Goal: Task Accomplishment & Management: Complete application form

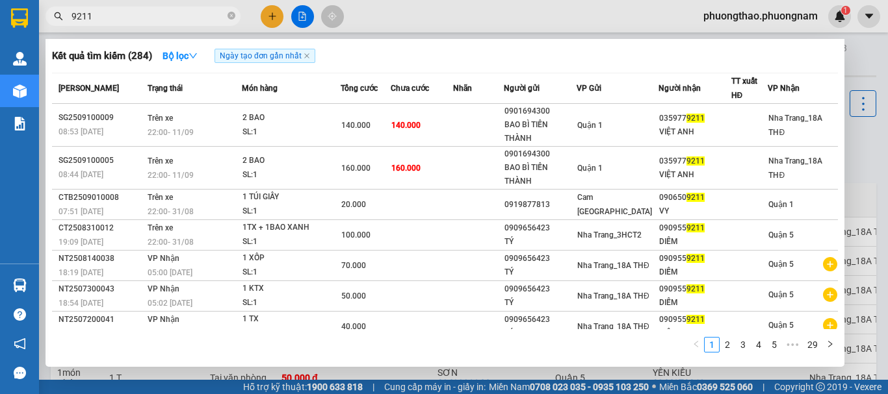
drag, startPoint x: 232, startPoint y: 13, endPoint x: 224, endPoint y: 13, distance: 7.8
click at [227, 13] on span "9211" at bounding box center [142, 15] width 195 height 19
click at [231, 17] on span "9211" at bounding box center [142, 15] width 195 height 19
click at [226, 18] on span "9211" at bounding box center [142, 15] width 195 height 19
click at [232, 13] on icon "close-circle" at bounding box center [231, 16] width 8 height 8
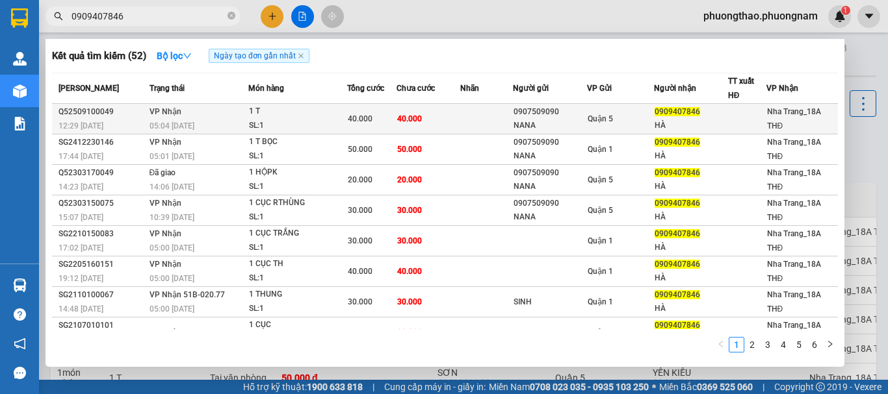
type input "0909407846"
click at [164, 120] on div "05:04 [DATE]" at bounding box center [198, 126] width 98 height 14
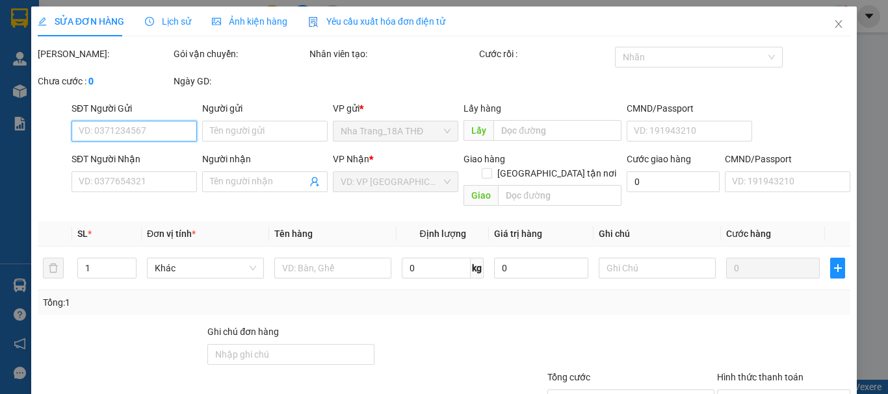
type input "0907509090"
type input "NANA"
type input "0909407846"
type input "HÀ"
type input "40.000"
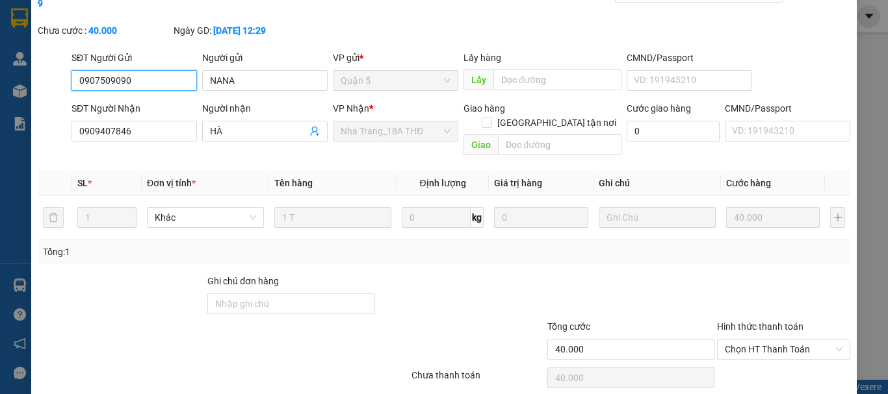
scroll to position [89, 0]
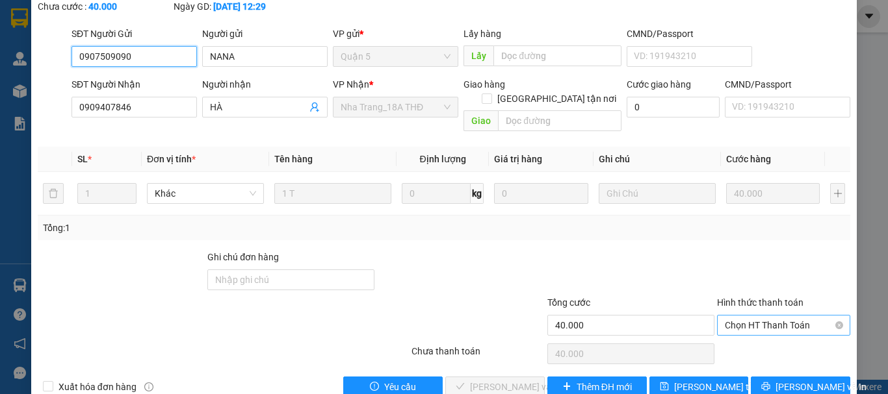
click at [750, 316] on span "Chọn HT Thanh Toán" at bounding box center [784, 325] width 118 height 19
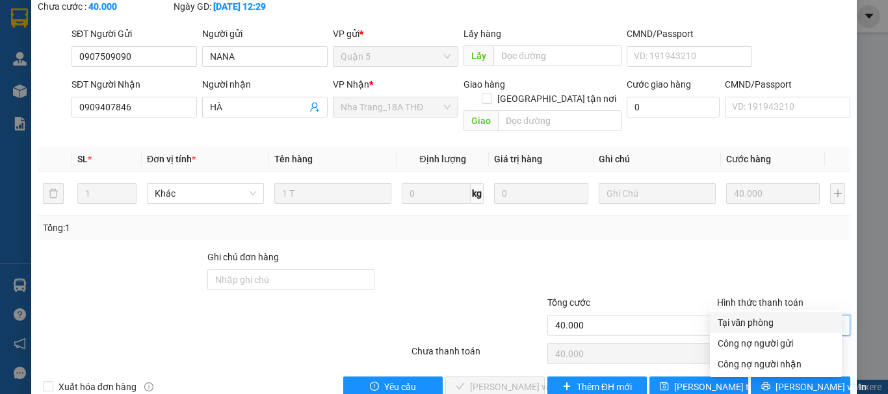
click at [743, 321] on div "Tại văn phòng" at bounding box center [775, 323] width 116 height 14
type input "0"
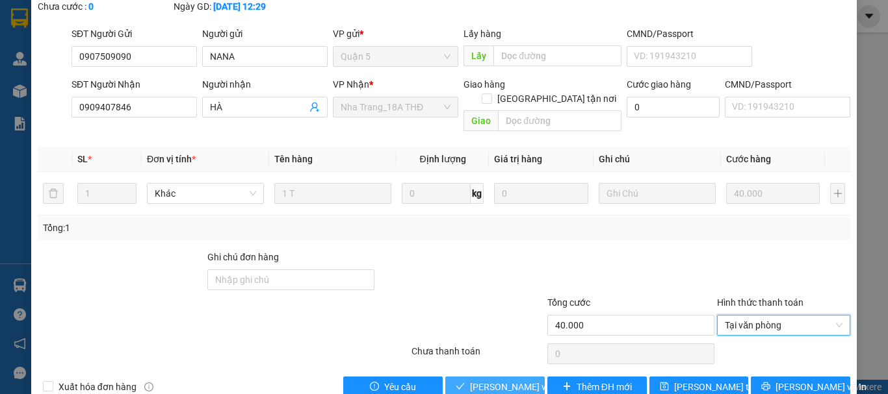
drag, startPoint x: 481, startPoint y: 357, endPoint x: 491, endPoint y: 340, distance: 20.1
click at [490, 341] on div "Total Paid Fee 0 Total UnPaid Fee 40.000 Cash Collection Total Fee Mã ĐH: Q5250…" at bounding box center [444, 178] width 812 height 440
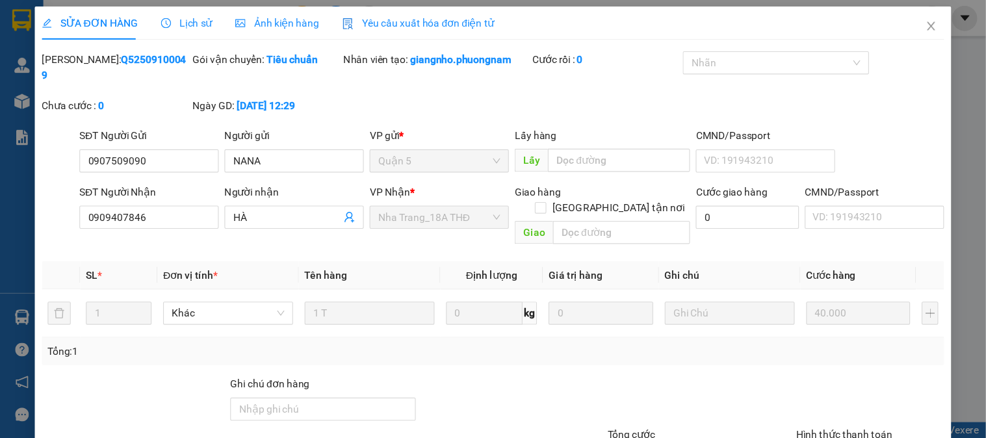
scroll to position [0, 0]
click at [833, 25] on icon "close" at bounding box center [838, 24] width 10 height 10
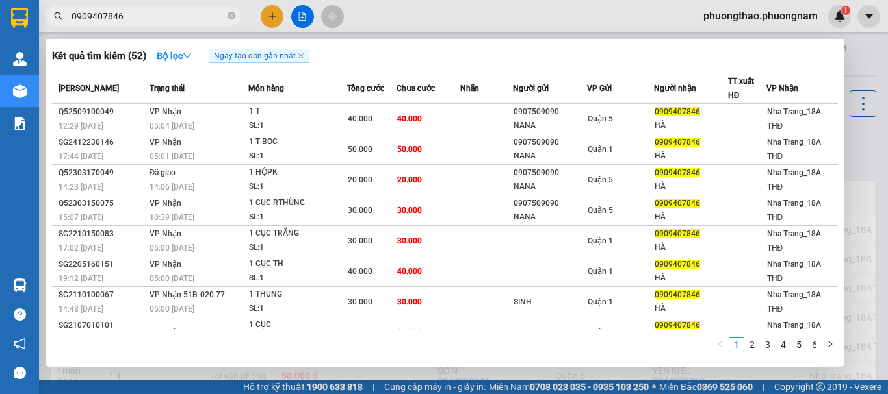
drag, startPoint x: 232, startPoint y: 13, endPoint x: 181, endPoint y: 19, distance: 51.0
click at [231, 14] on icon "close-circle" at bounding box center [231, 16] width 8 height 8
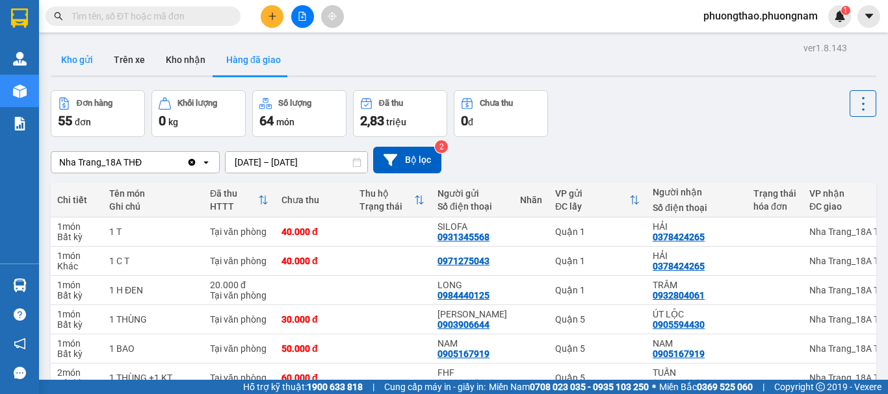
click at [81, 60] on button "Kho gửi" at bounding box center [77, 59] width 53 height 31
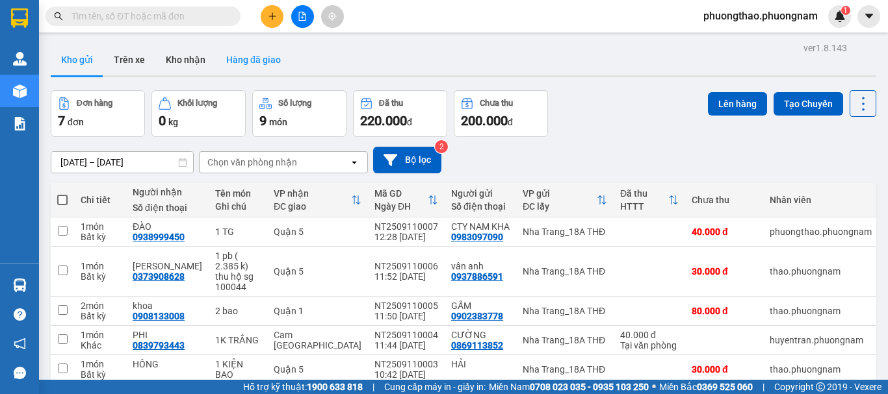
click at [267, 63] on button "Hàng đã giao" at bounding box center [253, 59] width 75 height 31
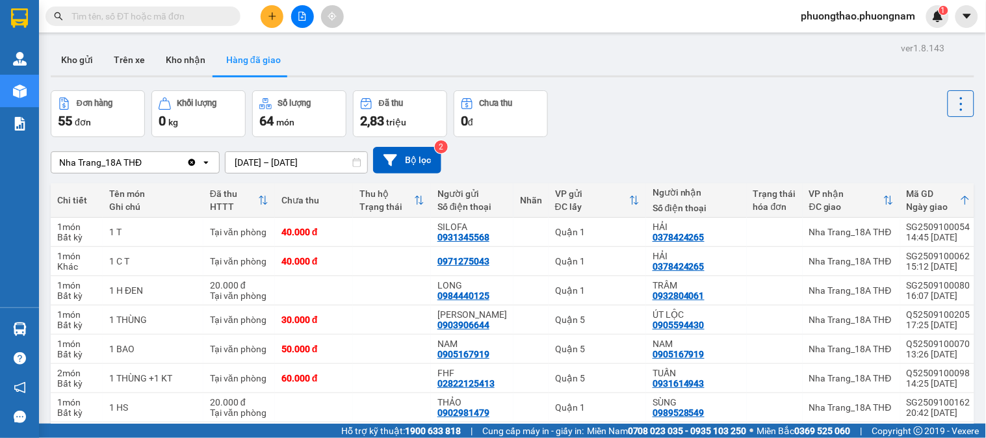
click at [187, 18] on input "text" at bounding box center [147, 16] width 153 height 14
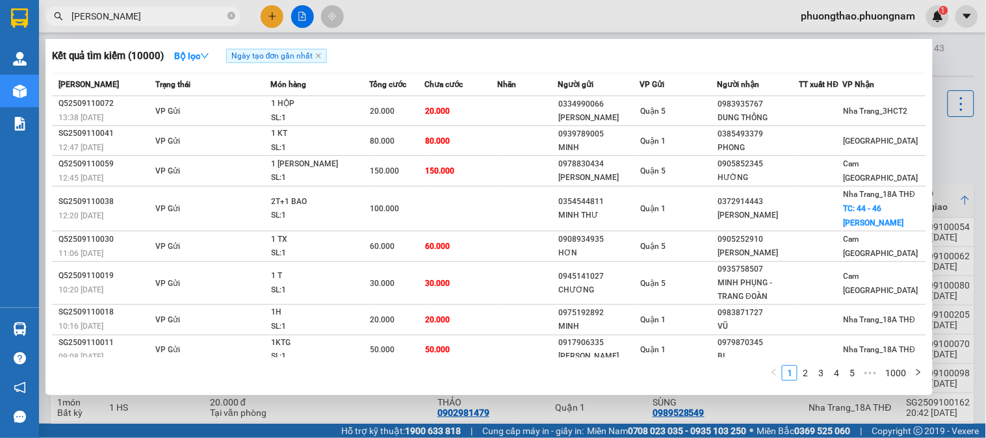
type input "[PERSON_NAME]"
click at [270, 16] on div at bounding box center [493, 219] width 986 height 438
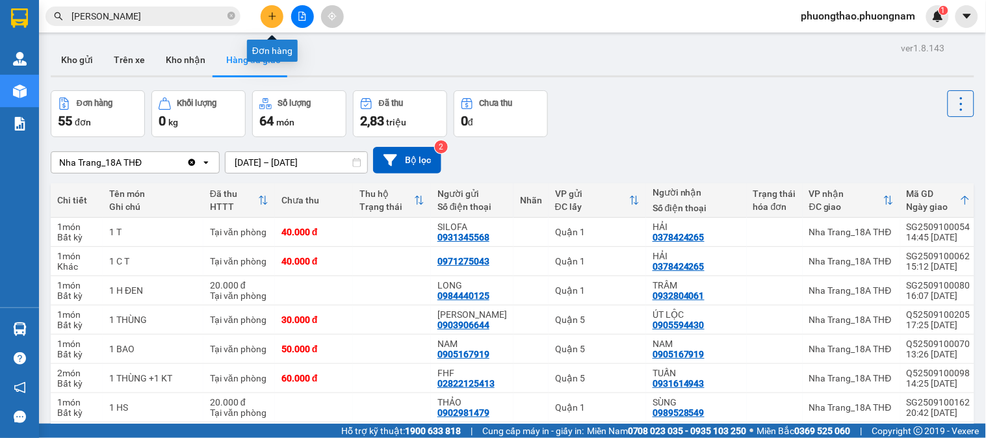
click at [270, 16] on icon "plus" at bounding box center [271, 16] width 7 height 1
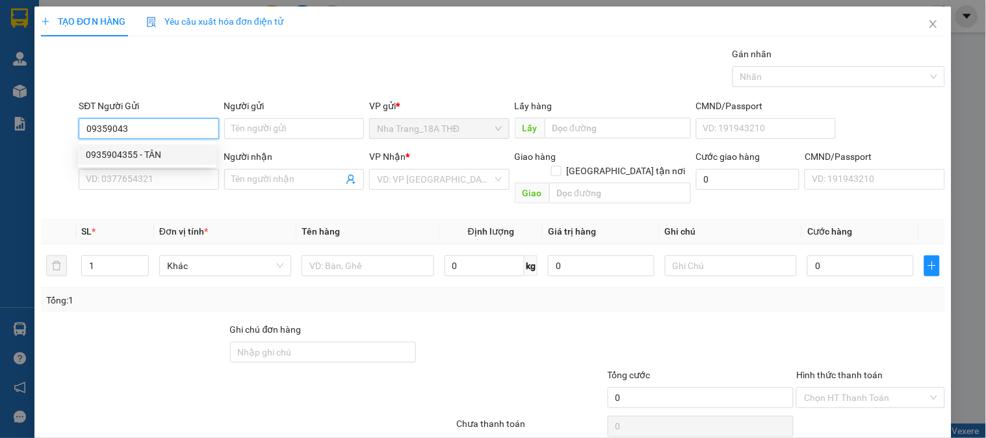
click at [149, 149] on div "0935904355 - TÂN" at bounding box center [147, 155] width 123 height 14
type input "0935904355"
type input "TÂN"
type input "0988412428"
type input "LINH"
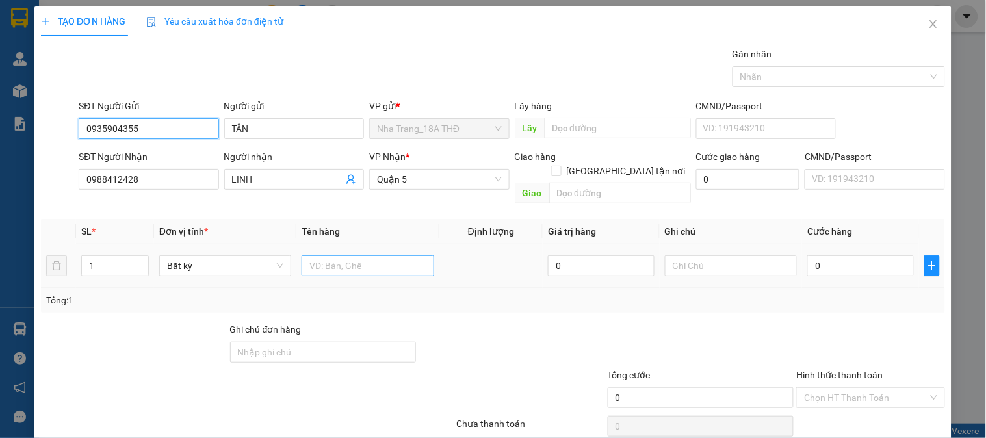
type input "0935904355"
click at [363, 258] on input "text" at bounding box center [367, 265] width 132 height 21
type input "1 TX"
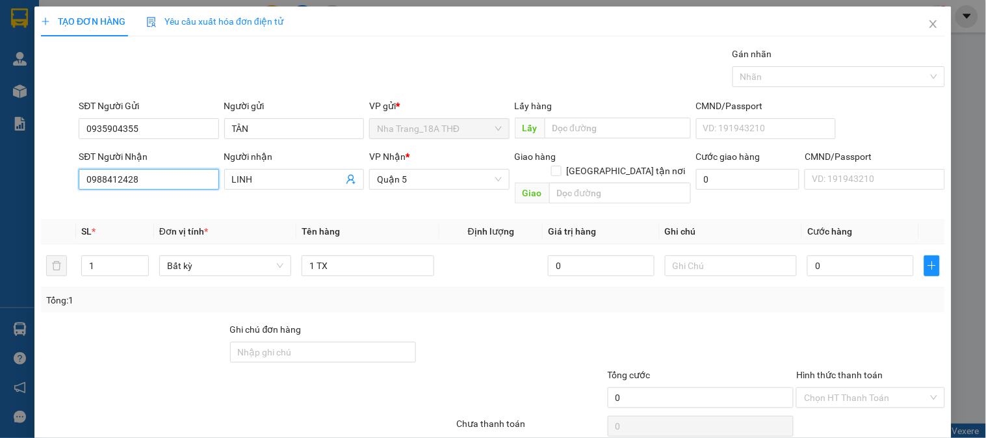
drag, startPoint x: 175, startPoint y: 179, endPoint x: 37, endPoint y: 195, distance: 139.3
click at [40, 195] on div "SĐT Người Nhận 0988412428 Người nhận LINH VP Nhận * Quận 5 Giao hàng Giao tận n…" at bounding box center [493, 179] width 906 height 60
click at [148, 224] on div "0902958908 - THÀNH" at bounding box center [147, 226] width 123 height 14
type input "0902958908"
type input "THÀNH"
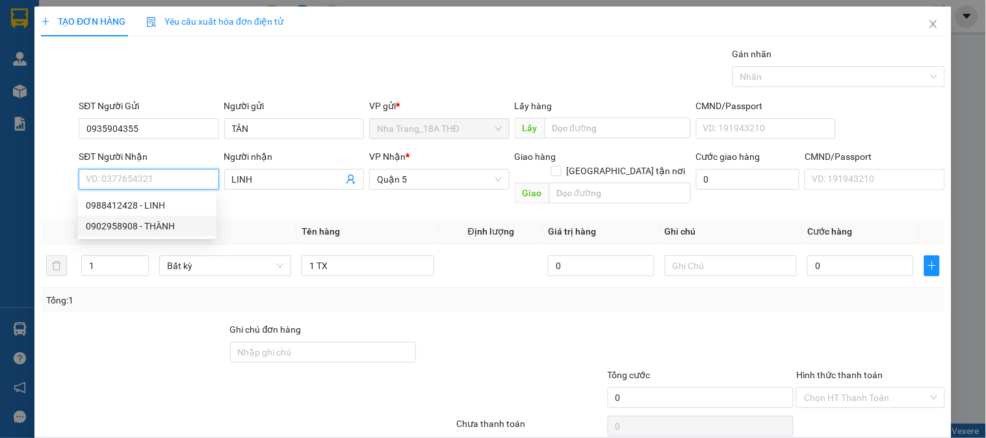
checkbox input "true"
type input "53C PHẠM HỮU TRÍ P15 Q5"
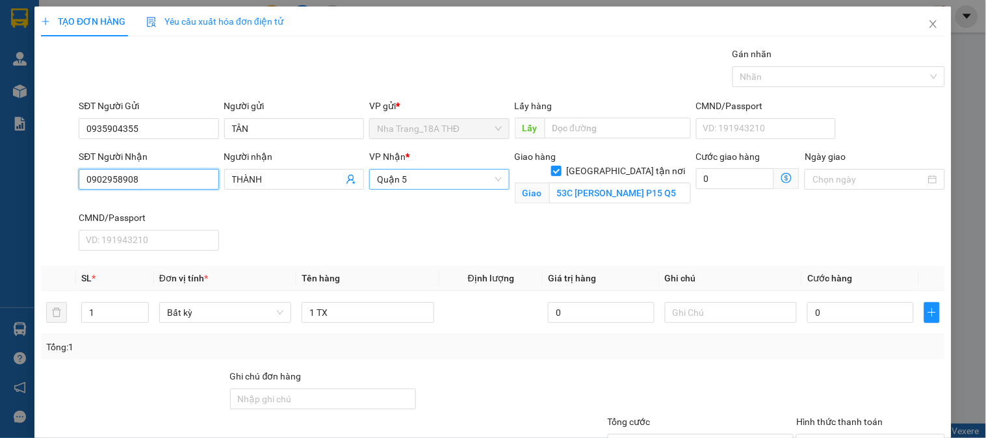
click at [429, 183] on span "Quận 5" at bounding box center [439, 179] width 124 height 19
type input "0902958908"
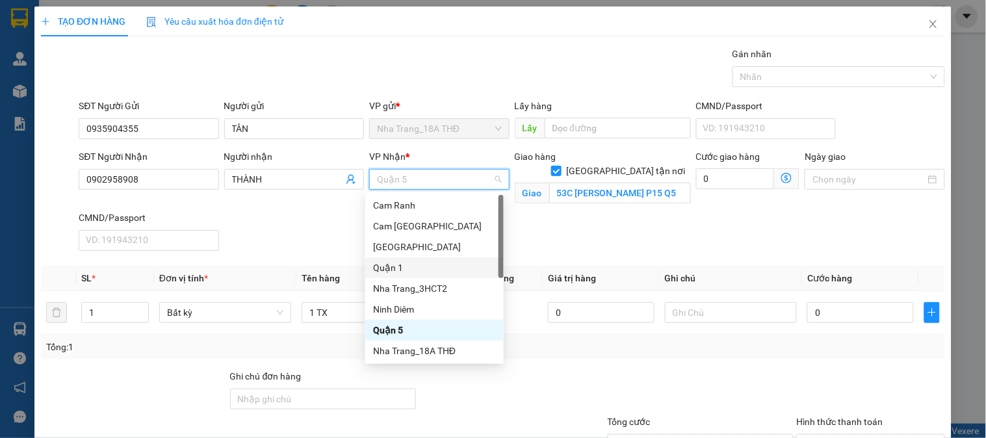
click at [404, 270] on div "Quận 1" at bounding box center [434, 268] width 123 height 14
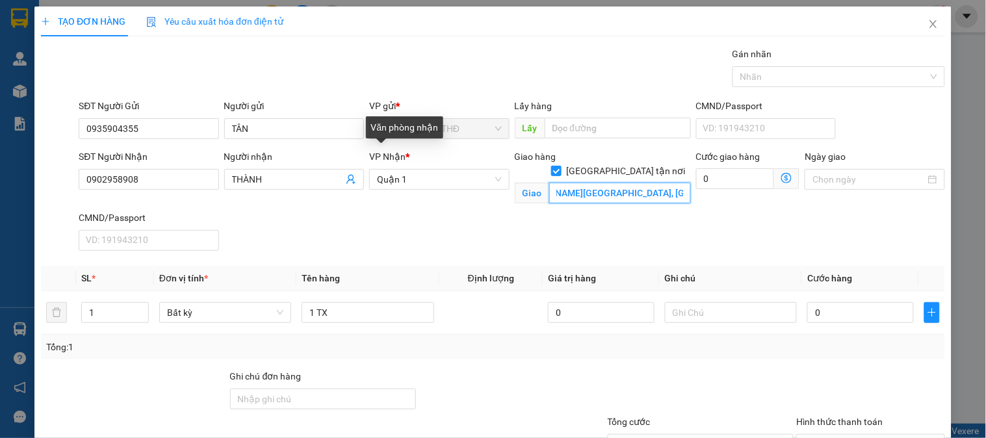
scroll to position [0, 63]
type input "107 ĐỖ NGỌC THẠNH , PHƯỜNG 15, QUẬN 5"
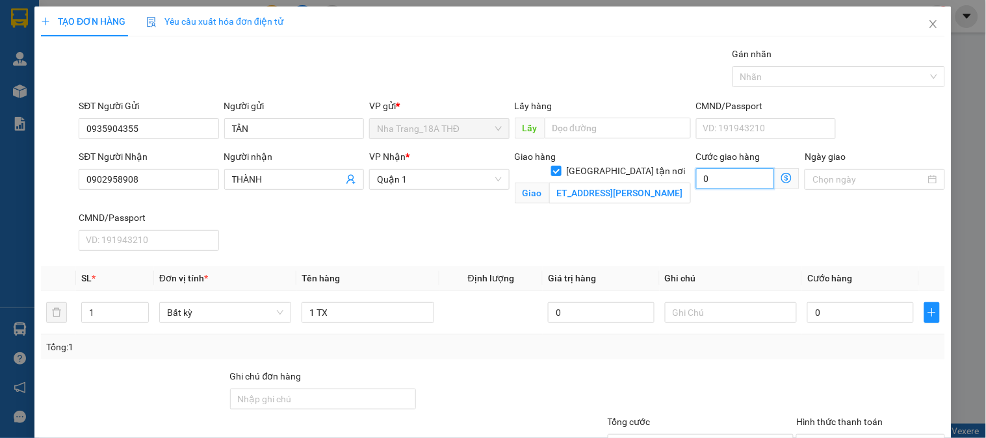
scroll to position [0, 0]
click at [712, 182] on input "0" at bounding box center [735, 178] width 79 height 21
click at [781, 173] on icon "dollar-circle" at bounding box center [786, 178] width 10 height 10
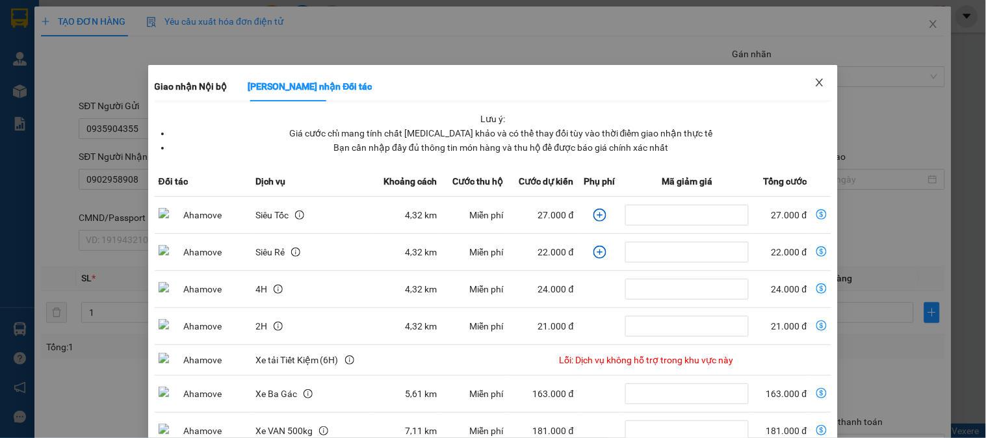
click at [814, 80] on icon "close" at bounding box center [819, 82] width 10 height 10
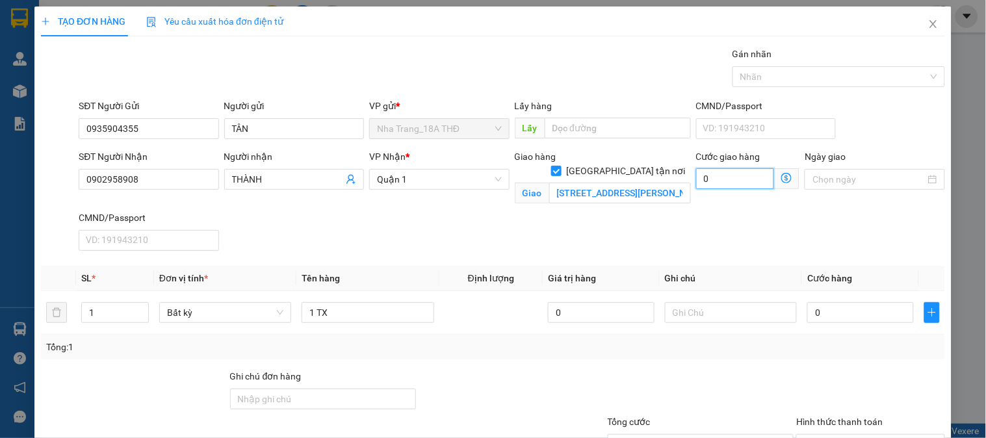
click at [708, 182] on input "0" at bounding box center [735, 178] width 79 height 21
type input "5"
type input "50"
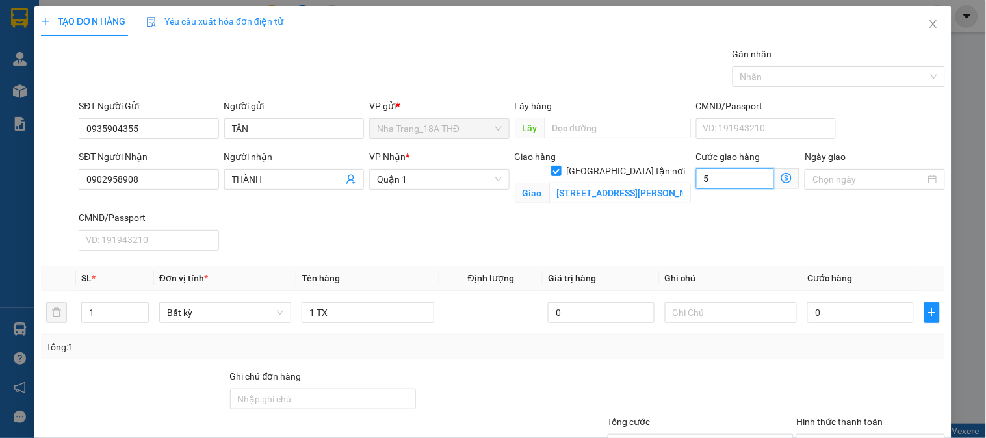
type input "50"
type input "50.000"
click at [648, 183] on input "107 ĐỖ NGỌC THẠNH , PHƯỜNG 15, QUẬN 5" at bounding box center [620, 193] width 142 height 21
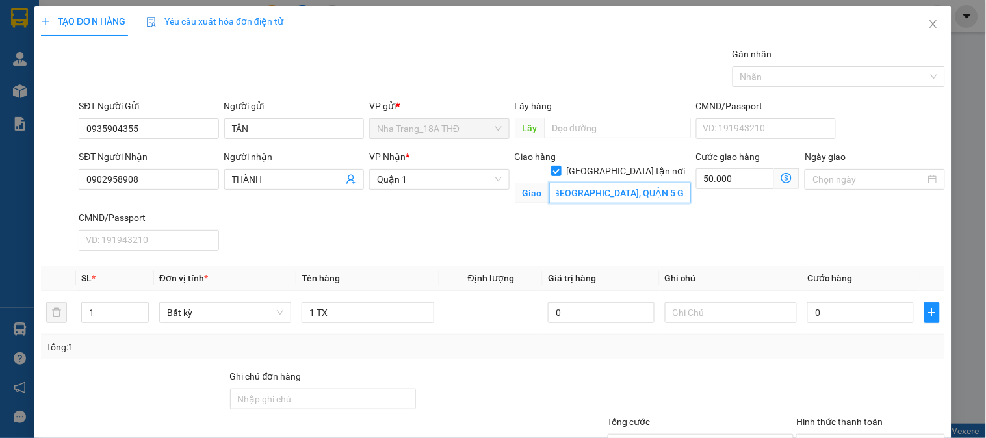
scroll to position [0, 104]
type input "107 ĐỖ NGỌC THẠNH , PHƯỜNG 15, QUẬN 5 GTN 50K"
click at [820, 314] on input "0" at bounding box center [860, 312] width 107 height 21
type input "6"
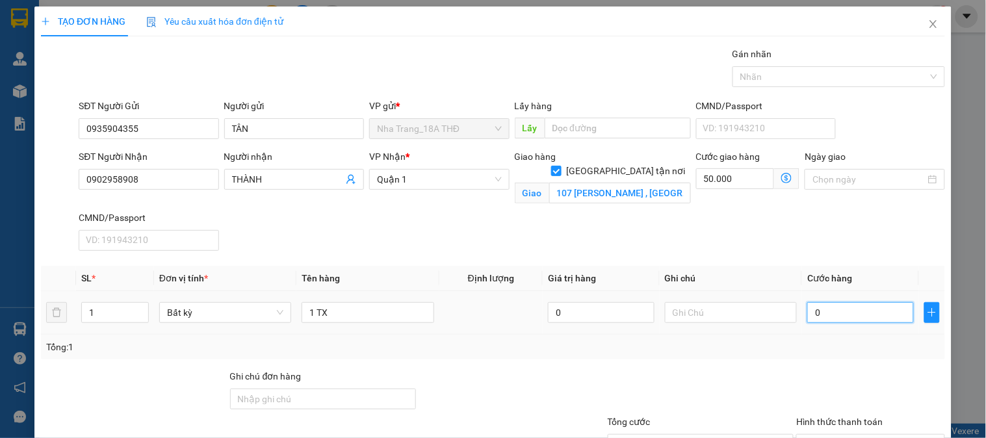
type input "50.006"
type input "60"
type input "50.060"
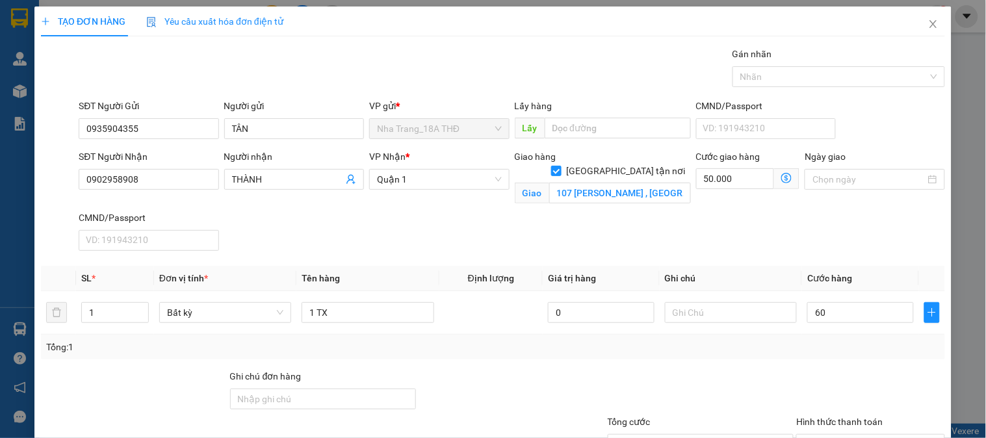
type input "60.000"
type input "110.000"
click at [710, 374] on div at bounding box center [700, 391] width 189 height 45
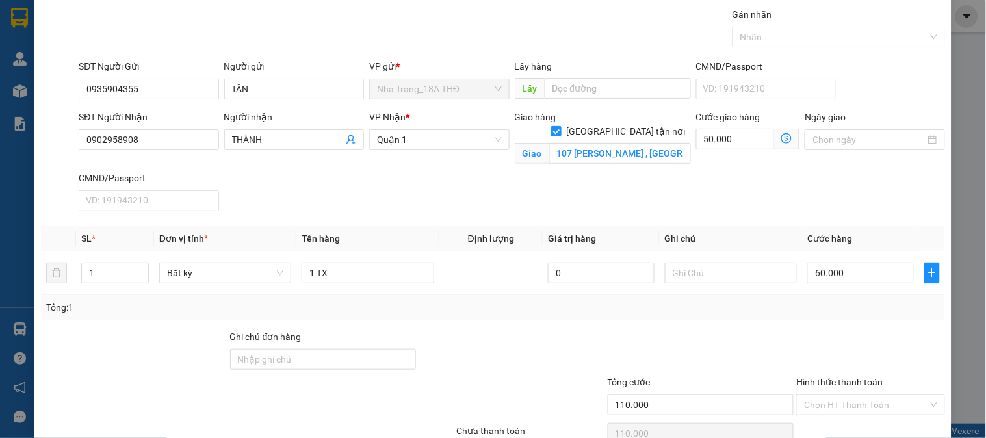
scroll to position [72, 0]
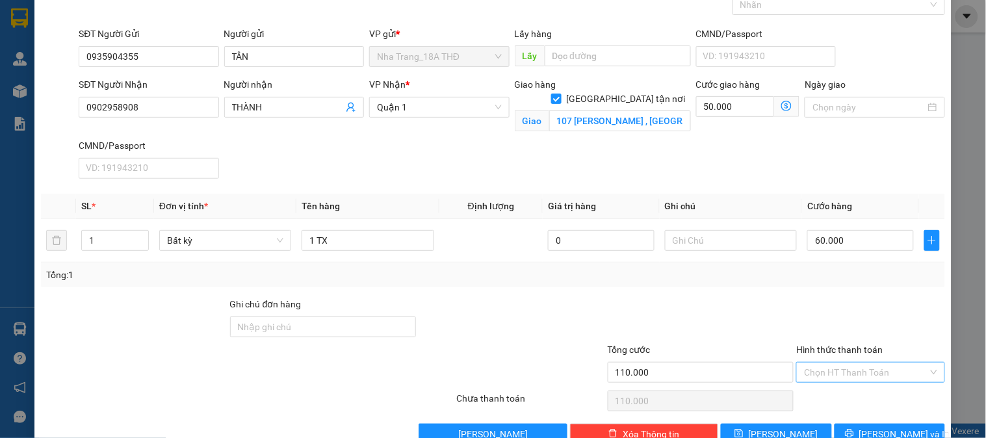
click at [841, 362] on div "Chọn HT Thanh Toán" at bounding box center [870, 372] width 148 height 21
drag, startPoint x: 840, startPoint y: 286, endPoint x: 850, endPoint y: 282, distance: 11.1
click at [841, 285] on div "Tại văn phòng" at bounding box center [862, 284] width 131 height 14
type input "0"
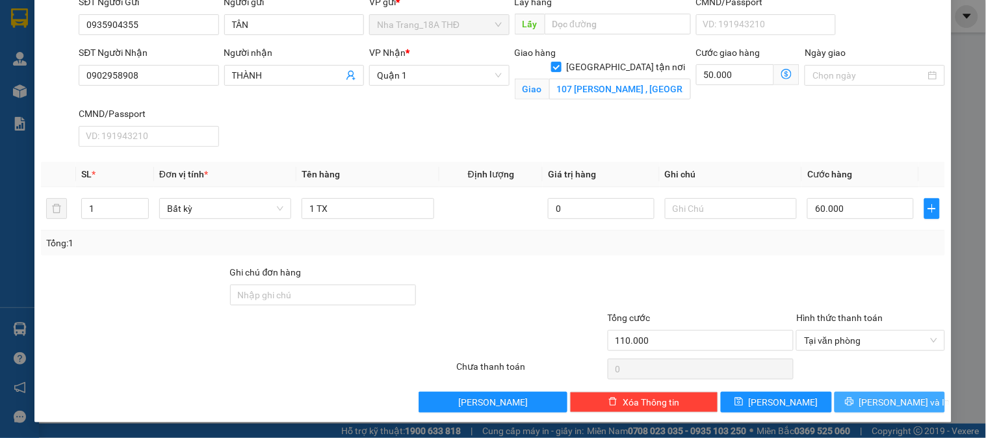
click at [862, 394] on button "[PERSON_NAME] và In" at bounding box center [889, 402] width 110 height 21
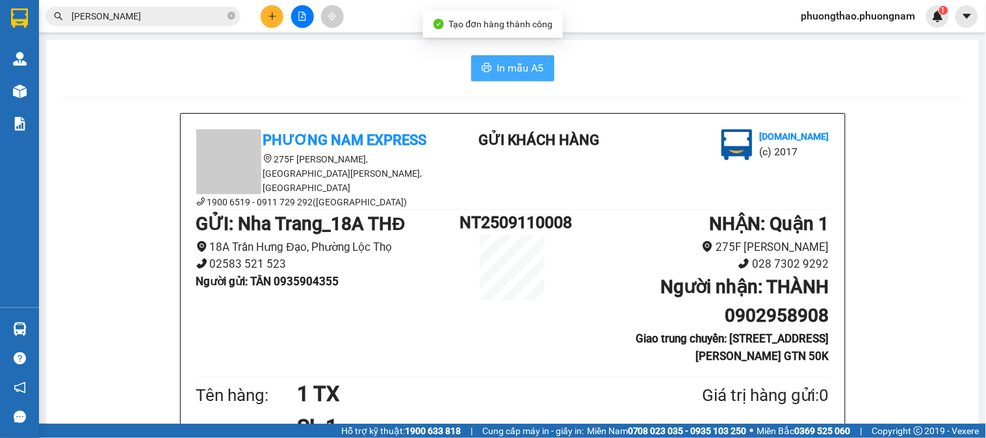
click at [536, 61] on span "In mẫu A5" at bounding box center [520, 68] width 47 height 16
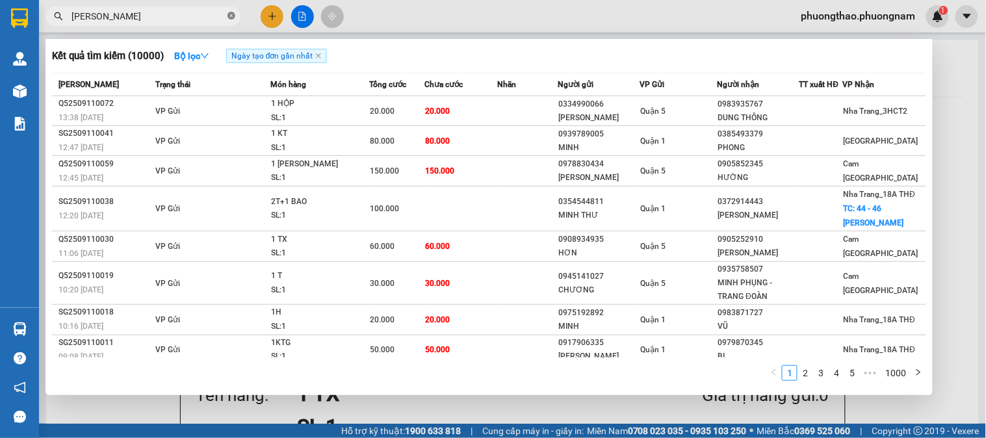
click at [233, 18] on icon "close-circle" at bounding box center [231, 16] width 8 height 8
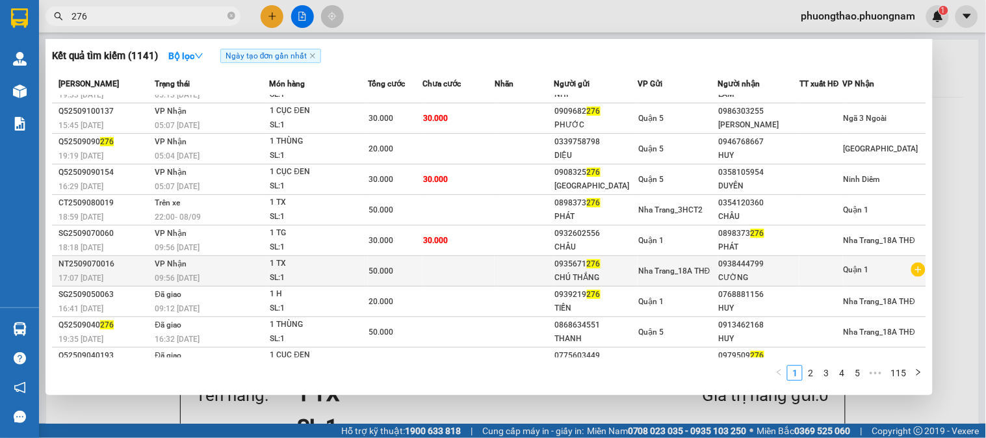
scroll to position [45, 0]
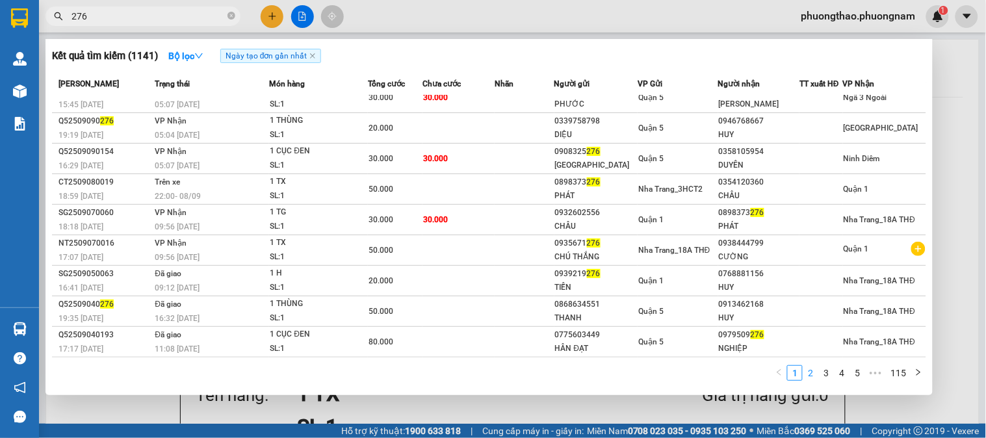
type input "276"
click at [807, 373] on link "2" at bounding box center [810, 373] width 14 height 14
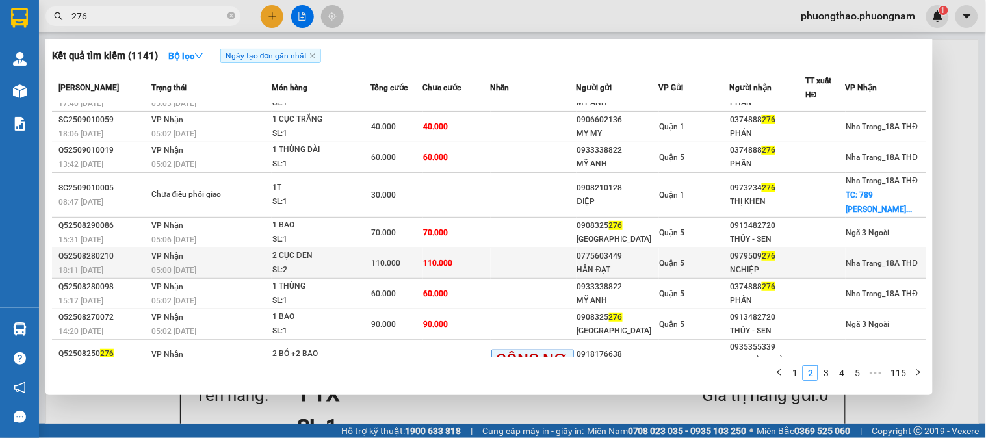
scroll to position [0, 0]
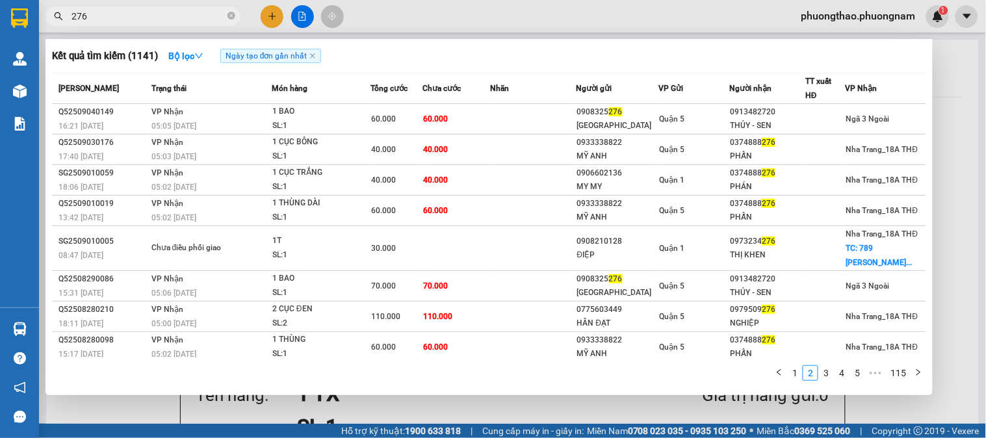
click at [854, 16] on div at bounding box center [493, 219] width 986 height 438
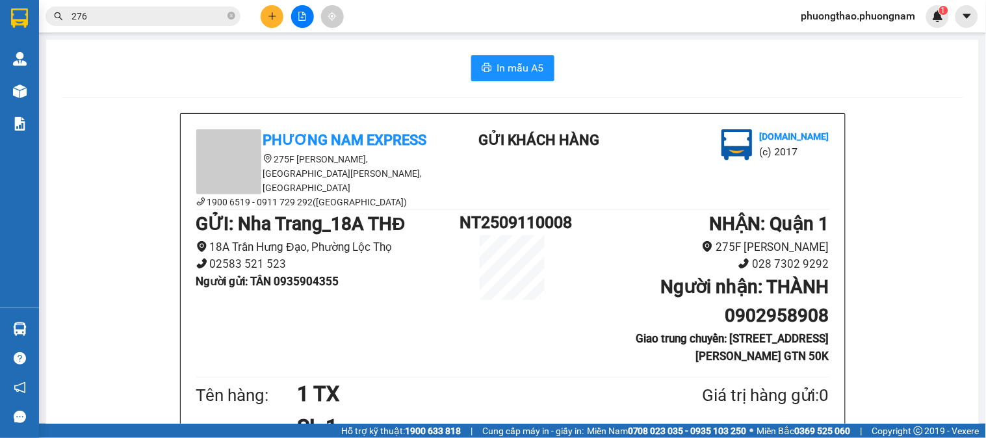
click at [832, 21] on span "phuongthao.phuongnam" at bounding box center [858, 16] width 135 height 16
click at [819, 40] on span "Đăng xuất" at bounding box center [863, 40] width 110 height 14
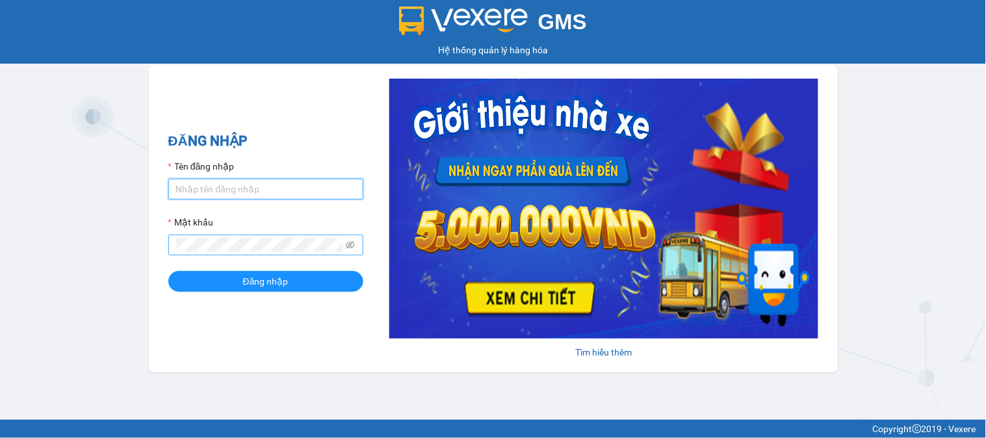
type input "thoa.phuongnam"
click at [238, 253] on span at bounding box center [265, 245] width 195 height 21
click at [168, 271] on button "Đăng nhập" at bounding box center [265, 281] width 195 height 21
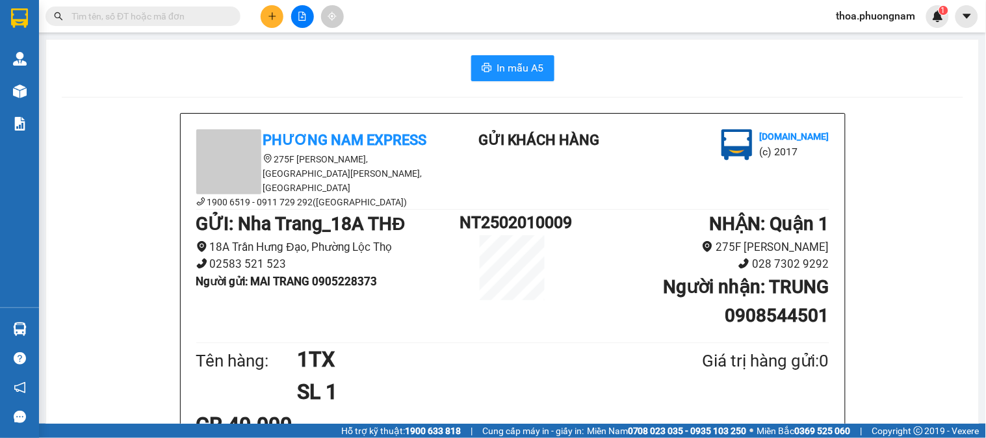
click at [199, 11] on input "text" at bounding box center [147, 16] width 153 height 14
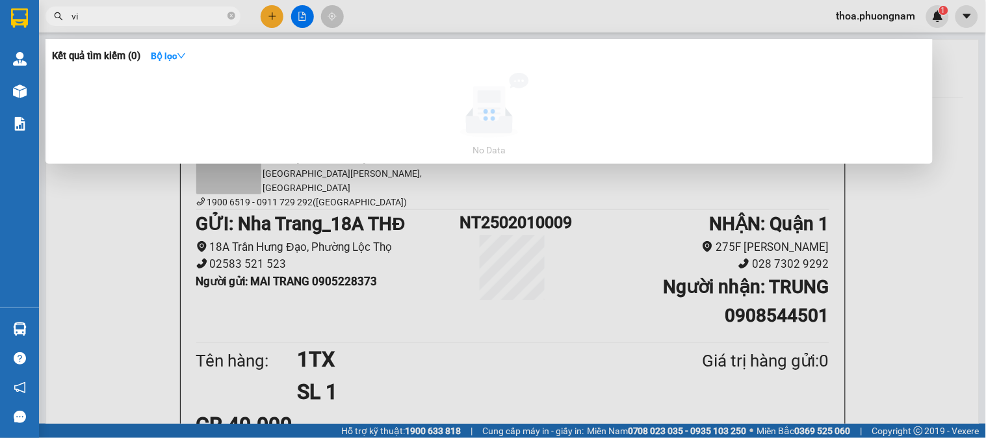
type input "v"
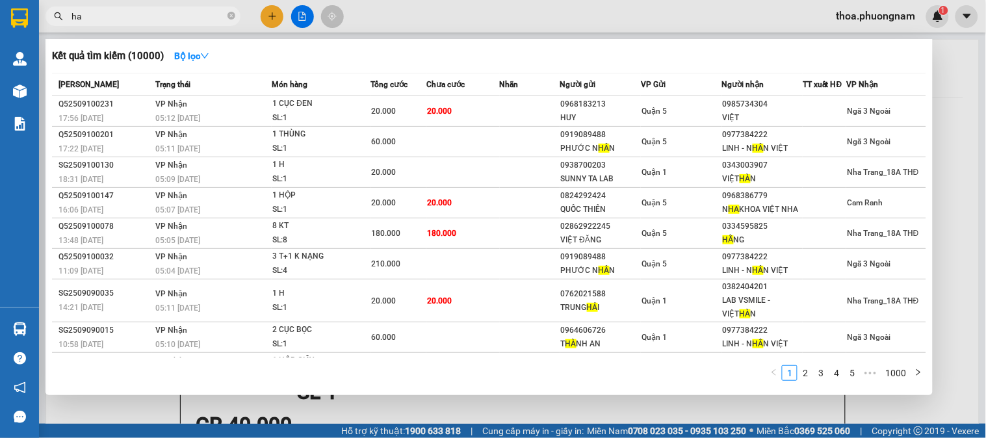
type input "h"
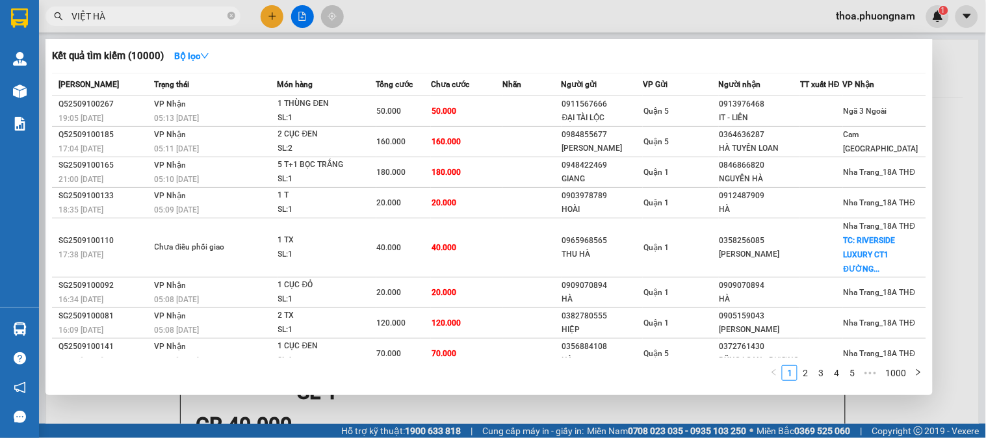
type input "VIỆT HÀN"
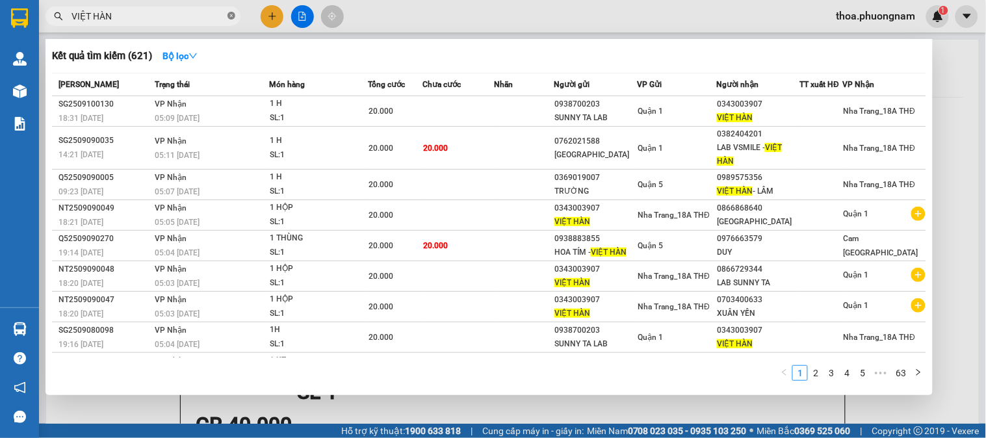
click at [233, 14] on icon "close-circle" at bounding box center [231, 16] width 8 height 8
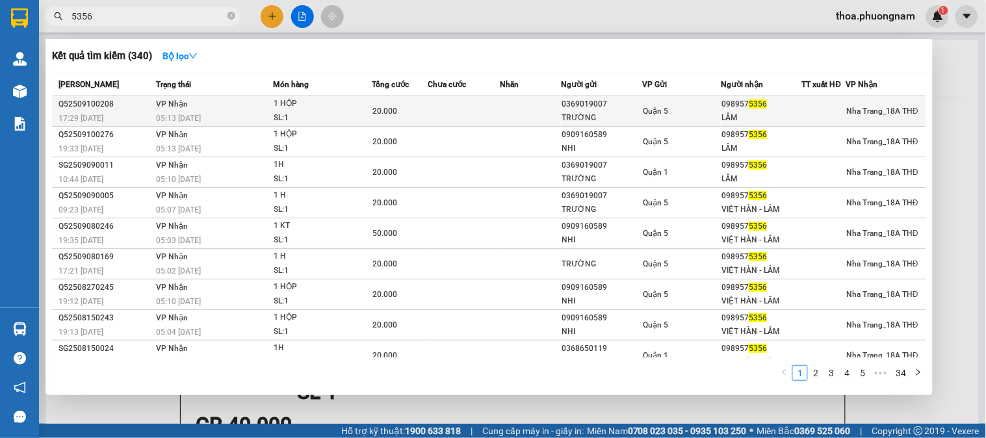
type input "5356"
click at [504, 99] on td at bounding box center [530, 111] width 61 height 31
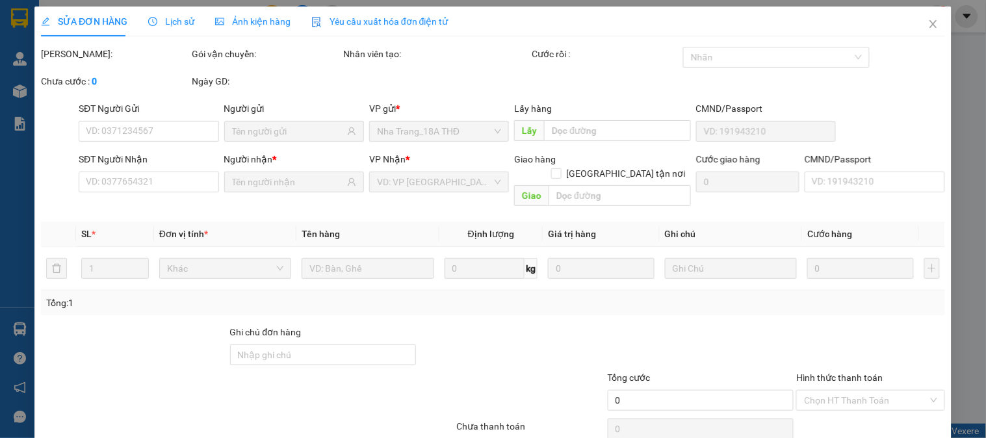
type input "0369019007"
type input "TRƯỜNG"
type input "0989575356"
type input "LÂM"
type input "20.000"
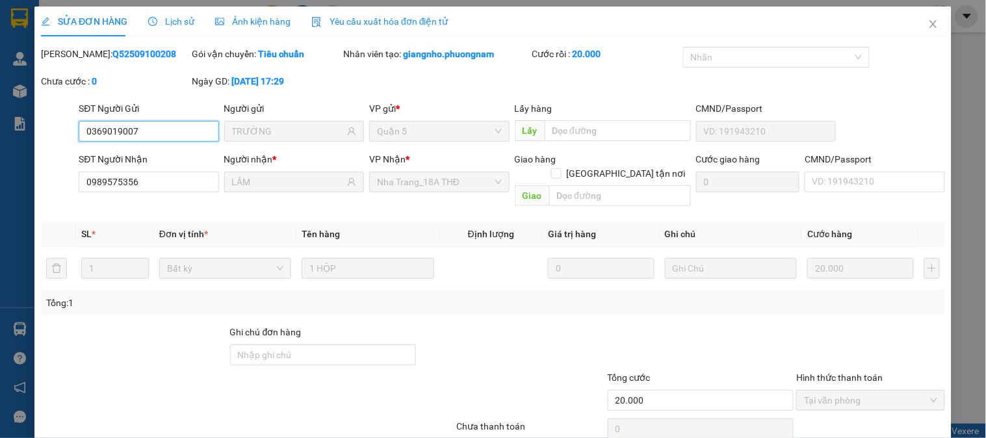
scroll to position [44, 0]
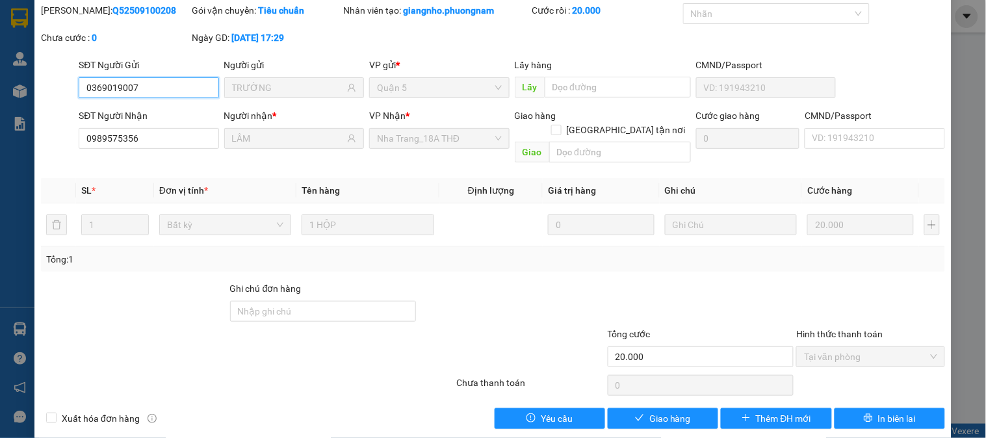
drag, startPoint x: 834, startPoint y: 342, endPoint x: 700, endPoint y: 369, distance: 135.8
click at [814, 347] on span "Tại văn phòng" at bounding box center [870, 356] width 133 height 19
drag, startPoint x: 644, startPoint y: 404, endPoint x: 769, endPoint y: 337, distance: 141.6
click at [651, 408] on button "Giao hàng" at bounding box center [663, 418] width 110 height 21
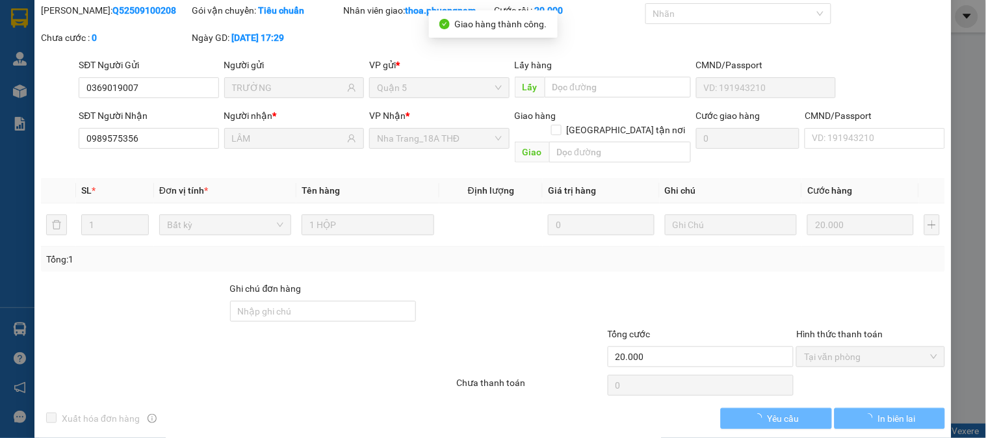
scroll to position [0, 0]
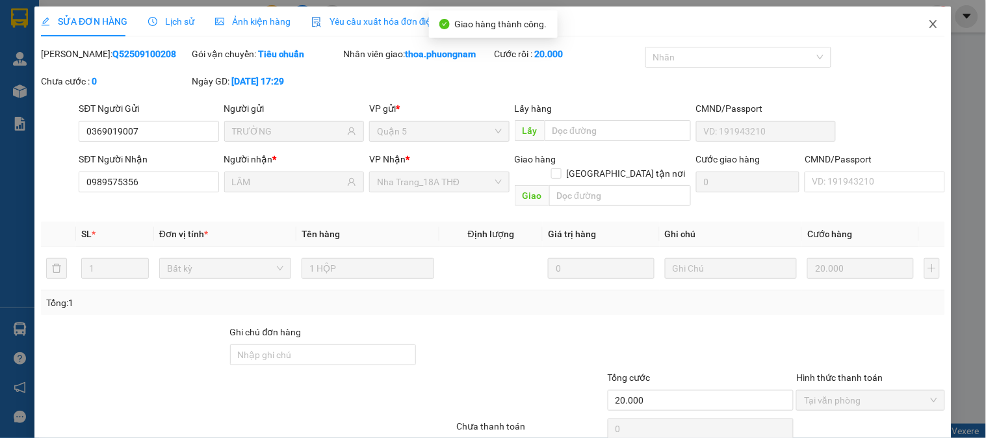
click at [928, 24] on icon "close" at bounding box center [933, 24] width 10 height 10
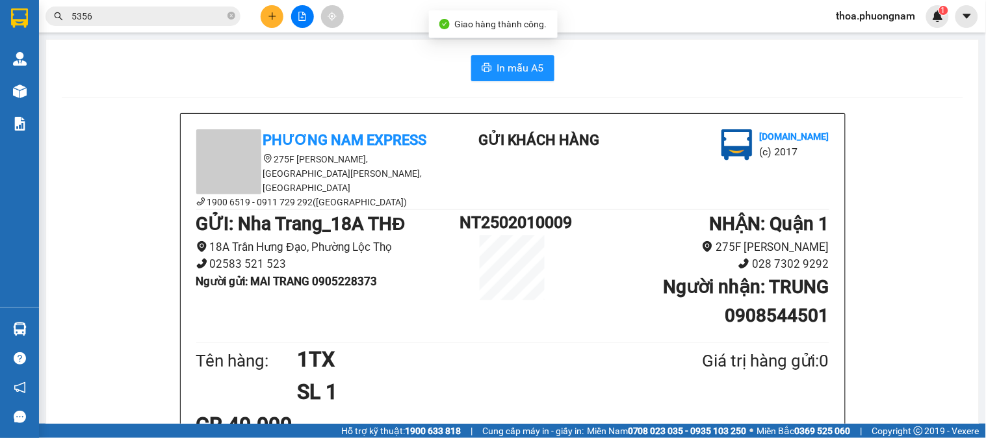
click at [210, 19] on input "5356" at bounding box center [147, 16] width 153 height 14
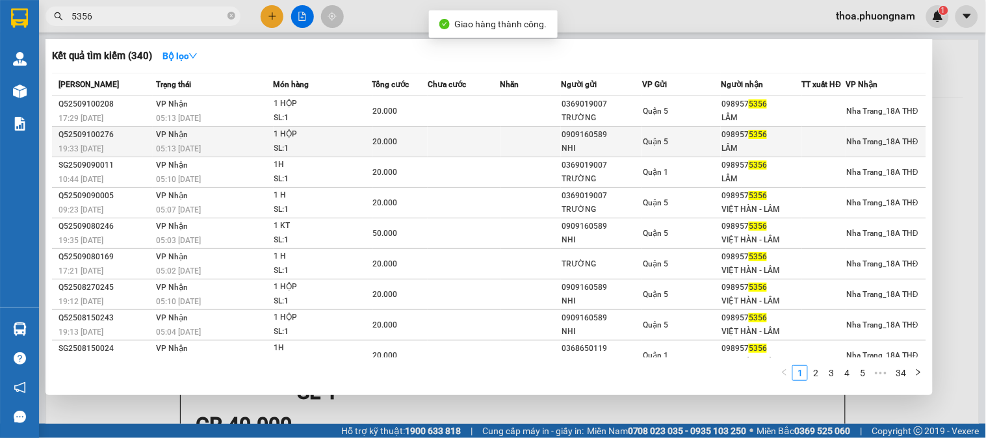
click at [483, 140] on td at bounding box center [464, 142] width 73 height 31
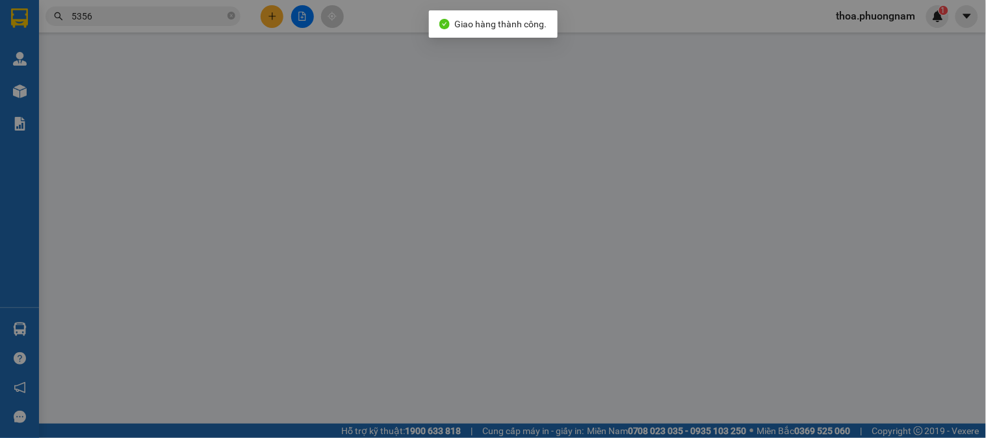
type input "0909160589"
type input "NHI"
type input "0989575356"
type input "LÂM"
type input "20.000"
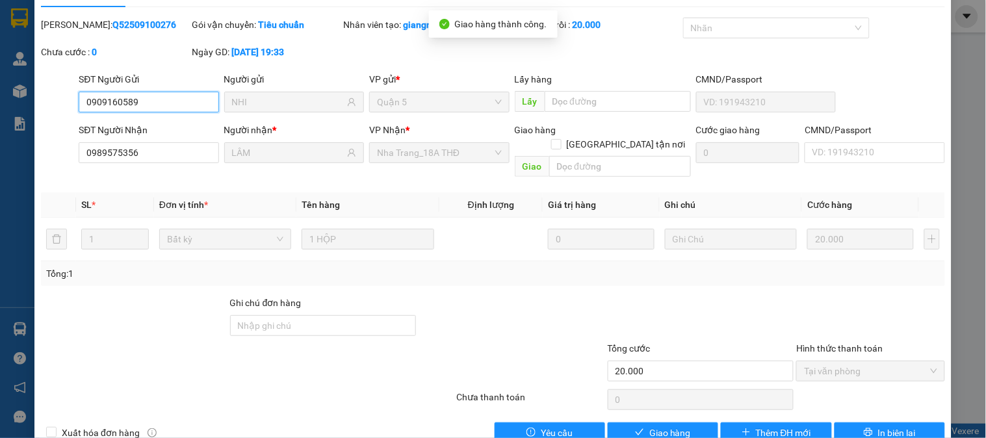
scroll to position [45, 0]
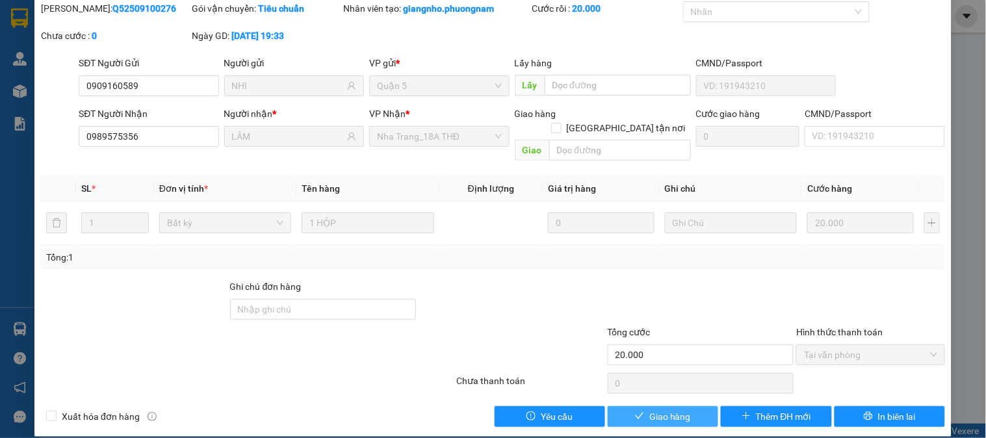
click at [638, 406] on button "Giao hàng" at bounding box center [663, 416] width 110 height 21
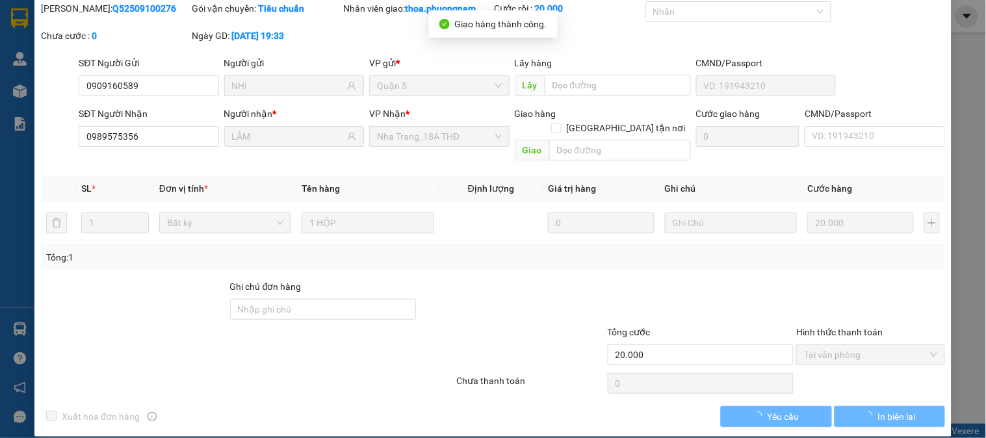
scroll to position [0, 0]
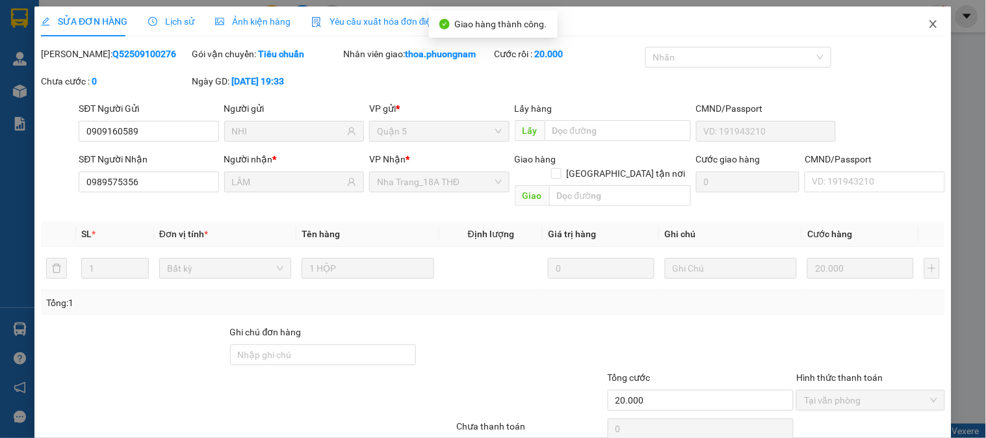
click at [928, 20] on icon "close" at bounding box center [933, 24] width 10 height 10
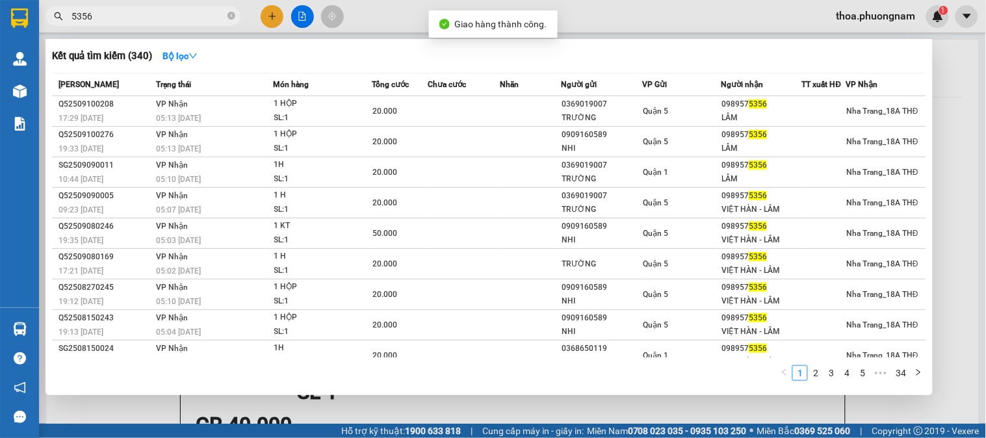
drag, startPoint x: 117, startPoint y: 20, endPoint x: 53, endPoint y: 29, distance: 64.2
click at [53, 28] on div "Kết quả tìm kiếm ( 340 ) Bộ lọc Mã ĐH Trạng thái Món hàng Tổng cước Chưa cước N…" at bounding box center [126, 16] width 253 height 23
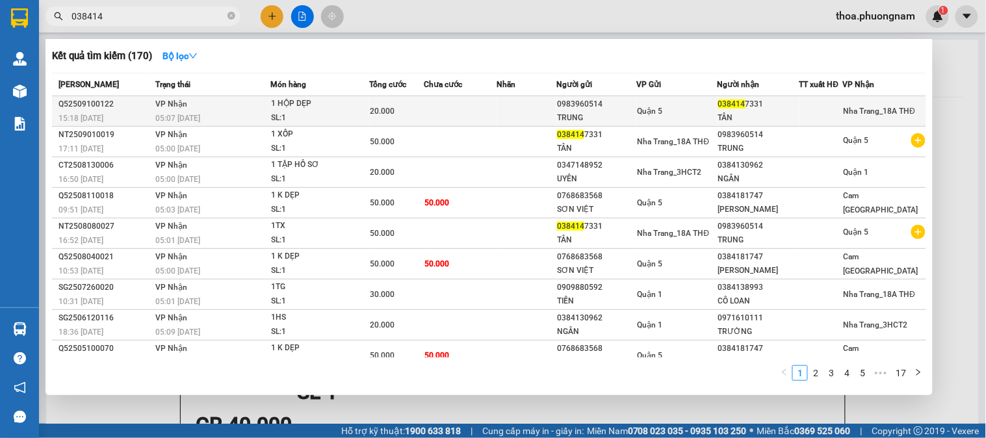
type input "038414"
click at [554, 106] on td at bounding box center [526, 111] width 60 height 31
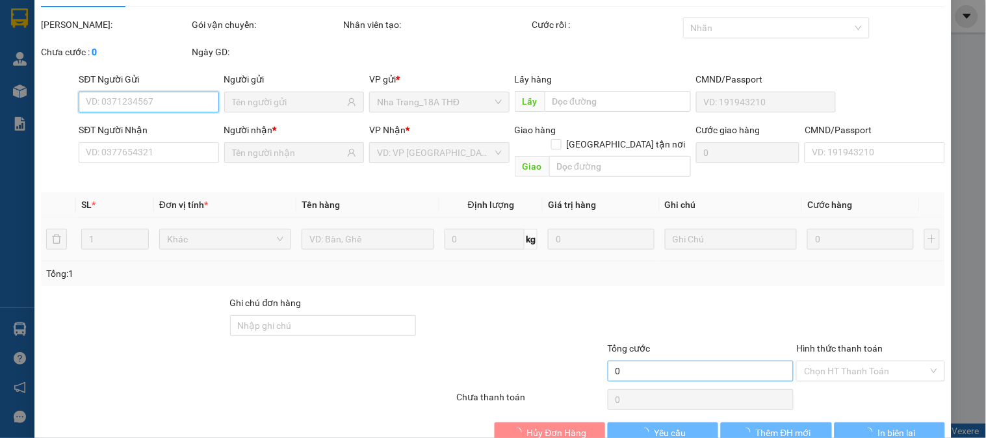
scroll to position [45, 0]
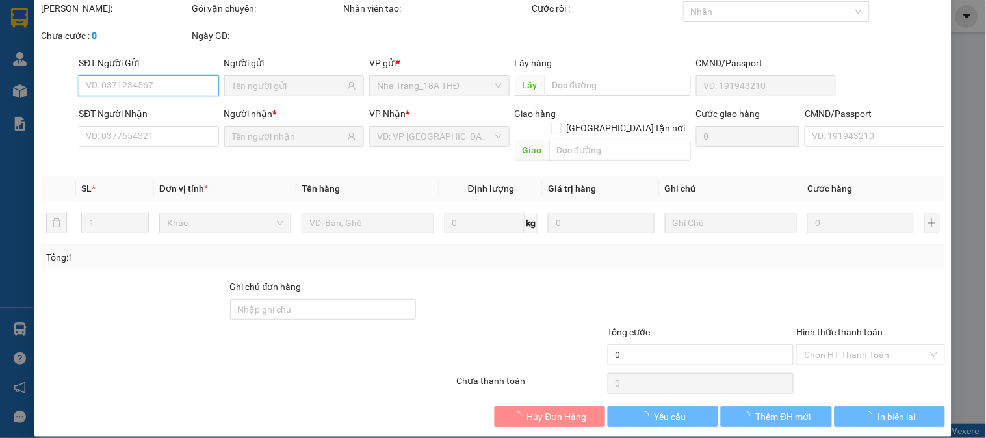
type input "0983960514"
type input "TRUNG"
type input "0384147331"
type input "TÂN"
type input "20.000"
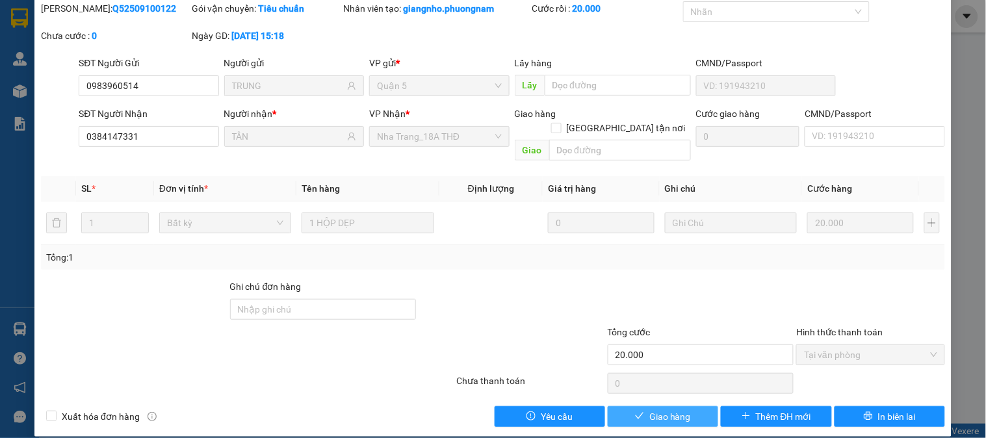
drag, startPoint x: 686, startPoint y: 401, endPoint x: 693, endPoint y: 401, distance: 7.1
click at [691, 406] on button "Giao hàng" at bounding box center [663, 416] width 110 height 21
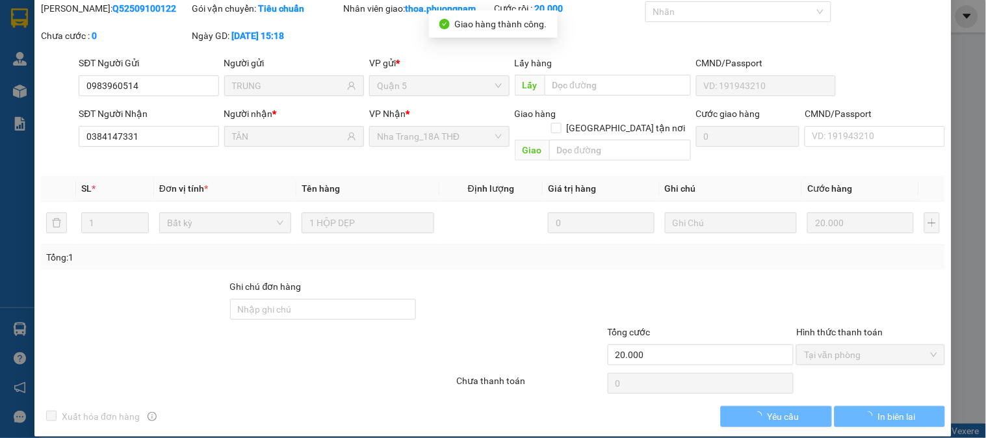
scroll to position [0, 0]
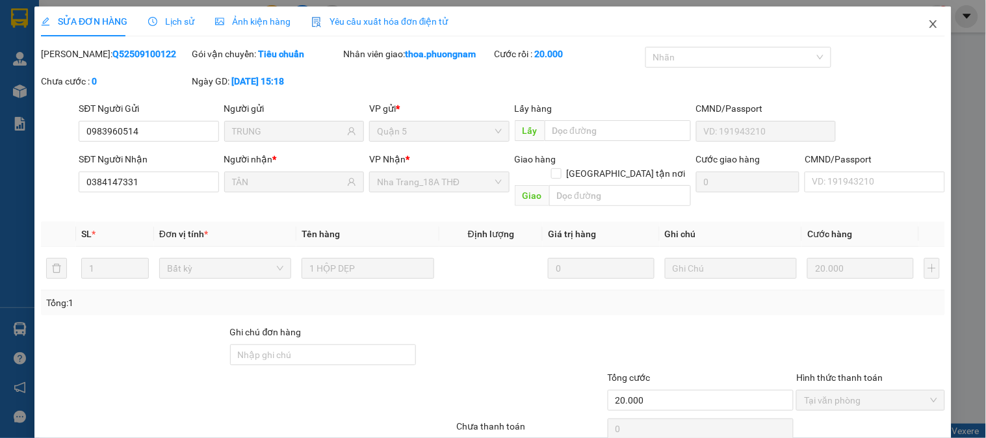
drag, startPoint x: 916, startPoint y: 18, endPoint x: 592, endPoint y: 8, distance: 324.4
click at [915, 18] on span "Close" at bounding box center [933, 24] width 36 height 36
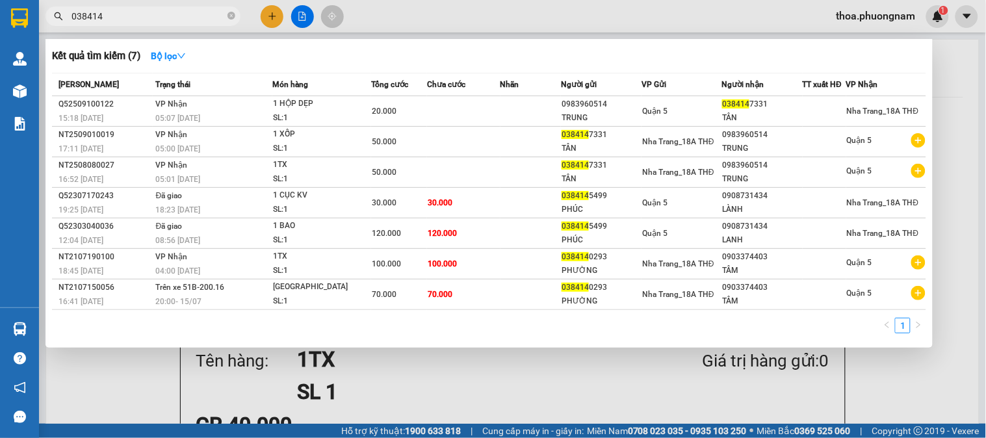
click at [183, 7] on span "038414" at bounding box center [142, 15] width 195 height 19
click at [176, 13] on input "038414" at bounding box center [147, 16] width 153 height 14
click at [232, 16] on icon "close-circle" at bounding box center [231, 16] width 8 height 8
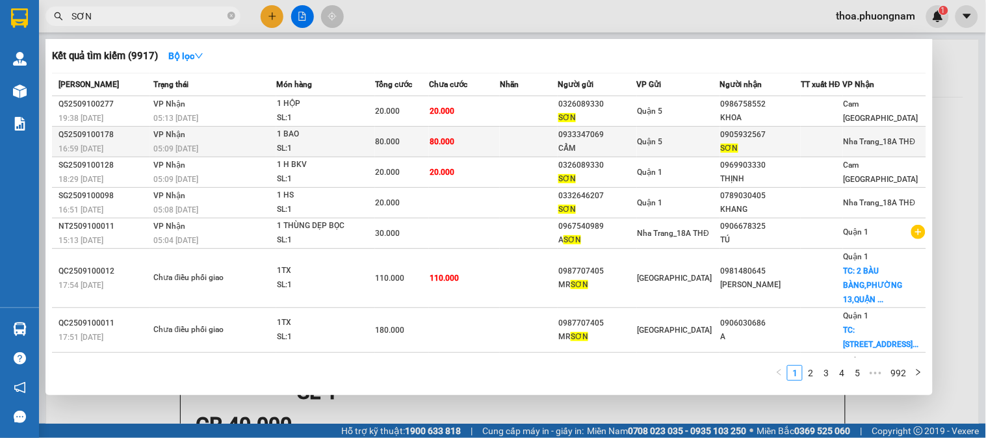
type input "SƠN"
click at [517, 147] on td at bounding box center [529, 142] width 58 height 31
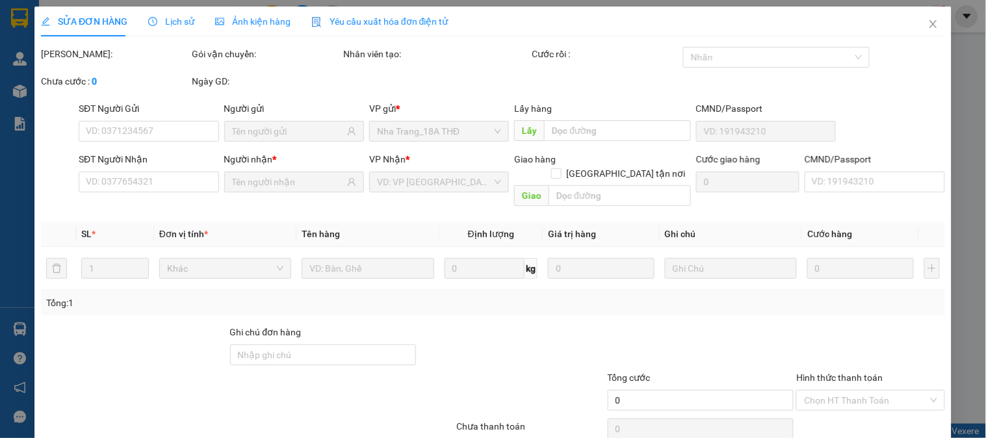
type input "0933347069"
type input "CẨM"
type input "0905932567"
type input "SƠN"
type input "80.000"
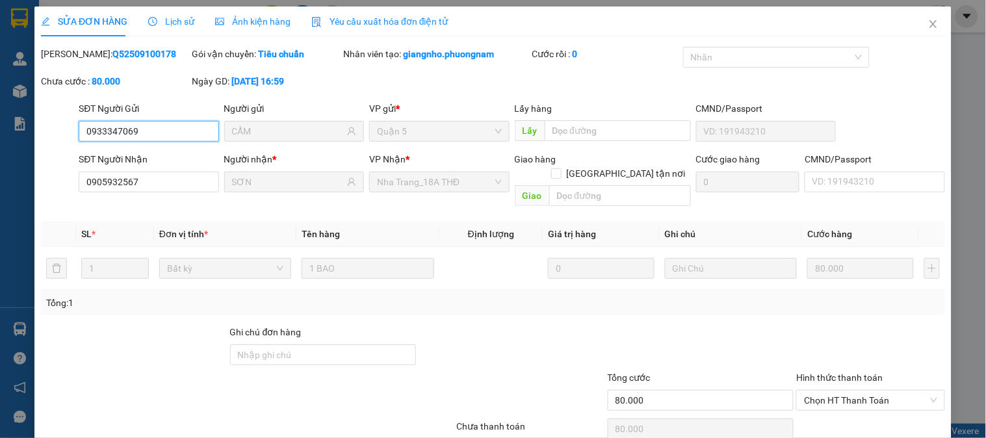
scroll to position [45, 0]
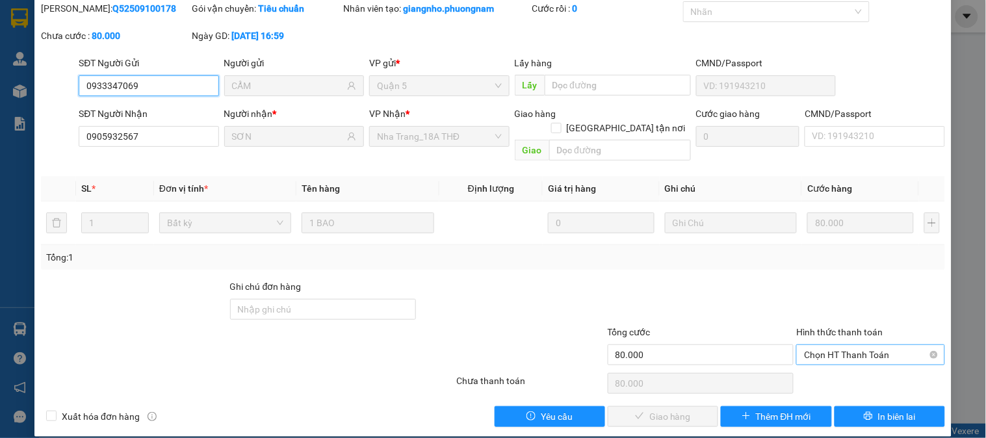
click at [872, 345] on span "Chọn HT Thanh Toán" at bounding box center [870, 354] width 133 height 19
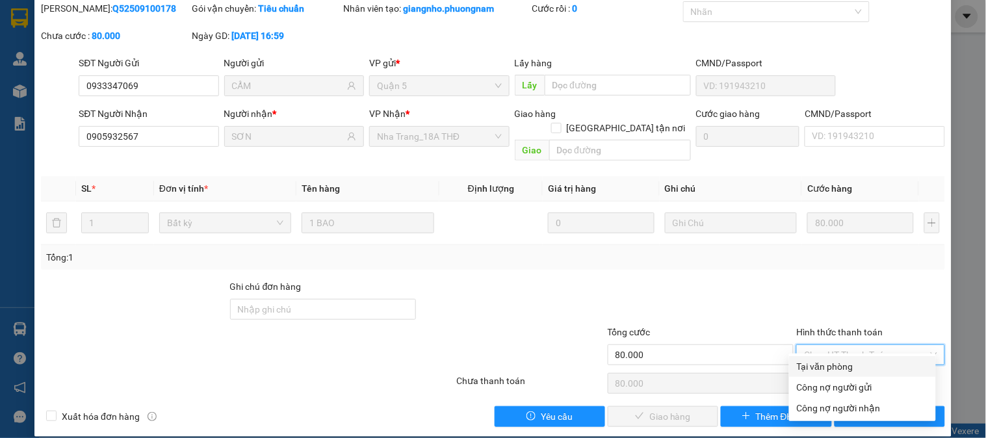
click at [845, 365] on div "Tại văn phòng" at bounding box center [862, 366] width 131 height 14
type input "0"
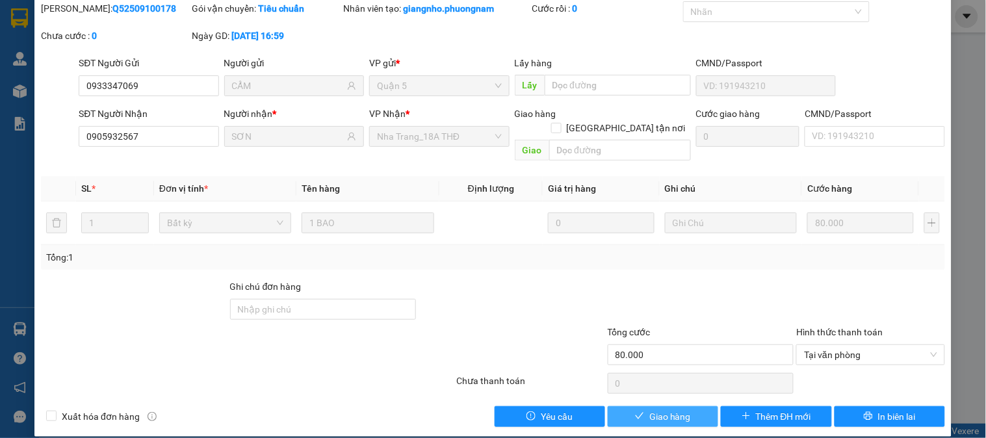
click at [680, 409] on span "Giao hàng" at bounding box center [670, 416] width 42 height 14
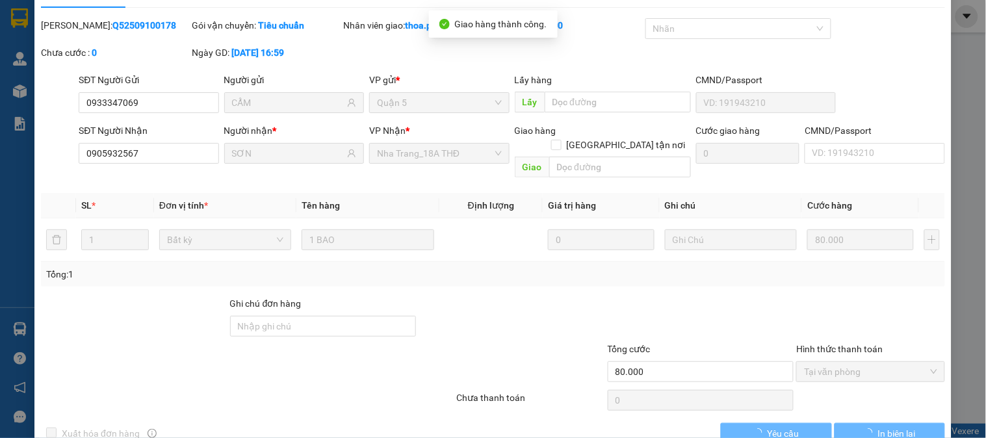
scroll to position [0, 0]
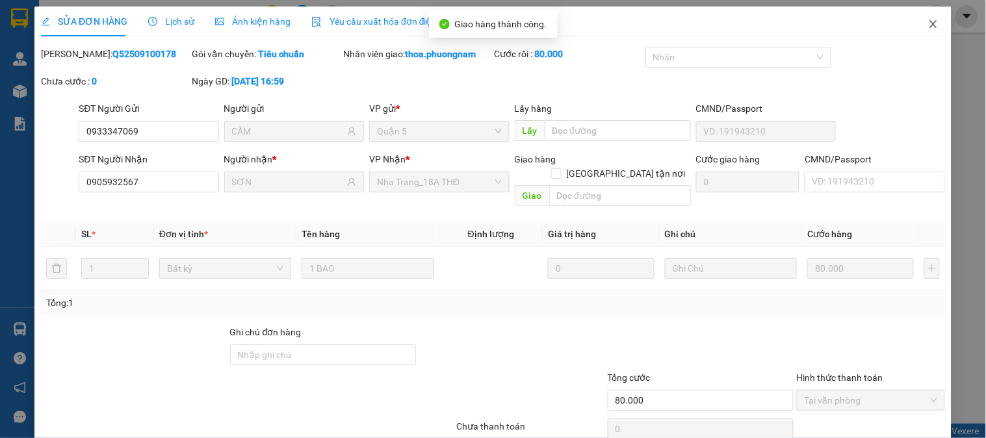
click at [928, 24] on icon "close" at bounding box center [933, 24] width 10 height 10
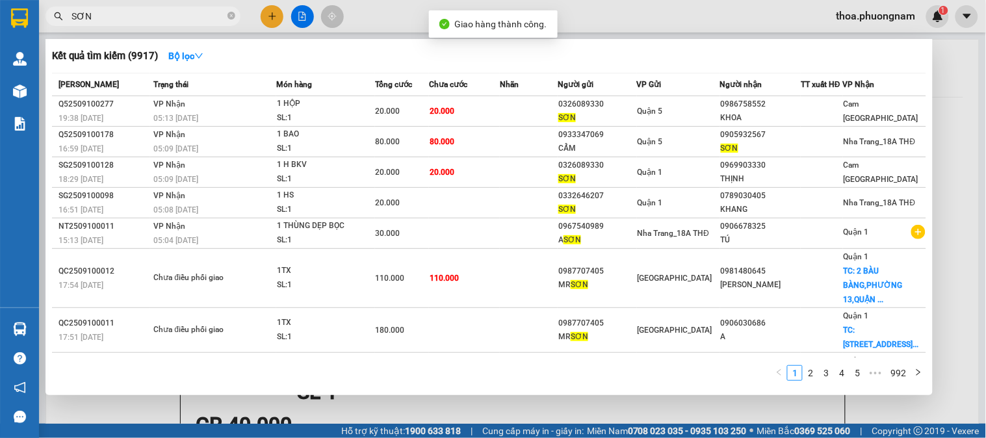
click at [214, 11] on input "SƠN" at bounding box center [147, 16] width 153 height 14
click at [225, 16] on span "SƠN" at bounding box center [142, 15] width 195 height 19
click at [235, 16] on span "SƠN" at bounding box center [142, 15] width 195 height 19
click at [232, 16] on icon "close-circle" at bounding box center [231, 16] width 8 height 8
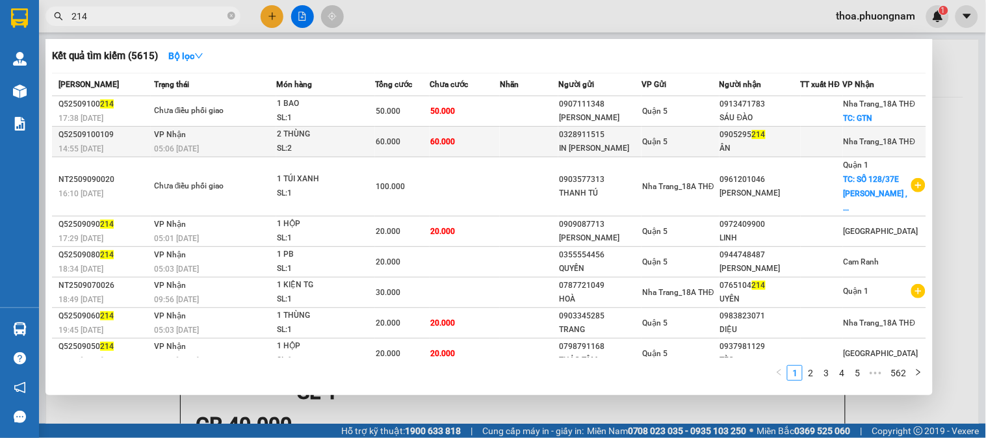
type input "214"
click at [446, 144] on span "60.000" at bounding box center [442, 141] width 25 height 9
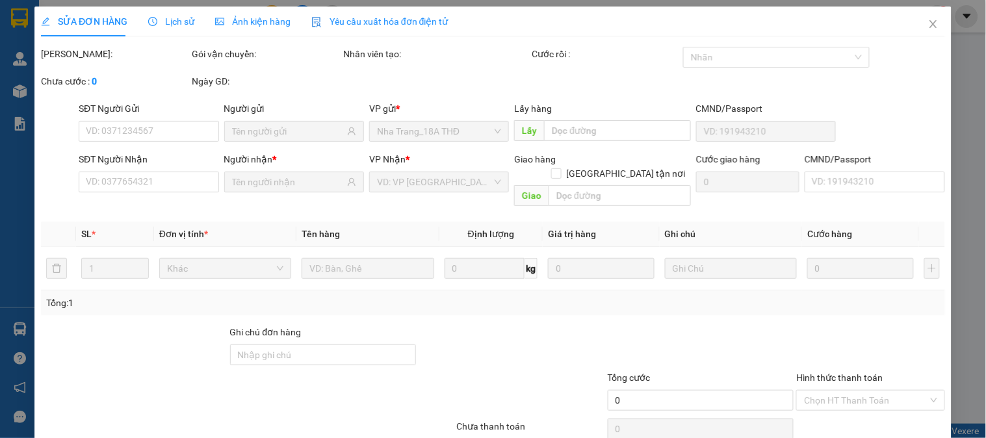
type input "0328911515"
type input "IN [PERSON_NAME]"
type input "0905295214"
type input "ÂN"
type input "60.000"
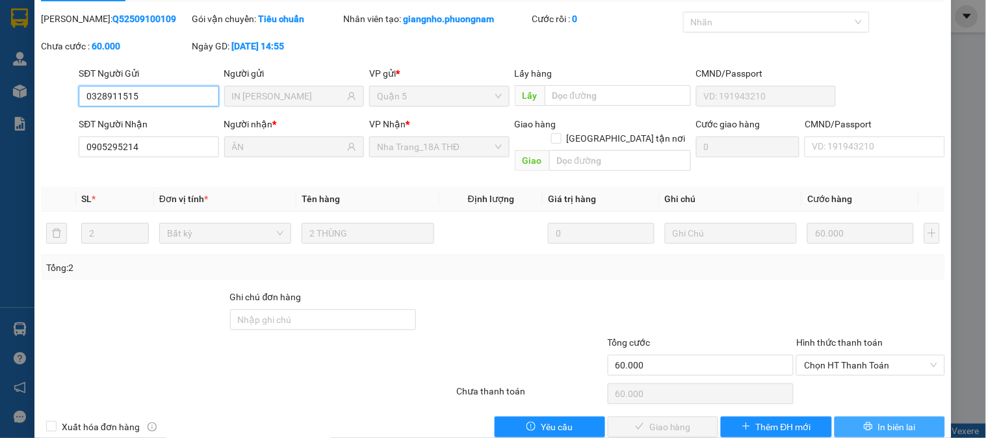
scroll to position [45, 0]
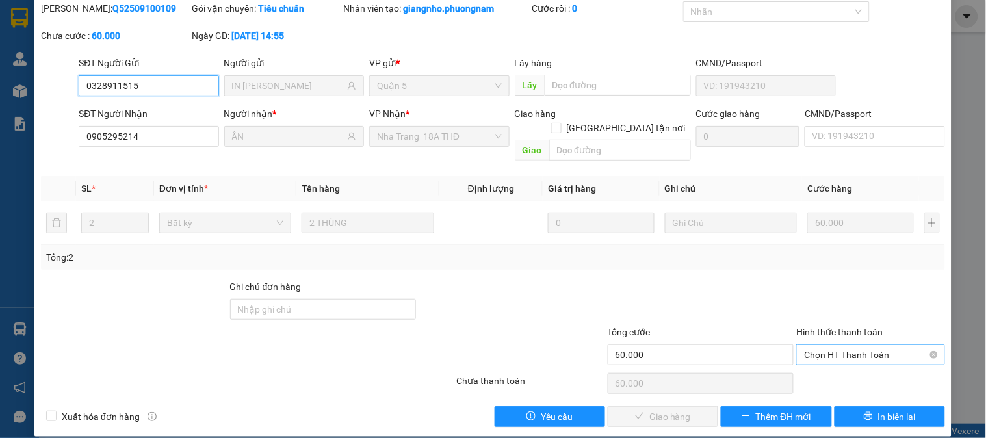
click at [871, 345] on span "Chọn HT Thanh Toán" at bounding box center [870, 354] width 133 height 19
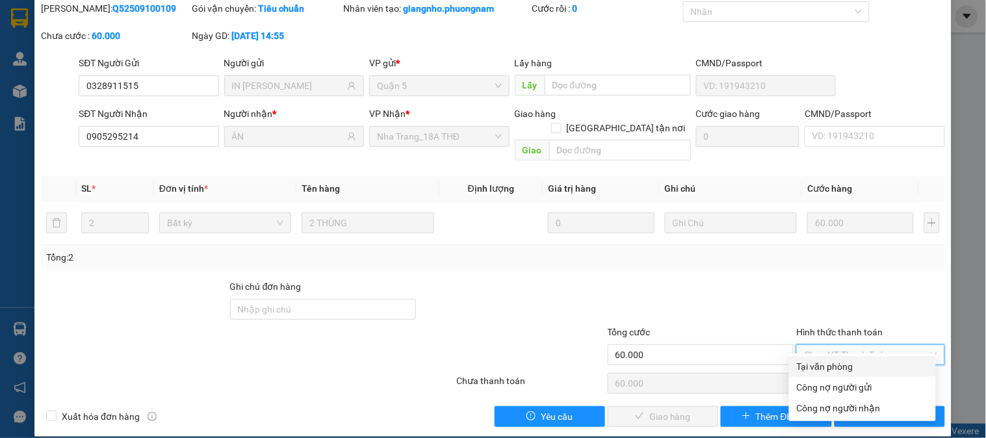
click at [830, 372] on div "Tại văn phòng" at bounding box center [862, 366] width 131 height 14
type input "0"
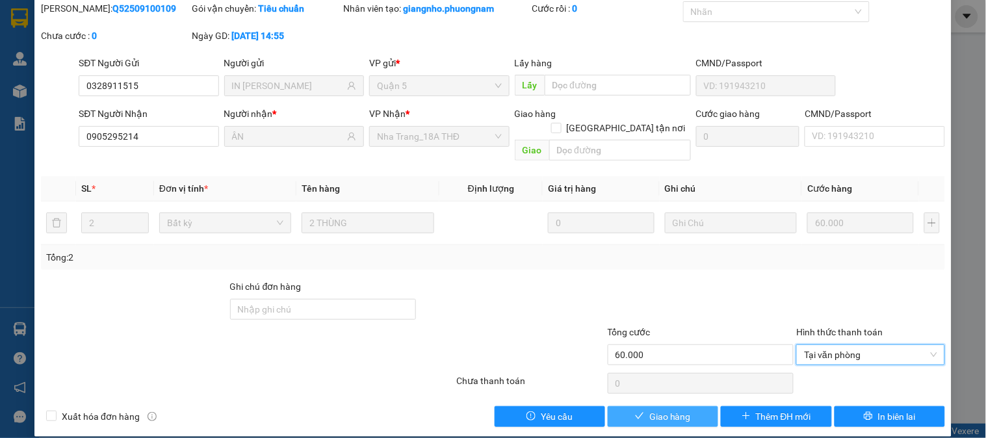
click at [660, 409] on span "Giao hàng" at bounding box center [670, 416] width 42 height 14
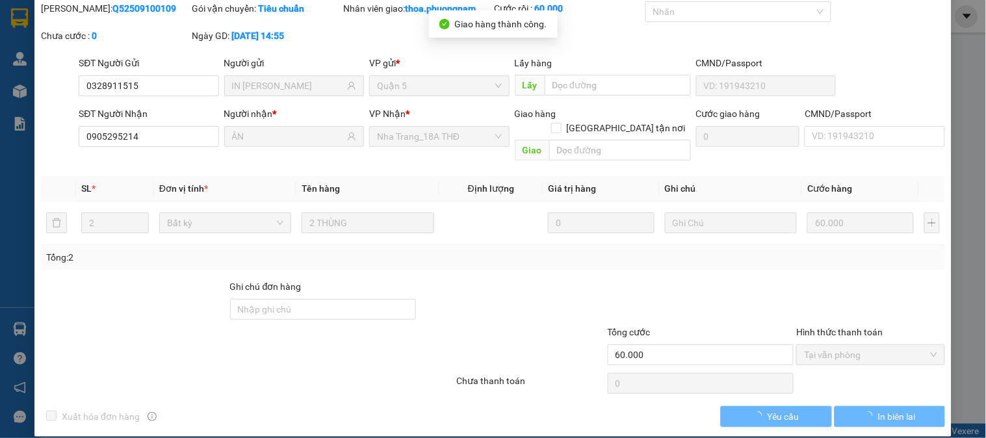
scroll to position [0, 0]
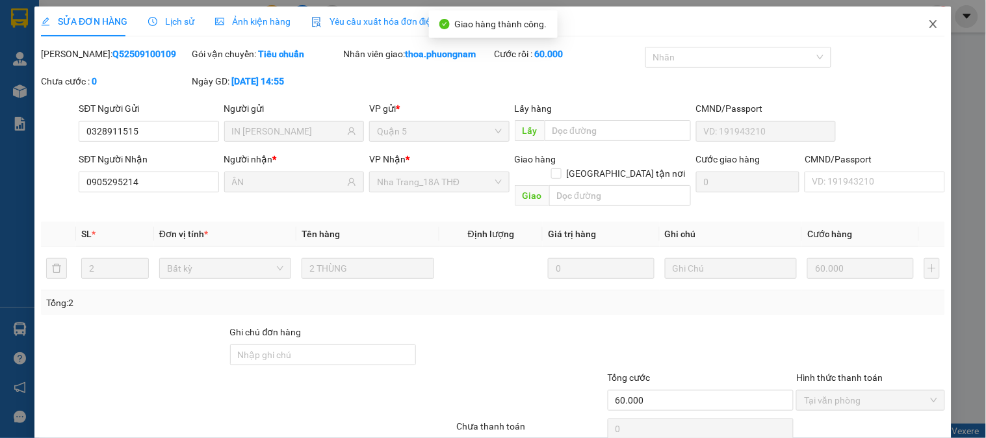
click at [932, 22] on span "Close" at bounding box center [933, 24] width 36 height 36
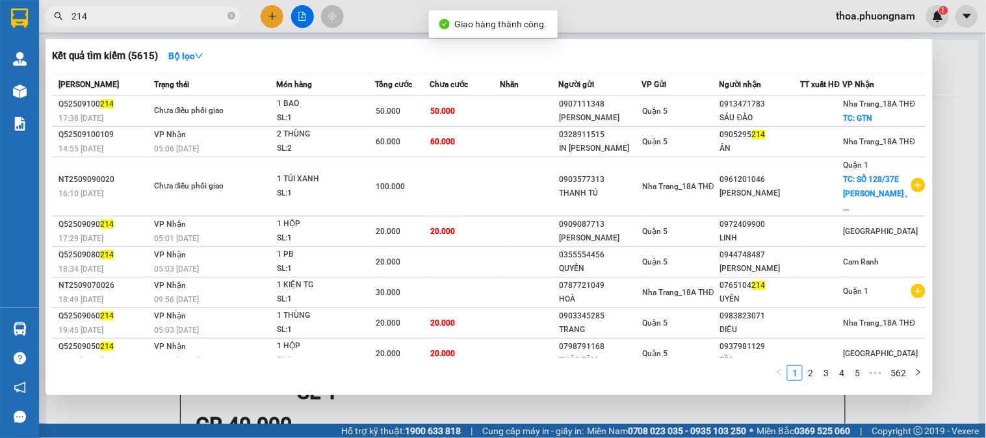
click at [203, 17] on input "214" at bounding box center [147, 16] width 153 height 14
click at [229, 16] on icon "close-circle" at bounding box center [231, 16] width 8 height 8
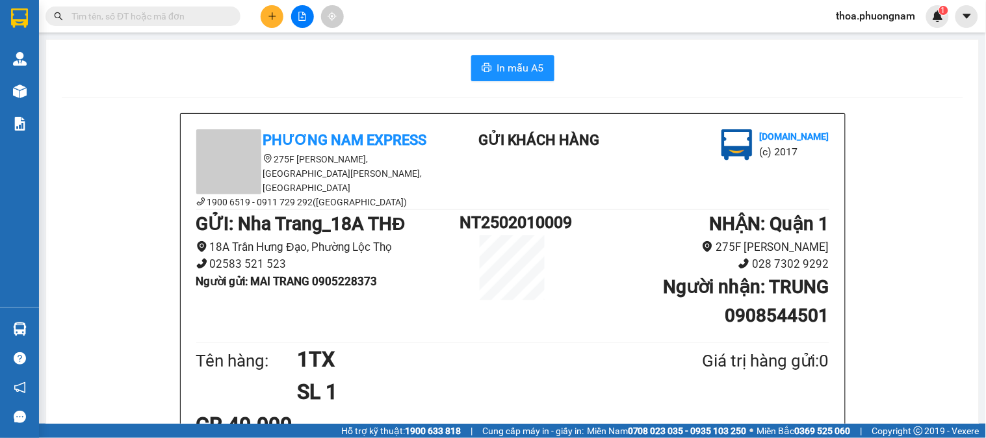
click at [273, 3] on div "Kết quả tìm kiếm ( 5615 ) Bộ lọc Mã ĐH Trạng thái Món hàng Tổng cước Chưa cước …" at bounding box center [493, 16] width 986 height 32
click at [270, 12] on icon "plus" at bounding box center [272, 16] width 9 height 9
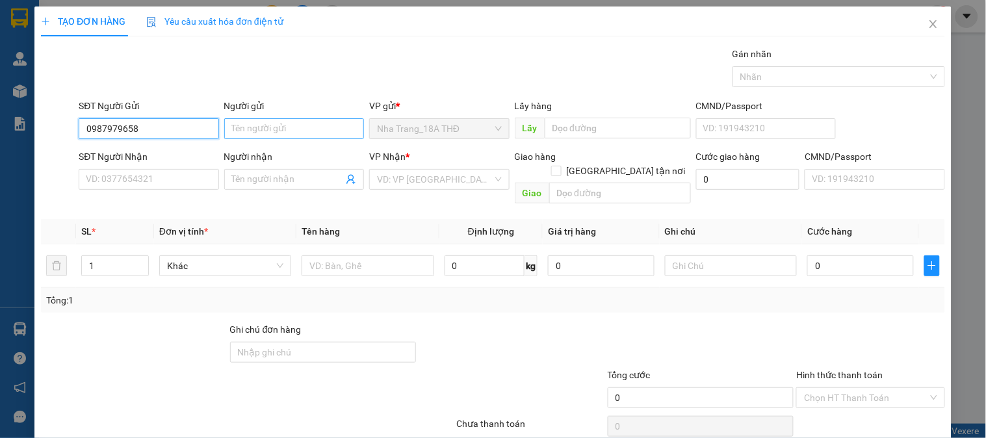
type input "0987979658"
click at [288, 129] on input "Người gửi" at bounding box center [294, 128] width 140 height 21
type input "HÙNG"
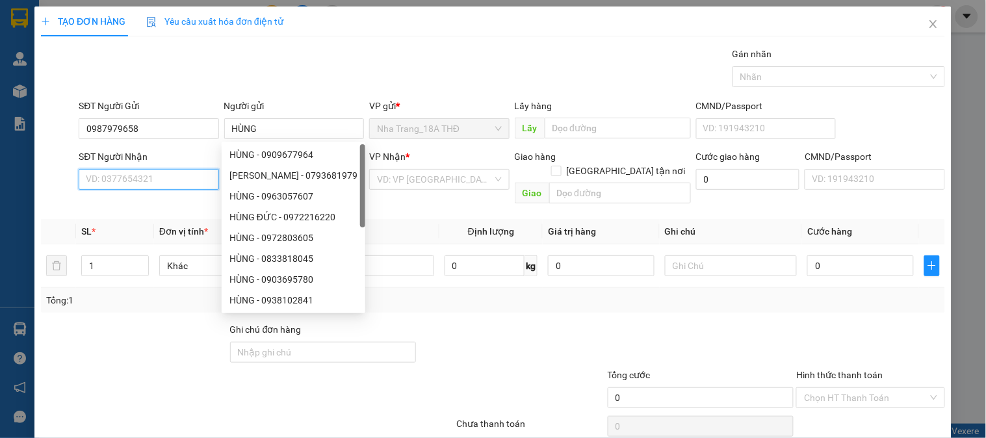
drag, startPoint x: 112, startPoint y: 176, endPoint x: 211, endPoint y: 176, distance: 98.8
click at [118, 176] on input "SĐT Người Nhận" at bounding box center [149, 179] width 140 height 21
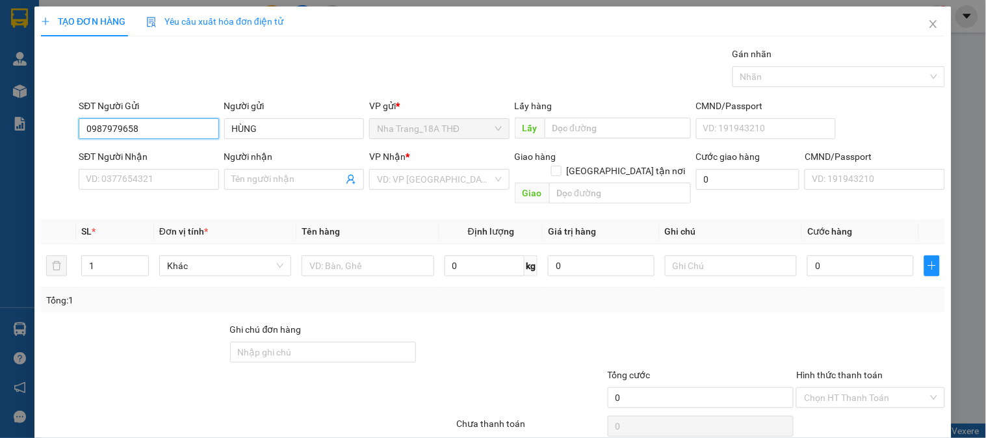
drag, startPoint x: 157, startPoint y: 130, endPoint x: 0, endPoint y: 160, distance: 160.2
click at [0, 165] on div "TẠO ĐƠN HÀNG Yêu cầu xuất hóa đơn điện tử Transit Pickup Surcharge Ids Transit …" at bounding box center [493, 219] width 986 height 438
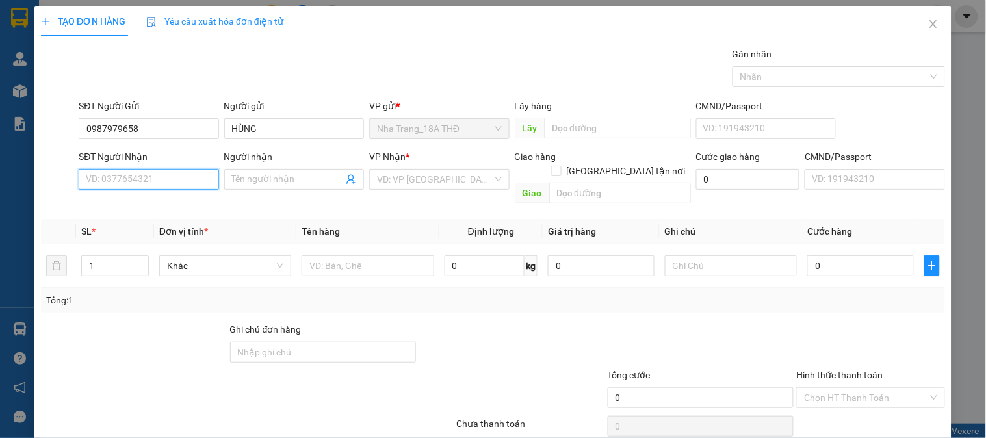
click at [108, 188] on input "SĐT Người Nhận" at bounding box center [149, 179] width 140 height 21
click at [136, 183] on input "SĐT Người Nhận" at bounding box center [149, 179] width 140 height 21
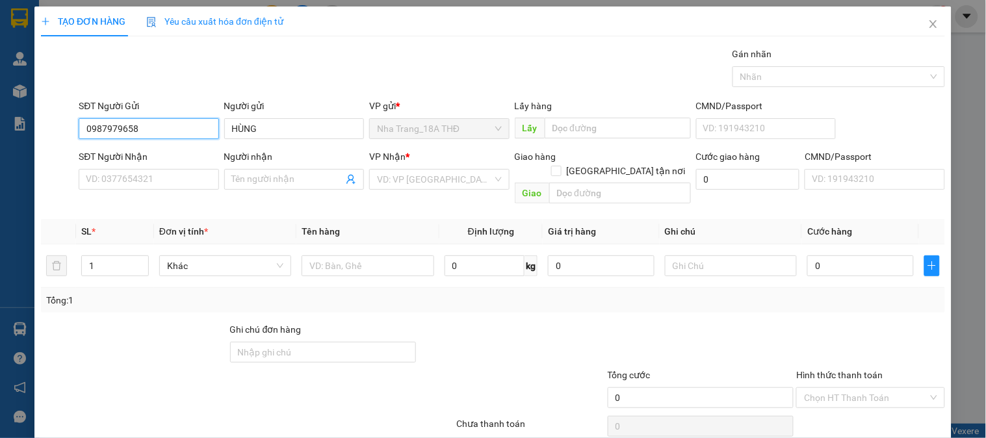
drag, startPoint x: 148, startPoint y: 132, endPoint x: 0, endPoint y: 137, distance: 147.6
click at [0, 137] on div "TẠO ĐƠN HÀNG Yêu cầu xuất hóa đơn điện tử Transit Pickup Surcharge Ids Transit …" at bounding box center [493, 219] width 986 height 438
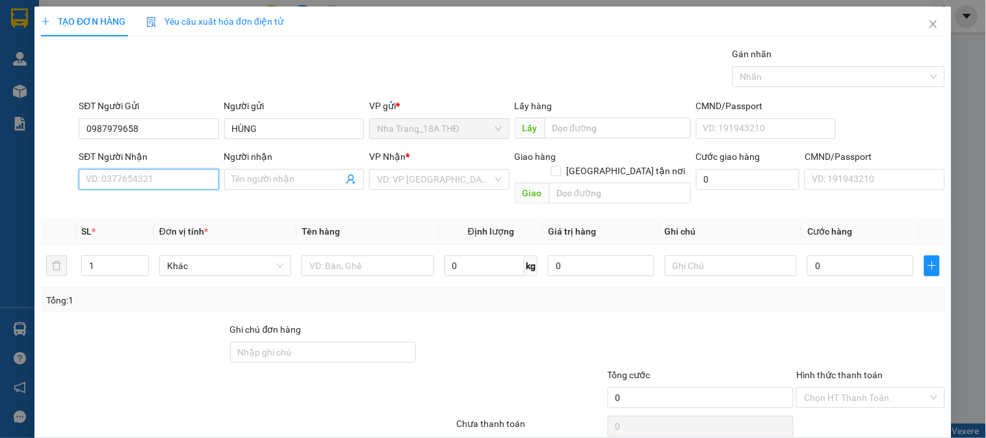
click at [96, 174] on input "SĐT Người Nhận" at bounding box center [149, 179] width 140 height 21
paste input "0987979658"
type input "0987979658"
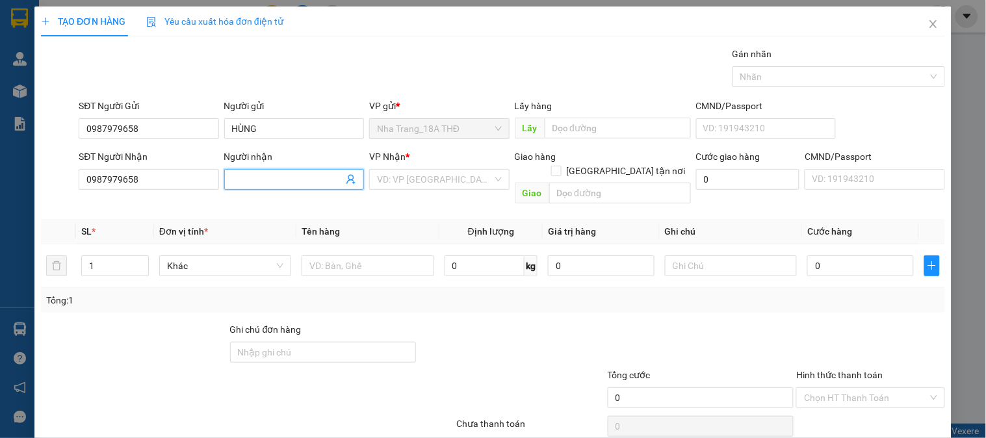
click at [250, 173] on input "Người nhận" at bounding box center [287, 179] width 111 height 14
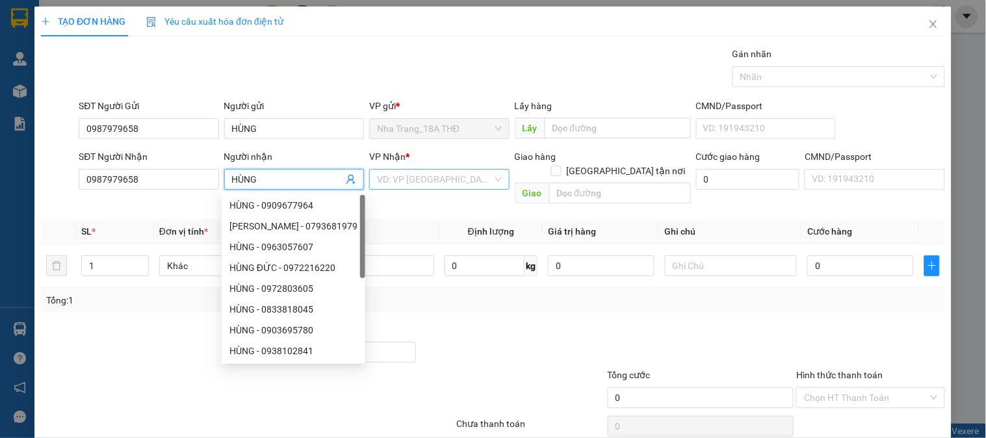
type input "HÙNG"
click at [406, 177] on input "search" at bounding box center [434, 179] width 115 height 19
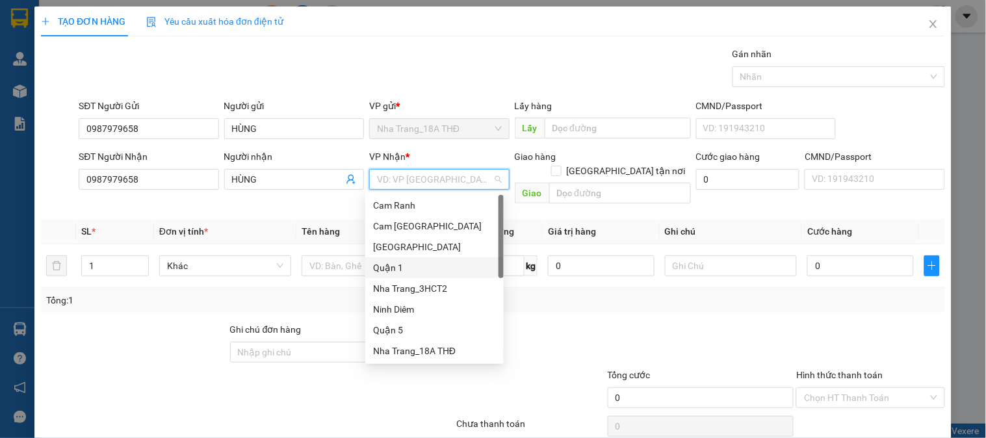
click at [387, 271] on div "Quận 1" at bounding box center [434, 268] width 123 height 14
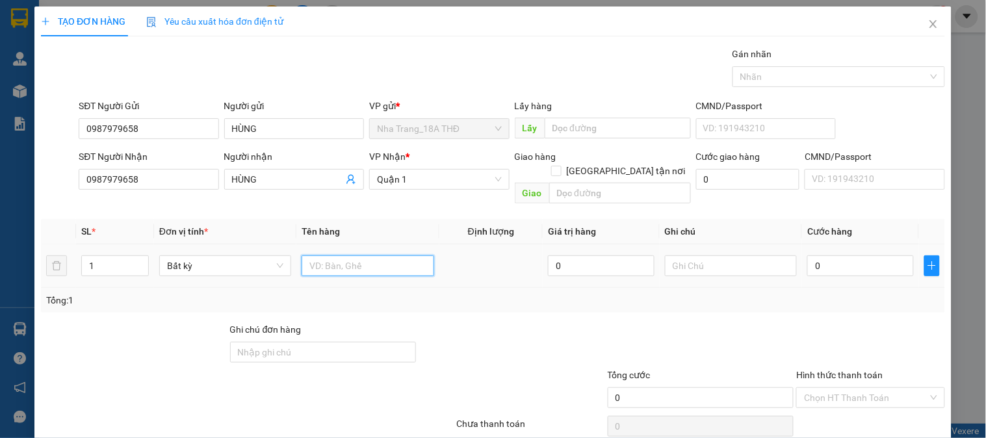
click at [400, 255] on input "text" at bounding box center [367, 265] width 132 height 21
type input "1 K TÚI DẸP"
click at [560, 166] on input "[GEOGRAPHIC_DATA] tận nơi" at bounding box center [555, 170] width 9 height 9
checkbox input "true"
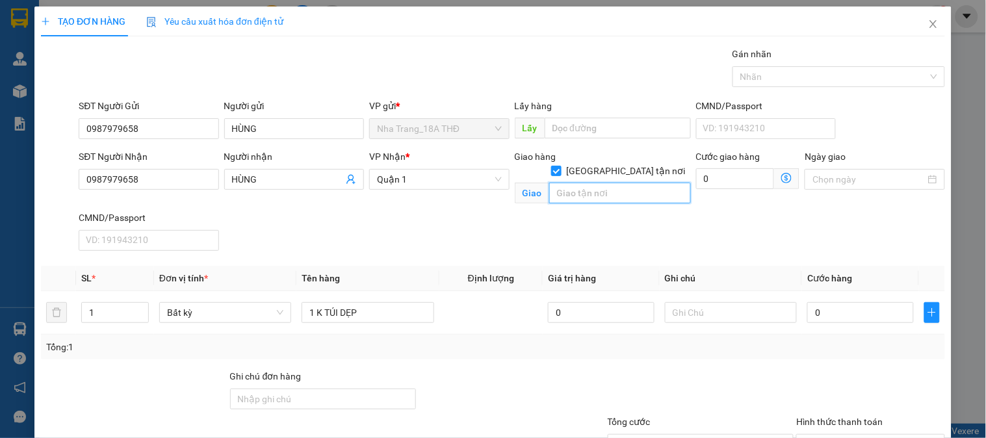
click at [600, 183] on input "text" at bounding box center [620, 193] width 142 height 21
click at [600, 183] on input "803 ĐƯỜNGNGUYỄN" at bounding box center [620, 193] width 142 height 21
click at [634, 183] on input "803 ĐƯỜNG NGUYỄN" at bounding box center [620, 193] width 142 height 21
click at [647, 183] on input "803 ĐƯỜNG NGUYỄN" at bounding box center [620, 193] width 142 height 21
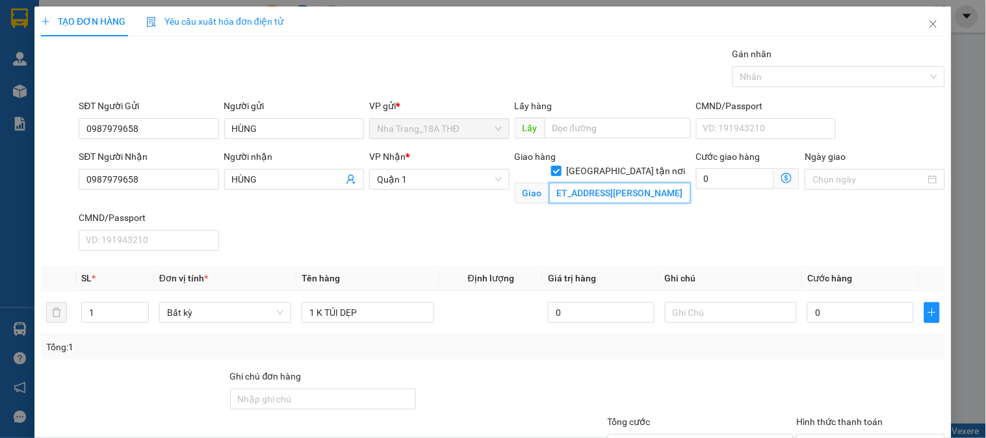
type input "803 ĐƯỜNG NGUYỄN VĂN LINH , PHƯỜNG TAAN MỸ , QUẬN 7"
click at [781, 179] on icon "dollar-circle" at bounding box center [786, 178] width 10 height 10
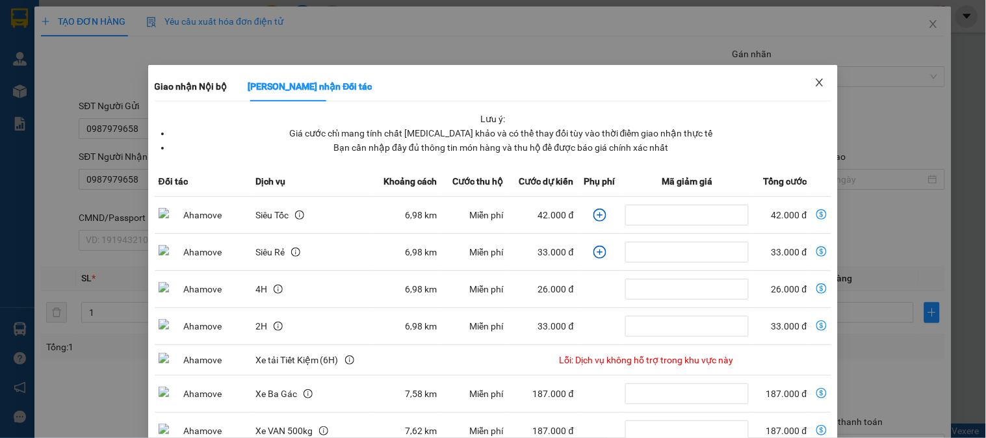
click at [819, 75] on span "Close" at bounding box center [819, 83] width 36 height 36
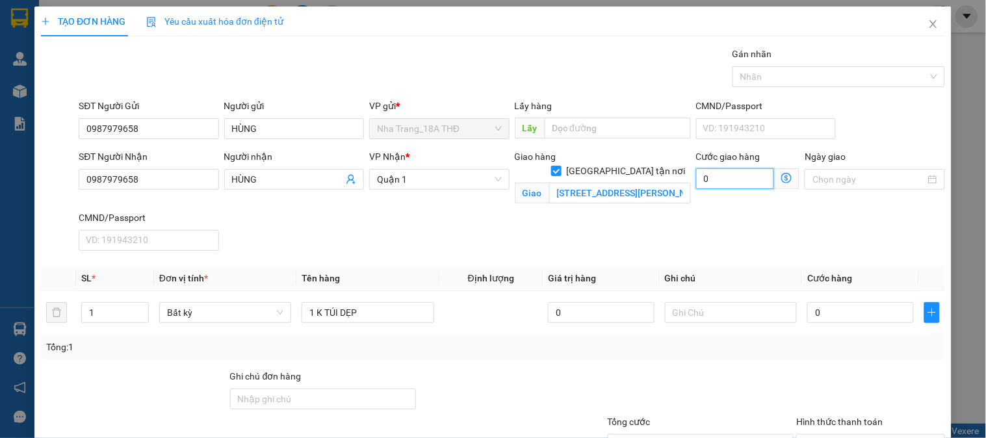
drag, startPoint x: 738, startPoint y: 181, endPoint x: 746, endPoint y: 164, distance: 18.9
click at [739, 179] on input "0" at bounding box center [735, 178] width 79 height 21
type input "6"
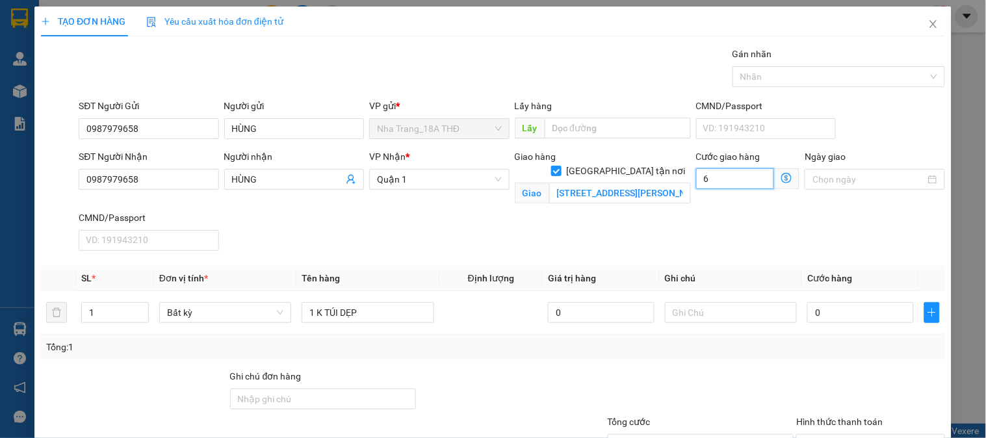
type input "60"
type input "60.000"
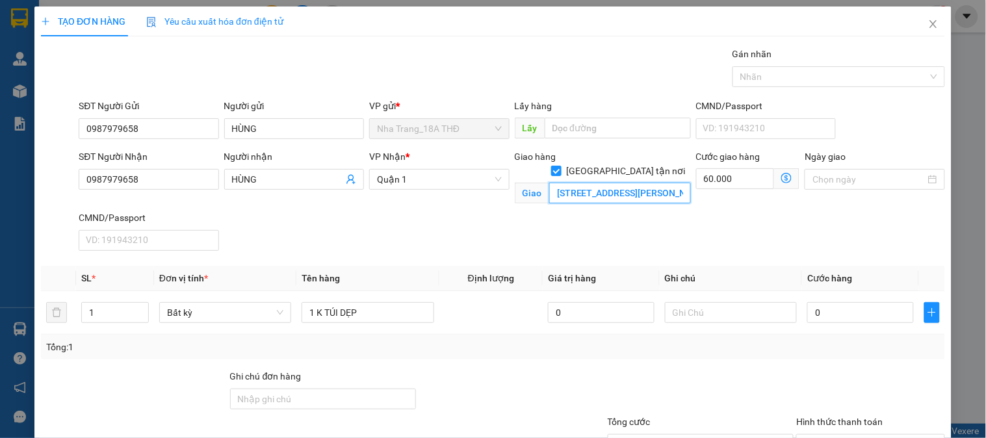
click at [663, 183] on input "803 ĐƯỜNG NGUYỄN VĂN LINH , PHƯỜNG TAAN MỸ , QUẬN 7" at bounding box center [620, 193] width 142 height 21
type input "803 ĐƯỜNG NGUYỄN VĂN LINH , PHƯỜNG TAAN MỸ , QUẬN 7(GTN 60 )"
click at [732, 317] on input "text" at bounding box center [731, 312] width 132 height 21
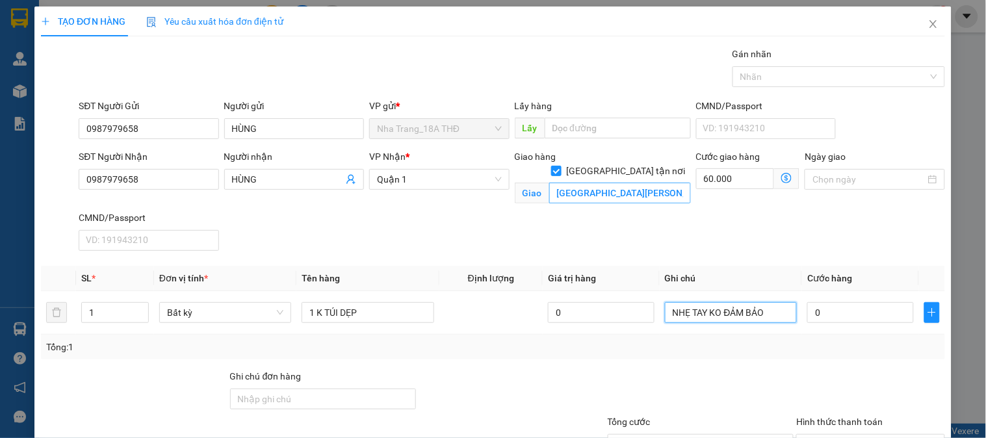
type input "NHẸ TAY KO ĐẢM BẢO"
click at [626, 184] on input "803 ĐƯỜNG NGUYỄN VĂN LINH , PHƯỜNG TAAN MỸ , QUẬN 7(GTN 60 )" at bounding box center [620, 193] width 142 height 21
click at [576, 183] on input "803 ĐƯỜNG NGUYỄN VĂN LINH , PHƯỜNG TAAN MỸ , QUẬN 7(GTN 60 )" at bounding box center [620, 193] width 142 height 21
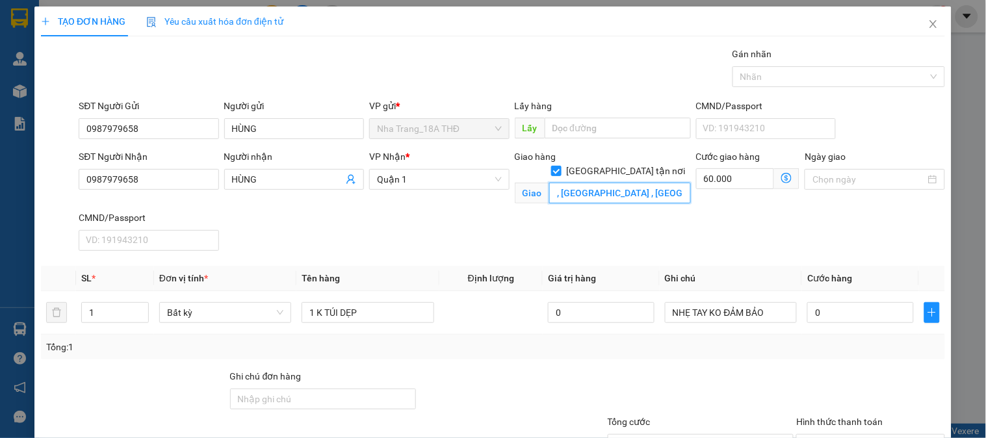
scroll to position [0, 155]
type input "803 ĐƯỜNG NGUYỄN VĂN LINH , PHƯỜNG TÂN MỸ , QUẬN 7(GTN 60 )"
click at [824, 309] on input "0" at bounding box center [860, 312] width 107 height 21
type input "4"
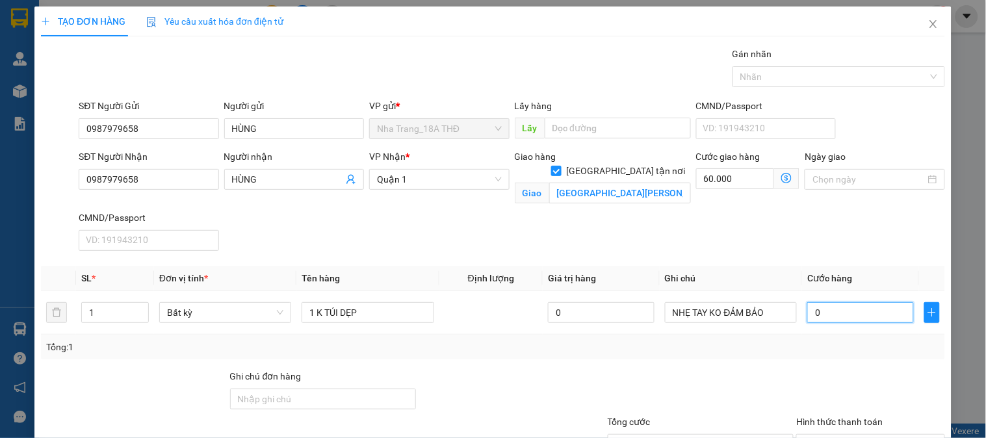
type input "60.004"
type input "40"
type input "60.040"
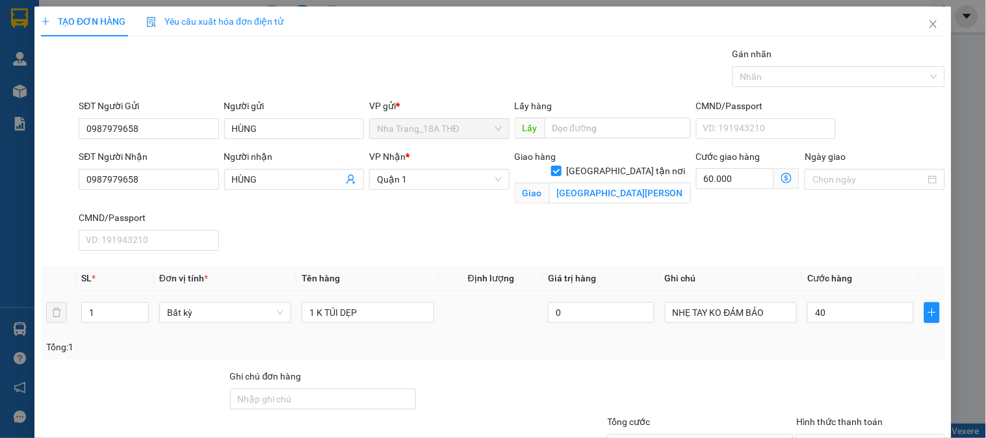
type input "40.000"
type input "100.000"
click at [804, 359] on div "Transit Pickup Surcharge Ids Transit Deliver Surcharge Ids Transit Deliver Surc…" at bounding box center [493, 282] width 904 height 470
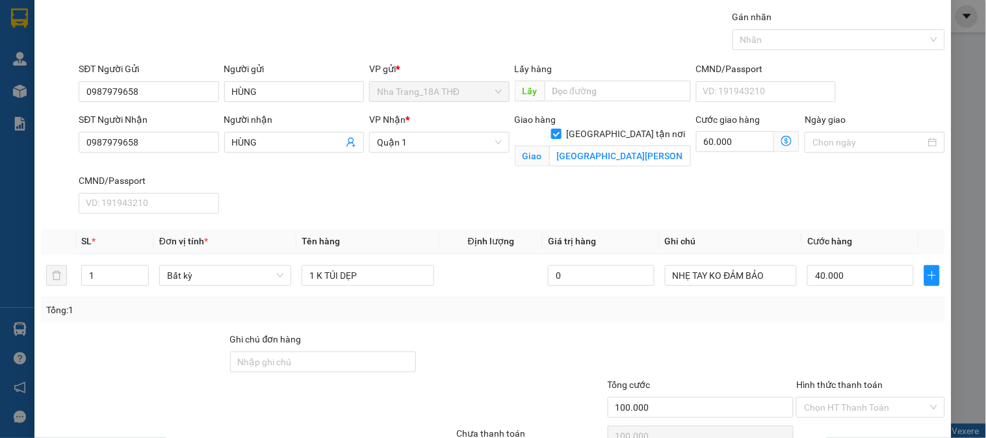
scroll to position [104, 0]
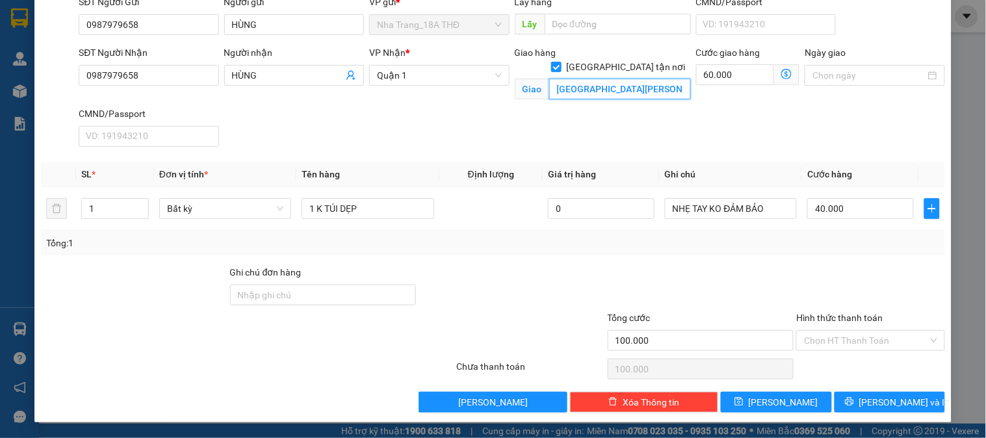
click at [626, 79] on input "803 ĐƯỜNG NGUYỄN VĂN LINH , PHƯỜNG TÂN MỸ , QUẬN 7(GTN 60 )" at bounding box center [620, 89] width 142 height 21
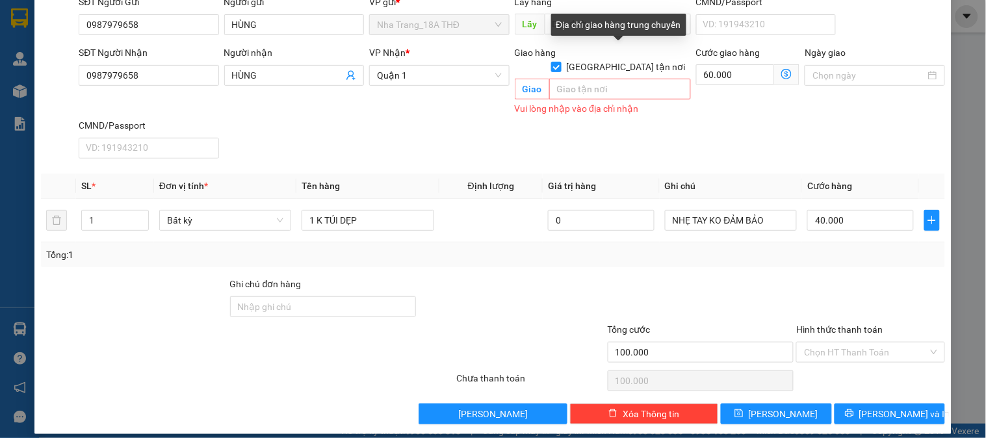
click at [621, 50] on div "Transit Pickup Surcharge Ids Transit Deliver Surcharge Ids Transit Deliver Surc…" at bounding box center [493, 183] width 904 height 481
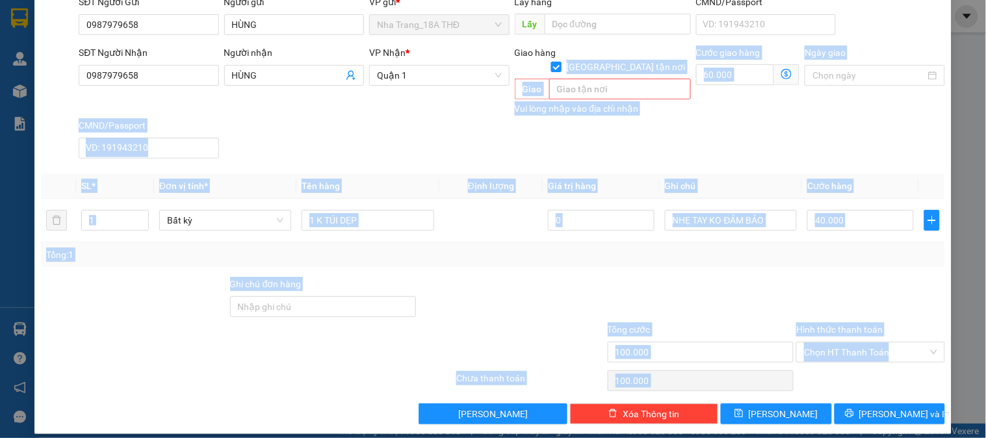
click at [560, 62] on input "[GEOGRAPHIC_DATA] tận nơi" at bounding box center [555, 66] width 9 height 9
checkbox input "false"
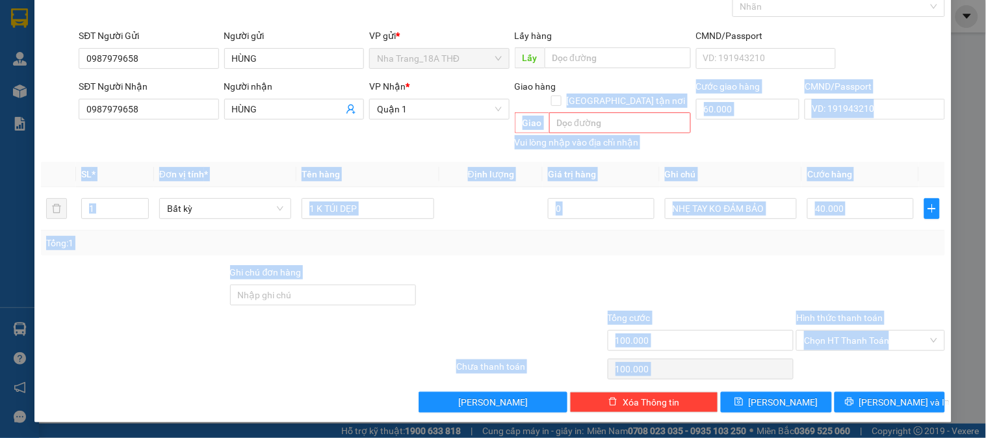
scroll to position [55, 0]
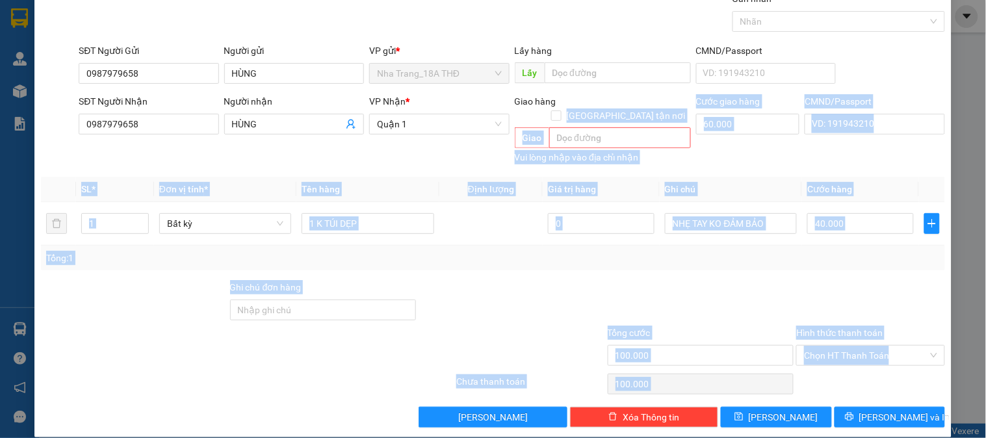
click at [739, 135] on div "Cước giao hàng 60.000" at bounding box center [748, 116] width 104 height 45
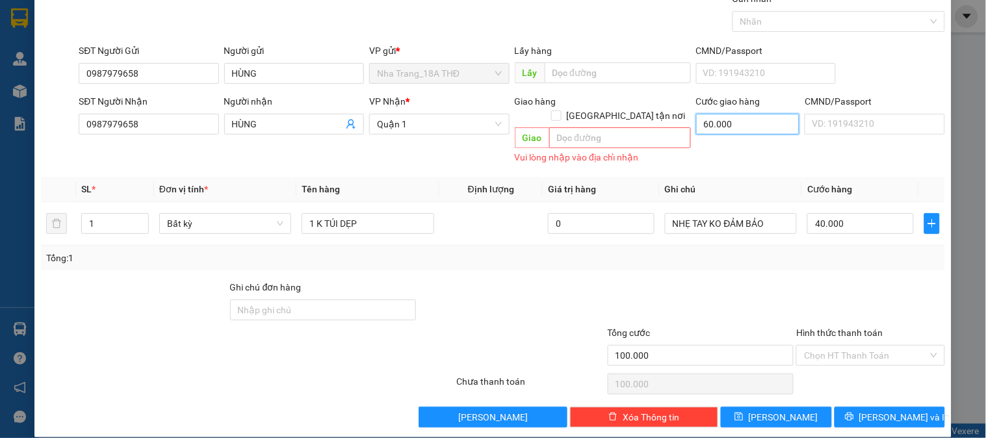
click at [739, 127] on input "60.000" at bounding box center [748, 124] width 104 height 21
type input "40.000"
type input "0"
click at [840, 346] on input "Hình thức thanh toán" at bounding box center [865, 355] width 123 height 19
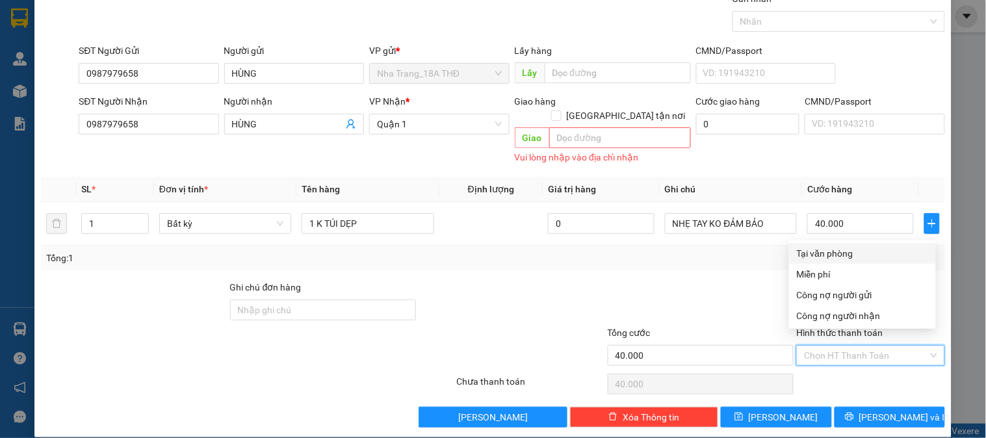
click at [829, 253] on div "Tại văn phòng" at bounding box center [862, 253] width 131 height 14
type input "0"
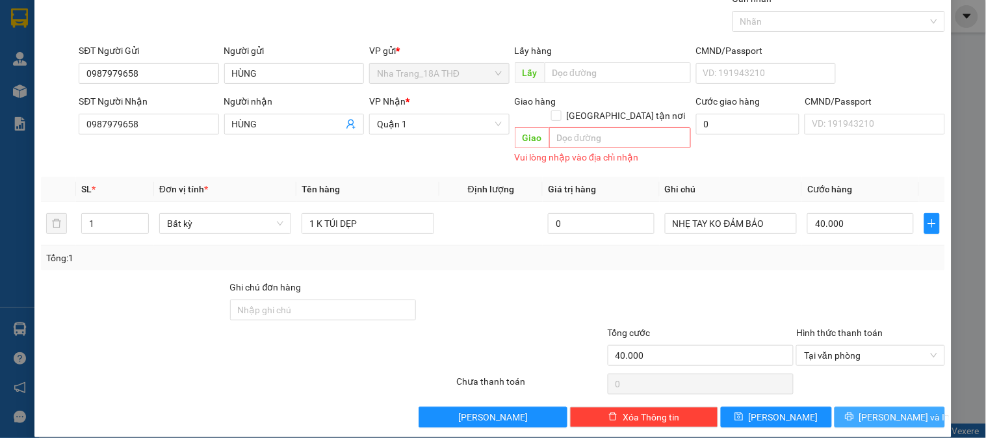
click at [847, 408] on button "[PERSON_NAME] và In" at bounding box center [889, 417] width 110 height 21
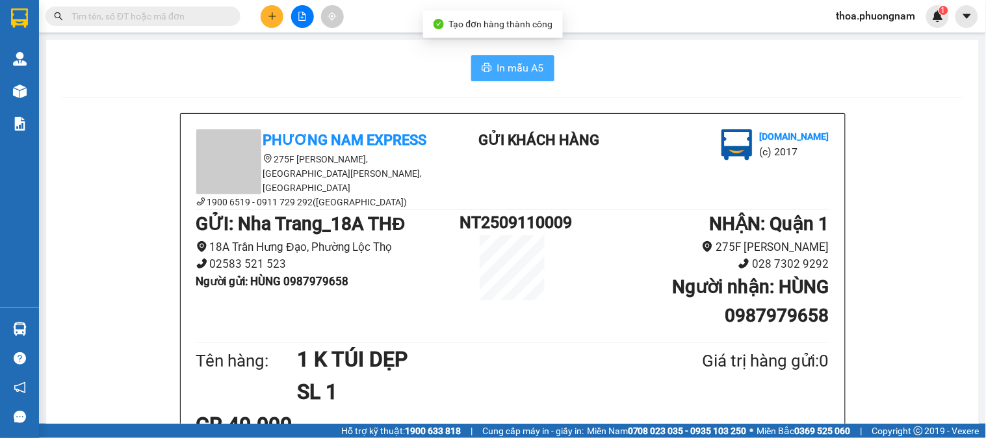
click at [507, 60] on span "In mẫu A5" at bounding box center [520, 68] width 47 height 16
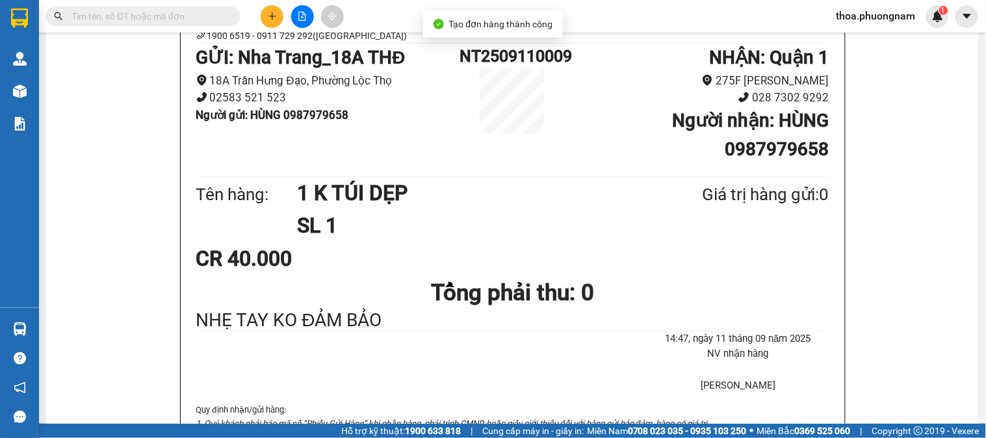
scroll to position [216, 0]
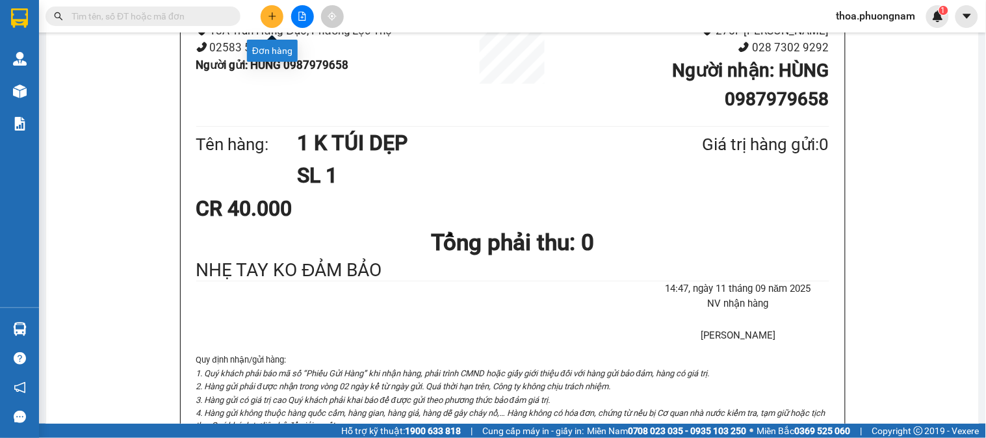
click at [269, 15] on icon "plus" at bounding box center [272, 16] width 9 height 9
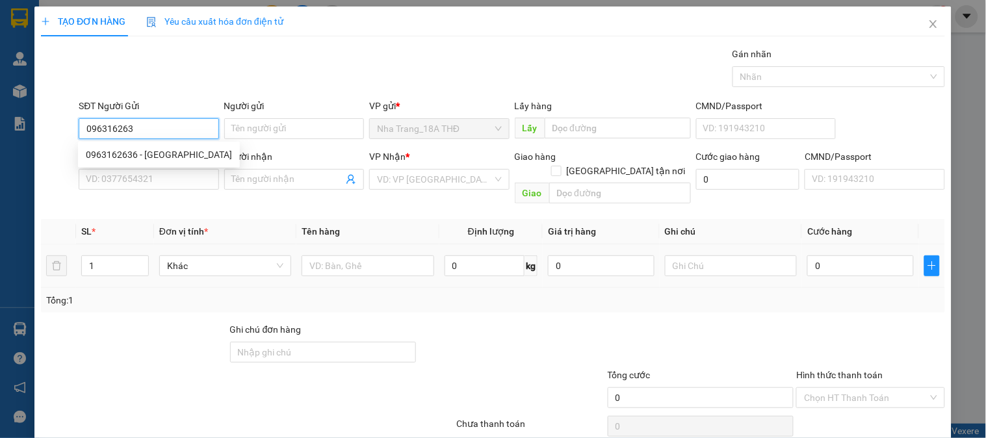
type input "0963162636"
click at [178, 151] on div "0963162636 - VĨNH THỦY" at bounding box center [159, 155] width 146 height 14
type input "VĨNH THỦY"
type input "0776996999"
type input "VŨ"
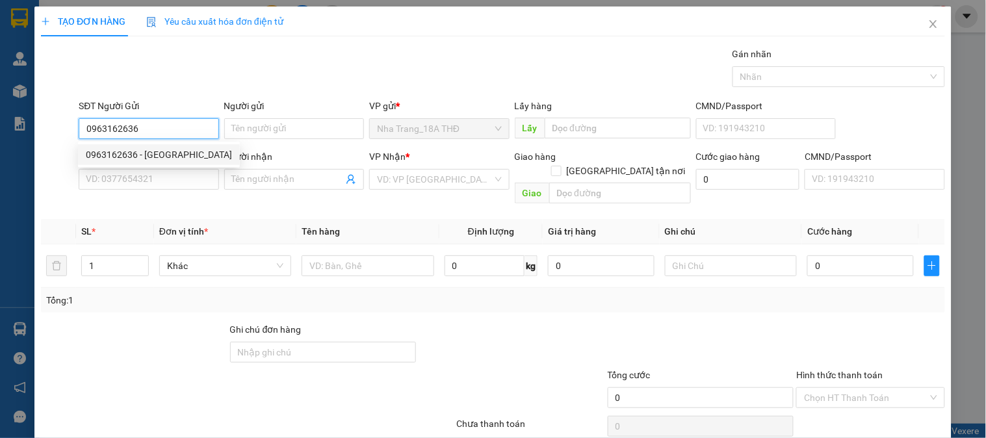
checkbox input "true"
type input "56/9 NGUYỄN VĂN SĂNG , P.TÂN SƠN NHÌ, Q.TÂN PHÚ ( GTN: 70K)"
type input "70.000"
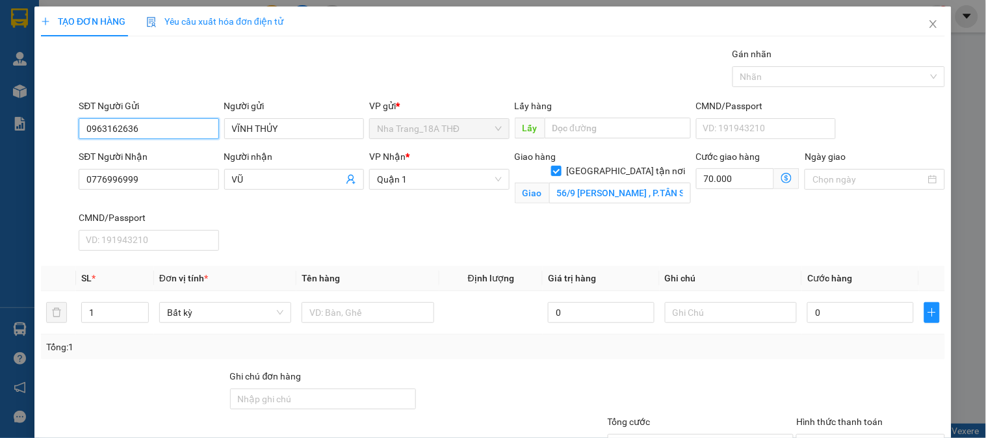
type input "0963162636"
click at [259, 209] on div "Người nhận VŨ" at bounding box center [294, 179] width 145 height 61
click at [563, 201] on div "Giao hàng Giao tận nơi Giao 56/9 NGUYỄN VĂN SĂNG , P.TÂN SƠN NHÌ, Q.TÂN PHÚ ( G…" at bounding box center [602, 179] width 181 height 61
click at [781, 177] on icon "dollar-circle" at bounding box center [786, 178] width 10 height 10
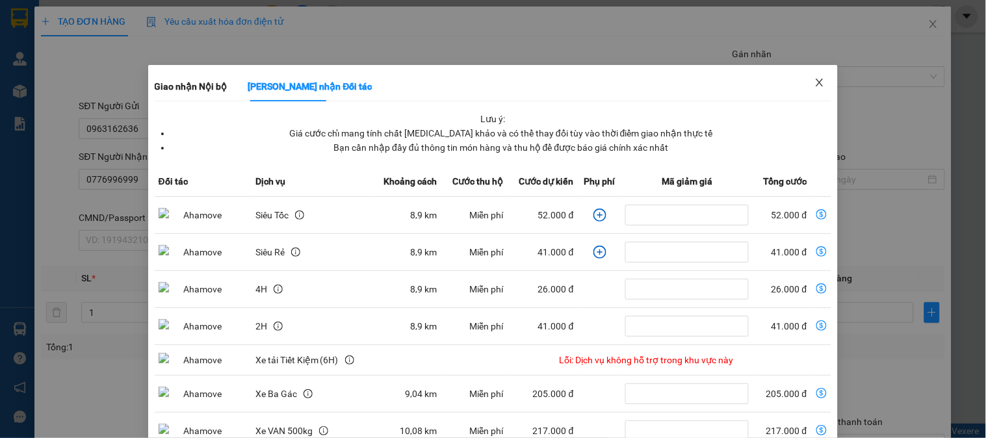
click at [814, 86] on icon "close" at bounding box center [819, 82] width 10 height 10
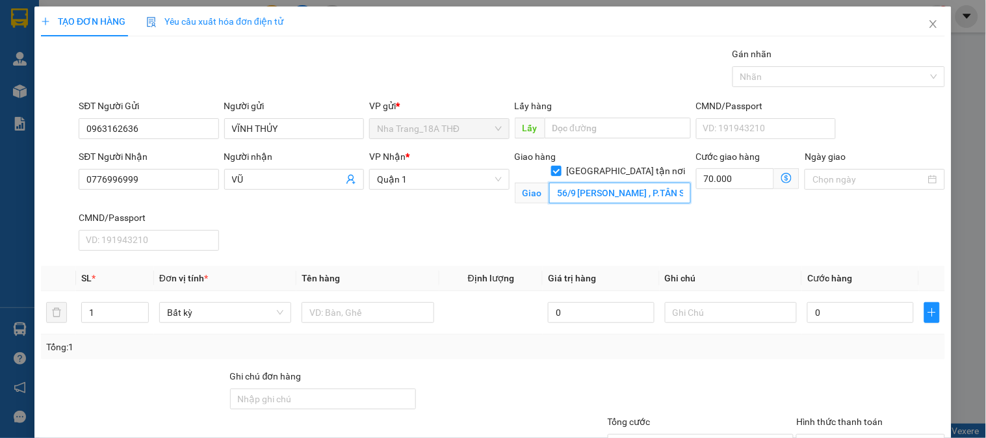
drag, startPoint x: 648, startPoint y: 183, endPoint x: 621, endPoint y: 183, distance: 27.9
click at [648, 183] on input "56/9 NGUYỄN VĂN SĂNG , P.TÂN SƠN NHÌ, Q.TÂN PHÚ ( GTN: 70K)" at bounding box center [620, 193] width 142 height 21
click at [606, 183] on input "56/9 NGUYỄN VĂN SĂNG , P.TÂN SƠN NHÌ, Q.TÂN PHÚ ( GTN: 70K)" at bounding box center [620, 193] width 142 height 21
drag, startPoint x: 327, startPoint y: 320, endPoint x: 294, endPoint y: 308, distance: 35.8
click at [319, 314] on input "text" at bounding box center [367, 312] width 132 height 21
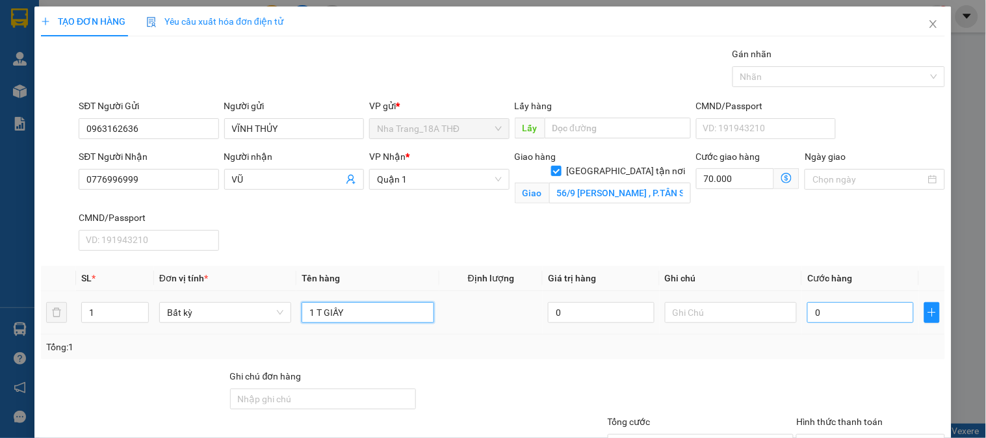
type input "1 T GIẤY"
type input "4"
type input "70.004"
type input "40"
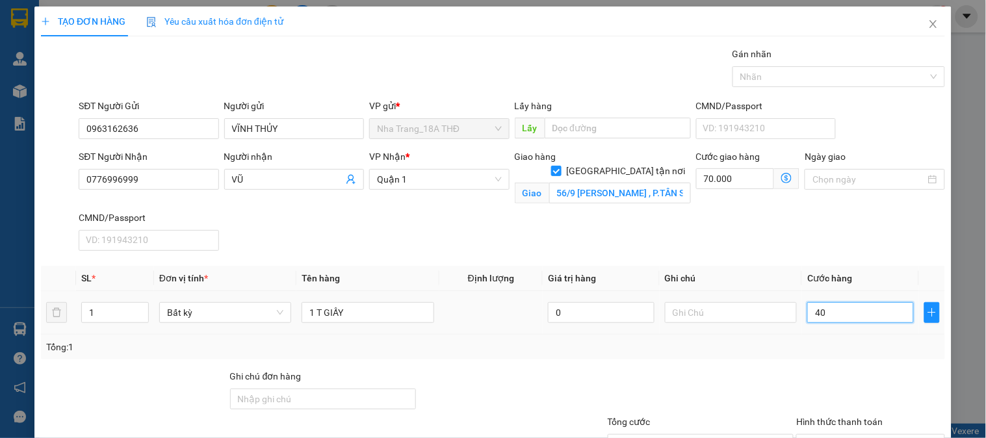
type input "70.040"
type input "40.000"
type input "110.000"
click at [810, 348] on div "Tổng: 1" at bounding box center [492, 347] width 893 height 14
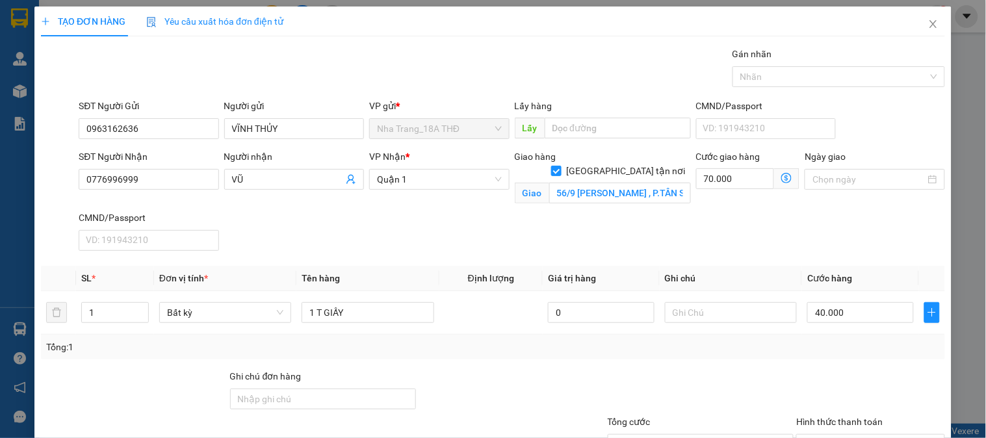
scroll to position [72, 0]
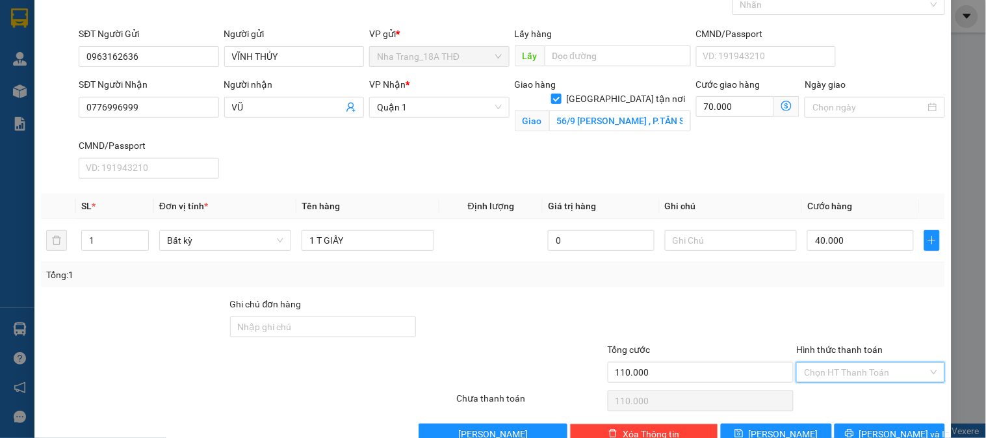
click at [856, 368] on input "Hình thức thanh toán" at bounding box center [865, 372] width 123 height 19
click at [847, 283] on div "Tại văn phòng" at bounding box center [862, 284] width 131 height 14
type input "0"
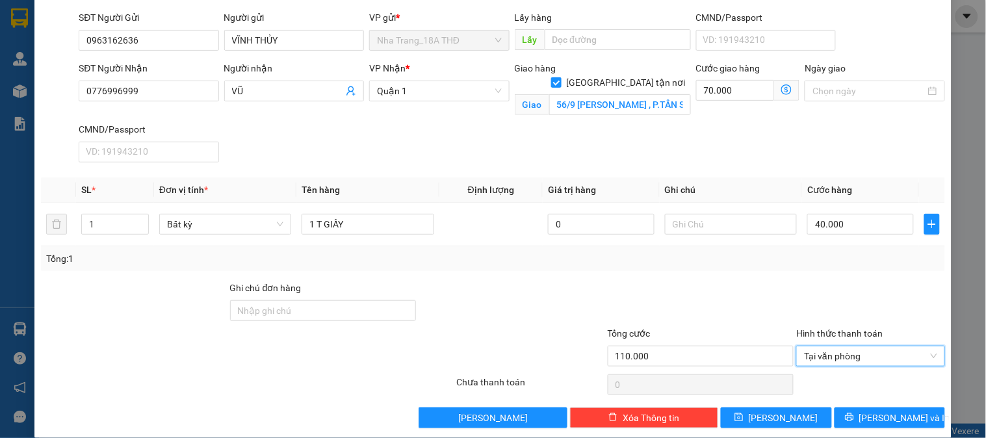
scroll to position [104, 0]
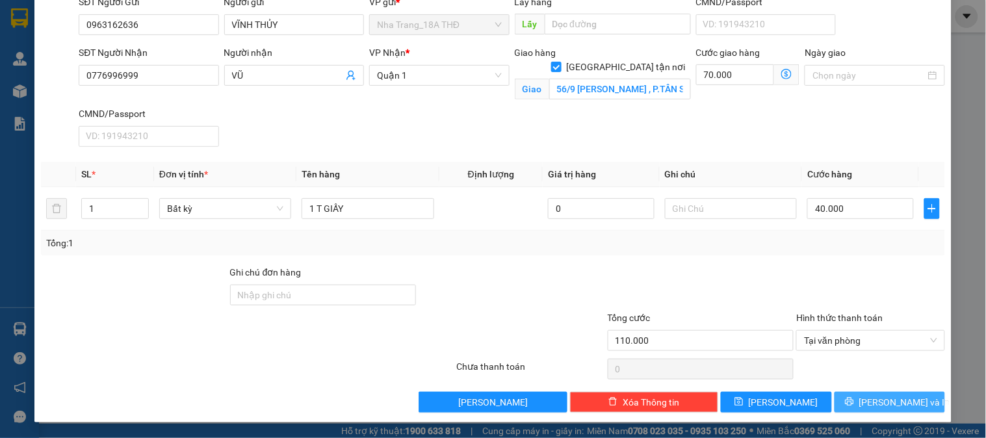
click at [875, 410] on button "[PERSON_NAME] và In" at bounding box center [889, 402] width 110 height 21
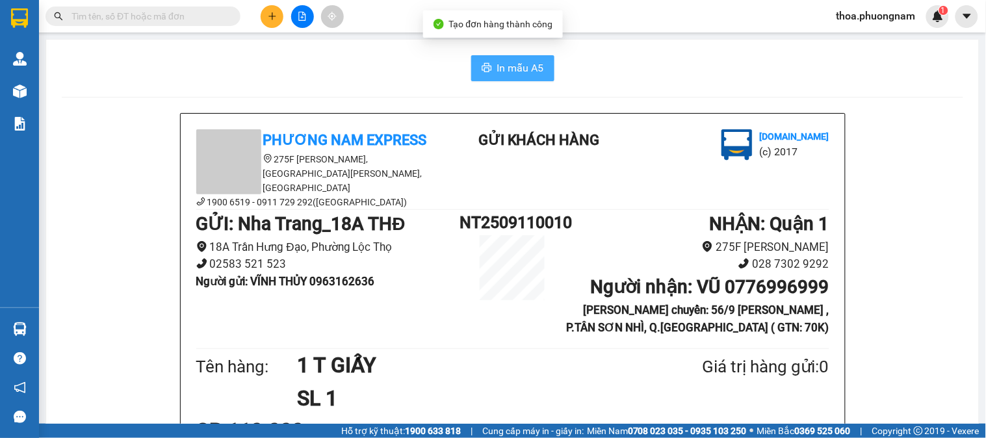
click at [527, 66] on span "In mẫu A5" at bounding box center [520, 68] width 47 height 16
click at [203, 10] on input "text" at bounding box center [147, 16] width 153 height 14
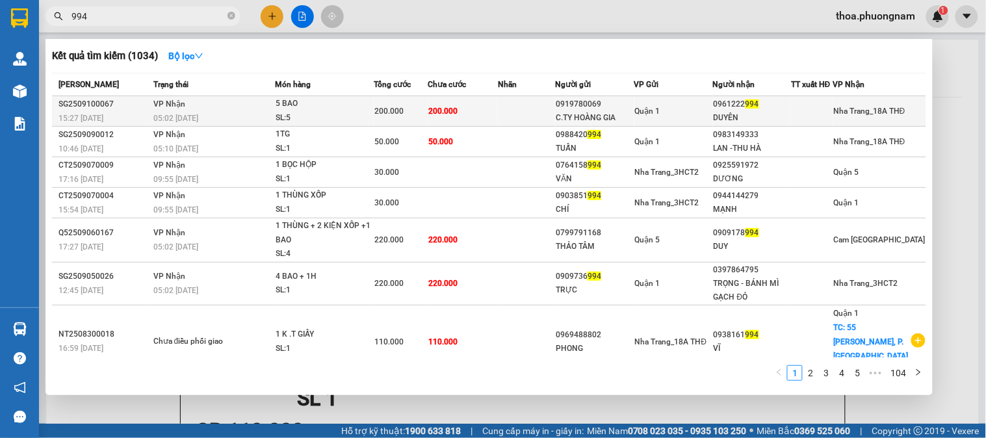
type input "994"
click at [503, 108] on td at bounding box center [526, 111] width 57 height 31
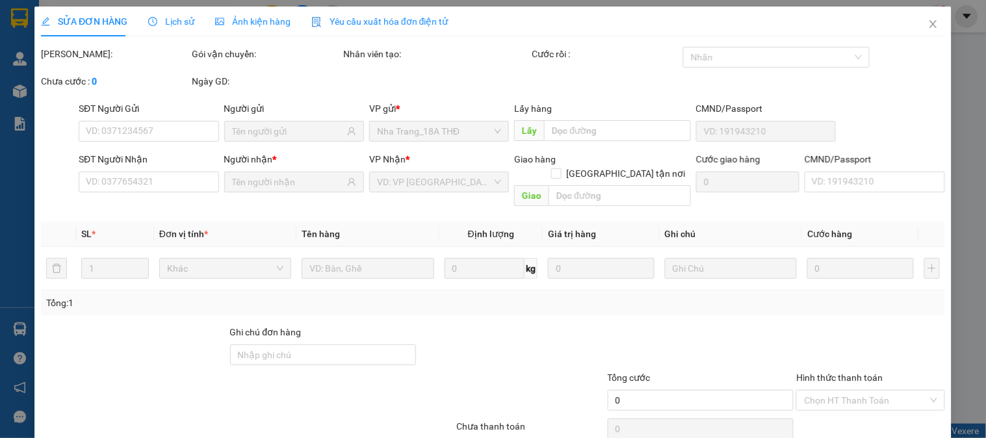
type input "0919780069"
type input "C.TY HOÀNG GIA"
type input "0961222994"
type input "DUYÊN"
type input "200.000"
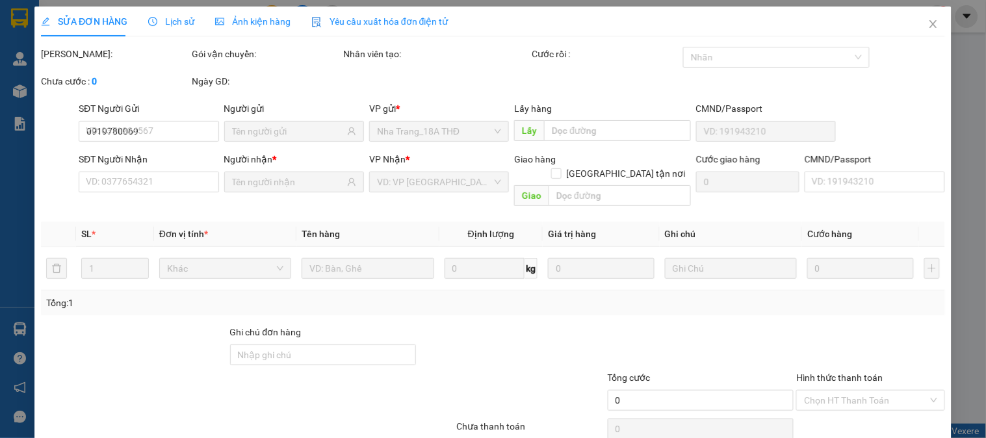
type input "200.000"
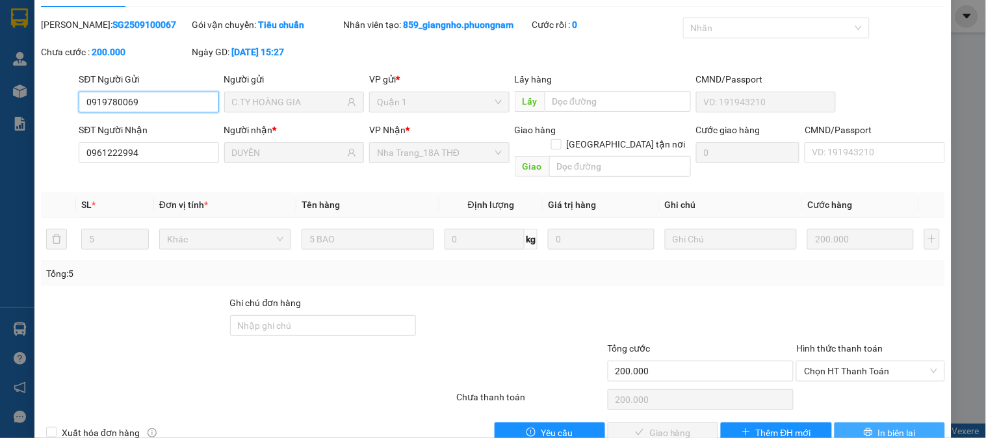
scroll to position [45, 0]
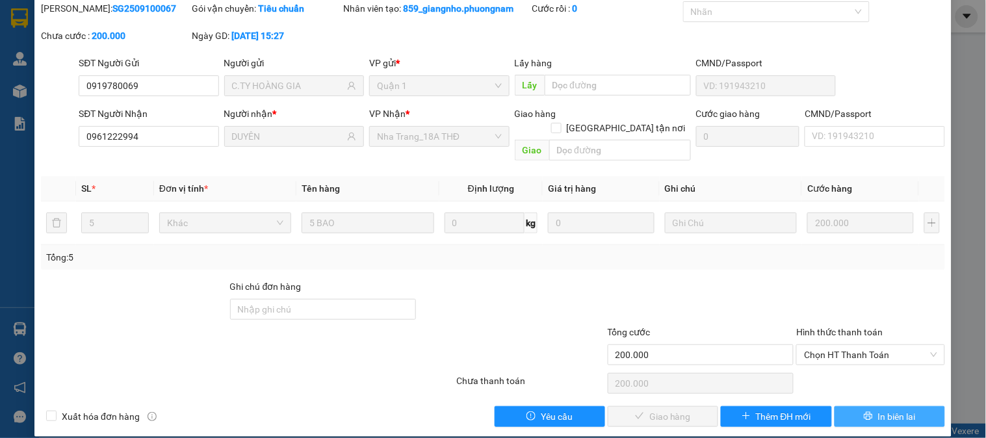
click at [878, 409] on span "In biên lai" at bounding box center [897, 416] width 38 height 14
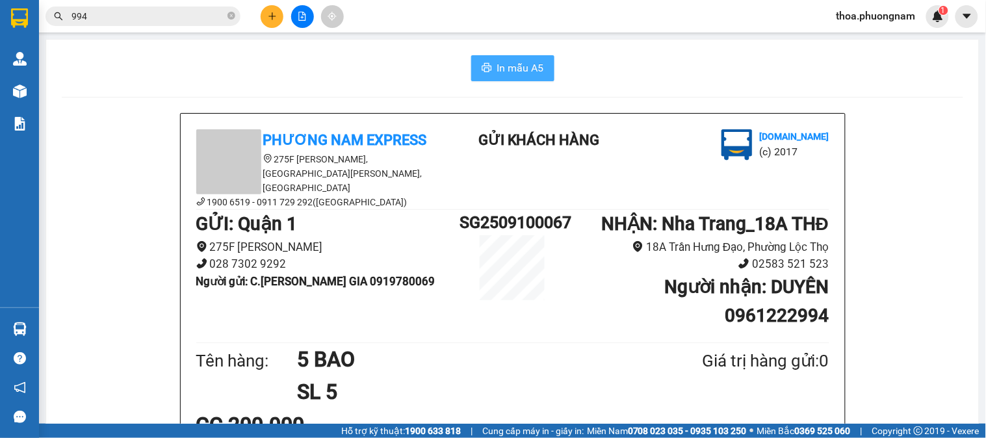
drag, startPoint x: 491, startPoint y: 54, endPoint x: 502, endPoint y: 58, distance: 11.9
click at [497, 56] on div "In mẫu A5 Phương Nam Express 275F Phạm Ngũ Lão, Phường Phạm Ngũ Lão, Quận 1, TP…" at bounding box center [512, 380] width 932 height 680
click at [503, 58] on button "In mẫu A5" at bounding box center [512, 68] width 83 height 26
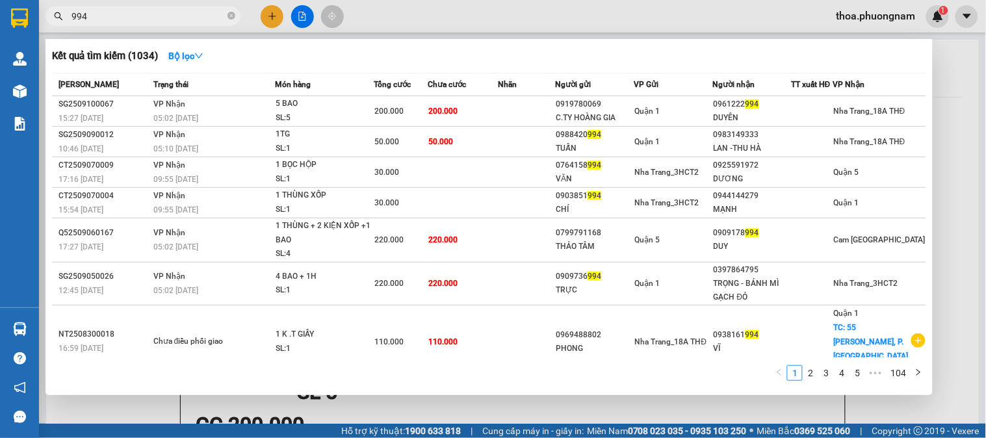
click at [198, 10] on input "994" at bounding box center [147, 16] width 153 height 14
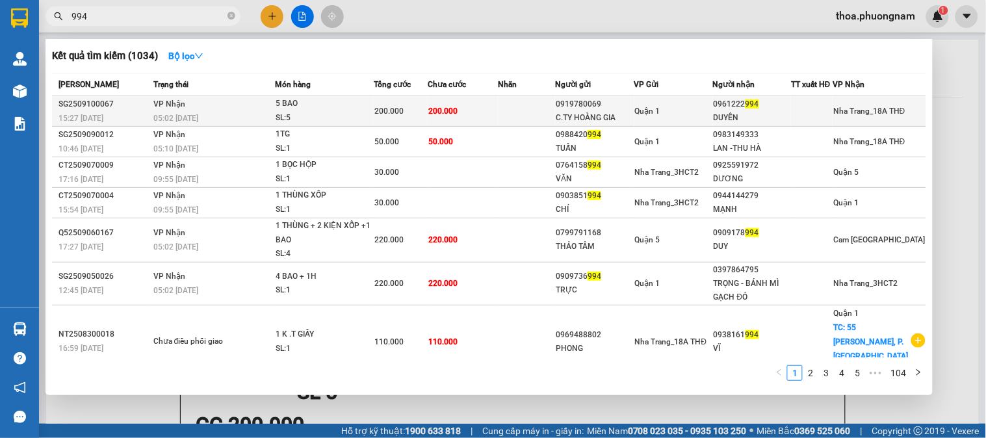
click at [379, 99] on td "200.000" at bounding box center [401, 111] width 54 height 31
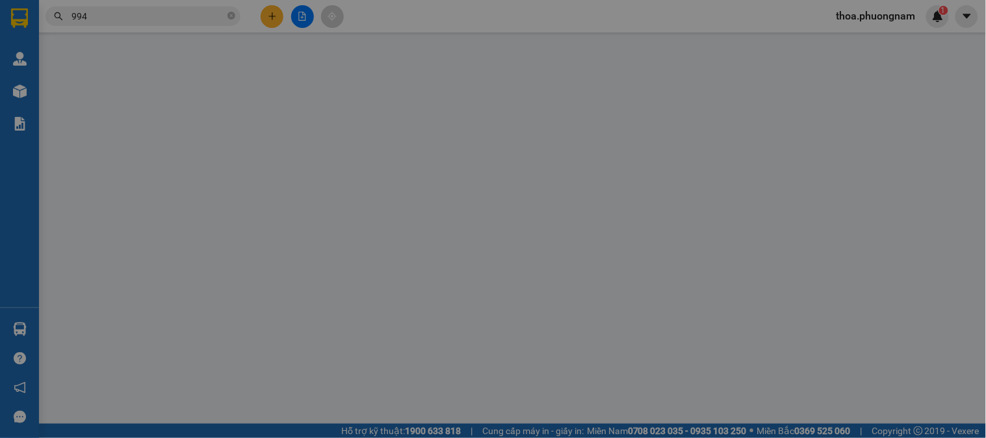
type input "0919780069"
type input "C.TY HOÀNG GIA"
type input "0961222994"
type input "DUYÊN"
type input "200.000"
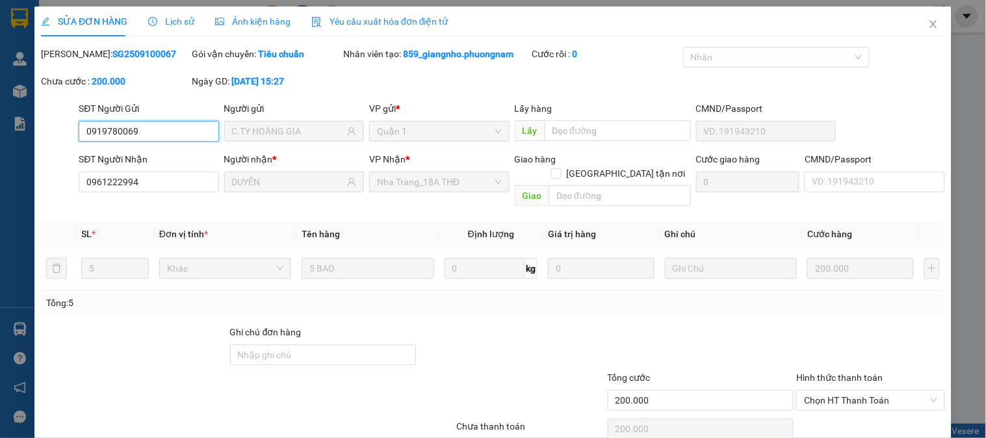
scroll to position [45, 0]
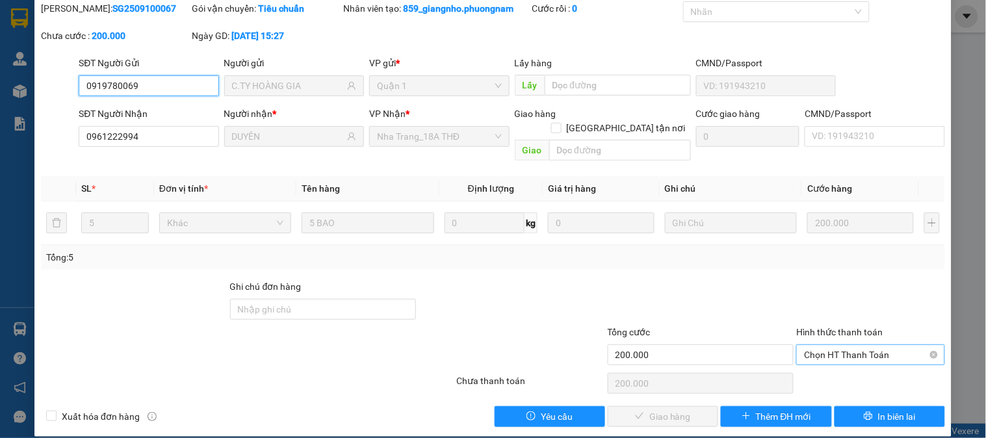
click at [840, 345] on span "Chọn HT Thanh Toán" at bounding box center [870, 354] width 133 height 19
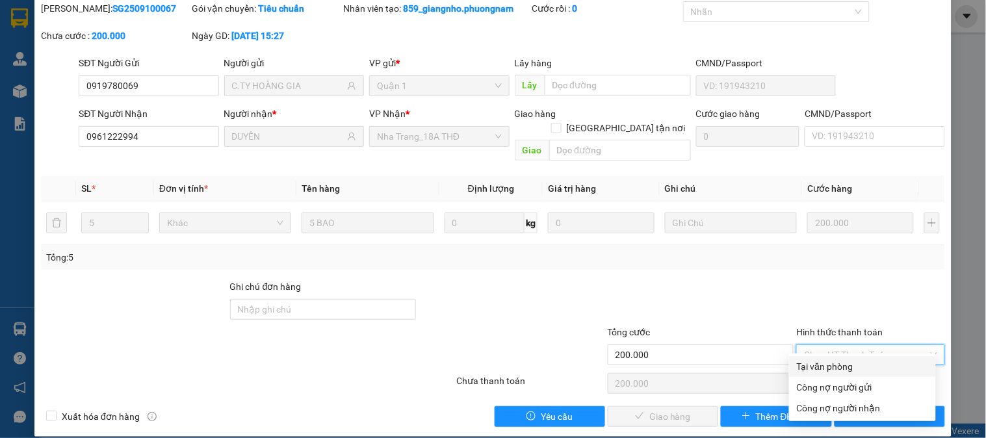
click at [809, 365] on div "Tại văn phòng" at bounding box center [862, 366] width 131 height 14
type input "0"
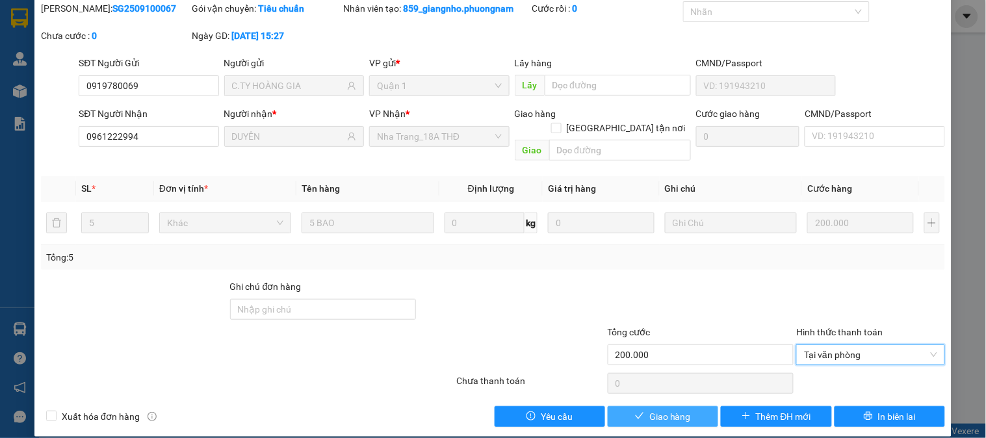
click at [639, 406] on button "Giao hàng" at bounding box center [663, 416] width 110 height 21
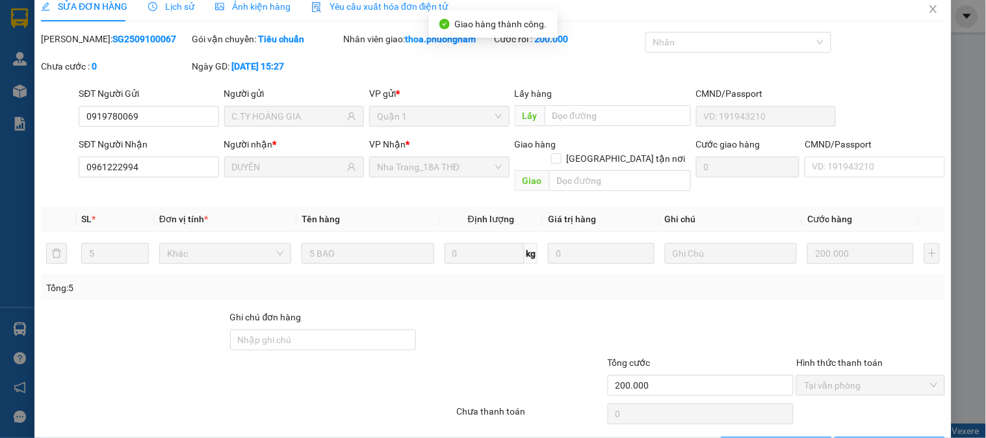
scroll to position [0, 0]
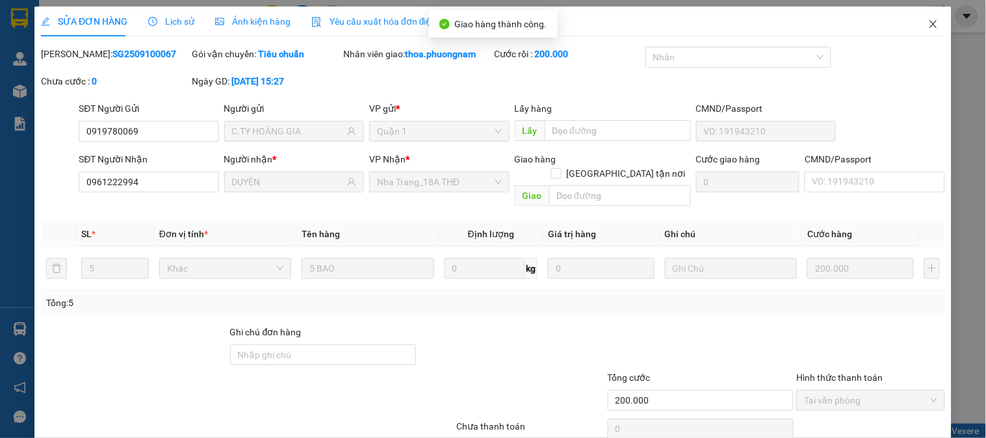
click at [923, 16] on span "Close" at bounding box center [933, 24] width 36 height 36
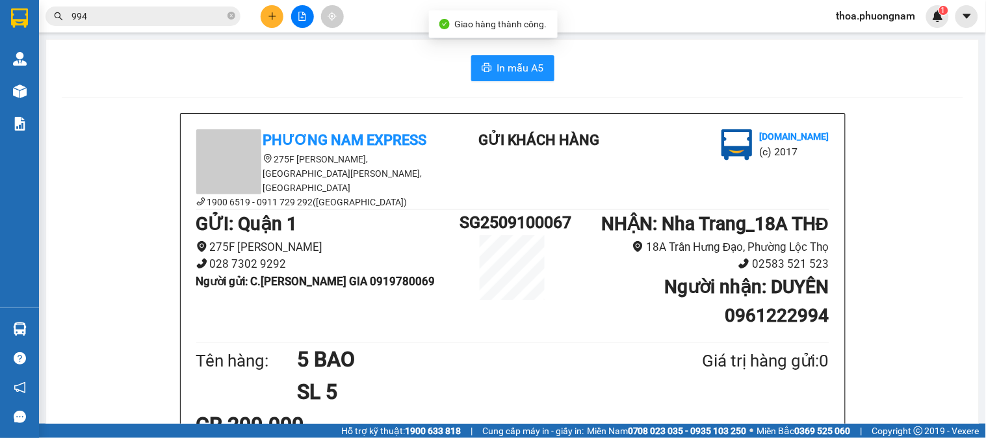
drag, startPoint x: 176, startPoint y: 8, endPoint x: 190, endPoint y: 8, distance: 14.3
click at [186, 8] on span "994" at bounding box center [142, 15] width 195 height 19
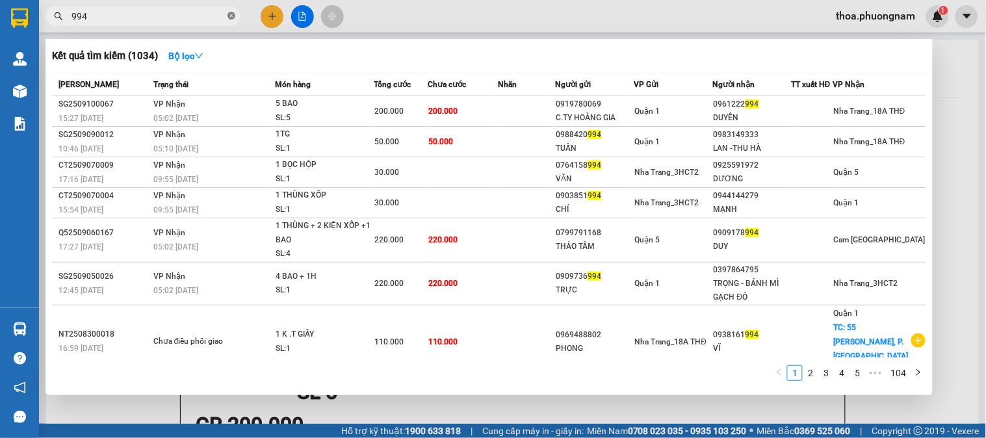
click at [229, 16] on icon "close-circle" at bounding box center [231, 16] width 8 height 8
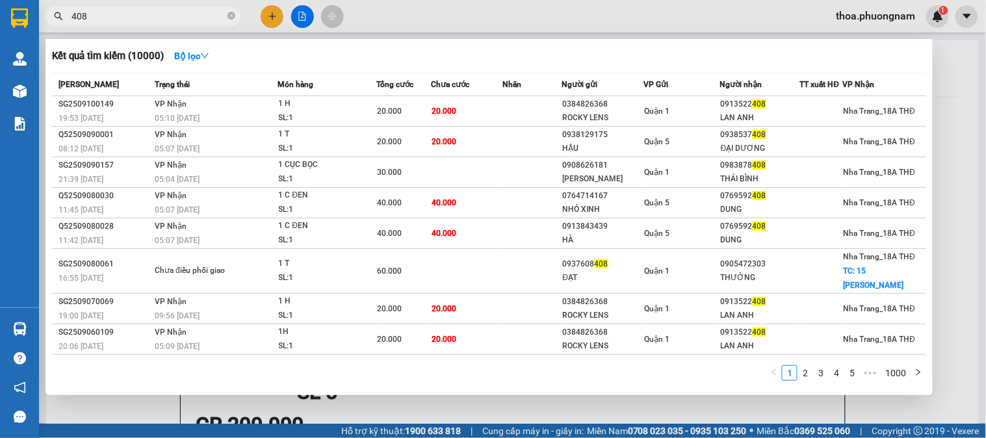
type input "408"
click at [273, 10] on div at bounding box center [493, 219] width 986 height 438
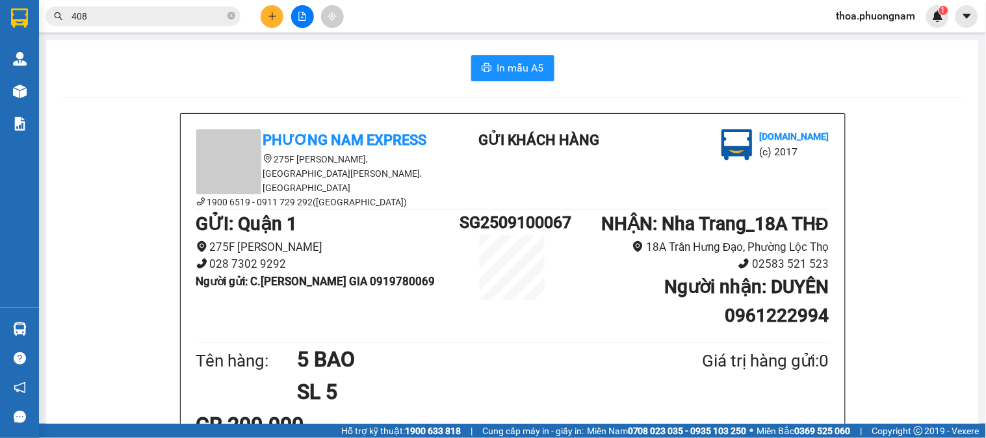
click at [273, 10] on button at bounding box center [272, 16] width 23 height 23
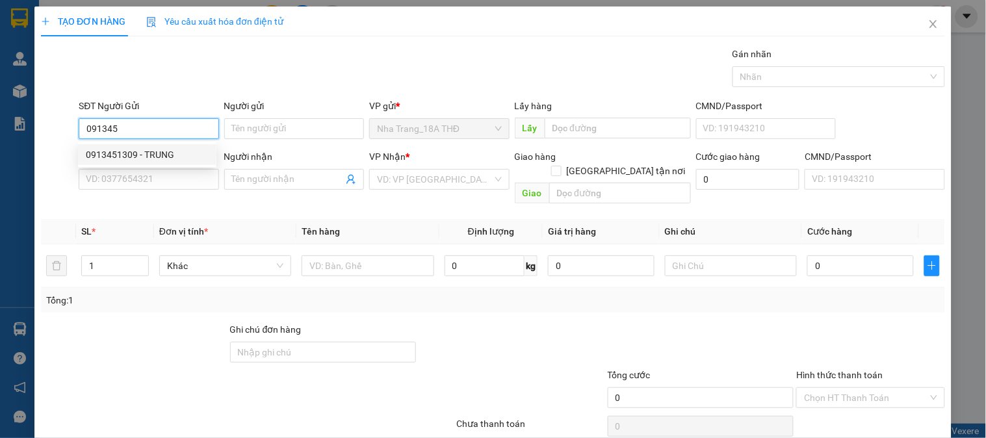
click at [135, 151] on div "0913451309 - TRUNG" at bounding box center [147, 155] width 123 height 14
type input "0913451309"
type input "TRUNG"
type input "0936571759"
type input "KHÁNH"
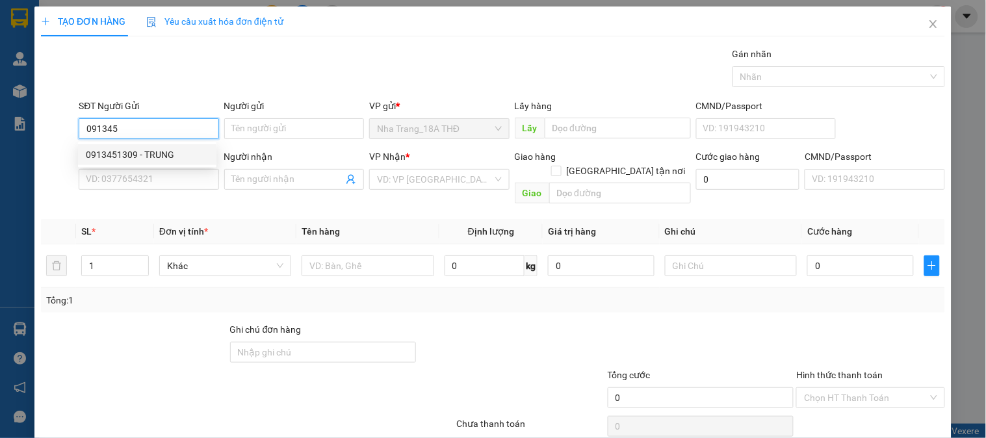
checkbox input "true"
type input "98 TRẦN TUẤN KHẢI ,PHƯỜNG 5 , QUẬN 5 (GTN40K )"
type input "40.000"
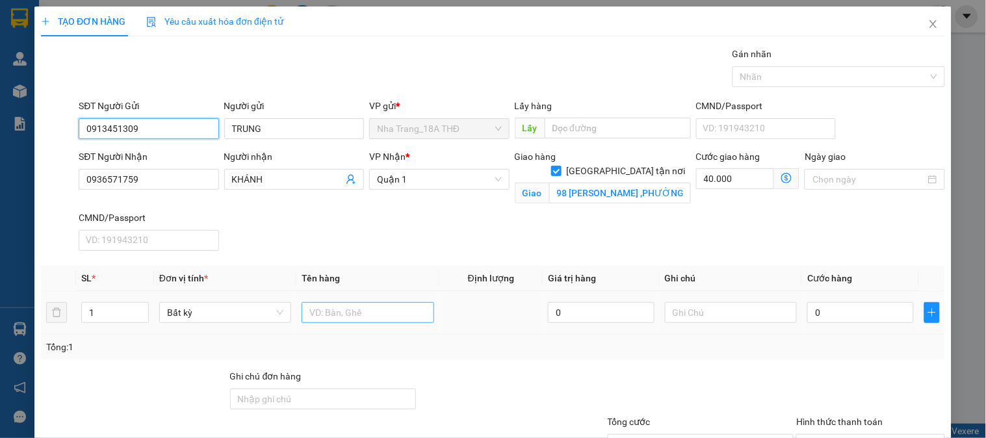
type input "0913451309"
click at [423, 312] on input "text" at bounding box center [367, 312] width 132 height 21
type input "1"
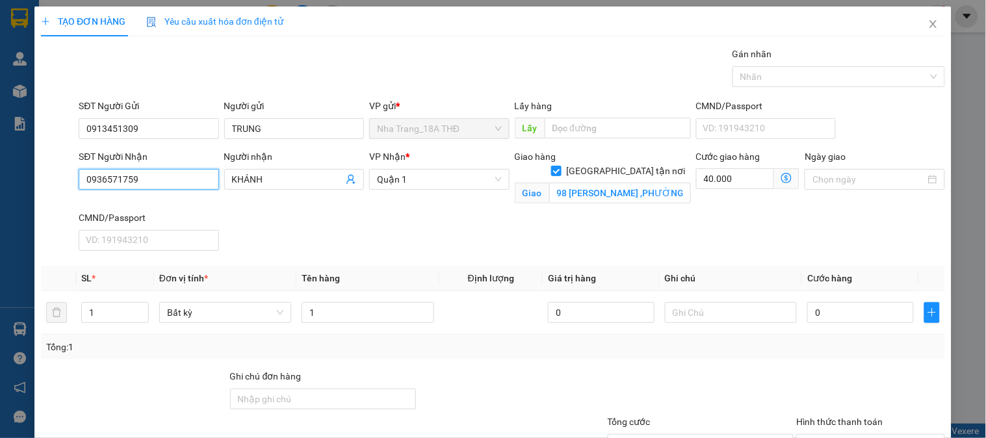
drag, startPoint x: 174, startPoint y: 184, endPoint x: 10, endPoint y: 183, distance: 163.7
click at [10, 183] on div "TẠO ĐƠN HÀNG Yêu cầu xuất hóa đơn điện tử Transit Pickup Surcharge Ids Transit …" at bounding box center [493, 219] width 986 height 438
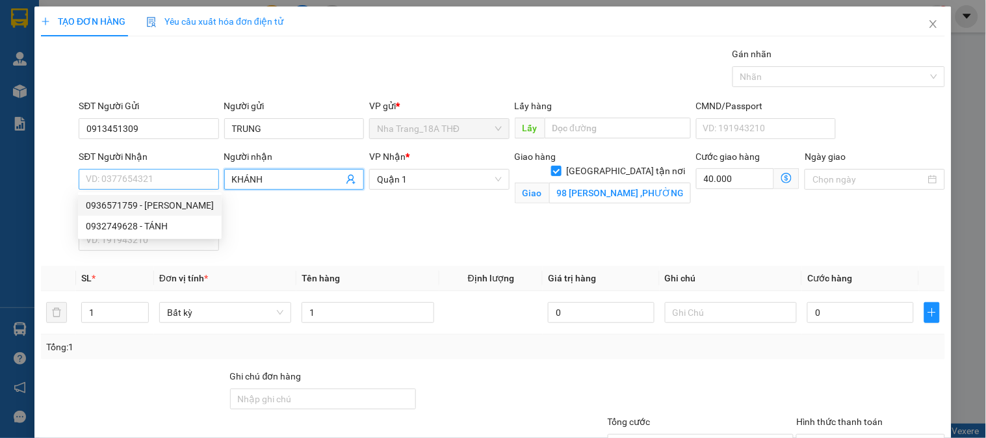
drag, startPoint x: 291, startPoint y: 177, endPoint x: 136, endPoint y: 184, distance: 154.8
click at [136, 184] on div "SĐT Người Nhận VD: 0377654321 Người nhận KHÁNH KHÁNH VP Nhận * Quận 1 Giao hàng…" at bounding box center [511, 202] width 871 height 107
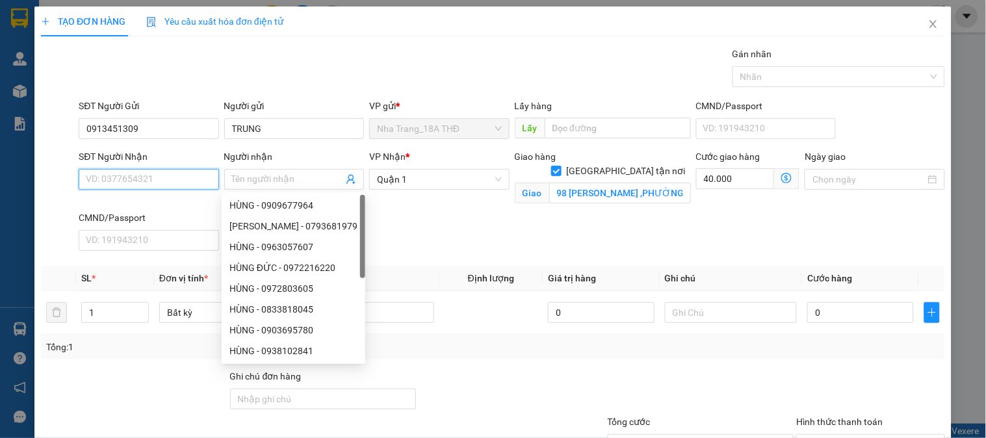
click at [136, 184] on input "SĐT Người Nhận" at bounding box center [149, 179] width 140 height 21
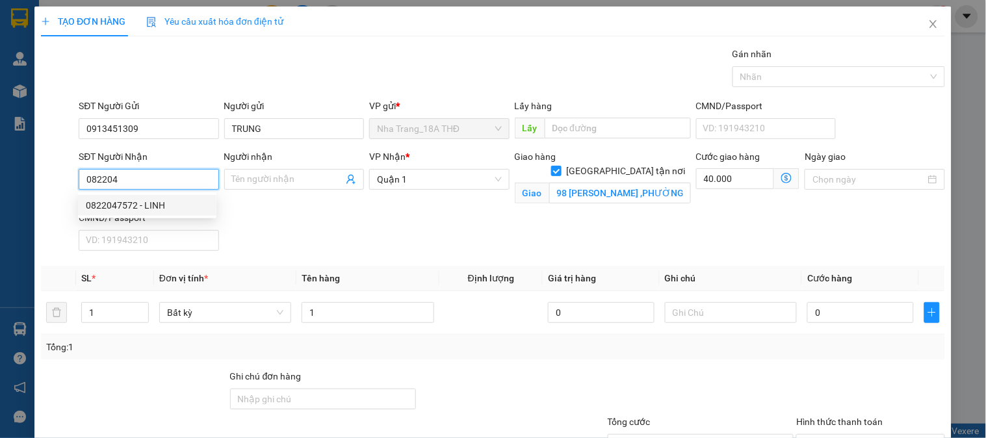
drag, startPoint x: 138, startPoint y: 202, endPoint x: 151, endPoint y: 192, distance: 17.2
click at [139, 201] on div "0822047572 - LINH" at bounding box center [147, 205] width 123 height 14
type input "0822047572"
type input "LINH"
type input "656/52/8 CÁCH MẠNG THÁNG 8 ,P.11,Q.3 GTN 50"
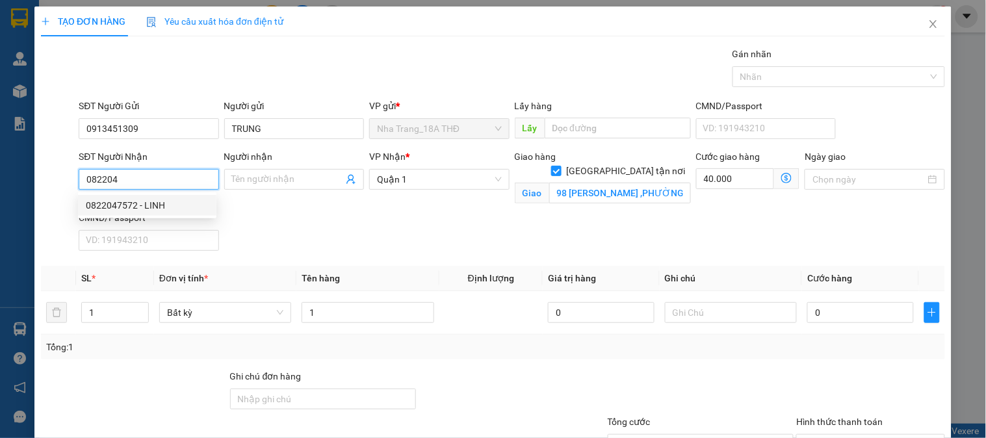
type input "50.000"
type input "0822047572"
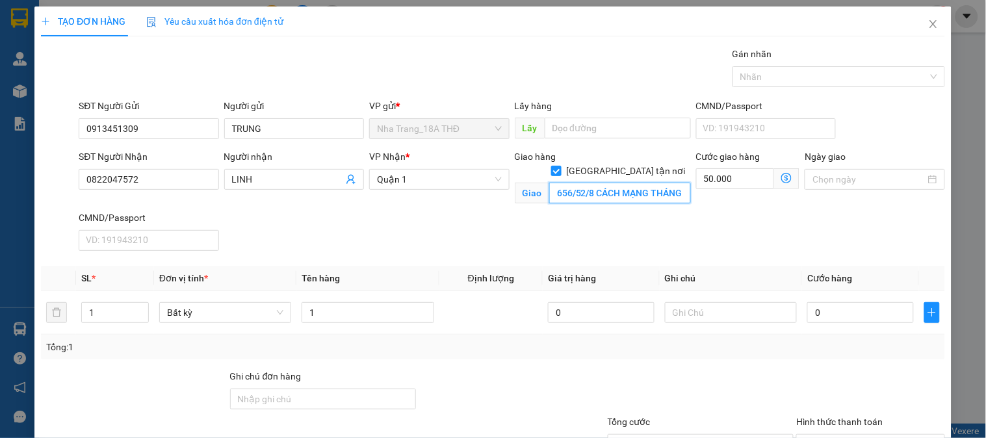
click at [626, 185] on input "656/52/8 CÁCH MẠNG THÁNG 8 ,P.11,Q.3 GTN 50" at bounding box center [620, 193] width 142 height 21
click at [619, 183] on input "656/52/8 CÁCH MẠNG THÁNG 8 ,P.11,Q.3 GTN 5" at bounding box center [620, 193] width 142 height 21
click at [622, 183] on input "656/52/8 CÁCH MẠNG THÁNG 8 ,P.11,Q.3 GTN 5" at bounding box center [620, 193] width 142 height 21
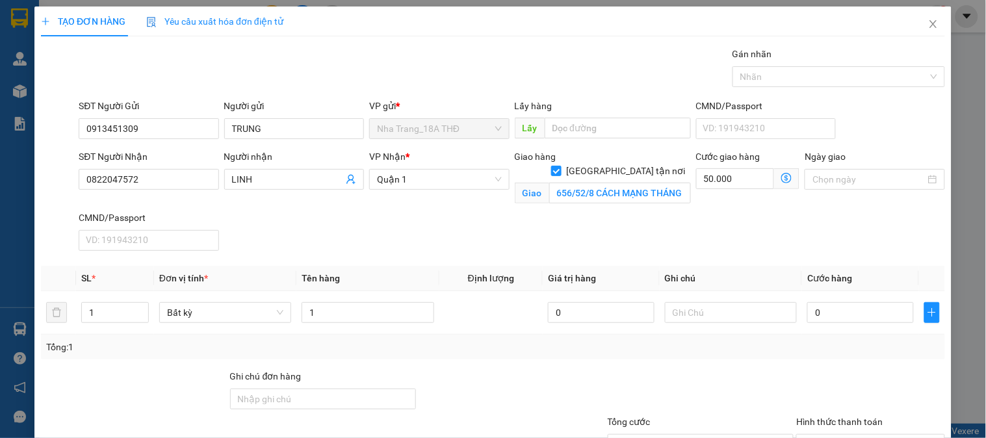
click at [781, 182] on icon "dollar-circle" at bounding box center [786, 178] width 10 height 10
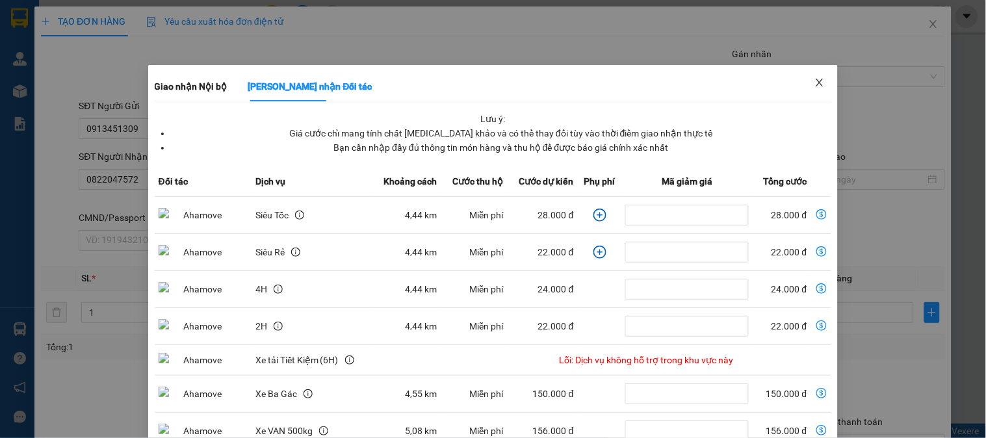
click at [819, 78] on span "Close" at bounding box center [819, 83] width 36 height 36
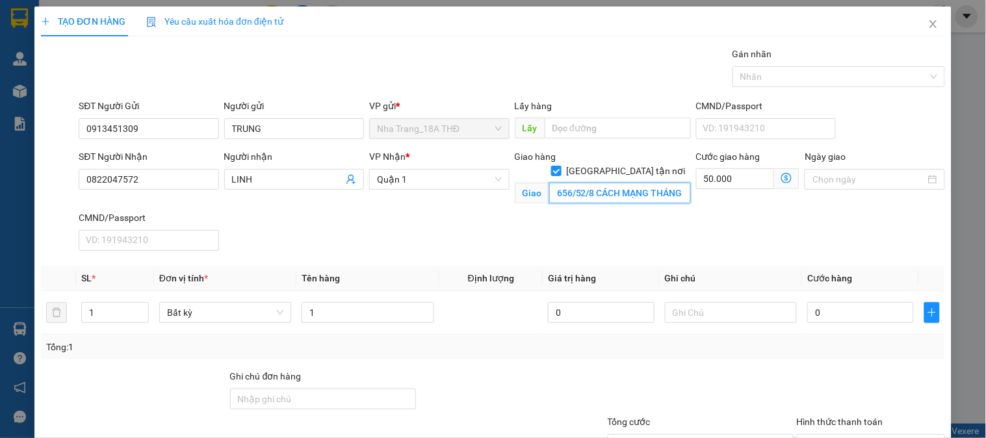
click at [668, 183] on input "656/52/8 CÁCH MẠNG THÁNG 8 ,PHƯỜNG 11,QUẬN 3 GTN 5" at bounding box center [620, 193] width 142 height 21
type input "656/52/8 CÁCH MẠNG THÁNG 8 ,PHƯỜNG 11,QUẬN 3 GTN 50K"
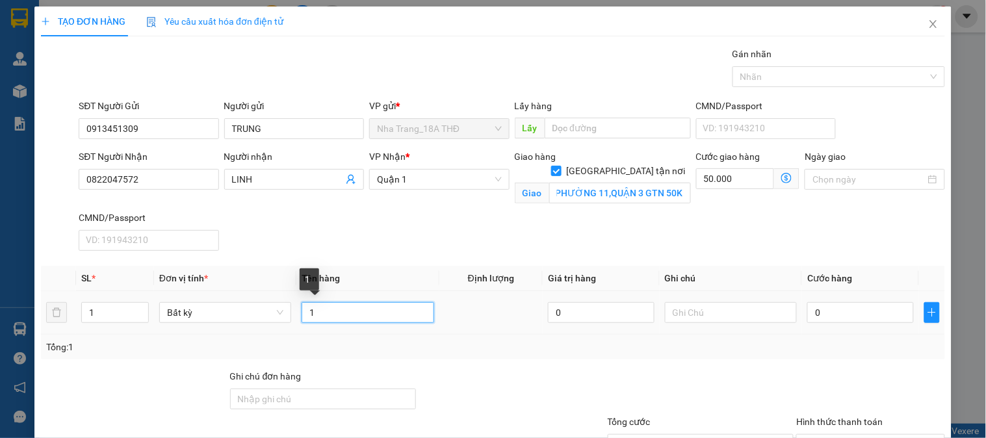
scroll to position [0, 0]
click at [396, 320] on input "1" at bounding box center [367, 312] width 132 height 21
type input "1 BAO VÀNG"
drag, startPoint x: 832, startPoint y: 327, endPoint x: 836, endPoint y: 313, distance: 14.0
click at [834, 325] on td "0" at bounding box center [860, 313] width 117 height 44
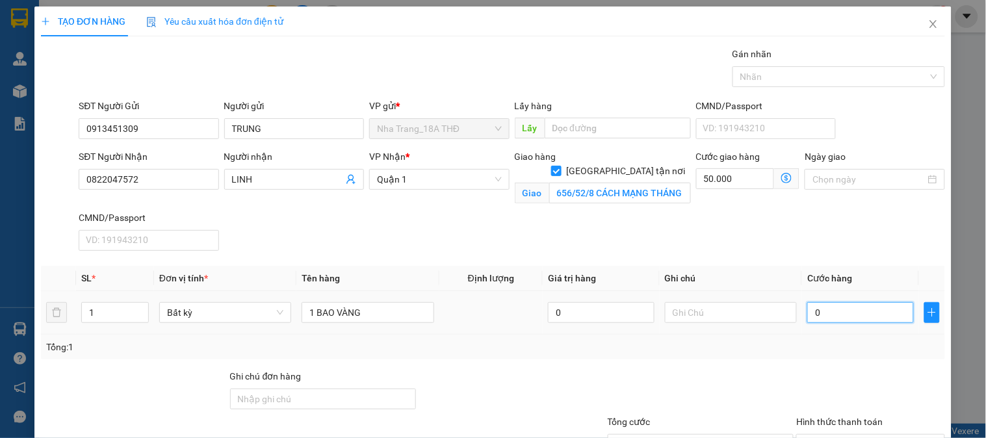
click at [836, 313] on input "0" at bounding box center [860, 312] width 107 height 21
type input "4"
type input "50.004"
type input "40"
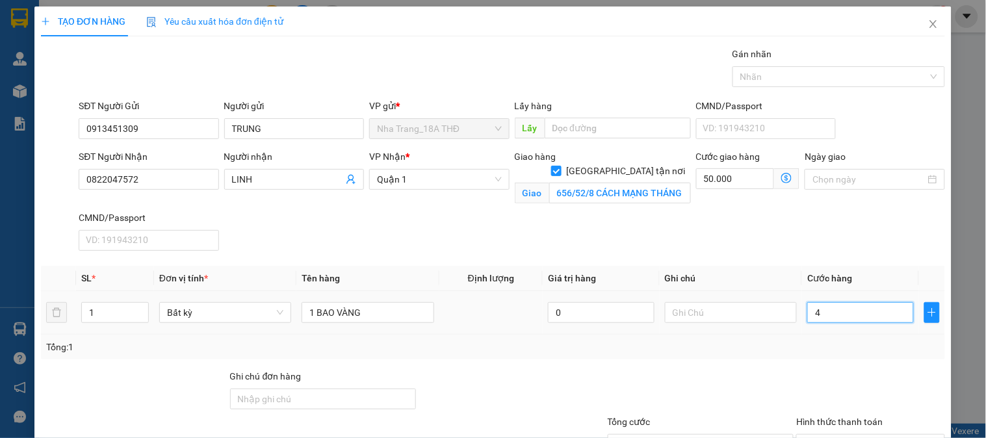
type input "50.040"
type input "40.000"
type input "90.000"
click at [824, 340] on div "Tổng: 1" at bounding box center [492, 347] width 893 height 14
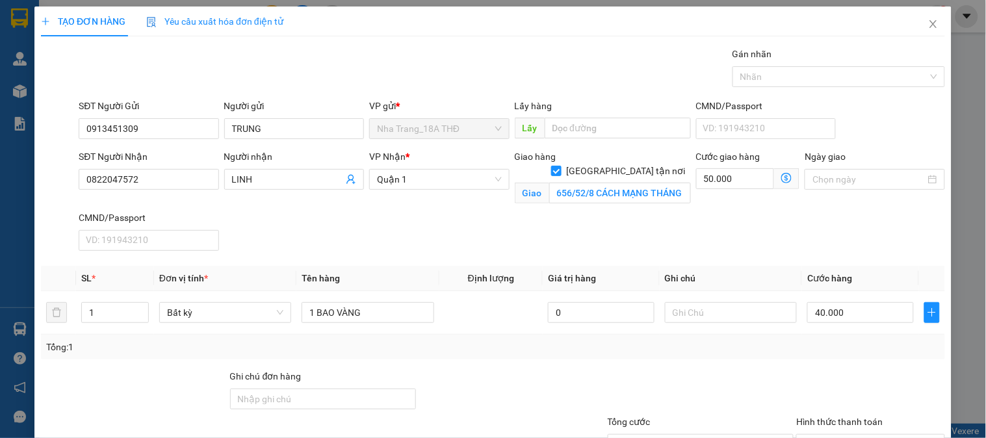
scroll to position [104, 0]
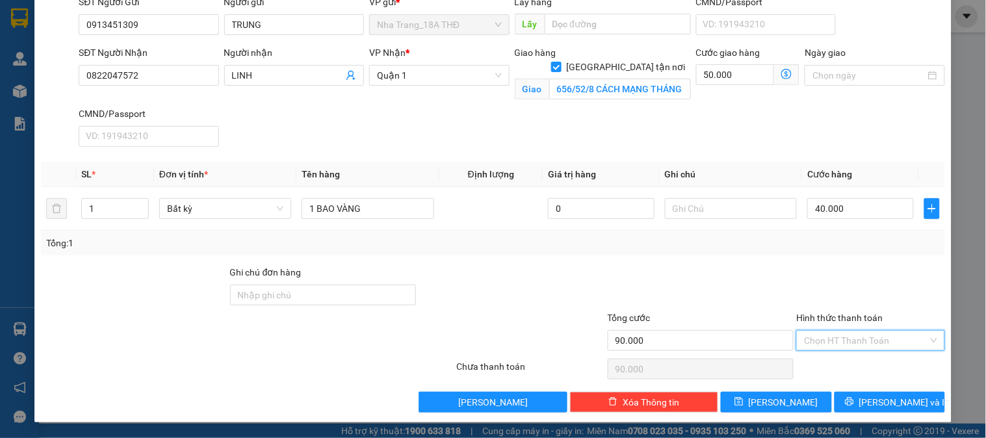
click at [835, 345] on input "Hình thức thanh toán" at bounding box center [865, 340] width 123 height 19
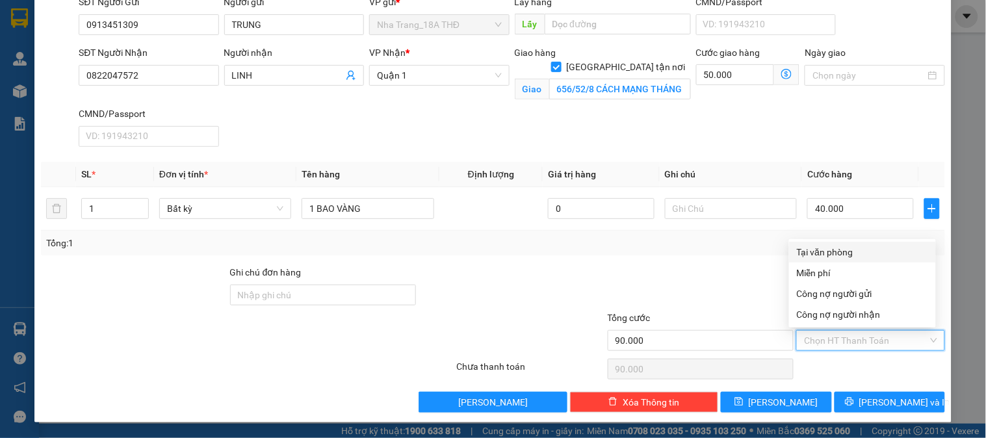
drag, startPoint x: 858, startPoint y: 257, endPoint x: 867, endPoint y: 251, distance: 10.3
click at [860, 257] on div "Tại văn phòng" at bounding box center [862, 252] width 131 height 14
type input "0"
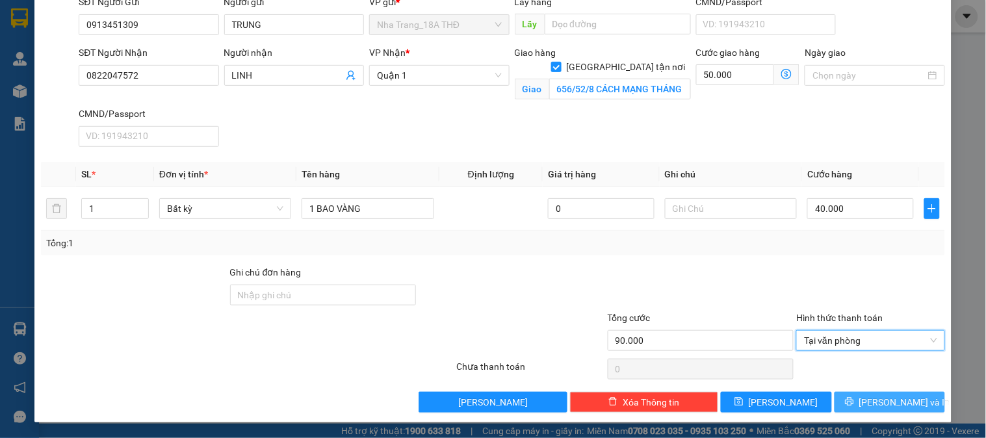
drag, startPoint x: 865, startPoint y: 397, endPoint x: 799, endPoint y: 370, distance: 70.8
click at [862, 398] on button "[PERSON_NAME] và In" at bounding box center [889, 402] width 110 height 21
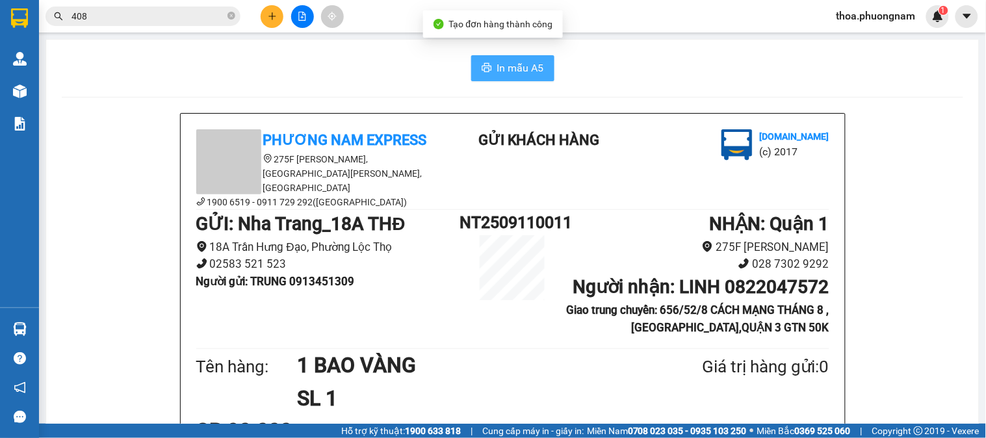
click at [511, 62] on span "In mẫu A5" at bounding box center [520, 68] width 47 height 16
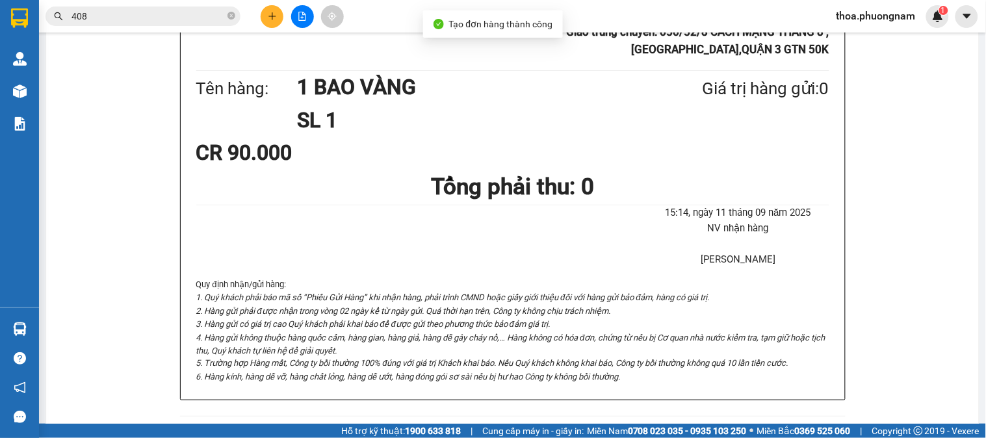
scroll to position [289, 0]
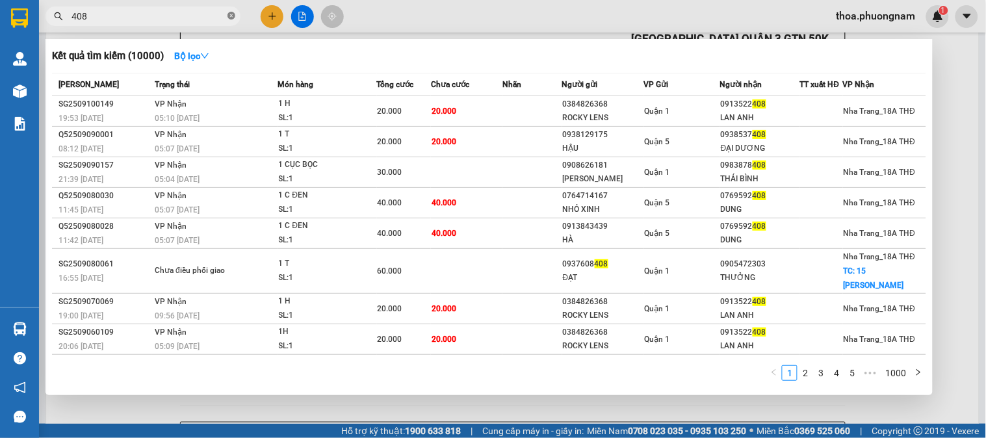
click at [230, 16] on icon "close-circle" at bounding box center [231, 16] width 8 height 8
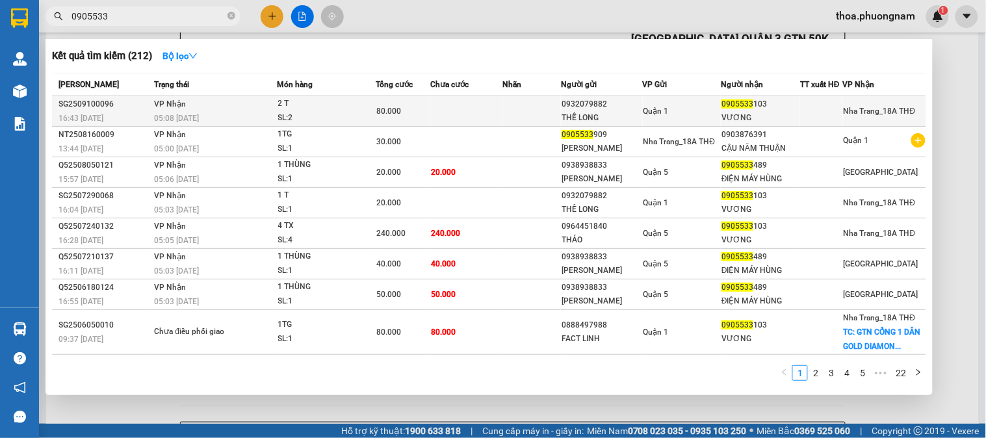
type input "0905533"
click at [728, 99] on span "0905533" at bounding box center [737, 103] width 32 height 9
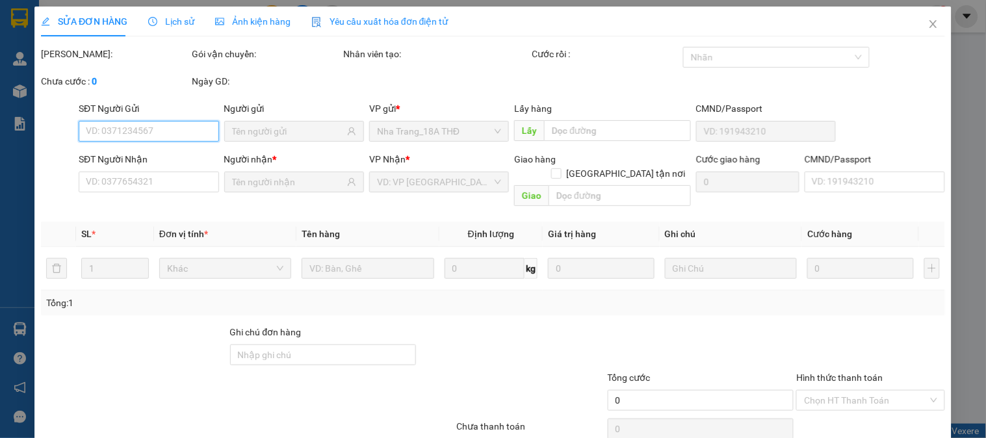
type input "0932079882"
type input "THẾ LONG"
type input "0905533103"
type input "VƯƠNG"
type input "80.000"
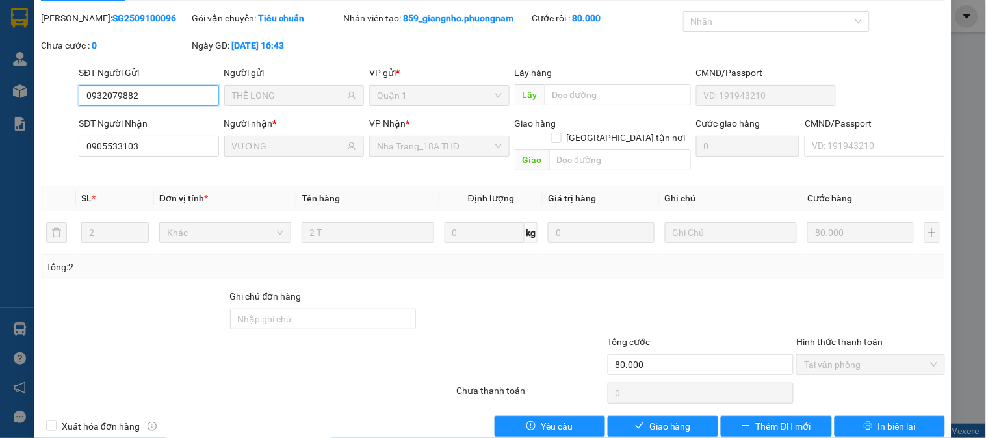
scroll to position [45, 0]
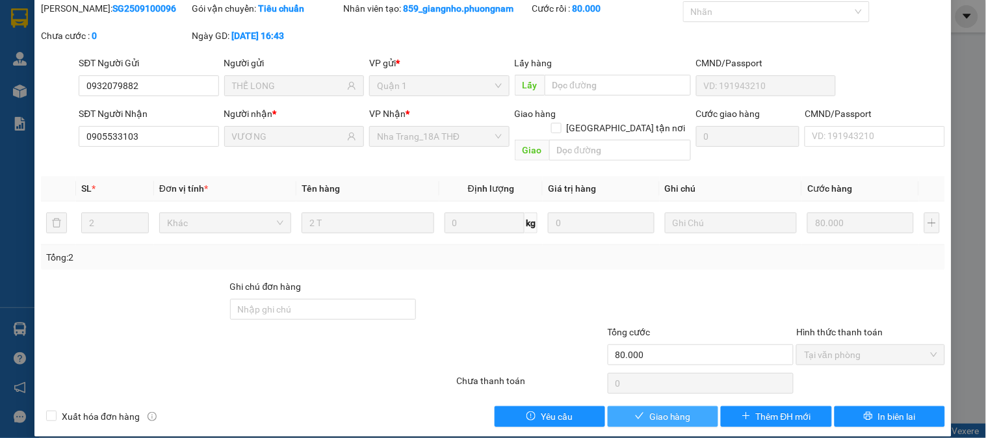
click at [657, 409] on span "Giao hàng" at bounding box center [670, 416] width 42 height 14
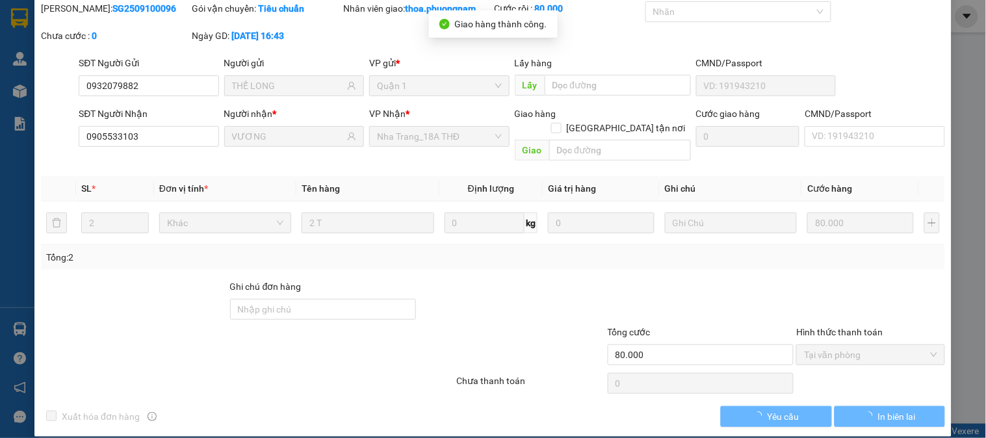
scroll to position [0, 0]
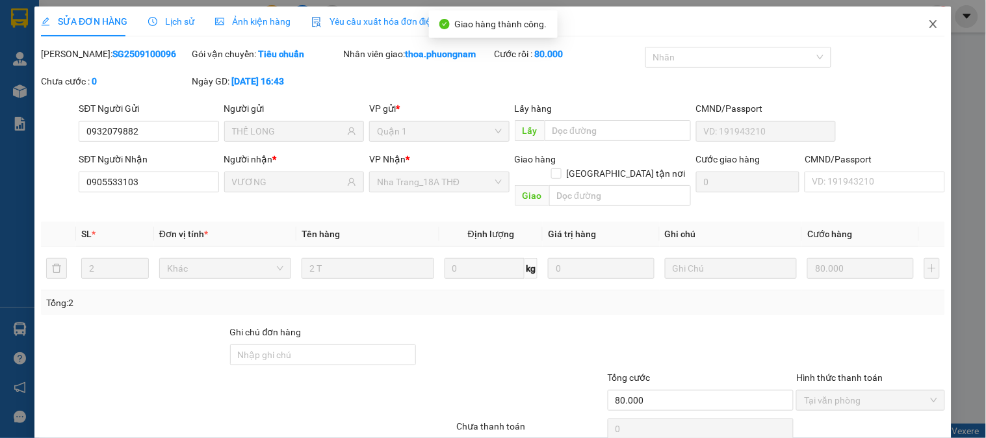
click at [928, 19] on icon "close" at bounding box center [933, 24] width 10 height 10
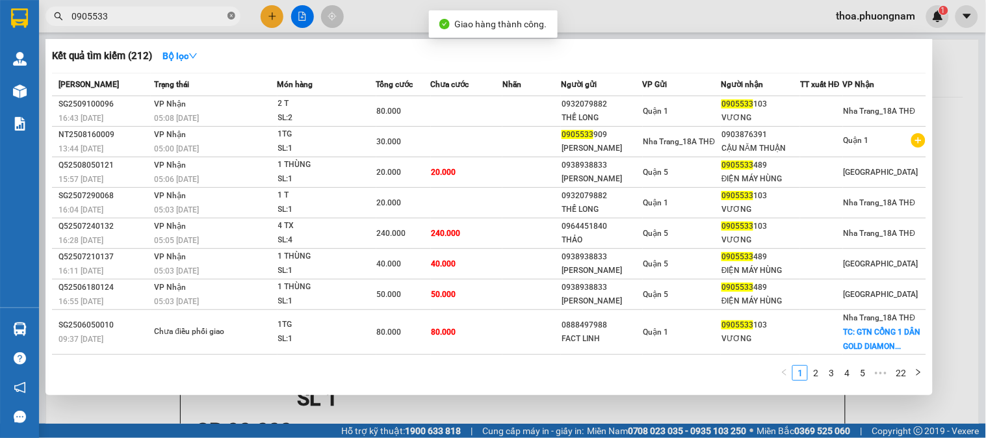
click at [230, 17] on icon "close-circle" at bounding box center [231, 16] width 8 height 8
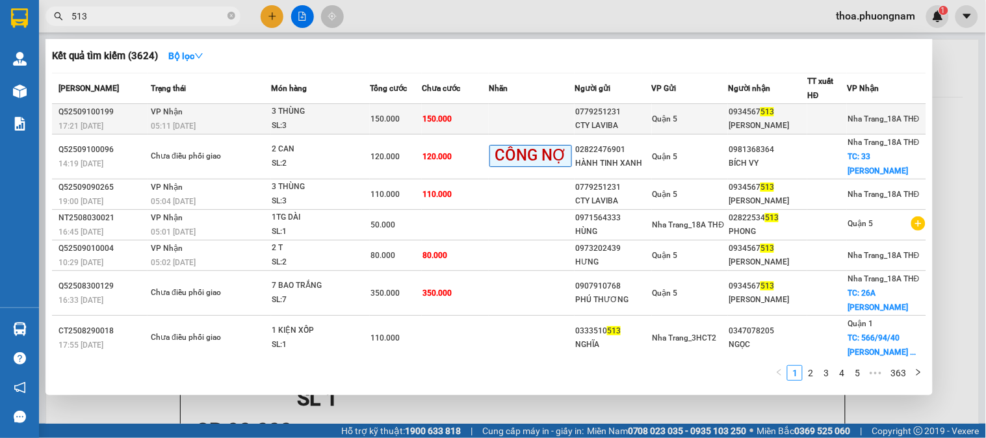
type input "513"
click at [362, 107] on td "3 THÙNG SL: 3" at bounding box center [320, 119] width 99 height 31
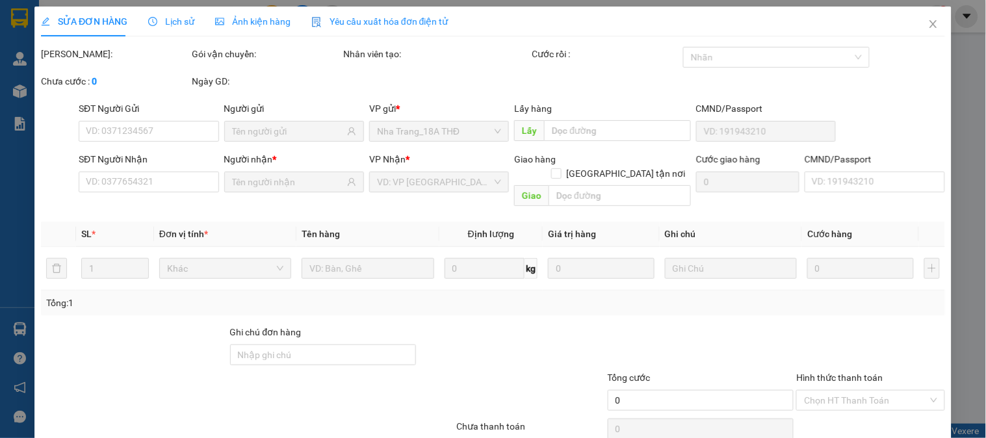
type input "0779251231"
type input "CTY LAVIBA"
type input "0934567513"
type input "ĐẶNG CƯỜNG - NGỌC LINH"
type input "150.000"
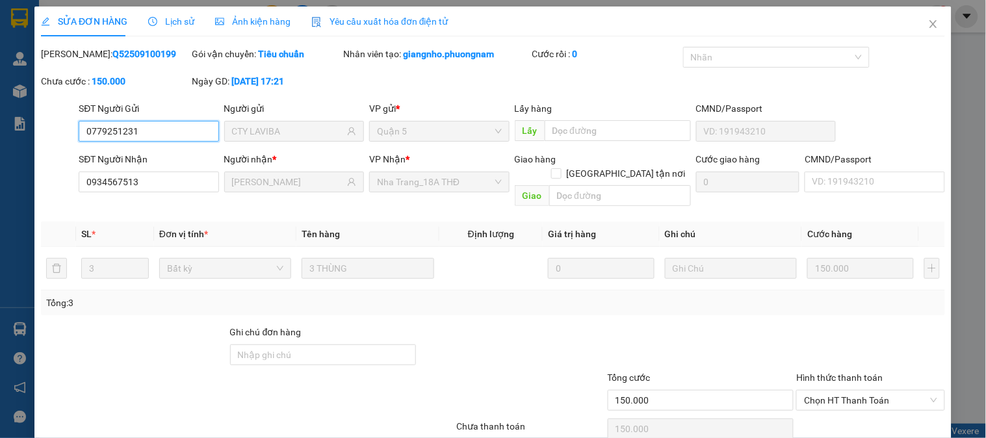
scroll to position [45, 0]
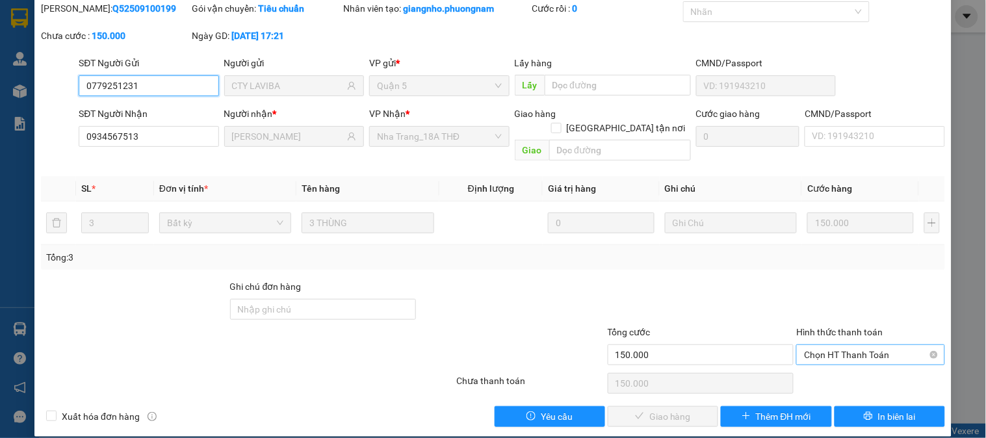
drag, startPoint x: 846, startPoint y: 331, endPoint x: 845, endPoint y: 346, distance: 15.0
click at [846, 345] on span "Chọn HT Thanh Toán" at bounding box center [870, 354] width 133 height 19
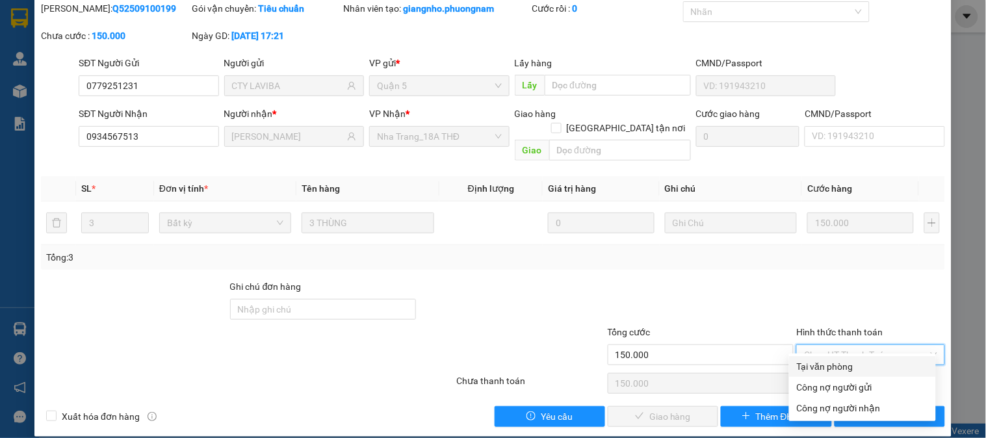
click at [830, 364] on div "Tại văn phòng" at bounding box center [862, 366] width 131 height 14
type input "0"
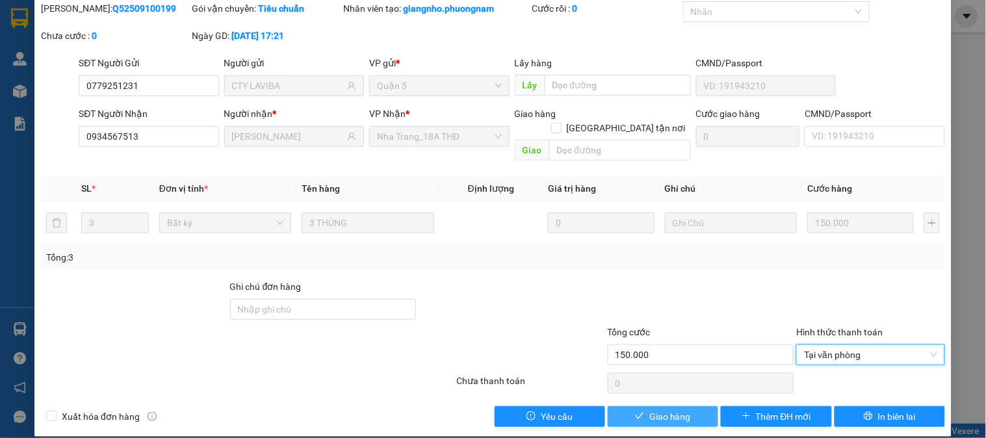
drag, startPoint x: 671, startPoint y: 401, endPoint x: 660, endPoint y: 404, distance: 10.9
click at [669, 409] on span "Giao hàng" at bounding box center [670, 416] width 42 height 14
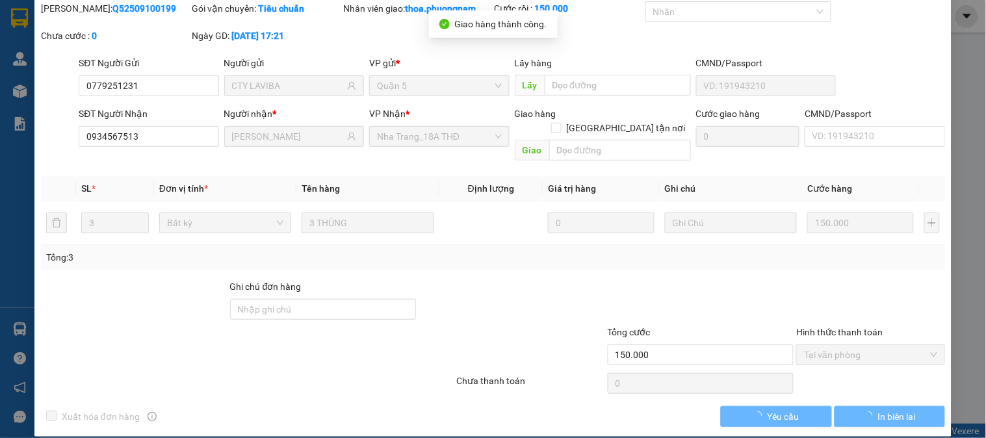
scroll to position [0, 0]
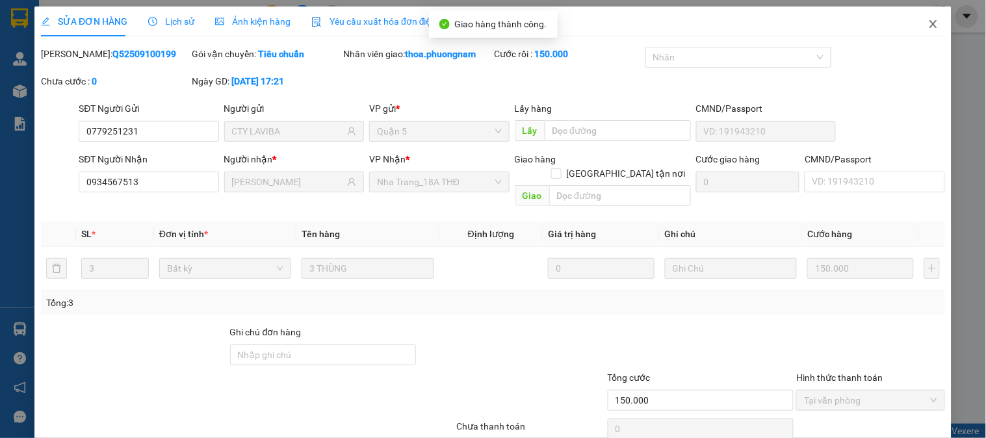
click at [928, 25] on icon "close" at bounding box center [933, 24] width 10 height 10
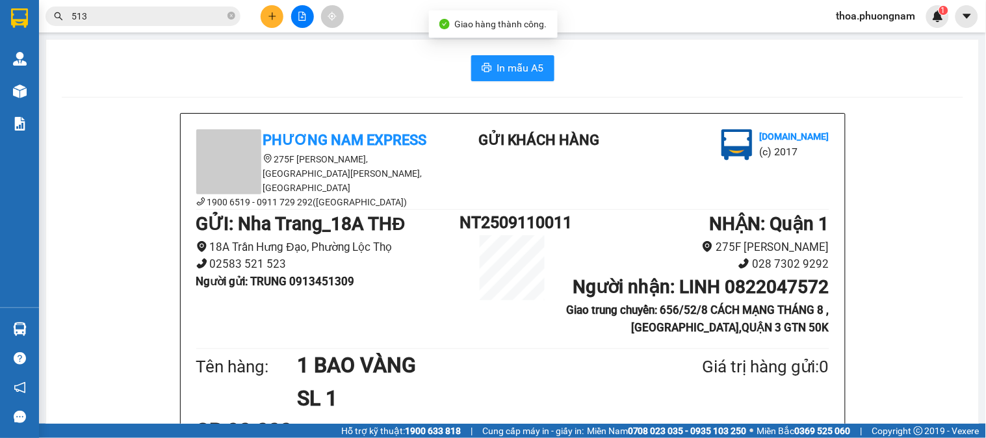
click at [138, 16] on input "513" at bounding box center [147, 16] width 153 height 14
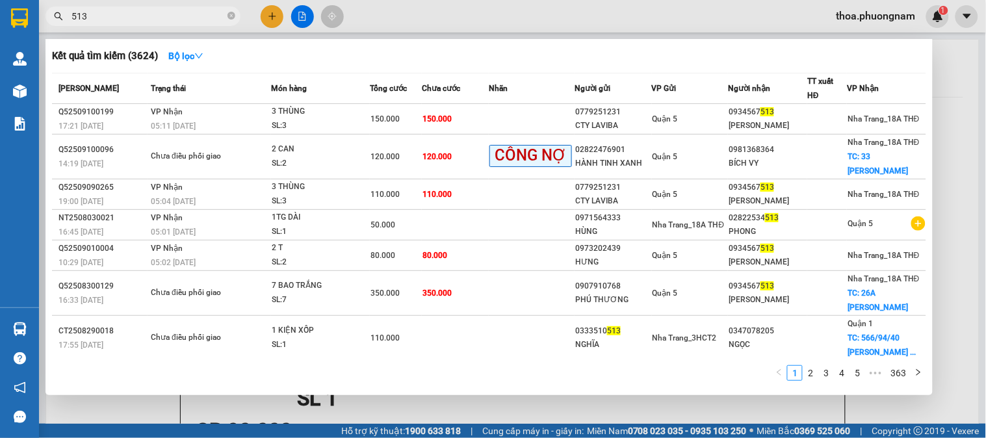
click at [277, 16] on div at bounding box center [493, 219] width 986 height 438
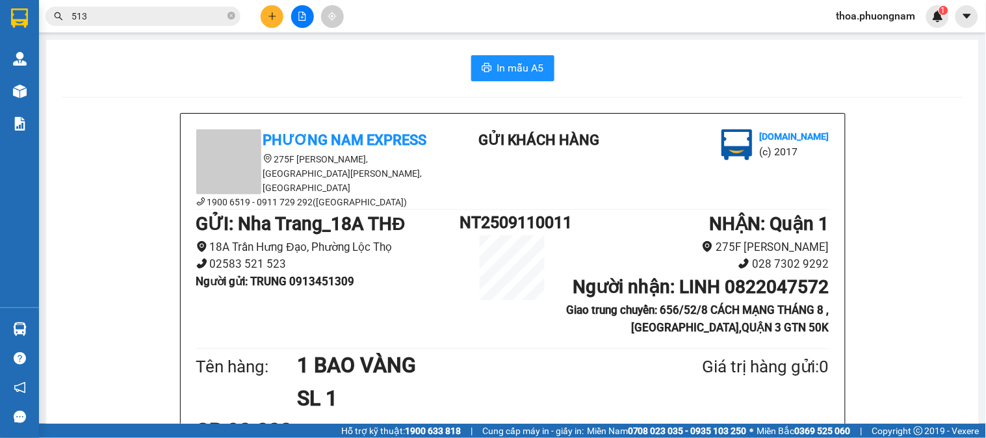
click at [277, 16] on button at bounding box center [272, 16] width 23 height 23
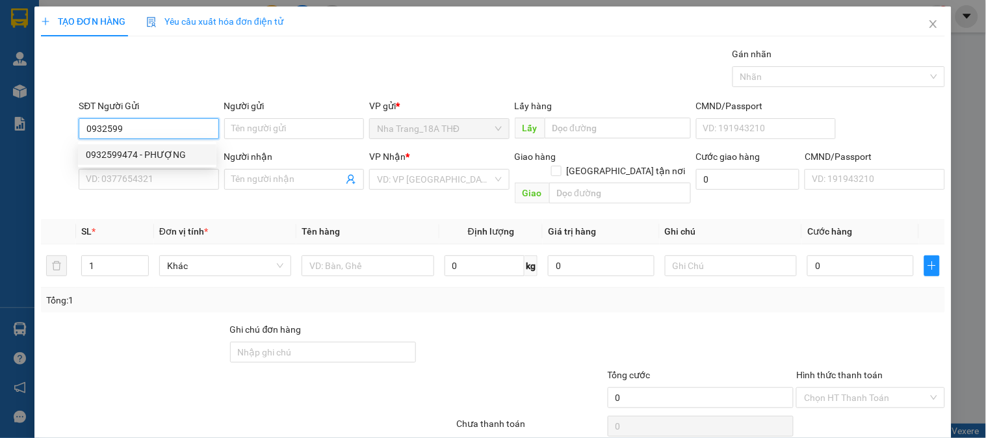
click at [143, 153] on div "0932599474 - PHƯỢNG" at bounding box center [147, 155] width 123 height 14
type input "0932599474"
type input "PHƯỢNG"
type input "0365969567"
type input "HIỀN"
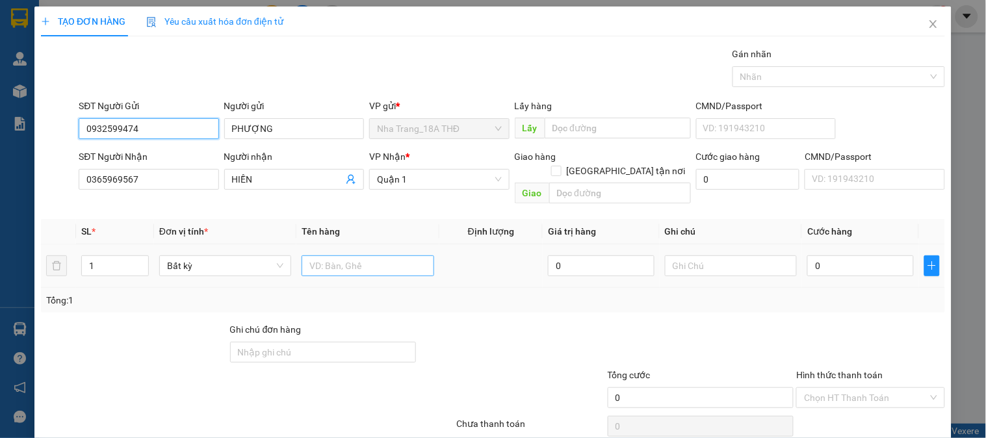
type input "0932599474"
click at [352, 255] on input "text" at bounding box center [367, 265] width 132 height 21
type input "1HS"
drag, startPoint x: 824, startPoint y: 247, endPoint x: 812, endPoint y: 251, distance: 12.3
click at [823, 255] on input "0" at bounding box center [860, 265] width 107 height 21
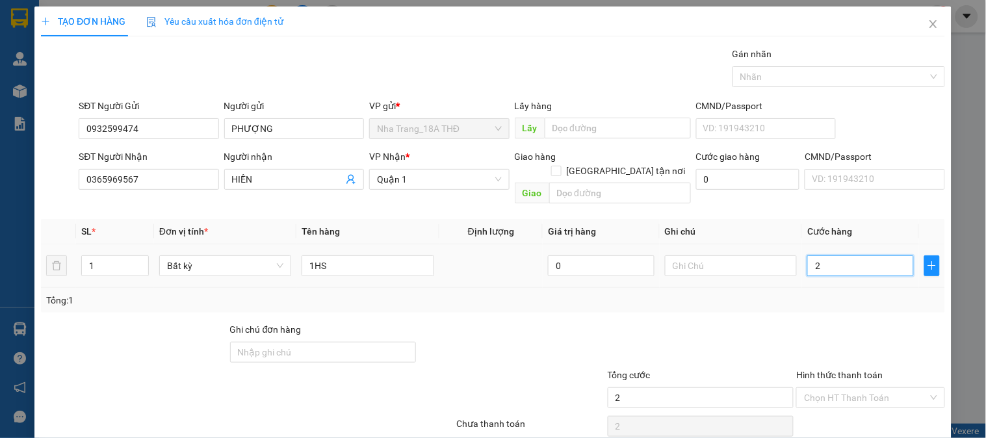
type input "2"
type input "20"
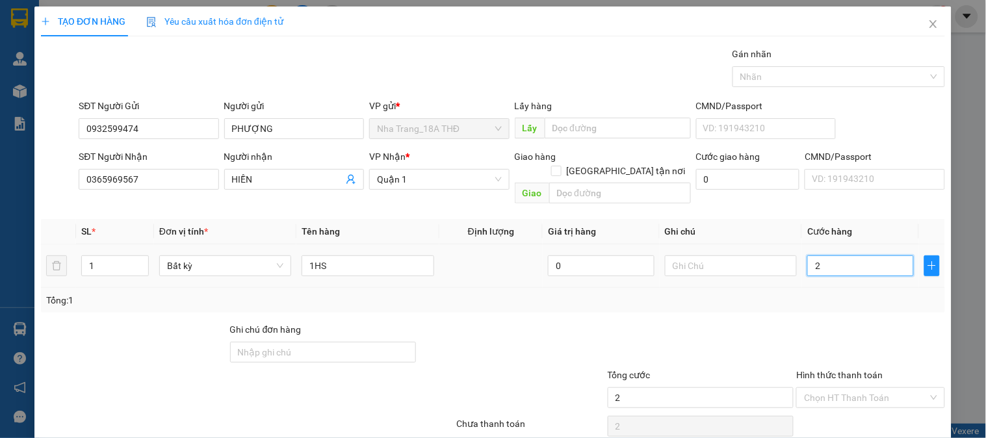
type input "20"
type input "20.000"
drag, startPoint x: 739, startPoint y: 331, endPoint x: 728, endPoint y: 350, distance: 21.3
click at [732, 343] on div at bounding box center [700, 344] width 189 height 45
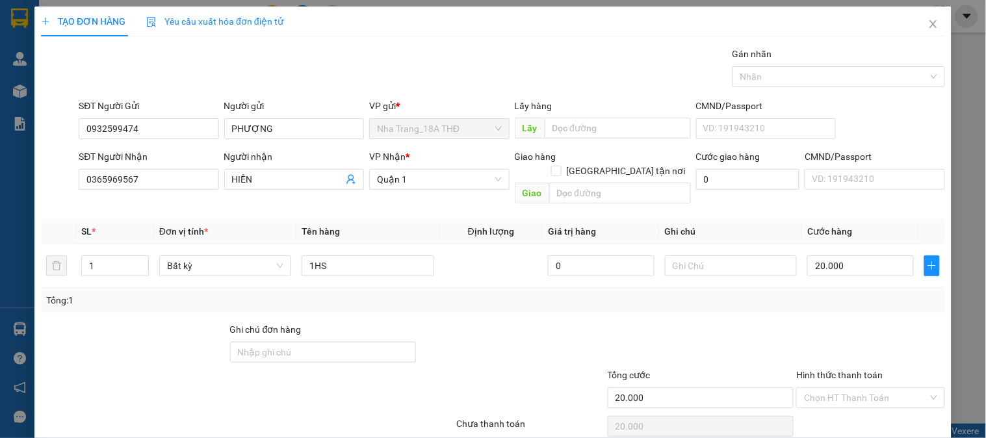
scroll to position [42, 0]
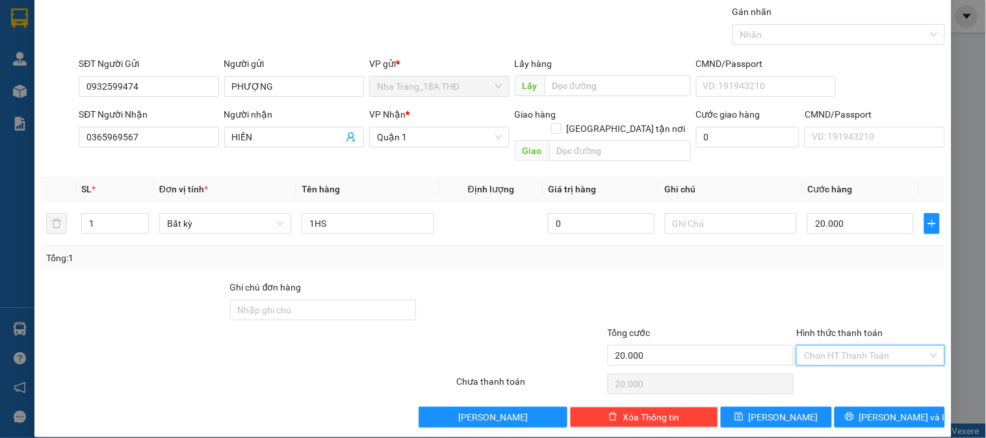
drag, startPoint x: 866, startPoint y: 332, endPoint x: 861, endPoint y: 356, distance: 24.6
click at [867, 346] on input "Hình thức thanh toán" at bounding box center [865, 355] width 123 height 19
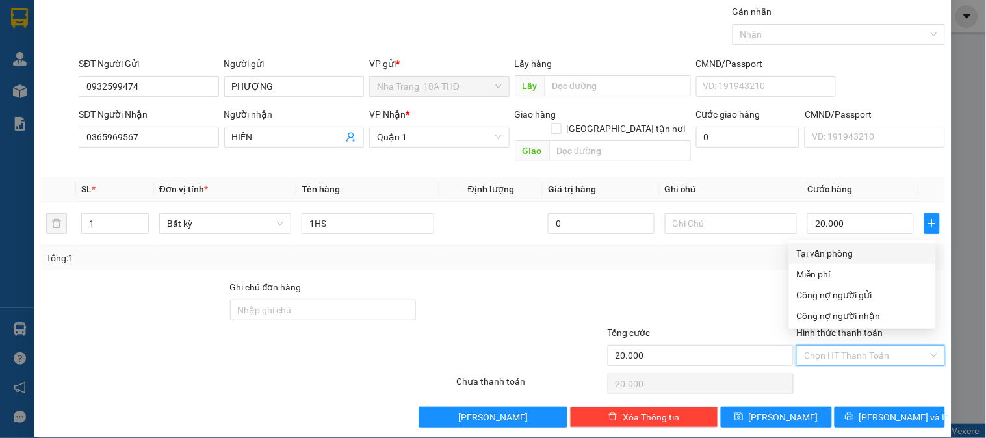
click at [845, 255] on div "Tại văn phòng" at bounding box center [862, 253] width 131 height 14
type input "0"
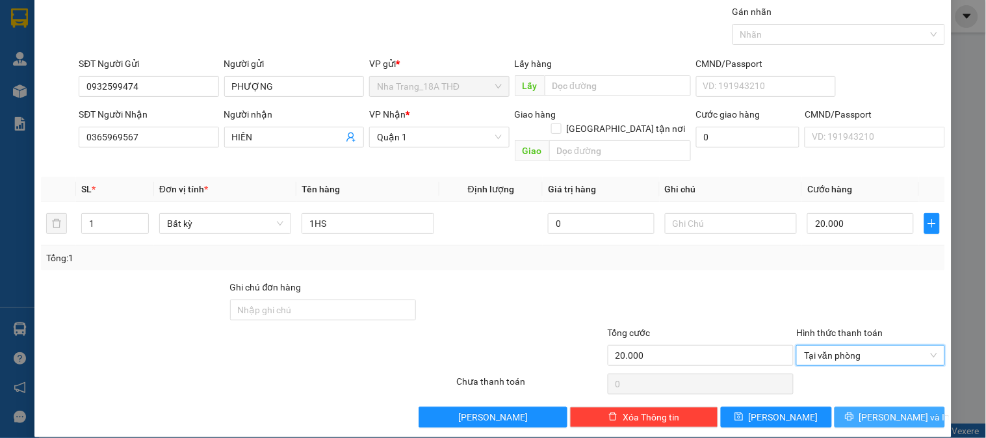
drag, startPoint x: 871, startPoint y: 400, endPoint x: 700, endPoint y: 375, distance: 172.7
click at [869, 410] on span "[PERSON_NAME] và In" at bounding box center [904, 417] width 91 height 14
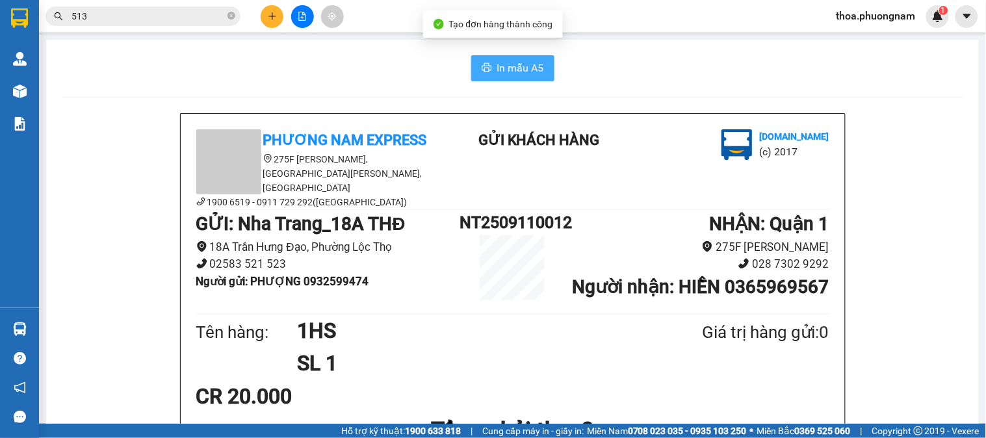
drag, startPoint x: 517, startPoint y: 60, endPoint x: 699, endPoint y: 95, distance: 185.8
click at [521, 60] on span "In mẫu A5" at bounding box center [520, 68] width 47 height 16
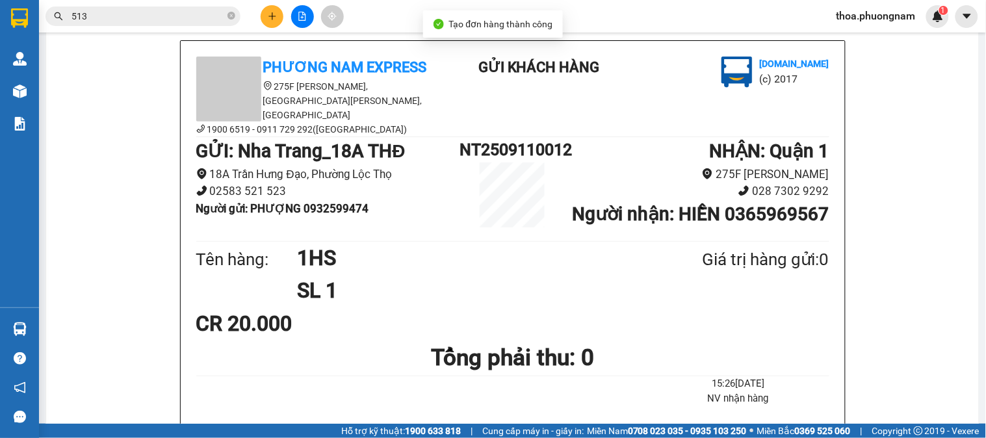
scroll to position [216, 0]
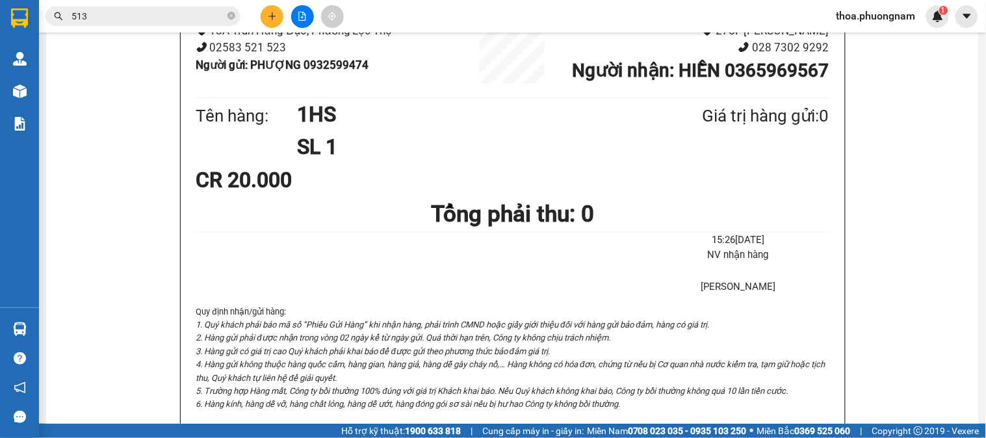
drag, startPoint x: 811, startPoint y: 166, endPoint x: 791, endPoint y: 140, distance: 32.5
click at [233, 15] on icon "close-circle" at bounding box center [231, 16] width 8 height 8
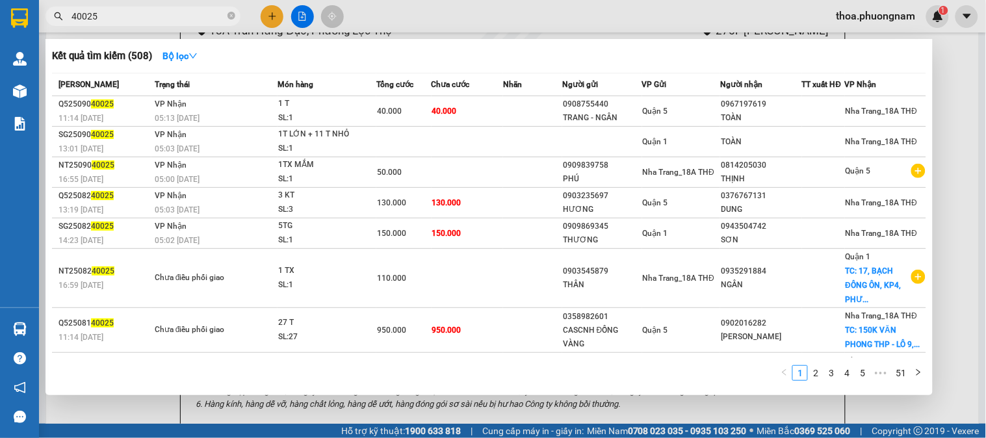
type input "40025"
click at [274, 14] on div at bounding box center [493, 219] width 986 height 438
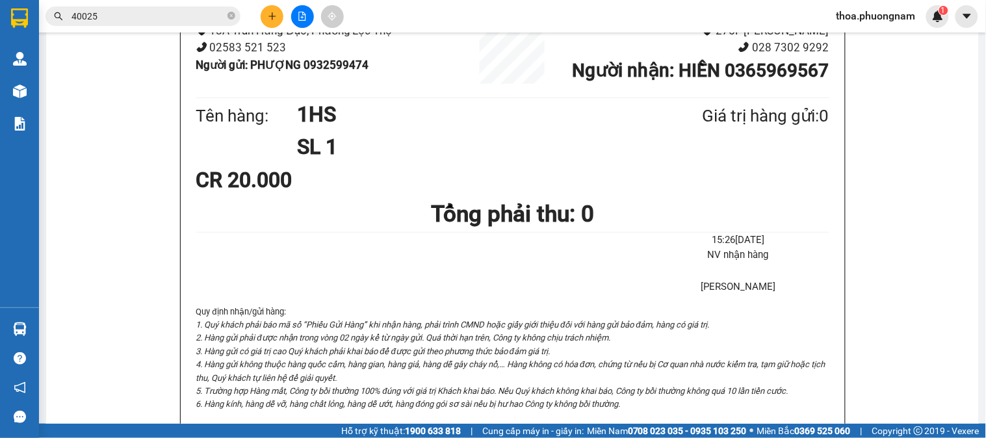
click at [274, 14] on icon "plus" at bounding box center [272, 16] width 9 height 9
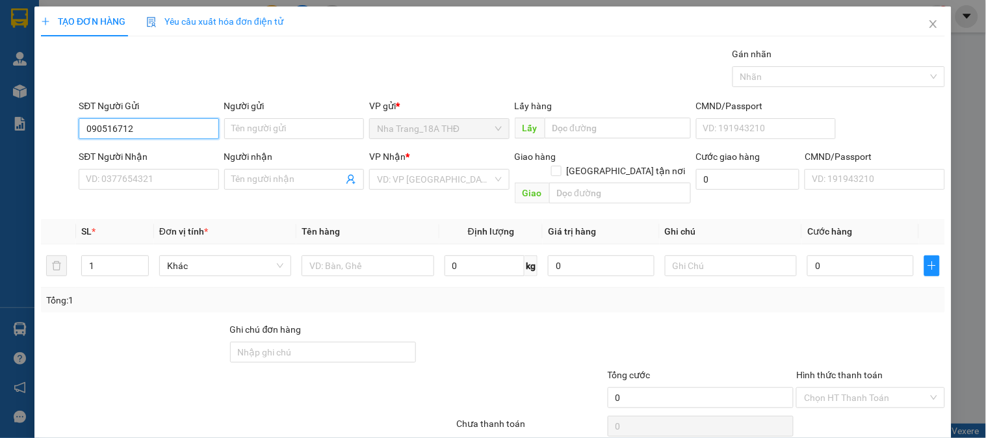
type input "0905167123"
drag, startPoint x: 178, startPoint y: 151, endPoint x: 193, endPoint y: 206, distance: 56.6
click at [177, 153] on div "0905167123 - PHƯỢNG" at bounding box center [147, 155] width 123 height 14
type input "PHƯỢNG"
type input "0375913650"
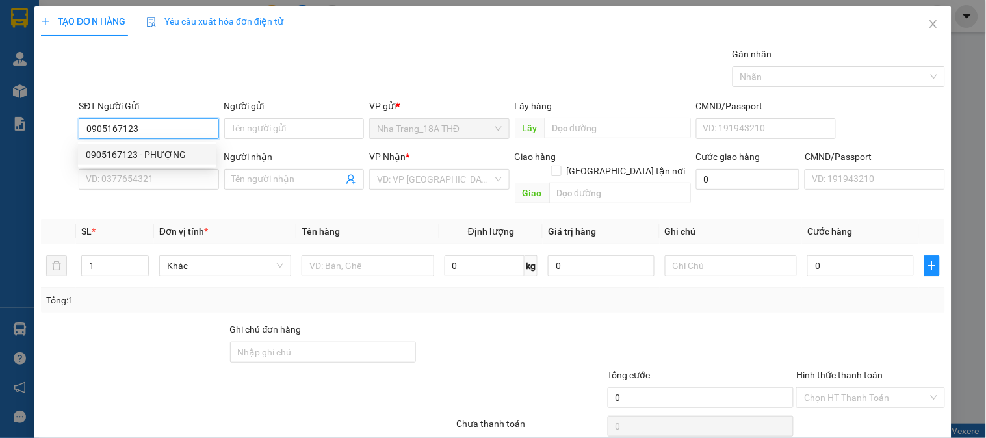
type input "TRANG"
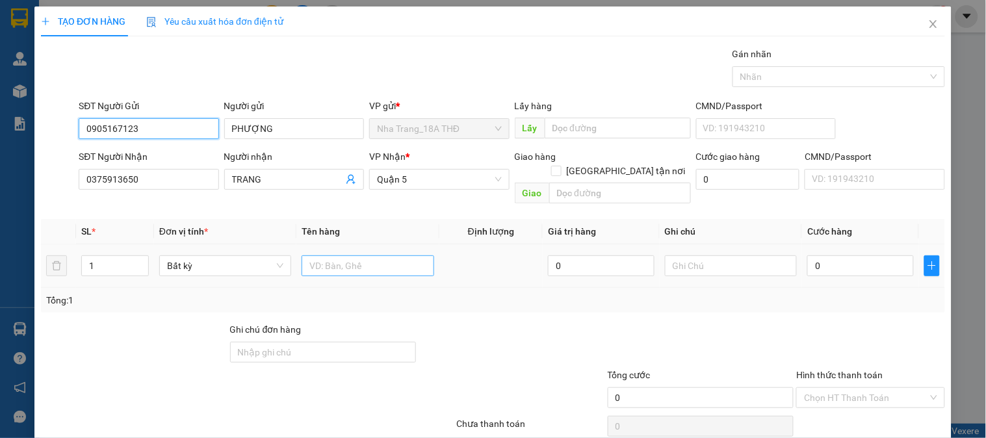
type input "0905167123"
click at [340, 255] on input "text" at bounding box center [367, 265] width 132 height 21
click at [326, 255] on input "1 HS" at bounding box center [367, 265] width 132 height 21
click at [314, 255] on input "1 HS" at bounding box center [367, 265] width 132 height 21
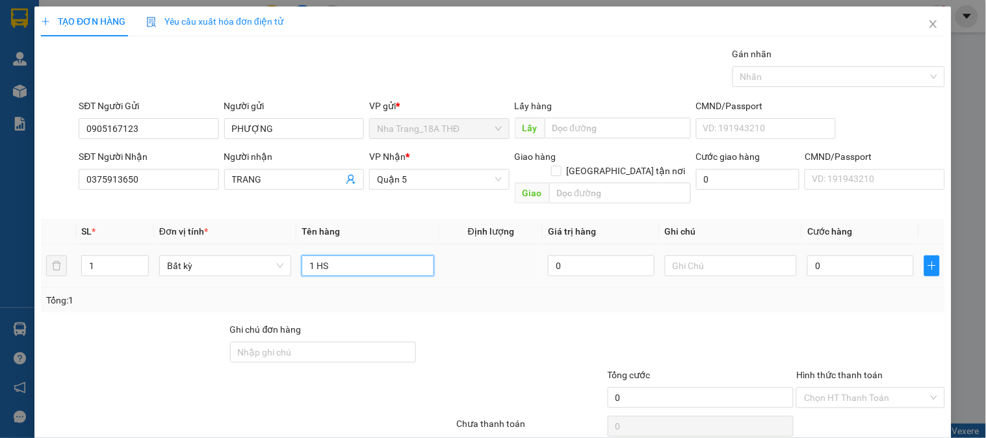
type input "1 HS"
click at [807, 264] on div "0" at bounding box center [860, 266] width 107 height 26
click at [835, 255] on input "0" at bounding box center [860, 265] width 107 height 21
type input "2"
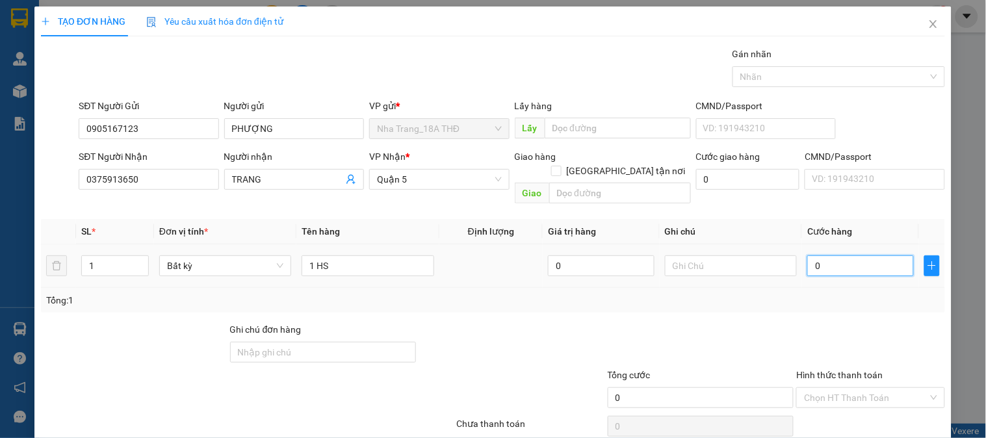
type input "2"
type input "20"
type input "20.000"
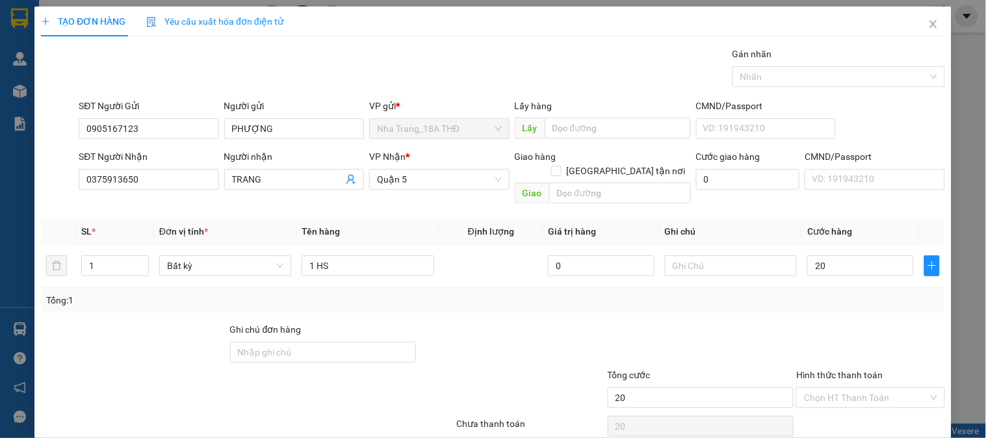
type input "20.000"
click at [801, 322] on div at bounding box center [870, 344] width 151 height 45
click at [842, 394] on div "Hình thức thanh toán Chọn HT Thanh Toán" at bounding box center [870, 390] width 148 height 45
drag, startPoint x: 841, startPoint y: 378, endPoint x: 780, endPoint y: 312, distance: 90.6
click at [840, 388] on input "Hình thức thanh toán" at bounding box center [865, 397] width 123 height 19
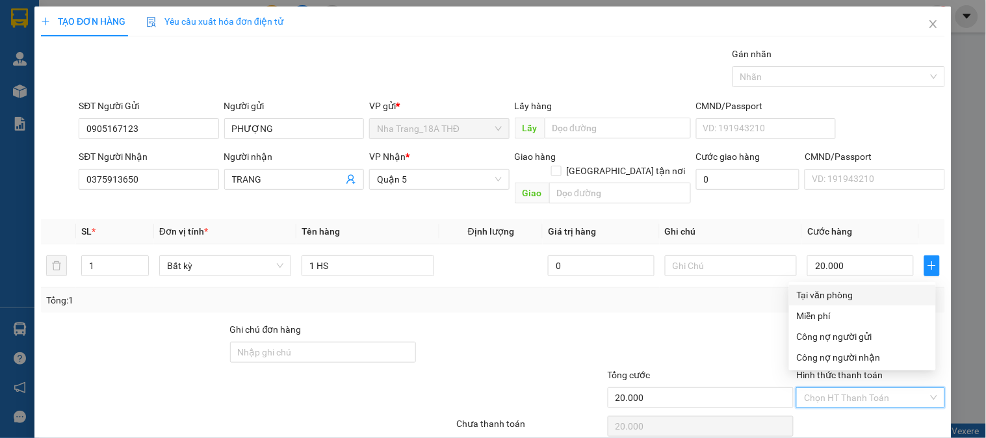
click at [806, 286] on div "Tại văn phòng" at bounding box center [862, 295] width 147 height 21
type input "0"
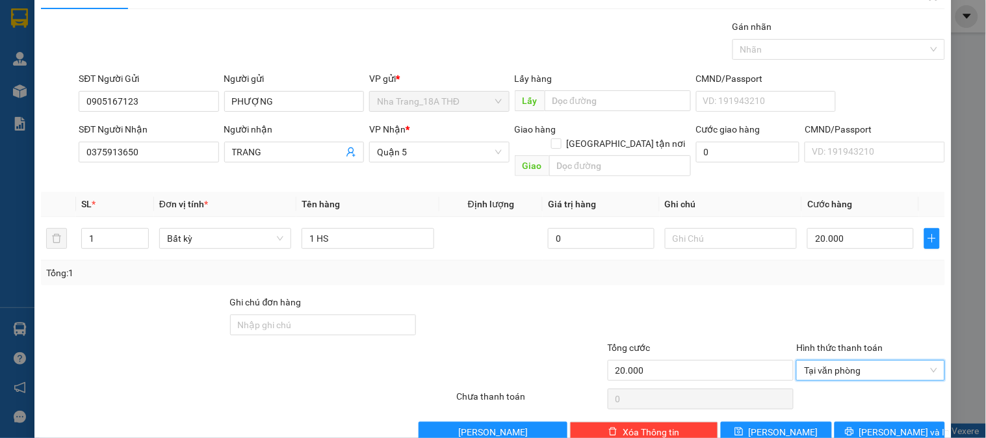
scroll to position [42, 0]
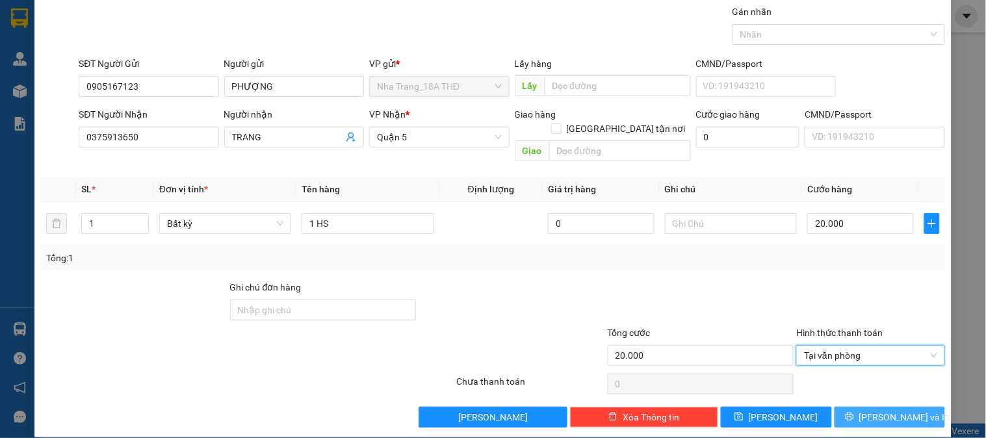
drag, startPoint x: 856, startPoint y: 404, endPoint x: 804, endPoint y: 366, distance: 63.8
click at [854, 412] on icon "printer" at bounding box center [849, 416] width 9 height 9
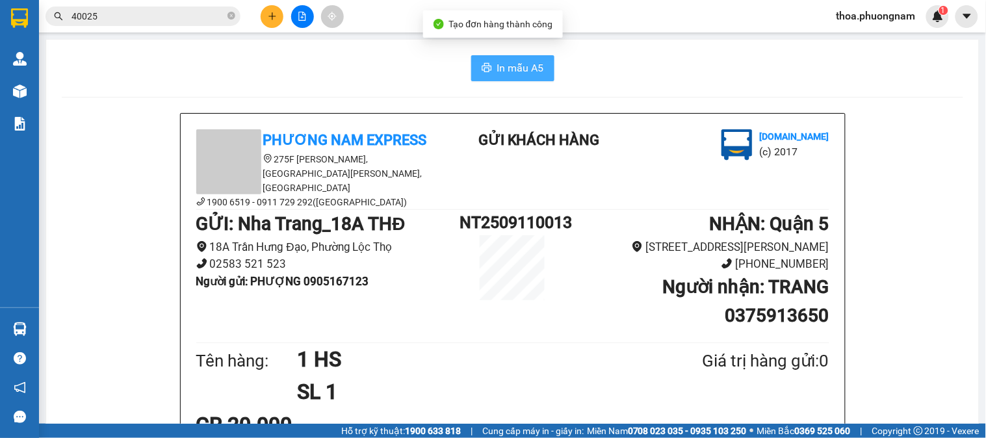
drag, startPoint x: 522, startPoint y: 79, endPoint x: 539, endPoint y: 62, distance: 24.8
click at [522, 79] on button "In mẫu A5" at bounding box center [512, 68] width 83 height 26
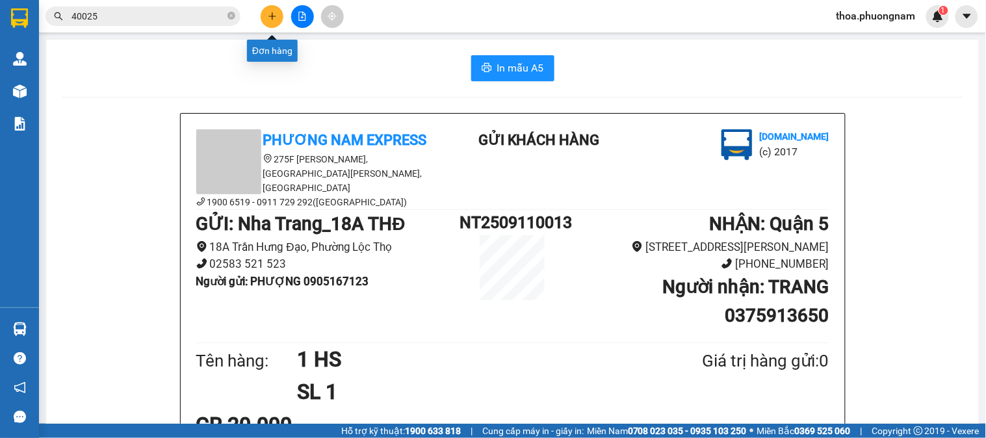
click at [279, 21] on button at bounding box center [272, 16] width 23 height 23
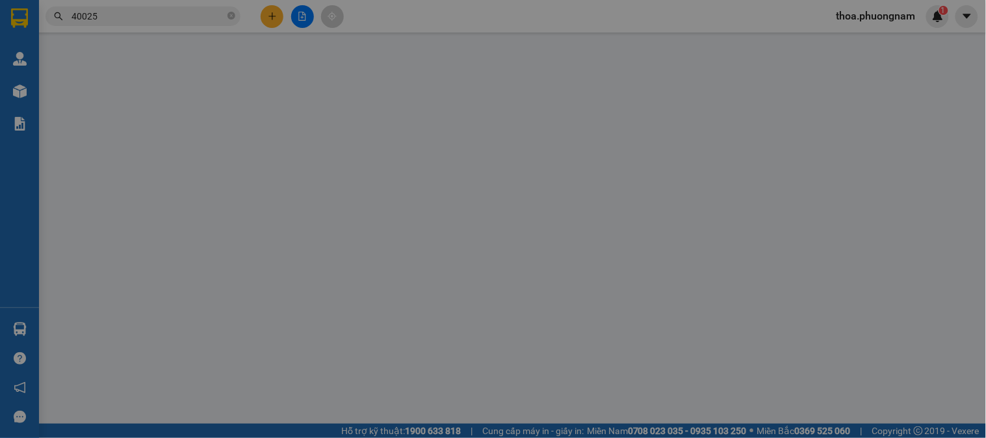
click at [279, 21] on span "Yêu cầu xuất hóa đơn điện tử" at bounding box center [214, 21] width 137 height 10
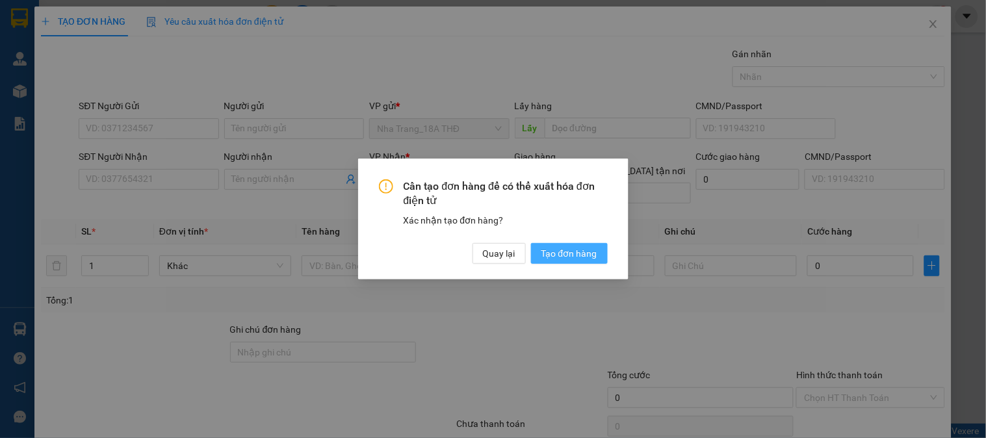
click at [576, 253] on span "Tạo đơn hàng" at bounding box center [569, 253] width 56 height 14
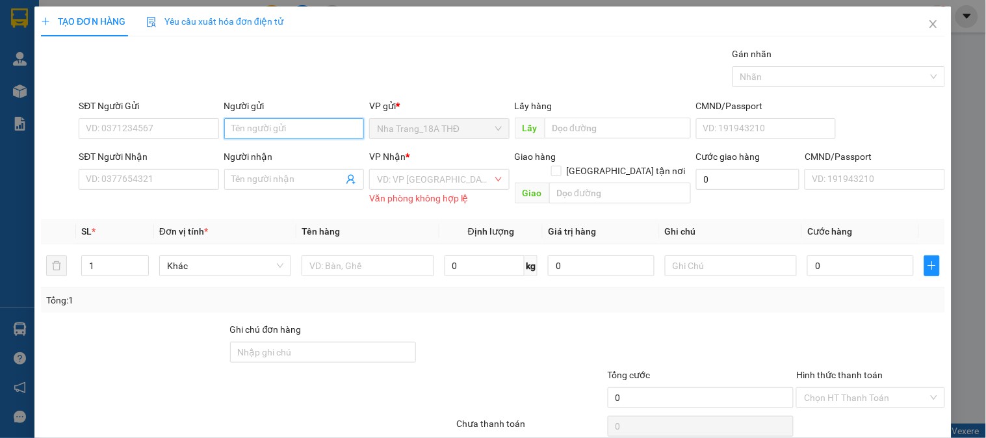
click at [295, 132] on input "Người gửi" at bounding box center [294, 128] width 140 height 21
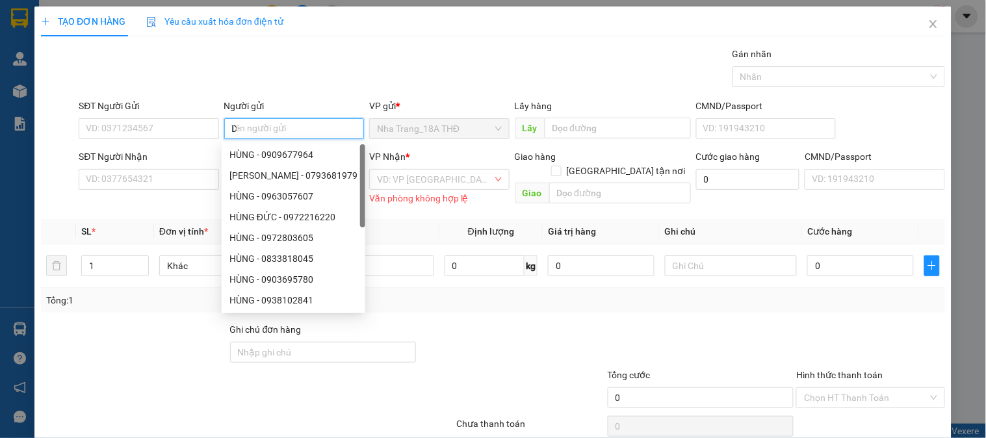
type input "D"
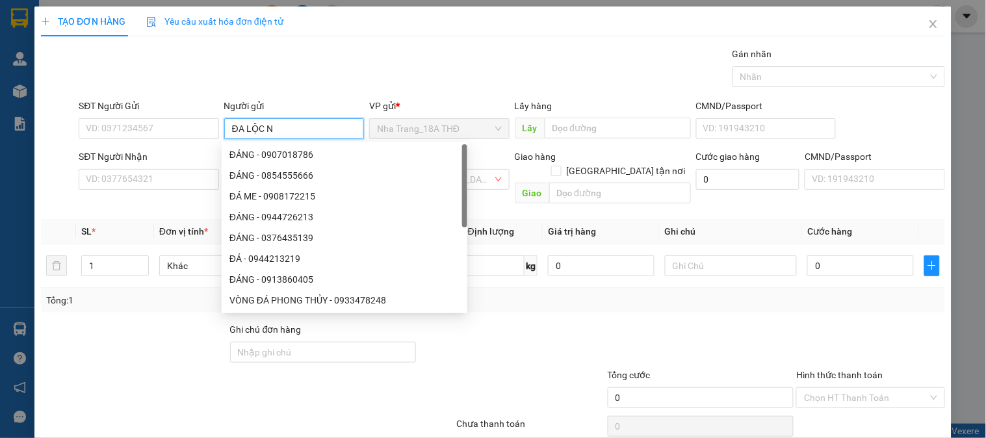
type input "ĐA LỘC NT"
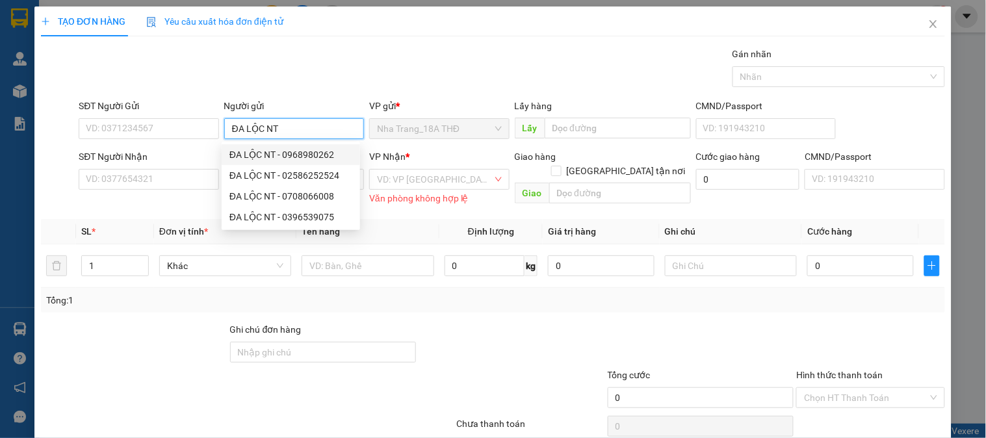
click at [291, 157] on div "ĐA LỘC NT - 0968980262" at bounding box center [290, 155] width 123 height 14
type input "0968980262"
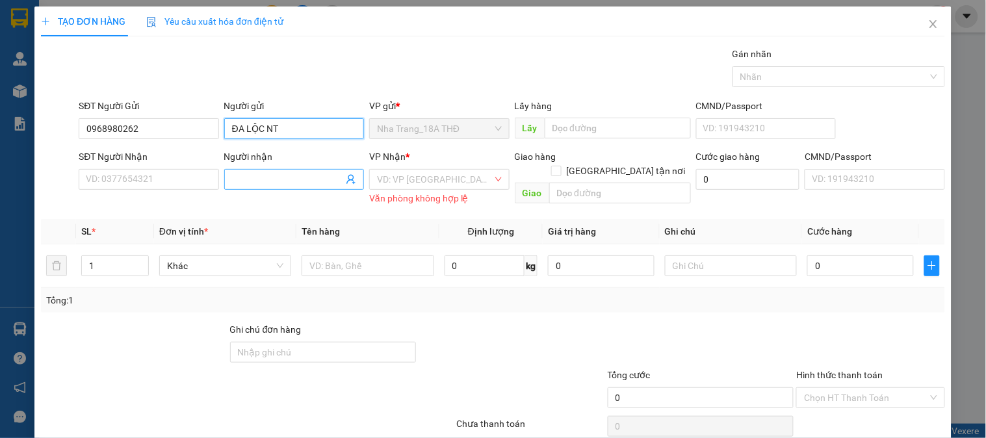
type input "ĐA LỘC NT"
click at [263, 186] on input "Người nhận" at bounding box center [287, 179] width 111 height 14
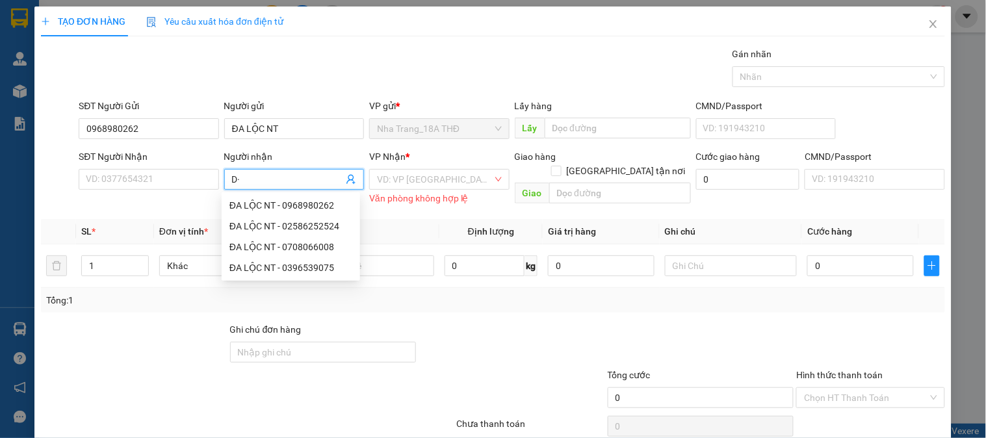
type input "D"
type input "ĐA LỘC SG"
drag, startPoint x: 276, startPoint y: 227, endPoint x: 359, endPoint y: 199, distance: 87.3
click at [293, 224] on div "ĐA LỘC SG - 0963527552" at bounding box center [290, 226] width 123 height 14
type input "0963527552"
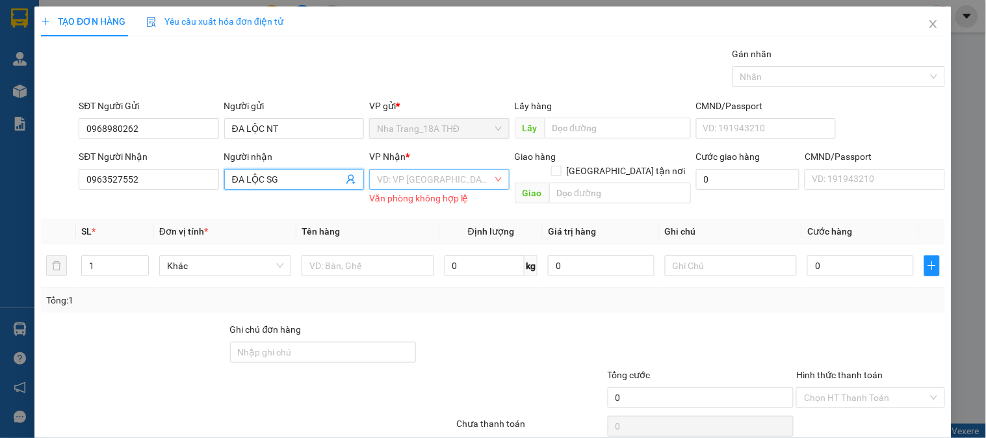
type input "ĐA LỘC SG"
click at [404, 178] on input "search" at bounding box center [434, 179] width 115 height 19
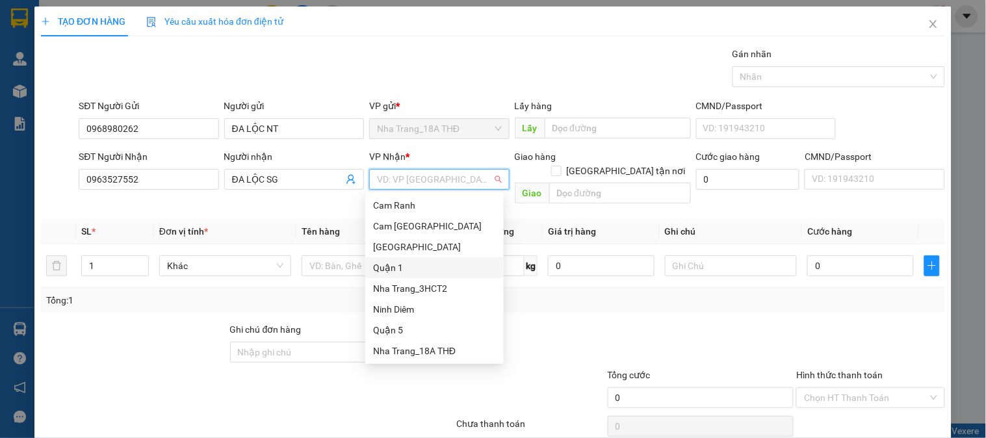
drag, startPoint x: 397, startPoint y: 263, endPoint x: 309, endPoint y: 53, distance: 227.7
click at [231, 224] on body "Kết quả tìm kiếm ( 508 ) Bộ lọc Mã ĐH Trạng thái Món hàng Tổng cước Chưa cước N…" at bounding box center [493, 219] width 986 height 438
drag, startPoint x: 417, startPoint y: 247, endPoint x: 407, endPoint y: 260, distance: 16.6
click at [412, 255] on div "[GEOGRAPHIC_DATA]" at bounding box center [434, 247] width 138 height 21
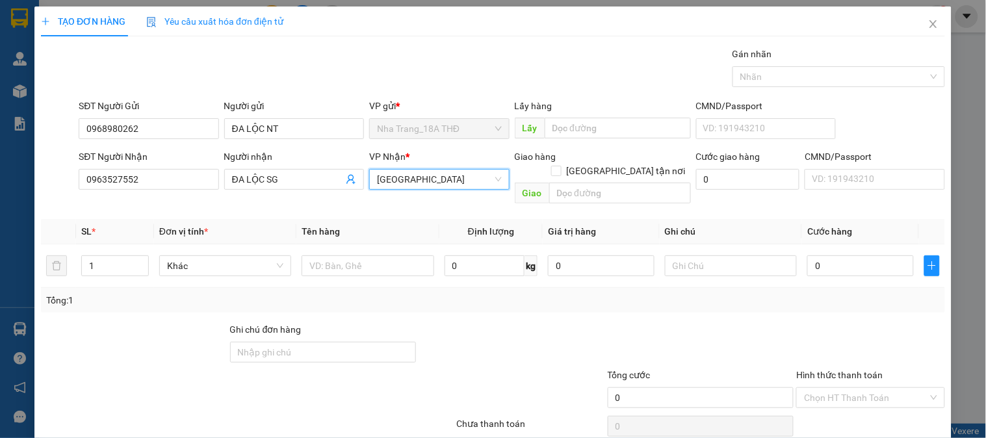
drag, startPoint x: 437, startPoint y: 174, endPoint x: 399, endPoint y: 254, distance: 88.6
click at [437, 177] on span "[GEOGRAPHIC_DATA]" at bounding box center [439, 179] width 124 height 19
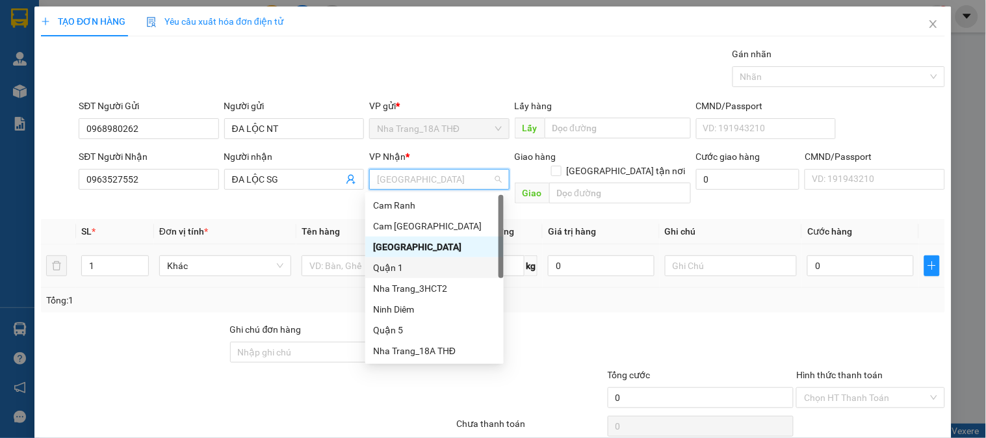
drag, startPoint x: 387, startPoint y: 263, endPoint x: 340, endPoint y: 264, distance: 47.5
click at [385, 263] on div "Quận 1" at bounding box center [434, 268] width 123 height 14
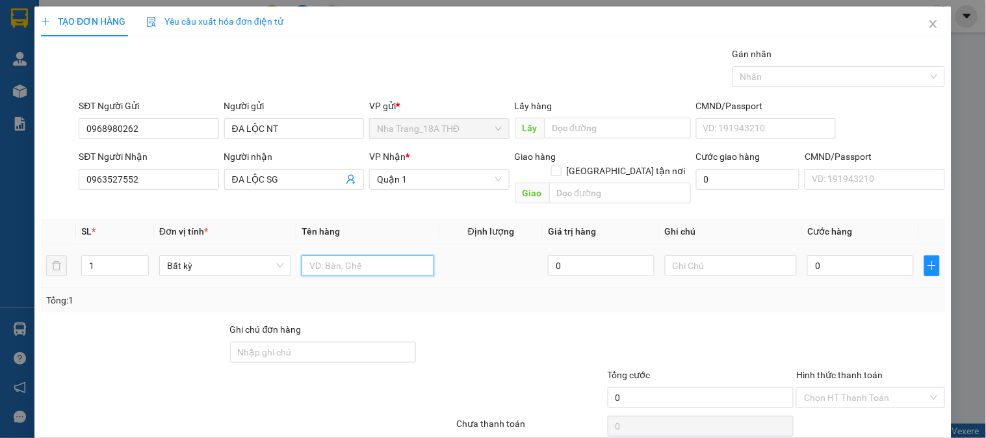
click at [339, 255] on input "text" at bounding box center [367, 265] width 132 height 21
type input "1 T RƯỢU"
click at [677, 255] on input "text" at bounding box center [731, 265] width 132 height 21
type input "NHẸ TAY"
click at [819, 255] on input "0" at bounding box center [860, 265] width 107 height 21
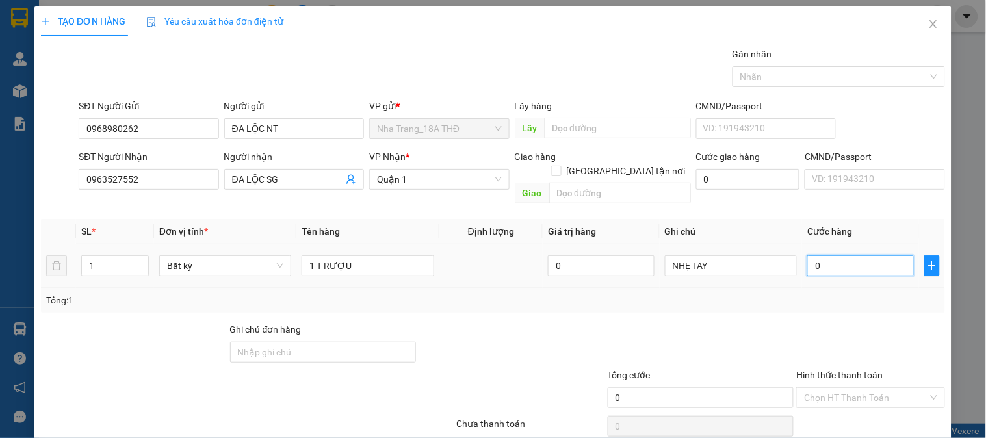
click at [824, 259] on input "0" at bounding box center [860, 265] width 107 height 21
type input "05"
type input "5"
type input "050"
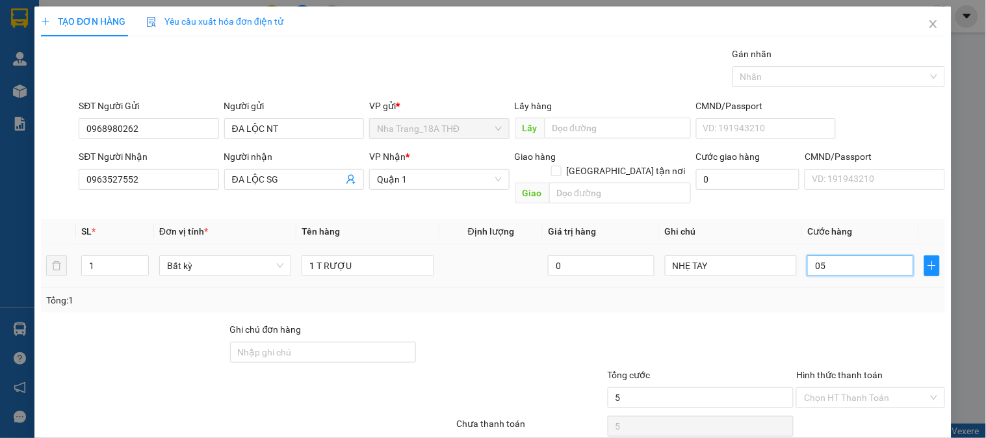
type input "50"
type input "50.000"
click at [772, 338] on div at bounding box center [700, 344] width 189 height 45
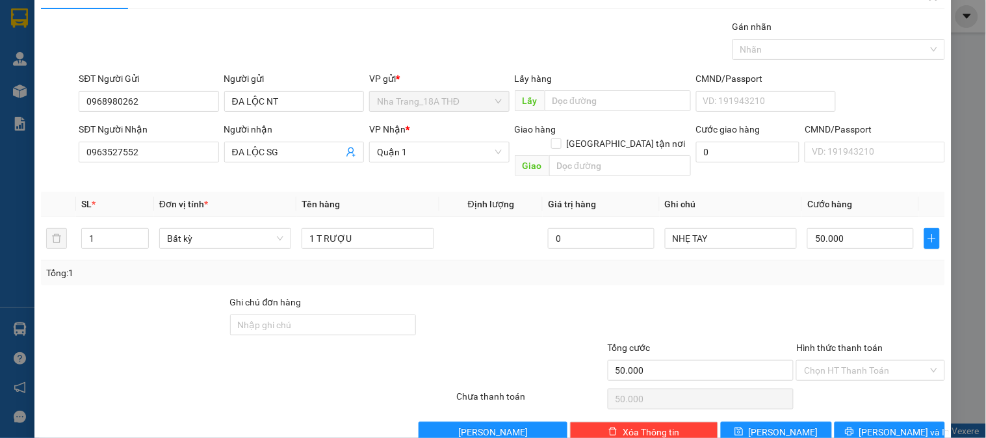
scroll to position [42, 0]
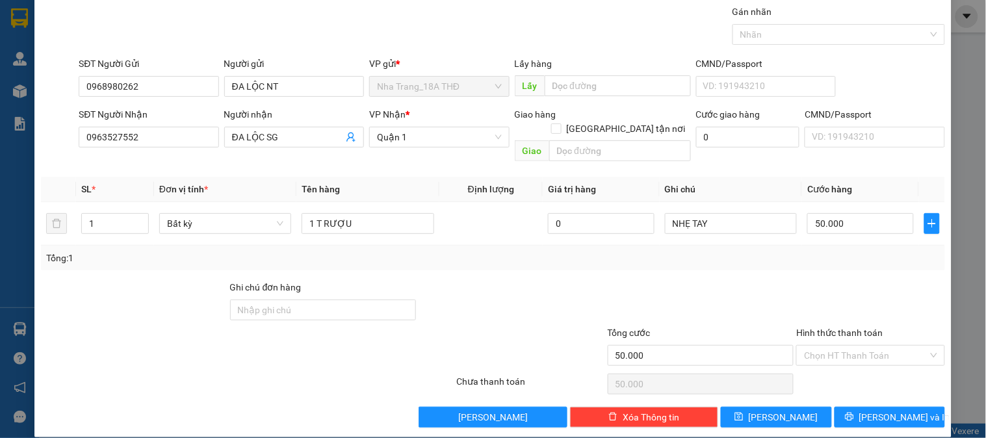
drag, startPoint x: 899, startPoint y: 329, endPoint x: 880, endPoint y: 363, distance: 37.8
click at [895, 345] on div "Chọn HT Thanh Toán" at bounding box center [870, 355] width 148 height 21
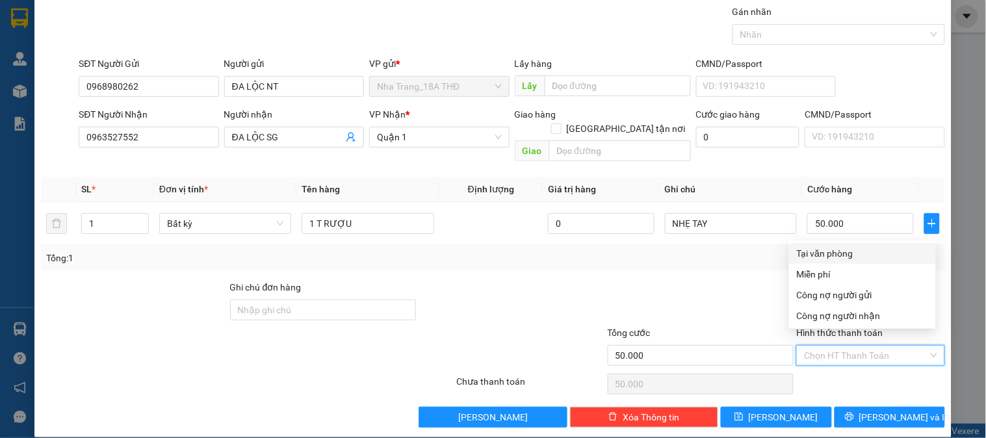
drag, startPoint x: 869, startPoint y: 251, endPoint x: 875, endPoint y: 259, distance: 9.7
click at [869, 250] on div "Tại văn phòng" at bounding box center [862, 253] width 131 height 14
type input "0"
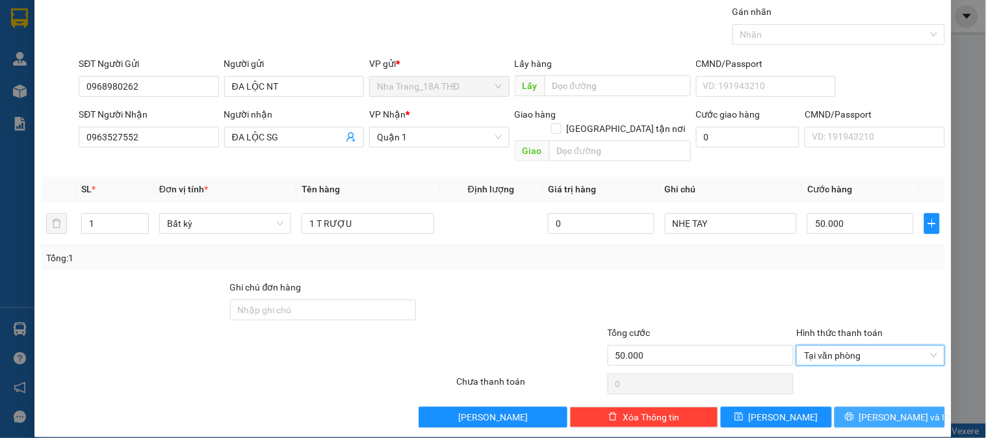
click at [876, 410] on span "[PERSON_NAME] và In" at bounding box center [904, 417] width 91 height 14
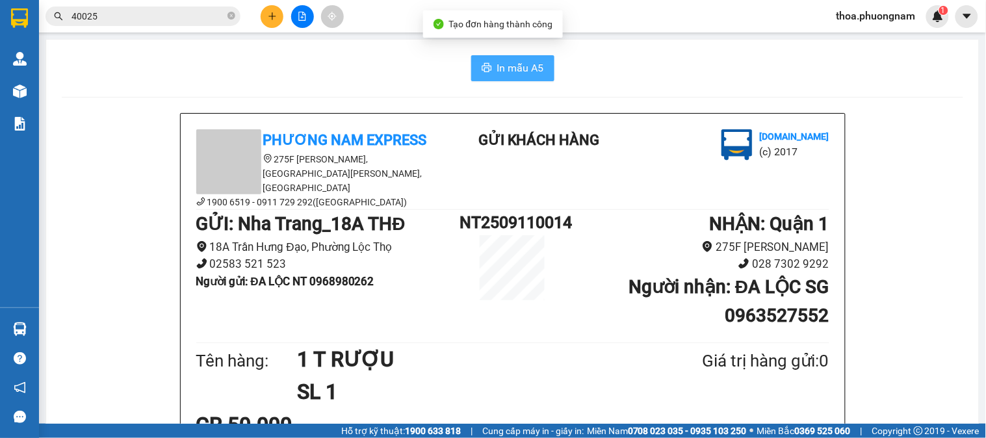
drag, startPoint x: 533, startPoint y: 71, endPoint x: 775, endPoint y: 89, distance: 241.7
click at [537, 71] on span "In mẫu A5" at bounding box center [520, 68] width 47 height 16
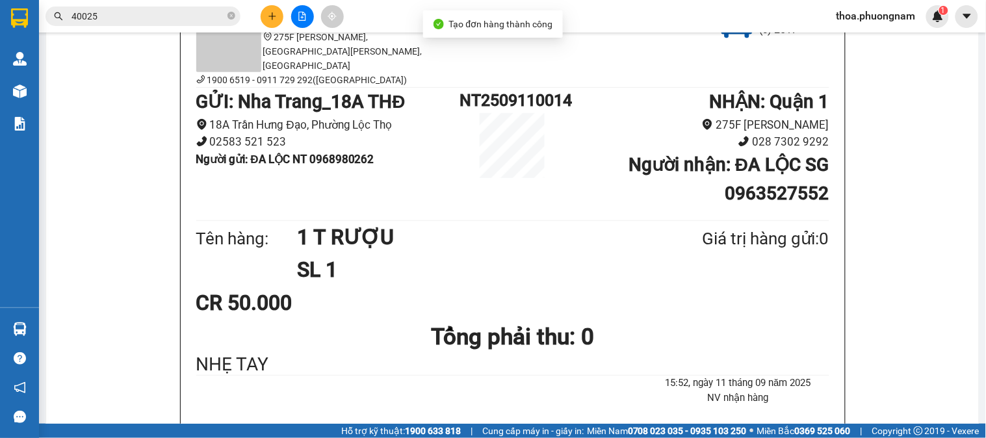
scroll to position [216, 0]
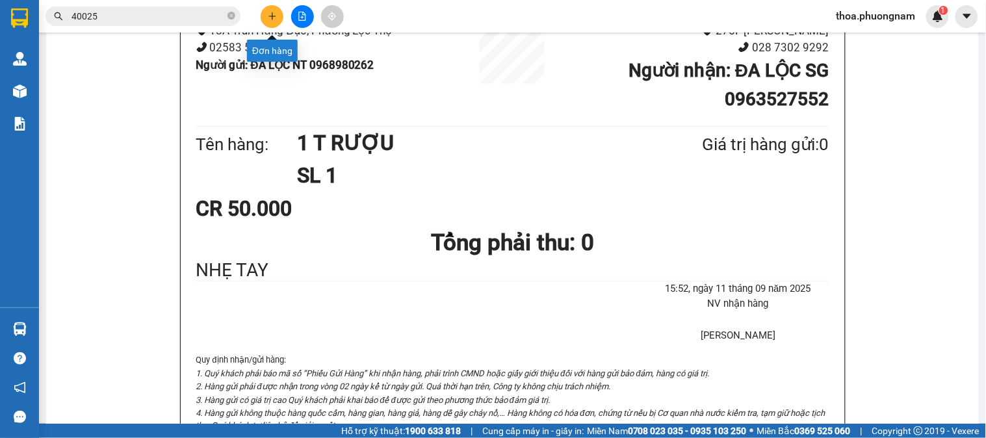
click at [270, 17] on icon "plus" at bounding box center [272, 16] width 9 height 9
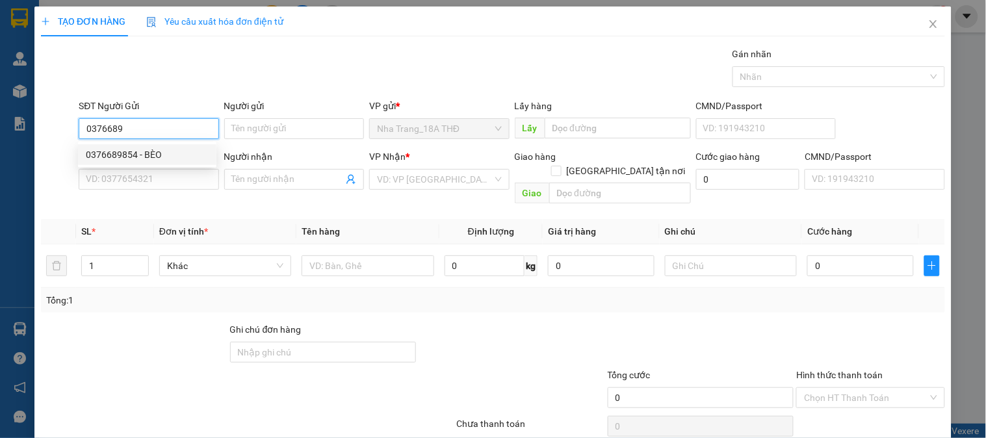
click at [146, 145] on div "0376689854 - BÈO" at bounding box center [147, 154] width 138 height 21
type input "0376689854"
type input "BÈO"
type input "0933996754"
type input "MY"
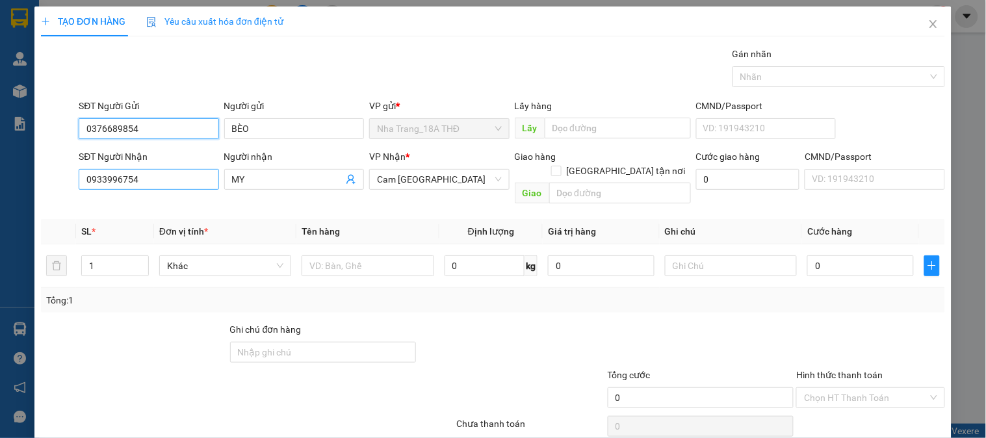
type input "0376689854"
drag, startPoint x: 160, startPoint y: 184, endPoint x: 0, endPoint y: 188, distance: 160.6
click at [0, 188] on div "TẠO ĐƠN HÀNG Yêu cầu xuất hóa đơn điện tử Transit Pickup Surcharge Ids Transit …" at bounding box center [493, 219] width 986 height 438
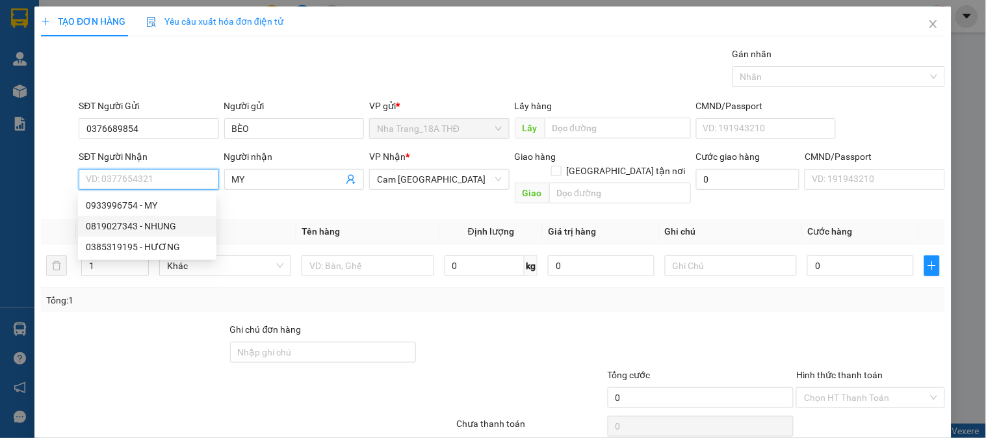
drag, startPoint x: 144, startPoint y: 224, endPoint x: 160, endPoint y: 224, distance: 16.3
click at [144, 224] on div "0819027343 - NHUNG" at bounding box center [147, 226] width 123 height 14
type input "0819027343"
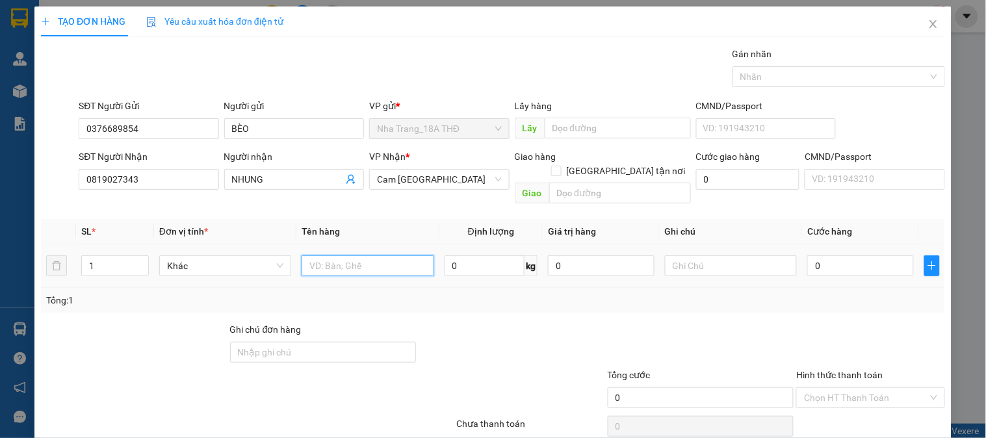
click at [377, 258] on input "text" at bounding box center [367, 265] width 132 height 21
click at [859, 257] on input "0" at bounding box center [860, 265] width 107 height 21
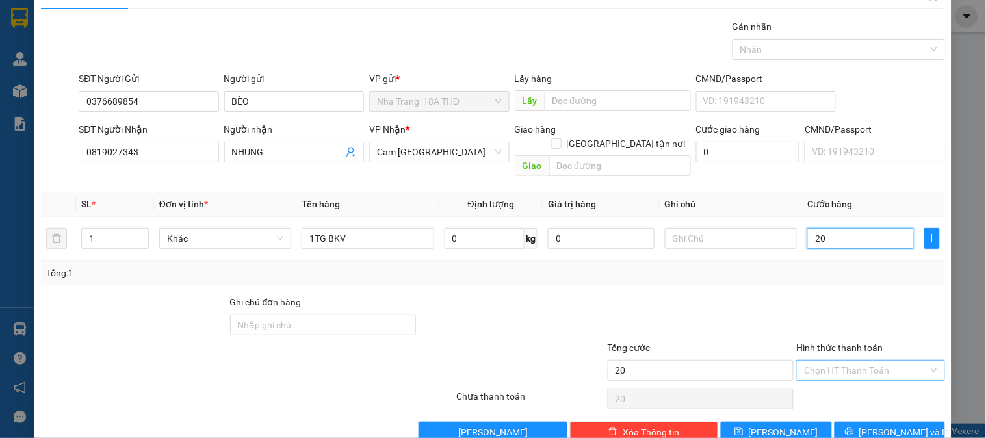
scroll to position [42, 0]
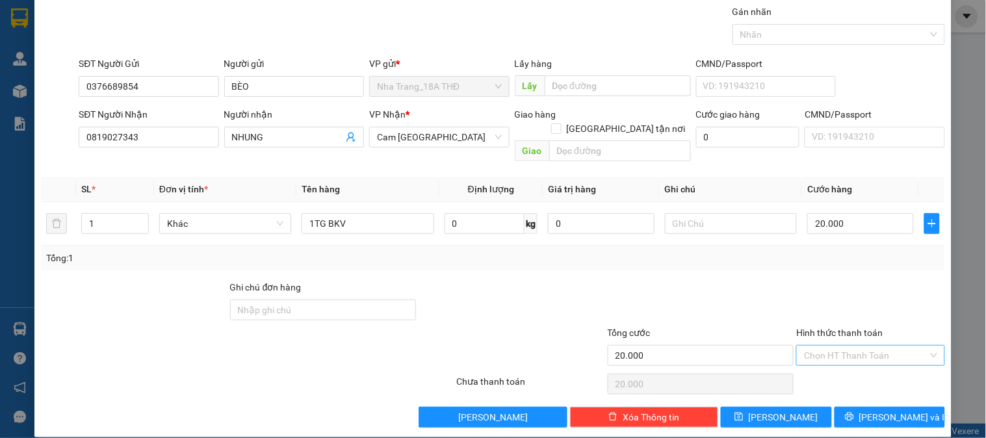
click at [860, 347] on input "Hình thức thanh toán" at bounding box center [865, 355] width 123 height 19
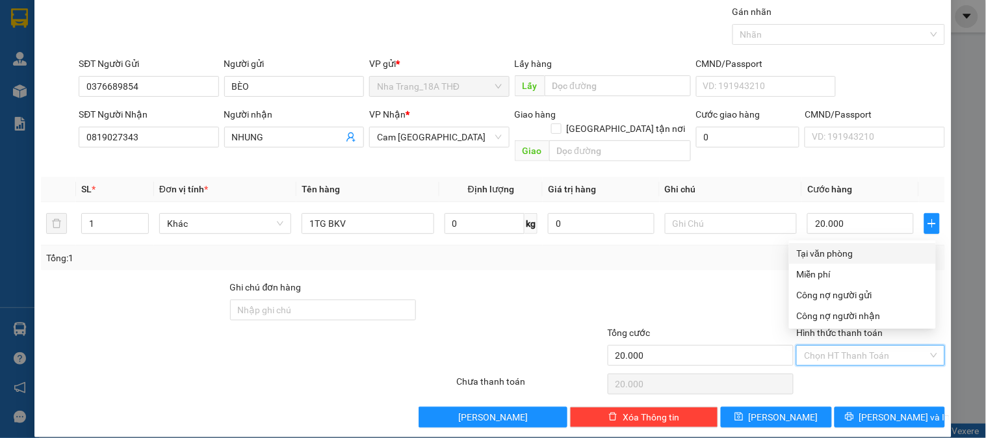
click at [841, 243] on div "Tại văn phòng" at bounding box center [862, 253] width 147 height 21
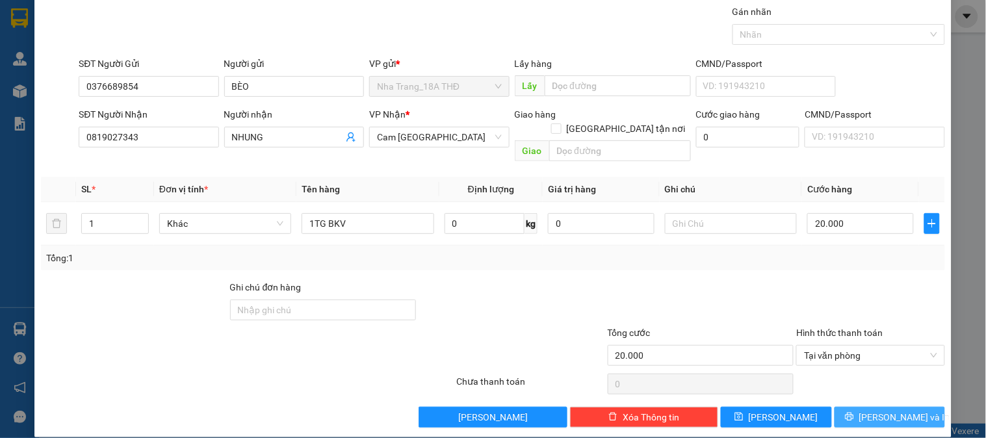
drag, startPoint x: 862, startPoint y: 394, endPoint x: 614, endPoint y: 229, distance: 297.5
click at [860, 407] on button "[PERSON_NAME] và In" at bounding box center [889, 417] width 110 height 21
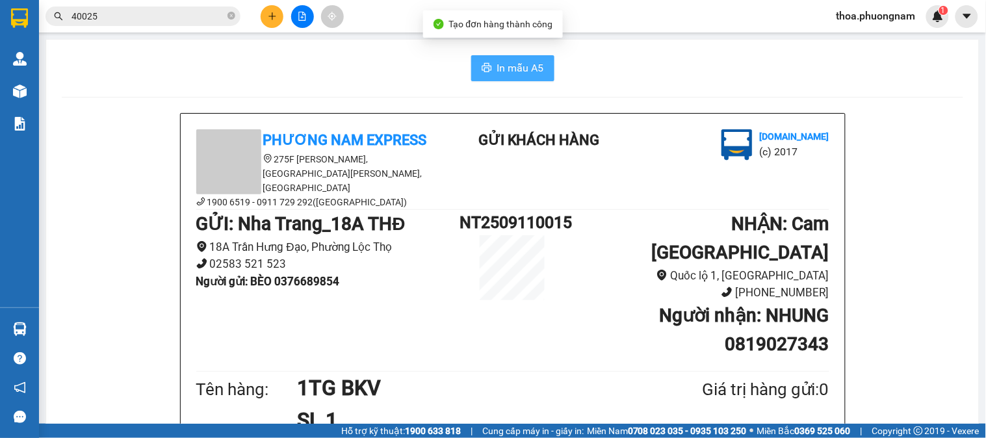
click at [492, 64] on button "In mẫu A5" at bounding box center [512, 68] width 83 height 26
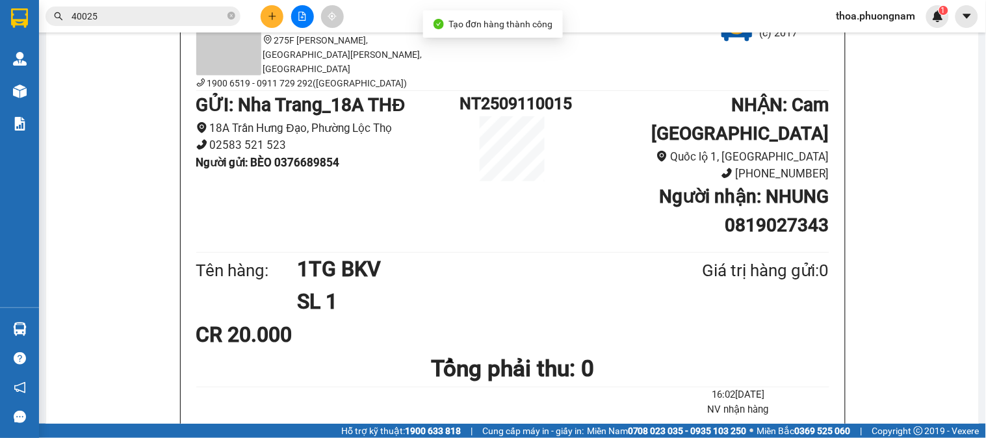
scroll to position [216, 0]
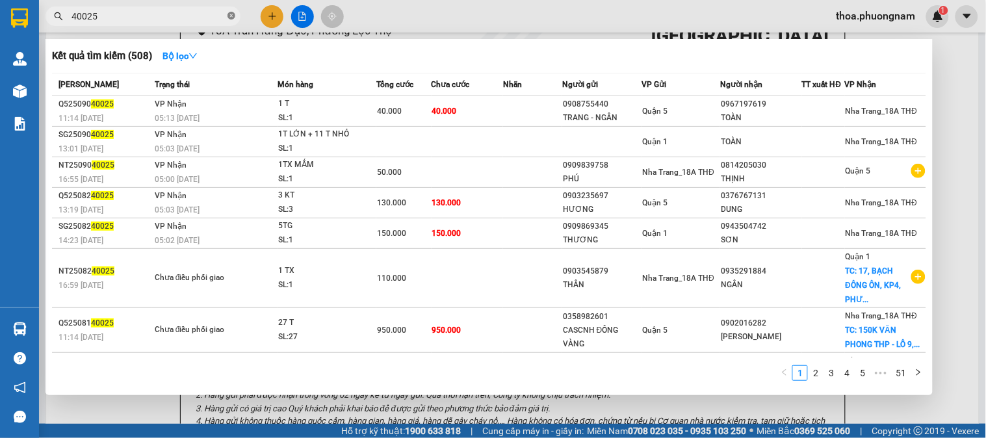
click at [233, 12] on icon "close-circle" at bounding box center [231, 16] width 8 height 8
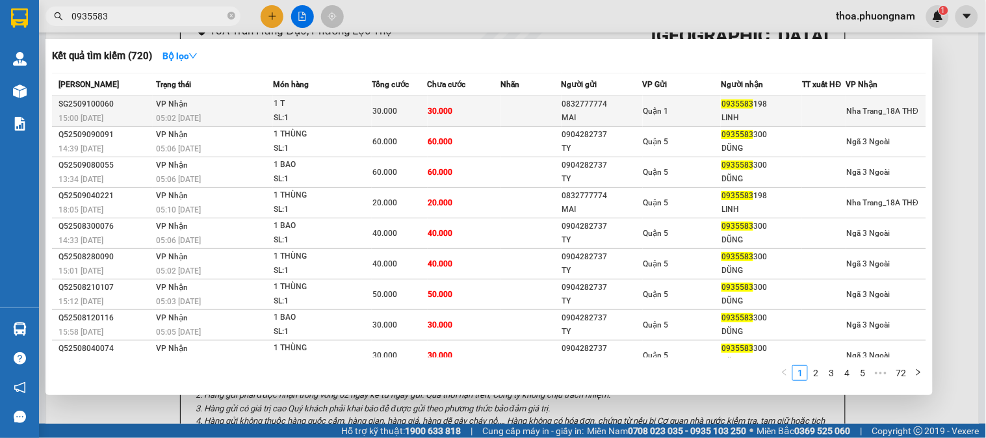
click at [419, 110] on div "30.000" at bounding box center [399, 111] width 54 height 14
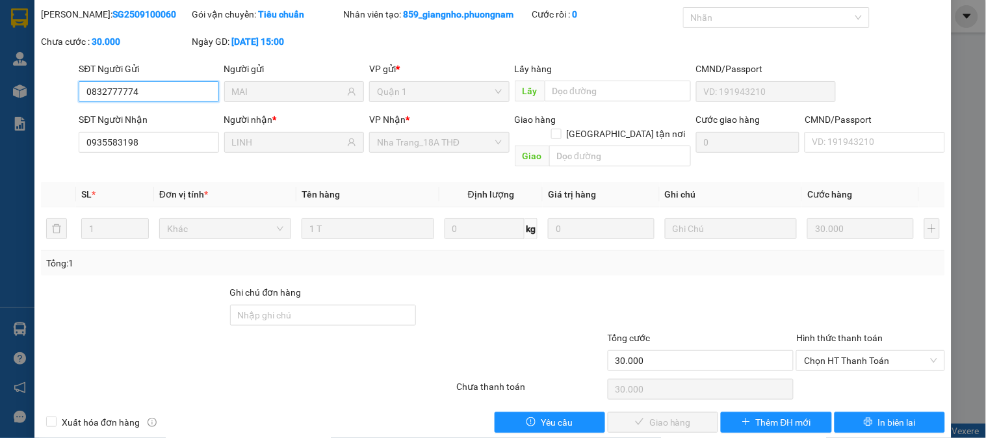
scroll to position [45, 0]
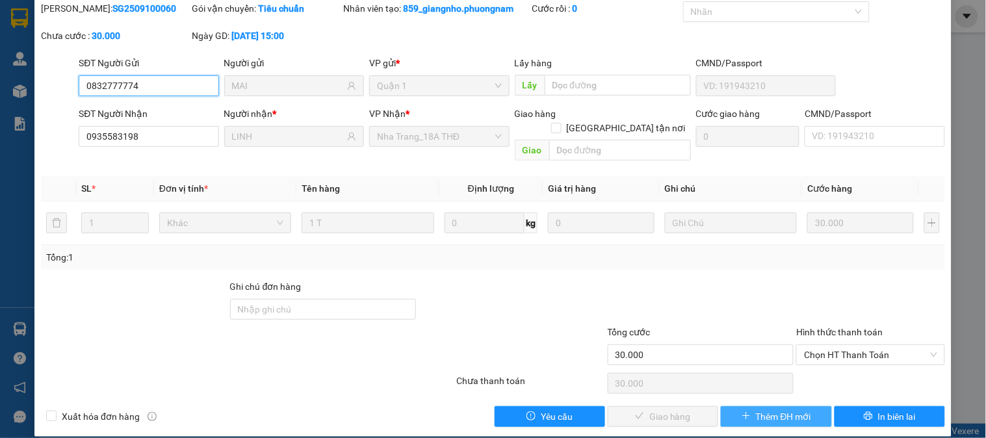
drag, startPoint x: 867, startPoint y: 342, endPoint x: 783, endPoint y: 399, distance: 101.1
click at [863, 346] on span "Chọn HT Thanh Toán" at bounding box center [870, 354] width 133 height 19
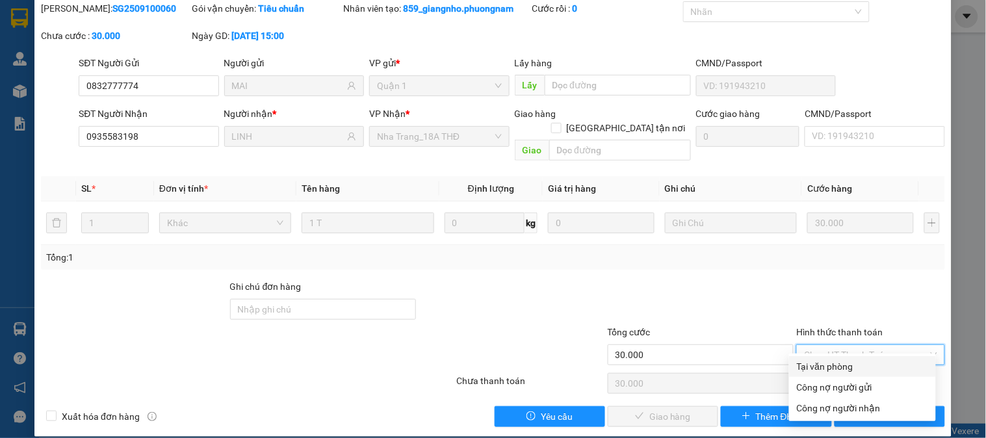
click at [822, 368] on div "Tại văn phòng" at bounding box center [862, 366] width 131 height 14
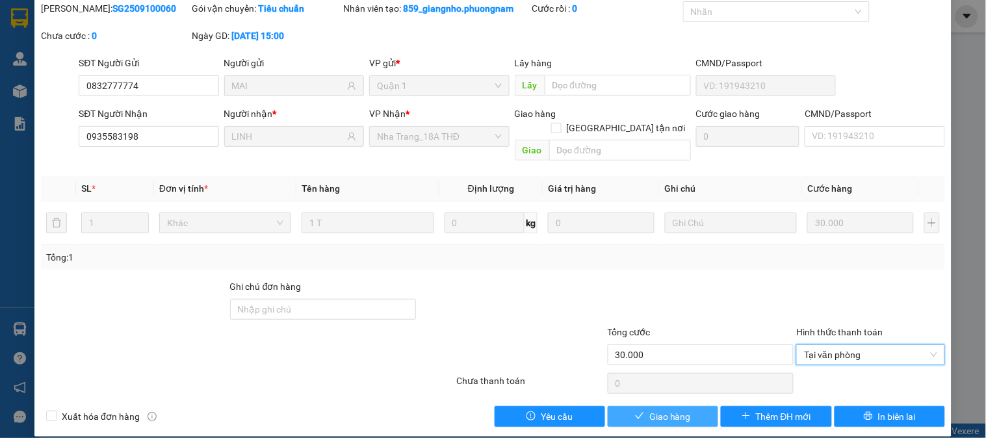
click at [668, 409] on span "Giao hàng" at bounding box center [670, 416] width 42 height 14
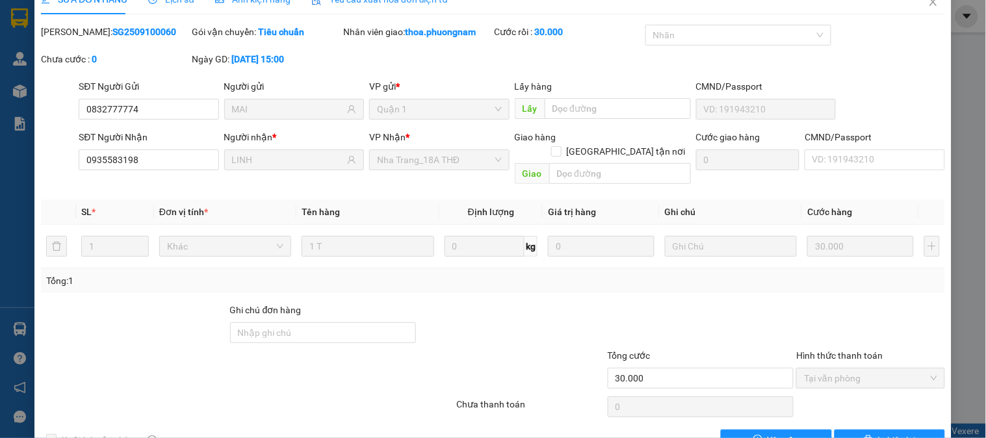
scroll to position [0, 0]
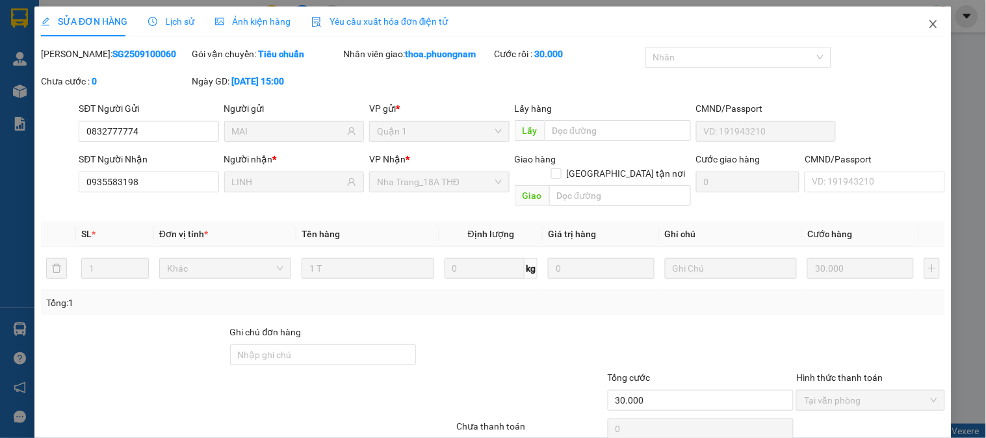
drag, startPoint x: 929, startPoint y: 26, endPoint x: 806, endPoint y: 36, distance: 123.8
click at [927, 26] on span "Close" at bounding box center [933, 24] width 36 height 36
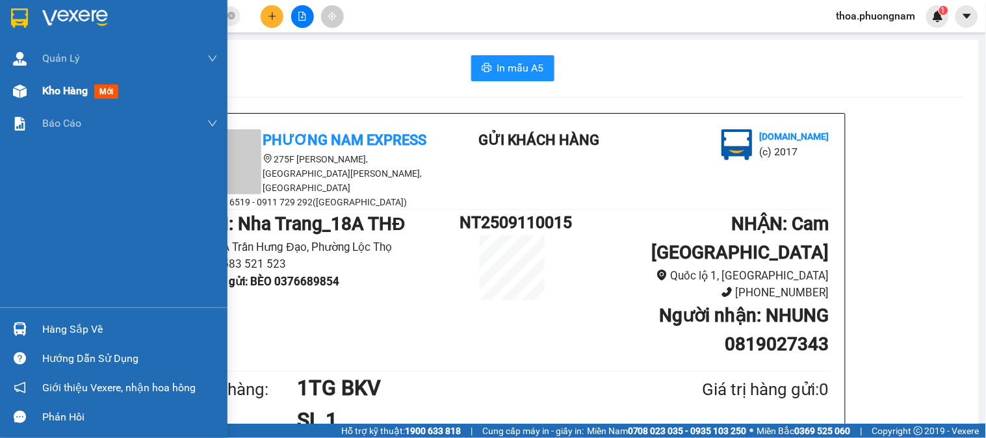
click at [104, 95] on span "mới" at bounding box center [106, 91] width 24 height 14
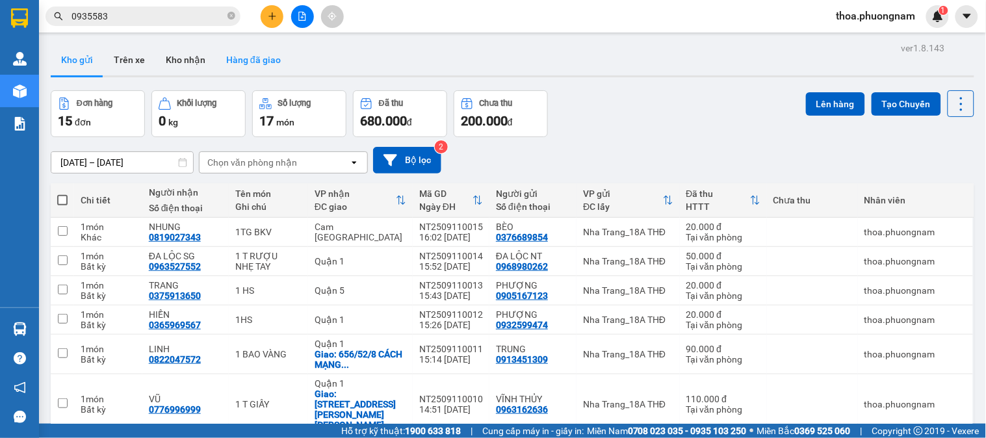
drag, startPoint x: 251, startPoint y: 68, endPoint x: 244, endPoint y: 68, distance: 7.1
click at [249, 68] on button "Hàng đã giao" at bounding box center [253, 59] width 75 height 31
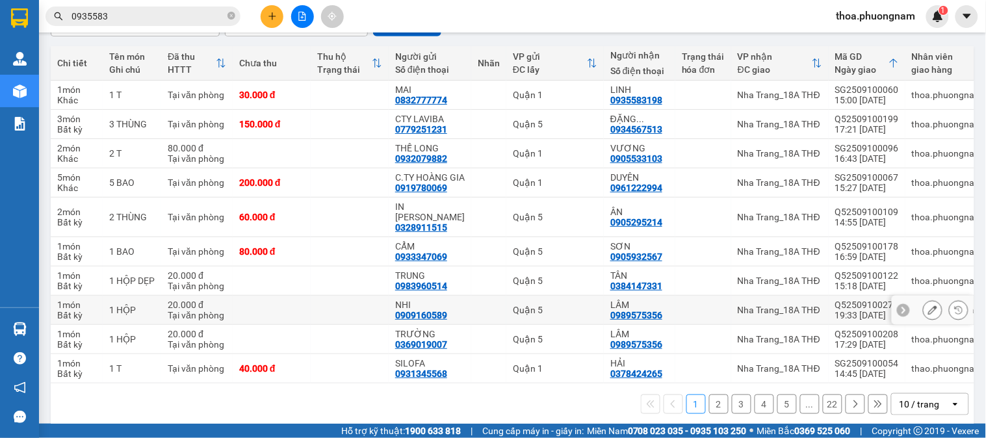
scroll to position [144, 0]
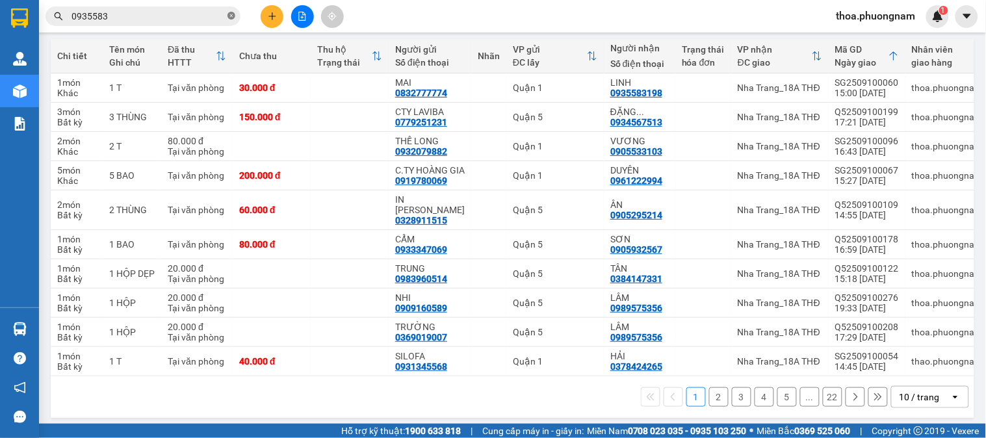
click at [229, 19] on icon "close-circle" at bounding box center [231, 16] width 8 height 8
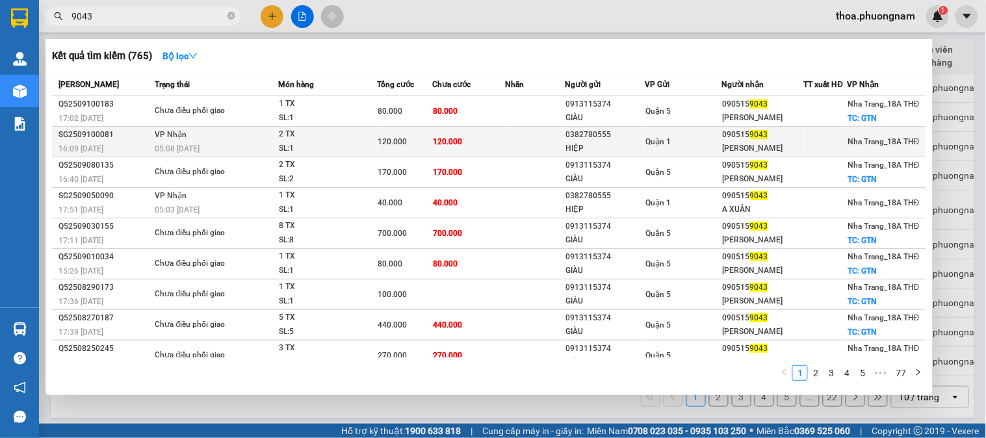
click at [327, 129] on div "2 TX" at bounding box center [327, 134] width 97 height 14
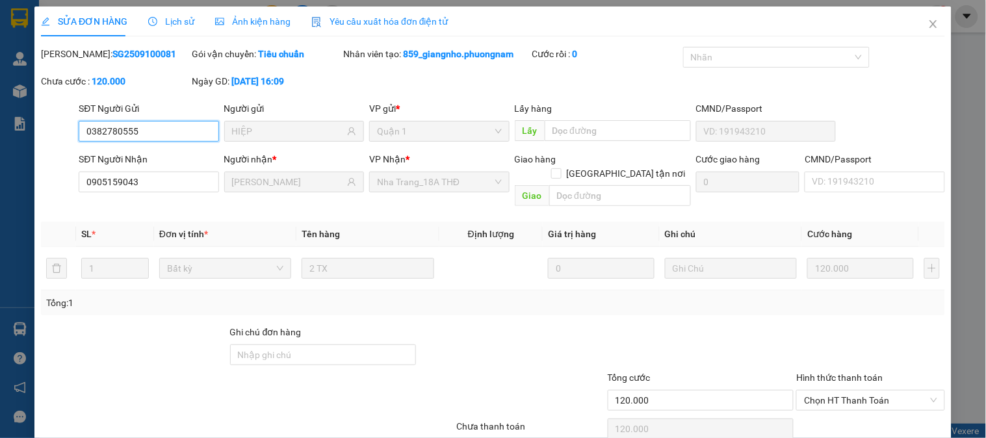
scroll to position [45, 0]
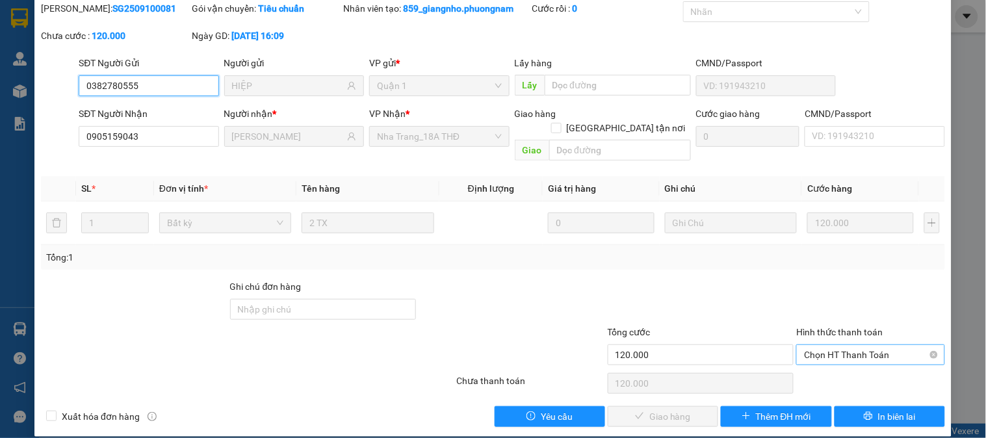
click at [851, 345] on span "Chọn HT Thanh Toán" at bounding box center [870, 354] width 133 height 19
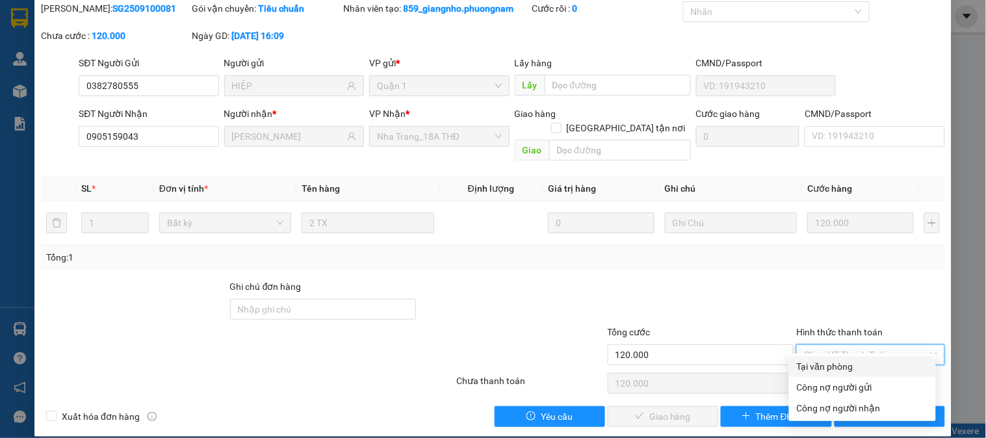
click at [819, 366] on div "Tại văn phòng" at bounding box center [862, 366] width 131 height 14
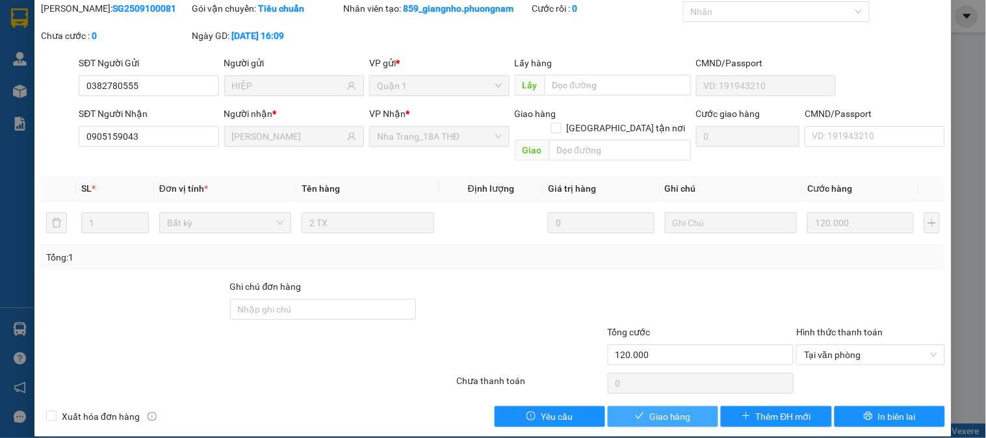
click at [686, 406] on button "Giao hàng" at bounding box center [663, 416] width 110 height 21
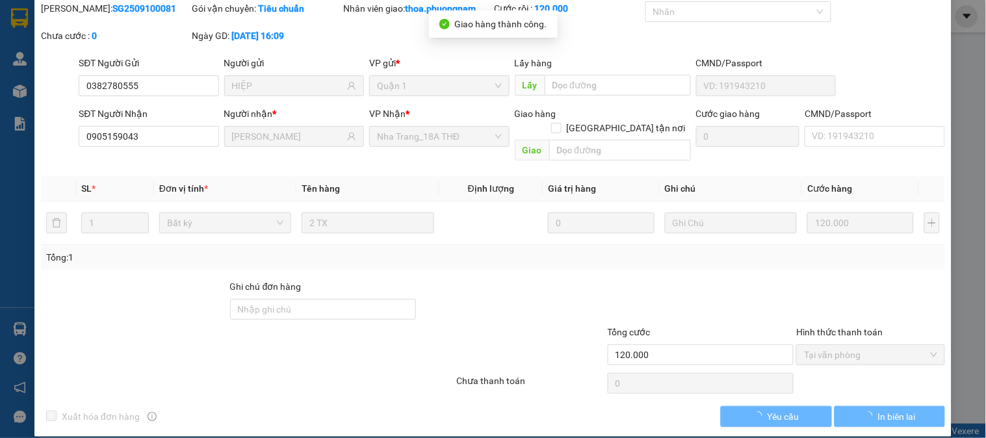
scroll to position [0, 0]
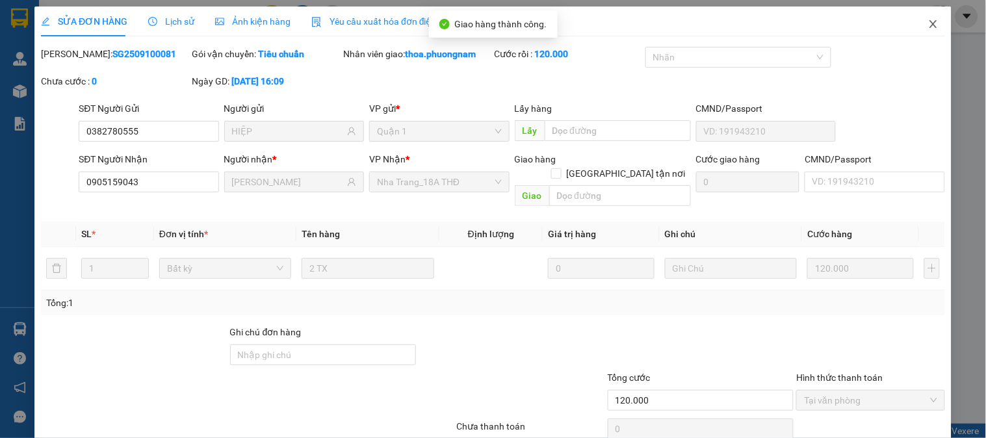
click at [917, 16] on span "Close" at bounding box center [933, 24] width 36 height 36
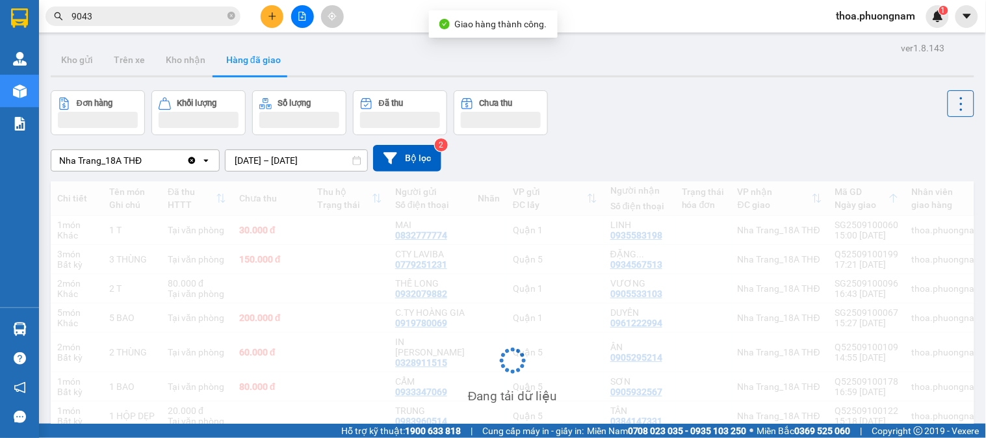
click at [190, 18] on input "9043" at bounding box center [147, 16] width 153 height 14
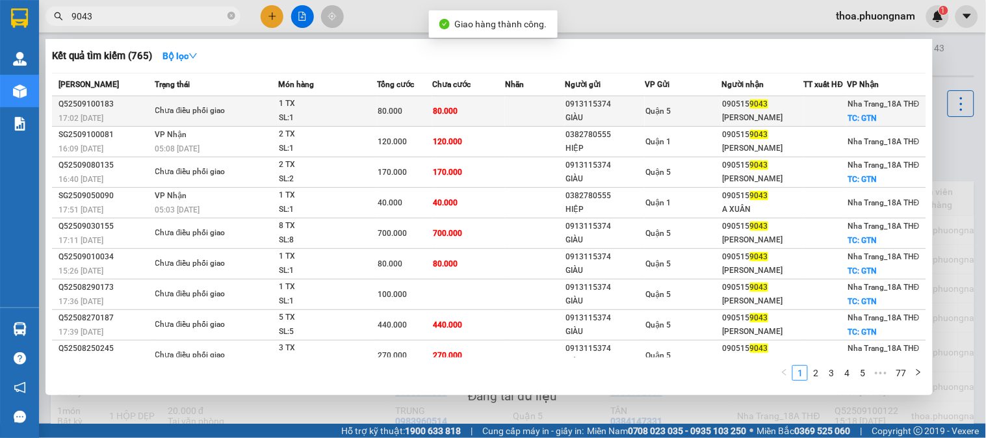
click at [333, 109] on div "1 TX" at bounding box center [327, 104] width 97 height 14
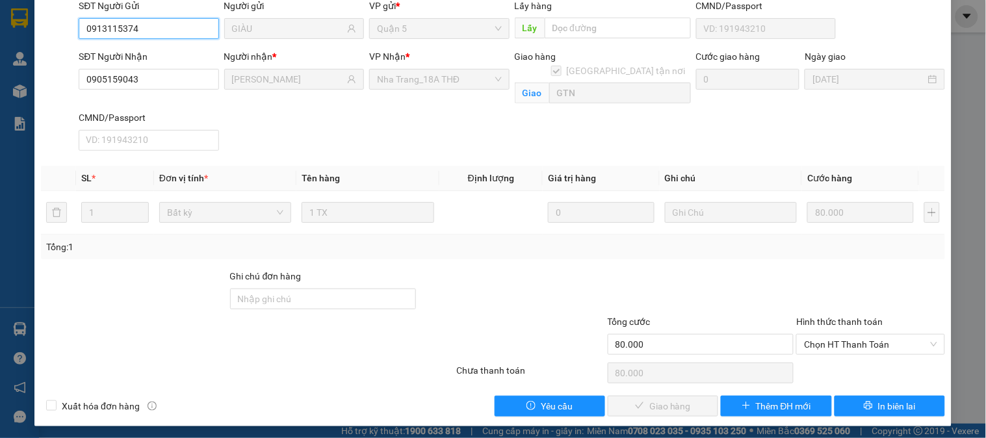
scroll to position [106, 0]
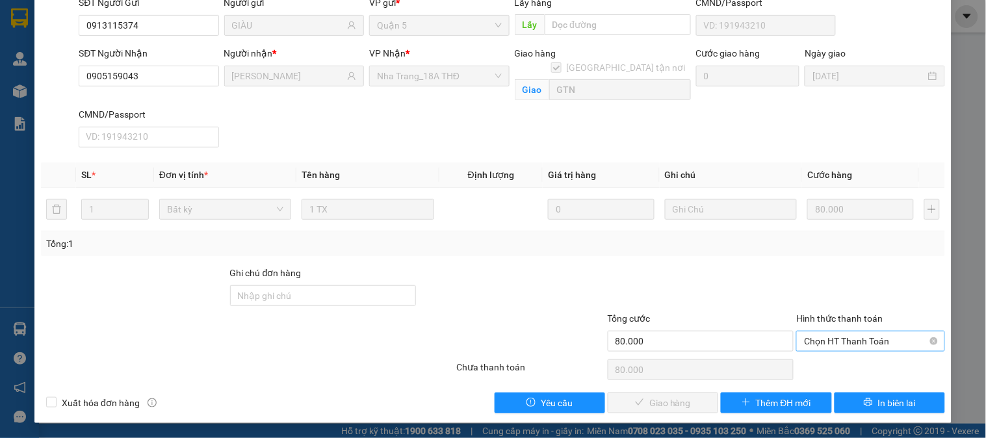
drag, startPoint x: 819, startPoint y: 328, endPoint x: 815, endPoint y: 339, distance: 11.5
click at [817, 335] on div "Hình thức thanh toán Chọn HT Thanh Toán" at bounding box center [870, 333] width 148 height 45
click at [815, 339] on span "Chọn HT Thanh Toán" at bounding box center [870, 340] width 133 height 19
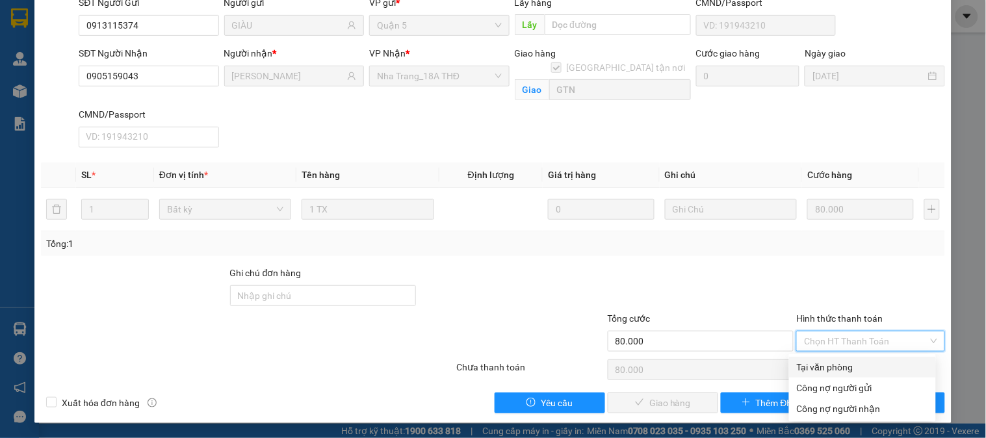
click at [814, 364] on div "Tại văn phòng" at bounding box center [862, 367] width 131 height 14
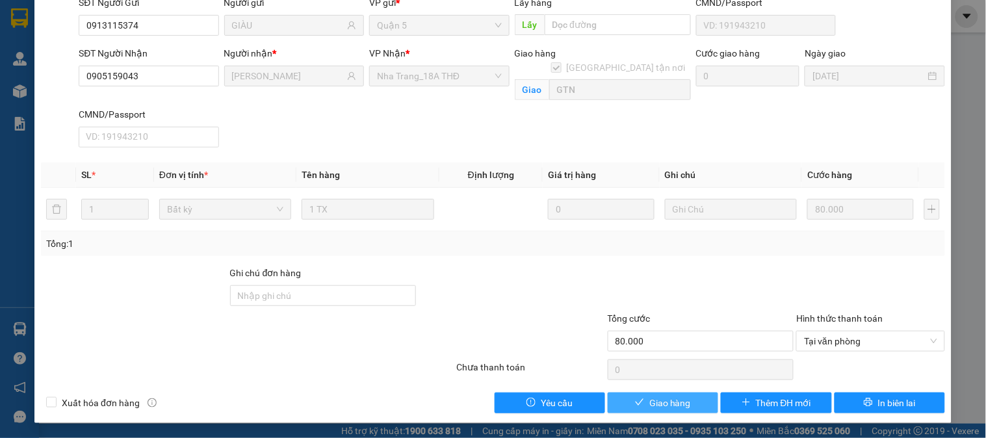
click at [649, 405] on span "Giao hàng" at bounding box center [670, 403] width 42 height 14
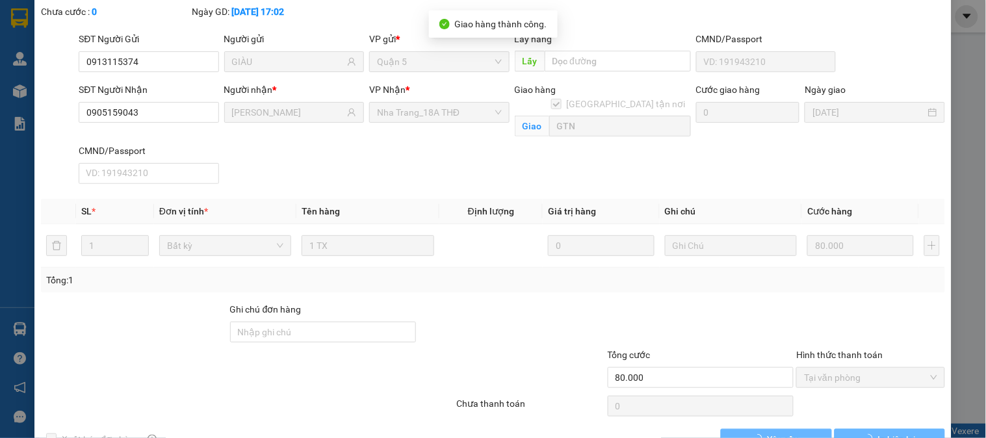
scroll to position [0, 0]
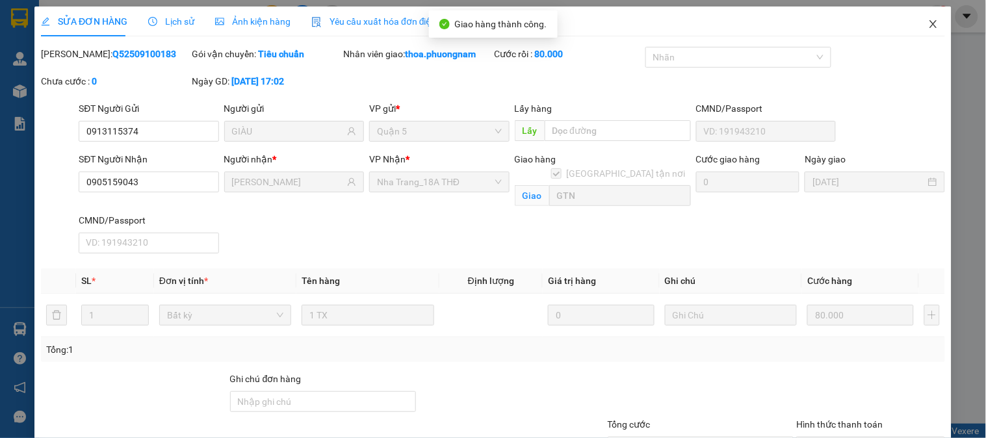
drag, startPoint x: 921, startPoint y: 20, endPoint x: 509, endPoint y: 1, distance: 412.4
click at [928, 20] on icon "close" at bounding box center [933, 24] width 10 height 10
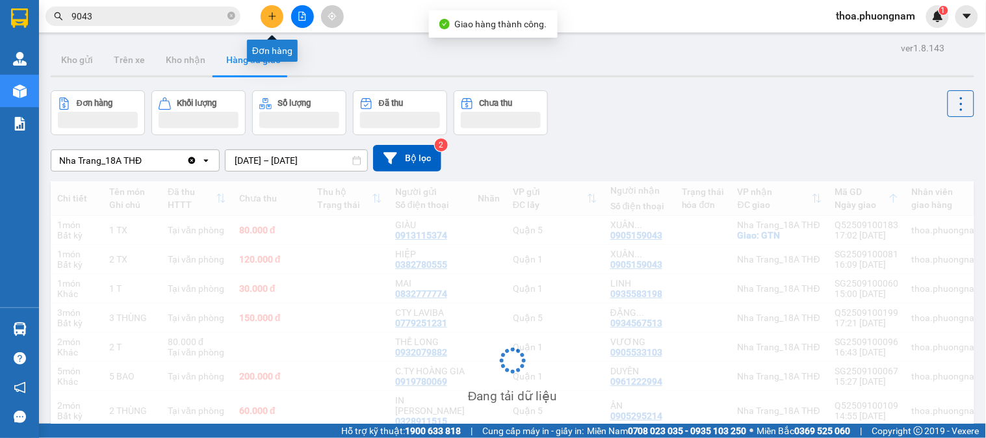
click at [275, 18] on icon "plus" at bounding box center [272, 16] width 9 height 9
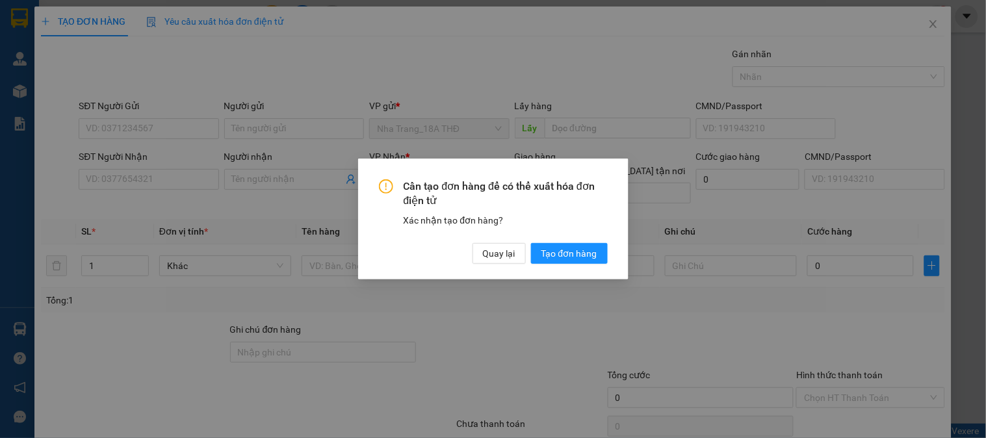
click at [269, 183] on div "Cần tạo đơn hàng để có thể xuất hóa đơn điện tử Xác nhận tạo đơn hàng? Quay lại…" at bounding box center [493, 219] width 986 height 438
click at [493, 251] on span "Quay lại" at bounding box center [499, 253] width 32 height 14
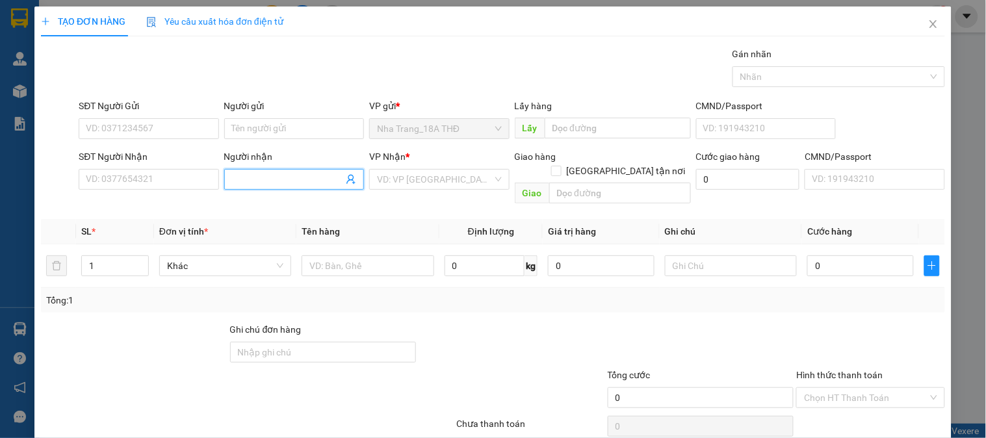
click at [310, 177] on input "Người nhận" at bounding box center [287, 179] width 111 height 14
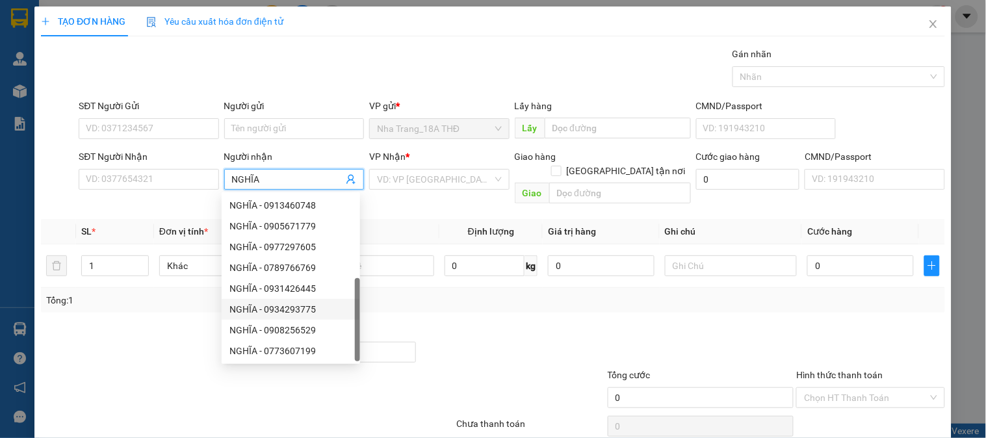
scroll to position [42, 0]
click at [293, 263] on div "NGHĨA - 0934293775" at bounding box center [290, 268] width 123 height 14
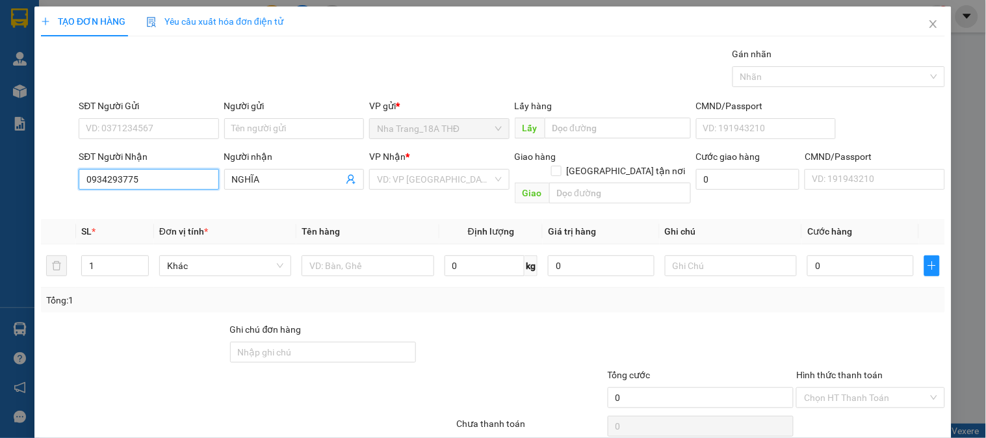
drag, startPoint x: 179, startPoint y: 180, endPoint x: 0, endPoint y: 169, distance: 179.7
click at [0, 169] on div "TẠO ĐƠN HÀNG Yêu cầu xuất hóa đơn điện tử Transit Pickup Surcharge Ids Transit …" at bounding box center [493, 219] width 986 height 438
drag, startPoint x: 917, startPoint y: 16, endPoint x: 76, endPoint y: 27, distance: 841.5
click at [916, 16] on span "Close" at bounding box center [933, 24] width 36 height 36
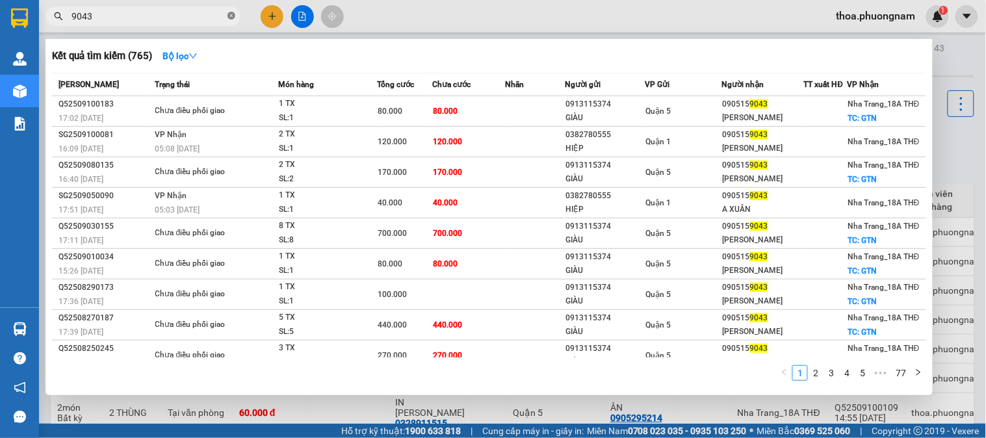
click at [233, 17] on icon "close-circle" at bounding box center [231, 16] width 8 height 8
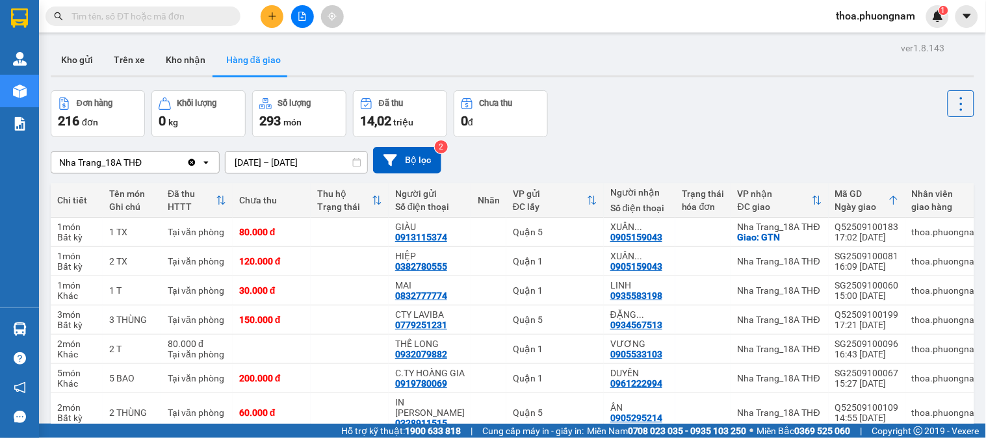
paste input "0934193775"
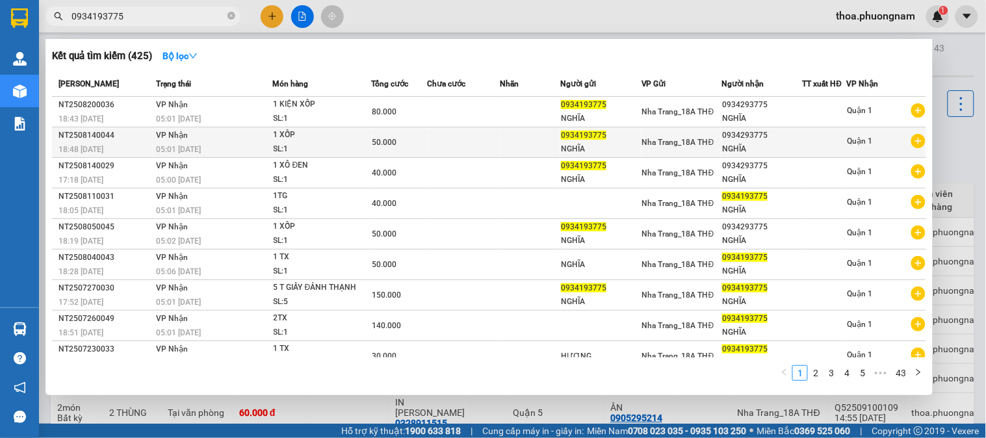
scroll to position [45, 0]
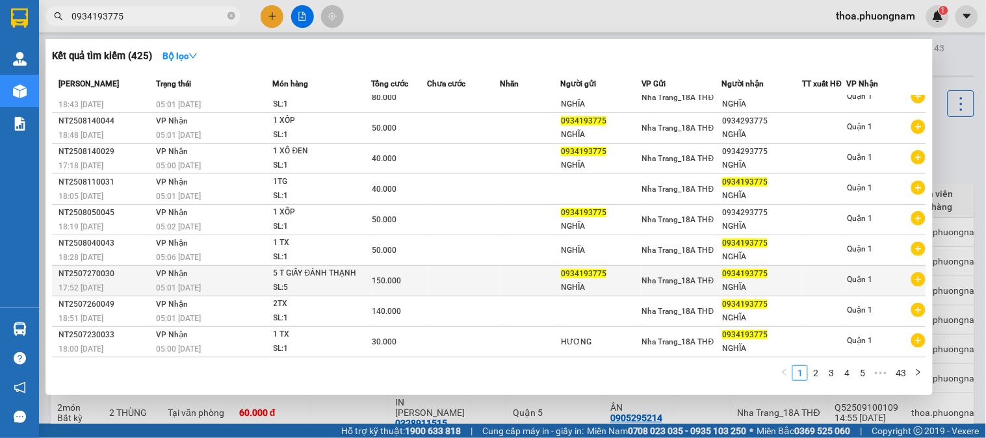
click at [476, 266] on td at bounding box center [464, 281] width 72 height 31
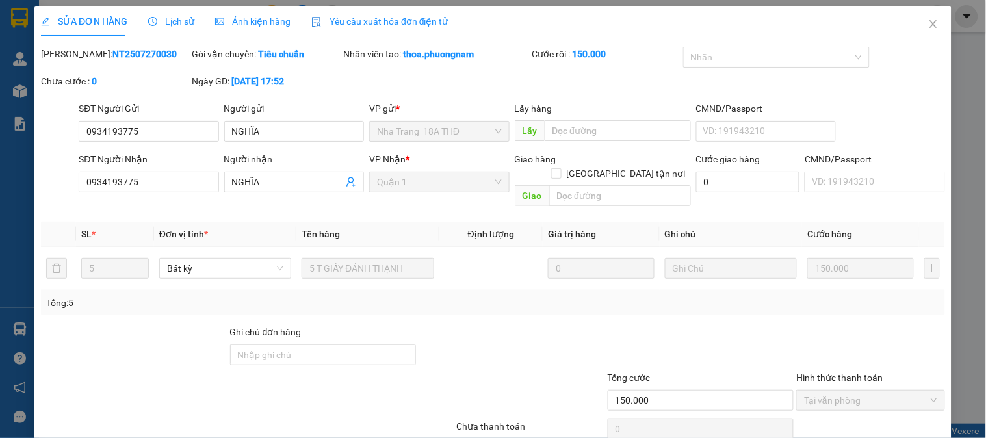
drag, startPoint x: 166, startPoint y: 193, endPoint x: 166, endPoint y: 186, distance: 6.5
click at [166, 192] on div "SĐT Người Nhận 0934193775" at bounding box center [149, 174] width 140 height 45
drag, startPoint x: 166, startPoint y: 186, endPoint x: 0, endPoint y: 192, distance: 166.4
click at [0, 192] on div "SỬA ĐƠN HÀNG Lịch sử Ảnh kiện hàng Yêu cầu xuất hóa đơn điện tử Total Paid Fee …" at bounding box center [493, 219] width 986 height 438
click at [932, 24] on span "Close" at bounding box center [933, 24] width 36 height 36
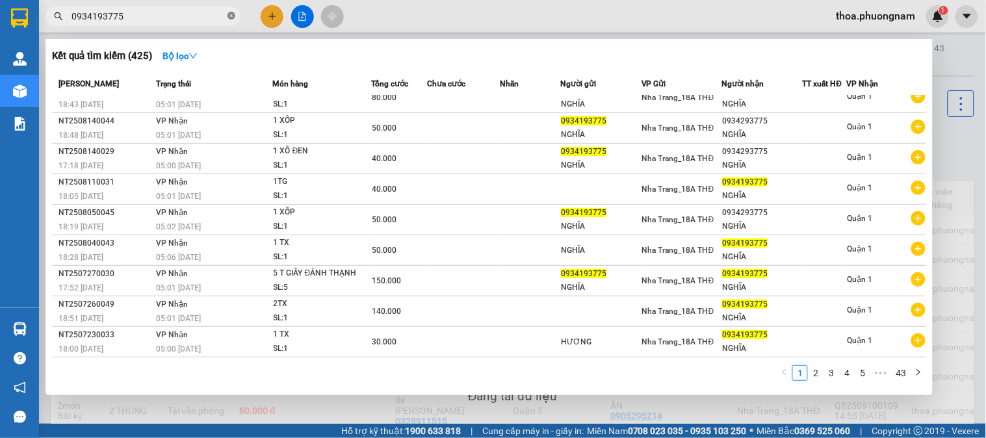
click at [234, 16] on icon "close-circle" at bounding box center [231, 16] width 8 height 8
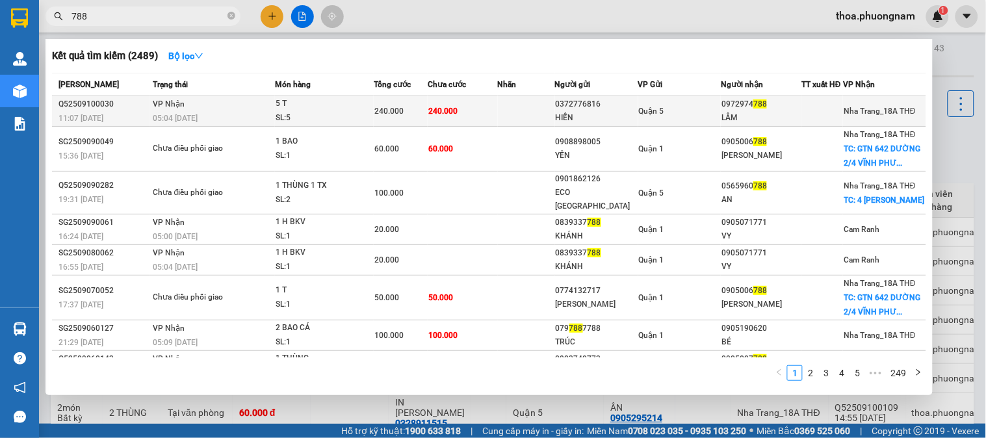
click at [315, 120] on div "SL: 5" at bounding box center [324, 118] width 97 height 14
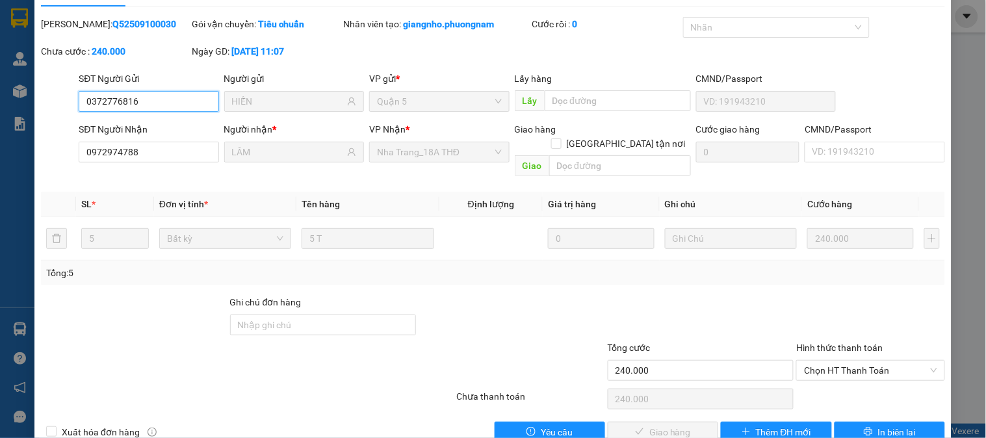
scroll to position [45, 0]
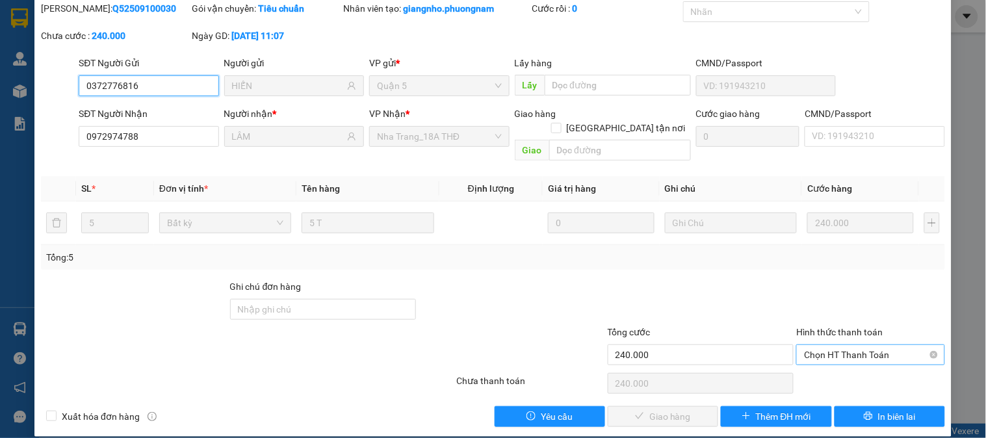
click at [866, 345] on span "Chọn HT Thanh Toán" at bounding box center [870, 354] width 133 height 19
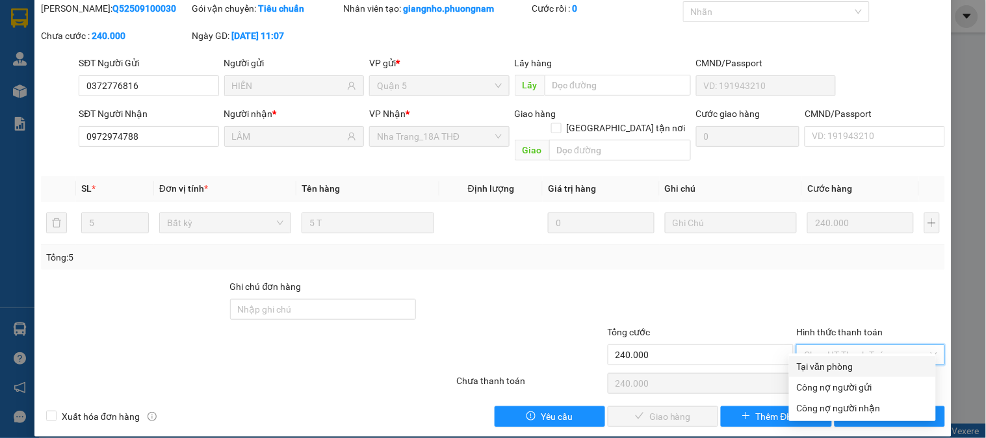
drag, startPoint x: 834, startPoint y: 359, endPoint x: 799, endPoint y: 373, distance: 37.9
click at [834, 359] on div "Tại văn phòng" at bounding box center [862, 366] width 131 height 14
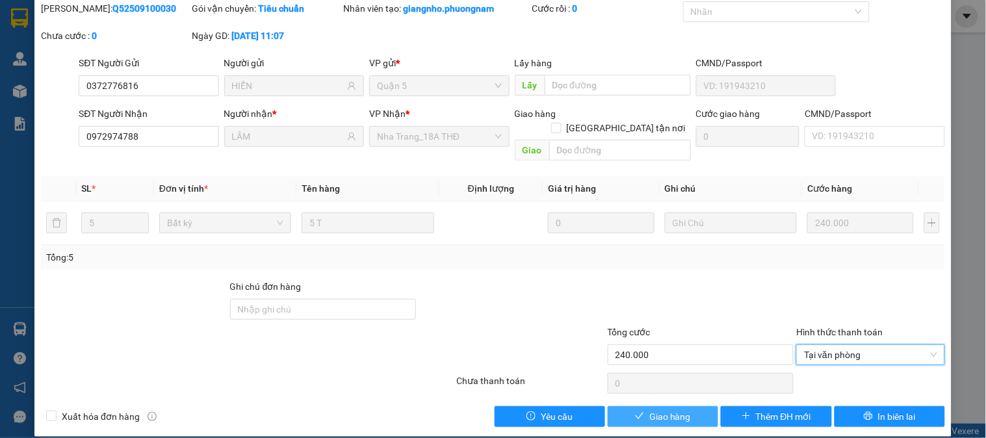
click at [664, 409] on span "Giao hàng" at bounding box center [670, 416] width 42 height 14
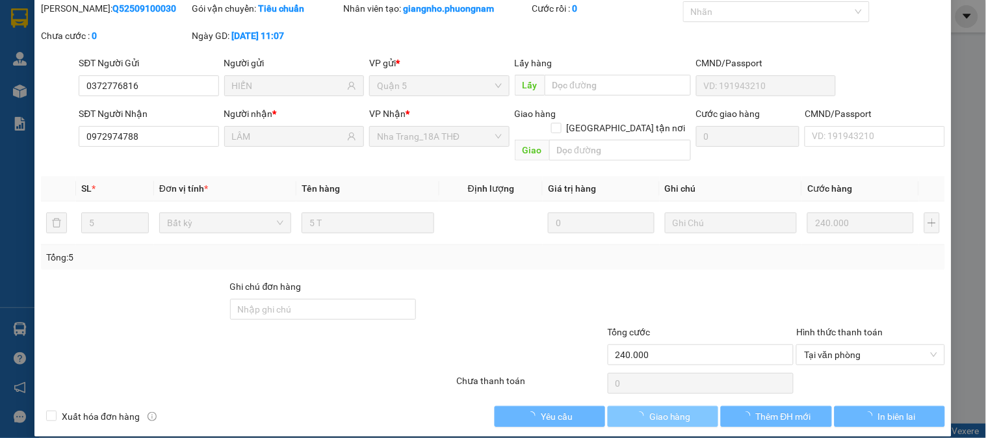
scroll to position [0, 0]
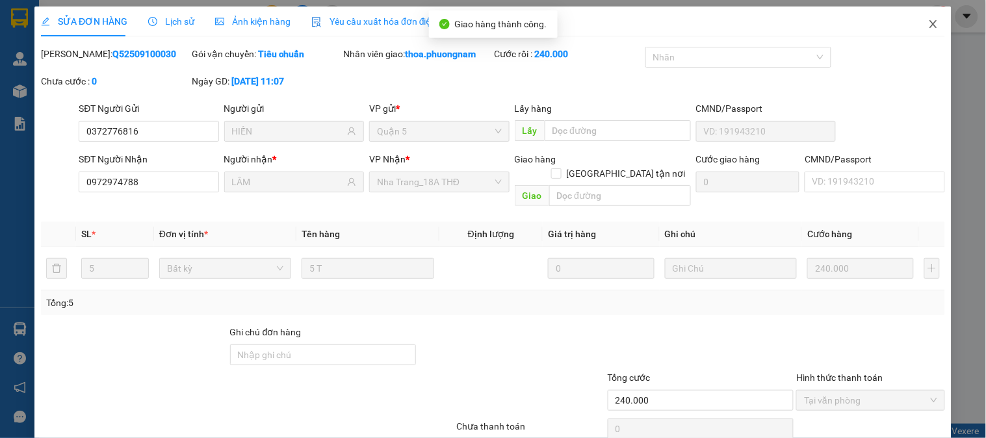
click at [929, 27] on icon "close" at bounding box center [932, 24] width 7 height 8
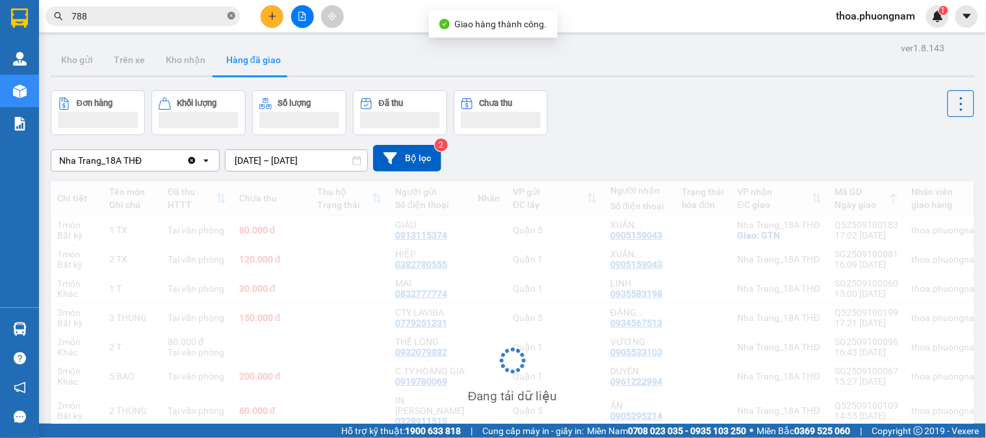
click at [234, 15] on icon "close-circle" at bounding box center [231, 16] width 8 height 8
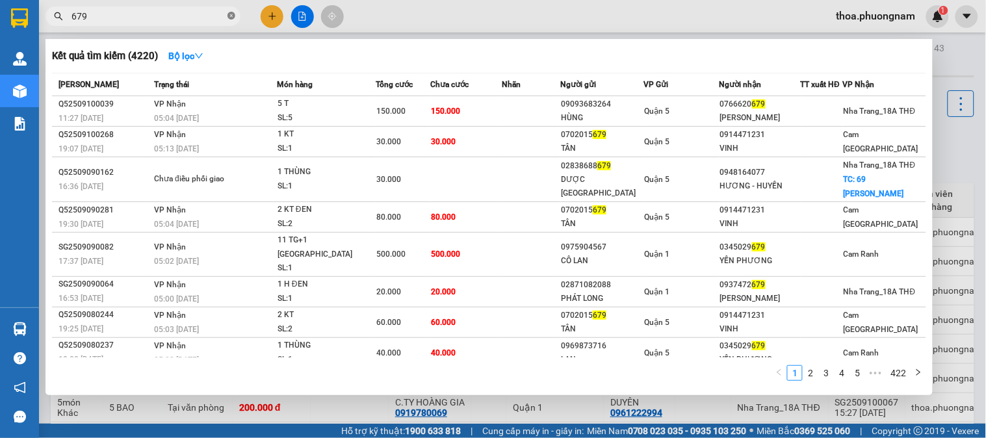
click at [235, 14] on icon "close-circle" at bounding box center [231, 16] width 8 height 8
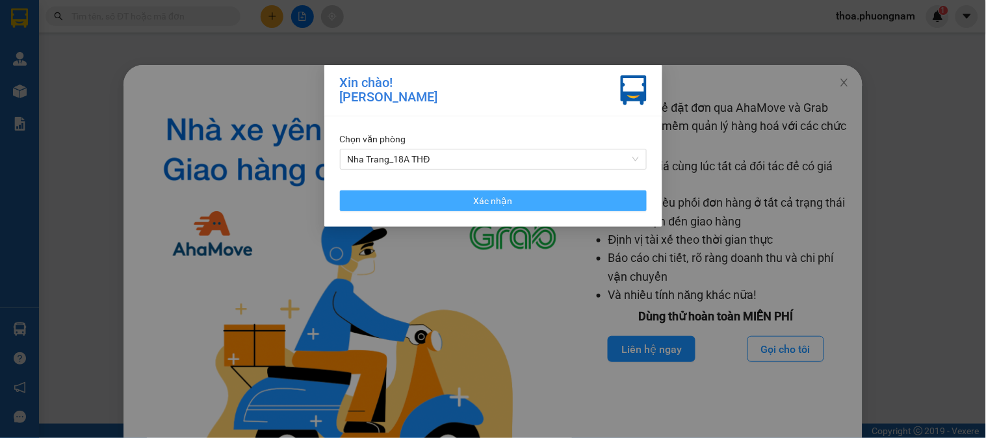
click at [476, 203] on span "Xác nhận" at bounding box center [493, 201] width 39 height 14
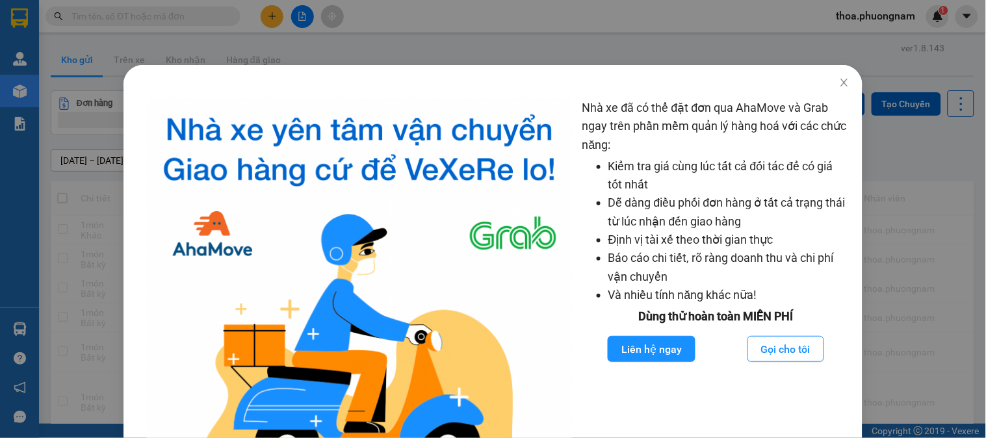
click at [187, 63] on div "Nhà xe đã có thể đặt đơn qua AhaMove và Grab ngay trên phần mềm quản lý hàng ho…" at bounding box center [493, 219] width 986 height 438
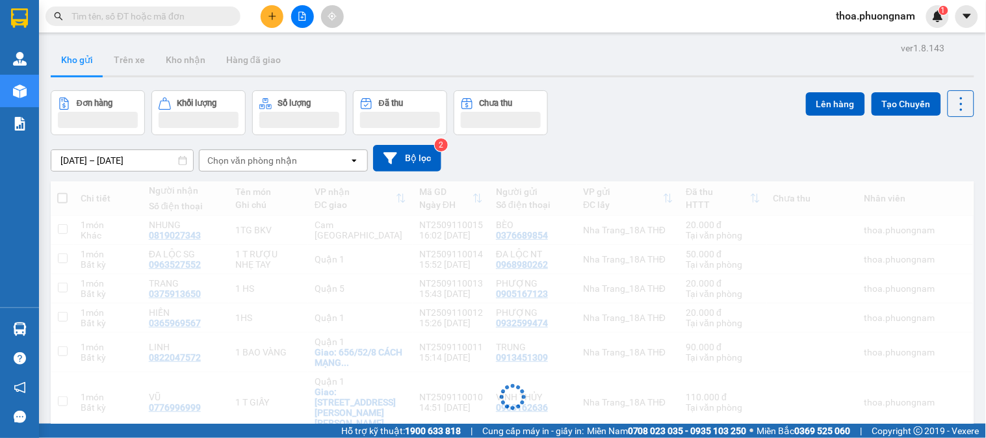
click at [164, 18] on body "Kết quả tìm kiếm ( 0 ) Bộ lọc No Data thoa.phuongnam 1 Quản Lý Quản lý giao nhậ…" at bounding box center [493, 219] width 986 height 438
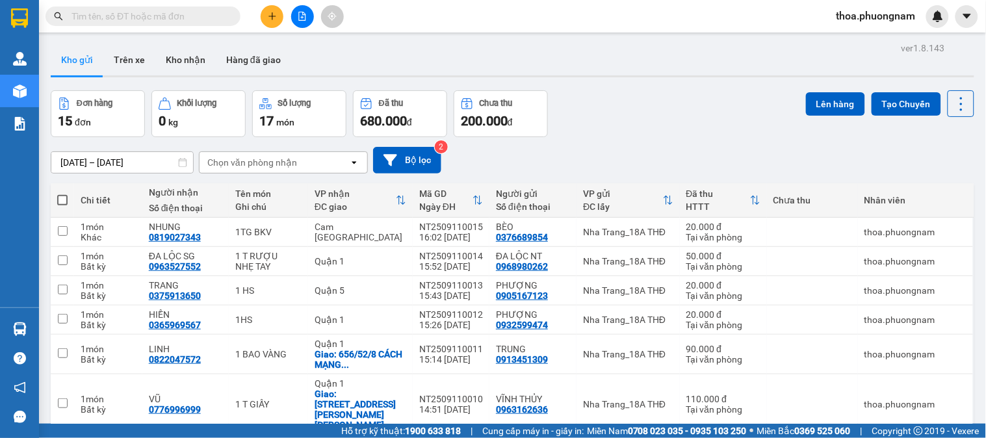
click at [162, 17] on input "text" at bounding box center [147, 16] width 153 height 14
paste input "0934293775"
type input "0934293775"
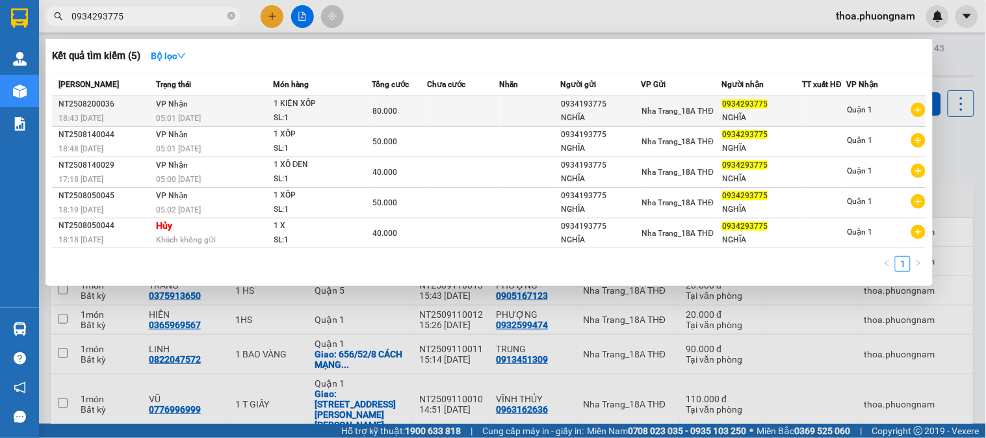
click at [427, 104] on td at bounding box center [463, 111] width 73 height 31
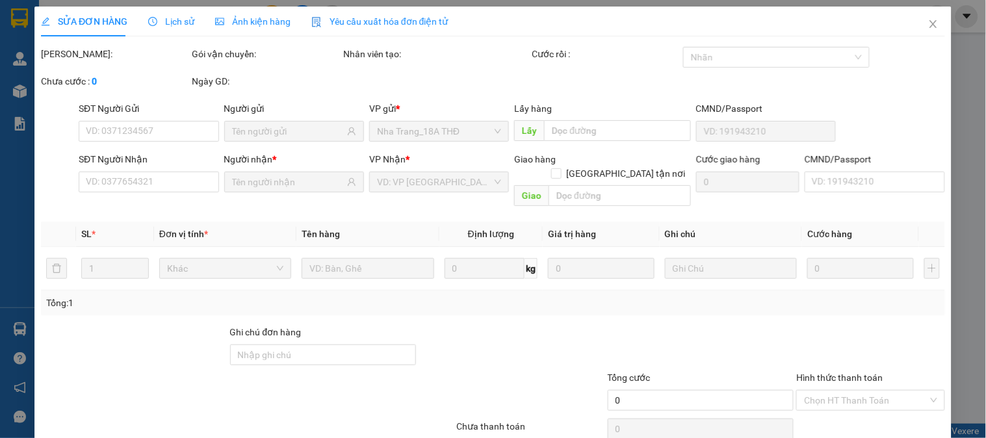
type input "0934193775"
type input "0934293775"
type input "80.000"
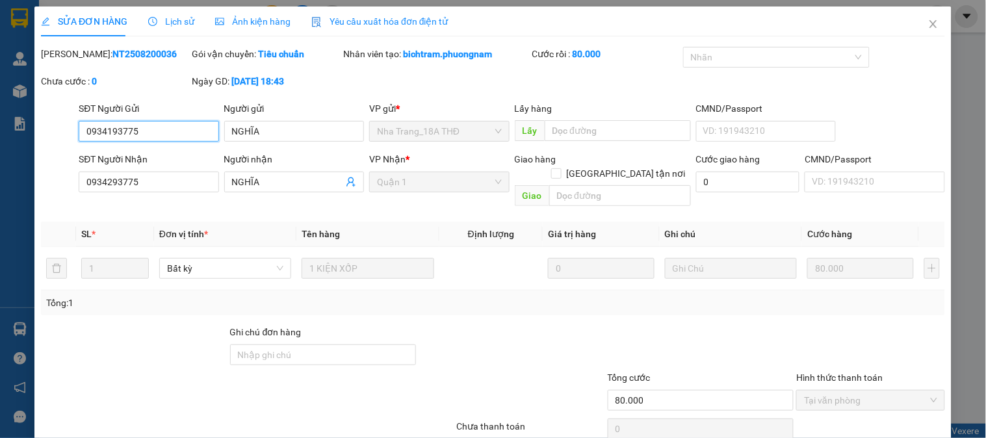
drag, startPoint x: 155, startPoint y: 131, endPoint x: 0, endPoint y: 111, distance: 156.0
click at [0, 114] on div "SỬA ĐƠN HÀNG Lịch sử Ảnh kiện hàng Yêu cầu xuất hóa đơn điện tử Total Paid Fee …" at bounding box center [493, 219] width 986 height 438
click at [929, 23] on icon "close" at bounding box center [932, 24] width 7 height 8
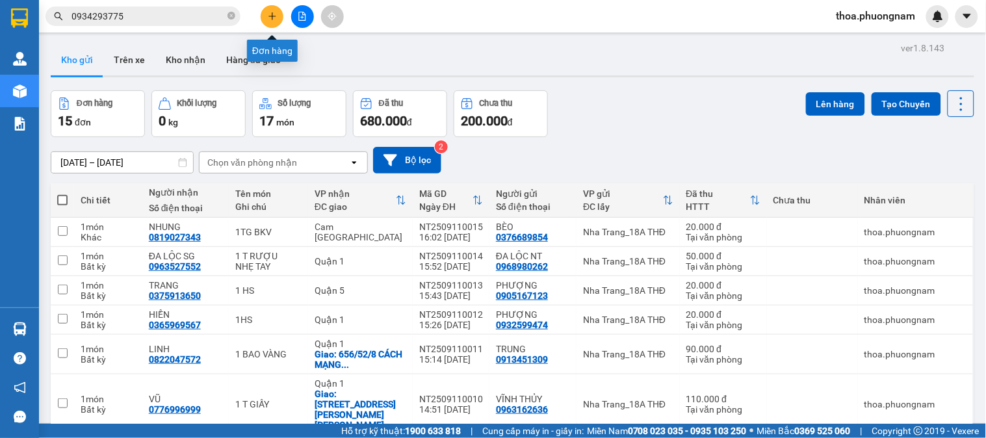
click at [279, 17] on button at bounding box center [272, 16] width 23 height 23
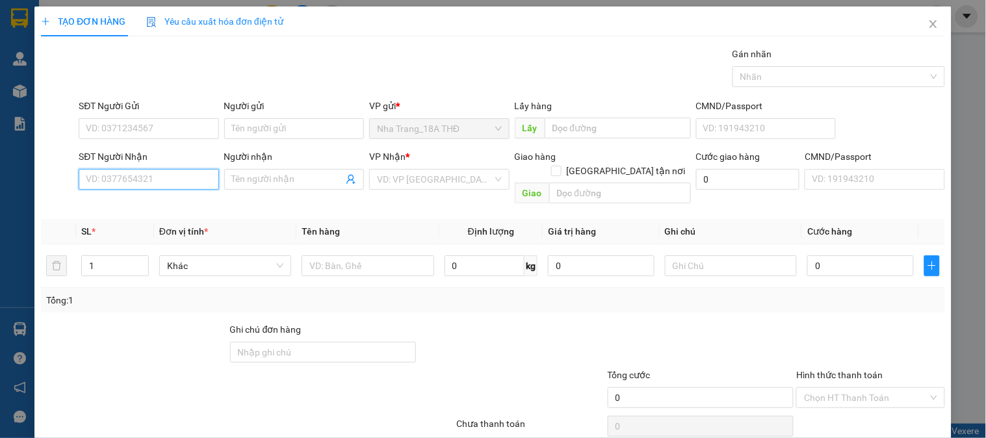
click at [164, 178] on input "SĐT Người Nhận" at bounding box center [149, 179] width 140 height 21
paste input "0934193775"
type input "0934193775"
click at [172, 207] on div "0934193775 - NGHĨA" at bounding box center [147, 205] width 123 height 14
type input "NGHĨA"
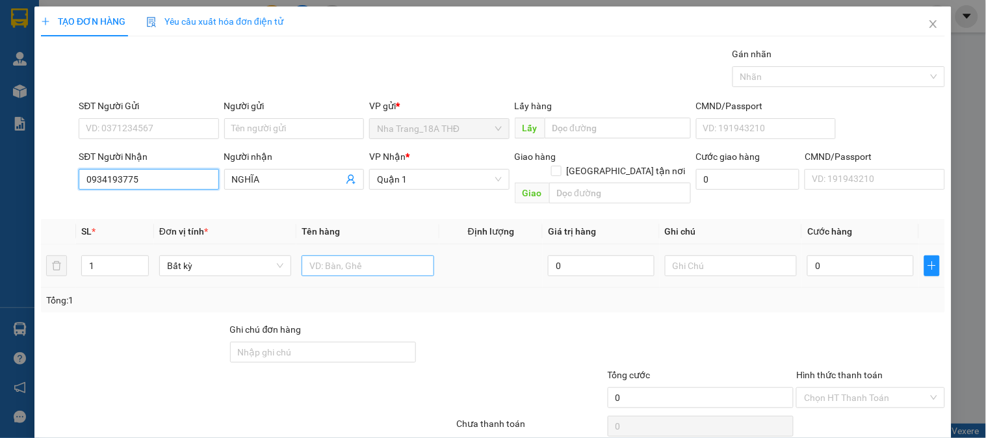
type input "0934193775"
click at [346, 255] on input "text" at bounding box center [367, 265] width 132 height 21
type input "2"
type input "5 T ĐẢNH THẠNH"
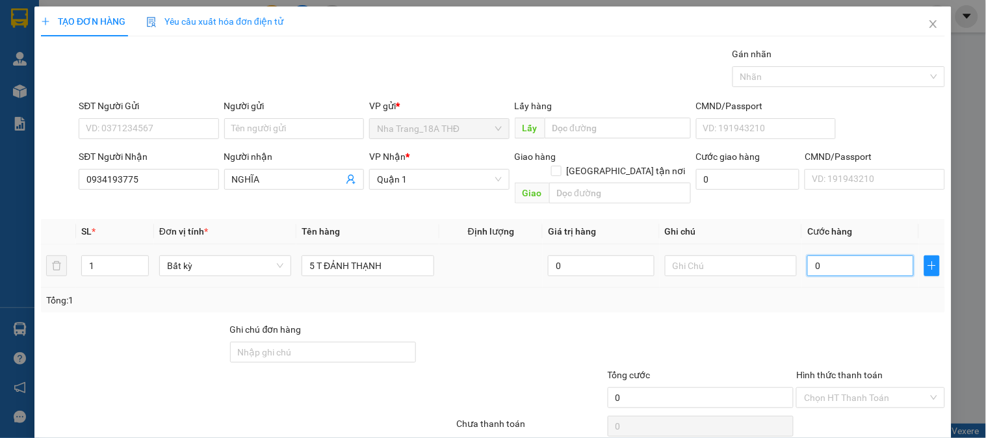
click at [835, 257] on input "0" at bounding box center [860, 265] width 107 height 21
type input "1"
type input "19"
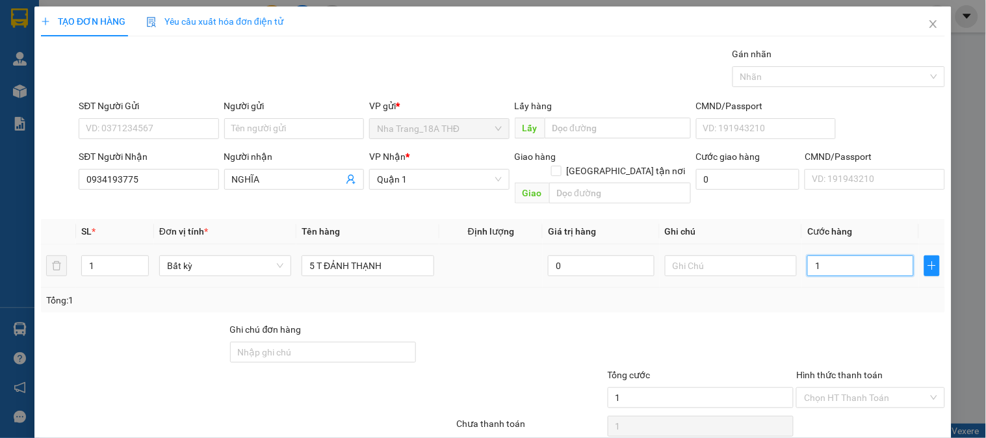
type input "19"
type input "190"
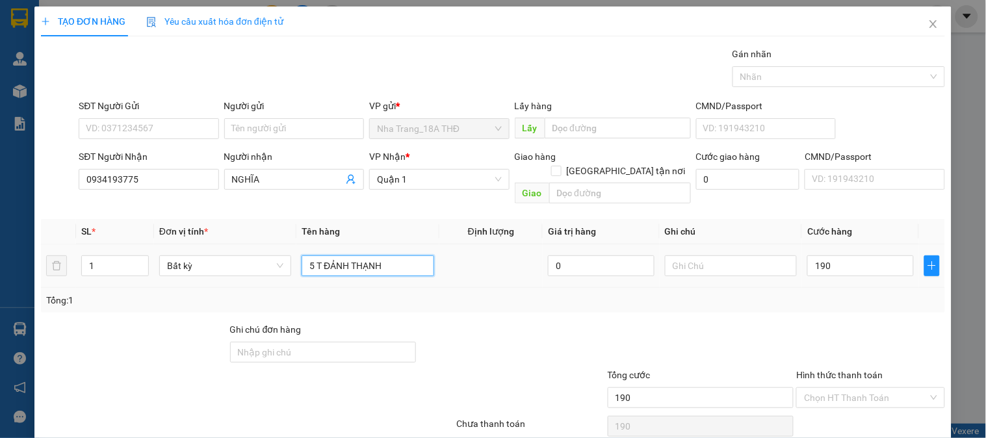
type input "190.000"
click at [409, 255] on input "5 T ĐẢNH THẠNH" at bounding box center [367, 265] width 132 height 21
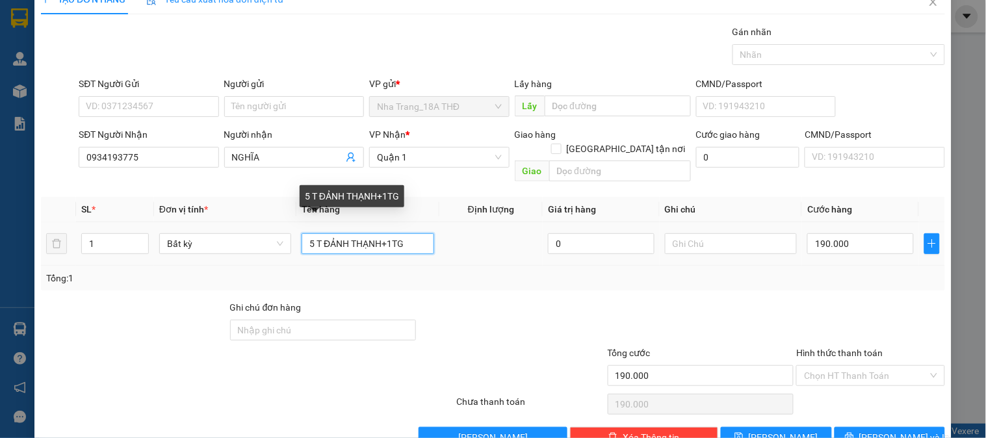
scroll to position [42, 0]
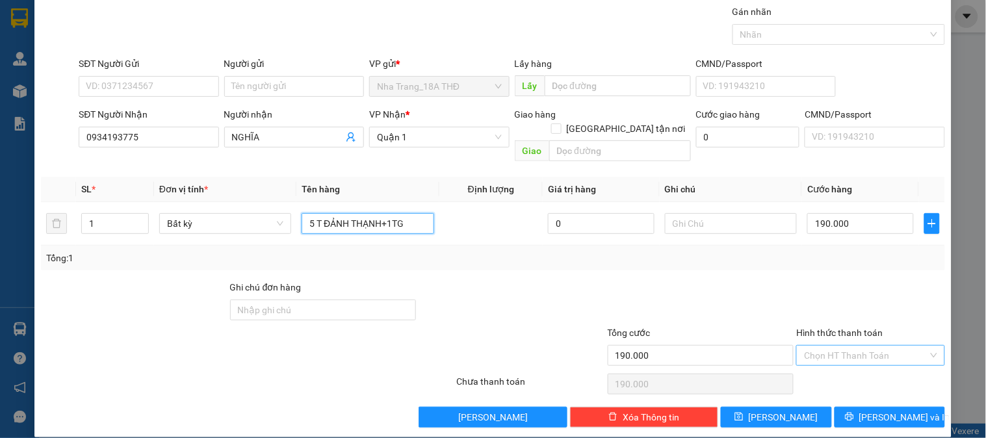
type input "5 T ĐẢNH THẠNH+1TG"
click at [821, 346] on input "Hình thức thanh toán" at bounding box center [865, 355] width 123 height 19
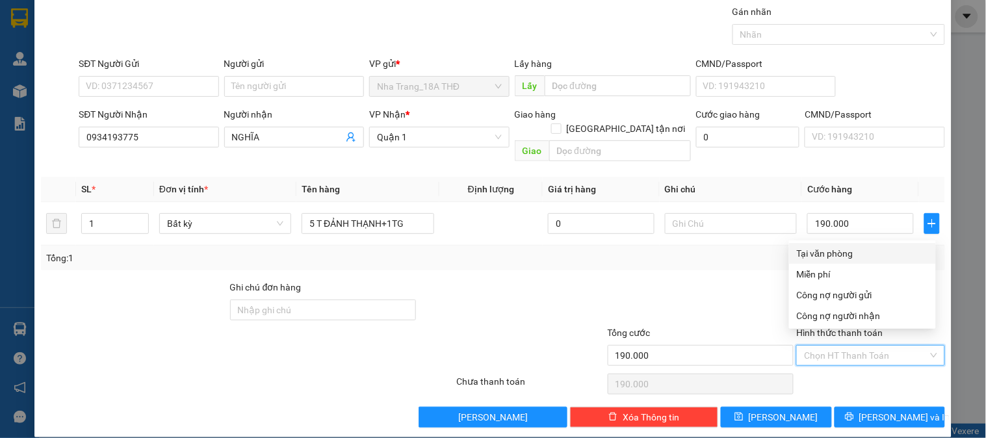
click at [832, 244] on div "Tại văn phòng" at bounding box center [862, 253] width 147 height 21
type input "0"
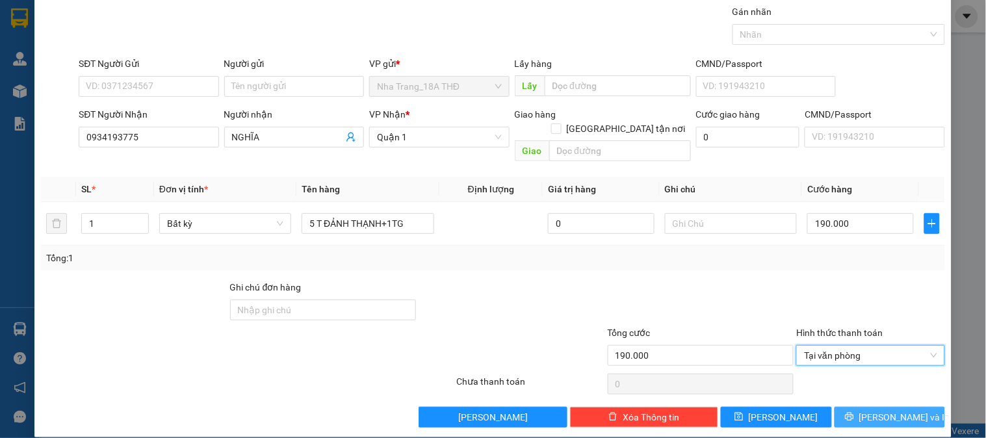
click at [854, 412] on icon "printer" at bounding box center [849, 416] width 9 height 9
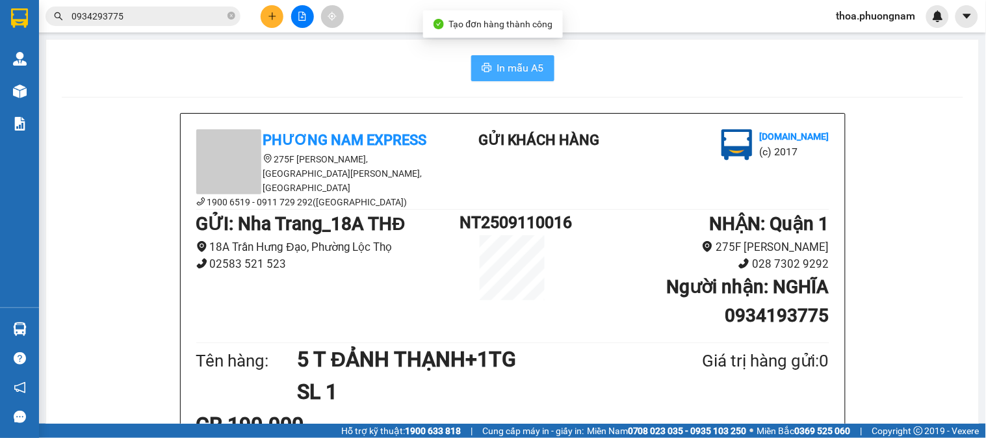
drag, startPoint x: 505, startPoint y: 60, endPoint x: 702, endPoint y: 60, distance: 196.9
click at [506, 60] on span "In mẫu A5" at bounding box center [520, 68] width 47 height 16
click at [231, 17] on icon "close-circle" at bounding box center [231, 16] width 8 height 8
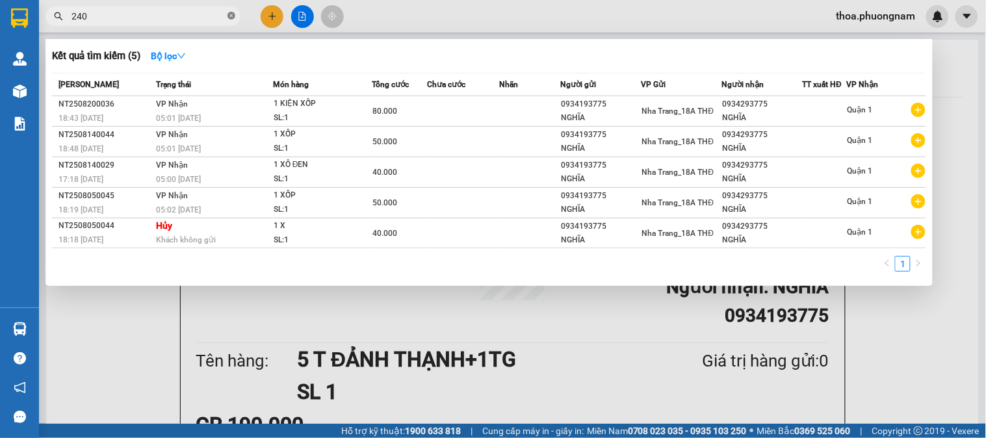
type input "2408"
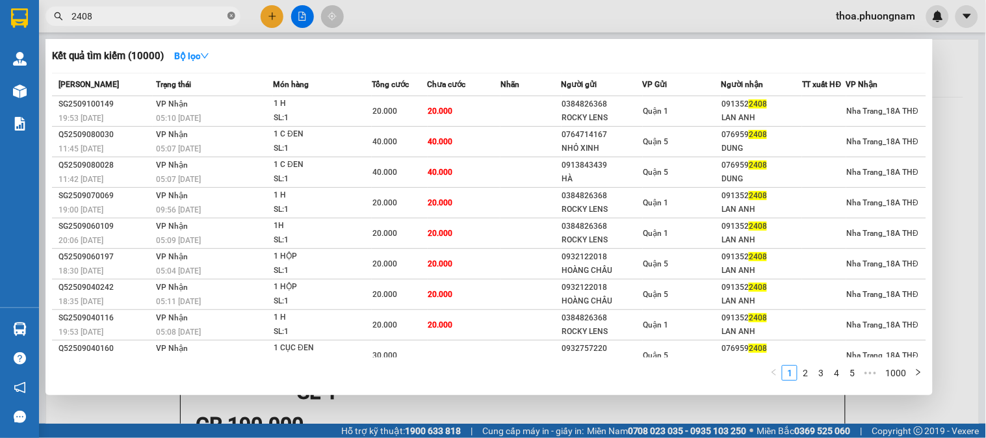
click at [233, 16] on icon "close-circle" at bounding box center [231, 16] width 8 height 8
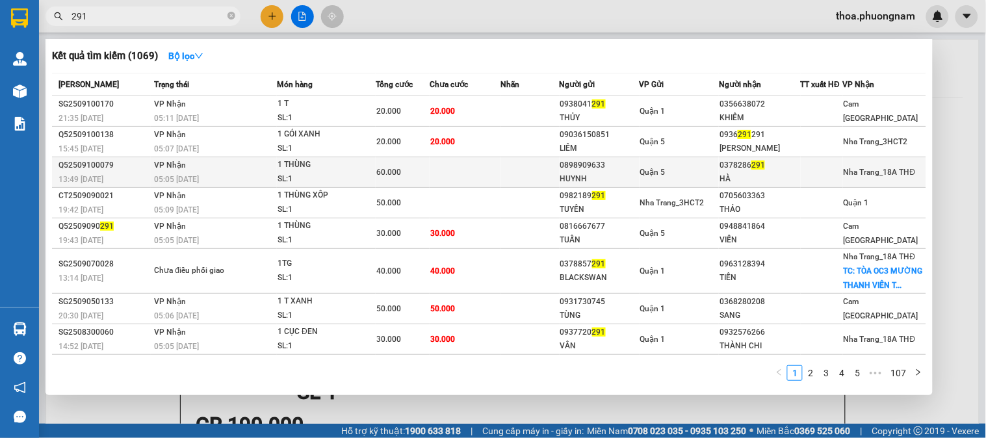
type input "291"
click at [478, 172] on td at bounding box center [465, 172] width 71 height 31
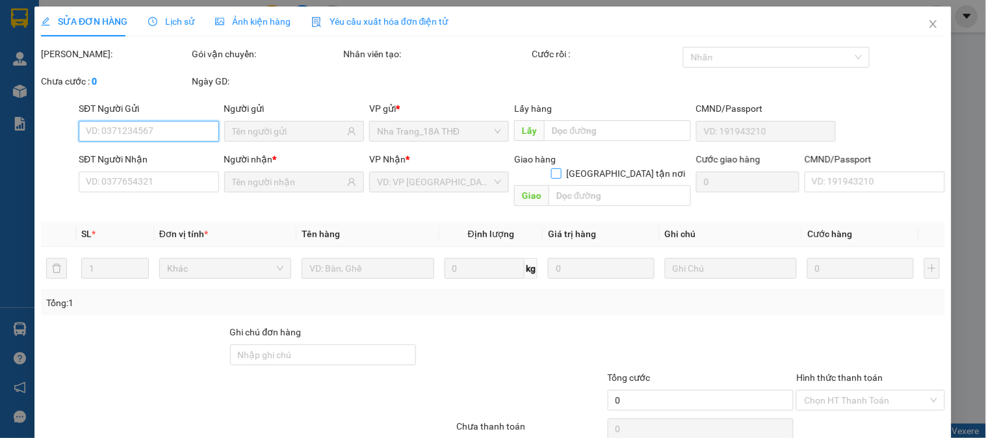
type input "0898909633"
type input "HUYNH"
type input "0378286291"
type input "HÀ"
type input "60.000"
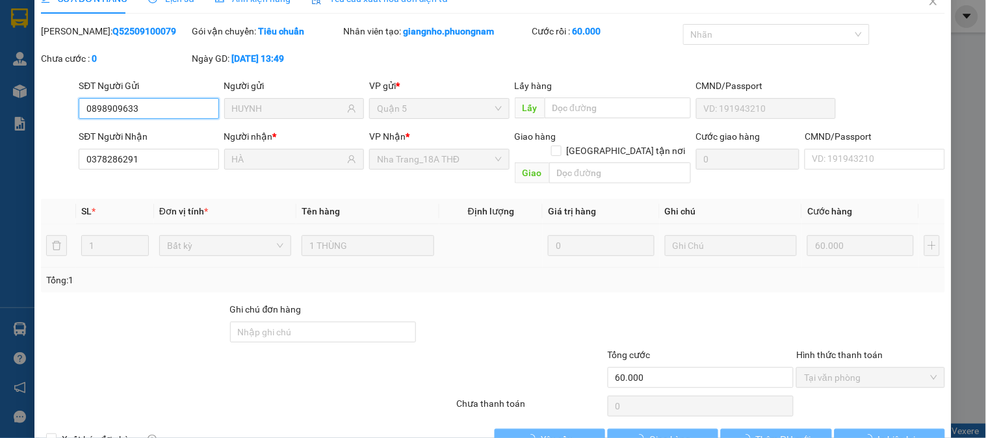
scroll to position [45, 0]
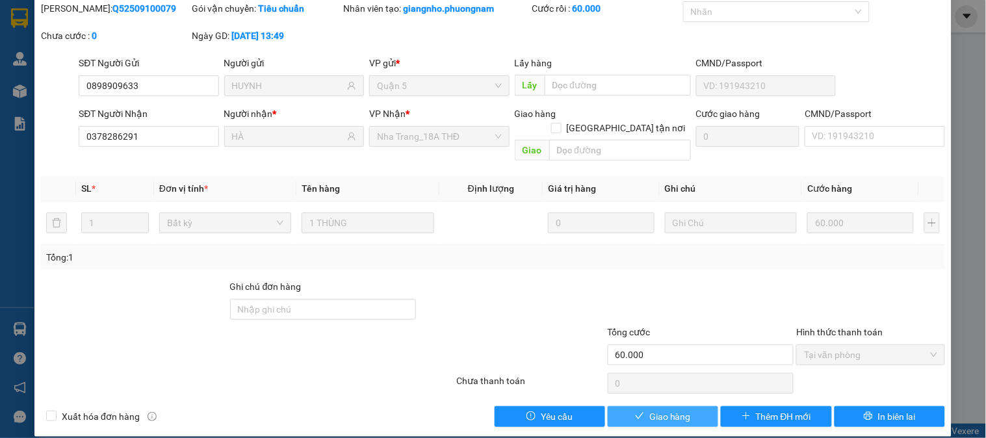
click at [650, 409] on span "Giao hàng" at bounding box center [670, 416] width 42 height 14
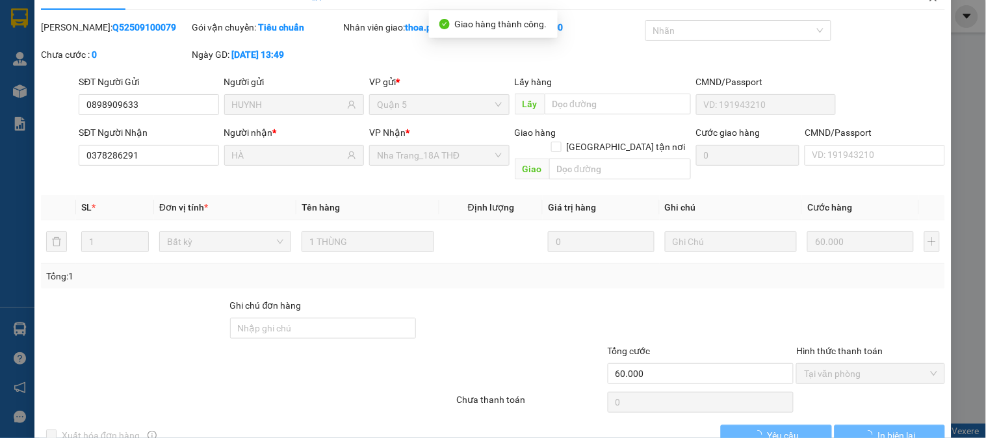
scroll to position [0, 0]
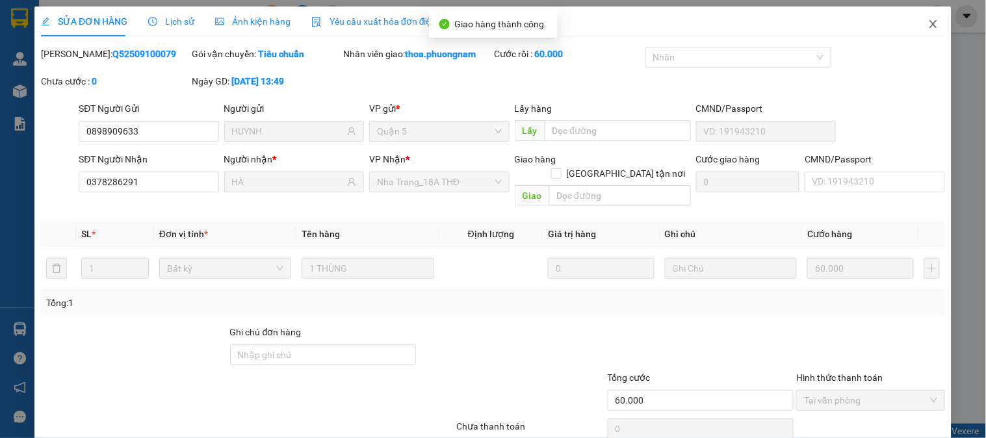
drag, startPoint x: 910, startPoint y: 21, endPoint x: 793, endPoint y: 30, distance: 117.9
click at [915, 23] on span "Close" at bounding box center [933, 24] width 36 height 36
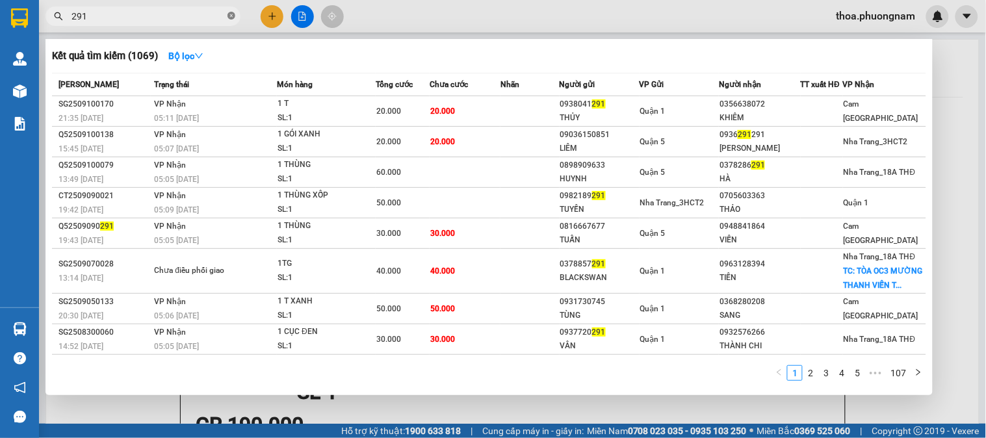
click at [231, 16] on icon "close-circle" at bounding box center [231, 16] width 8 height 8
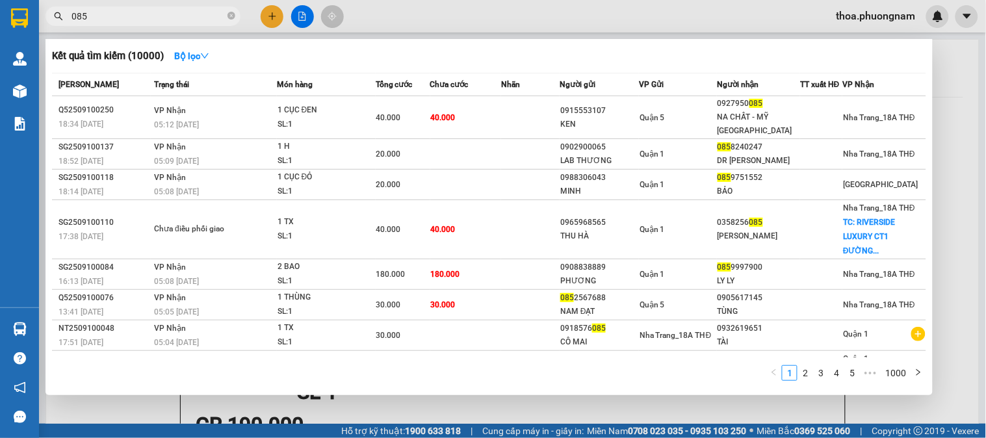
type input "085"
click at [282, 8] on div at bounding box center [493, 219] width 986 height 438
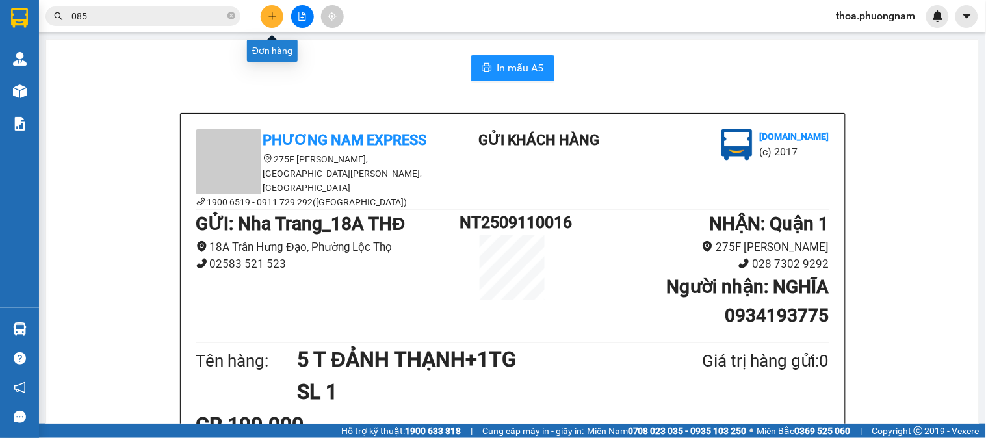
click at [279, 9] on button at bounding box center [272, 16] width 23 height 23
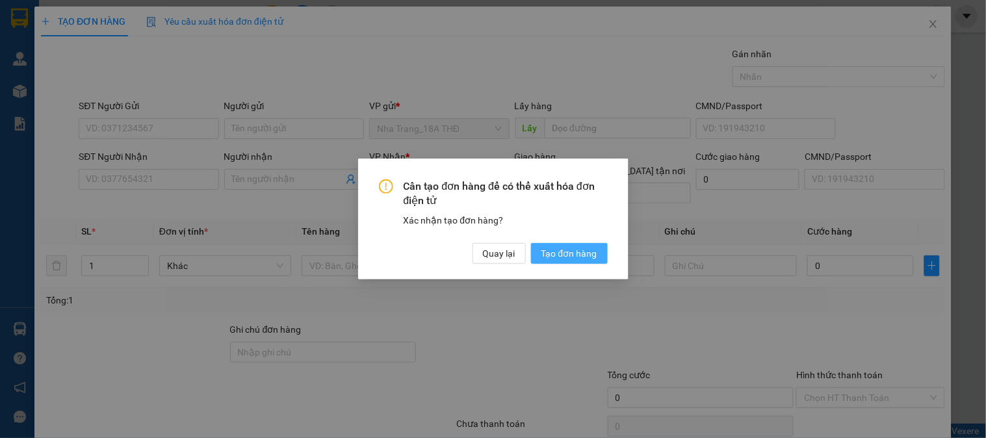
drag, startPoint x: 565, startPoint y: 248, endPoint x: 626, endPoint y: 248, distance: 60.4
click at [567, 248] on span "Tạo đơn hàng" at bounding box center [569, 253] width 56 height 14
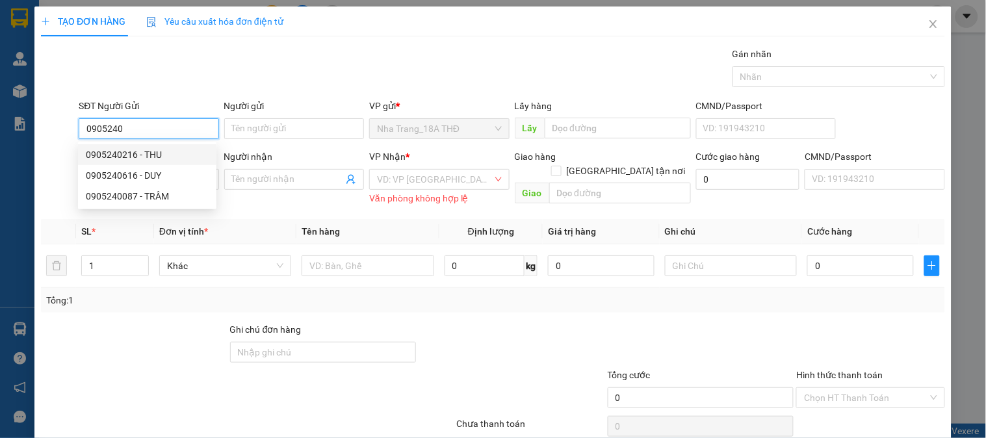
click at [138, 157] on div "0905240216 - THU" at bounding box center [147, 155] width 123 height 14
type input "0905240216"
type input "THU"
type input "0936435625"
type input "THẮNG"
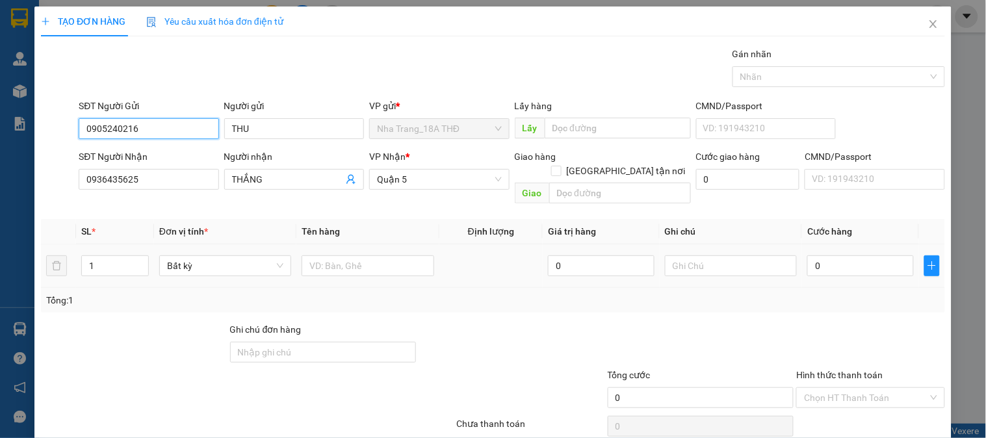
type input "0905240216"
click at [360, 244] on td at bounding box center [367, 266] width 142 height 44
click at [340, 255] on input "text" at bounding box center [367, 265] width 132 height 21
type input "1TX"
type input "4"
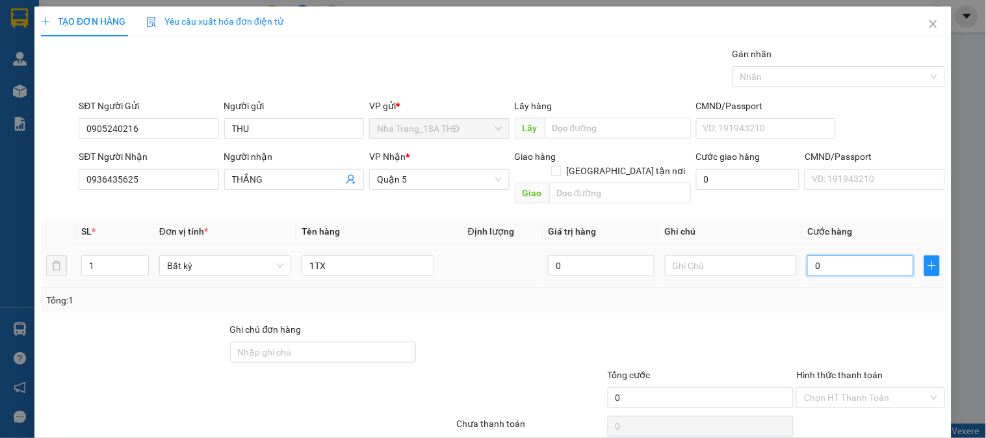
type input "4"
type input "40"
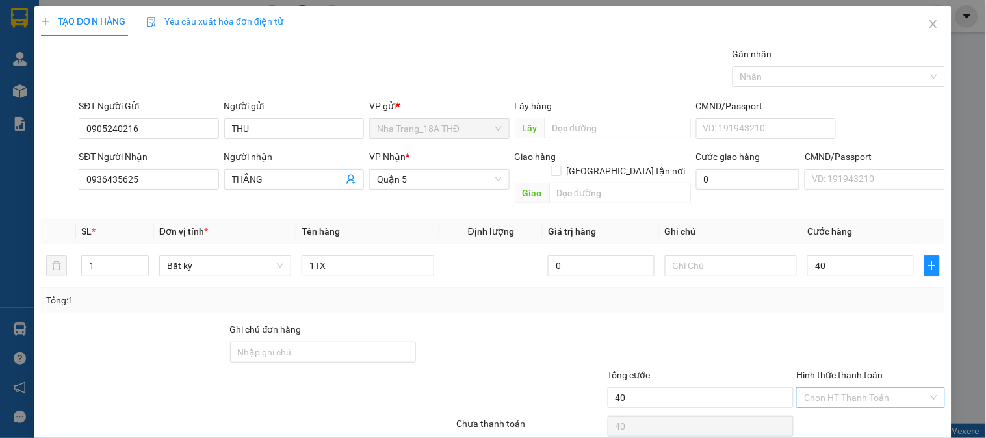
type input "40.000"
drag, startPoint x: 814, startPoint y: 385, endPoint x: 788, endPoint y: 342, distance: 51.0
click at [810, 388] on input "Hình thức thanh toán" at bounding box center [865, 397] width 123 height 19
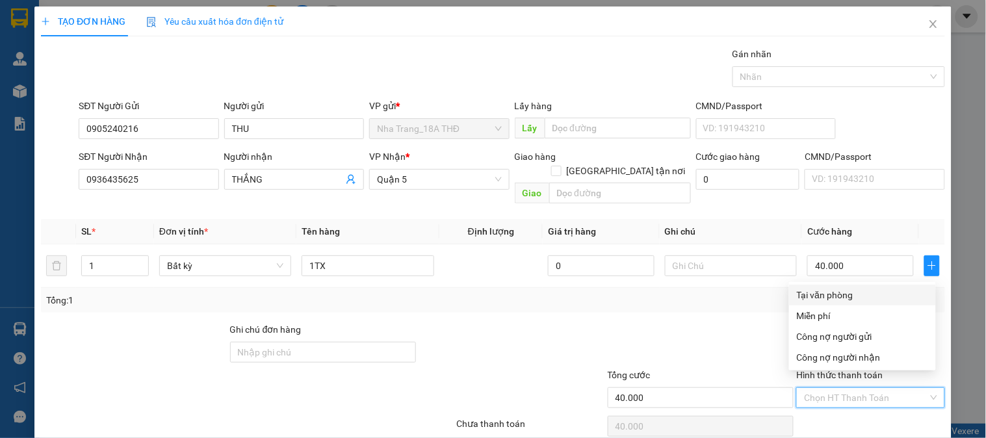
click at [833, 296] on div "Tại văn phòng" at bounding box center [862, 295] width 131 height 14
type input "0"
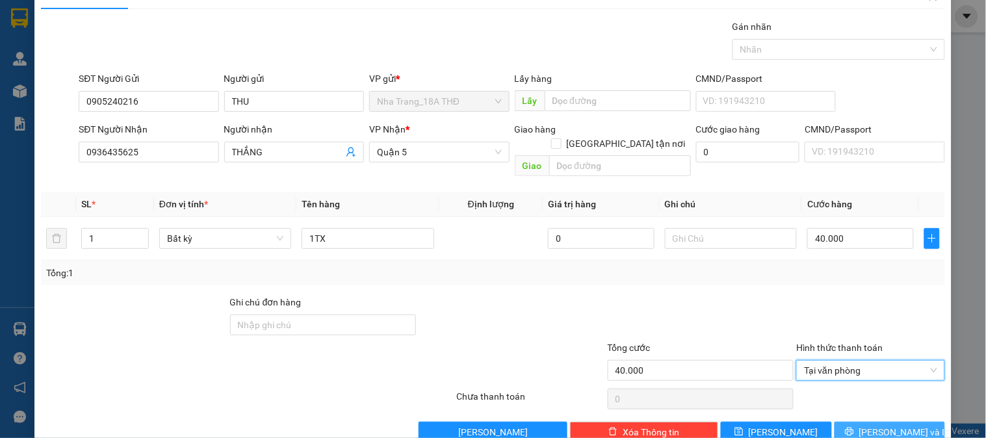
scroll to position [42, 0]
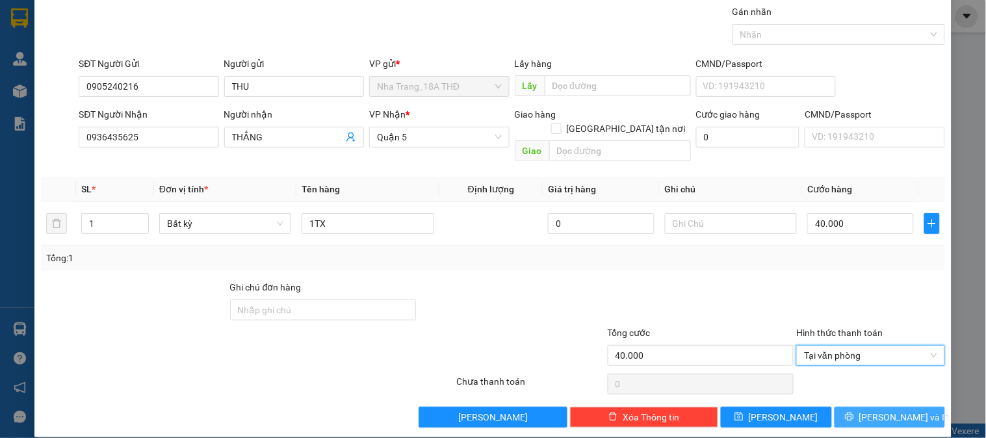
drag, startPoint x: 853, startPoint y: 411, endPoint x: 780, endPoint y: 368, distance: 84.7
click at [849, 411] on button "[PERSON_NAME] và In" at bounding box center [889, 417] width 110 height 21
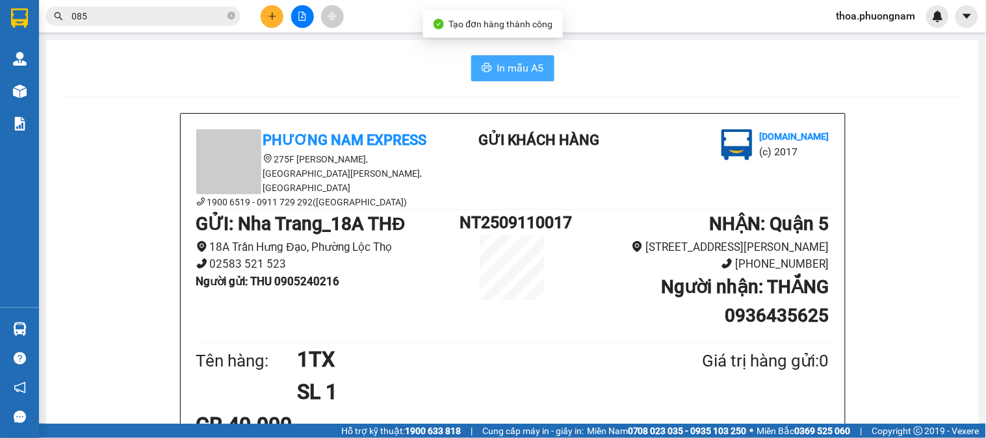
click at [507, 69] on span "In mẫu A5" at bounding box center [520, 68] width 47 height 16
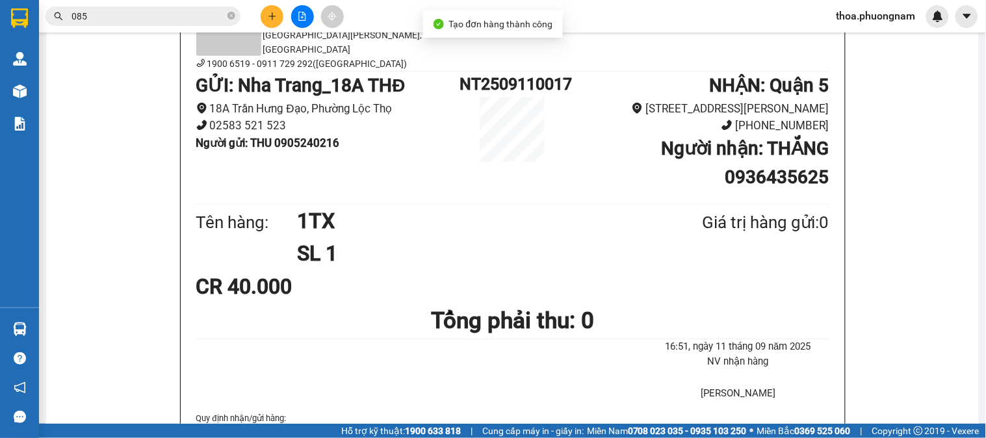
scroll to position [144, 0]
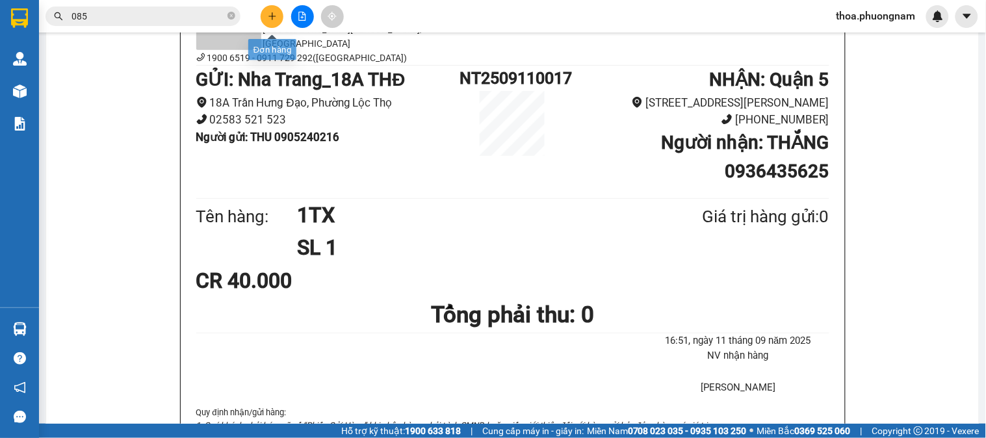
click at [270, 14] on icon "plus" at bounding box center [272, 16] width 9 height 9
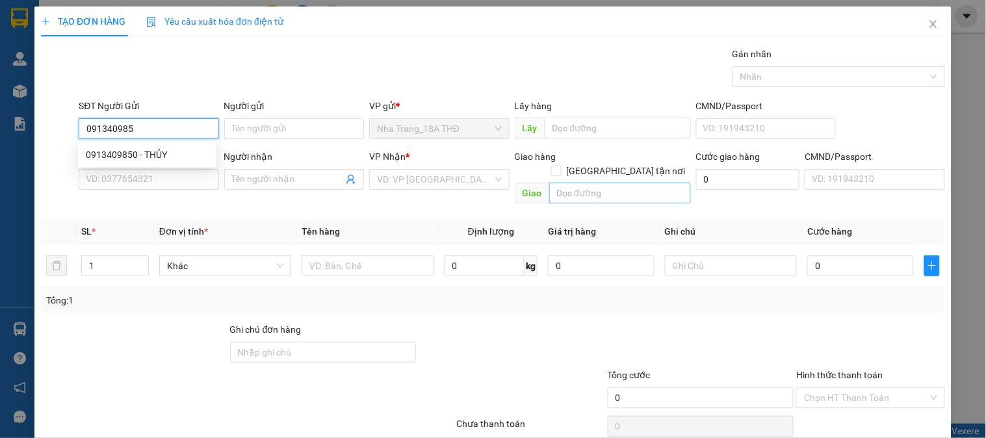
type input "0913409850"
click at [177, 151] on div "0913409850 - THỦY" at bounding box center [147, 155] width 123 height 14
type input "THỦY"
type input "0912788774"
type input "NGÂN"
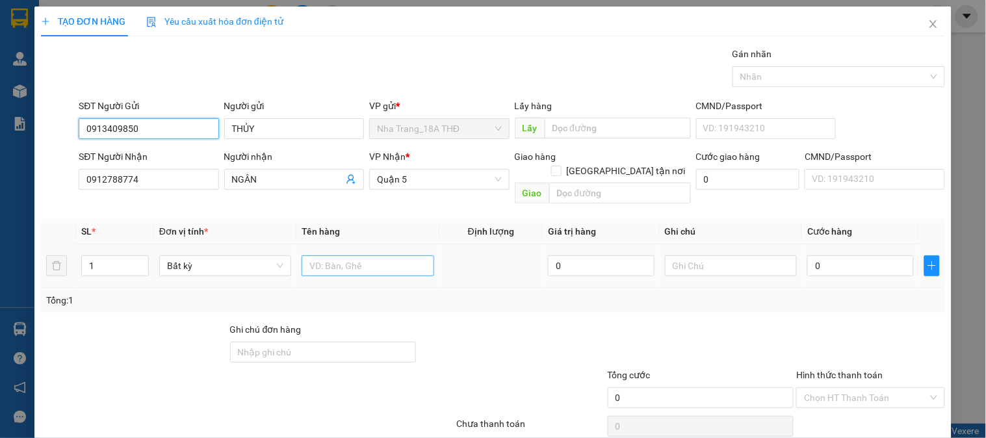
type input "0913409850"
click at [341, 255] on input "text" at bounding box center [367, 265] width 132 height 21
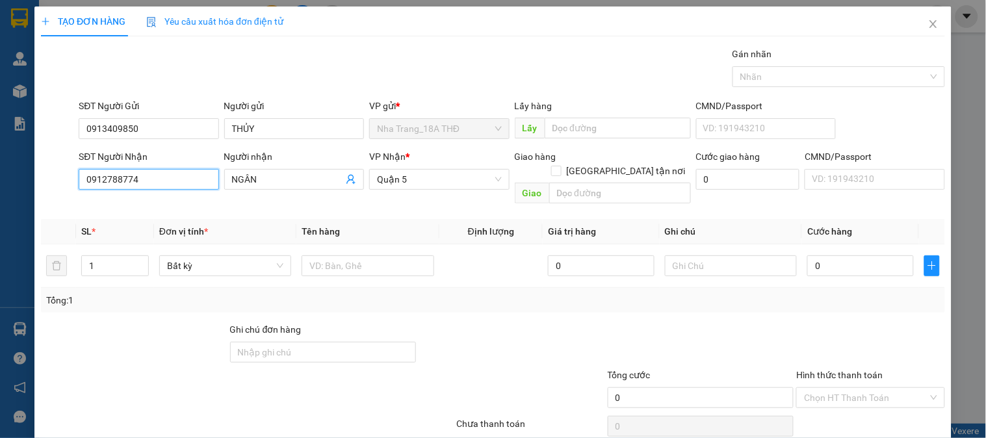
drag, startPoint x: 150, startPoint y: 185, endPoint x: 0, endPoint y: 192, distance: 150.2
click at [0, 192] on div "TẠO ĐƠN HÀNG Yêu cầu xuất hóa đơn điện tử Transit Pickup Surcharge Ids Transit …" at bounding box center [493, 219] width 986 height 438
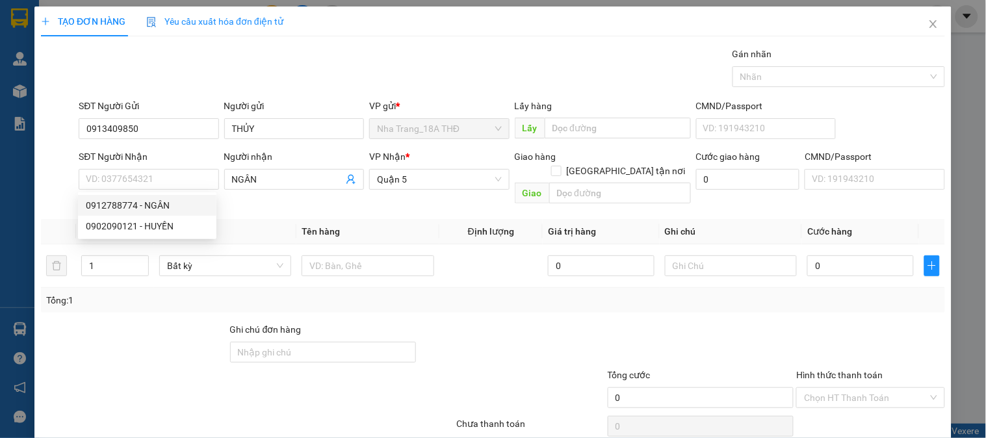
drag, startPoint x: 271, startPoint y: 182, endPoint x: 89, endPoint y: 203, distance: 183.1
click at [90, 203] on body "Kết quả tìm kiếm ( 10000 ) Bộ lọc Mã ĐH Trạng thái Món hàng Tổng cước Chưa cước…" at bounding box center [493, 219] width 986 height 438
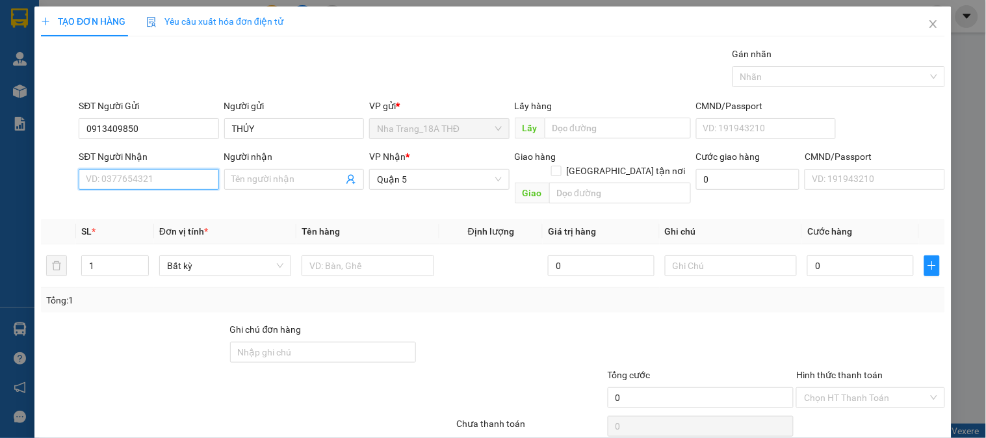
drag, startPoint x: 154, startPoint y: 179, endPoint x: 162, endPoint y: 179, distance: 8.4
click at [162, 179] on input "SĐT Người Nhận" at bounding box center [149, 179] width 140 height 21
type input "0942907191"
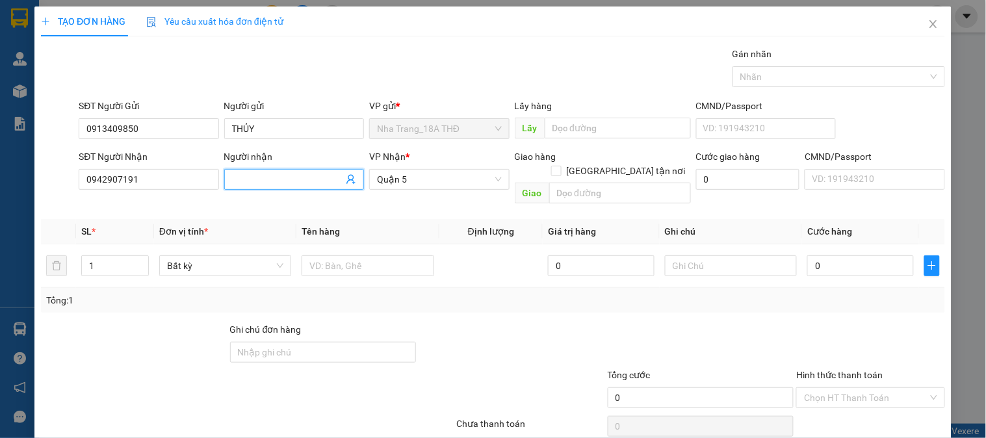
click at [302, 179] on input "Người nhận" at bounding box center [287, 179] width 111 height 14
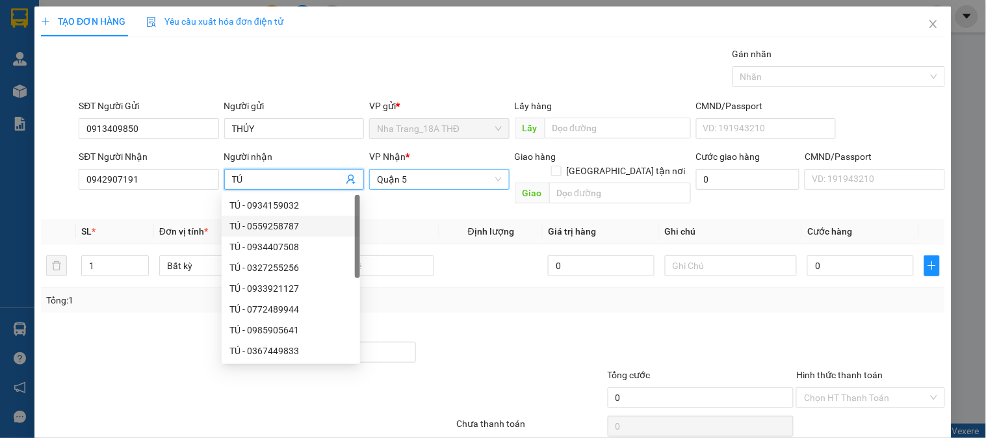
click at [417, 183] on span "Quận 5" at bounding box center [439, 179] width 124 height 19
type input "TÚ"
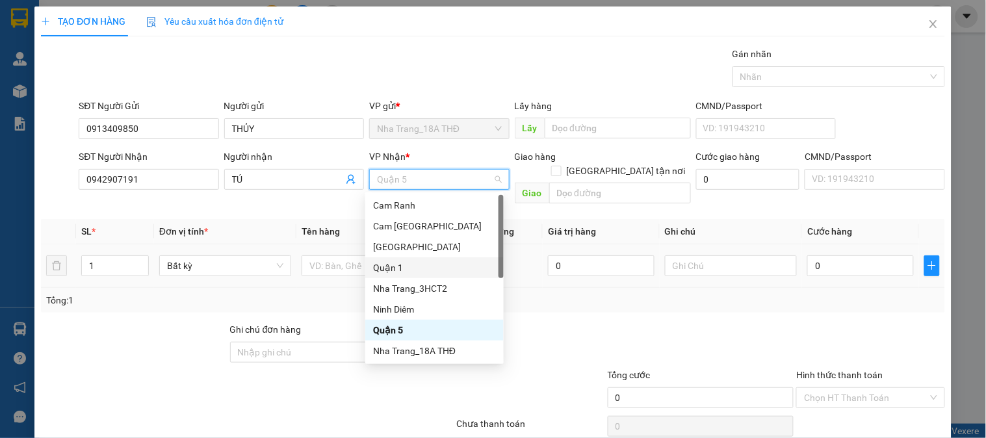
drag, startPoint x: 409, startPoint y: 268, endPoint x: 496, endPoint y: 237, distance: 91.9
click at [411, 267] on div "Quận 1" at bounding box center [434, 268] width 123 height 14
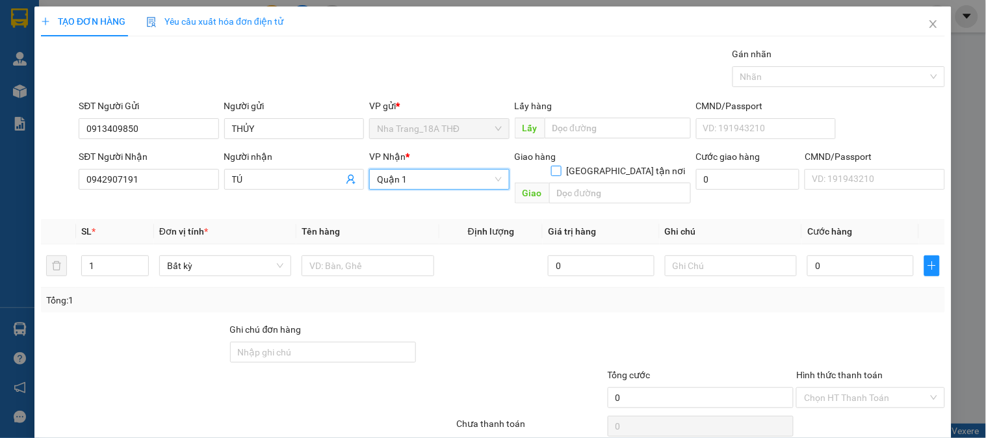
click at [560, 166] on input "[GEOGRAPHIC_DATA] tận nơi" at bounding box center [555, 170] width 9 height 9
checkbox input "true"
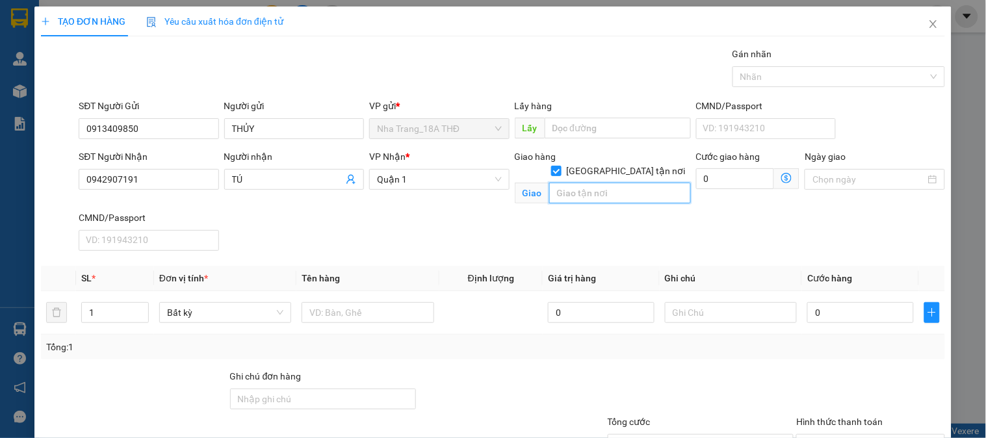
click at [598, 183] on input "text" at bounding box center [620, 193] width 142 height 21
click at [624, 183] on input "794 NGUYỄN CHÍ THANH , PHƯỜNG" at bounding box center [620, 193] width 142 height 21
click at [627, 183] on input "794 NGUYỄN CHÍ THANH , PHƯỜNG" at bounding box center [620, 193] width 142 height 21
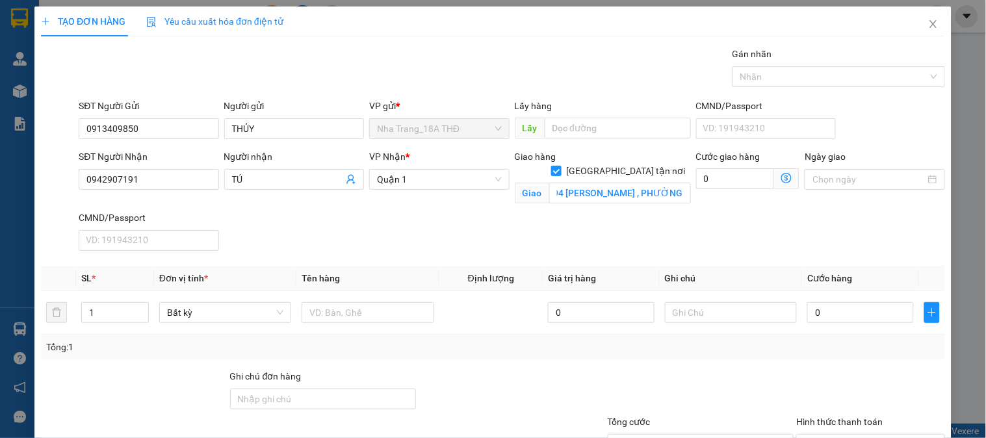
scroll to position [0, 0]
click at [609, 216] on div "SĐT Người Nhận 0942907191 Người nhận TÚ VP Nhận * Quận 1 Giao hàng Giao tận nơi…" at bounding box center [511, 202] width 871 height 107
click at [637, 222] on div "SĐT Người Nhận 0942907191 Người nhận TÚ VP Nhận * Quận 1 Giao hàng Giao tận nơi…" at bounding box center [511, 202] width 871 height 107
drag, startPoint x: 582, startPoint y: 211, endPoint x: 603, endPoint y: 194, distance: 27.2
click at [590, 207] on div "SĐT Người Nhận 0942907191 Người nhận TÚ VP Nhận * Quận 1 Giao hàng Giao tận nơi…" at bounding box center [511, 202] width 871 height 107
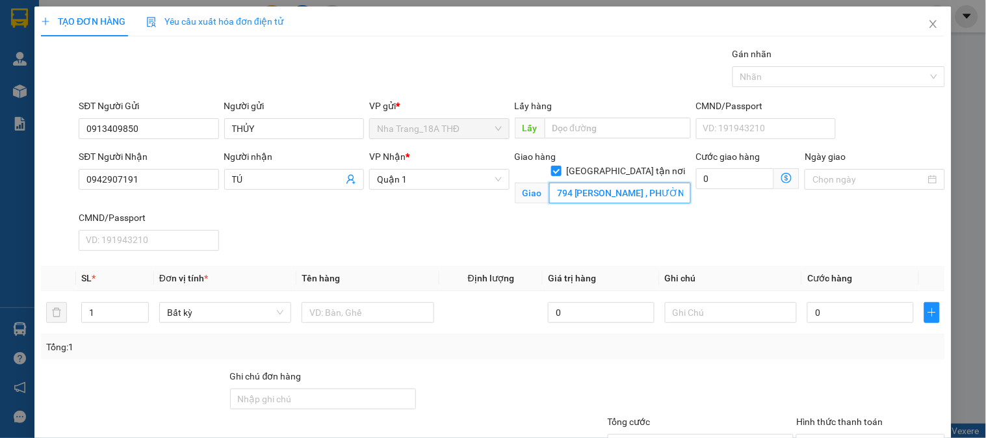
click at [620, 183] on input "794 NGUYỄN CHÍ THANH , PHƯỜNG" at bounding box center [620, 193] width 142 height 21
click at [658, 183] on input "794 NGUYỄN CHÍ THANH , PHƯỜNG" at bounding box center [620, 193] width 142 height 21
type input "794 NGUYỄN CHÍ THANH , PHƯỜNG 7 , QUẬN 11"
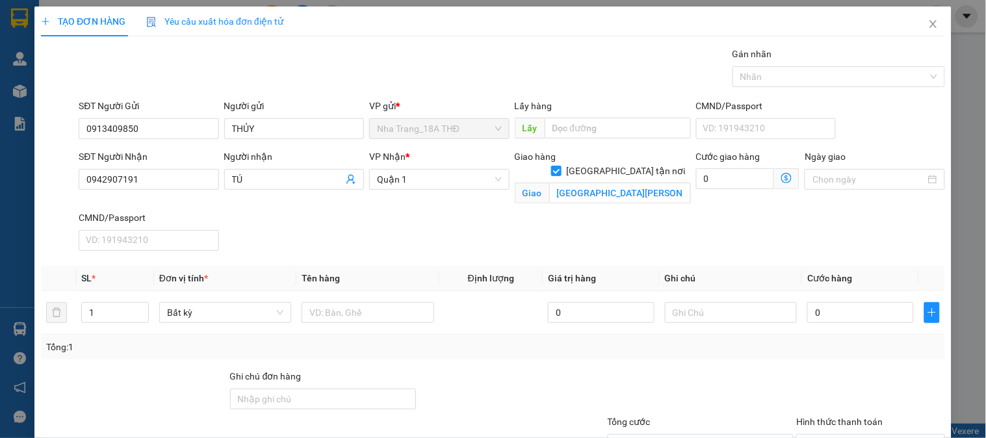
click at [781, 178] on icon "dollar-circle" at bounding box center [786, 178] width 10 height 10
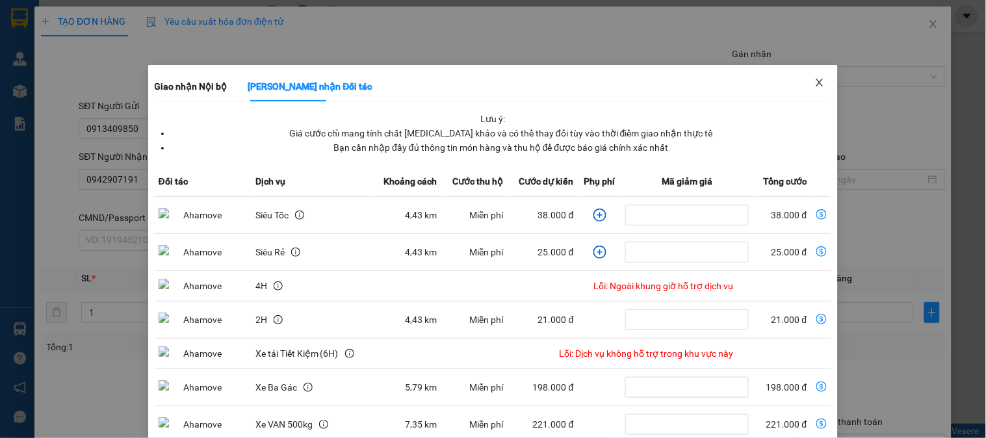
click at [817, 82] on span "Close" at bounding box center [819, 83] width 36 height 36
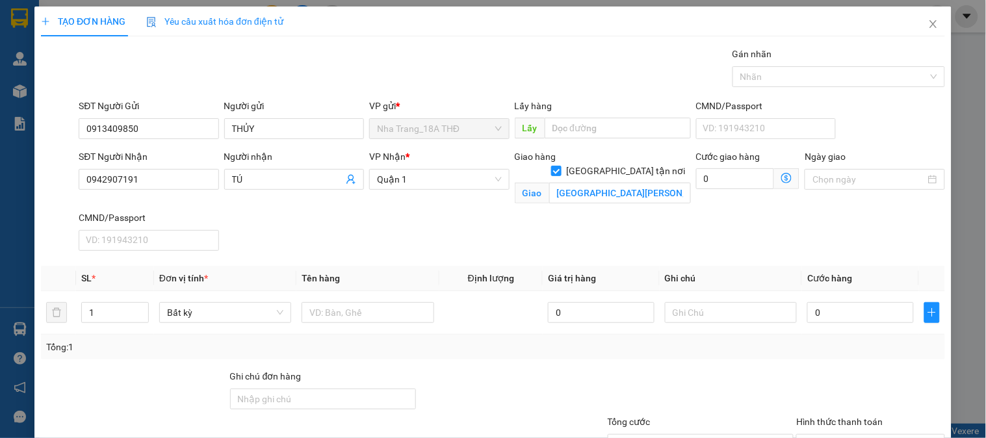
click at [781, 173] on icon "dollar-circle" at bounding box center [786, 178] width 10 height 10
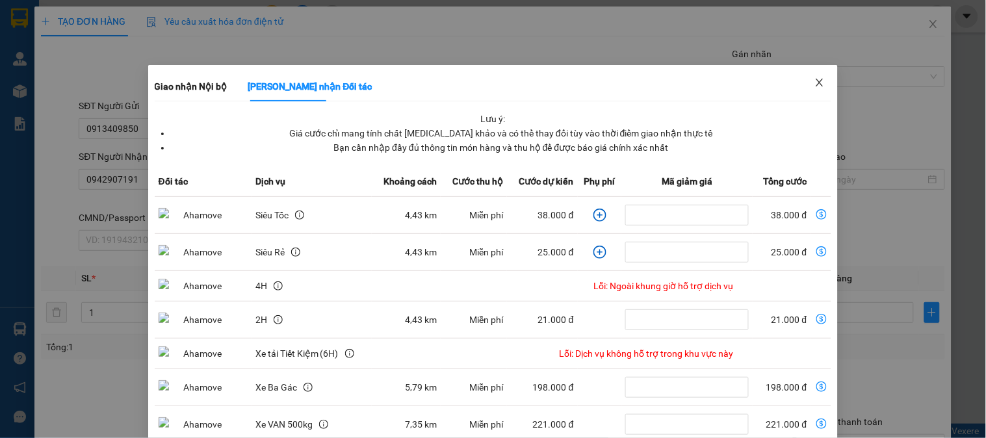
click at [820, 80] on span "Close" at bounding box center [819, 83] width 36 height 36
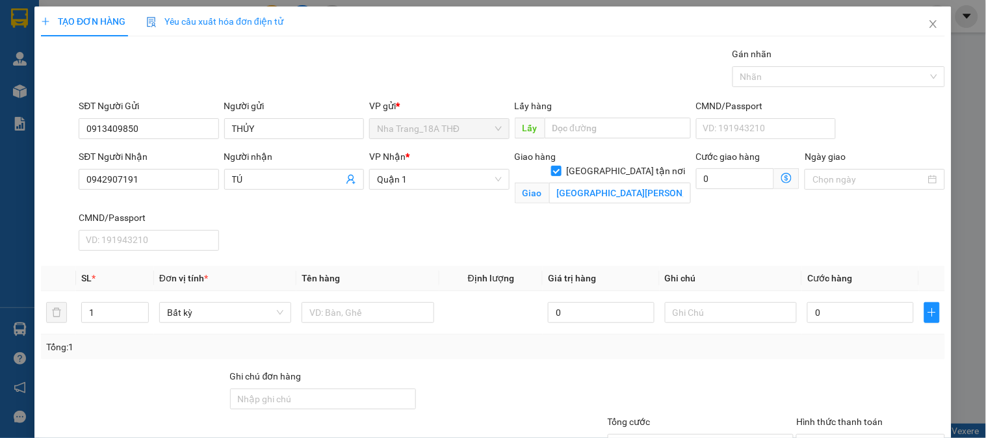
click at [720, 164] on div "Cước giao hàng" at bounding box center [748, 158] width 104 height 19
click at [706, 185] on input "0" at bounding box center [735, 178] width 79 height 21
type input "6"
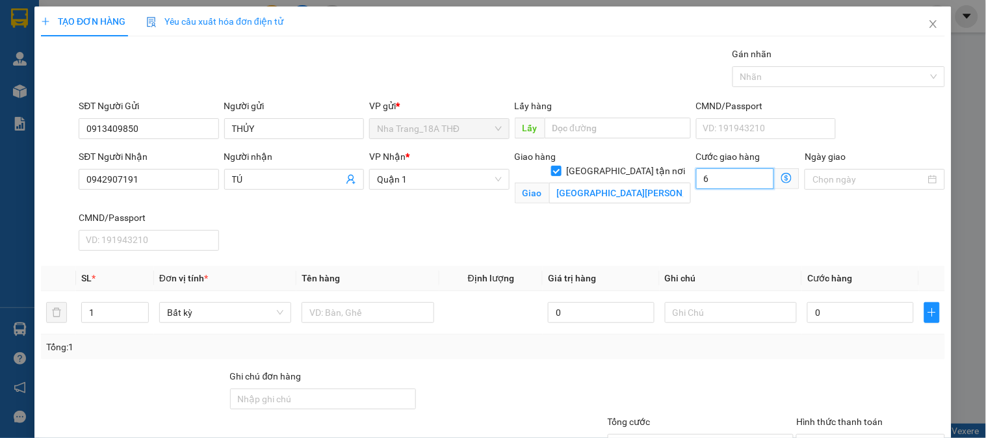
type input "60"
type input "60.000"
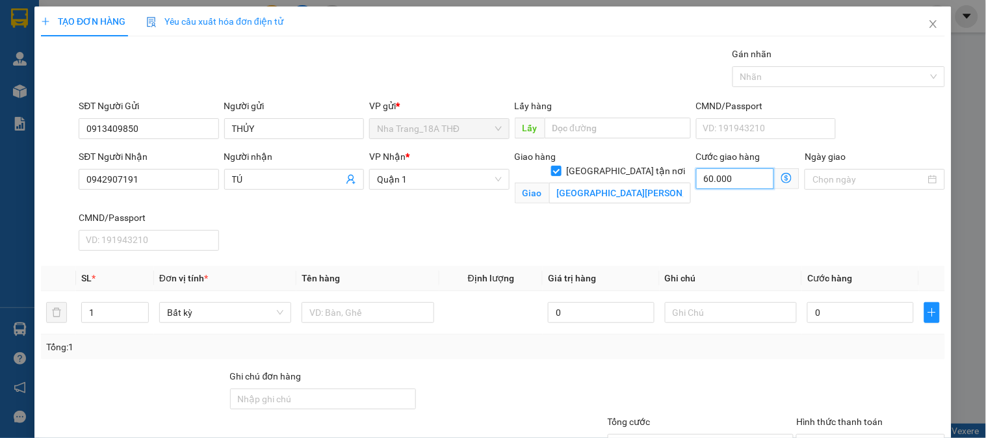
type input "60.000"
click at [663, 184] on input "794 NGUYỄN CHÍ THANH , PHƯỜNG 7 , QUẬN 11" at bounding box center [620, 193] width 142 height 21
type input "794 NGUYỄN CHÍ THANH , PHƯỜNG 7 , QUẬN 11"
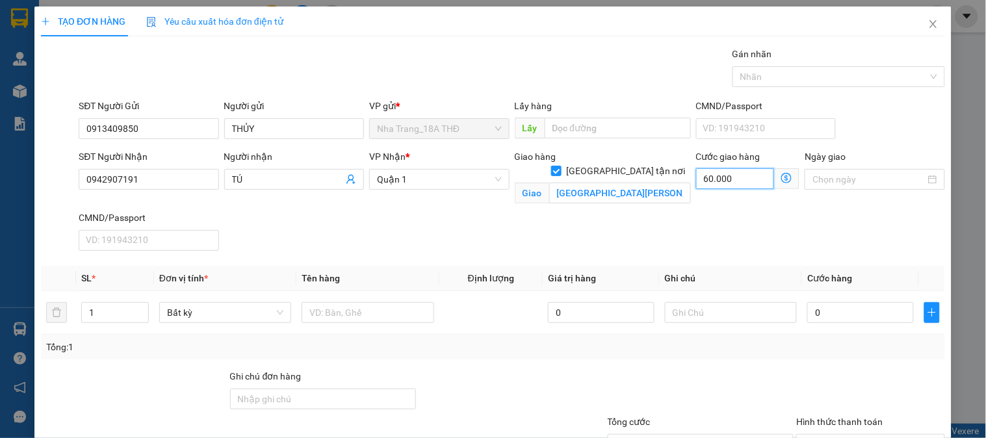
click at [746, 179] on input "60.000" at bounding box center [735, 178] width 79 height 21
type input "8"
type input "80"
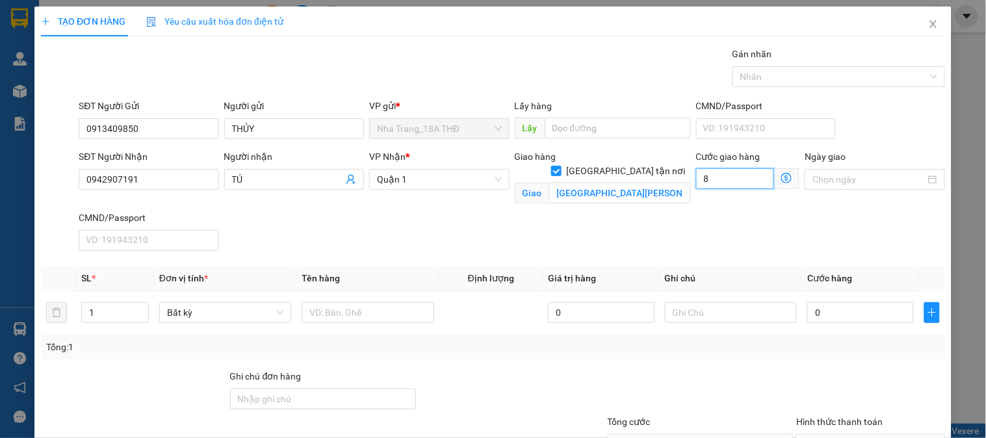
type input "80"
type input "80.000"
click at [671, 183] on input "794 NGUYỄN CHÍ THANH , PHƯỜNG 7 , QUẬN 11" at bounding box center [620, 193] width 142 height 21
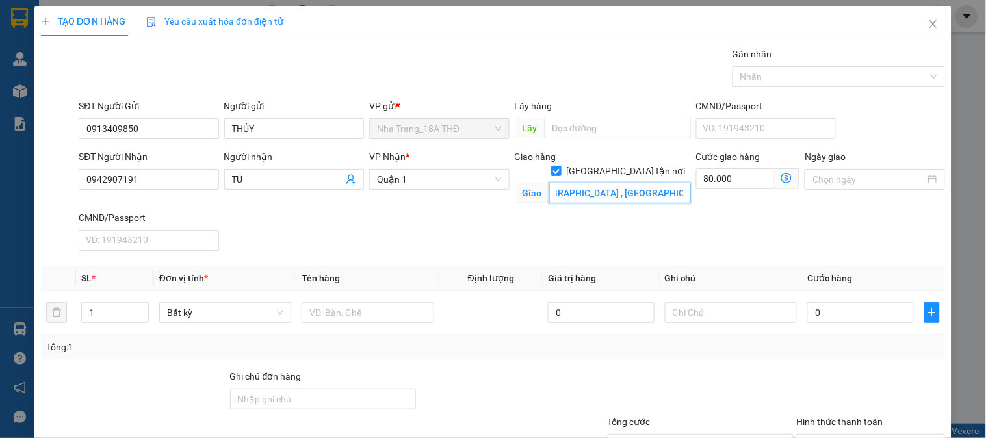
scroll to position [0, 122]
type input "794 NGUYỄN CHÍ THANH , PHƯỜNG 7 , QUẬN 11(GTN 80K)"
click at [361, 320] on input "text" at bounding box center [367, 312] width 132 height 21
type input "1"
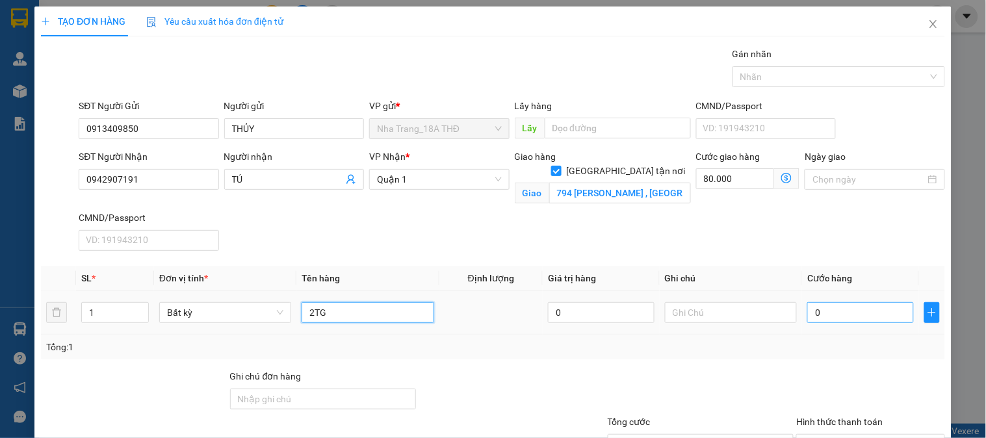
type input "2TG"
click at [819, 315] on input "0" at bounding box center [860, 312] width 107 height 21
type input "6"
type input "80.006"
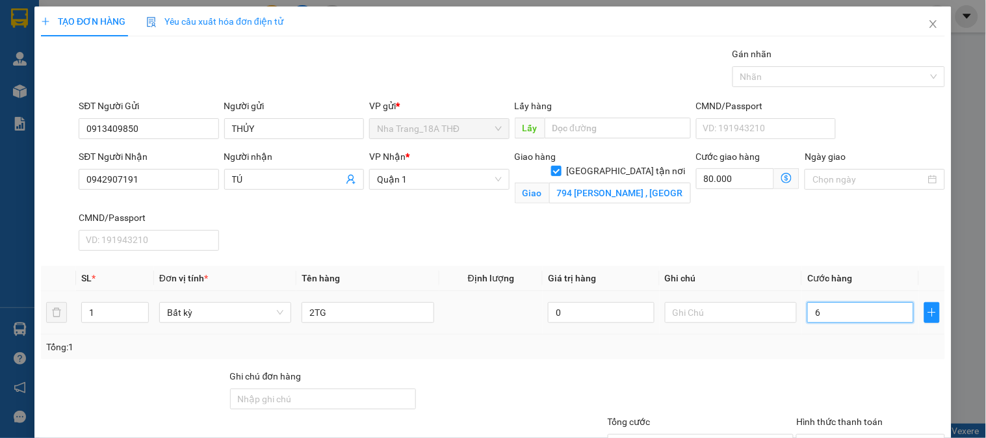
type input "60"
type input "80.060"
click at [804, 352] on div "Tổng: 1" at bounding box center [492, 347] width 893 height 14
type input "60.000"
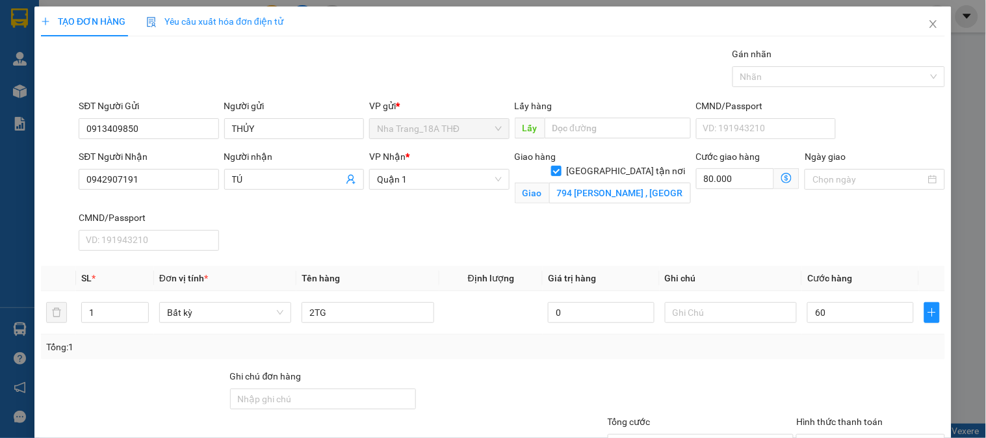
type input "140.000"
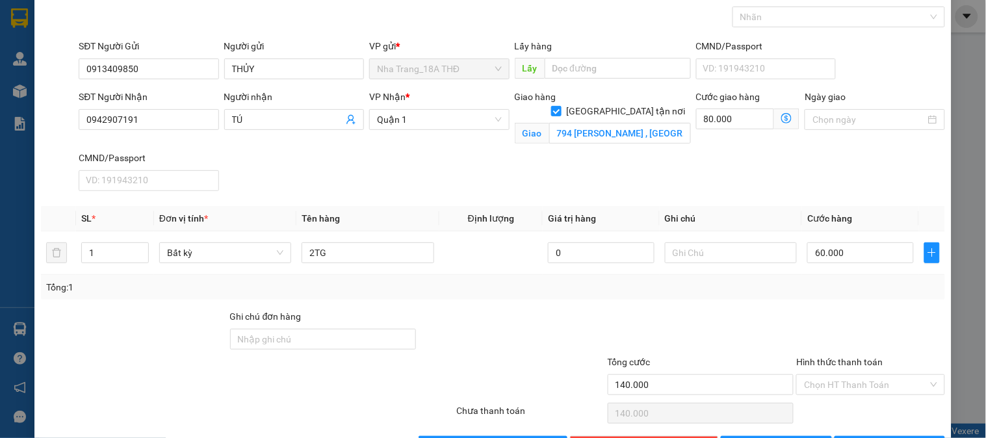
scroll to position [104, 0]
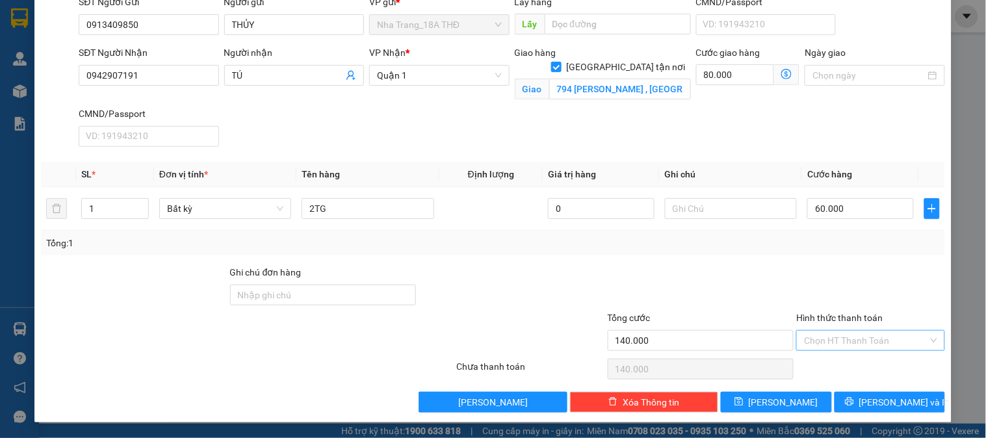
click at [822, 341] on input "Hình thức thanh toán" at bounding box center [865, 340] width 123 height 19
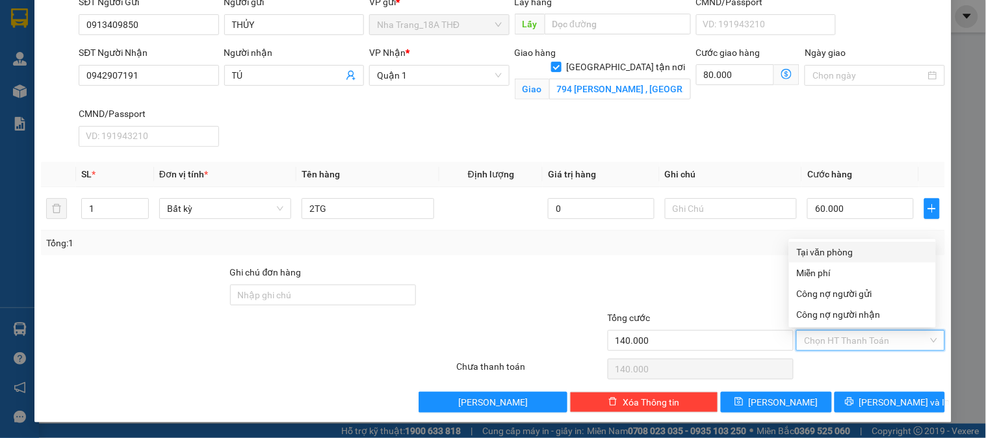
click at [837, 251] on div "Tại văn phòng" at bounding box center [862, 252] width 131 height 14
type input "0"
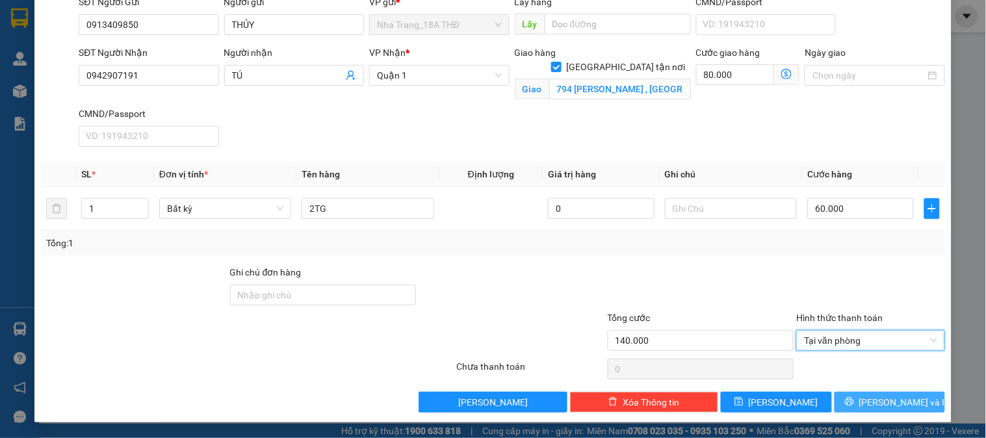
drag, startPoint x: 862, startPoint y: 400, endPoint x: 627, endPoint y: 292, distance: 257.9
click at [854, 398] on icon "printer" at bounding box center [849, 401] width 9 height 9
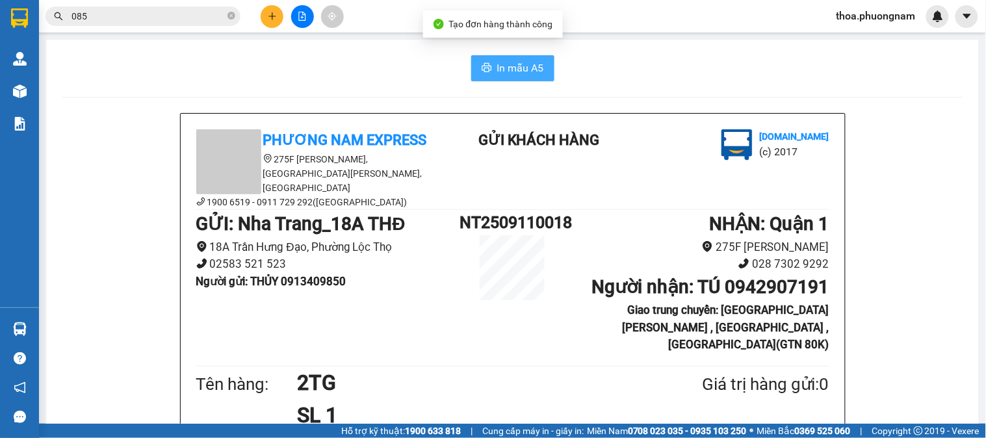
click at [514, 65] on span "In mẫu A5" at bounding box center [520, 68] width 47 height 16
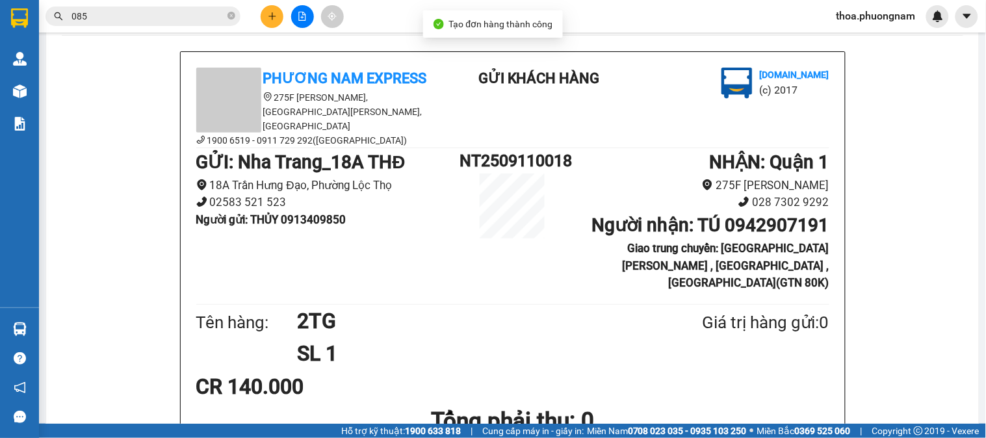
scroll to position [144, 0]
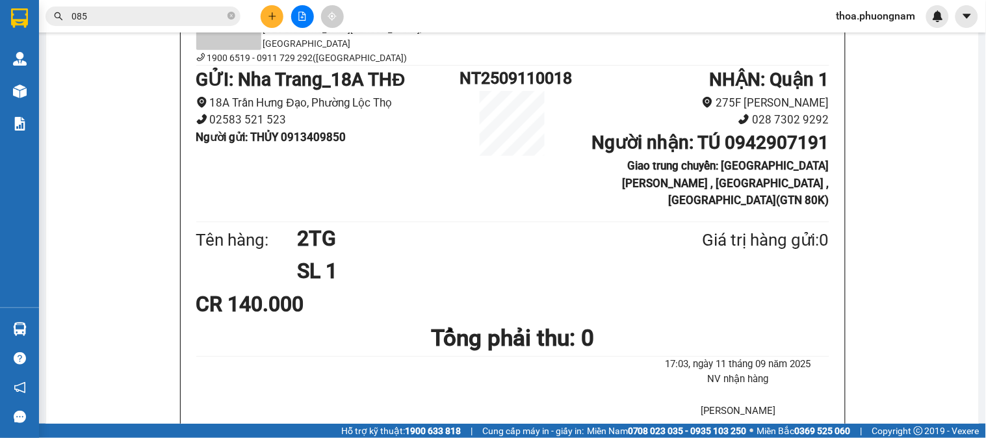
click at [270, 12] on icon "plus" at bounding box center [272, 16] width 9 height 9
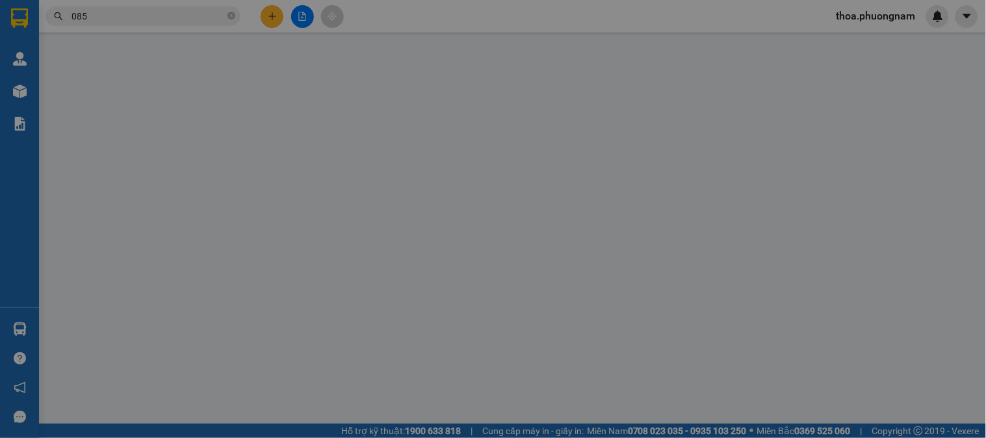
click at [270, 12] on div "Yêu cầu xuất hóa đơn điện tử" at bounding box center [214, 21] width 137 height 30
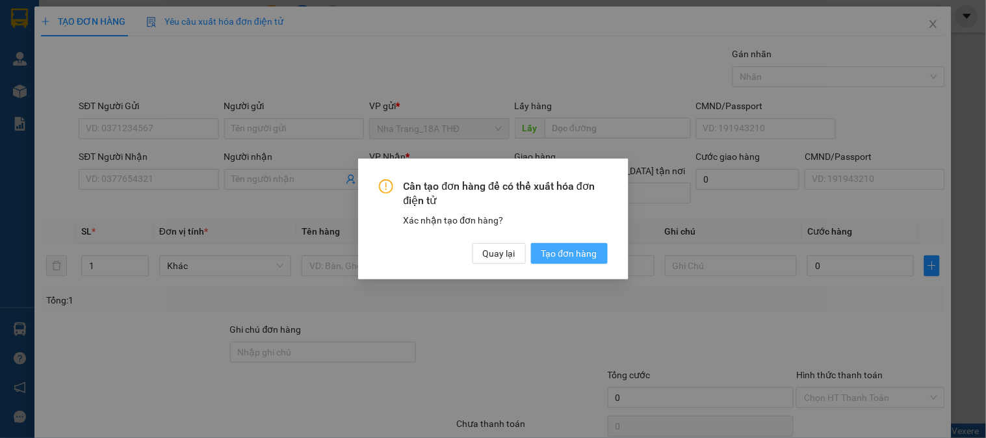
click at [563, 251] on span "Tạo đơn hàng" at bounding box center [569, 253] width 56 height 14
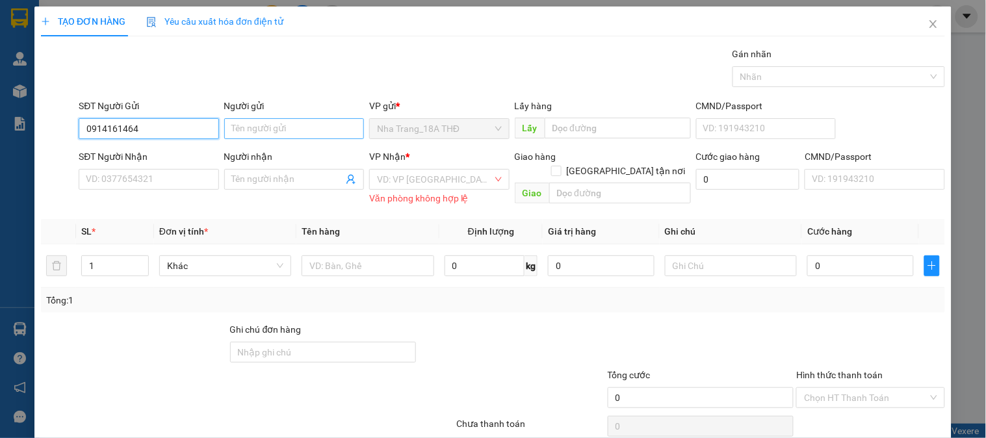
type input "0914161464"
click at [283, 129] on input "Người gửi" at bounding box center [294, 128] width 140 height 21
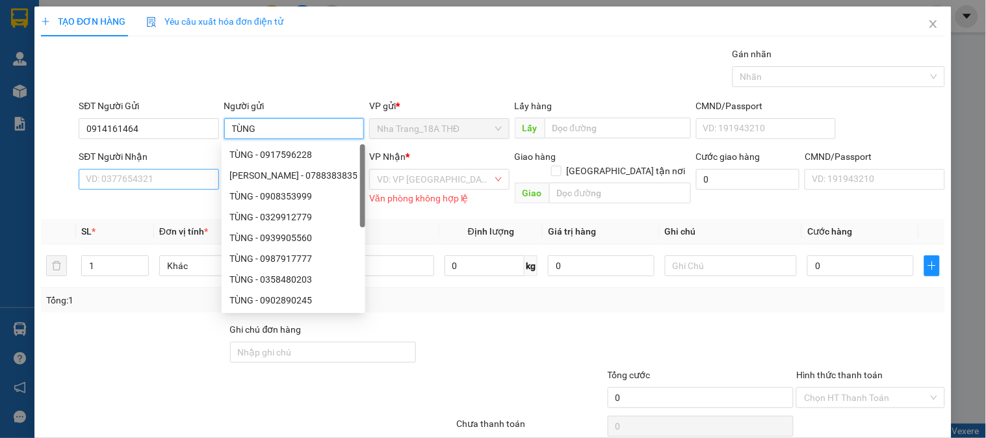
type input "TÙNG"
drag, startPoint x: 105, startPoint y: 170, endPoint x: 117, endPoint y: 166, distance: 12.1
click at [106, 170] on input "SĐT Người Nhận" at bounding box center [149, 179] width 140 height 21
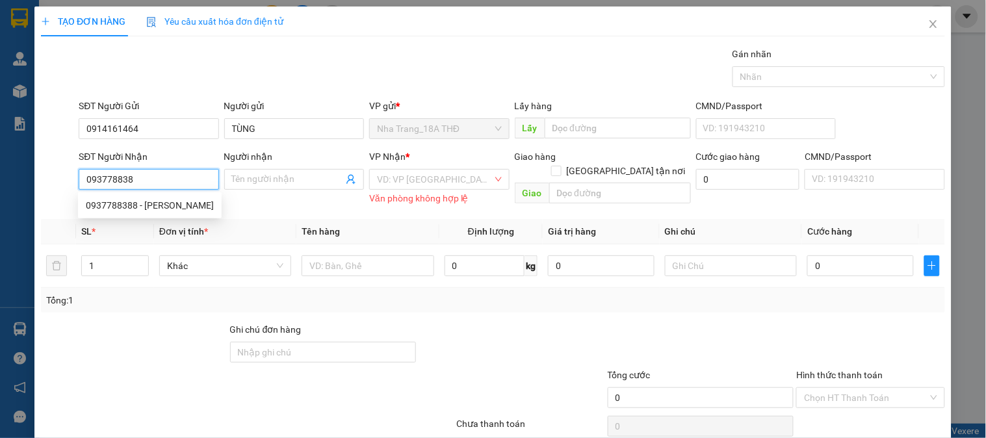
type input "0937788388"
click at [185, 200] on div "0937788388 - ANH THẠCH" at bounding box center [150, 205] width 128 height 14
type input "ANH THẠCH"
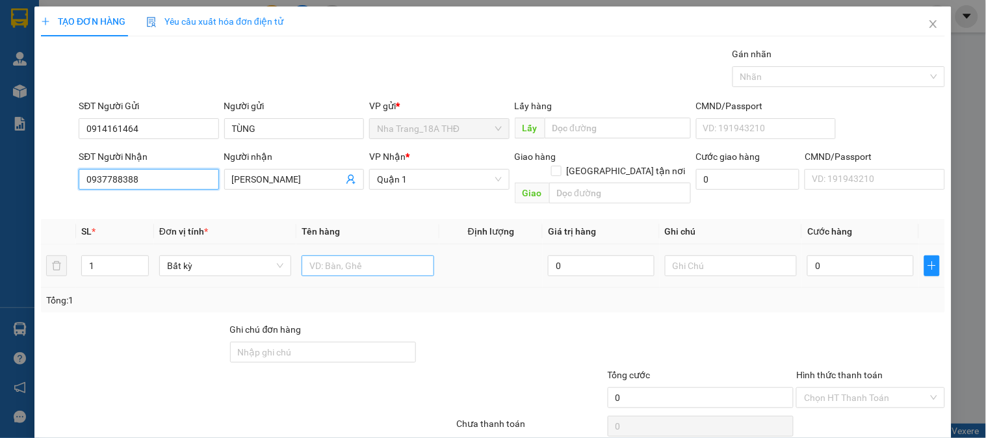
type input "0937788388"
click at [399, 255] on input "text" at bounding box center [367, 265] width 132 height 21
type input "1TG"
click at [839, 255] on input "0" at bounding box center [860, 265] width 107 height 21
type input "5"
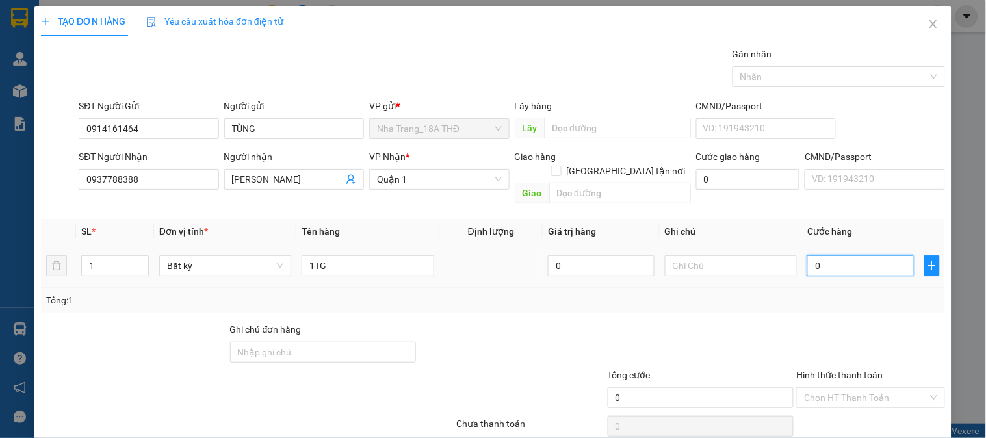
type input "5"
type input "50"
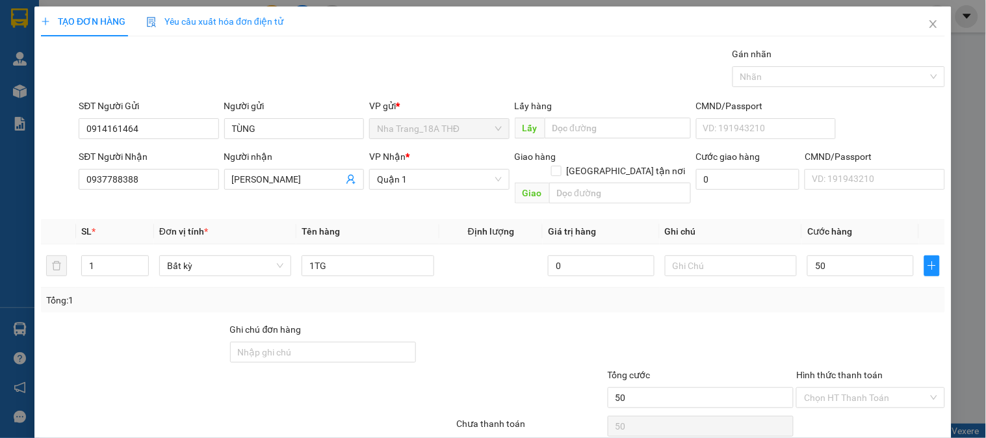
type input "50.000"
click at [767, 293] on div "Tổng: 1" at bounding box center [492, 300] width 893 height 14
drag, startPoint x: 827, startPoint y: 385, endPoint x: 826, endPoint y: 378, distance: 7.3
click at [827, 388] on input "Hình thức thanh toán" at bounding box center [865, 397] width 123 height 19
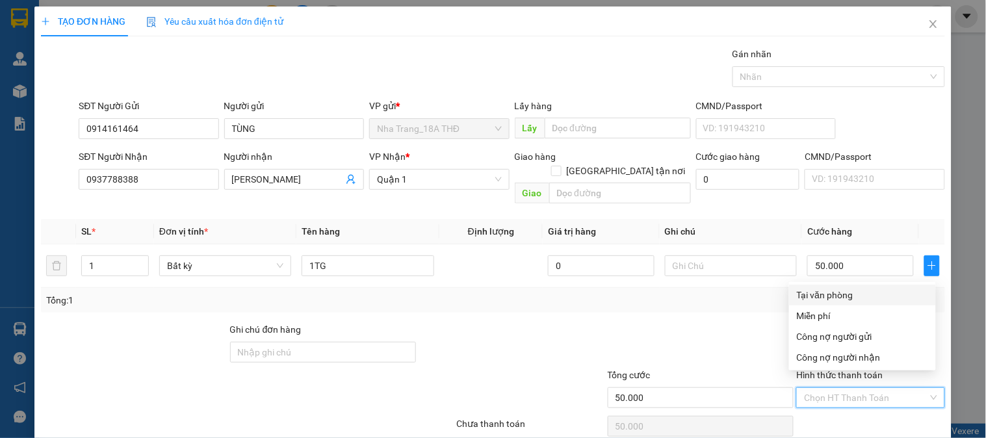
click at [860, 292] on div "Tại văn phòng" at bounding box center [862, 295] width 131 height 14
type input "0"
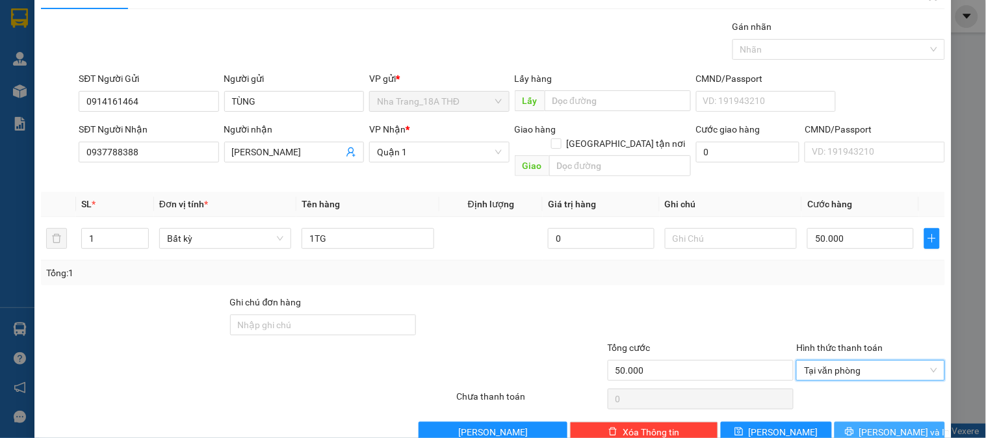
scroll to position [42, 0]
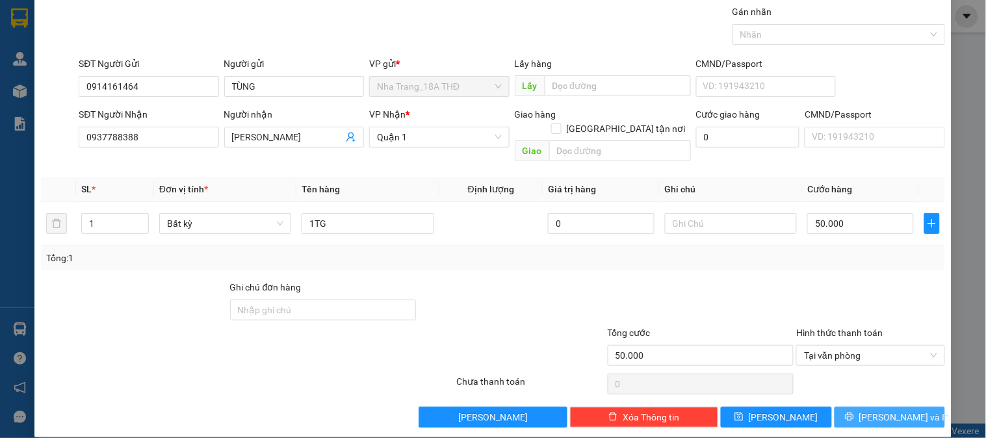
drag, startPoint x: 869, startPoint y: 399, endPoint x: 658, endPoint y: 342, distance: 218.6
click at [866, 407] on button "[PERSON_NAME] và In" at bounding box center [889, 417] width 110 height 21
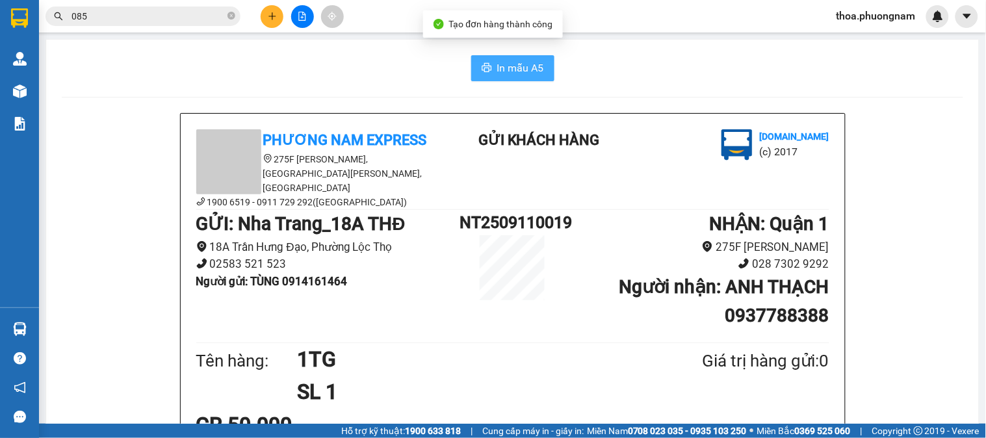
click at [509, 74] on span "In mẫu A5" at bounding box center [520, 68] width 47 height 16
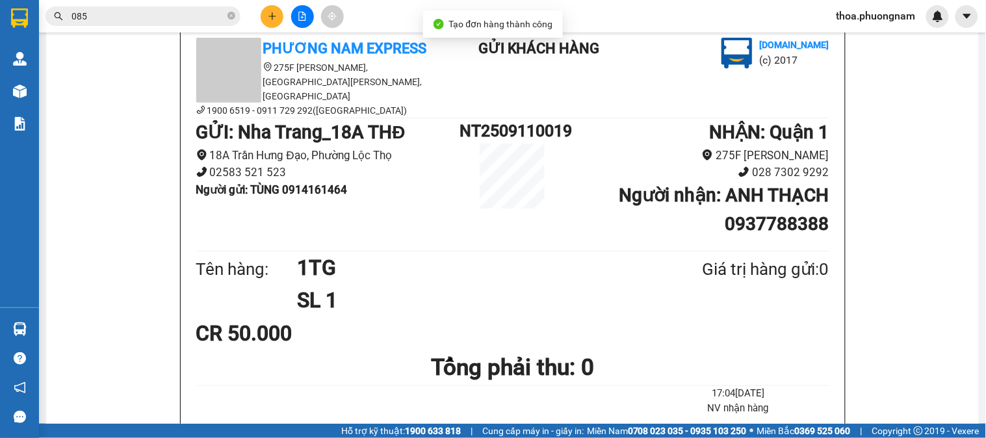
scroll to position [144, 0]
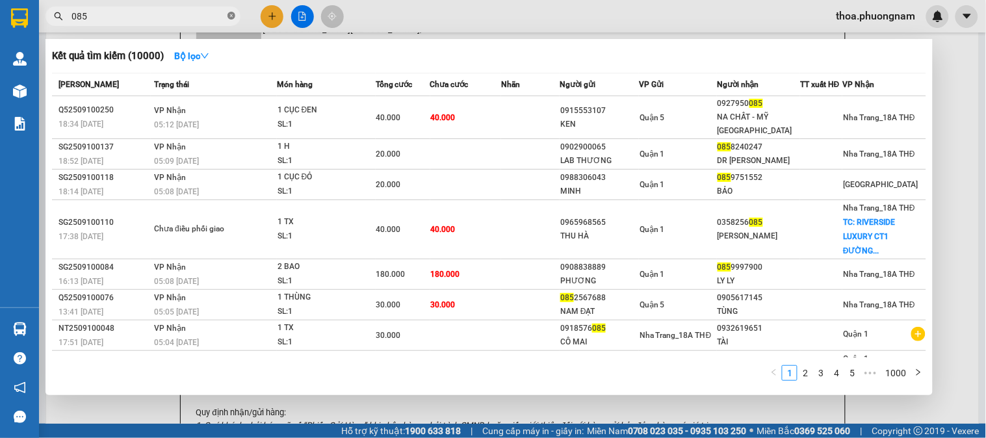
click at [231, 18] on icon "close-circle" at bounding box center [231, 16] width 8 height 8
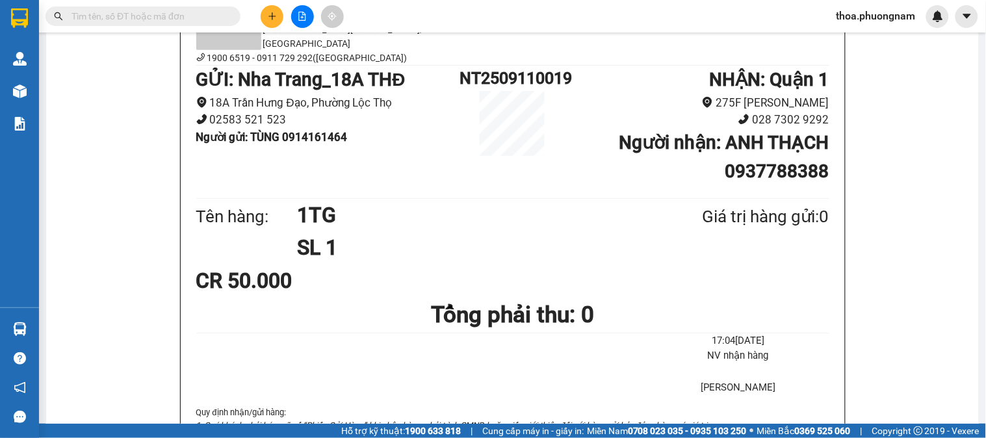
type input "0"
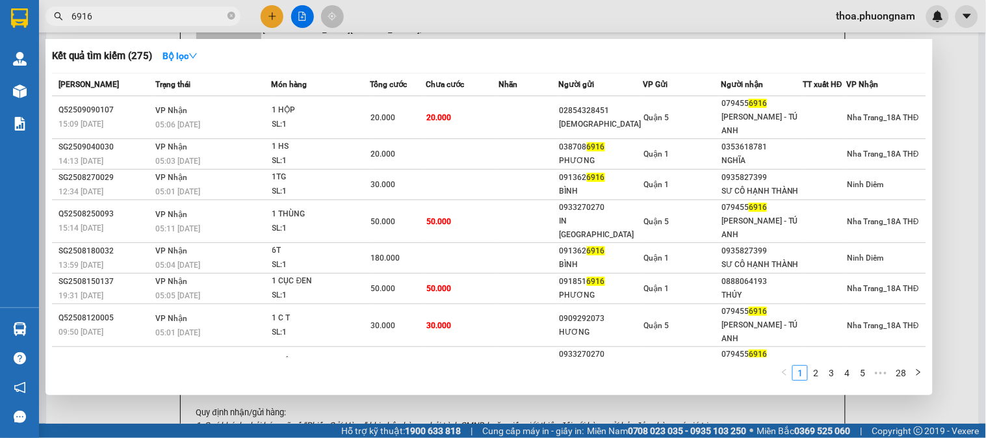
type input "6916"
click at [264, 11] on div at bounding box center [493, 219] width 986 height 438
click at [264, 11] on button at bounding box center [272, 16] width 23 height 23
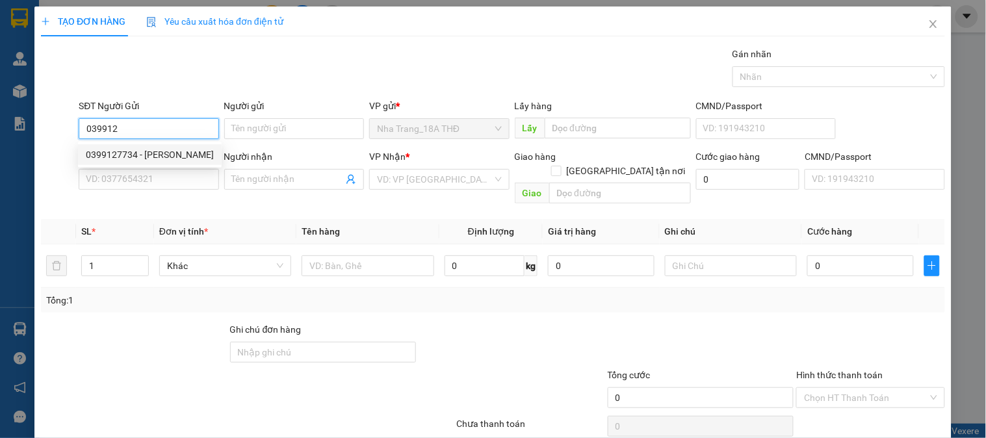
click at [164, 158] on div "0399127734 - THẢO" at bounding box center [150, 155] width 128 height 14
type input "0399127734"
type input "THẢO"
type input "0909018036"
type input "VIÊN"
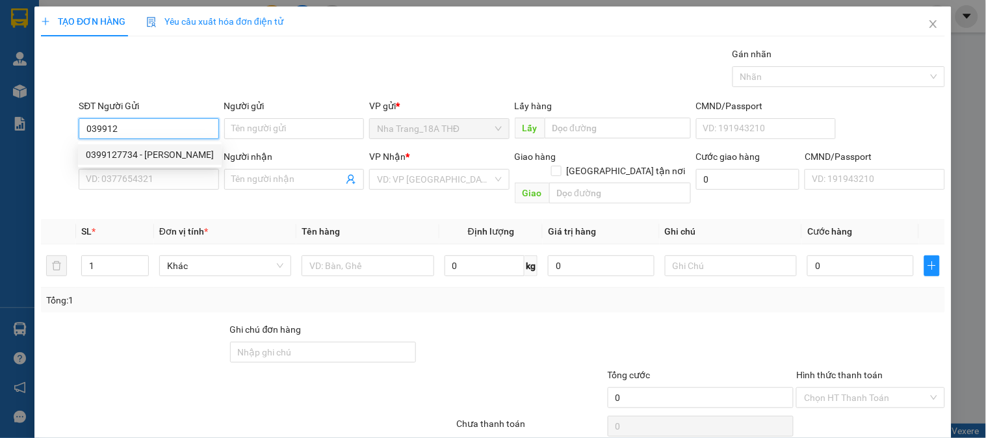
checkbox input "true"
type input "KHU CHUNG CƯ GARDEN, 20 ĐƯỜNG CỘNG HÒA , PHƯỜNG 12, QUẬN TÂN BÌNH(GTN 80K)"
type input "80.000"
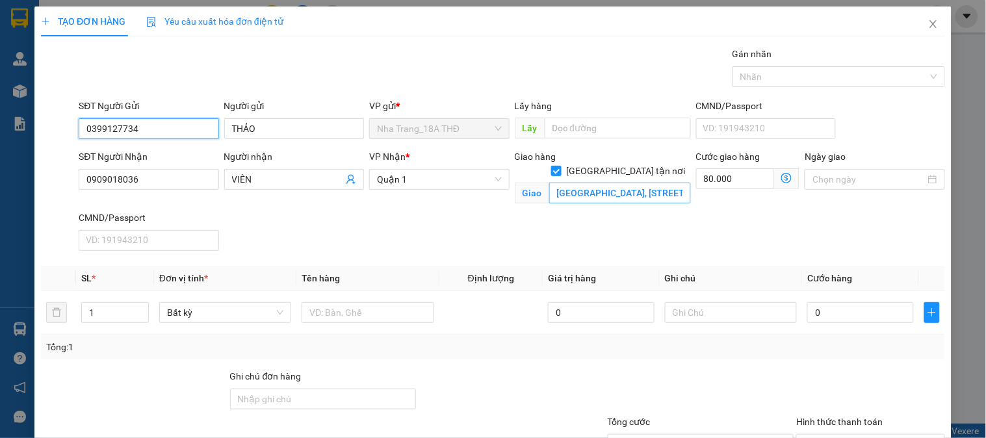
type input "0399127734"
click at [648, 183] on input "KHU CHUNG CƯ GARDEN, 20 ĐƯỜNG CỘNG HÒA , PHƯỜNG 12, QUẬN TÂN BÌNH(GTN 80K)" at bounding box center [620, 193] width 142 height 21
click at [781, 175] on icon "dollar-circle" at bounding box center [786, 178] width 10 height 10
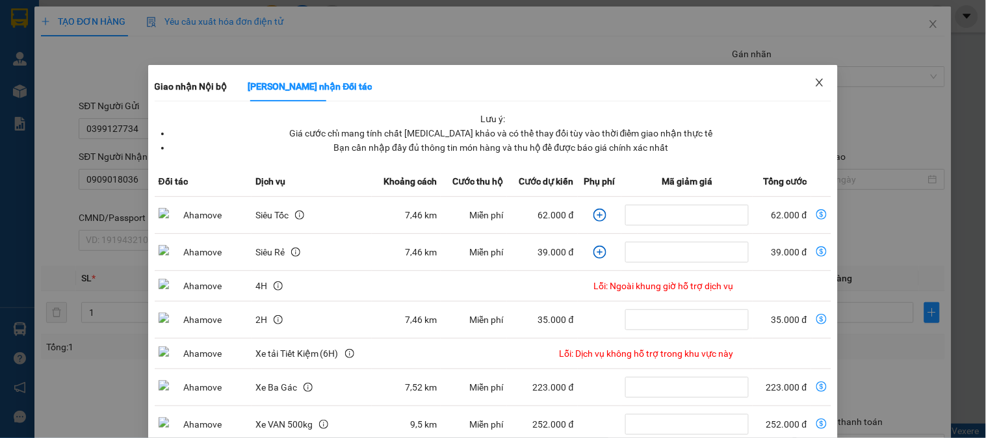
click at [820, 77] on span "Close" at bounding box center [819, 83] width 36 height 36
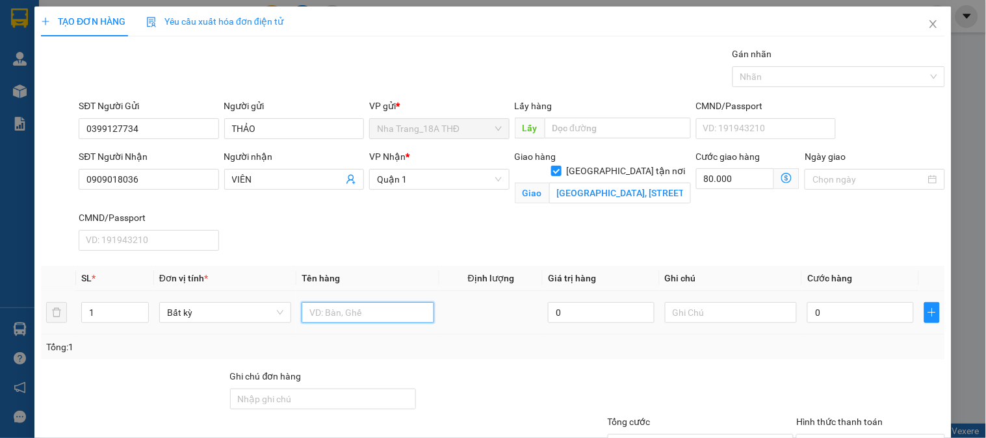
click at [378, 306] on input "text" at bounding box center [367, 312] width 132 height 21
type input "1 H"
click at [856, 308] on input "0" at bounding box center [860, 312] width 107 height 21
type input "2"
type input "80.002"
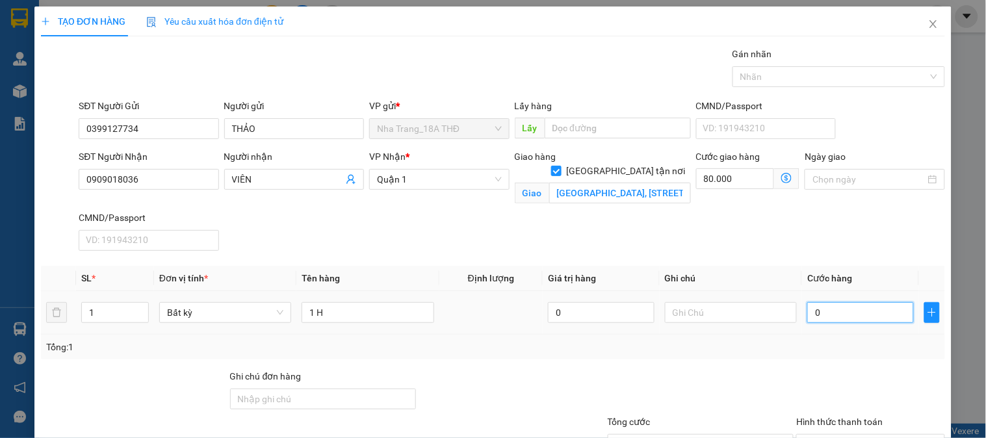
type input "80.002"
type input "20"
type input "80.020"
type input "20.000"
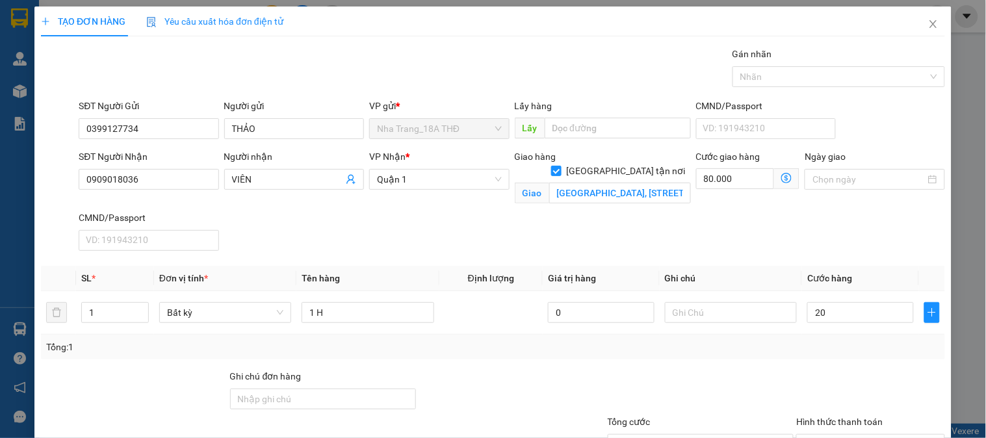
type input "100.000"
drag, startPoint x: 788, startPoint y: 378, endPoint x: 791, endPoint y: 366, distance: 11.7
click at [795, 373] on div at bounding box center [870, 391] width 151 height 45
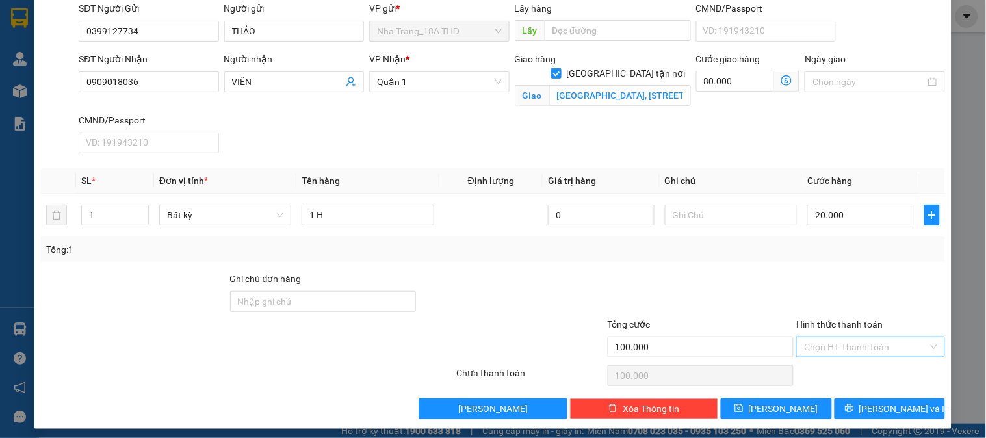
scroll to position [104, 0]
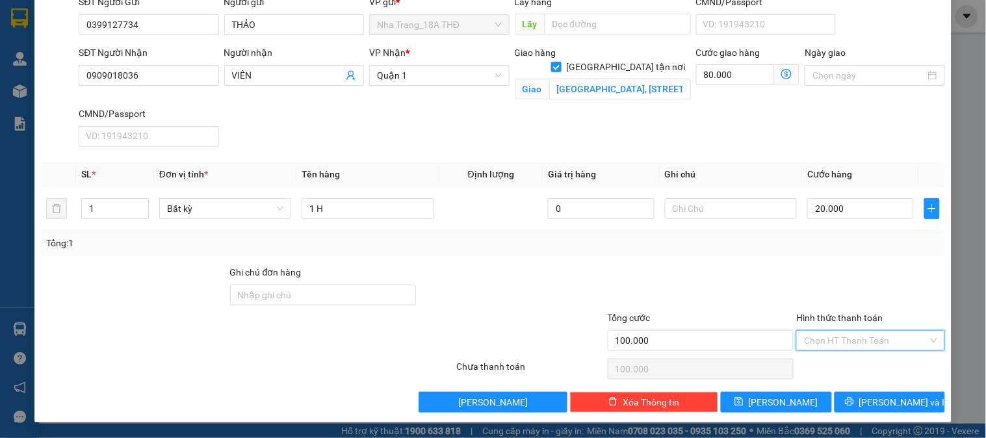
click at [852, 337] on input "Hình thức thanh toán" at bounding box center [865, 340] width 123 height 19
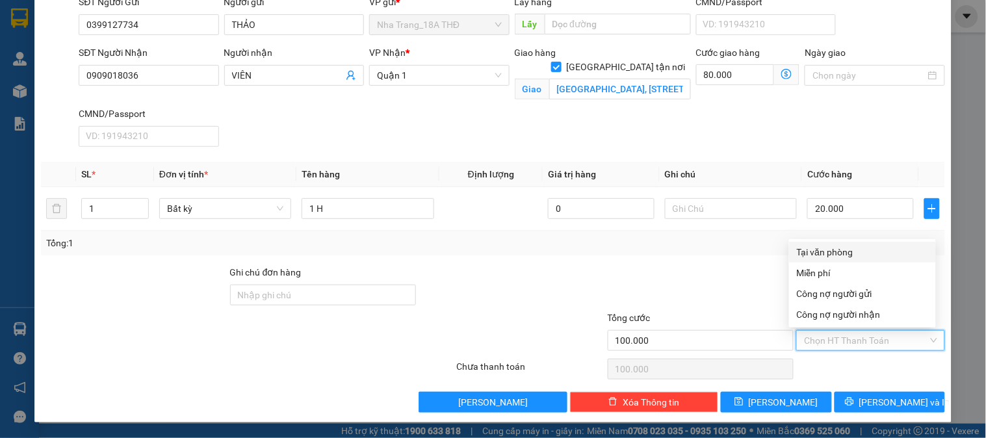
click at [835, 247] on div "Tại văn phòng" at bounding box center [862, 252] width 131 height 14
type input "0"
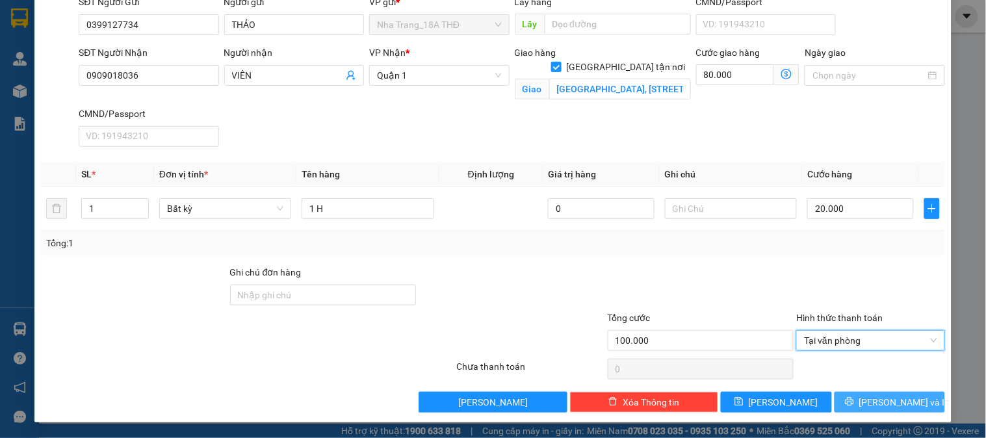
drag, startPoint x: 863, startPoint y: 400, endPoint x: 716, endPoint y: 334, distance: 161.1
click at [854, 401] on icon "printer" at bounding box center [849, 401] width 9 height 9
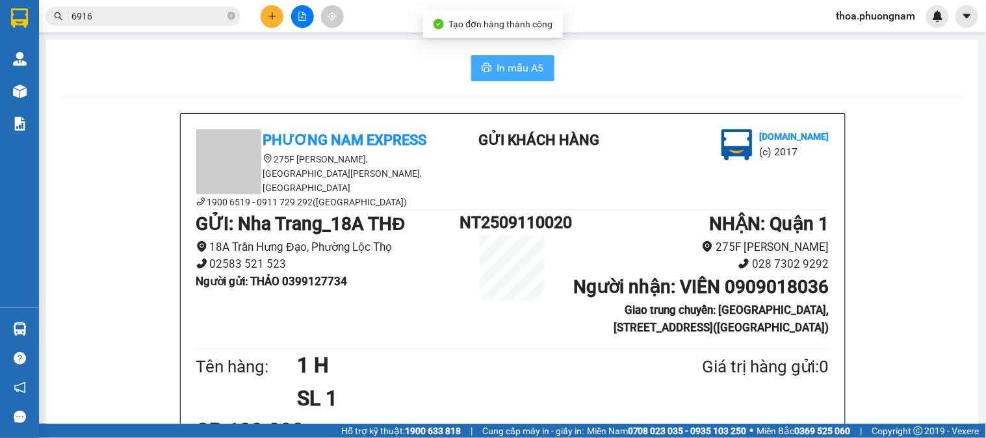
click at [487, 59] on button "In mẫu A5" at bounding box center [512, 68] width 83 height 26
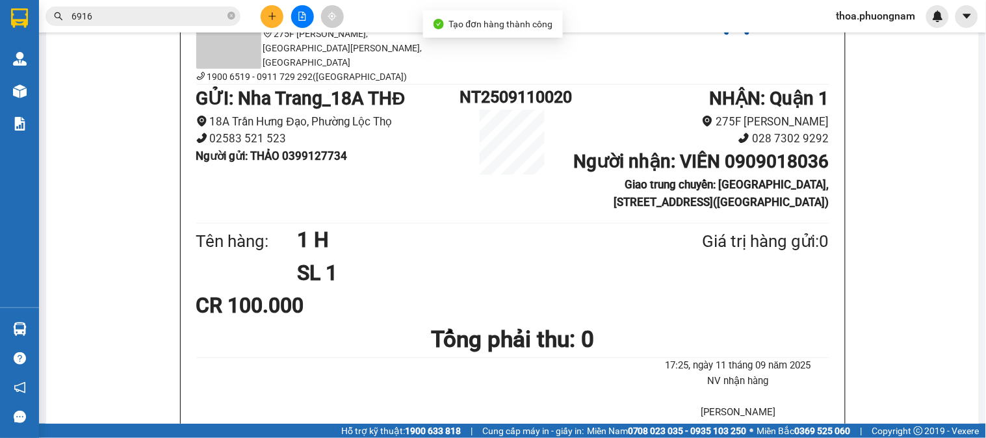
scroll to position [289, 0]
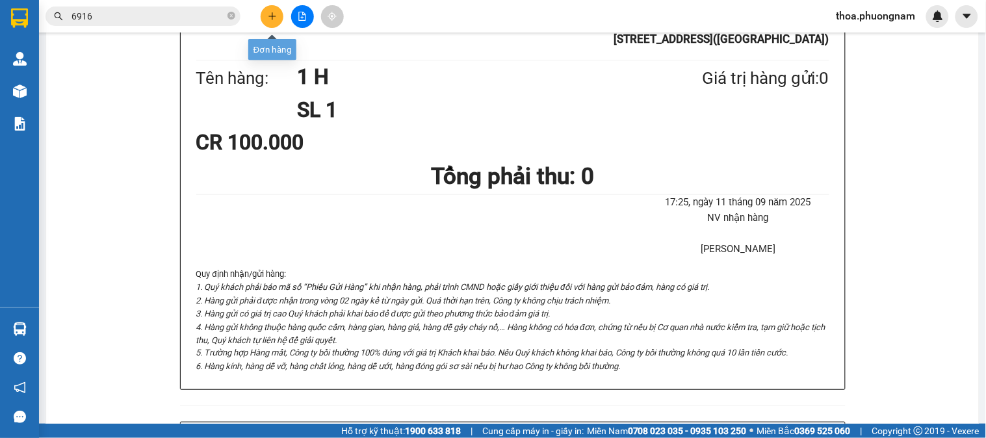
click at [274, 16] on icon "plus" at bounding box center [271, 16] width 7 height 1
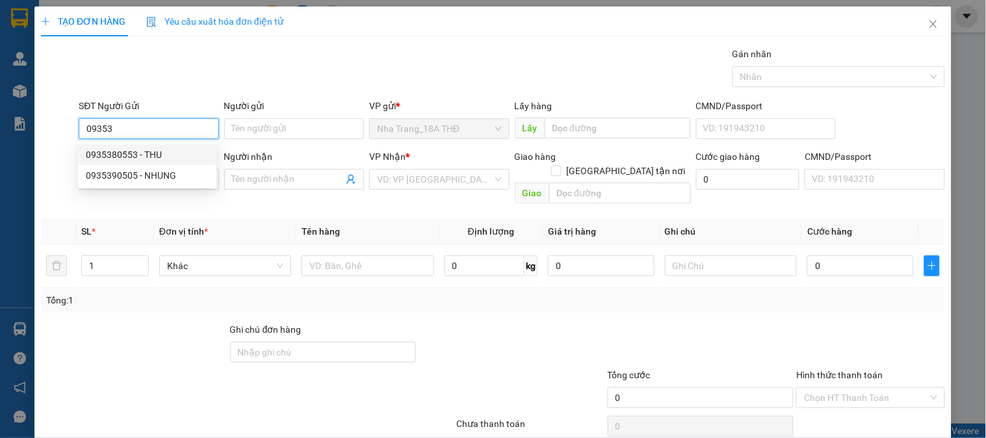
click at [99, 127] on input "09353" at bounding box center [149, 128] width 140 height 21
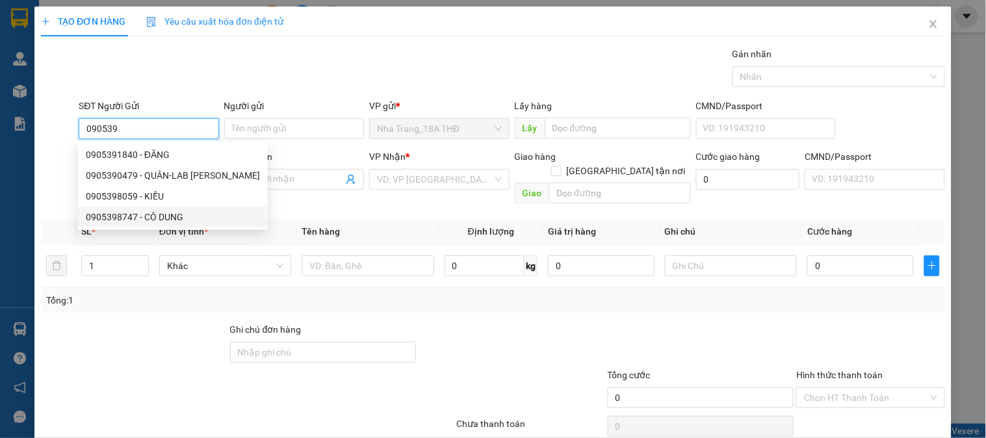
click at [146, 224] on div "0905398747 - CÔ DUNG" at bounding box center [173, 217] width 190 height 21
type input "0905398747"
type input "CÔ DUNG"
type input "0909586286"
type input "HUY"
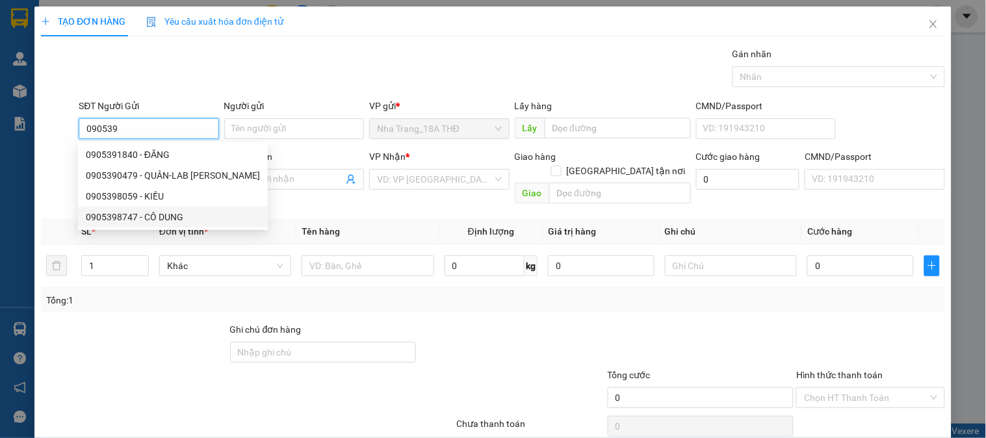
checkbox input "true"
type input "CC HAGL 3 (NEW SÀI GÒN ) NGUYỄN HỮU THỌ , PHƯỜNG PHƯỚC KIỂNG,HUYỆN NHÀ BÈ (GTN …"
type input "80.000"
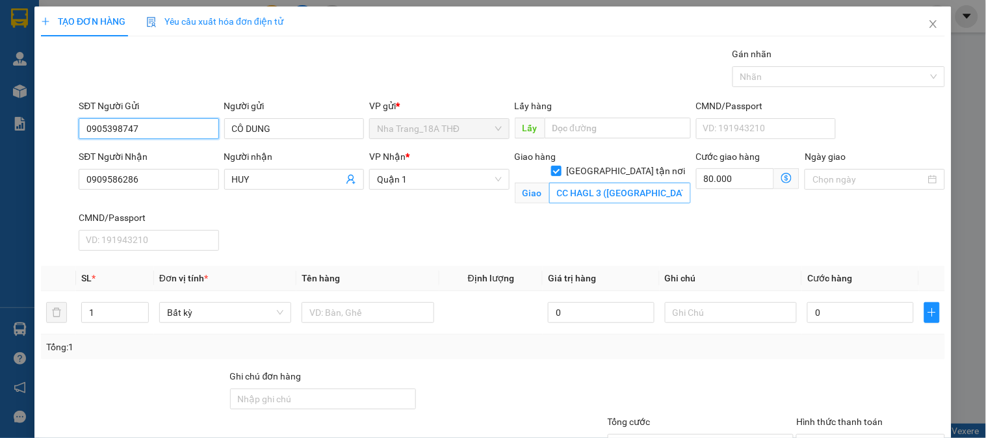
type input "0905398747"
click at [629, 187] on input "CC HAGL 3 (NEW SÀI GÒN ) NGUYỄN HỮU THỌ , PHƯỜNG PHƯỚC KIỂNG,HUYỆN NHÀ BÈ (GTN …" at bounding box center [620, 193] width 142 height 21
click at [781, 176] on icon "dollar-circle" at bounding box center [786, 178] width 10 height 10
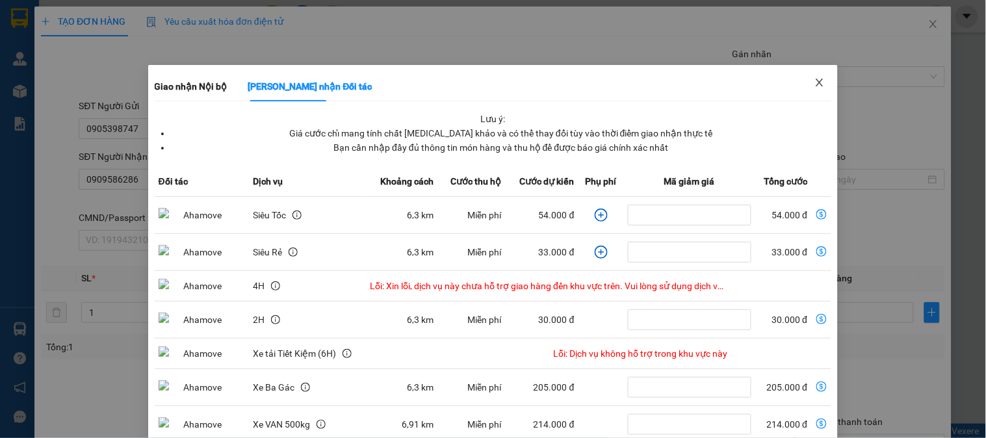
click at [817, 84] on span "Close" at bounding box center [819, 83] width 36 height 36
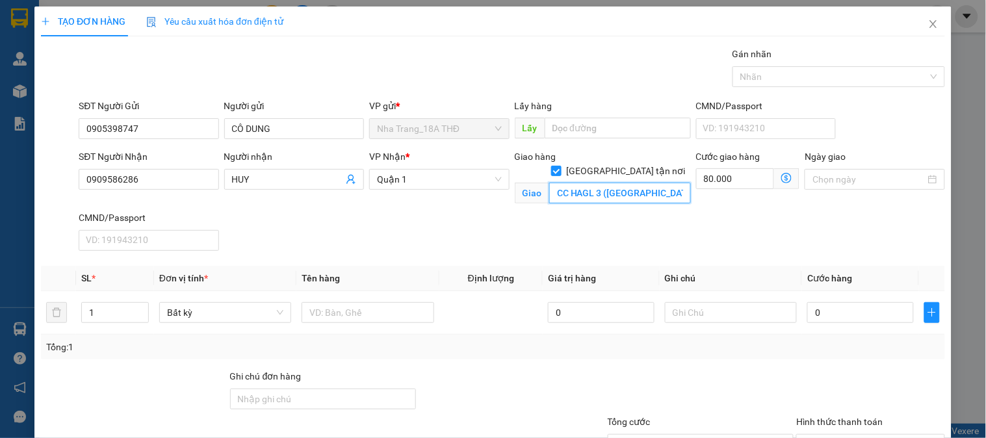
click at [613, 183] on input "CC HAGL 3 (NEW SÀI GÒN ) NGUYỄN HỮU THỌ , PHƯỜNG PHƯỚC KIỂNG,HUYỆN NHÀ BÈ (GTN …" at bounding box center [620, 193] width 142 height 21
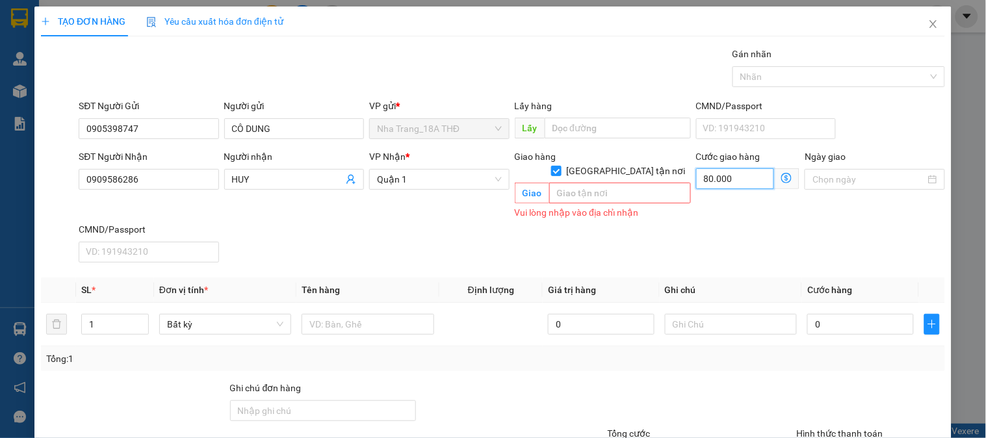
click at [722, 175] on input "80.000" at bounding box center [735, 178] width 79 height 21
type input "0"
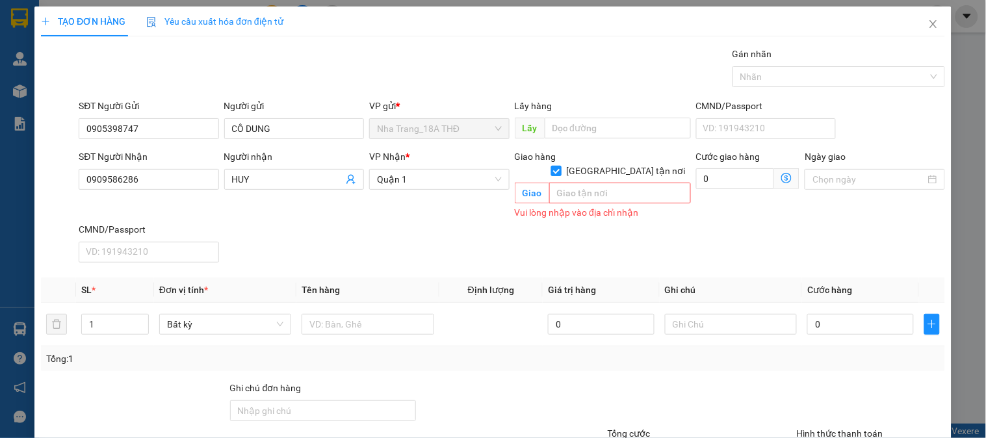
click at [560, 166] on input "[GEOGRAPHIC_DATA] tận nơi" at bounding box center [555, 170] width 9 height 9
checkbox input "false"
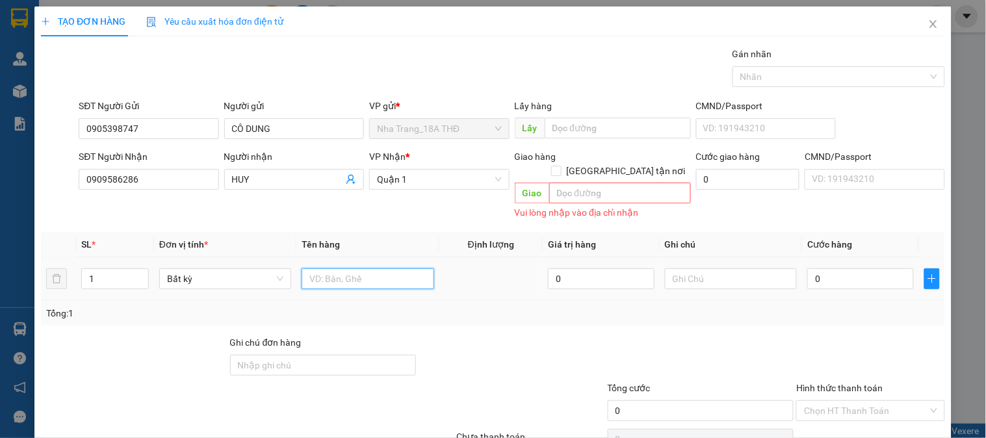
click at [407, 268] on input "text" at bounding box center [367, 278] width 132 height 21
type input "1TX"
click at [855, 268] on input "0" at bounding box center [860, 278] width 107 height 21
type input "3"
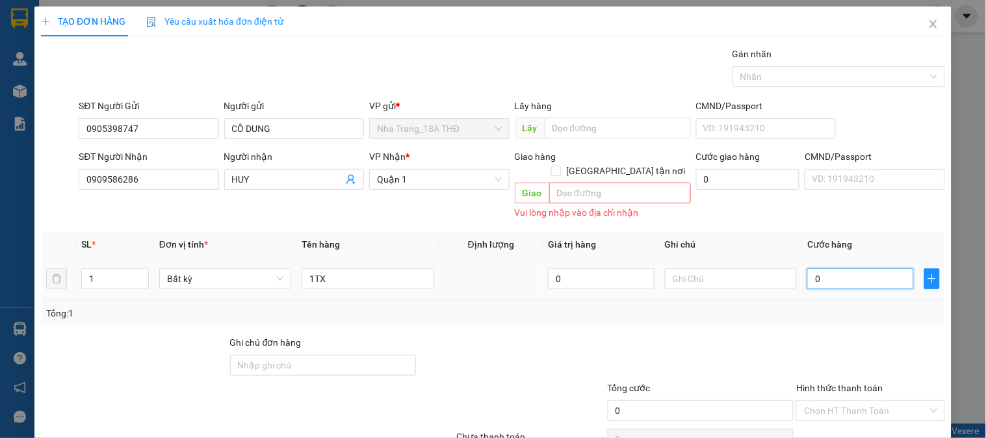
type input "3"
type input "30"
type input "30.000"
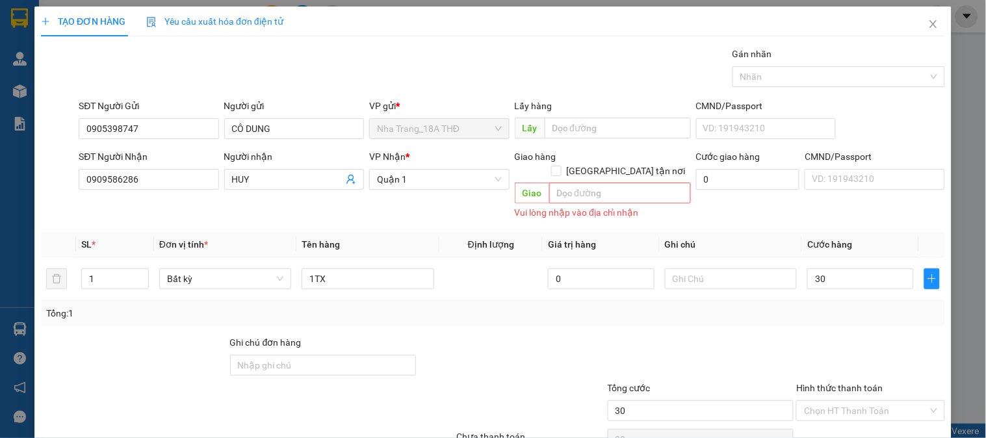
type input "30.000"
click at [867, 306] on div "Tổng: 1" at bounding box center [492, 313] width 893 height 14
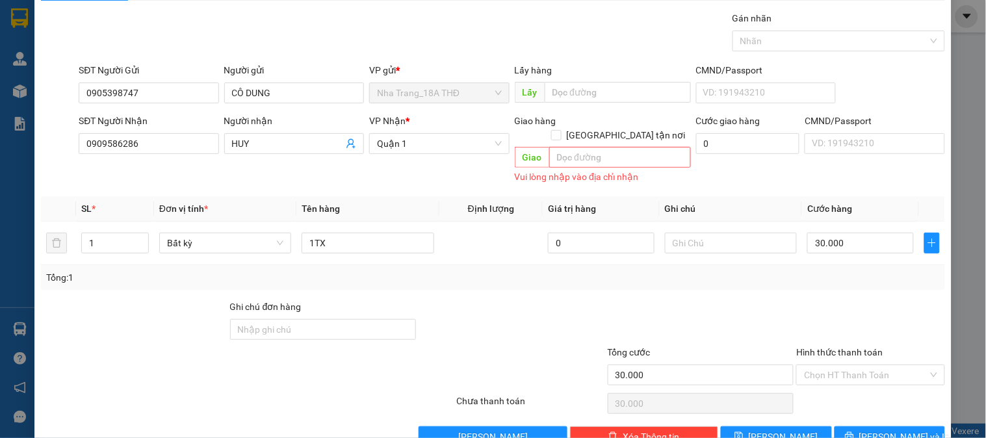
scroll to position [55, 0]
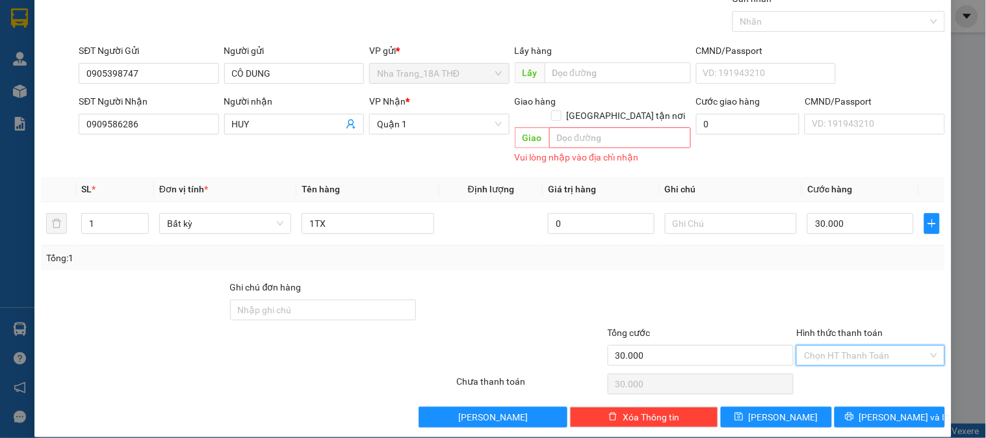
click at [862, 346] on input "Hình thức thanh toán" at bounding box center [865, 355] width 123 height 19
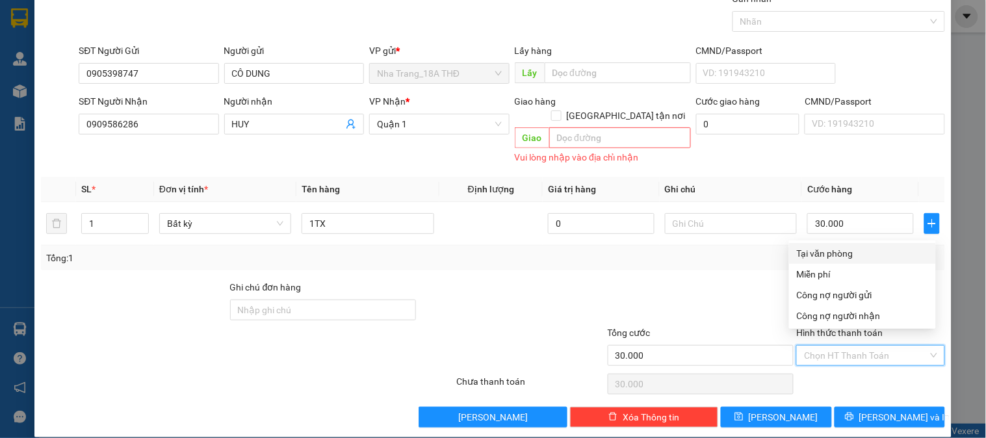
click at [880, 250] on div "Tại văn phòng" at bounding box center [862, 253] width 131 height 14
type input "0"
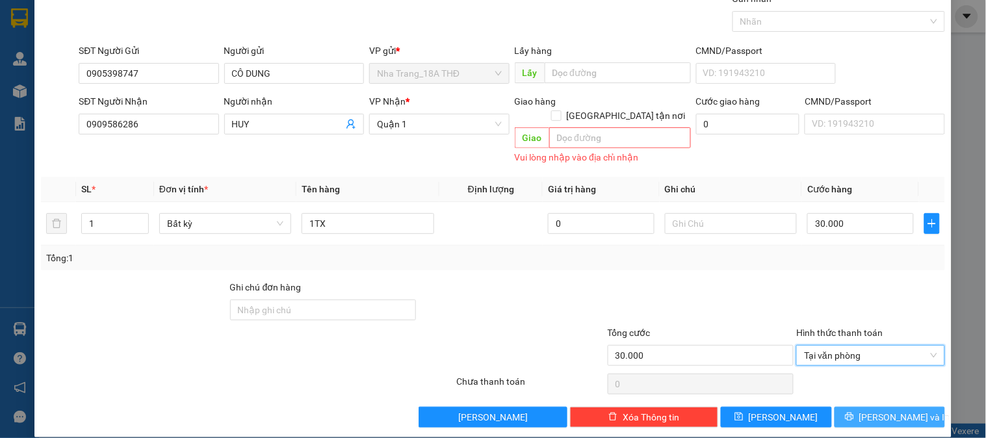
click at [860, 407] on button "[PERSON_NAME] và In" at bounding box center [889, 417] width 110 height 21
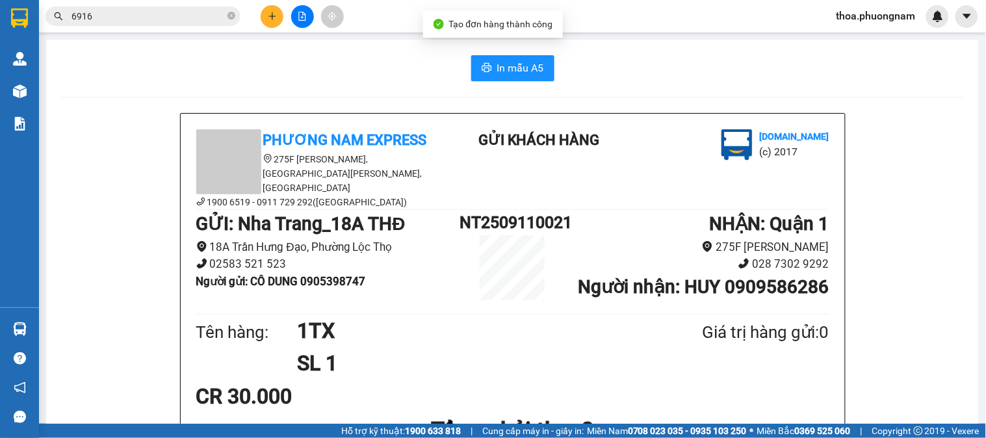
click at [515, 70] on span "In mẫu A5" at bounding box center [520, 68] width 47 height 16
click at [282, 15] on button at bounding box center [272, 16] width 23 height 23
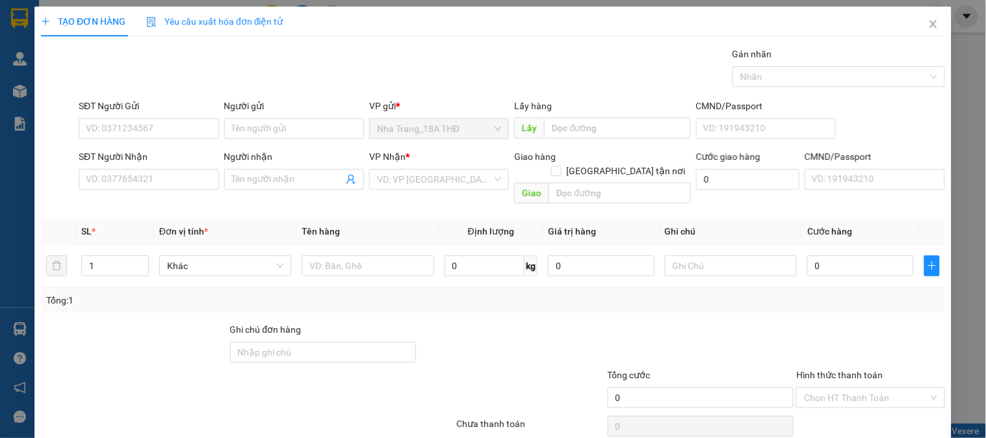
click at [271, 24] on span "Yêu cầu xuất hóa đơn điện tử" at bounding box center [214, 21] width 137 height 10
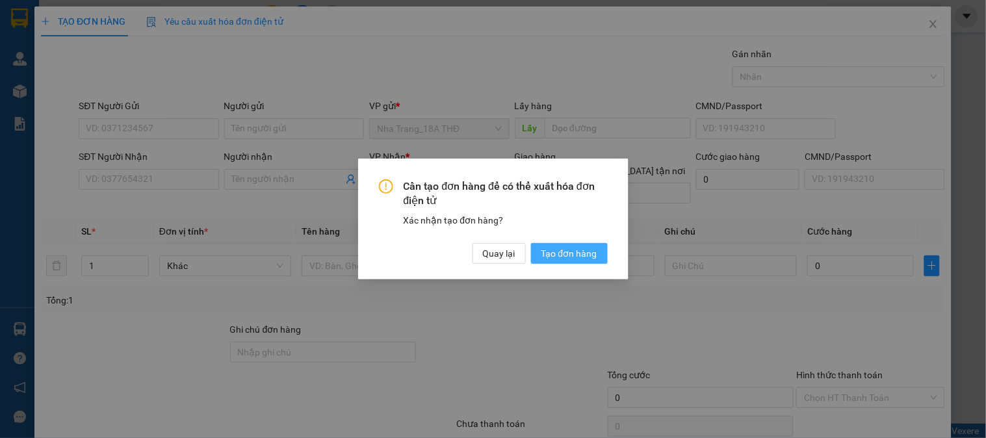
click at [539, 250] on button "Tạo đơn hàng" at bounding box center [569, 253] width 77 height 21
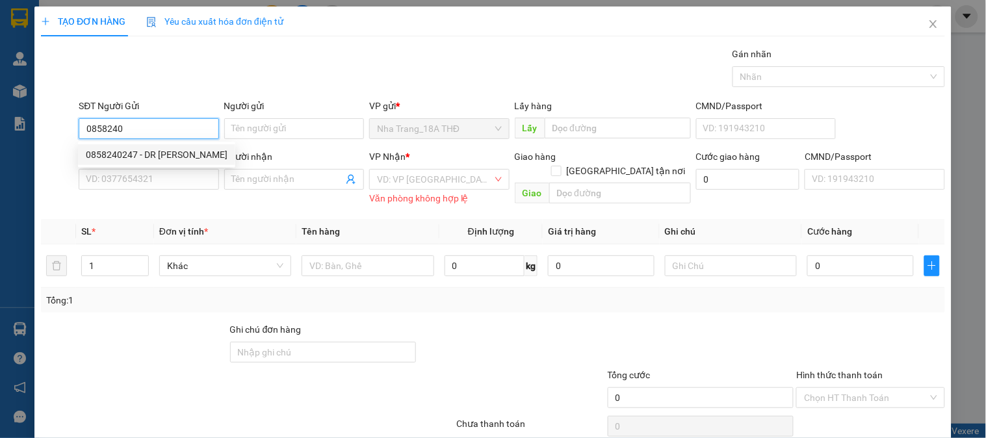
click at [154, 163] on div "0858240247 - DR NGUYỄN" at bounding box center [156, 154] width 157 height 21
type input "0858240247"
type input "DR NGUYỄN"
type input "0903345945"
type input "LAB CETEC"
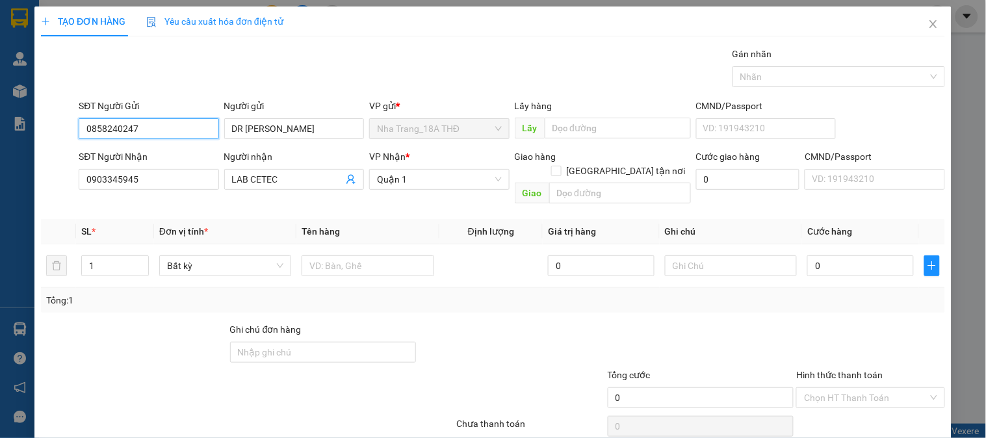
type input "0858240247"
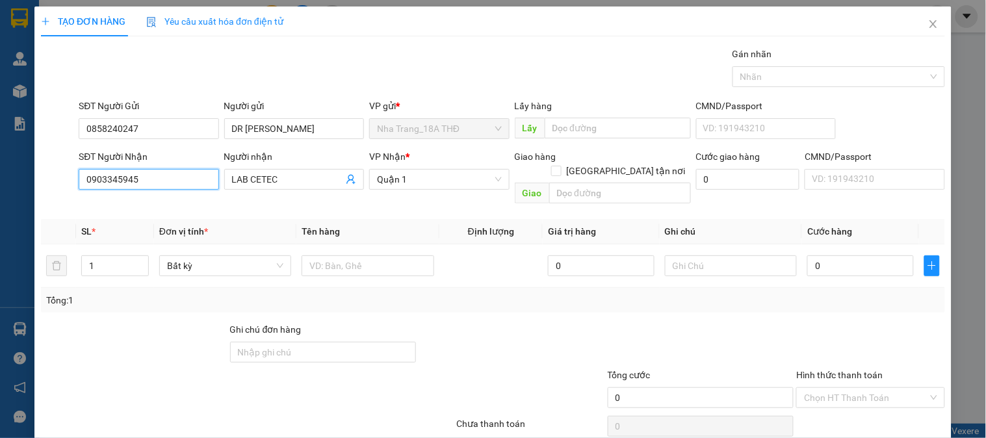
drag, startPoint x: 50, startPoint y: 207, endPoint x: 40, endPoint y: 203, distance: 10.5
click at [42, 207] on div "Transit Pickup Surcharge Ids Transit Deliver Surcharge Ids Transit Deliver Surc…" at bounding box center [493, 258] width 904 height 423
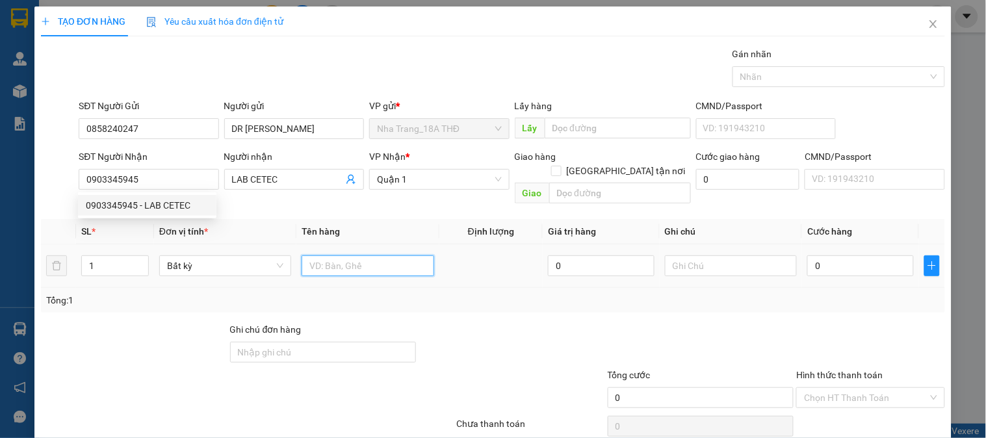
click at [333, 255] on input "text" at bounding box center [367, 265] width 132 height 21
type input "1 H"
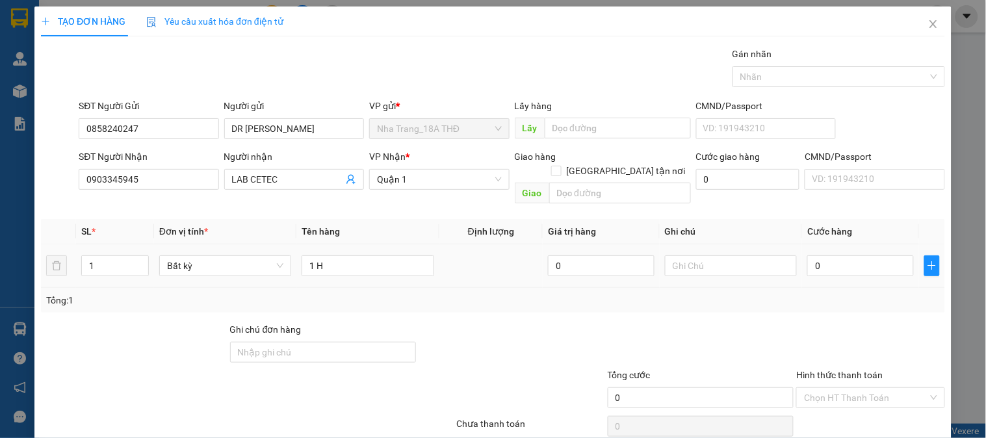
click at [834, 253] on div "0" at bounding box center [860, 266] width 107 height 26
click at [830, 255] on input "0" at bounding box center [860, 265] width 107 height 21
type input "2"
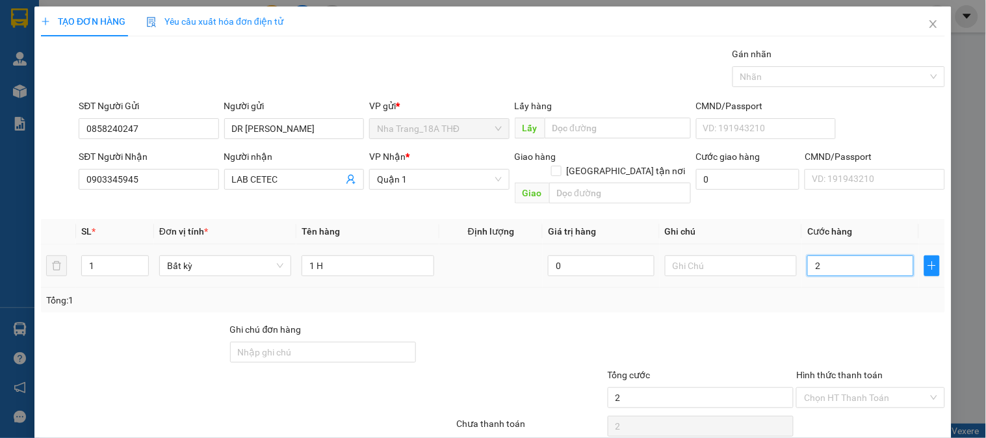
type input "20"
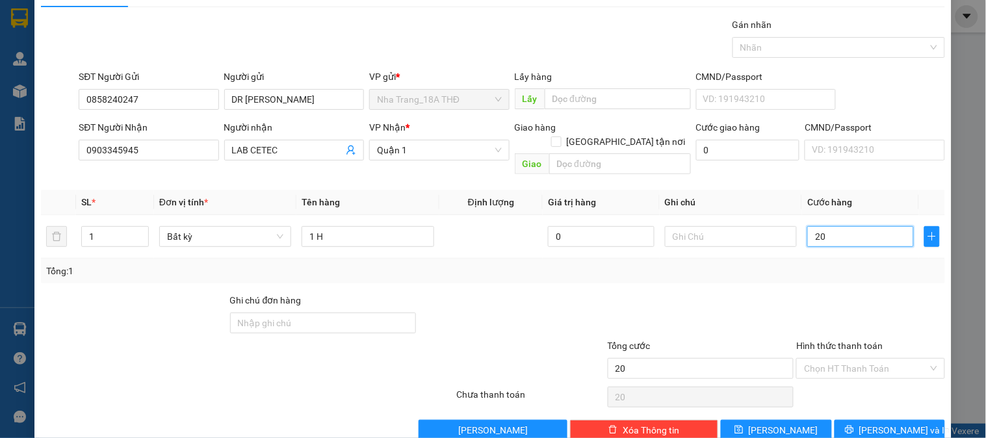
scroll to position [42, 0]
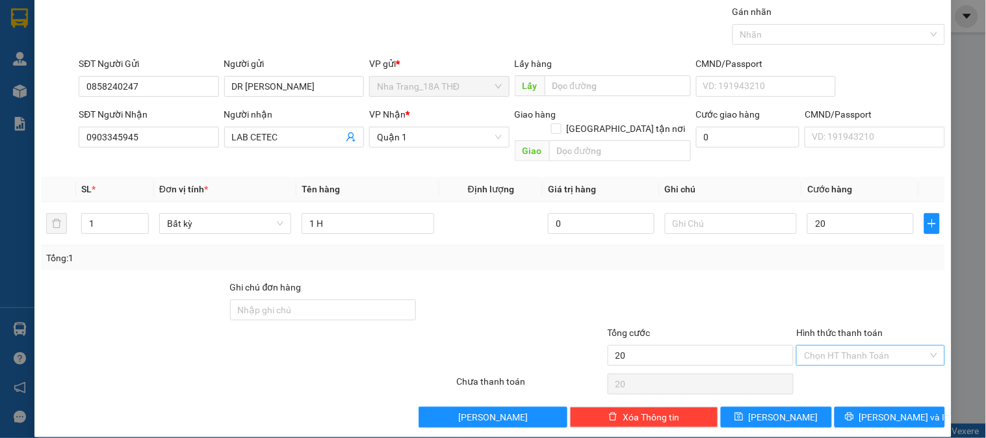
type input "20.000"
click at [807, 346] on input "Hình thức thanh toán" at bounding box center [865, 355] width 123 height 19
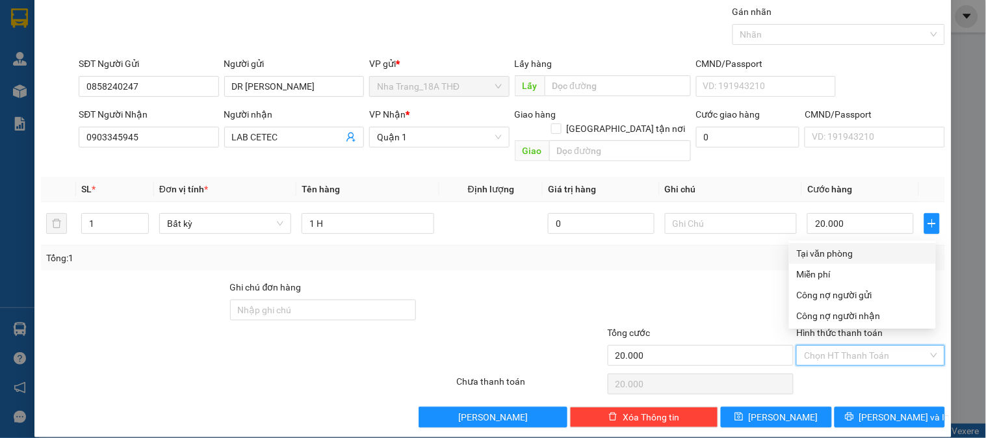
click at [827, 254] on div "Tại văn phòng" at bounding box center [862, 253] width 131 height 14
type input "0"
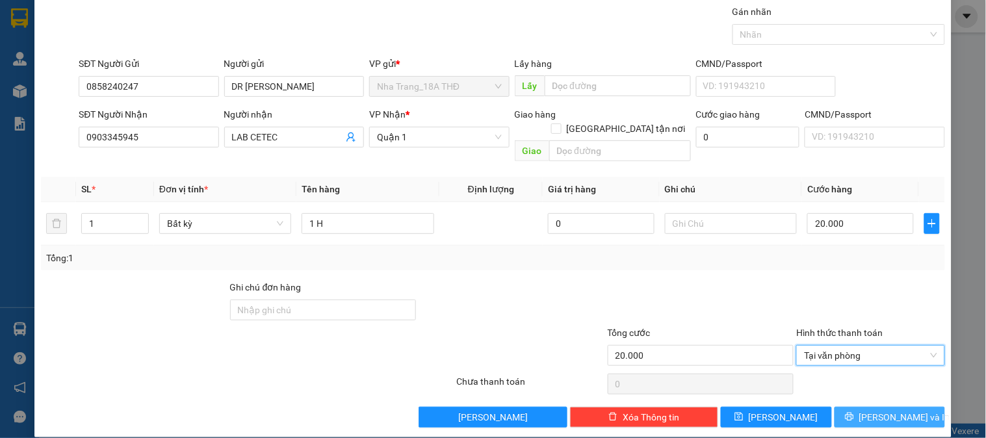
drag, startPoint x: 860, startPoint y: 397, endPoint x: 795, endPoint y: 397, distance: 64.3
click at [859, 407] on button "[PERSON_NAME] và In" at bounding box center [889, 417] width 110 height 21
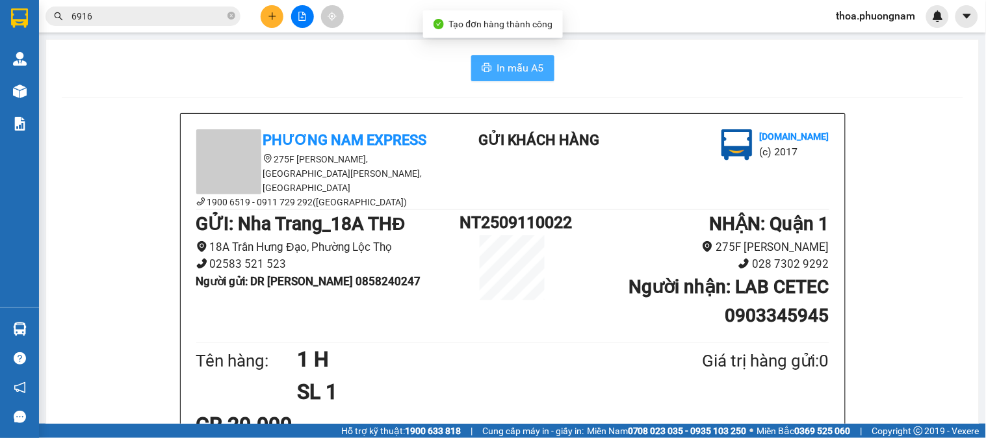
drag, startPoint x: 518, startPoint y: 73, endPoint x: 651, endPoint y: 112, distance: 138.8
click at [519, 73] on span "In mẫu A5" at bounding box center [520, 68] width 47 height 16
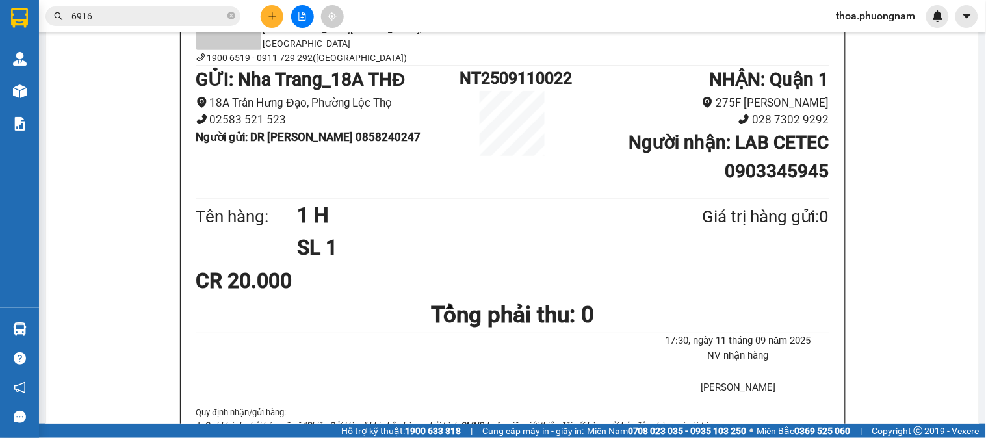
click at [290, 18] on div at bounding box center [301, 16] width 97 height 23
click at [282, 18] on button at bounding box center [272, 16] width 23 height 23
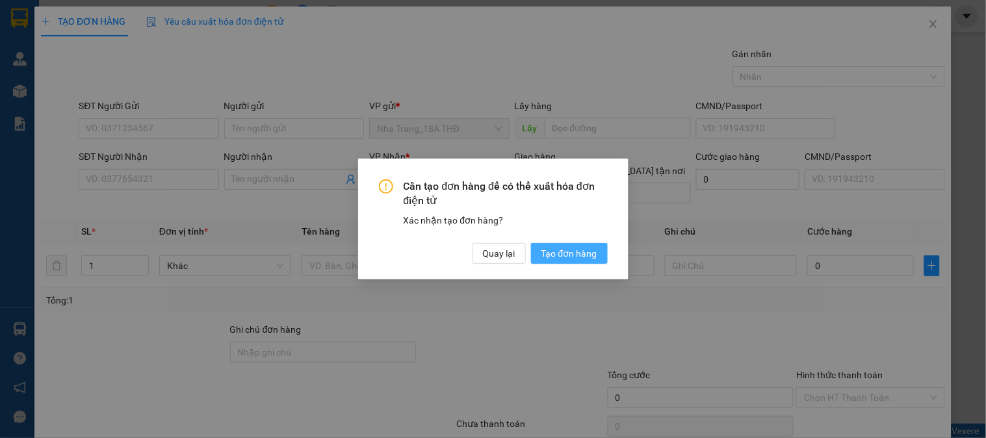
click at [575, 251] on span "Tạo đơn hàng" at bounding box center [569, 253] width 56 height 14
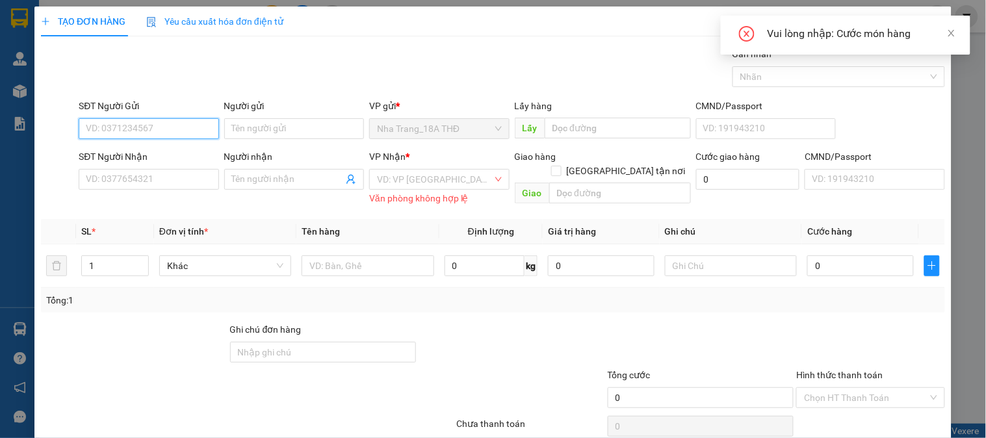
click at [133, 126] on input "SĐT Người Gửi" at bounding box center [149, 128] width 140 height 21
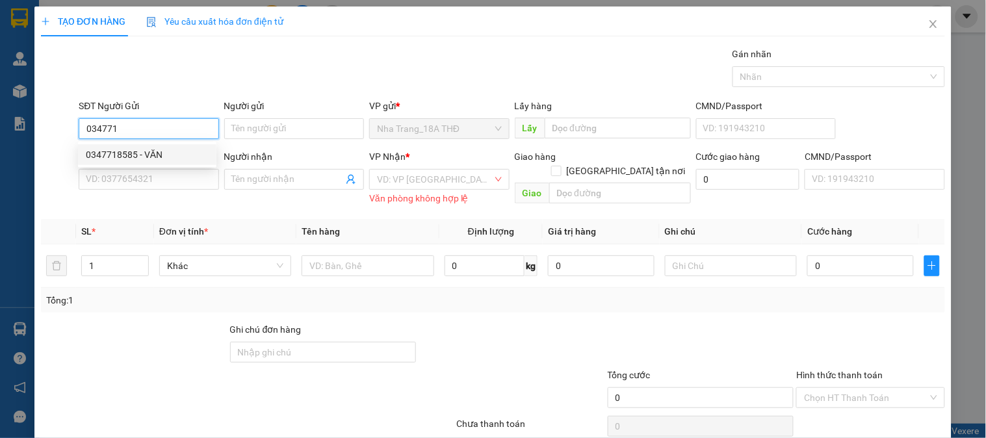
click at [177, 159] on div "0347718585 - VĂN" at bounding box center [147, 155] width 123 height 14
type input "0347718585"
type input "VĂN"
type input "0708871869"
type input "CHÂU"
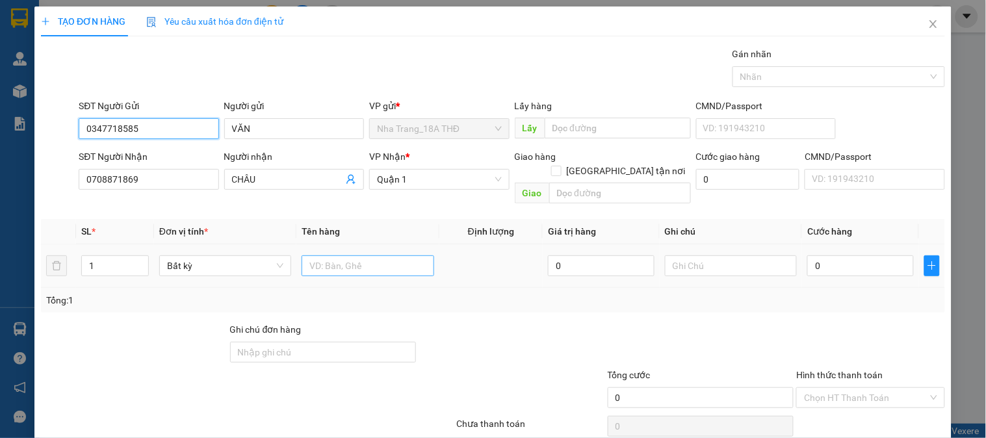
type input "0347718585"
click at [368, 255] on input "text" at bounding box center [367, 265] width 132 height 21
type input "2TX"
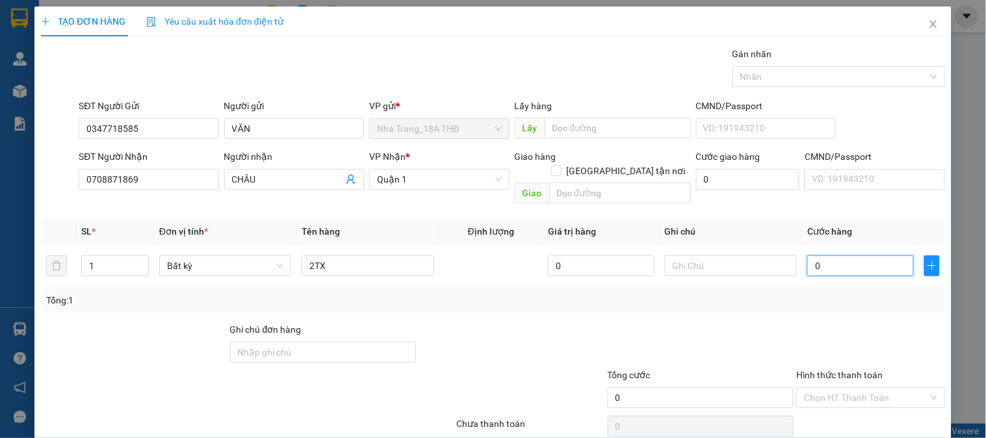
type input "7"
type input "70"
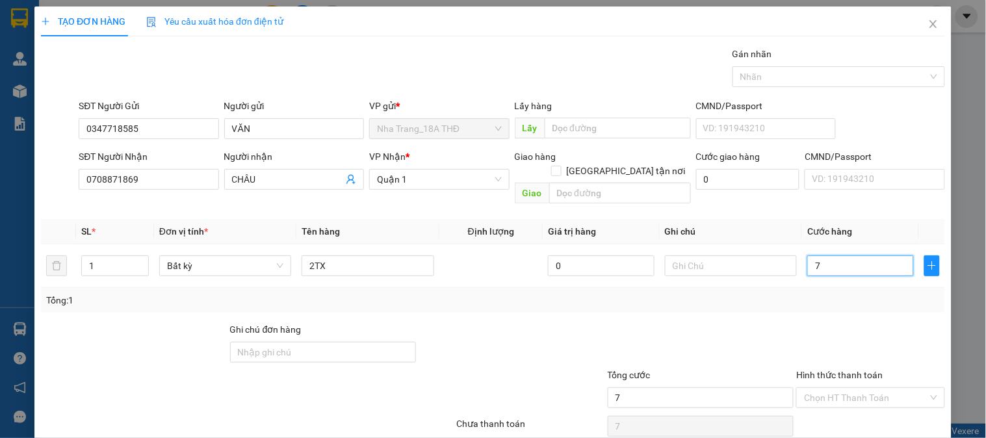
type input "70"
type input "70.000"
click at [776, 337] on div at bounding box center [700, 344] width 189 height 45
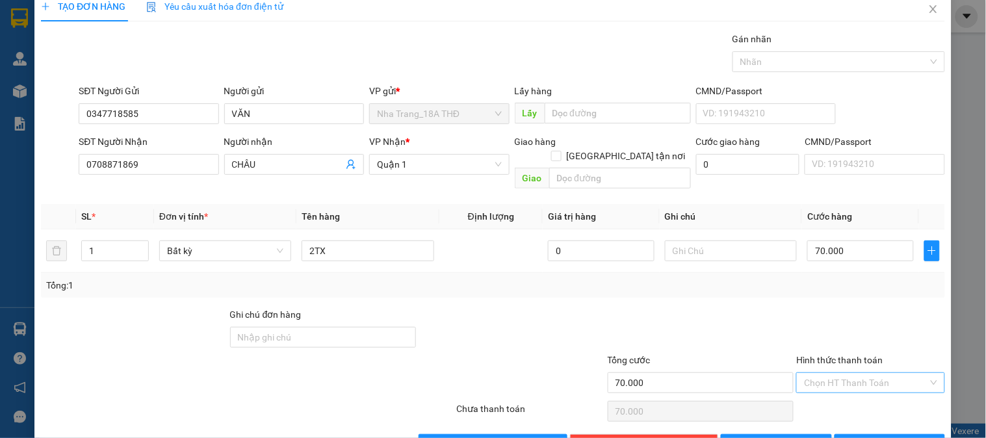
scroll to position [42, 0]
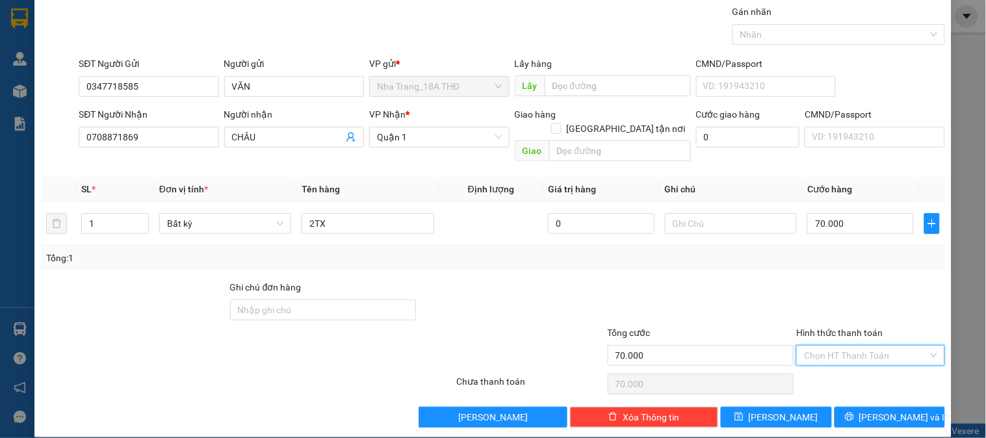
click at [813, 347] on input "Hình thức thanh toán" at bounding box center [865, 355] width 123 height 19
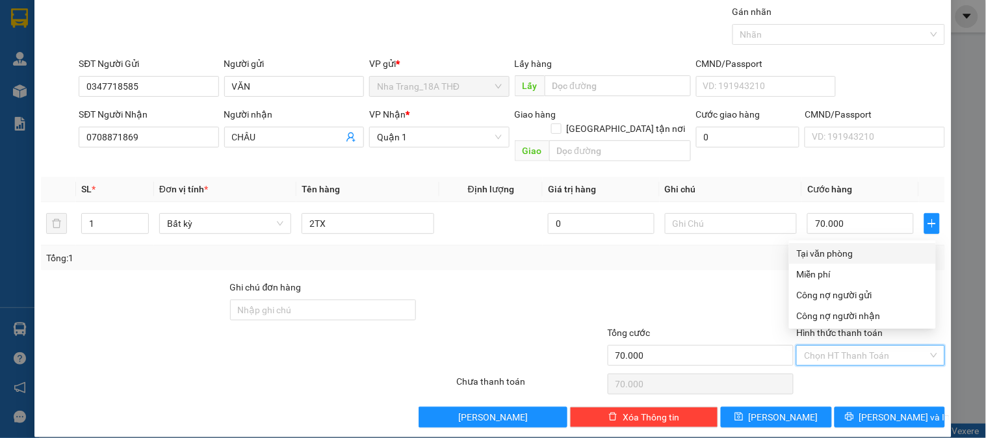
click at [845, 251] on div "Tại văn phòng" at bounding box center [862, 253] width 131 height 14
type input "0"
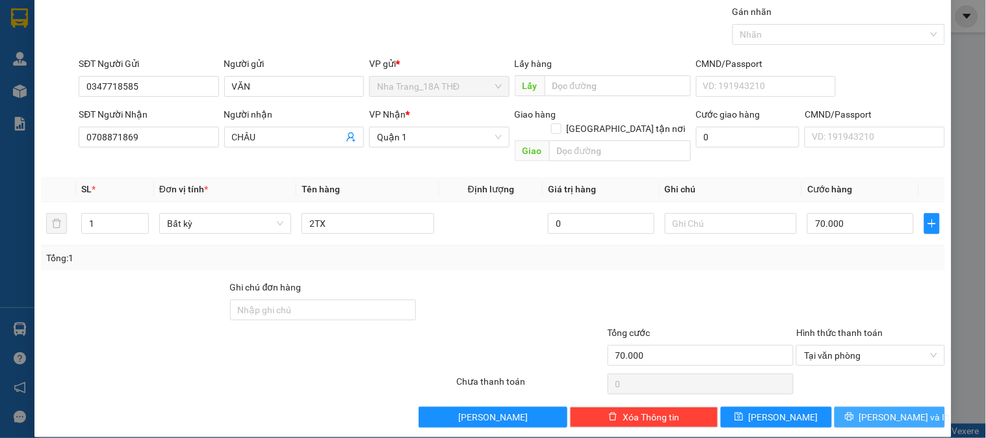
click at [854, 412] on icon "printer" at bounding box center [849, 416] width 9 height 9
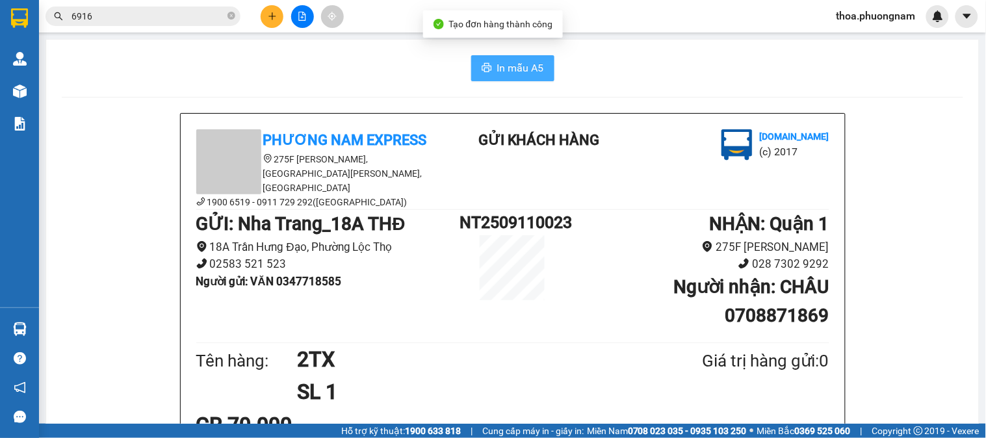
click at [518, 70] on span "In mẫu A5" at bounding box center [520, 68] width 47 height 16
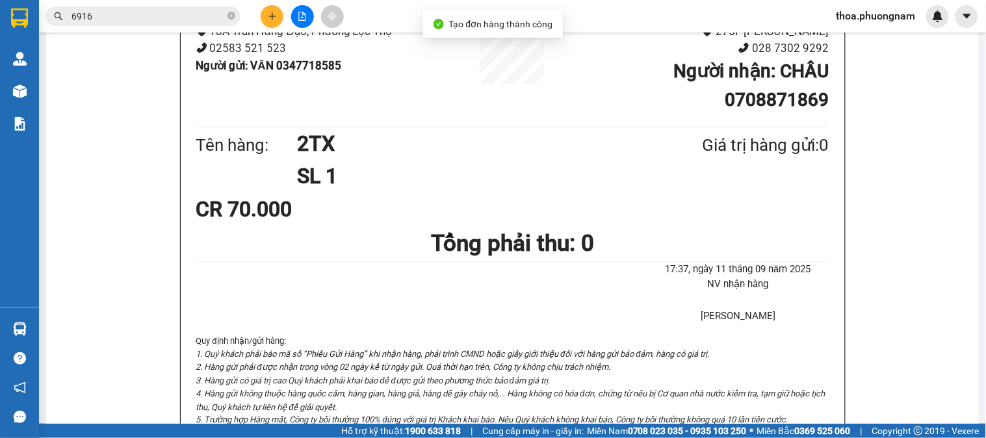
scroll to position [216, 0]
click at [270, 3] on div "Kết quả tìm kiếm ( 275 ) Bộ lọc Mã ĐH Trạng thái Món hàng Tổng cước Chưa cước N…" at bounding box center [493, 16] width 986 height 32
click at [268, 10] on button at bounding box center [272, 16] width 23 height 23
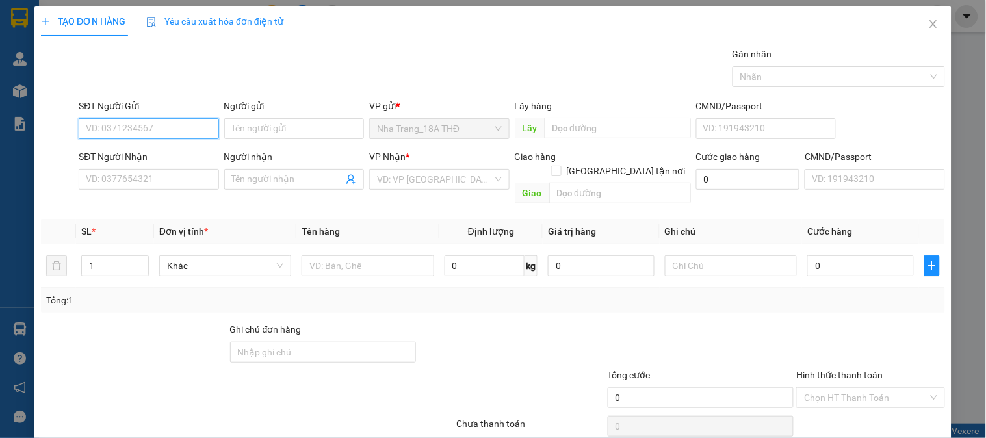
click at [136, 129] on input "SĐT Người Gửi" at bounding box center [149, 128] width 140 height 21
type input "0969488802"
click at [185, 161] on div "0969488802 - PHONG" at bounding box center [147, 155] width 123 height 14
type input "PHONG"
type input "0938161994"
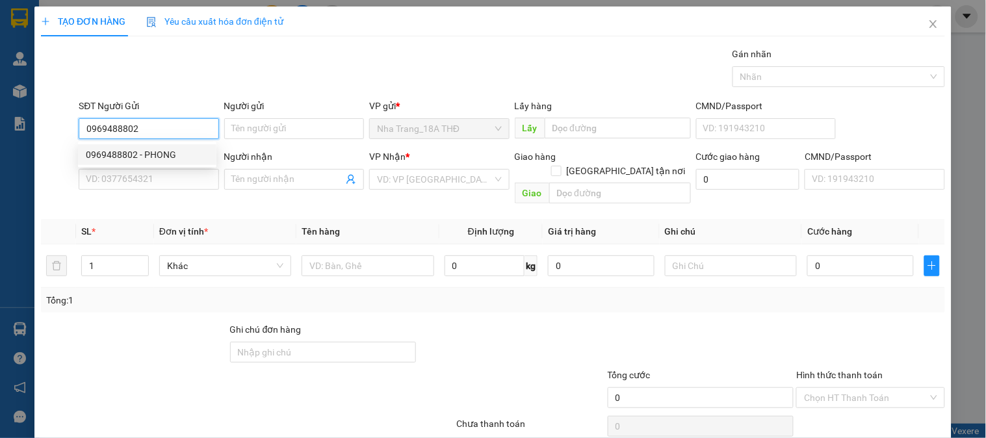
type input "VĨ"
checkbox input "true"
type input "55 LÊ ĐẠI, P.PHÚ THỌ HÒA, Q.TÂN PHÚ ( GTN: 80K)"
type input "80.000"
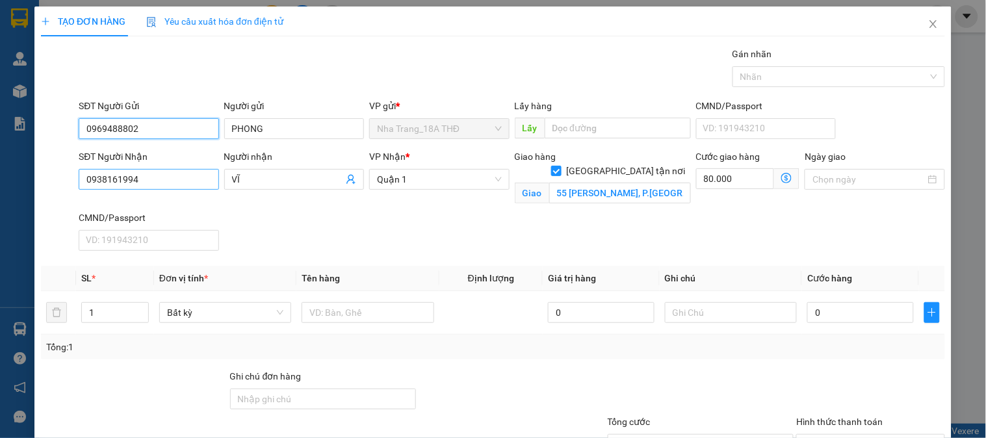
type input "0969488802"
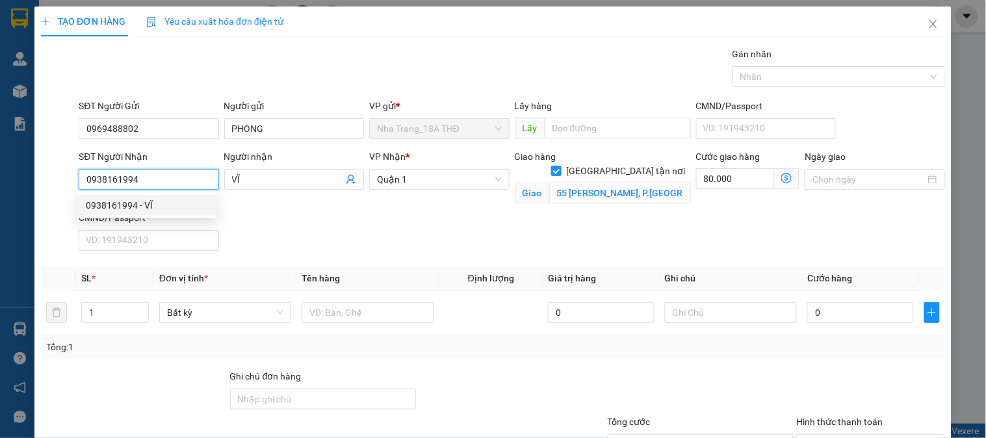
drag, startPoint x: 170, startPoint y: 183, endPoint x: 68, endPoint y: 186, distance: 101.4
click at [68, 186] on div "SĐT Người Nhận 0938161994 Người nhận VĨ VP Nhận * Quận 1 Giao hàng Giao tận nơi…" at bounding box center [493, 202] width 906 height 107
type input "0333667728"
click at [146, 202] on div "0333667728 - OANH" at bounding box center [147, 205] width 123 height 14
type input "OANH"
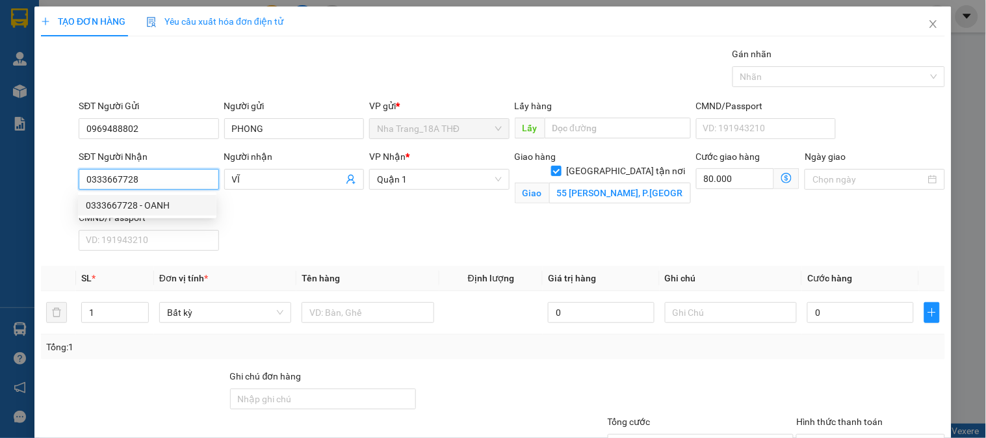
checkbox input "false"
type input "0"
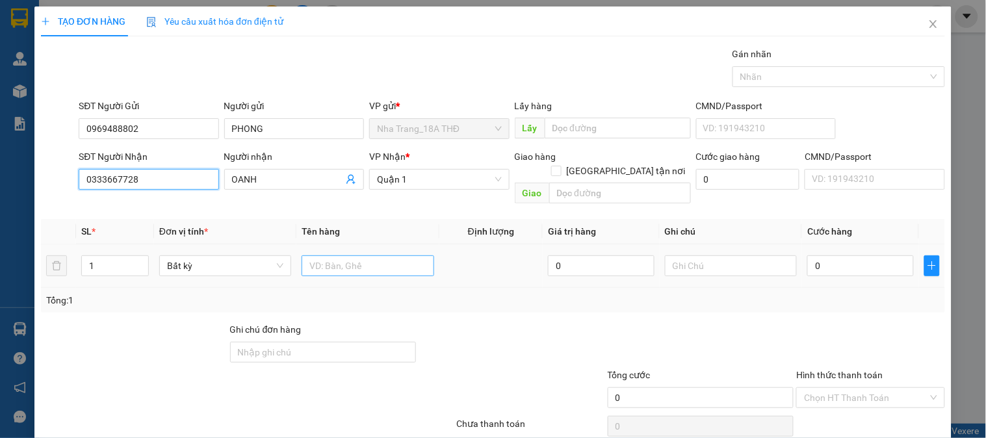
type input "0333667728"
click at [307, 255] on input "text" at bounding box center [367, 265] width 132 height 21
type input "1 T TRẮNG"
click at [826, 260] on input "0" at bounding box center [860, 265] width 107 height 21
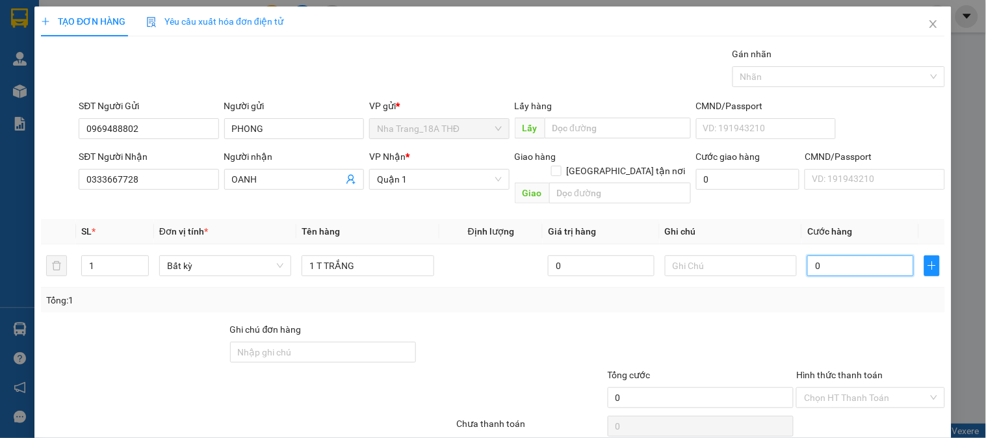
type input "4"
type input "40"
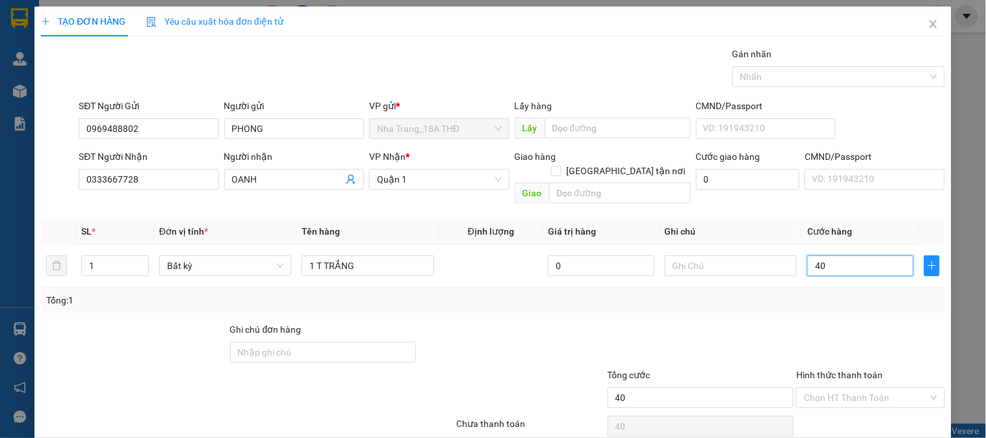
scroll to position [42, 0]
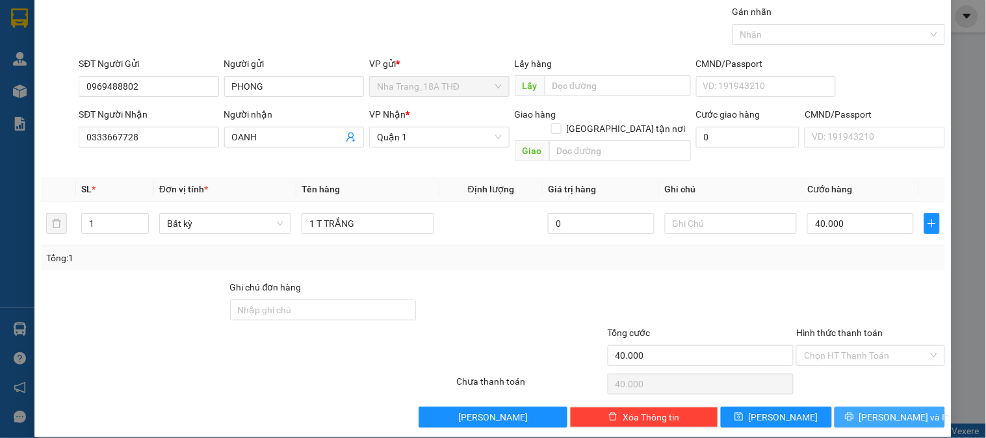
click at [854, 412] on icon "printer" at bounding box center [849, 416] width 9 height 9
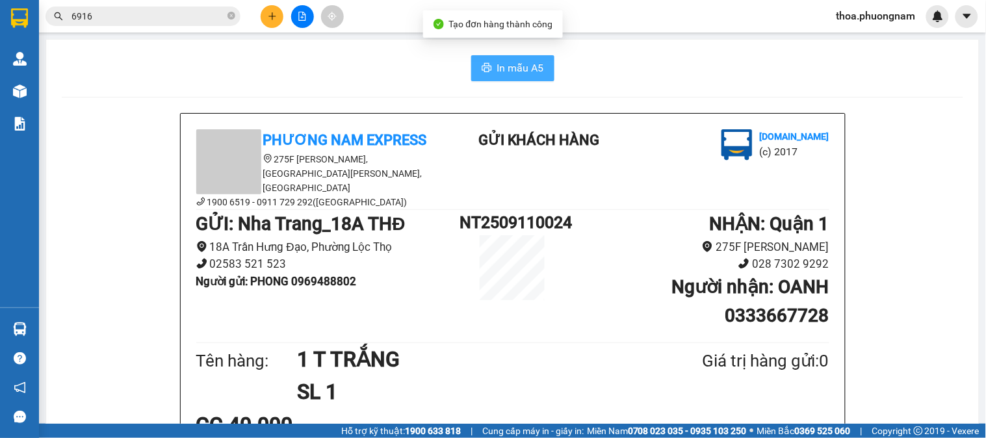
click at [521, 72] on span "In mẫu A5" at bounding box center [520, 68] width 47 height 16
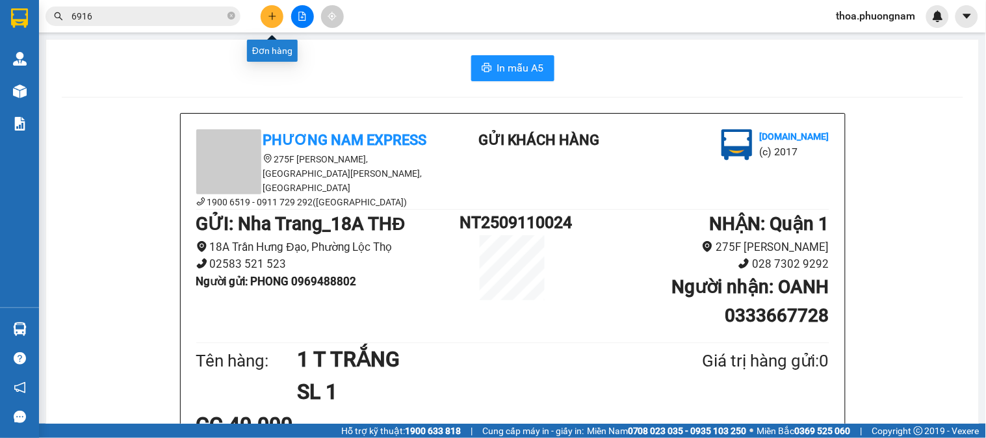
click at [277, 18] on button at bounding box center [272, 16] width 23 height 23
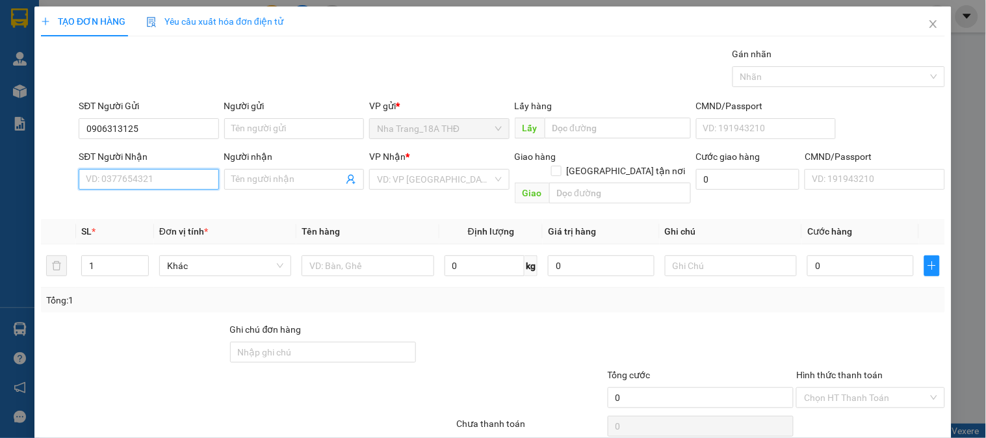
click at [146, 178] on input "SĐT Người Nhận" at bounding box center [149, 179] width 140 height 21
click at [266, 180] on input "Người nhận" at bounding box center [287, 179] width 111 height 14
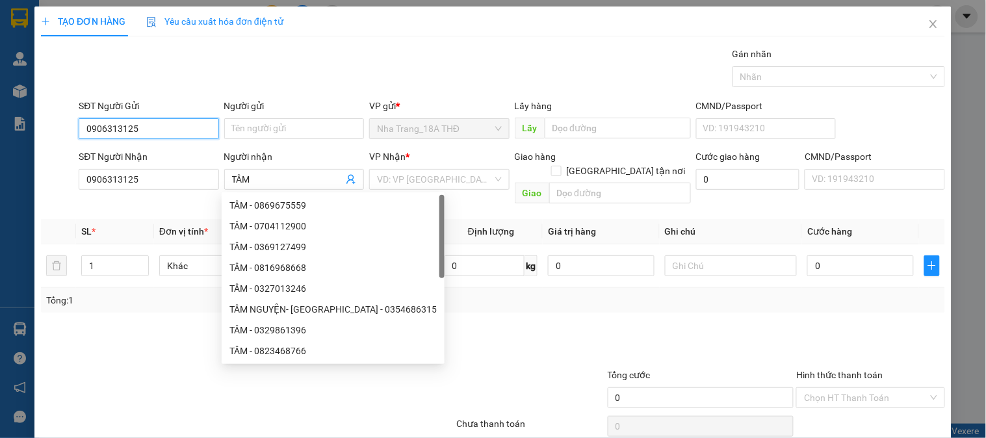
drag, startPoint x: 157, startPoint y: 132, endPoint x: 0, endPoint y: 114, distance: 157.6
click at [1, 114] on div "TẠO ĐƠN HÀNG Yêu cầu xuất hóa đơn điện tử Transit Pickup Surcharge Ids Transit …" at bounding box center [493, 219] width 986 height 438
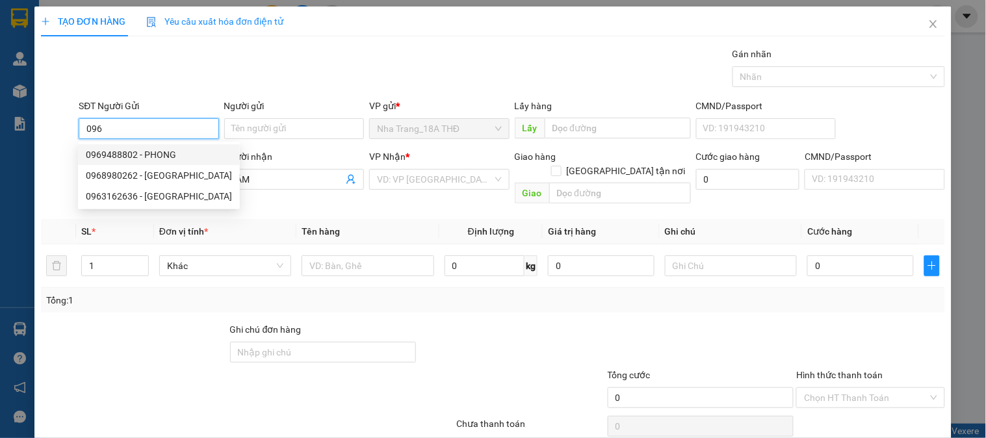
click at [92, 146] on div "0969488802 - PHONG" at bounding box center [159, 154] width 162 height 21
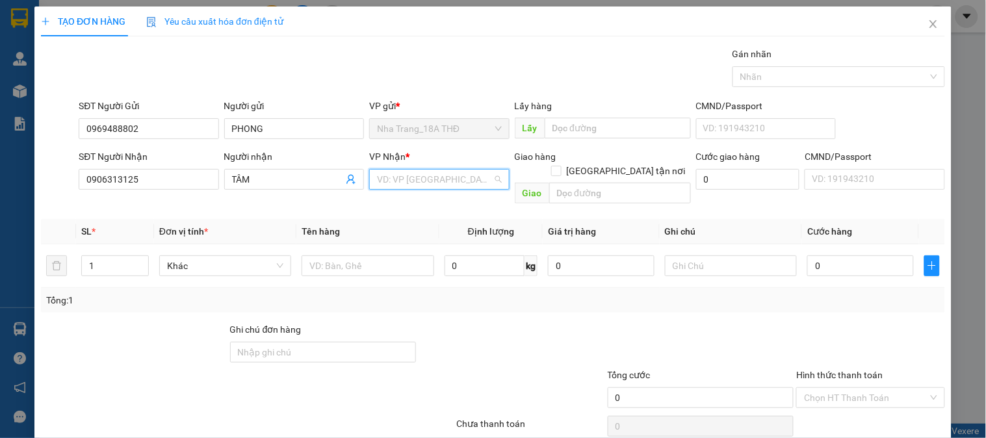
click at [394, 183] on input "search" at bounding box center [434, 179] width 115 height 19
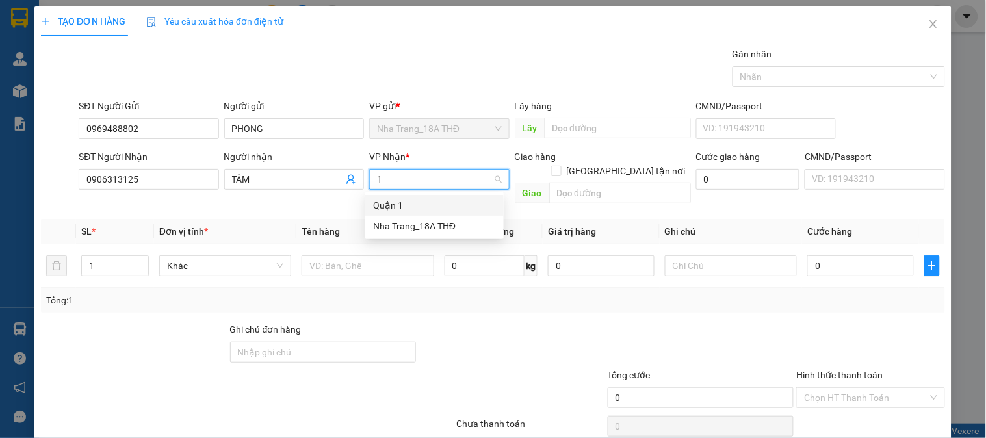
click at [392, 199] on div "Quận 1" at bounding box center [434, 205] width 123 height 14
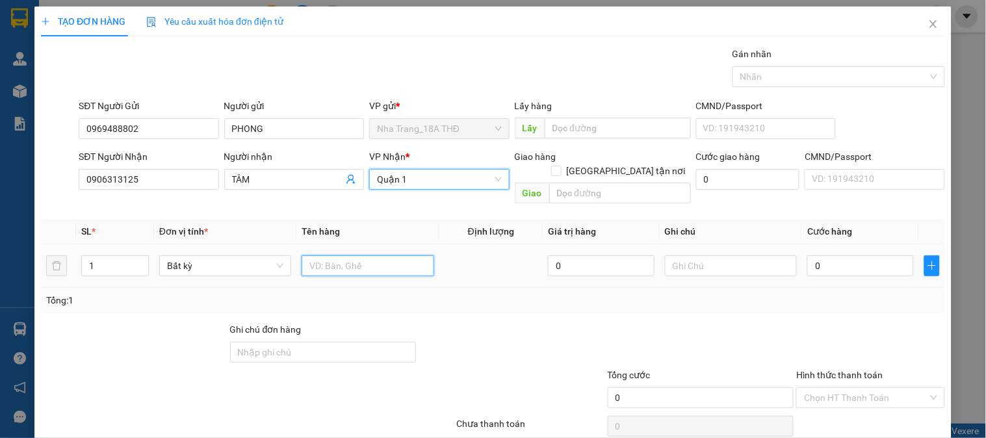
drag, startPoint x: 315, startPoint y: 250, endPoint x: 301, endPoint y: 261, distance: 18.5
click at [313, 255] on input "text" at bounding box center [367, 265] width 132 height 21
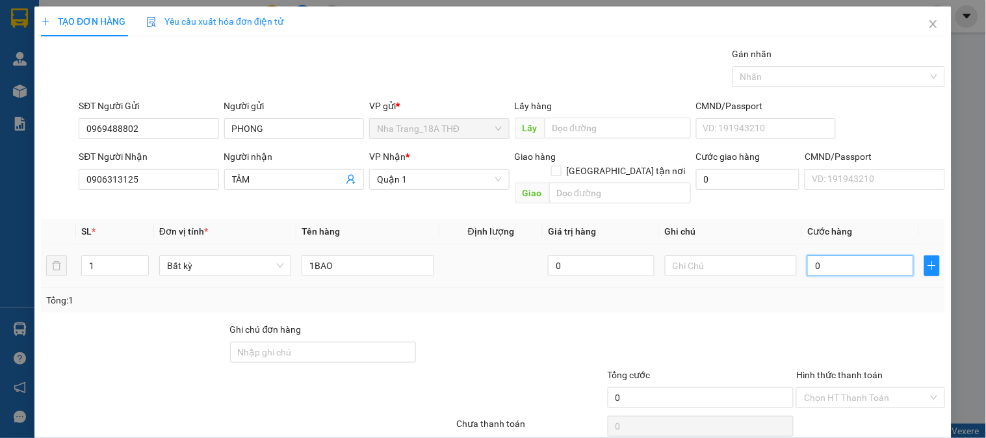
click at [838, 260] on input "0" at bounding box center [860, 265] width 107 height 21
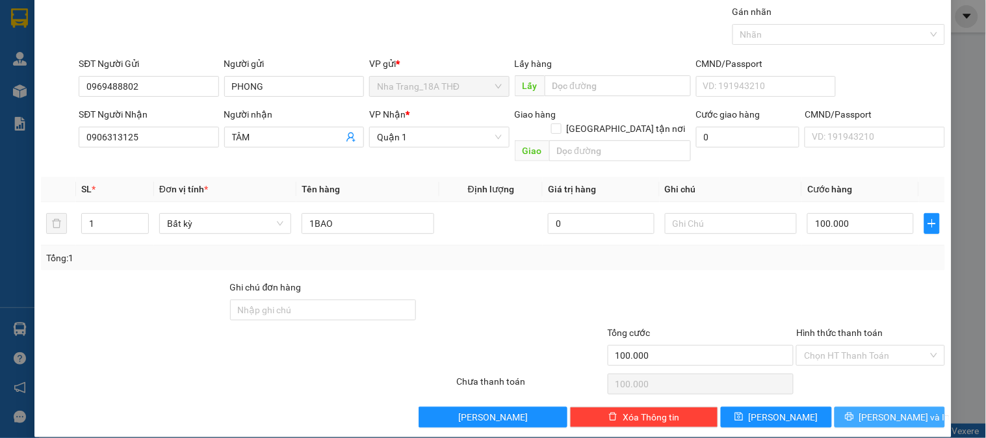
click at [854, 412] on icon "printer" at bounding box center [849, 416] width 9 height 9
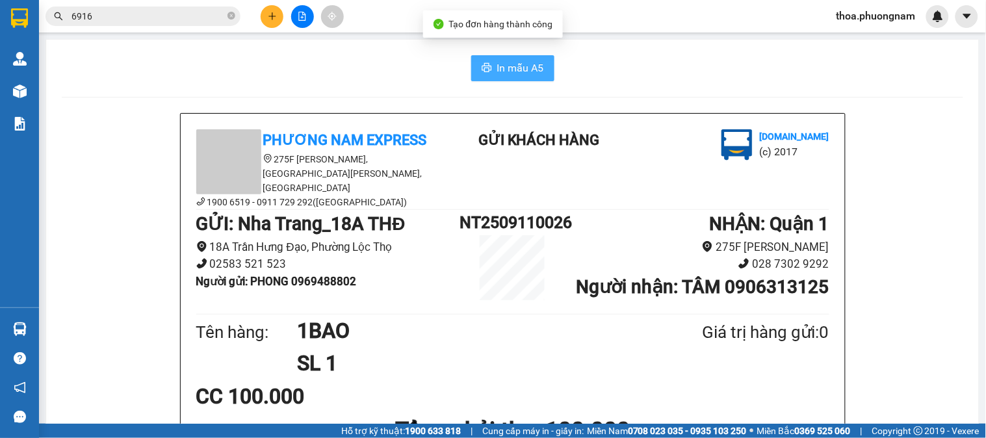
click at [528, 69] on span "In mẫu A5" at bounding box center [520, 68] width 47 height 16
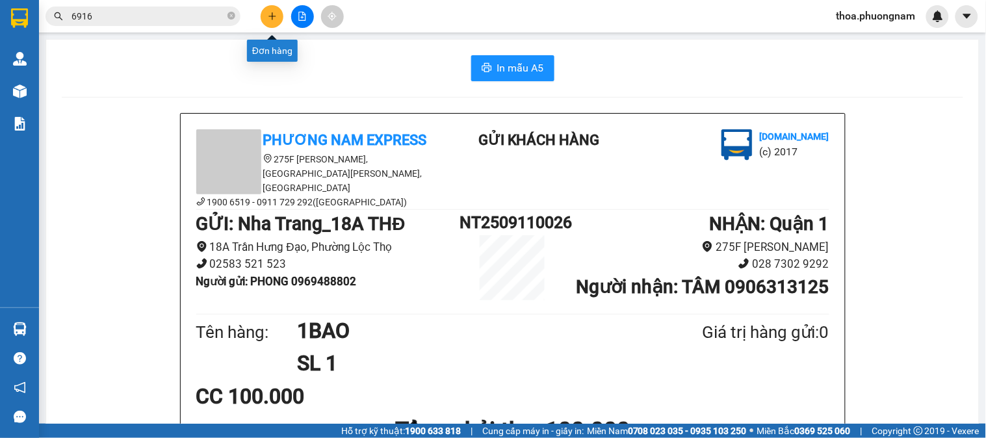
click at [264, 18] on button at bounding box center [272, 16] width 23 height 23
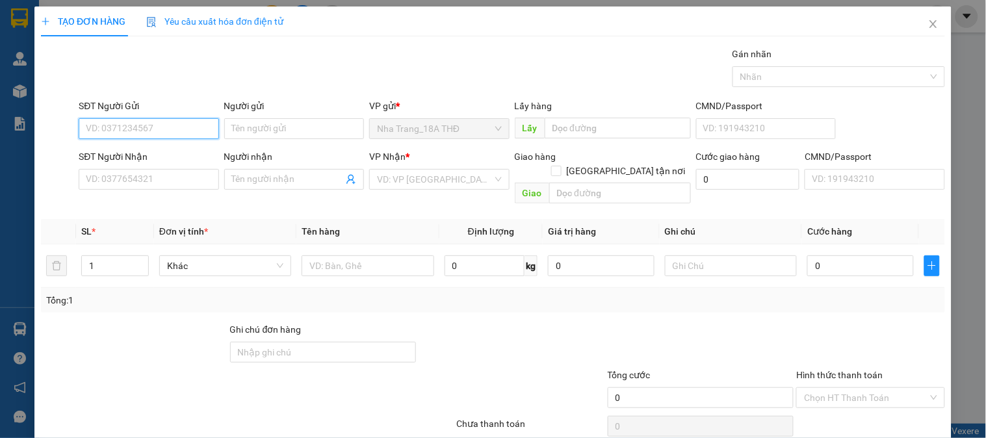
click at [170, 122] on input "SĐT Người Gửi" at bounding box center [149, 128] width 140 height 21
click at [190, 157] on div "0972221008 - HẢI" at bounding box center [147, 155] width 123 height 14
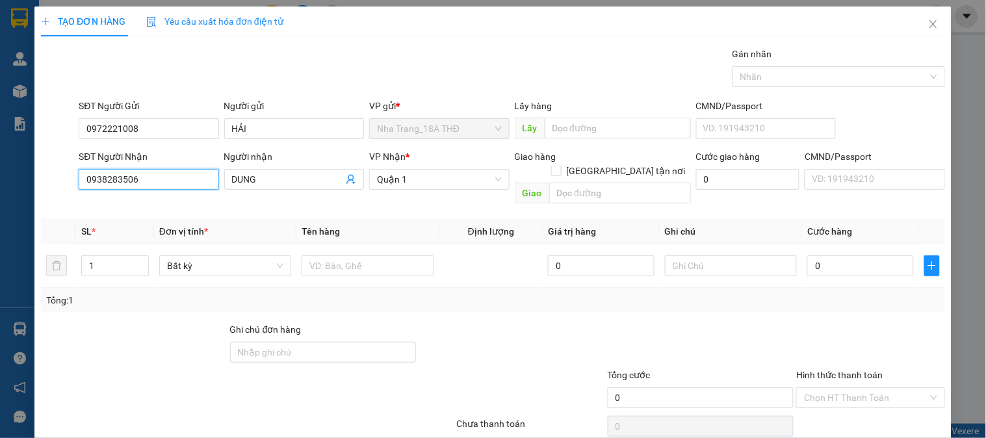
drag, startPoint x: 173, startPoint y: 186, endPoint x: 0, endPoint y: 185, distance: 172.8
click at [0, 185] on div "TẠO ĐƠN HÀNG Yêu cầu xuất hóa đơn điện tử Transit Pickup Surcharge Ids Transit …" at bounding box center [493, 219] width 986 height 438
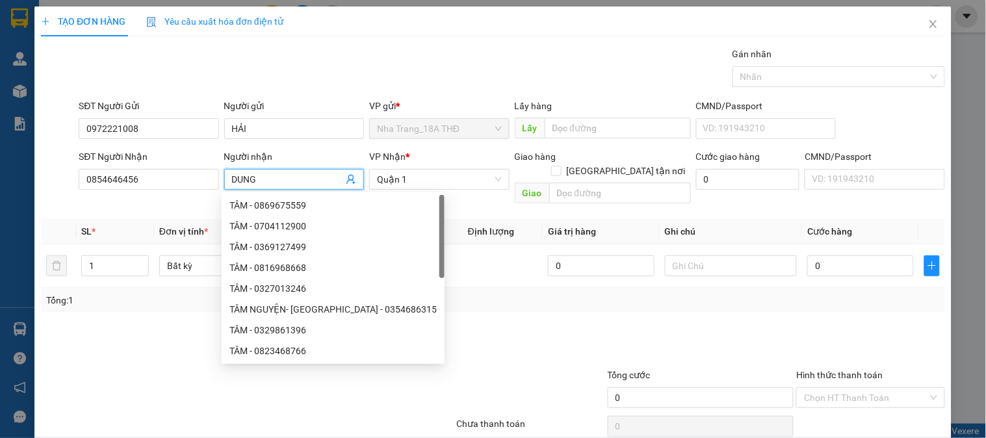
drag, startPoint x: 275, startPoint y: 179, endPoint x: 221, endPoint y: 182, distance: 54.0
click at [222, 182] on div "Người nhận DUNG" at bounding box center [294, 179] width 145 height 60
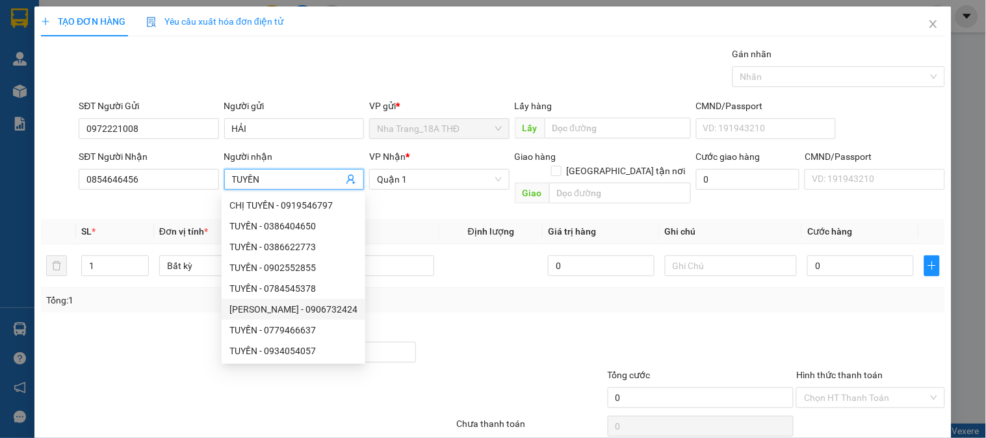
click at [154, 293] on div "Tổng: 1" at bounding box center [213, 300] width 335 height 14
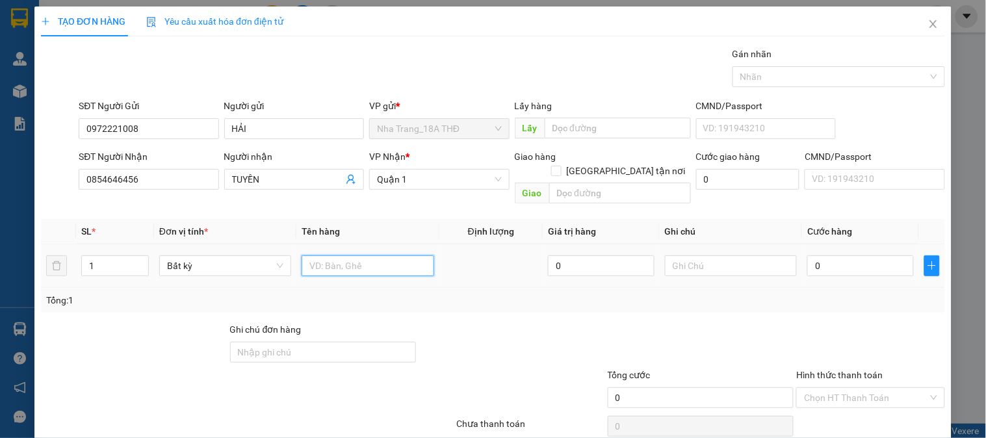
click at [365, 255] on input "text" at bounding box center [367, 265] width 132 height 21
drag, startPoint x: 825, startPoint y: 259, endPoint x: 745, endPoint y: 276, distance: 81.8
click at [825, 258] on input "0" at bounding box center [860, 265] width 107 height 21
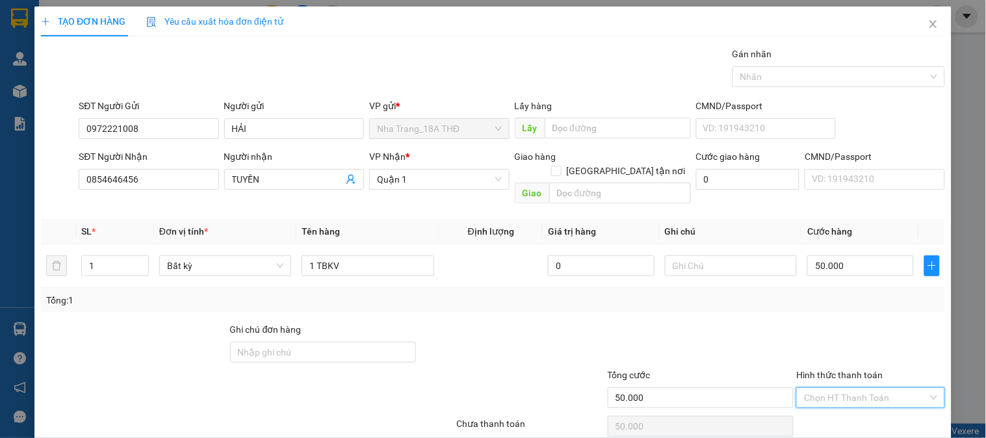
click at [817, 388] on input "Hình thức thanh toán" at bounding box center [865, 397] width 123 height 19
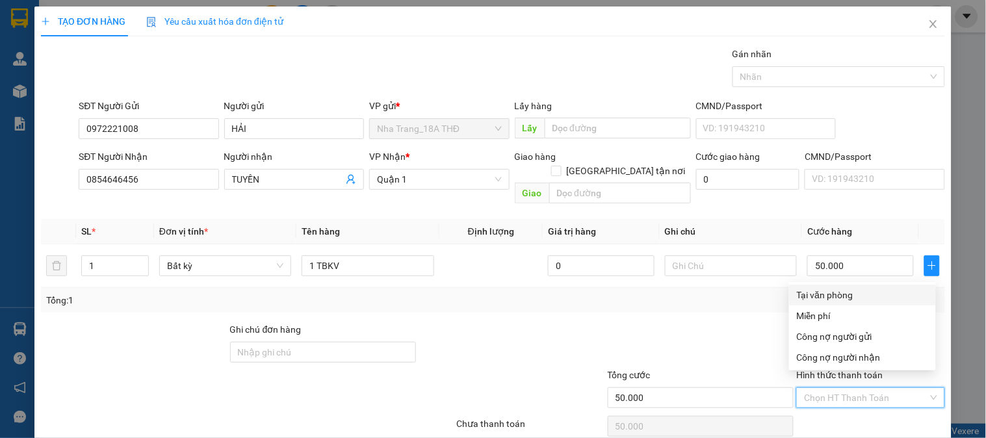
click at [853, 291] on div "Tại văn phòng" at bounding box center [862, 295] width 131 height 14
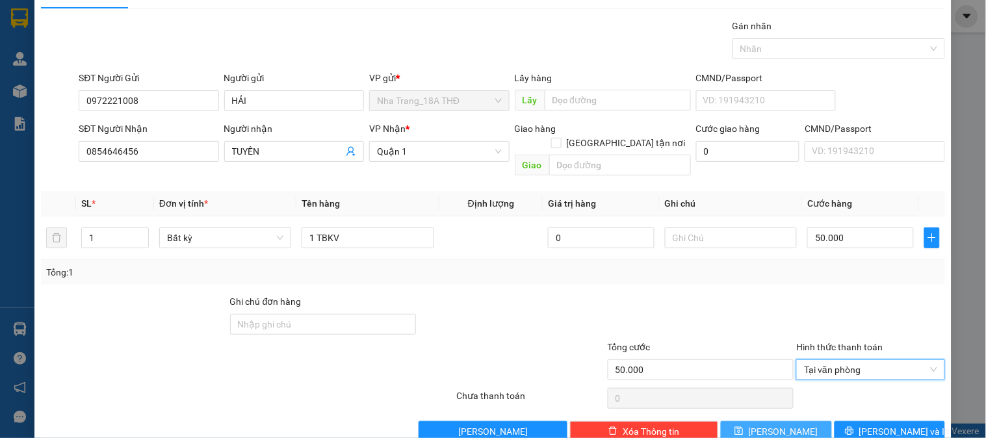
scroll to position [42, 0]
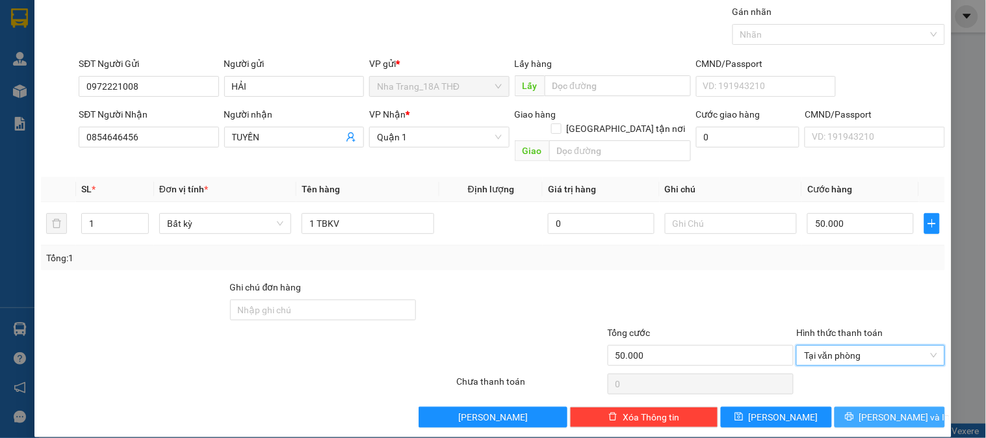
click at [858, 407] on button "[PERSON_NAME] và In" at bounding box center [889, 417] width 110 height 21
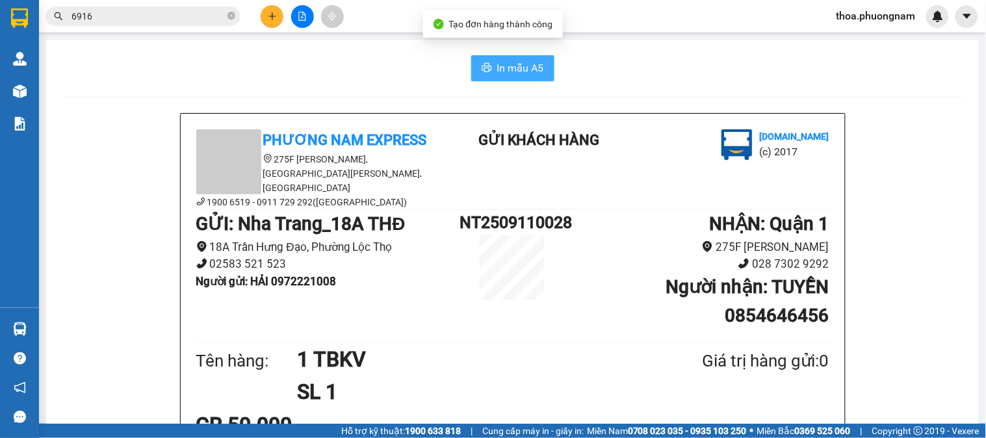
click at [535, 76] on button "In mẫu A5" at bounding box center [512, 68] width 83 height 26
drag, startPoint x: 749, startPoint y: 379, endPoint x: 0, endPoint y: 466, distance: 753.5
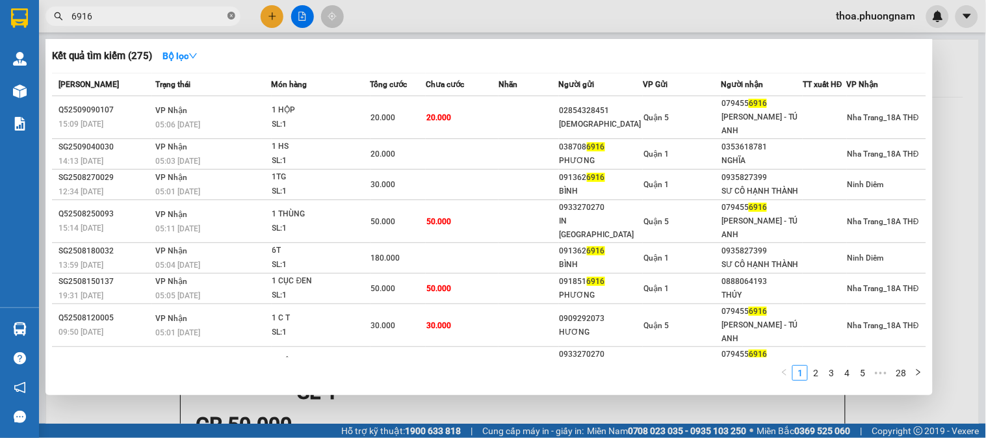
click at [229, 17] on icon "close-circle" at bounding box center [231, 16] width 8 height 8
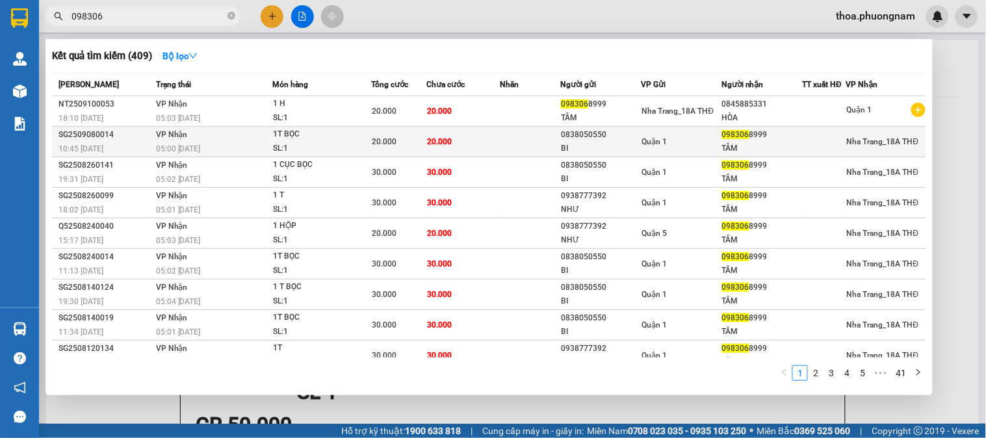
click at [444, 140] on span "20.000" at bounding box center [440, 141] width 25 height 9
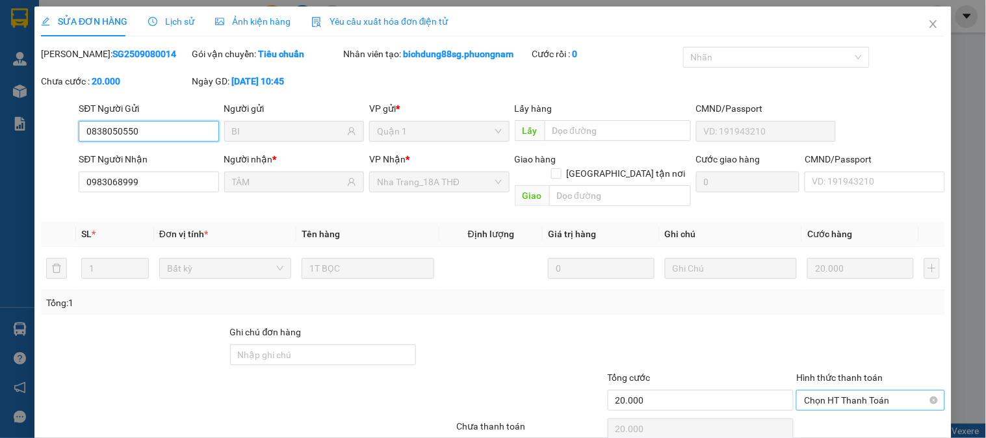
drag, startPoint x: 850, startPoint y: 390, endPoint x: 847, endPoint y: 374, distance: 15.8
click at [849, 391] on span "Chọn HT Thanh Toán" at bounding box center [870, 400] width 133 height 19
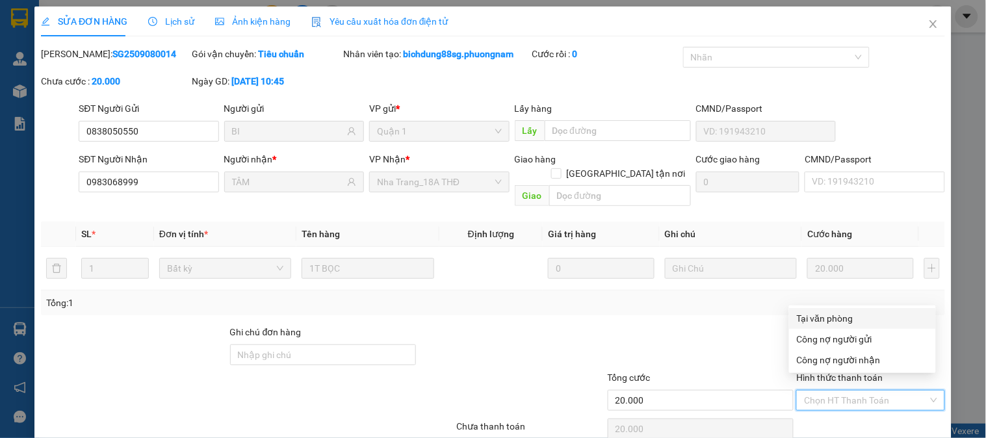
click at [849, 314] on div "Tại văn phòng" at bounding box center [862, 318] width 131 height 14
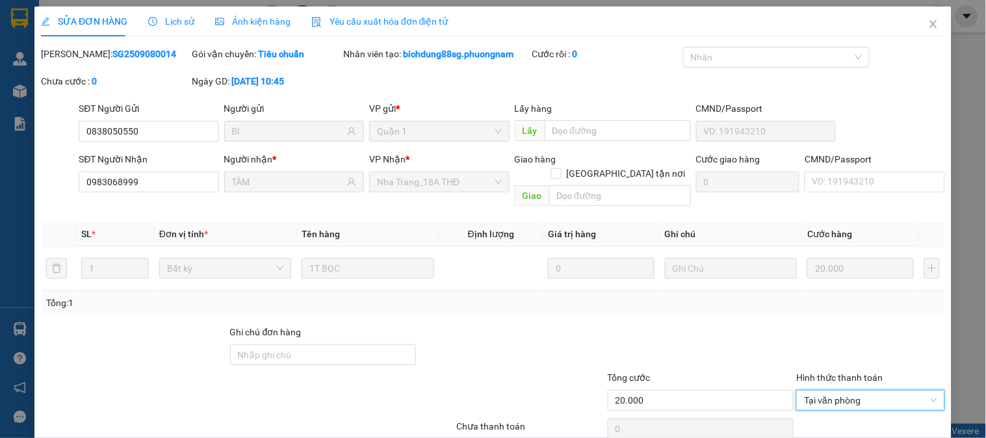
scroll to position [45, 0]
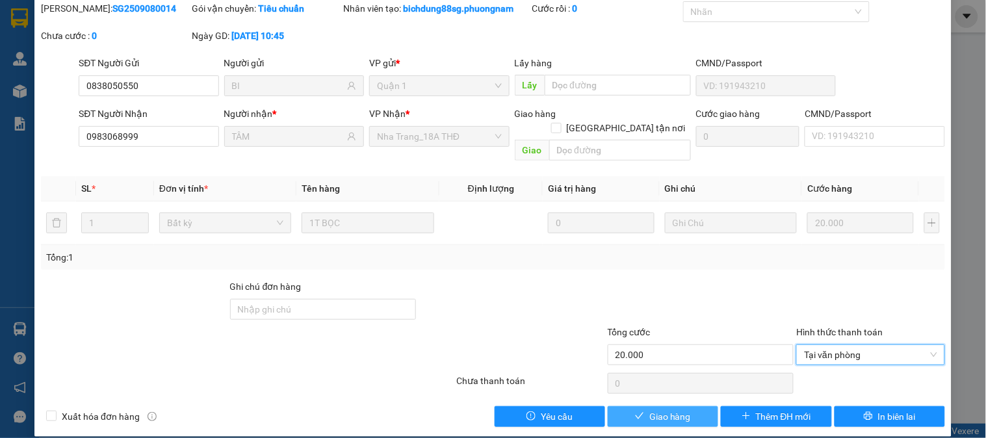
click at [654, 409] on span "Giao hàng" at bounding box center [670, 416] width 42 height 14
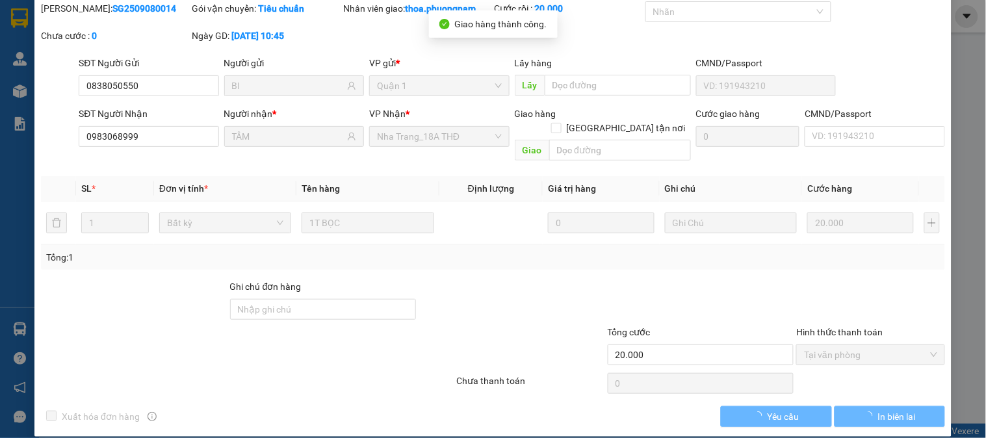
scroll to position [0, 0]
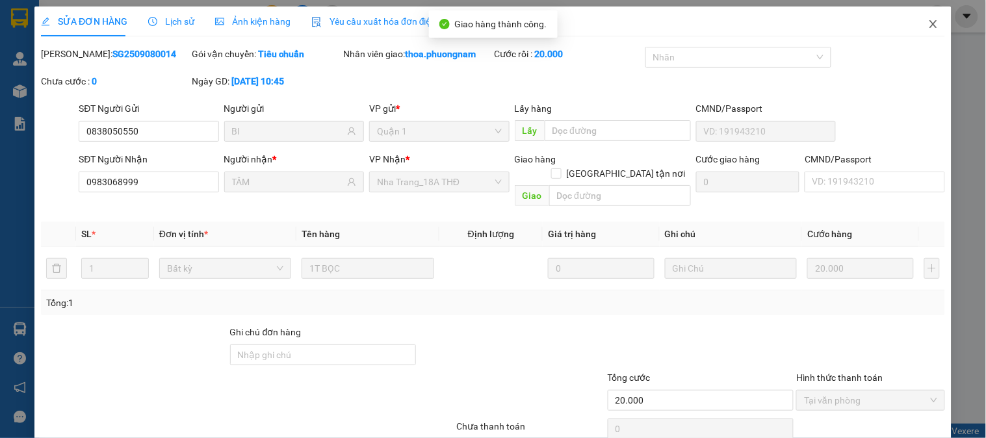
click at [917, 18] on span "Close" at bounding box center [933, 24] width 36 height 36
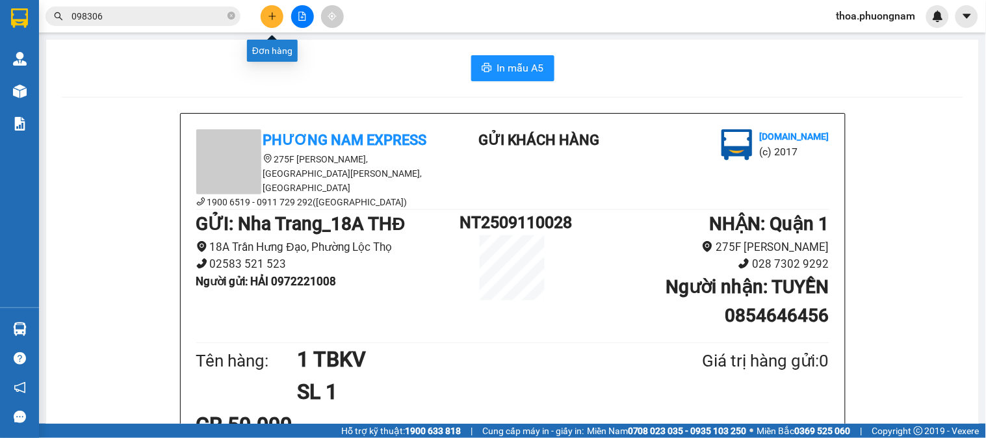
click at [271, 18] on icon "plus" at bounding box center [272, 16] width 9 height 9
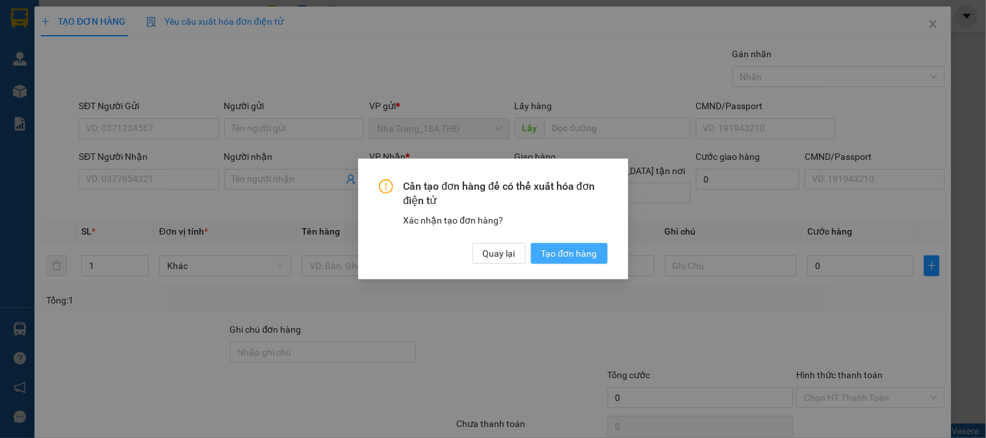
drag, startPoint x: 572, startPoint y: 250, endPoint x: 560, endPoint y: 264, distance: 18.5
click at [570, 251] on span "Tạo đơn hàng" at bounding box center [569, 253] width 56 height 14
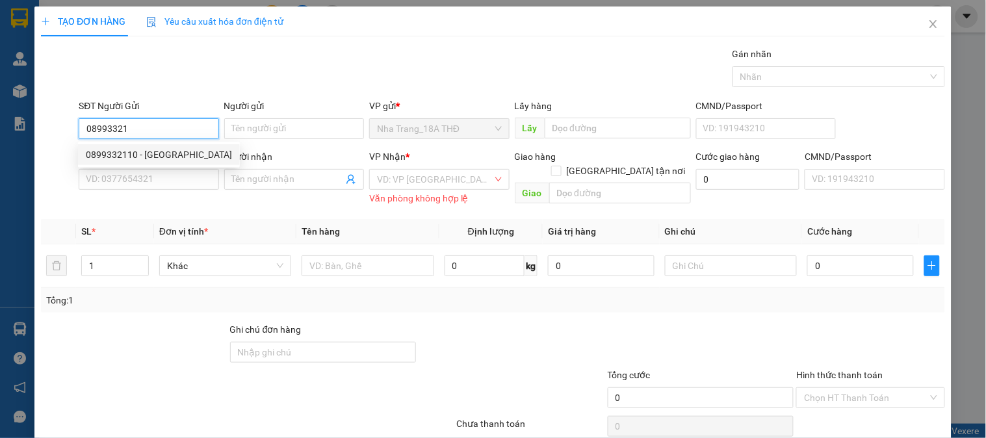
click at [159, 148] on div "0899332110 - NGA" at bounding box center [159, 155] width 146 height 14
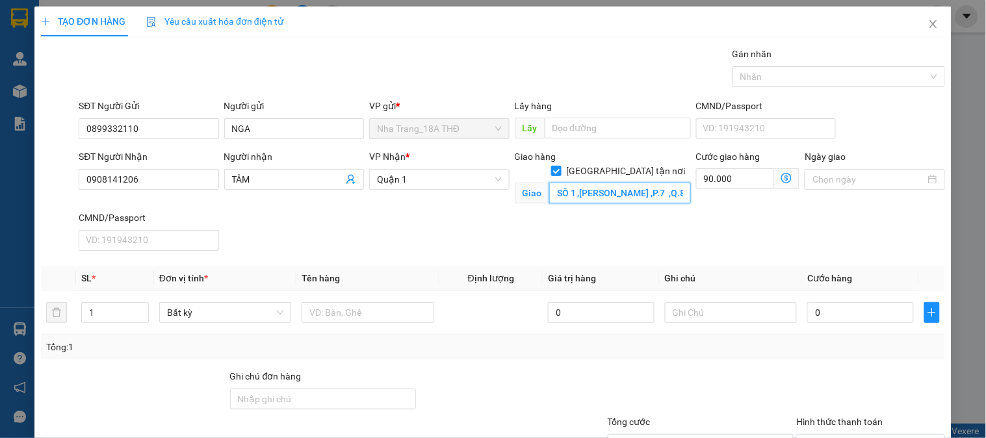
click at [613, 183] on input "SỐ 1 ,TRỊNH QUANG NGHỊ ,P.7 ,Q.8 GTN 90" at bounding box center [620, 193] width 142 height 21
click at [782, 176] on icon "dollar-circle" at bounding box center [786, 178] width 10 height 10
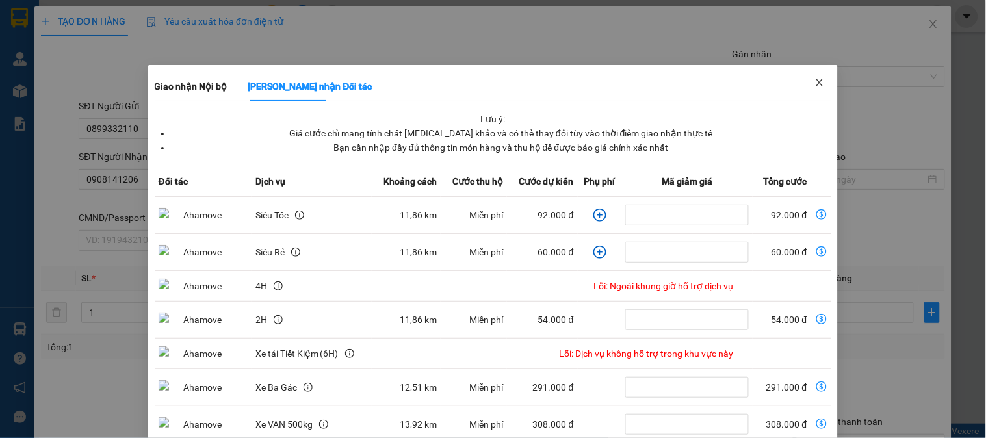
click at [817, 85] on span "Close" at bounding box center [819, 83] width 36 height 36
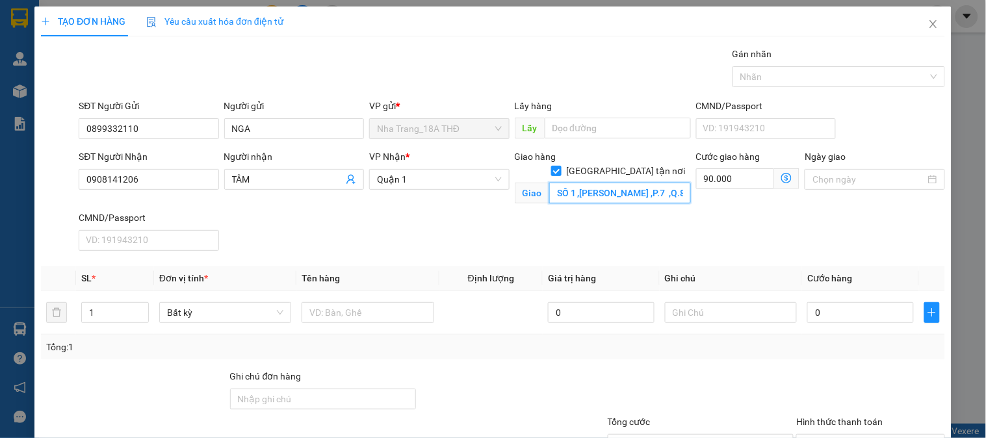
click at [657, 183] on input "SỐ 1 ,TRỊNH QUANG NGHỊ ,P.7 ,Q.8 GTN 90" at bounding box center [620, 193] width 142 height 21
click at [713, 181] on input "90.000" at bounding box center [735, 178] width 79 height 21
click at [652, 183] on input "SỐ 1 ,TRỊNH QUANG NGHỊ ,P.7 ,Q.8 GTN 90" at bounding box center [620, 193] width 142 height 21
click at [639, 183] on input "SỐ 1 ,TRỊNH QUANG NGHỊ ,P.7 ,Q.8 GTN 90" at bounding box center [620, 193] width 142 height 21
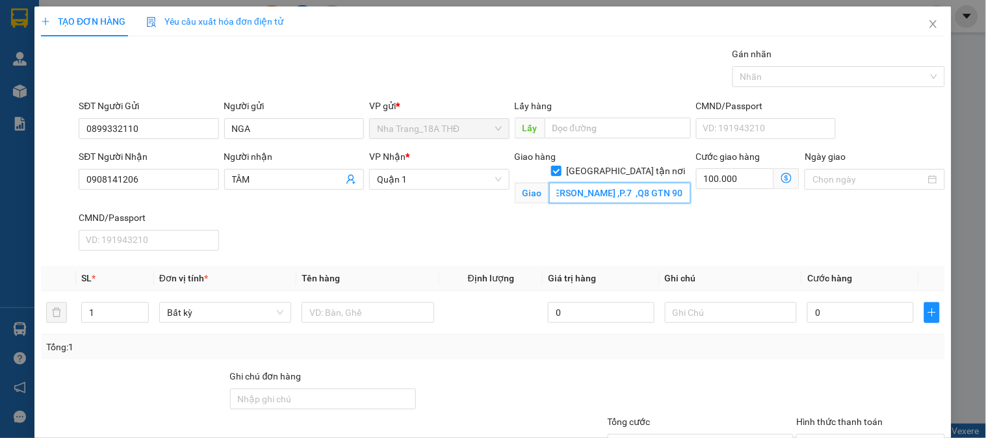
scroll to position [0, 54]
click at [322, 309] on input "text" at bounding box center [367, 312] width 132 height 21
click at [875, 319] on input "0" at bounding box center [860, 312] width 107 height 21
click at [846, 353] on div "Tổng: 1" at bounding box center [492, 347] width 893 height 14
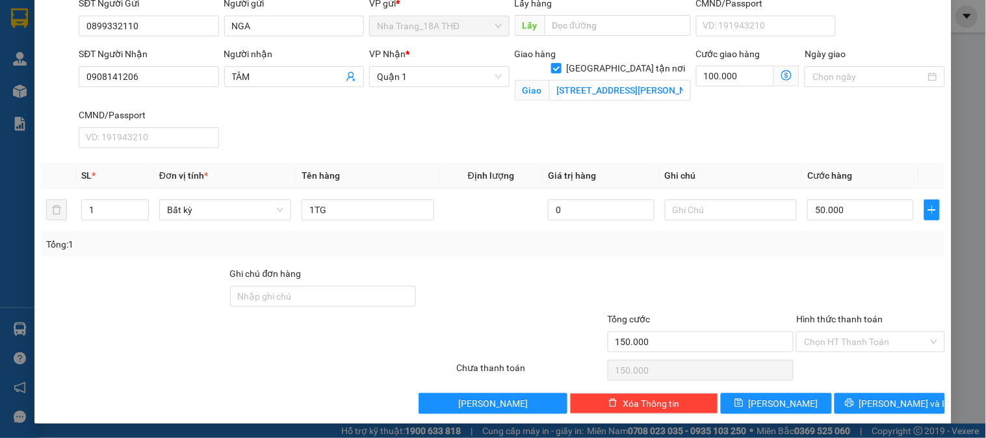
scroll to position [104, 0]
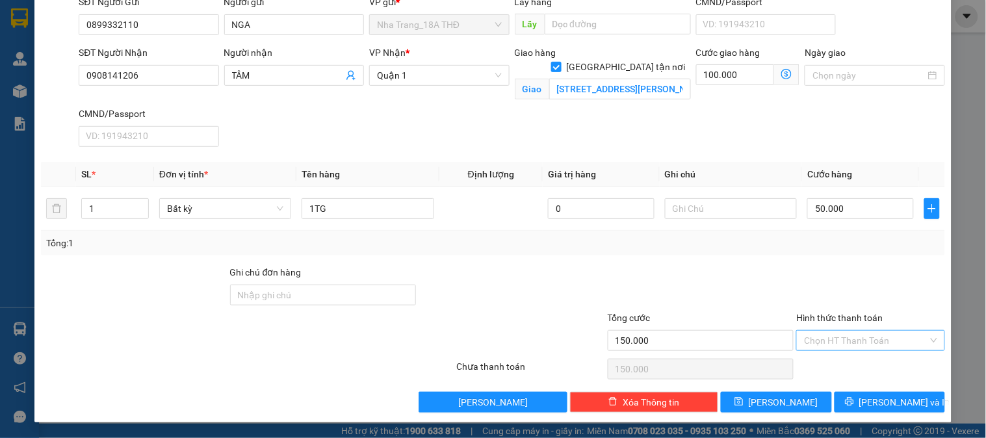
drag, startPoint x: 862, startPoint y: 353, endPoint x: 856, endPoint y: 340, distance: 13.7
click at [864, 339] on div "Hình thức thanh toán Chọn HT Thanh Toán" at bounding box center [870, 333] width 148 height 45
click at [858, 345] on input "Hình thức thanh toán" at bounding box center [865, 340] width 123 height 19
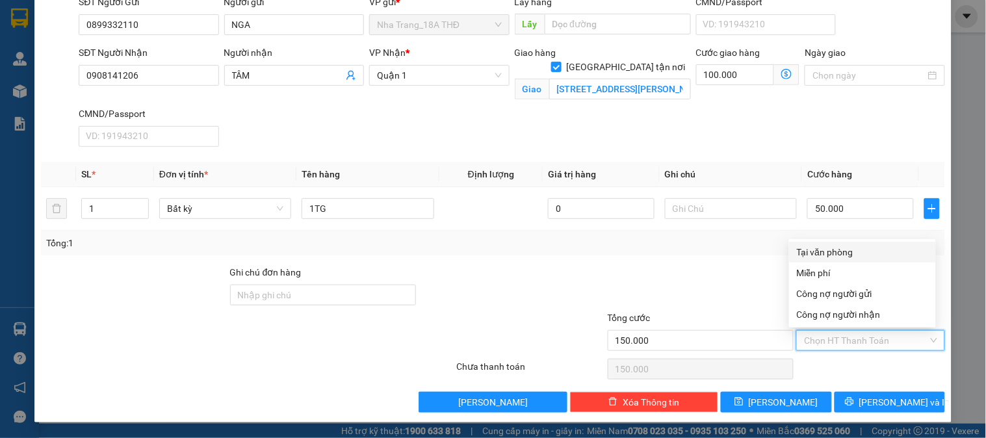
click at [881, 246] on div "Tại văn phòng" at bounding box center [862, 252] width 131 height 14
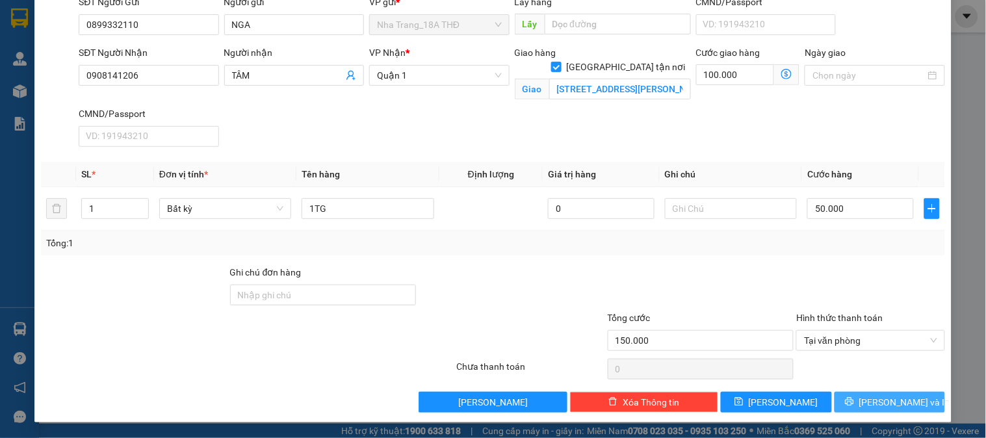
click at [879, 398] on span "[PERSON_NAME] và In" at bounding box center [904, 402] width 91 height 14
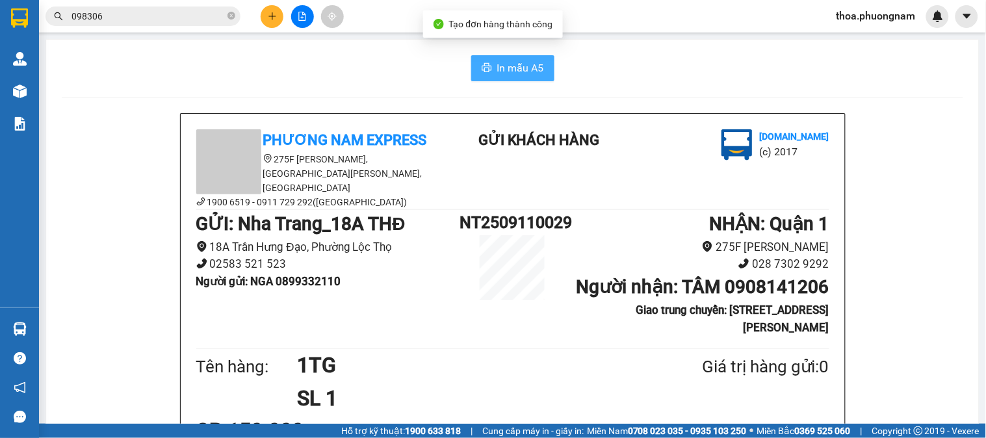
click at [511, 60] on span "In mẫu A5" at bounding box center [520, 68] width 47 height 16
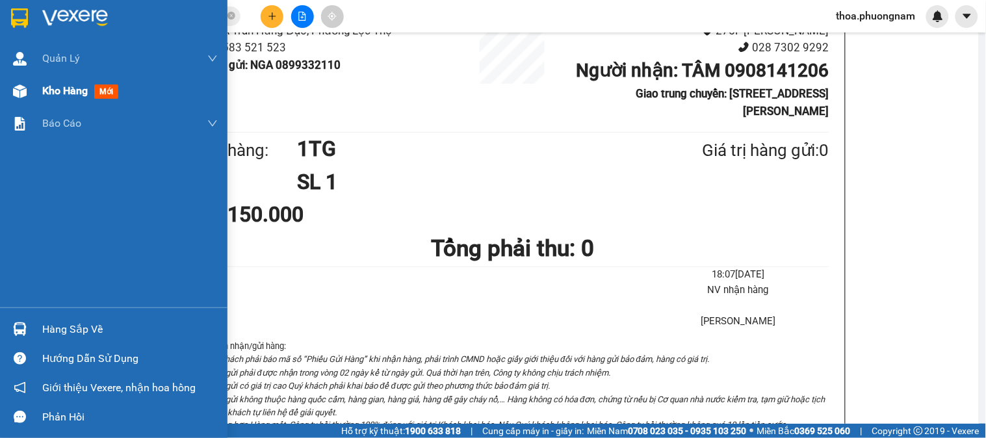
click at [112, 90] on span "mới" at bounding box center [106, 91] width 24 height 14
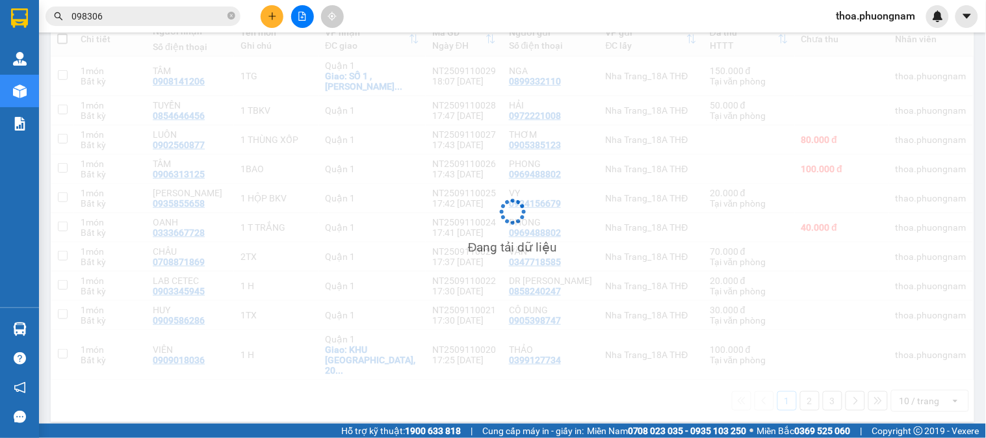
scroll to position [161, 0]
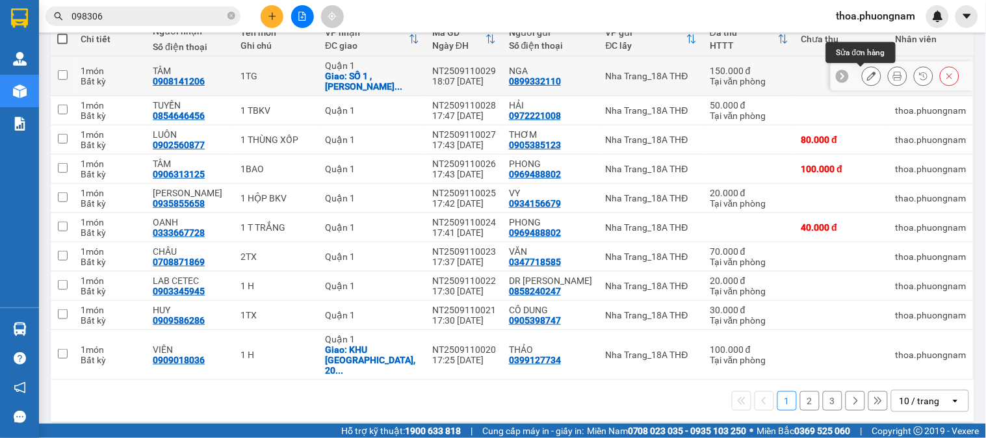
click at [862, 70] on button at bounding box center [871, 76] width 18 height 23
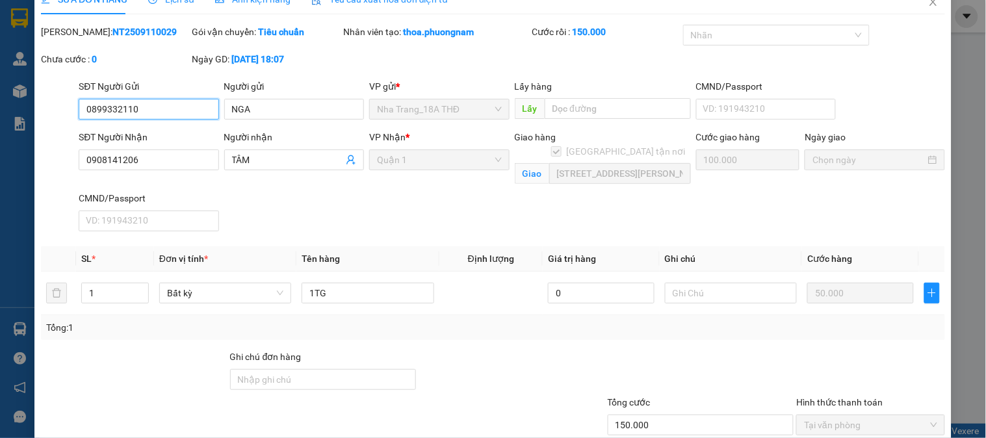
scroll to position [106, 0]
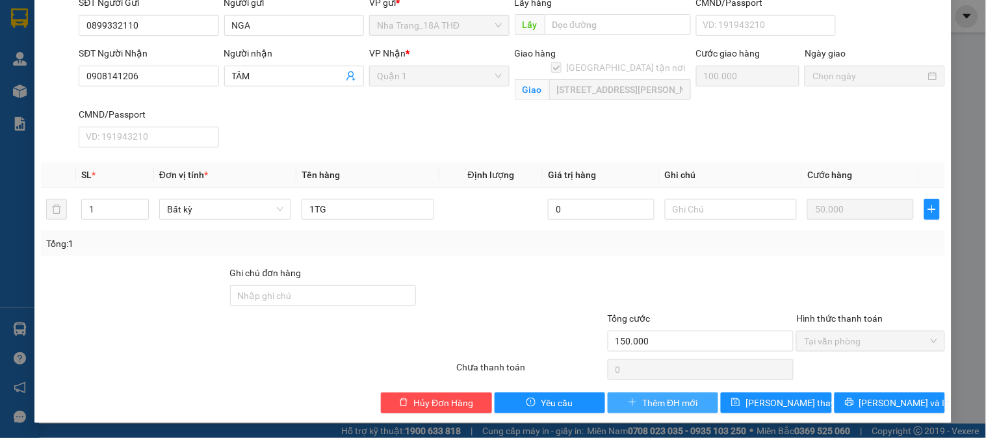
click at [641, 394] on button "Thêm ĐH mới" at bounding box center [663, 402] width 110 height 21
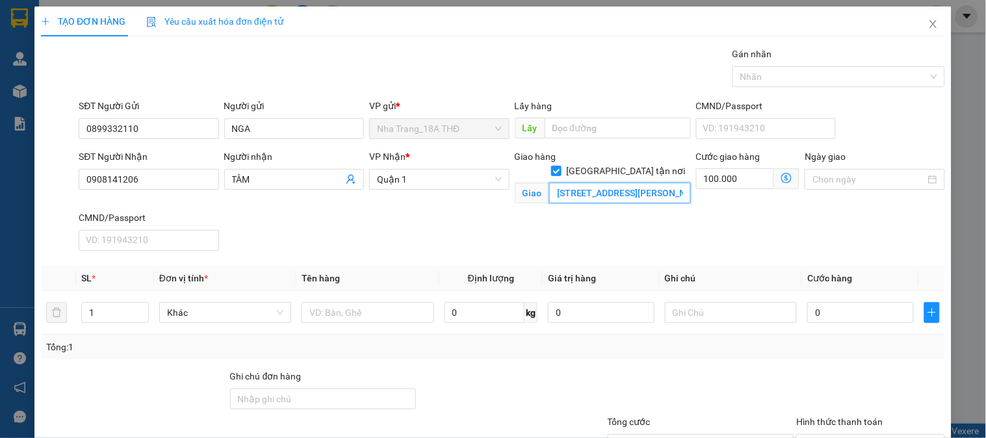
click at [677, 183] on input "SỐ 1 ,TRỊNH QUANG NGHỊ ,PHƯỜNG 7 ,QUẬN 8 GTN 90" at bounding box center [620, 193] width 142 height 21
drag, startPoint x: 398, startPoint y: 320, endPoint x: 635, endPoint y: 266, distance: 243.1
click at [401, 320] on input "1TG" at bounding box center [367, 312] width 132 height 21
click at [826, 310] on input "0" at bounding box center [860, 312] width 107 height 21
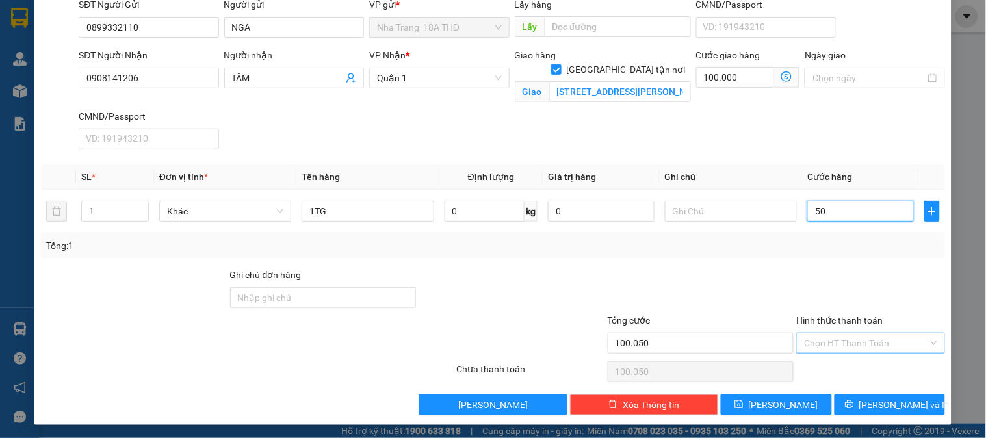
scroll to position [104, 0]
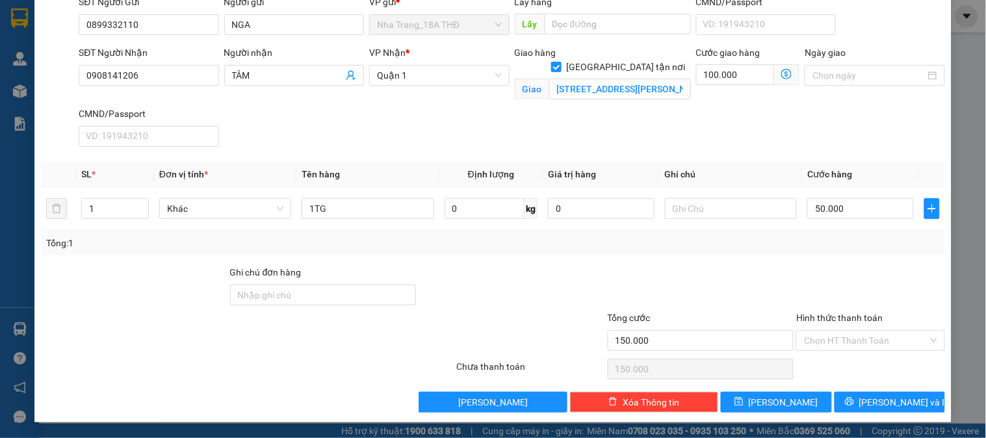
click at [848, 322] on label "Hình thức thanh toán" at bounding box center [839, 318] width 86 height 10
click at [848, 331] on input "Hình thức thanh toán" at bounding box center [865, 340] width 123 height 19
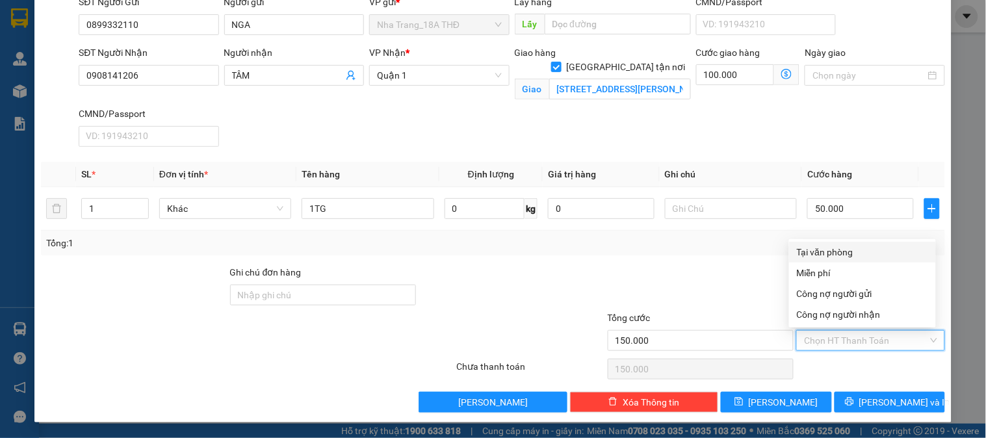
drag, startPoint x: 833, startPoint y: 348, endPoint x: 817, endPoint y: 270, distance: 78.9
click at [833, 346] on input "Hình thức thanh toán" at bounding box center [865, 340] width 123 height 19
click at [829, 252] on div "Tại văn phòng" at bounding box center [862, 252] width 131 height 14
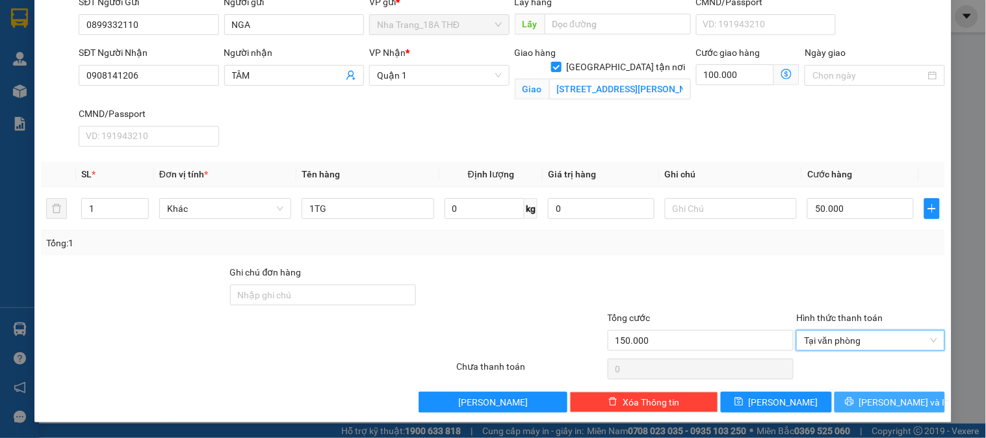
drag, startPoint x: 848, startPoint y: 405, endPoint x: 797, endPoint y: 365, distance: 64.3
click at [845, 404] on button "[PERSON_NAME] và In" at bounding box center [889, 402] width 110 height 21
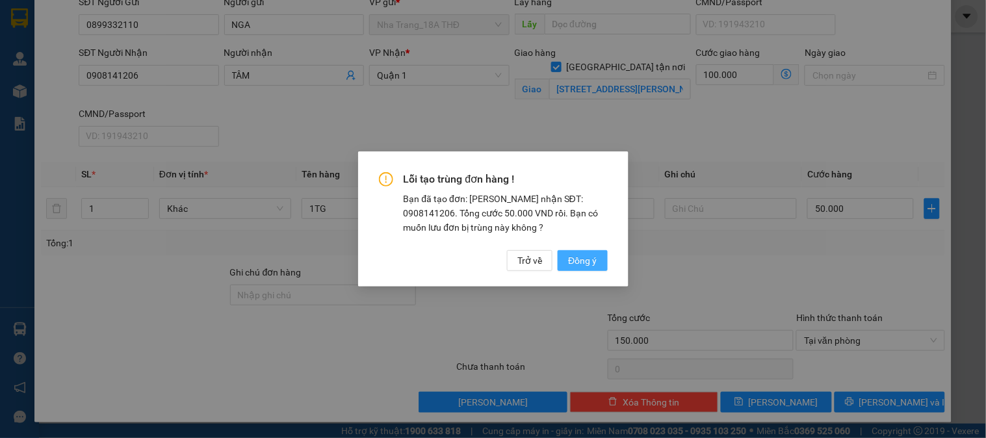
drag, startPoint x: 576, startPoint y: 261, endPoint x: 567, endPoint y: 257, distance: 9.9
click at [576, 261] on span "Đồng ý" at bounding box center [582, 260] width 29 height 14
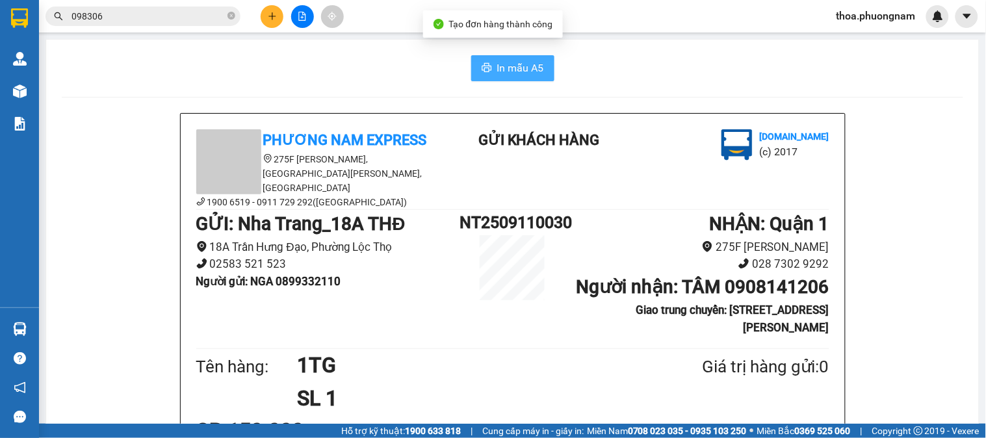
click at [518, 70] on span "In mẫu A5" at bounding box center [520, 68] width 47 height 16
click at [208, 18] on input "098306" at bounding box center [147, 16] width 153 height 14
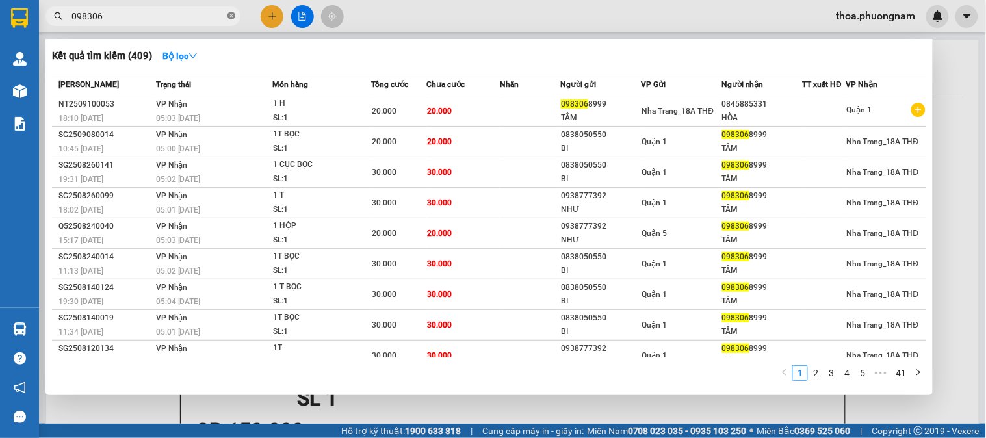
click at [229, 14] on icon "close-circle" at bounding box center [231, 16] width 8 height 8
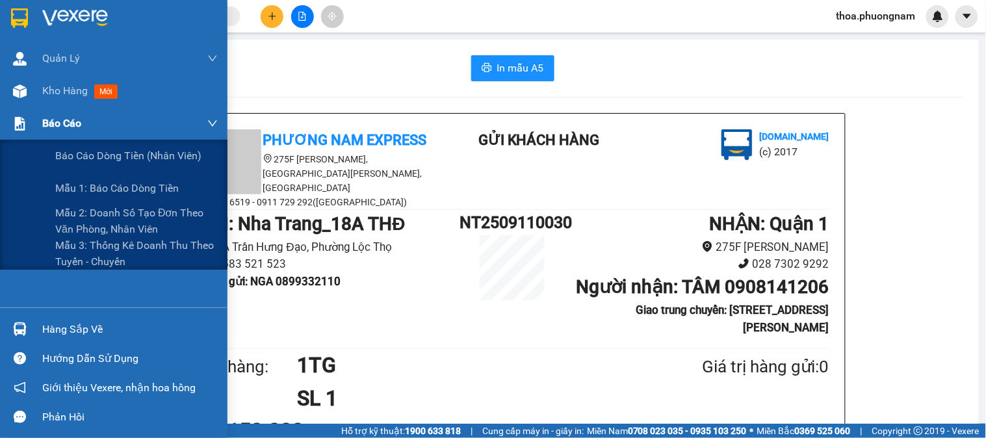
click at [56, 123] on span "Báo cáo" at bounding box center [61, 123] width 39 height 16
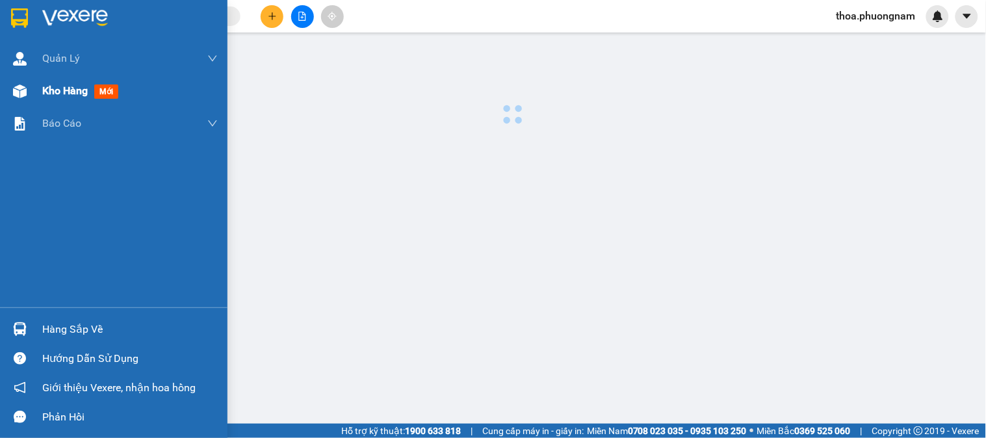
drag, startPoint x: 89, startPoint y: 105, endPoint x: 107, endPoint y: 95, distance: 20.1
click at [98, 99] on div "Kho hàng mới" at bounding box center [129, 91] width 175 height 32
click at [107, 95] on span "mới" at bounding box center [106, 91] width 24 height 14
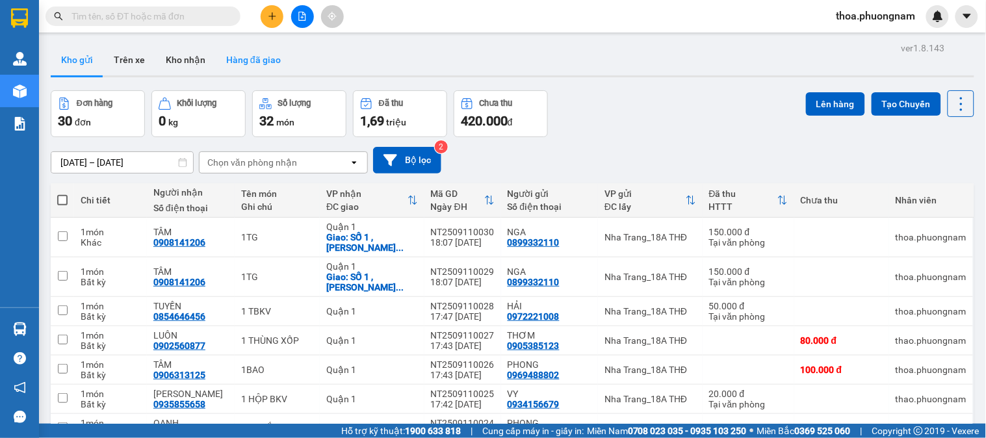
click at [234, 55] on button "Hàng đã giao" at bounding box center [253, 59] width 75 height 31
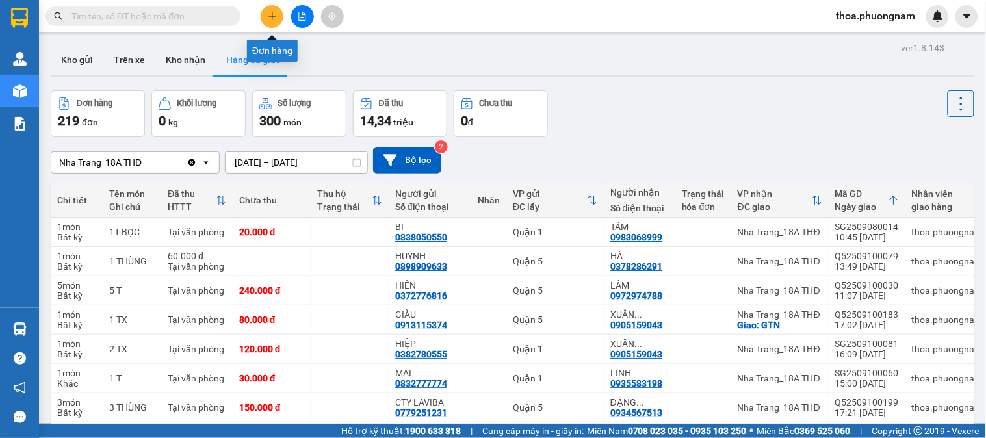
drag, startPoint x: 271, startPoint y: 12, endPoint x: 267, endPoint y: 0, distance: 12.3
click at [269, 3] on div "Kết quả tìm kiếm ( 409 ) Bộ lọc Mã ĐH Trạng thái Món hàng Tổng cước Chưa cước N…" at bounding box center [493, 16] width 986 height 32
click at [276, 23] on button at bounding box center [272, 16] width 23 height 23
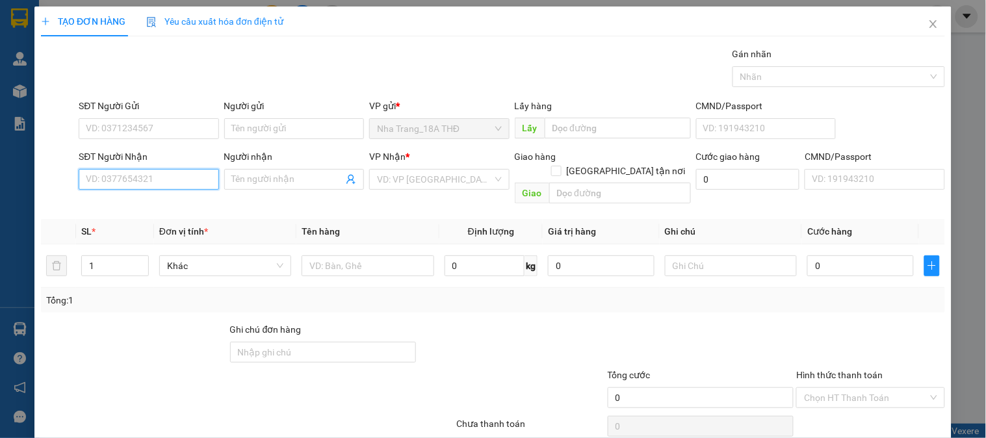
click at [164, 185] on input "SĐT Người Nhận" at bounding box center [149, 179] width 140 height 21
drag, startPoint x: 141, startPoint y: 209, endPoint x: 204, endPoint y: 174, distance: 71.8
click at [142, 207] on div "0909160249 - ĐÀO" at bounding box center [147, 205] width 123 height 14
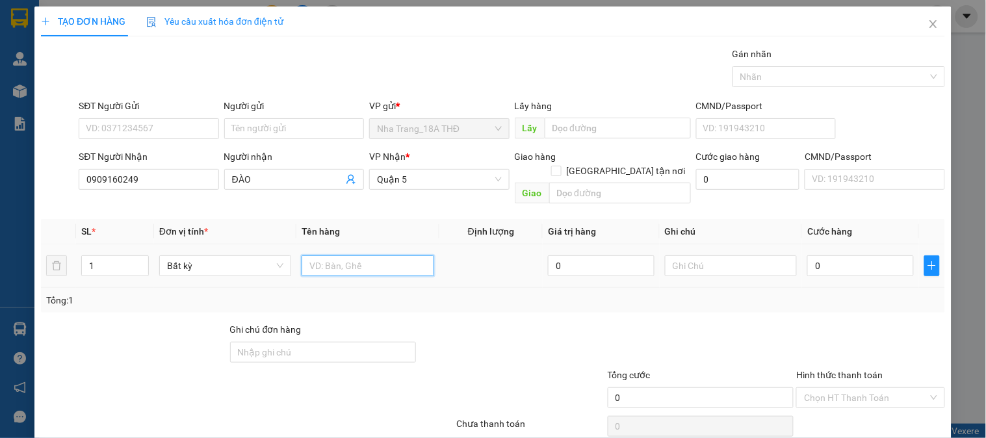
click at [347, 261] on input "text" at bounding box center [367, 265] width 132 height 21
click at [856, 255] on input "0" at bounding box center [860, 265] width 107 height 21
drag, startPoint x: 878, startPoint y: 322, endPoint x: 859, endPoint y: 329, distance: 20.4
click at [876, 322] on div at bounding box center [870, 344] width 151 height 45
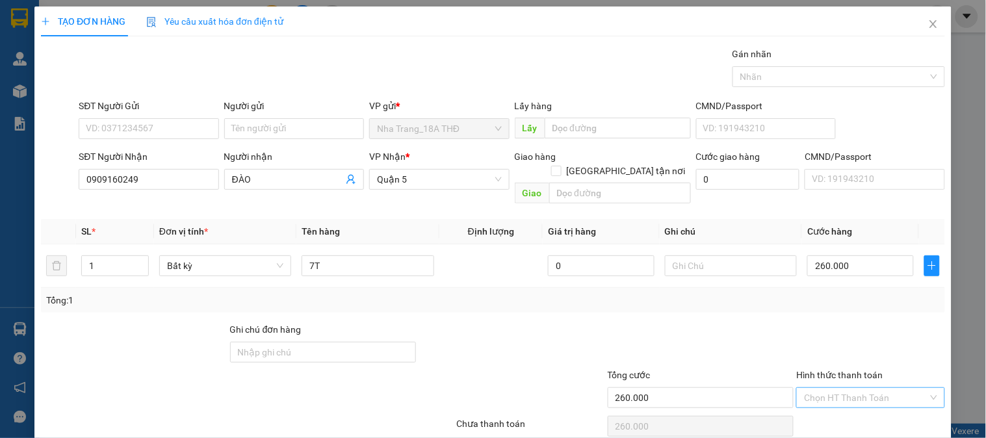
drag, startPoint x: 837, startPoint y: 387, endPoint x: 823, endPoint y: 377, distance: 16.8
click at [827, 388] on input "Hình thức thanh toán" at bounding box center [865, 397] width 123 height 19
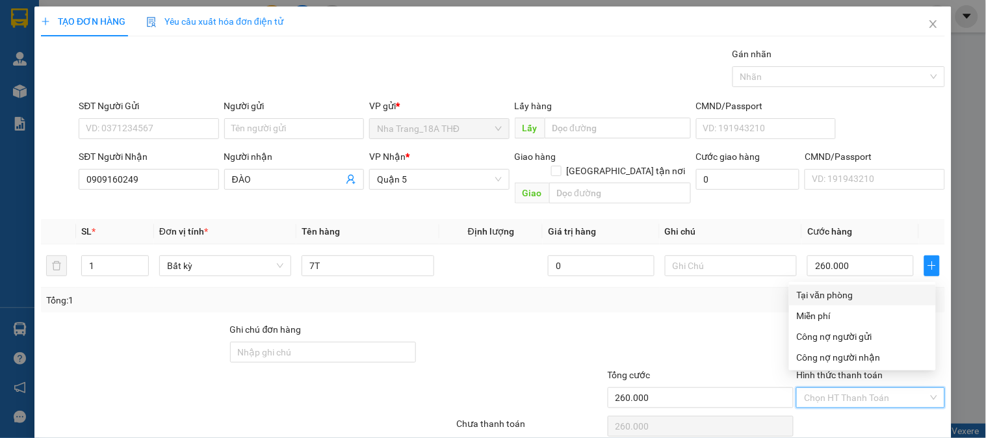
click at [832, 290] on div "Tại văn phòng" at bounding box center [862, 295] width 131 height 14
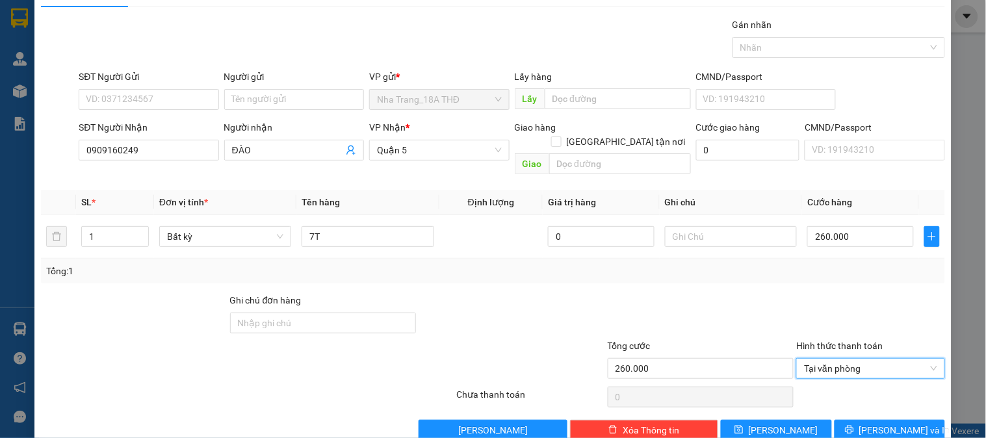
scroll to position [42, 0]
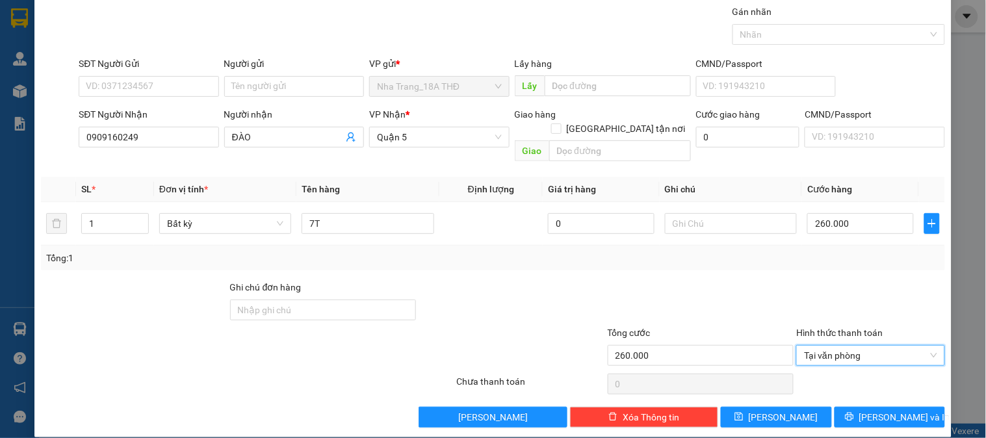
click at [854, 391] on div "Transit Pickup Surcharge Ids Transit Deliver Surcharge Ids Transit Deliver Surc…" at bounding box center [493, 216] width 904 height 423
click at [873, 410] on span "[PERSON_NAME] và In" at bounding box center [904, 417] width 91 height 14
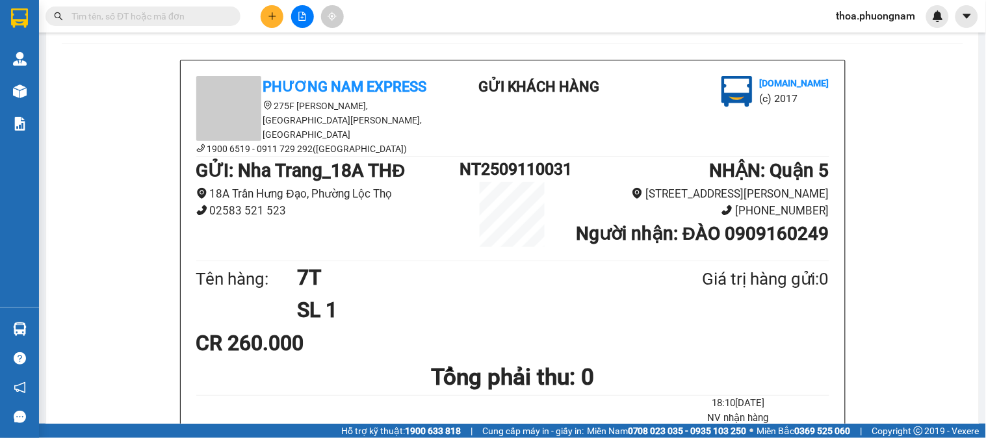
scroll to position [47, 0]
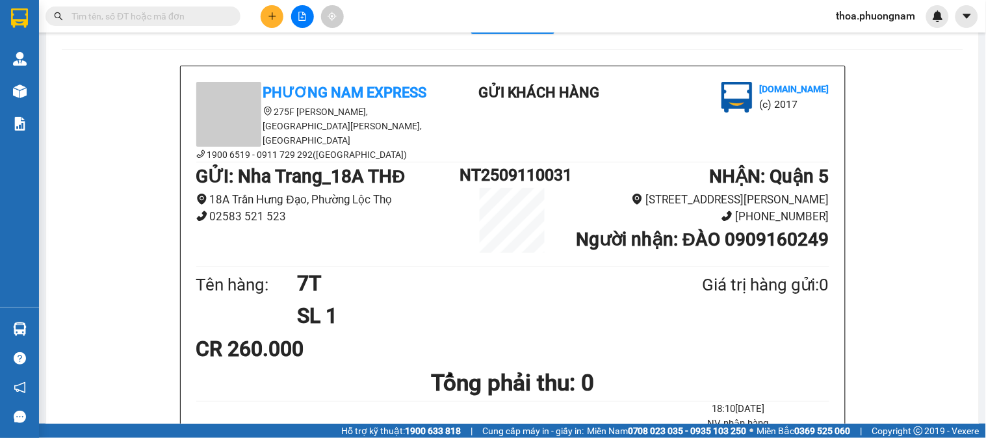
click at [268, 17] on icon "plus" at bounding box center [272, 16] width 9 height 9
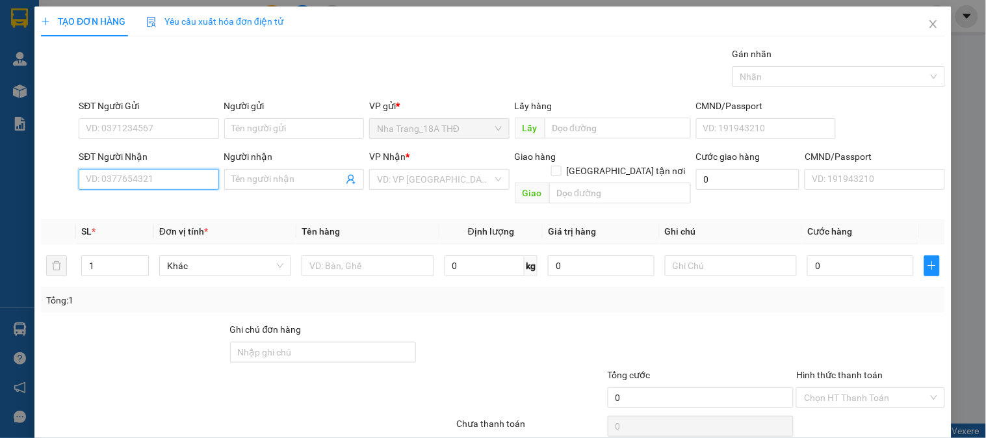
click at [146, 173] on input "SĐT Người Nhận" at bounding box center [149, 179] width 140 height 21
drag, startPoint x: 148, startPoint y: 203, endPoint x: 224, endPoint y: 193, distance: 76.6
click at [148, 203] on div "0774920132 - CÚC" at bounding box center [147, 205] width 123 height 14
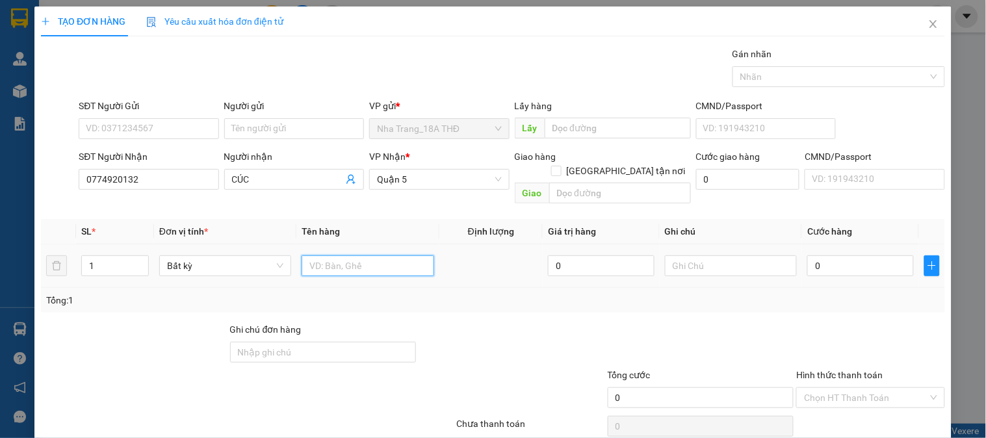
click at [327, 255] on input "text" at bounding box center [367, 265] width 132 height 21
click at [828, 253] on div "0" at bounding box center [860, 266] width 107 height 26
click at [807, 255] on input "0" at bounding box center [860, 265] width 107 height 21
click at [364, 255] on input "1TG" at bounding box center [367, 265] width 132 height 21
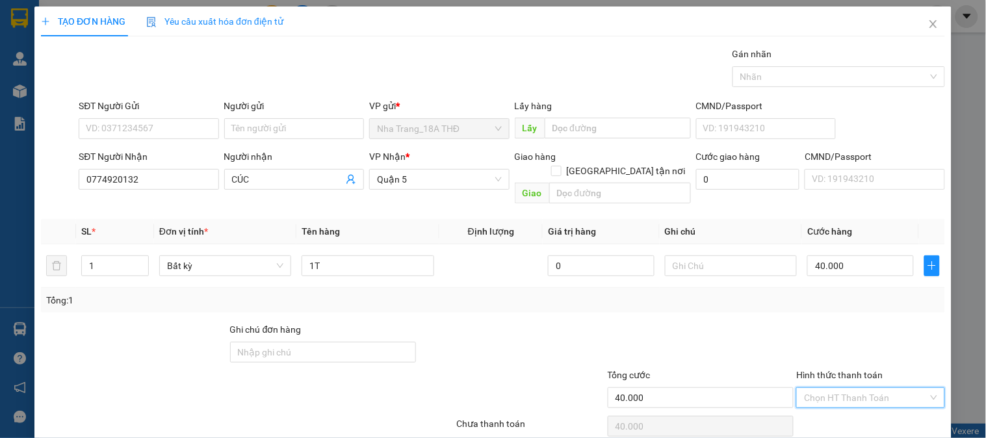
drag, startPoint x: 822, startPoint y: 378, endPoint x: 828, endPoint y: 335, distance: 42.6
click at [821, 388] on input "Hình thức thanh toán" at bounding box center [865, 397] width 123 height 19
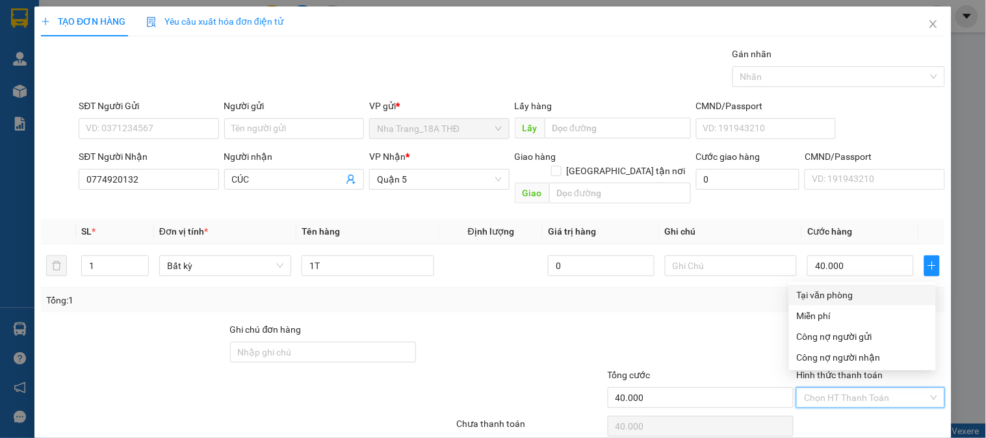
click at [837, 294] on div "Tại văn phòng" at bounding box center [862, 295] width 131 height 14
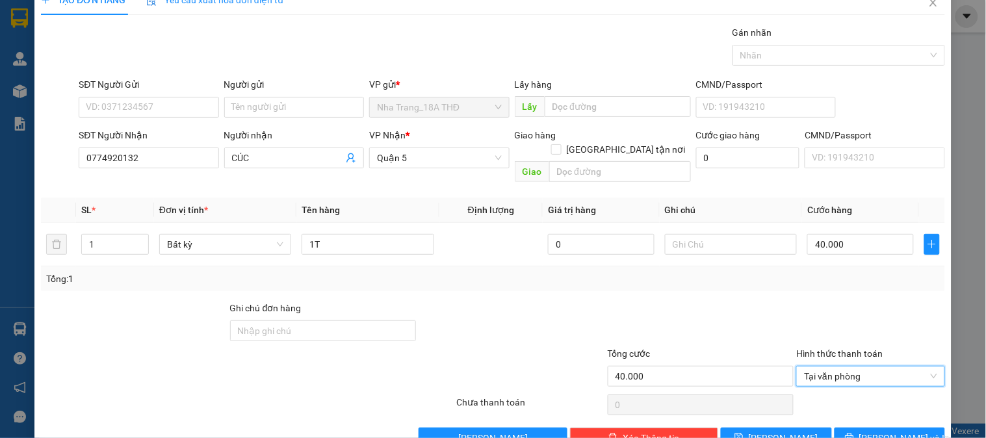
scroll to position [42, 0]
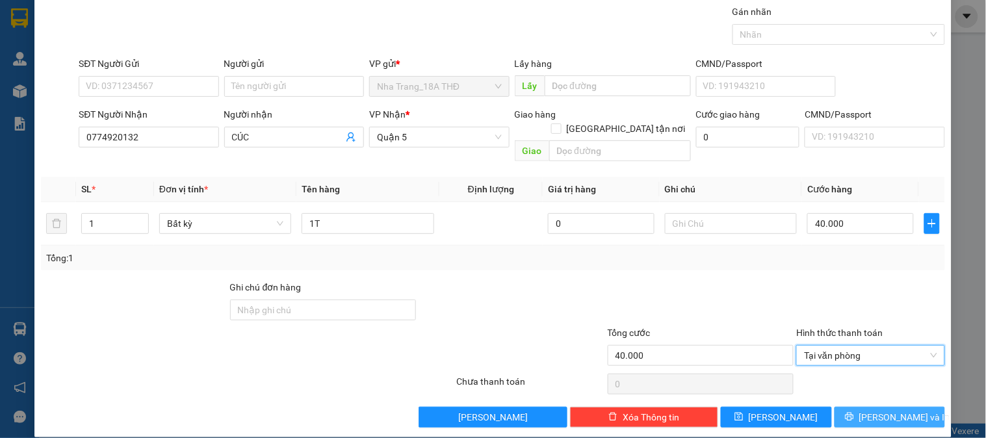
click at [871, 410] on span "[PERSON_NAME] và In" at bounding box center [904, 417] width 91 height 14
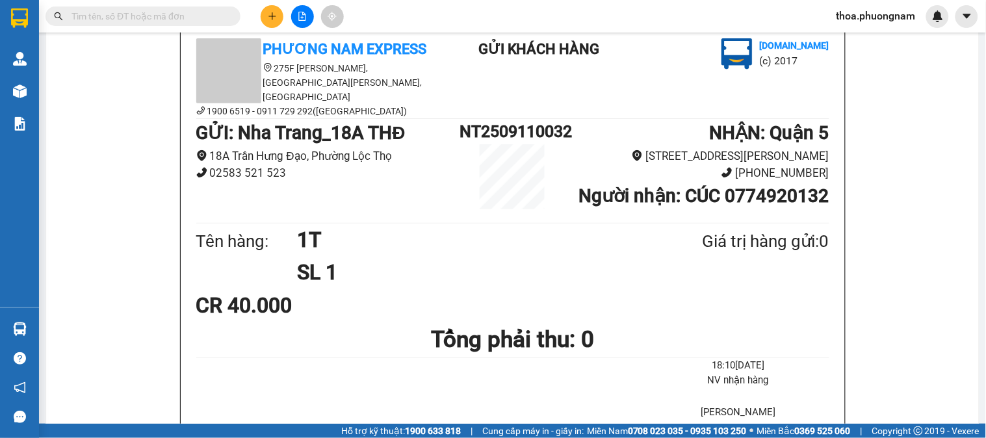
scroll to position [82, 0]
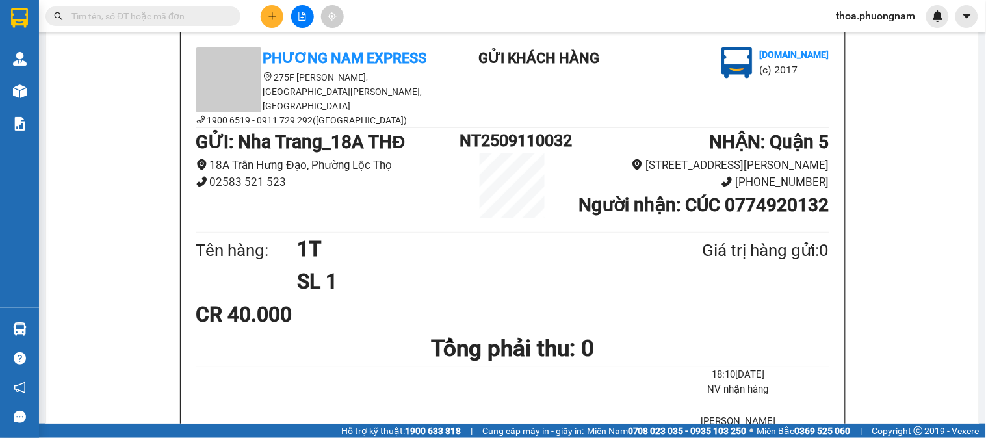
click at [195, 12] on input "text" at bounding box center [147, 16] width 153 height 14
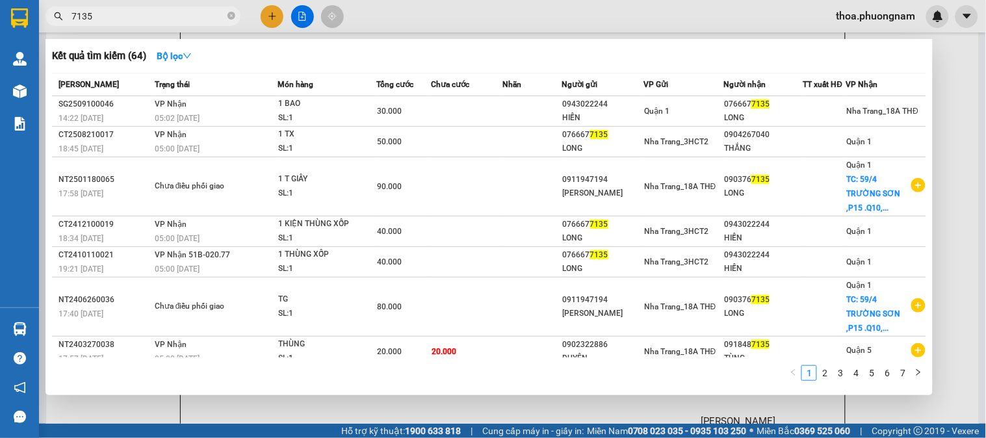
click at [268, 13] on div at bounding box center [493, 219] width 986 height 438
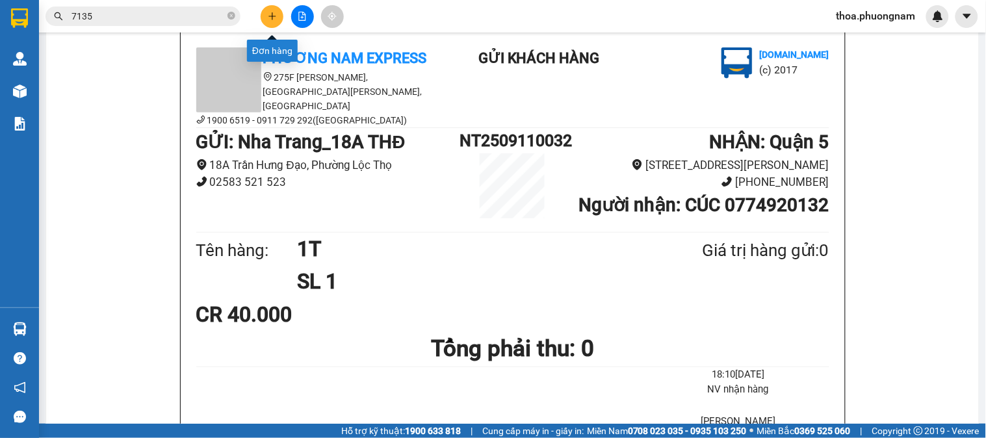
click at [280, 19] on button at bounding box center [272, 16] width 23 height 23
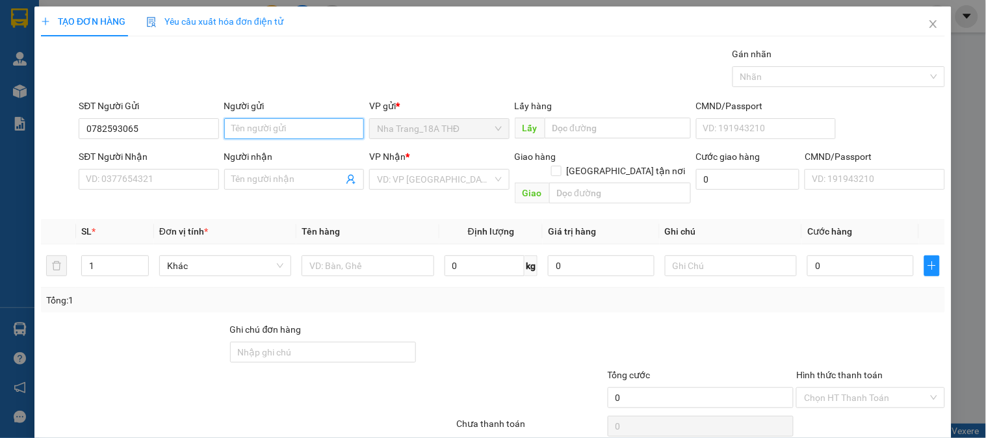
click at [306, 131] on input "Người gửi" at bounding box center [294, 128] width 140 height 21
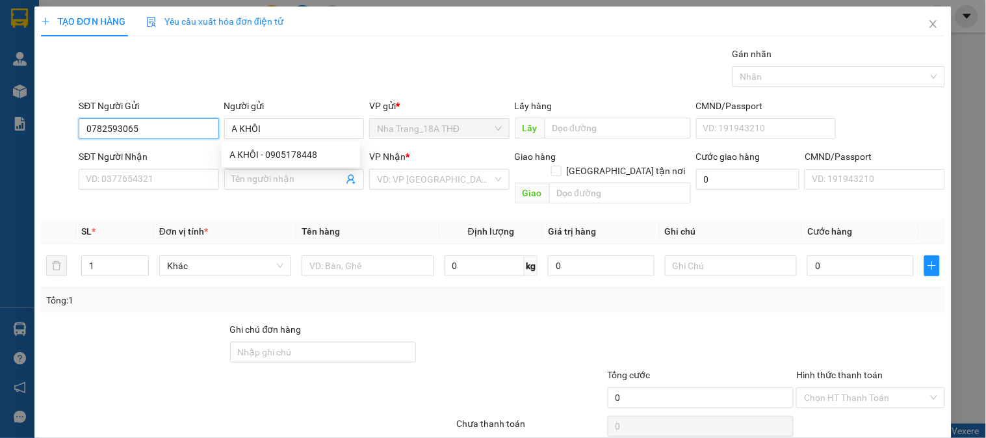
click at [176, 132] on input "0782593065" at bounding box center [149, 128] width 140 height 21
drag, startPoint x: 144, startPoint y: 132, endPoint x: 42, endPoint y: 164, distance: 106.4
click at [42, 164] on form "SĐT Người Gửi 0782593065 0782593065 Người gửi A KHÔI VP gửi * Nha Trang_18A THĐ…" at bounding box center [493, 154] width 904 height 110
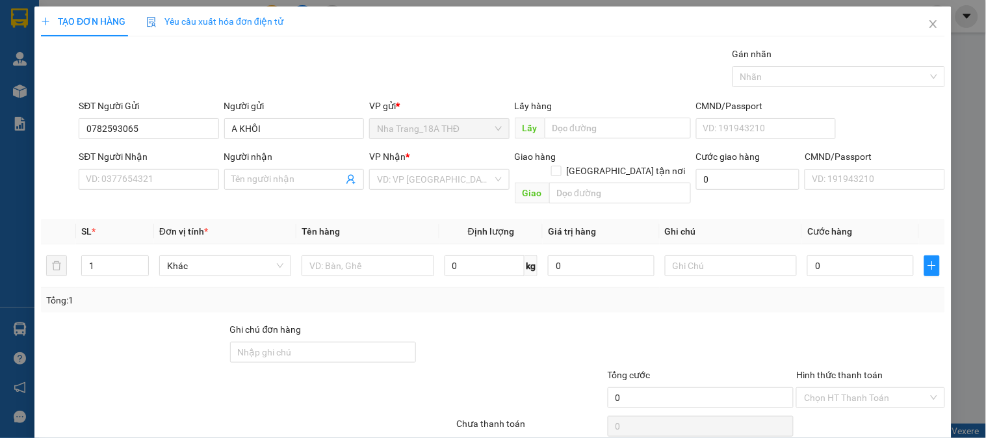
click at [73, 178] on div at bounding box center [59, 179] width 38 height 60
click at [91, 172] on input "SĐT Người Nhận" at bounding box center [149, 179] width 140 height 21
paste input "0782593065"
drag, startPoint x: 137, startPoint y: 135, endPoint x: 0, endPoint y: 163, distance: 139.9
click at [0, 163] on div "TẠO ĐƠN HÀNG Yêu cầu xuất hóa đơn điện tử Transit Pickup Surcharge Ids Transit …" at bounding box center [493, 219] width 986 height 438
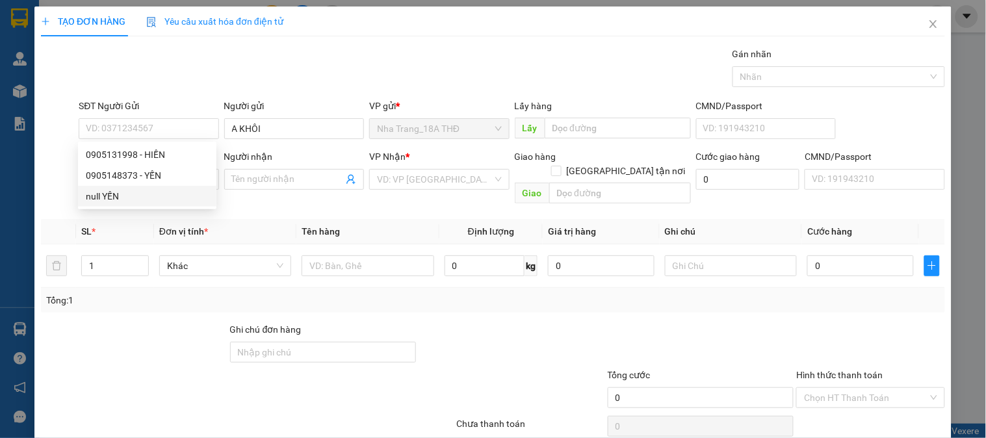
click at [60, 151] on div at bounding box center [59, 179] width 38 height 60
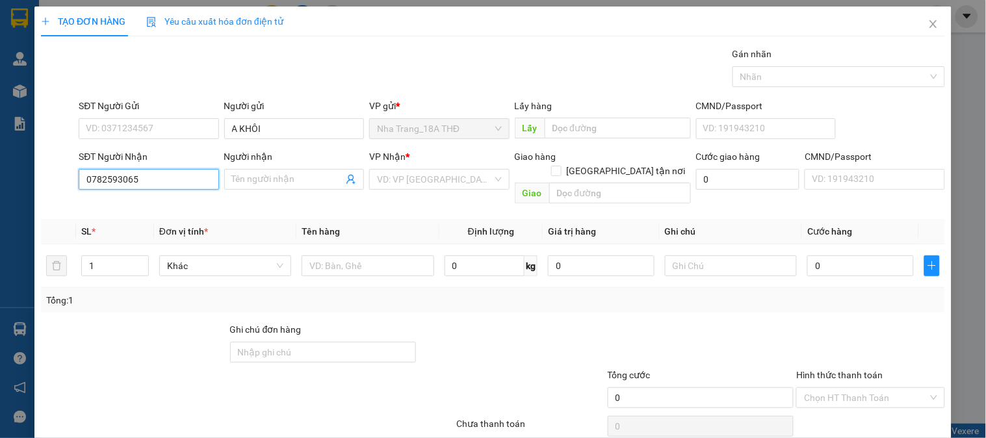
drag, startPoint x: 148, startPoint y: 179, endPoint x: 138, endPoint y: 205, distance: 27.5
click at [148, 179] on input "0782593065" at bounding box center [149, 179] width 140 height 21
click at [142, 200] on div "0782593065 - khôi" at bounding box center [147, 205] width 123 height 14
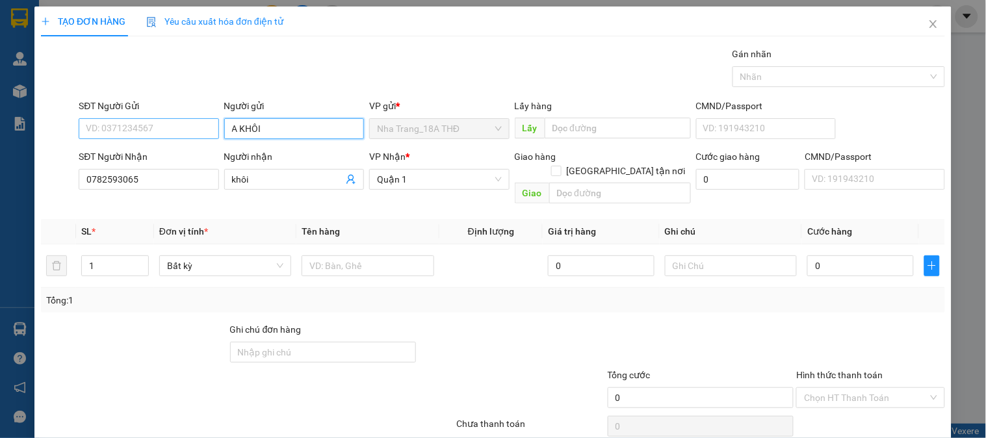
drag, startPoint x: 269, startPoint y: 132, endPoint x: 106, endPoint y: 132, distance: 163.1
click at [106, 132] on div "SĐT Người Gửi VD: 0371234567 Người gửi A KHÔI VP gửi * Nha Trang_18A THĐ Lấy hà…" at bounding box center [511, 121] width 871 height 45
click at [120, 135] on input "SĐT Người Gửi" at bounding box center [149, 128] width 140 height 21
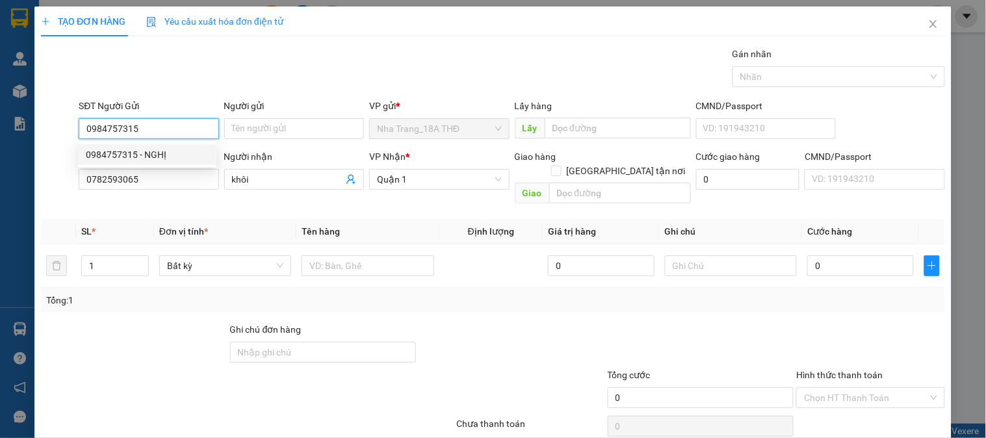
click at [125, 151] on div "0984757315 - NGHỊ" at bounding box center [147, 155] width 123 height 14
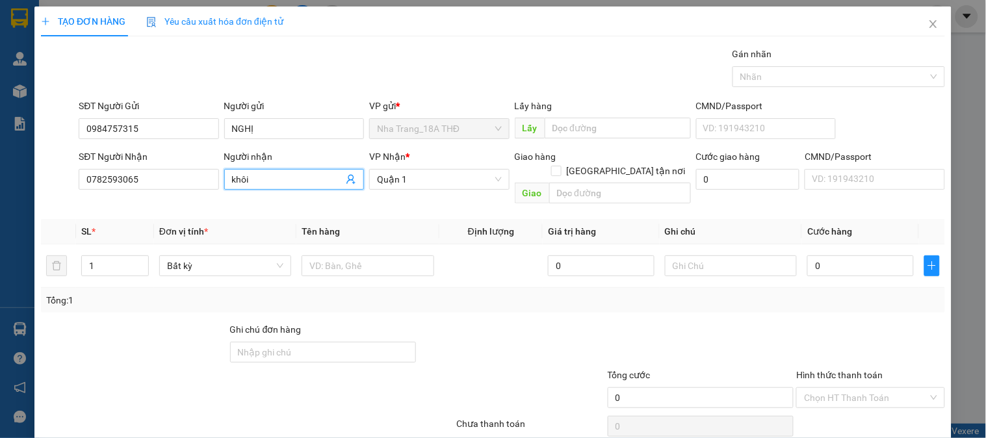
drag, startPoint x: 264, startPoint y: 182, endPoint x: 127, endPoint y: 205, distance: 139.1
click at [127, 205] on div "Transit Pickup Surcharge Ids Transit Deliver Surcharge Ids Transit Deliver Surc…" at bounding box center [493, 258] width 904 height 423
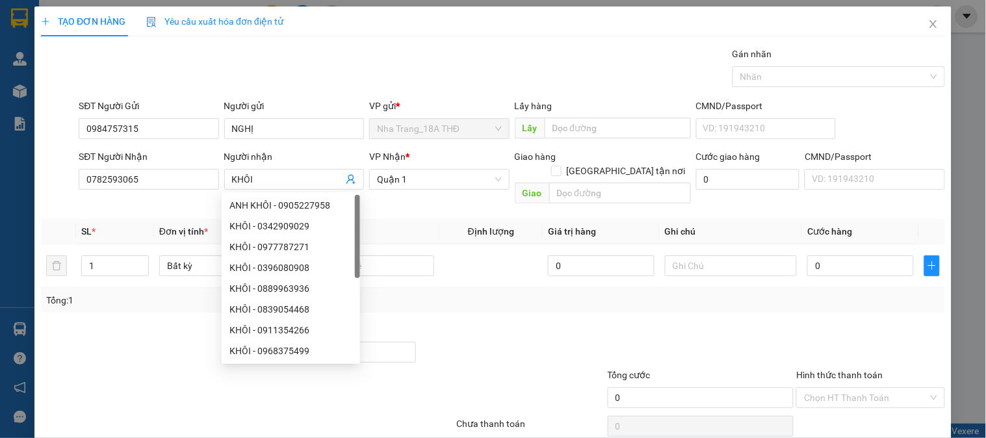
click at [455, 293] on div "Tổng: 1" at bounding box center [492, 300] width 893 height 14
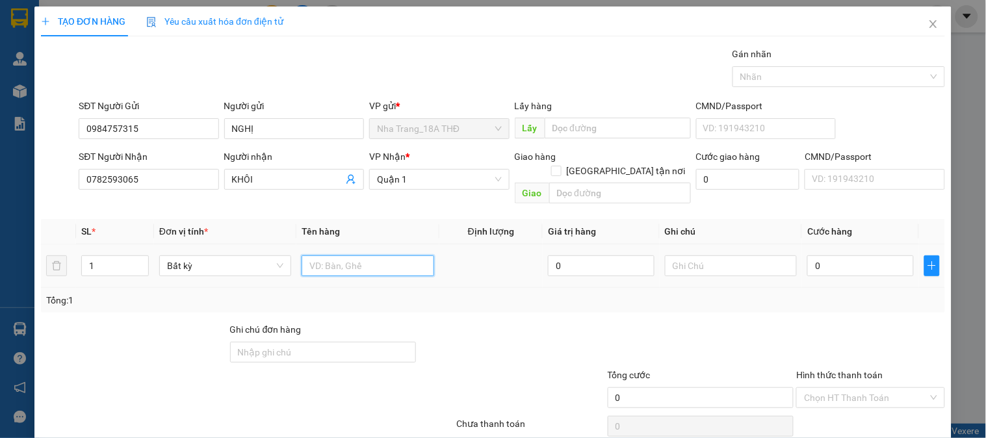
click at [353, 255] on input "text" at bounding box center [367, 265] width 132 height 21
click at [856, 255] on input "0" at bounding box center [860, 265] width 107 height 21
click at [814, 349] on div at bounding box center [870, 344] width 151 height 45
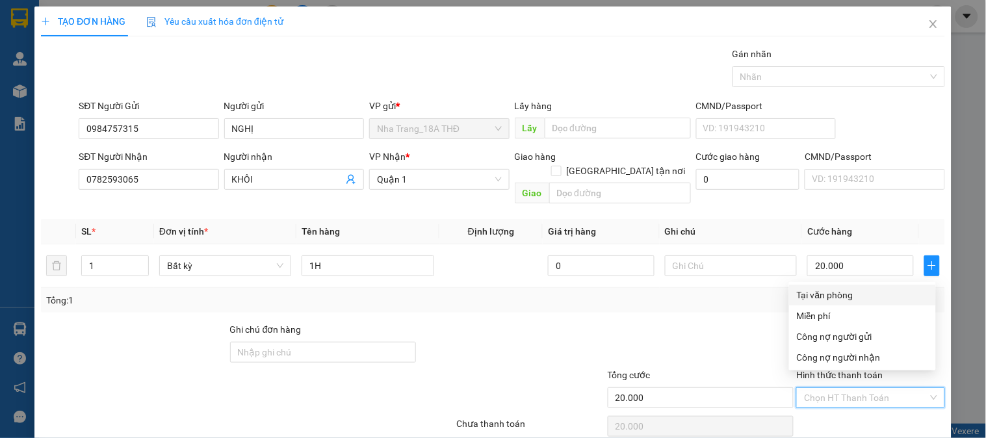
drag, startPoint x: 813, startPoint y: 379, endPoint x: 717, endPoint y: 275, distance: 142.1
click at [743, 368] on div "Tổng cước 20.000 Hình thức thanh toán Chọn HT Thanh Toán" at bounding box center [493, 390] width 906 height 45
click at [824, 290] on div "Tại văn phòng" at bounding box center [862, 295] width 131 height 14
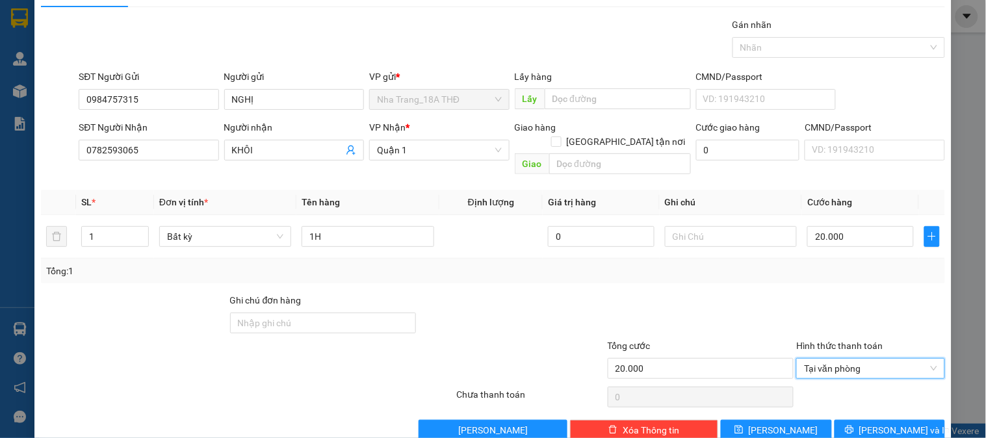
scroll to position [42, 0]
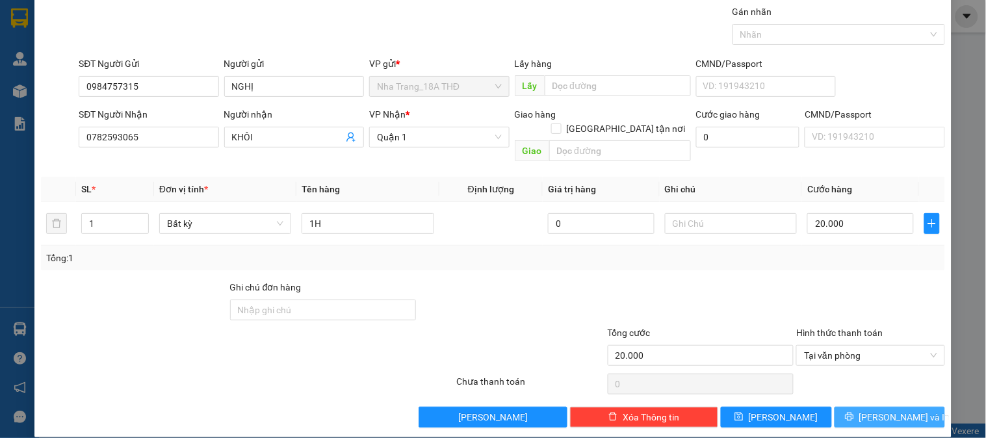
drag, startPoint x: 869, startPoint y: 400, endPoint x: 495, endPoint y: 168, distance: 440.1
click at [823, 385] on div "Transit Pickup Surcharge Ids Transit Deliver Surcharge Ids Transit Deliver Surc…" at bounding box center [493, 216] width 904 height 423
drag, startPoint x: 850, startPoint y: 410, endPoint x: 839, endPoint y: 392, distance: 21.3
click at [849, 407] on button "[PERSON_NAME] và In" at bounding box center [889, 417] width 110 height 21
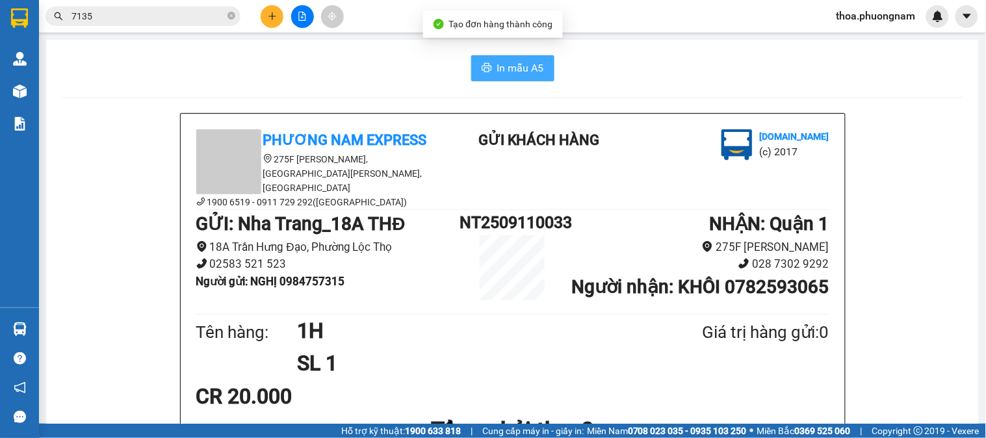
click at [507, 66] on span "In mẫu A5" at bounding box center [520, 68] width 47 height 16
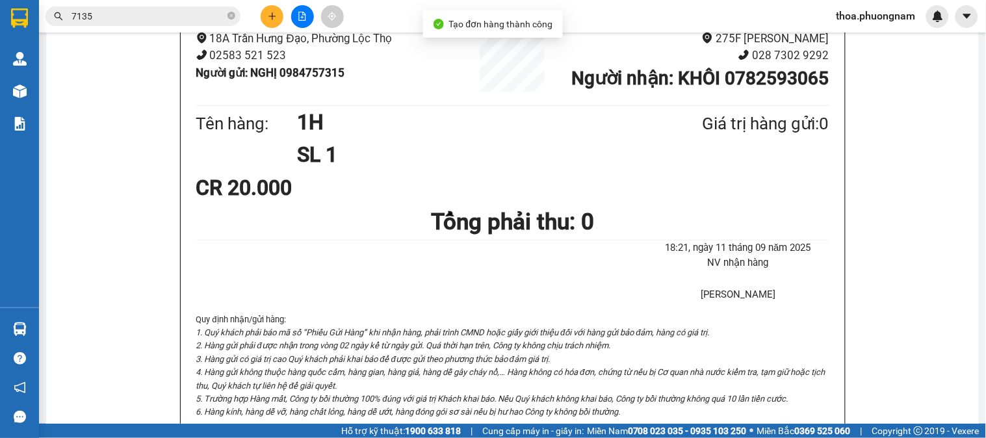
scroll to position [216, 0]
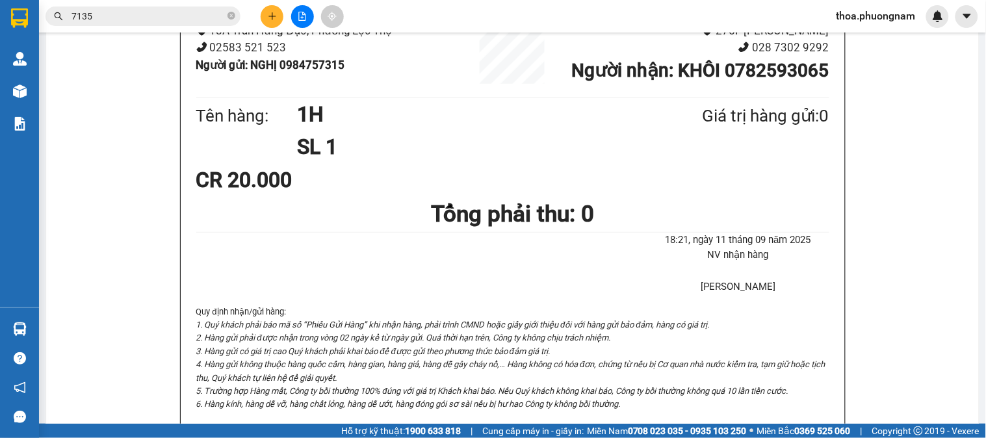
click at [903, 168] on div "Phương Nam Express 275F Phạm Ngũ Lão, Phường Phạm Ngũ Lão, Quận 1, TP Hồ Chí Mi…" at bounding box center [512, 404] width 901 height 1014
click at [279, 22] on button at bounding box center [272, 16] width 23 height 23
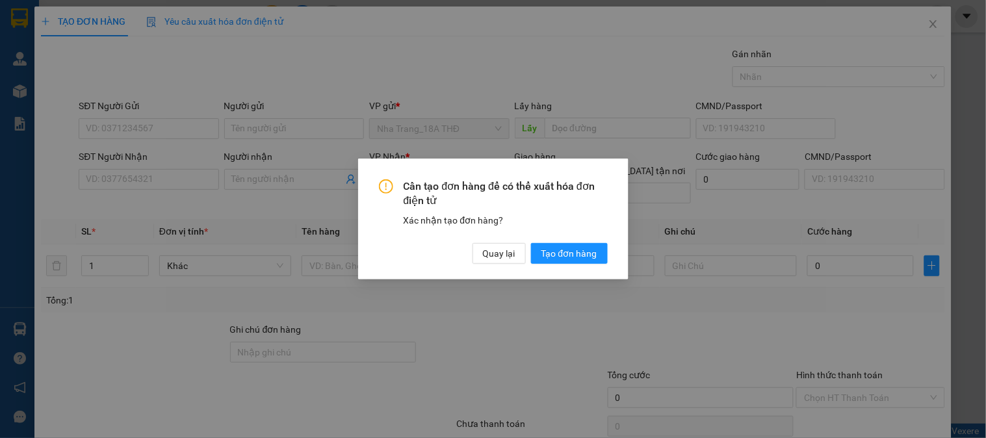
click at [929, 31] on div "Cần tạo đơn hàng để có thể xuất hóa đơn điện tử Xác nhận tạo đơn hàng? Quay lại…" at bounding box center [493, 219] width 986 height 438
click at [501, 251] on span "Quay lại" at bounding box center [499, 253] width 32 height 14
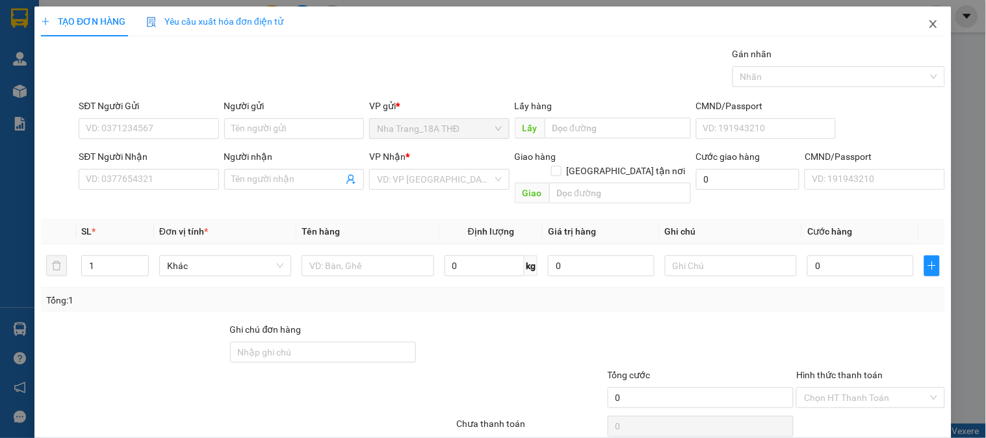
drag, startPoint x: 928, startPoint y: 21, endPoint x: 780, endPoint y: 22, distance: 148.2
click at [927, 21] on span "Close" at bounding box center [933, 24] width 36 height 36
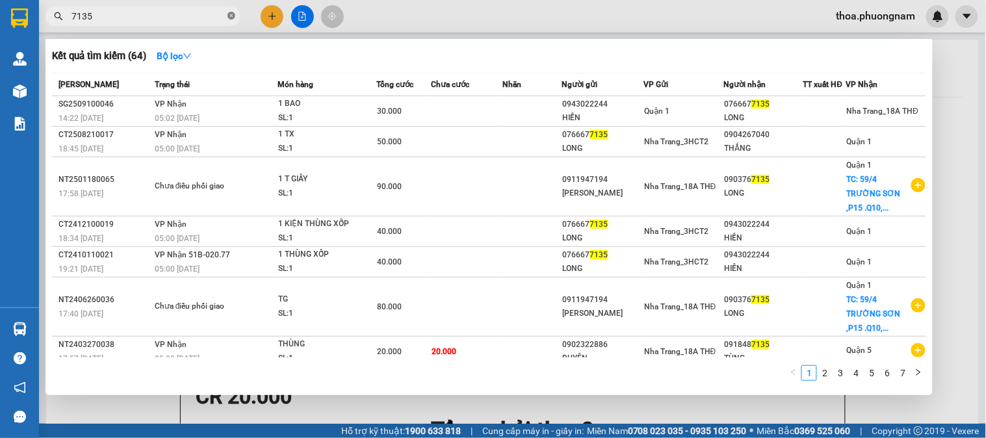
click at [231, 14] on icon "close-circle" at bounding box center [231, 16] width 8 height 8
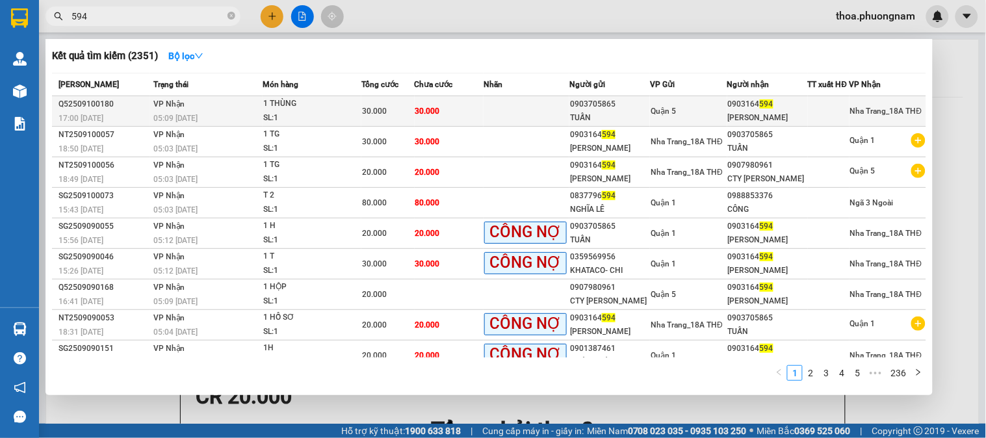
click at [561, 118] on td at bounding box center [526, 111] width 86 height 31
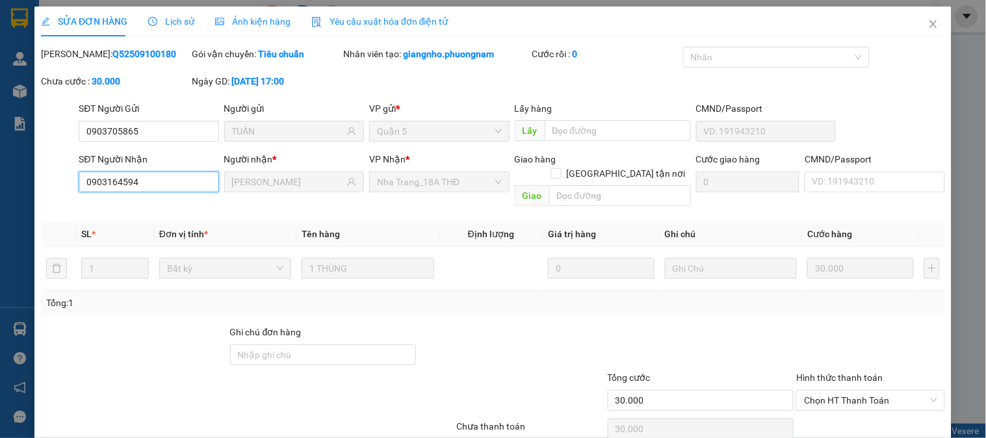
drag, startPoint x: 146, startPoint y: 186, endPoint x: 40, endPoint y: 183, distance: 106.0
click at [44, 186] on div "SĐT Người Nhận 0903164594 0903164594 Người nhận * LÊ NỀ VP Nhận * Nha Trang_18A…" at bounding box center [493, 182] width 906 height 60
click at [917, 22] on span "Close" at bounding box center [933, 24] width 36 height 36
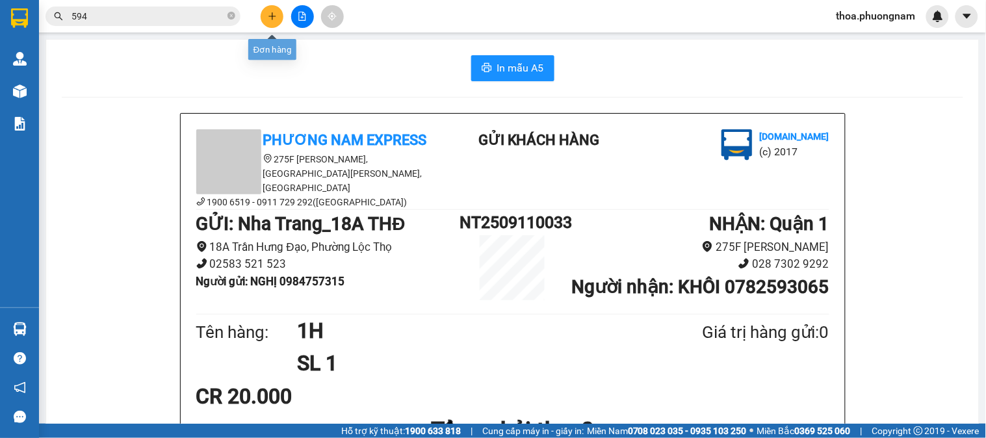
click at [277, 17] on button at bounding box center [272, 16] width 23 height 23
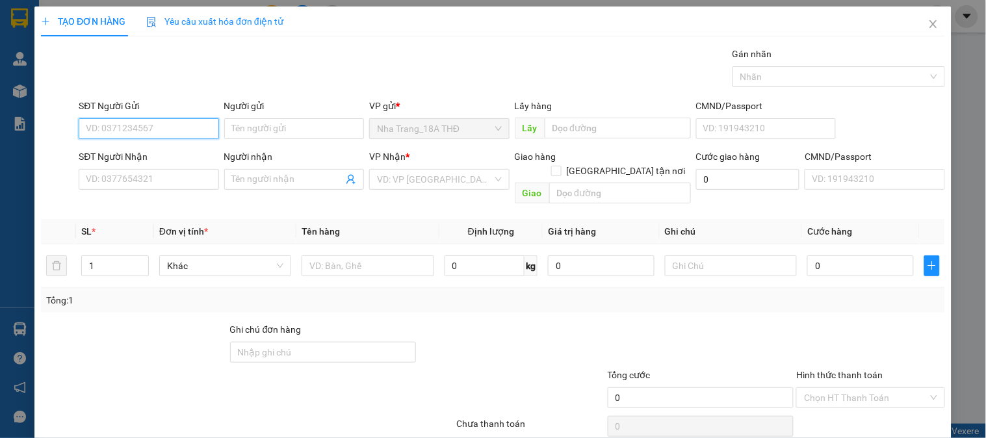
paste input "0903164594"
click at [181, 151] on div "0903164594 - LÊ NỀ KHATOCO" at bounding box center [150, 155] width 128 height 14
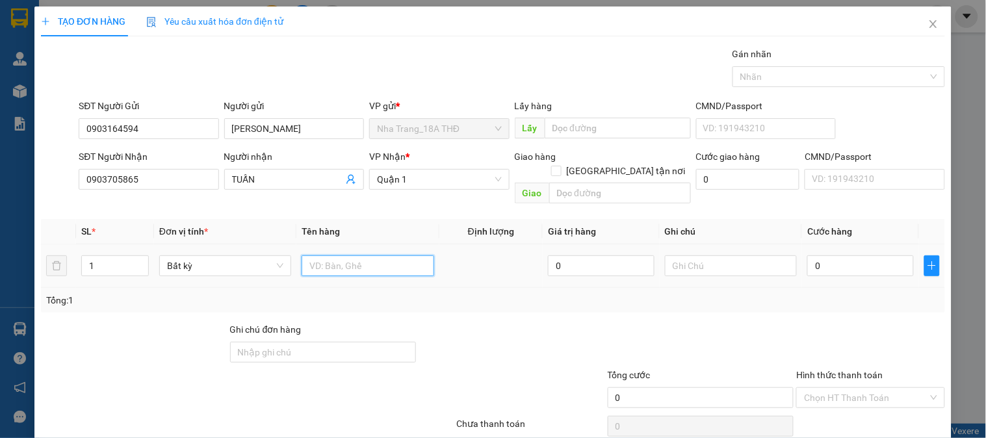
click at [368, 255] on input "text" at bounding box center [367, 265] width 132 height 21
click at [828, 255] on input "0" at bounding box center [860, 265] width 107 height 21
drag, startPoint x: 859, startPoint y: 274, endPoint x: 858, endPoint y: 288, distance: 13.7
click at [859, 288] on div "Tổng: 1" at bounding box center [493, 300] width 904 height 25
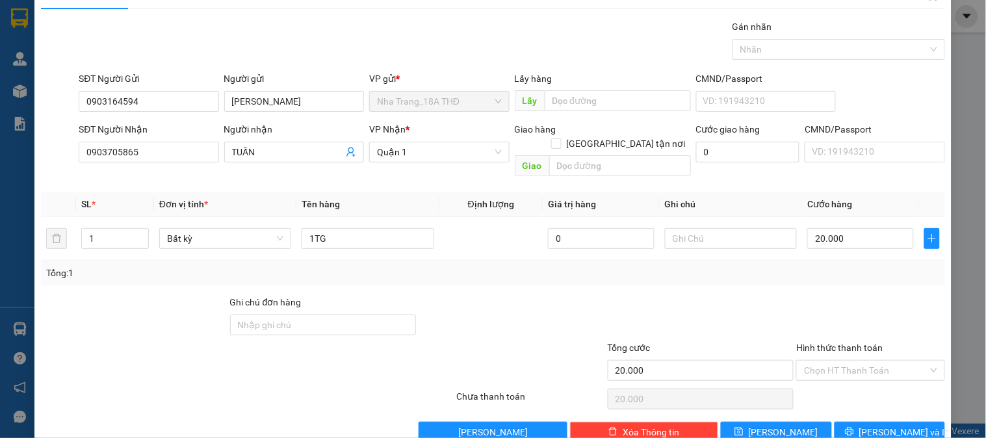
scroll to position [42, 0]
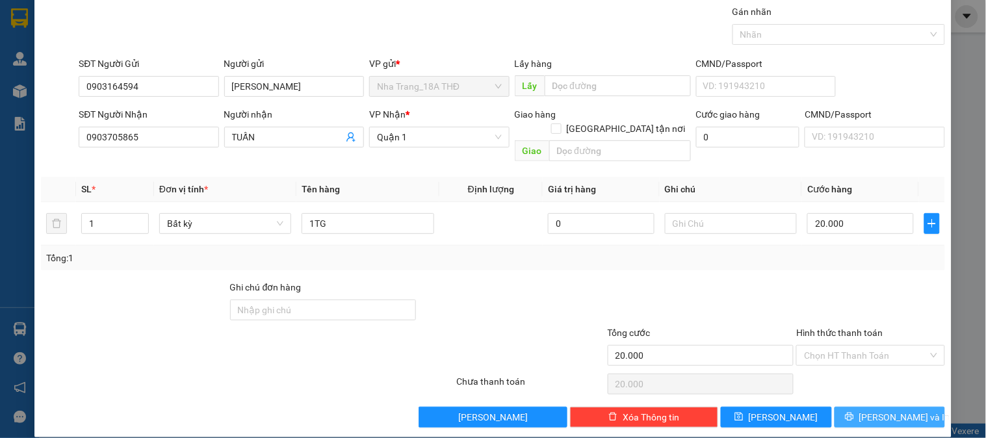
click at [882, 410] on span "[PERSON_NAME] và In" at bounding box center [904, 417] width 91 height 14
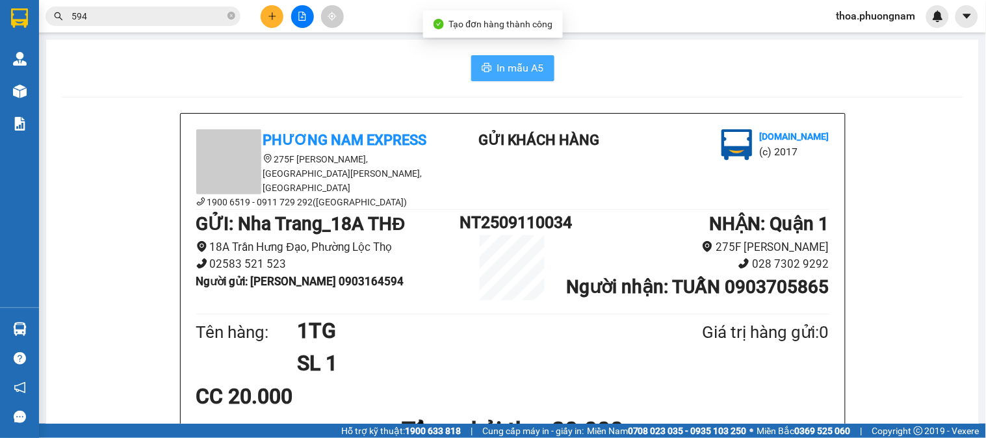
click at [497, 66] on span "In mẫu A5" at bounding box center [520, 68] width 47 height 16
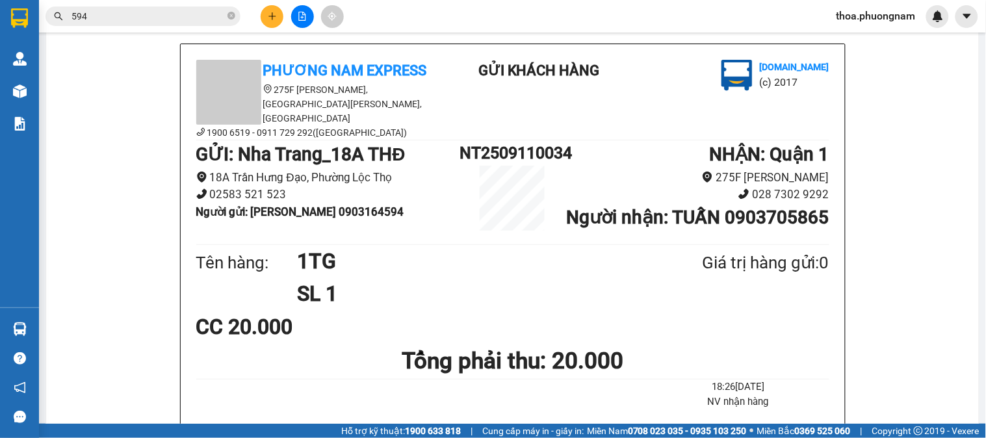
scroll to position [53, 0]
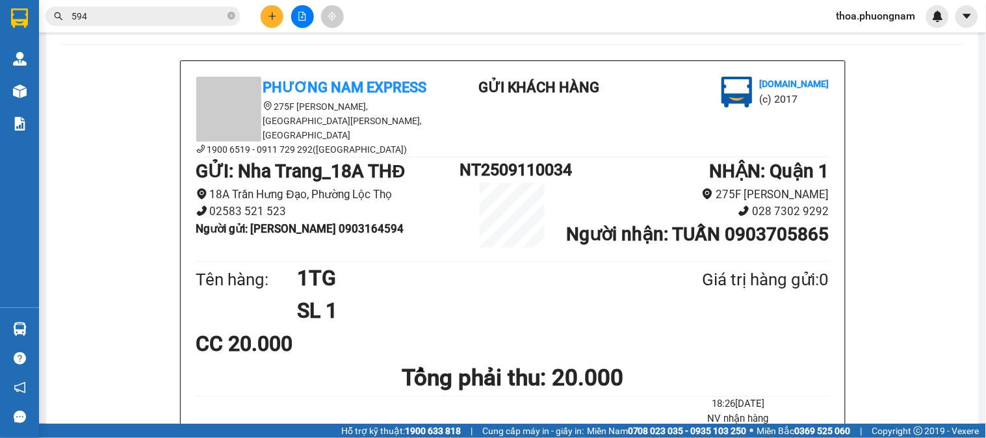
drag, startPoint x: 227, startPoint y: 10, endPoint x: 231, endPoint y: 17, distance: 8.1
click at [231, 16] on span at bounding box center [231, 16] width 8 height 12
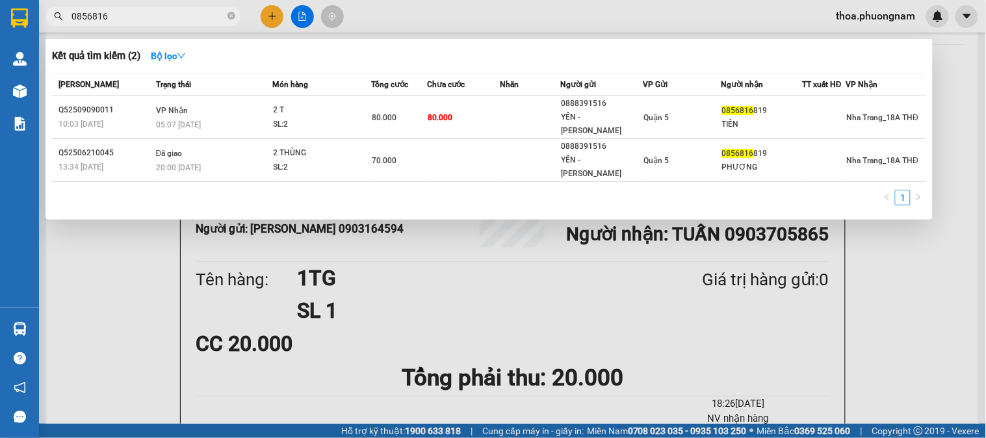
click at [275, 17] on div at bounding box center [493, 219] width 986 height 438
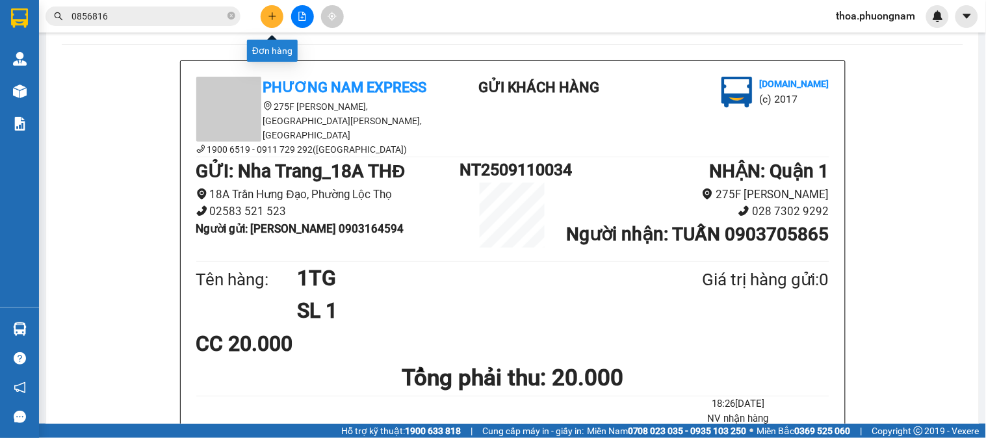
click at [276, 13] on icon "plus" at bounding box center [272, 16] width 9 height 9
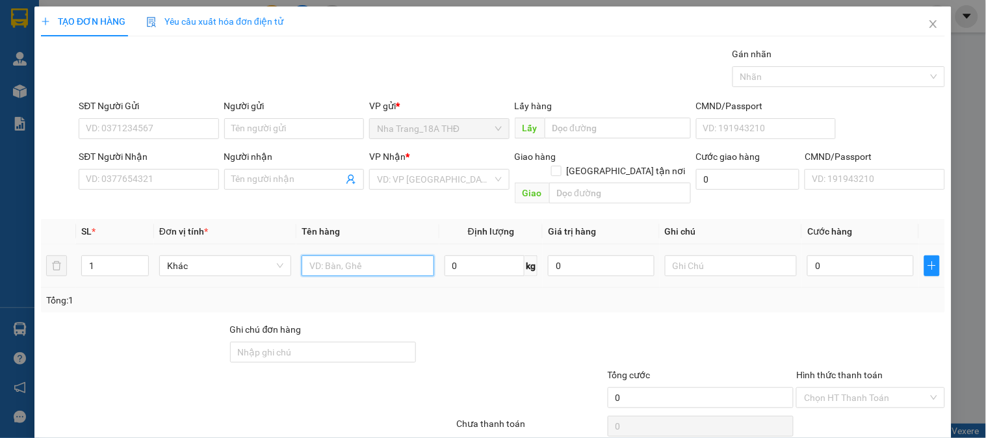
click at [372, 256] on input "text" at bounding box center [367, 265] width 132 height 21
click at [869, 255] on input "0" at bounding box center [860, 265] width 107 height 21
drag, startPoint x: 807, startPoint y: 264, endPoint x: 797, endPoint y: 284, distance: 21.8
click at [804, 276] on div "SL * Đơn vị tính * Tên hàng Định lượng Giá trị hàng Ghi chú Cước hàng 1 Khác 1T…" at bounding box center [493, 266] width 904 height 94
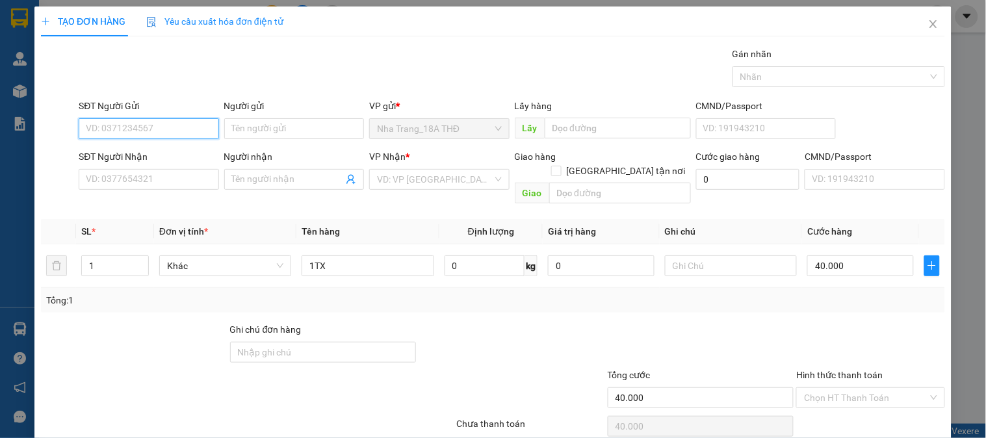
drag, startPoint x: 152, startPoint y: 123, endPoint x: 276, endPoint y: 117, distance: 124.3
click at [155, 121] on input "SĐT Người Gửi" at bounding box center [149, 128] width 140 height 21
click at [157, 133] on input "0708719" at bounding box center [149, 128] width 140 height 21
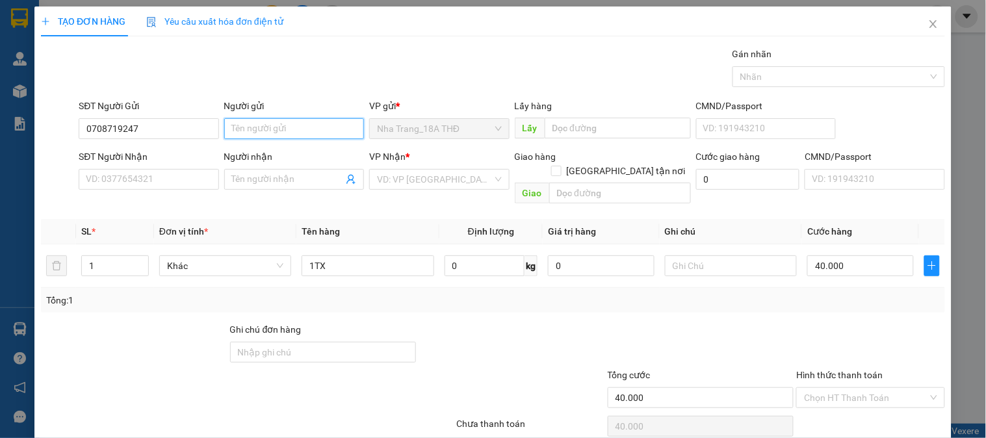
drag, startPoint x: 235, startPoint y: 130, endPoint x: 259, endPoint y: 130, distance: 24.0
click at [242, 130] on input "Người gửi" at bounding box center [294, 128] width 140 height 21
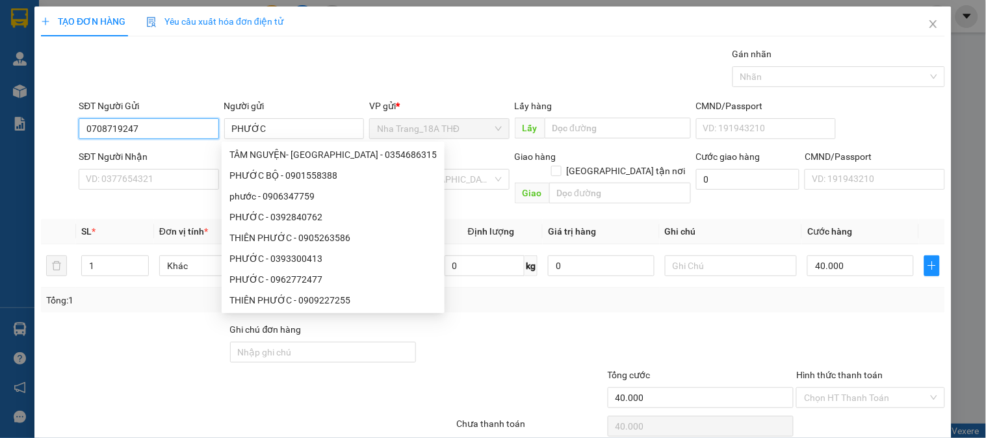
drag, startPoint x: 179, startPoint y: 135, endPoint x: 0, endPoint y: 125, distance: 179.0
click at [0, 126] on div "TẠO ĐƠN HÀNG Yêu cầu xuất hóa đơn điện tử Transit Pickup Surcharge Ids Transit …" at bounding box center [493, 219] width 986 height 438
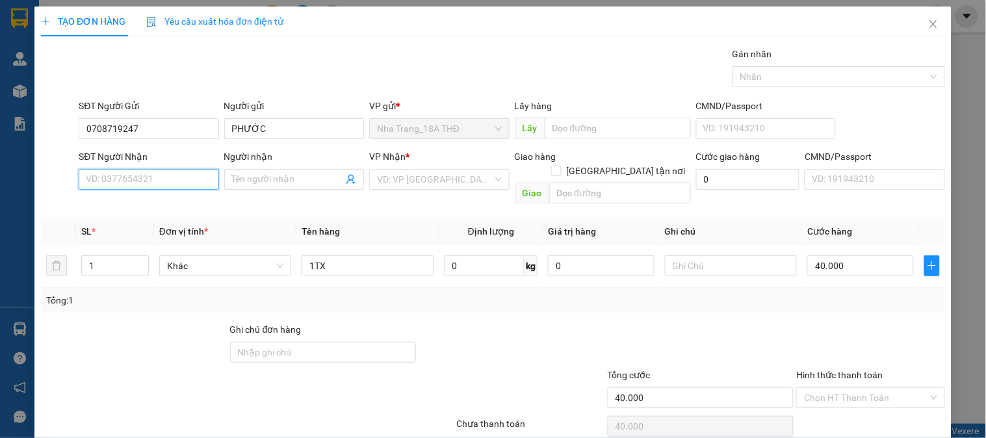
click at [124, 172] on input "SĐT Người Nhận" at bounding box center [149, 179] width 140 height 21
paste input "0708719247"
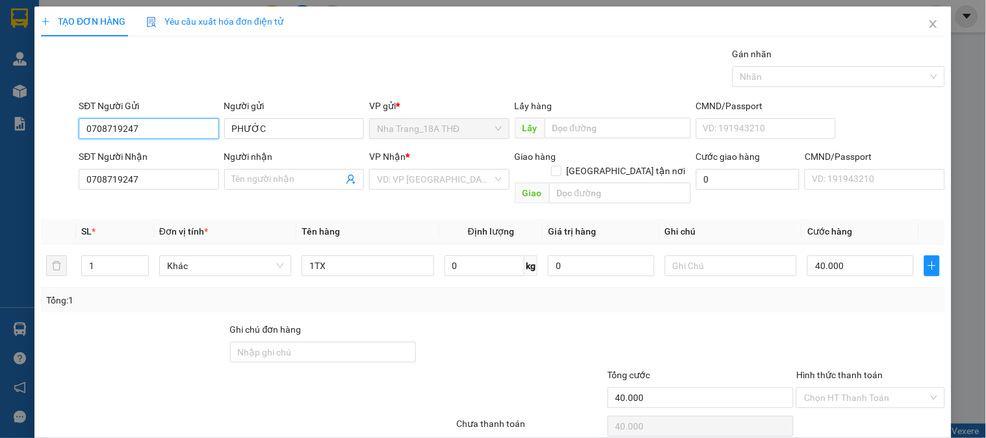
click at [0, 147] on div "TẠO ĐƠN HÀNG Yêu cầu xuất hóa đơn điện tử Transit Pickup Surcharge Ids Transit …" at bounding box center [493, 219] width 986 height 438
click at [118, 156] on div "0931618938 - HÒA" at bounding box center [147, 155] width 123 height 14
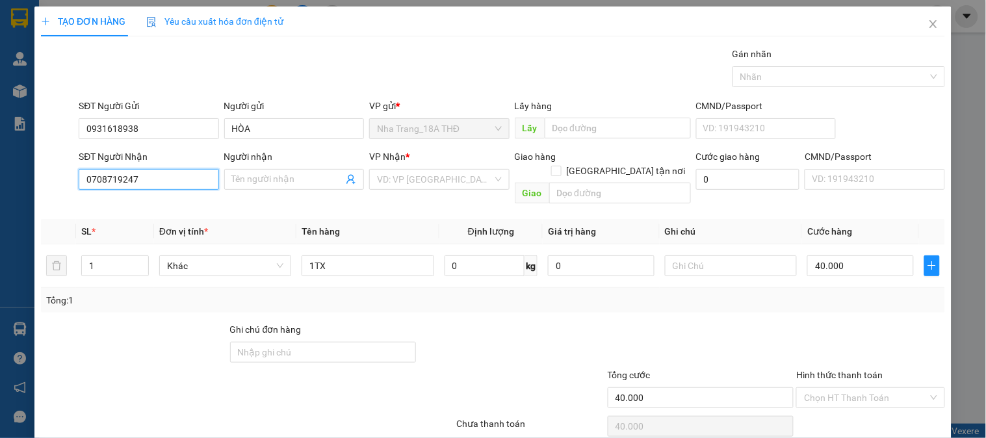
click at [164, 184] on input "0708719247" at bounding box center [149, 179] width 140 height 21
click at [159, 183] on input "0708719247" at bounding box center [149, 179] width 140 height 21
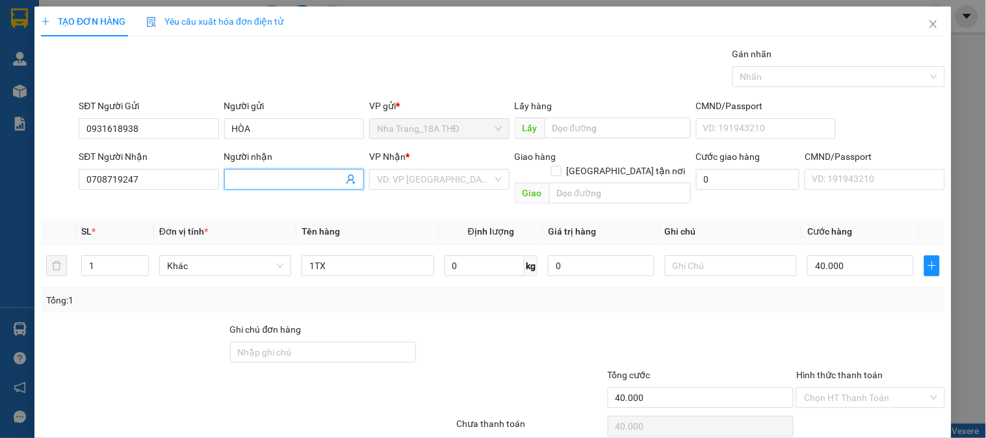
click at [263, 188] on span at bounding box center [294, 179] width 140 height 21
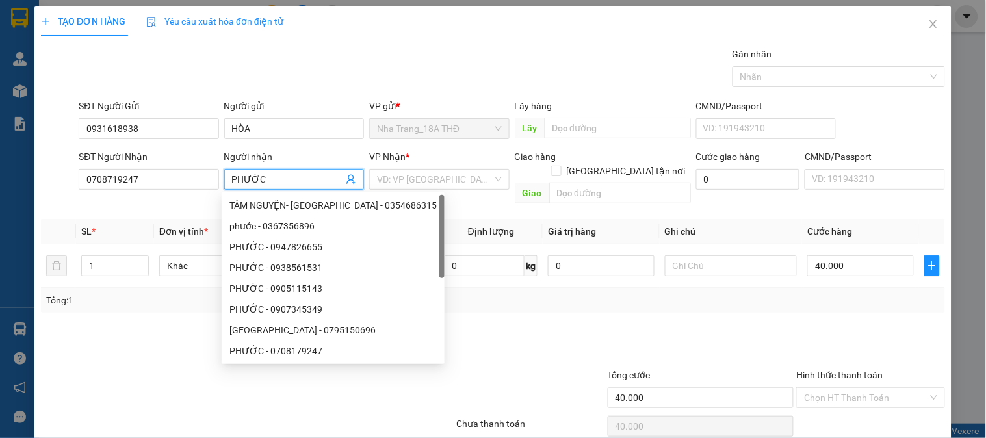
click at [114, 294] on div "Tổng: 1" at bounding box center [493, 300] width 904 height 25
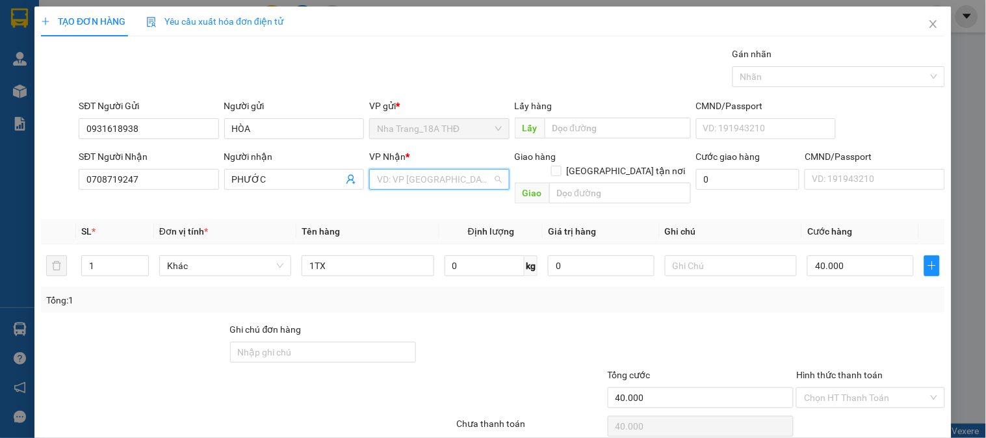
click at [452, 175] on input "search" at bounding box center [434, 179] width 115 height 19
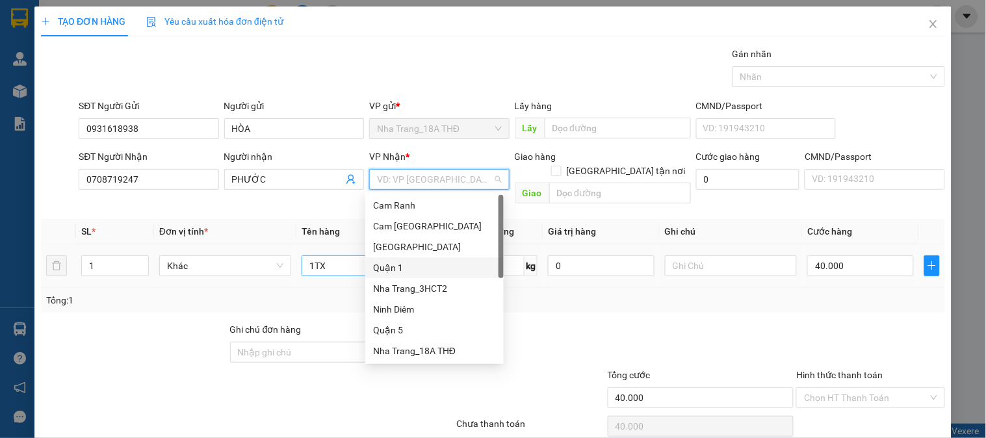
drag, startPoint x: 400, startPoint y: 268, endPoint x: 309, endPoint y: 257, distance: 91.7
click at [398, 268] on div "Quận 1" at bounding box center [434, 268] width 123 height 14
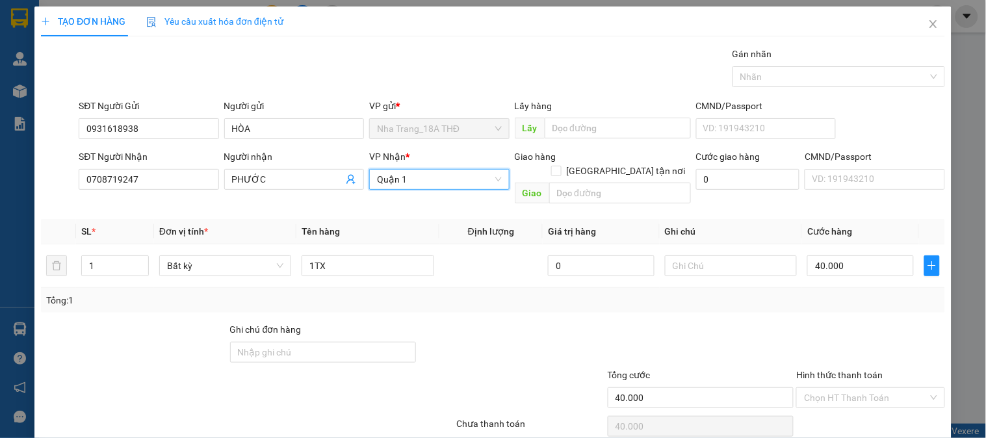
scroll to position [42, 0]
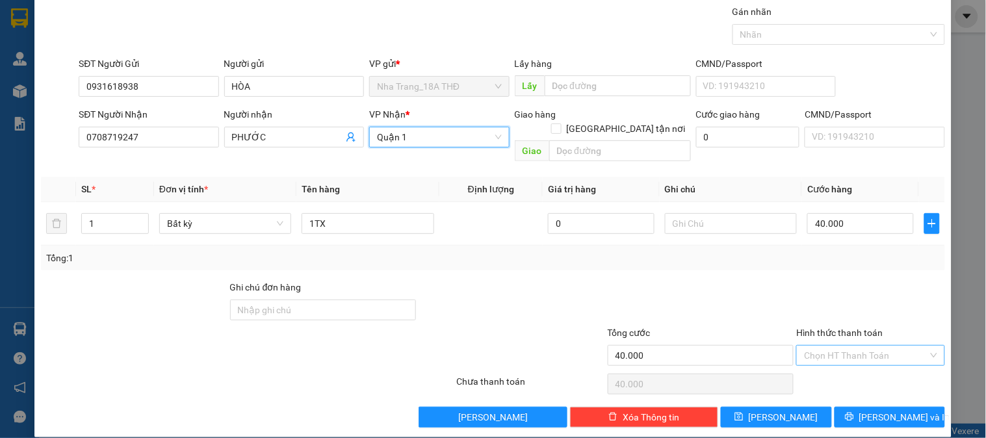
click at [866, 346] on input "Hình thức thanh toán" at bounding box center [865, 355] width 123 height 19
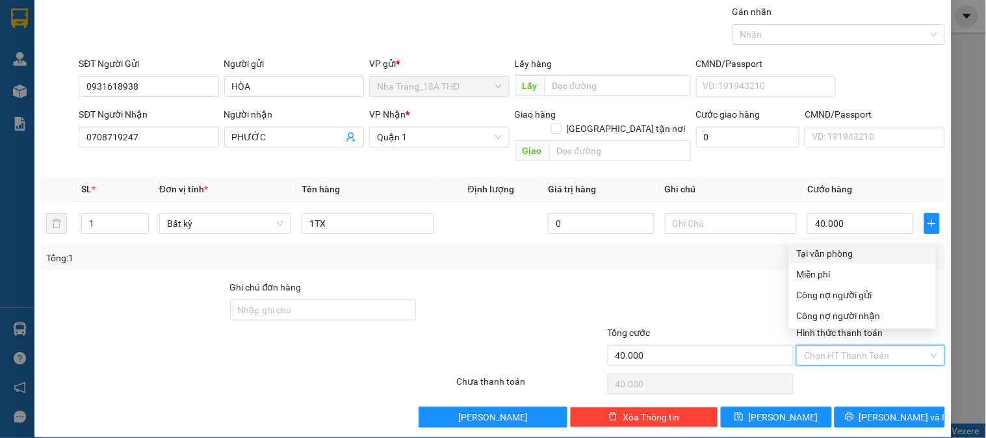
click at [850, 259] on div "Tại văn phòng" at bounding box center [862, 253] width 131 height 14
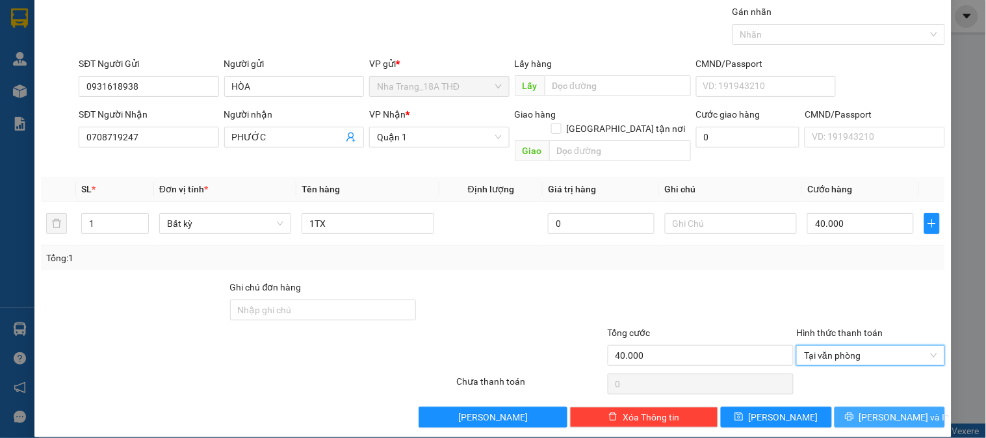
click at [855, 407] on button "[PERSON_NAME] và In" at bounding box center [889, 417] width 110 height 21
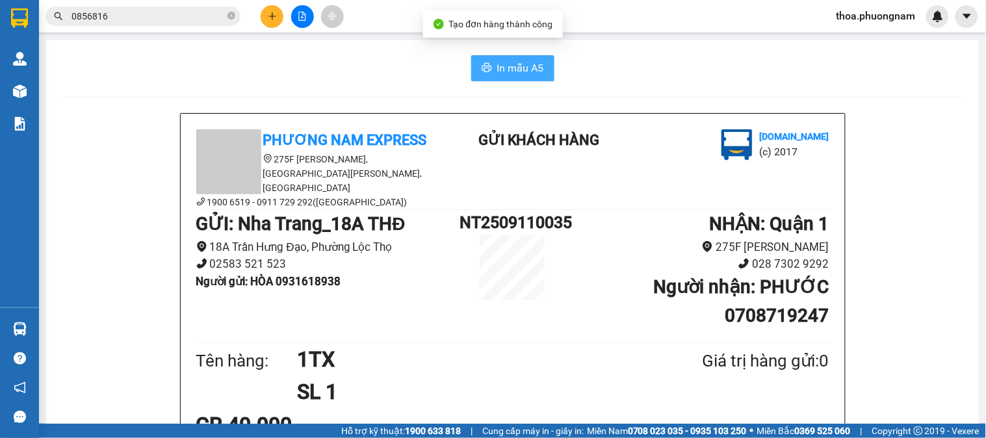
click at [503, 62] on span "In mẫu A5" at bounding box center [520, 68] width 47 height 16
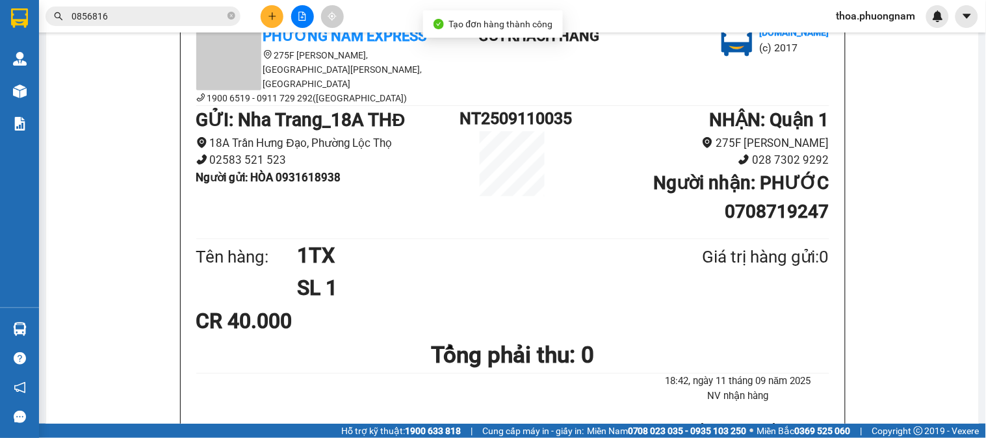
scroll to position [216, 0]
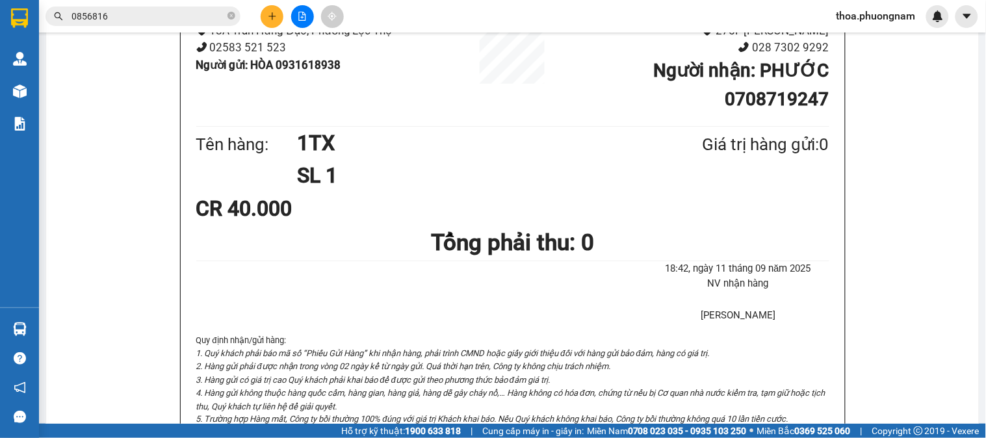
click at [258, 16] on div at bounding box center [301, 16] width 97 height 23
click at [277, 14] on button at bounding box center [272, 16] width 23 height 23
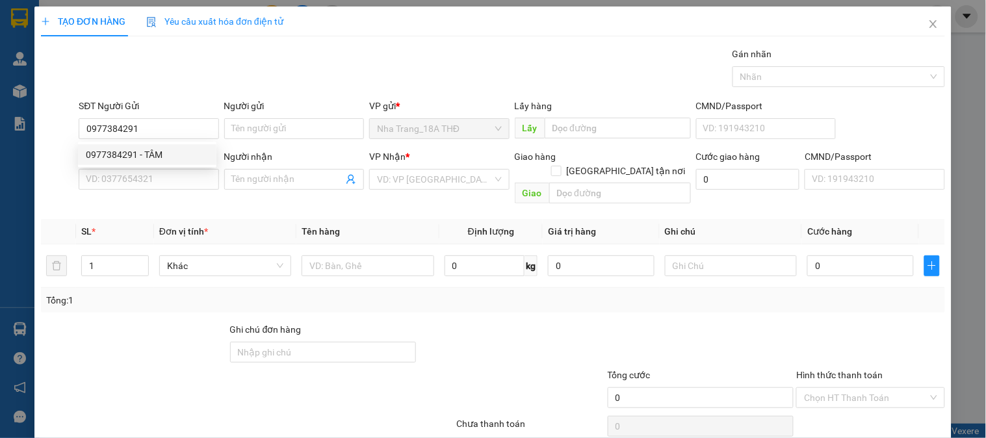
click at [152, 165] on div "0977384291 0977384291 - TÂM" at bounding box center [147, 155] width 138 height 26
click at [152, 148] on form "SĐT Người Gửi 0977384291 Người gửi Tên người gửi VP gửi * Nha Trang_18A THĐ Lấy…" at bounding box center [493, 154] width 904 height 110
click at [151, 149] on div "SĐT Người Nhận" at bounding box center [149, 156] width 140 height 14
click at [151, 169] on input "SĐT Người Nhận" at bounding box center [149, 179] width 140 height 21
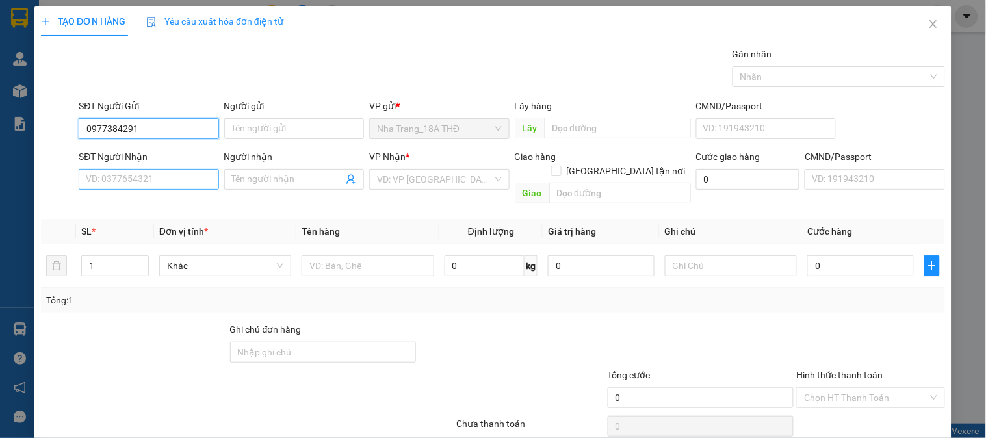
drag, startPoint x: 158, startPoint y: 131, endPoint x: 153, endPoint y: 170, distance: 38.7
click at [158, 133] on input "0977384291" at bounding box center [149, 128] width 140 height 21
click at [152, 157] on div "0977384291 - TÂM" at bounding box center [147, 155] width 123 height 14
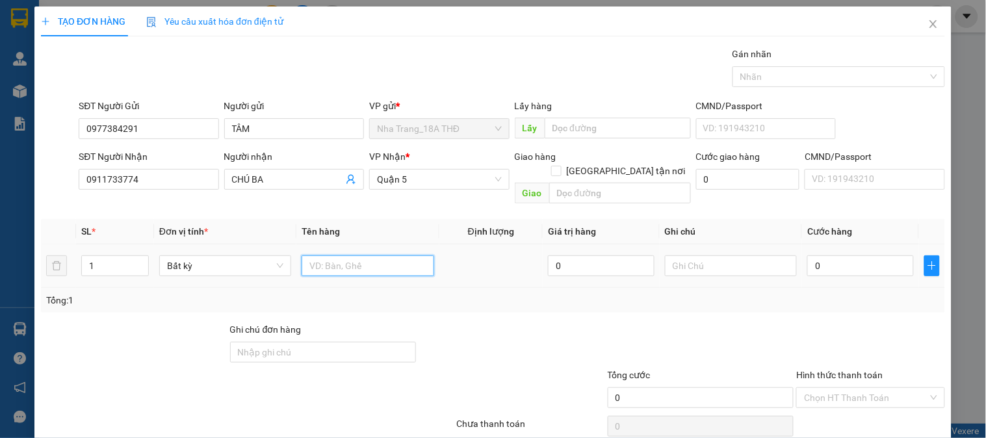
click at [366, 255] on input "text" at bounding box center [367, 265] width 132 height 21
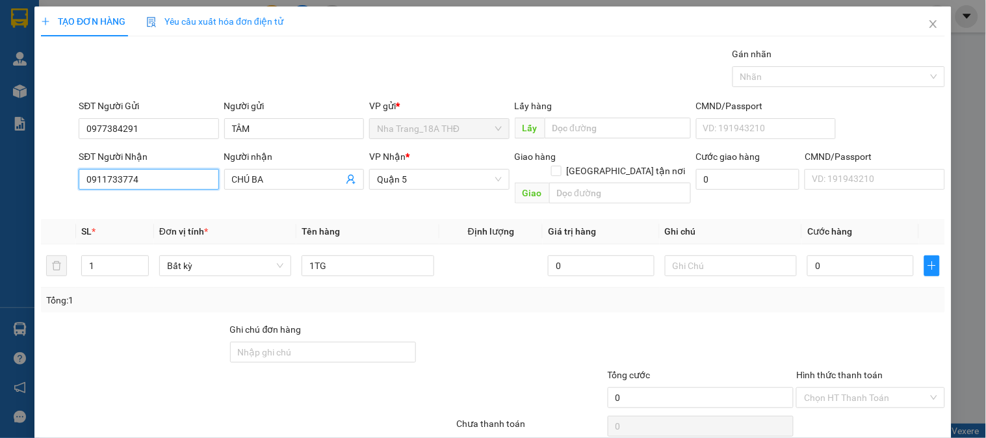
drag, startPoint x: 153, startPoint y: 182, endPoint x: 14, endPoint y: 207, distance: 141.2
click at [16, 211] on div "TẠO ĐƠN HÀNG Yêu cầu xuất hóa đơn điện tử Transit Pickup Surcharge Ids Transit …" at bounding box center [493, 219] width 986 height 438
drag, startPoint x: 181, startPoint y: 224, endPoint x: 17, endPoint y: 222, distance: 163.8
click at [180, 224] on div "0909988130 - CHÚ THẢO" at bounding box center [147, 226] width 123 height 14
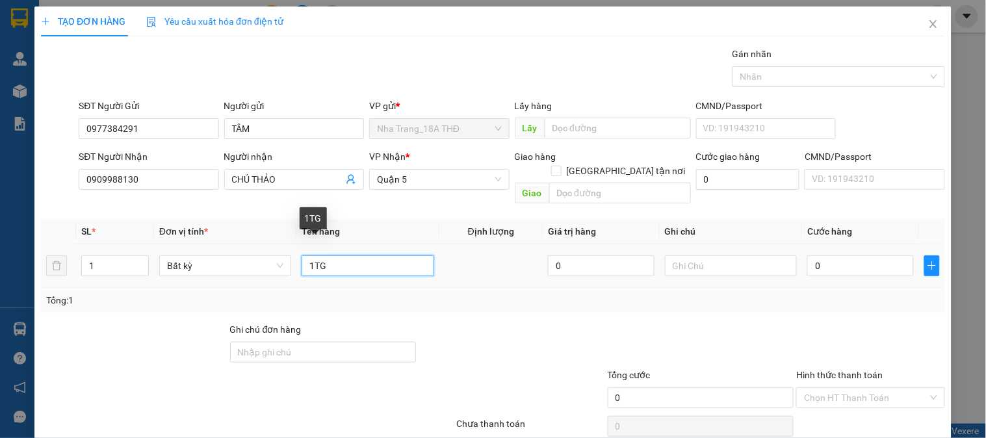
click at [355, 255] on input "1TG" at bounding box center [367, 265] width 132 height 21
click at [875, 261] on input "0" at bounding box center [860, 265] width 107 height 21
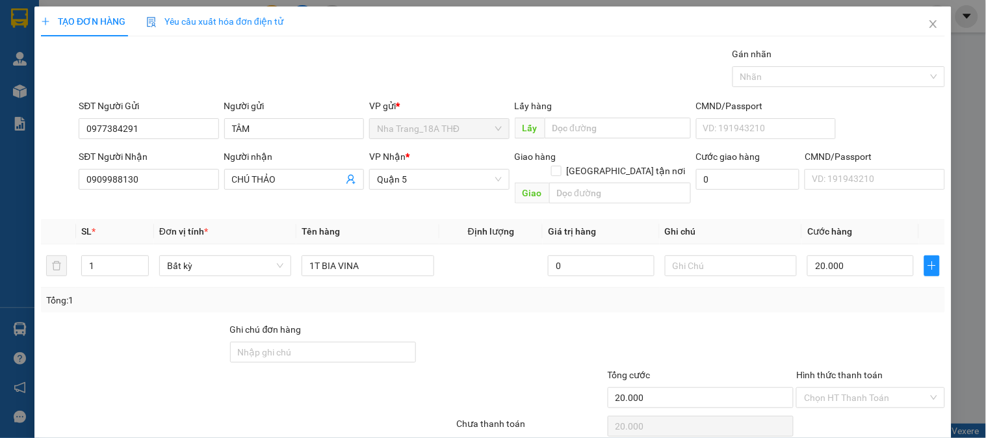
click at [853, 324] on div at bounding box center [870, 344] width 151 height 45
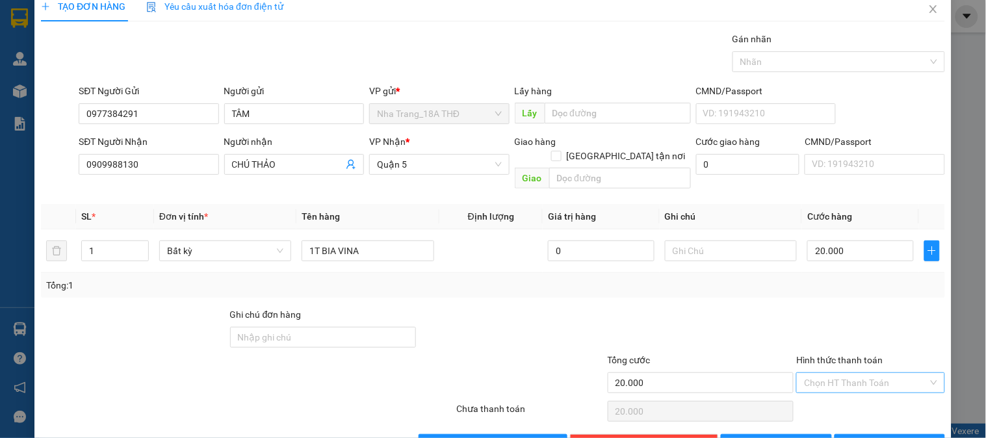
scroll to position [42, 0]
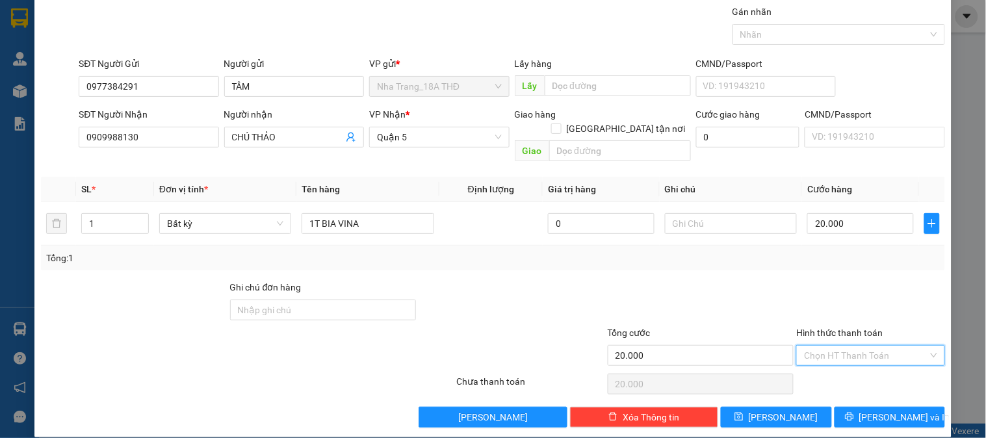
click at [847, 346] on input "Hình thức thanh toán" at bounding box center [865, 355] width 123 height 19
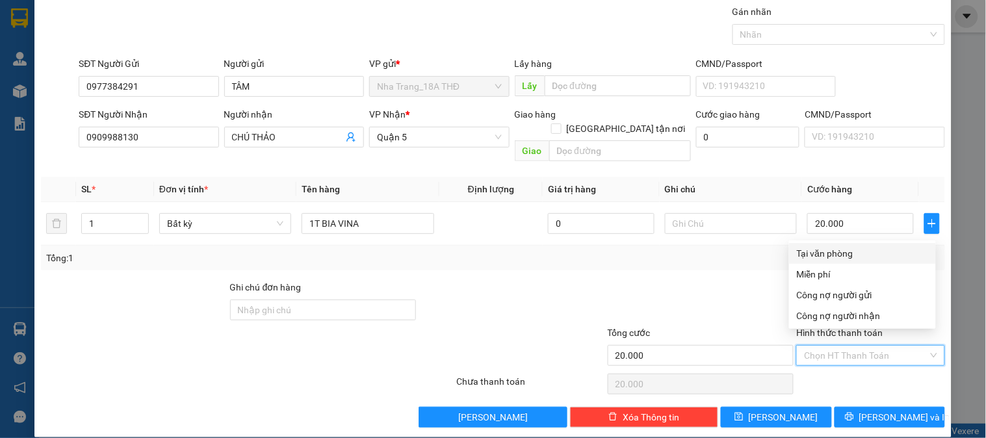
click at [841, 248] on div "Tại văn phòng" at bounding box center [862, 253] width 131 height 14
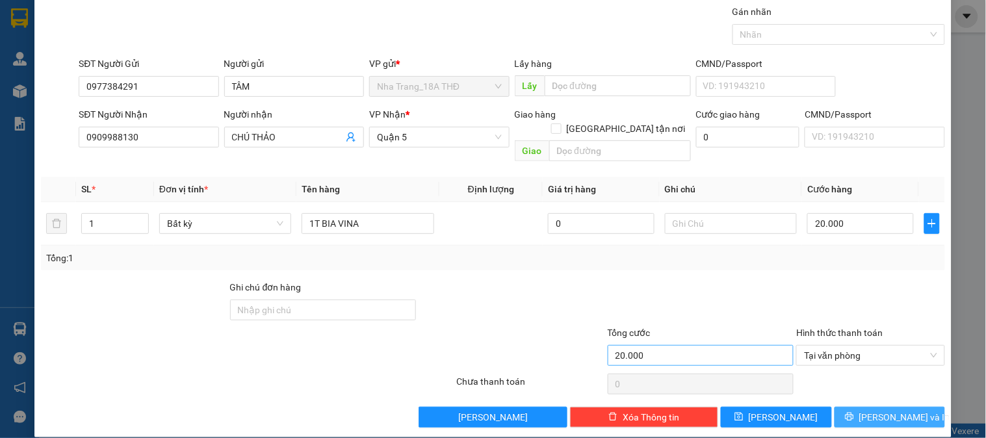
drag, startPoint x: 856, startPoint y: 396, endPoint x: 750, endPoint y: 331, distance: 124.3
click at [847, 391] on div "Transit Pickup Surcharge Ids Transit Deliver Surcharge Ids Transit Deliver Surc…" at bounding box center [493, 216] width 904 height 423
drag, startPoint x: 882, startPoint y: 404, endPoint x: 786, endPoint y: 306, distance: 136.9
click at [877, 391] on div "Transit Pickup Surcharge Ids Transit Deliver Surcharge Ids Transit Deliver Surc…" at bounding box center [493, 216] width 904 height 423
drag, startPoint x: 867, startPoint y: 398, endPoint x: 860, endPoint y: 402, distance: 7.9
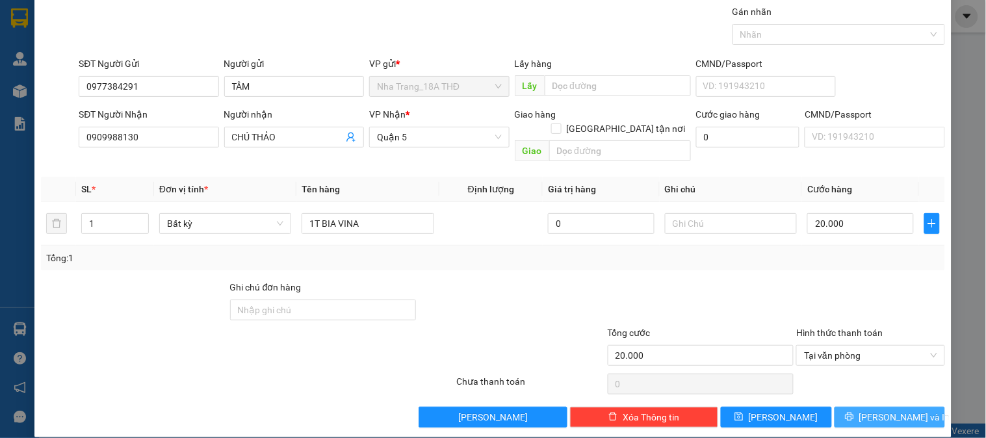
click at [867, 407] on button "[PERSON_NAME] và In" at bounding box center [889, 417] width 110 height 21
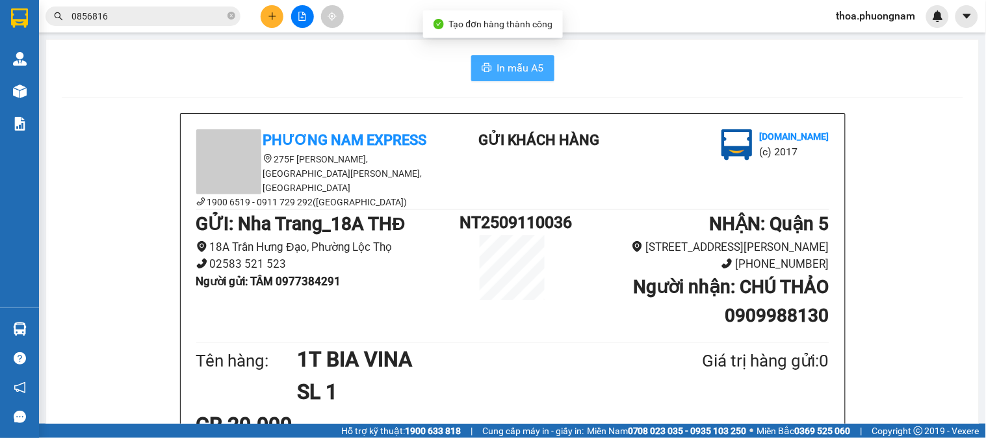
click at [509, 55] on button "In mẫu A5" at bounding box center [512, 68] width 83 height 26
click at [263, 16] on button at bounding box center [272, 16] width 23 height 23
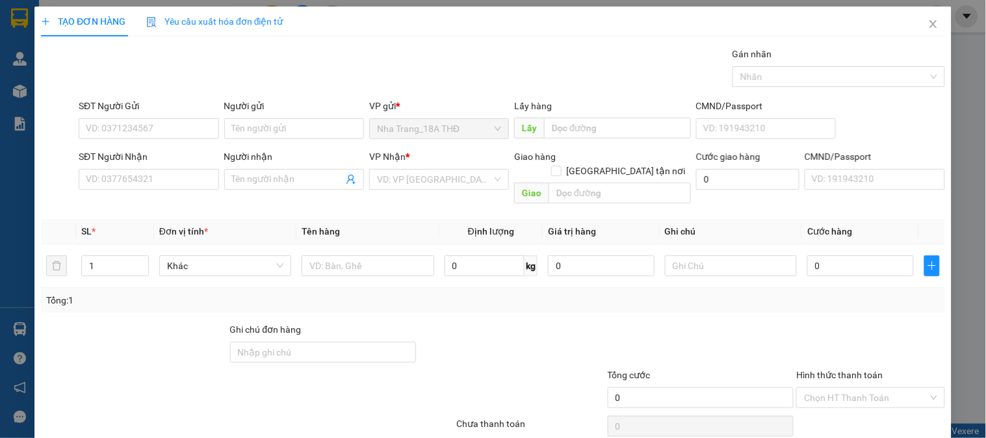
click at [263, 16] on span "Yêu cầu xuất hóa đơn điện tử" at bounding box center [214, 21] width 137 height 10
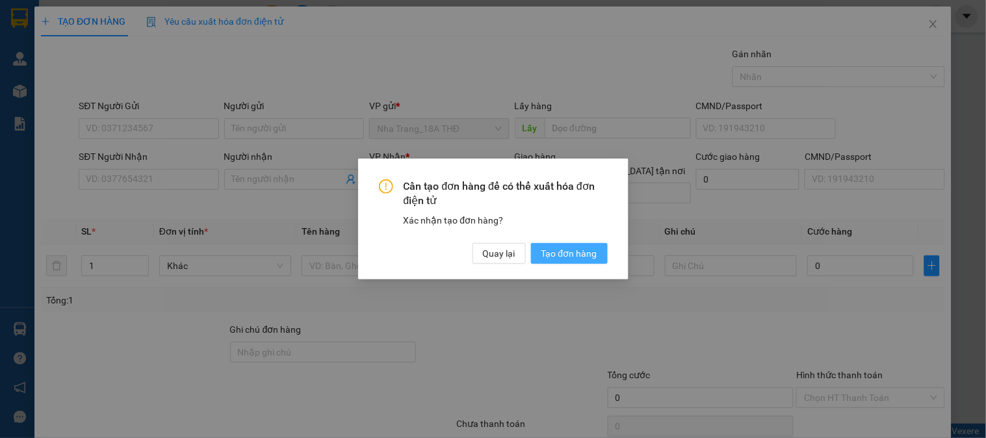
drag, startPoint x: 559, startPoint y: 251, endPoint x: 347, endPoint y: 209, distance: 216.0
click at [559, 251] on span "Tạo đơn hàng" at bounding box center [569, 253] width 56 height 14
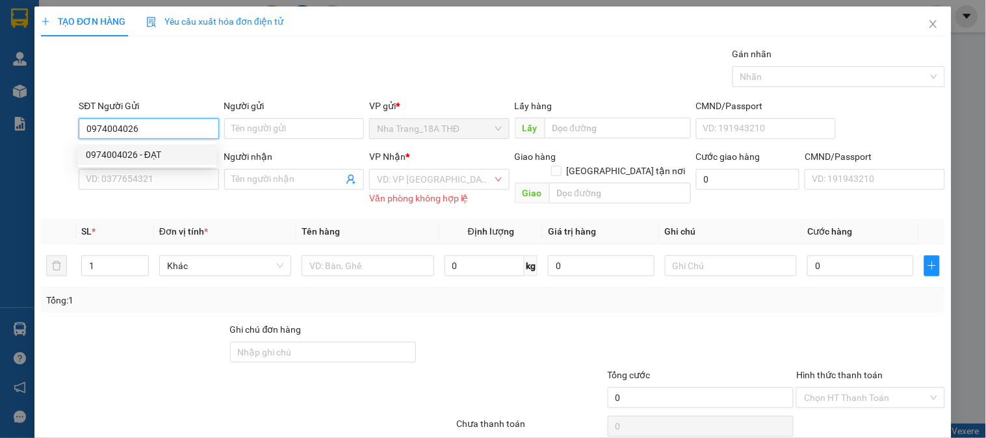
click at [124, 151] on div "0974004026 - ĐẠT" at bounding box center [147, 155] width 123 height 14
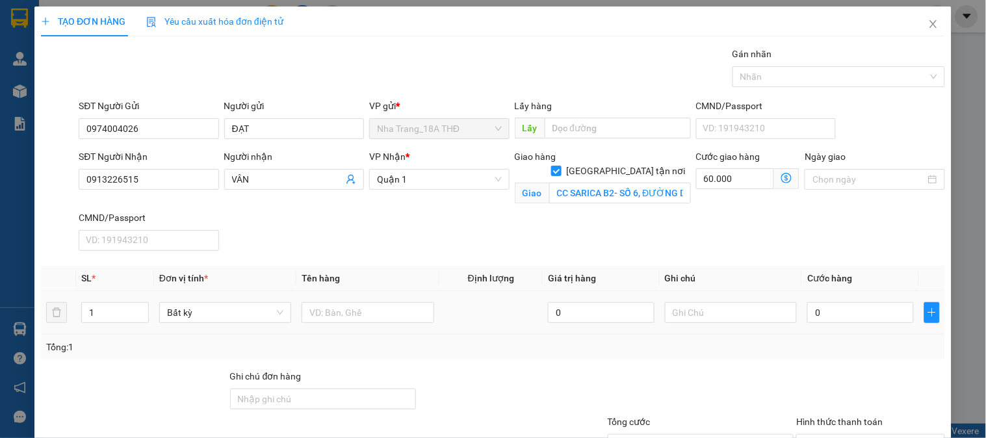
click at [363, 323] on div at bounding box center [367, 313] width 132 height 26
click at [363, 314] on input "text" at bounding box center [367, 312] width 132 height 21
click at [837, 313] on input "0" at bounding box center [860, 312] width 107 height 21
click at [654, 183] on input "CC SARICA B2- SỐ 6, ĐƯỜNG D9, PHƯỜNG AN KHÁNH - GTN 60K" at bounding box center [620, 193] width 142 height 21
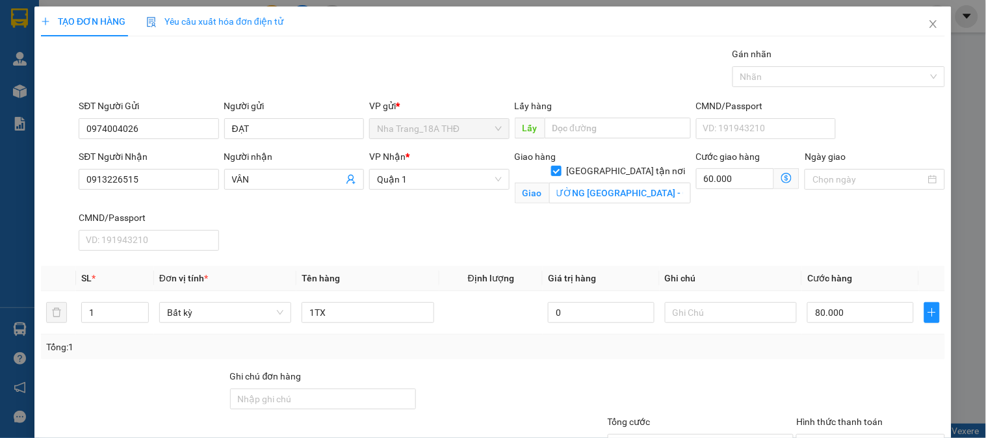
click at [781, 178] on icon "dollar-circle" at bounding box center [786, 178] width 10 height 10
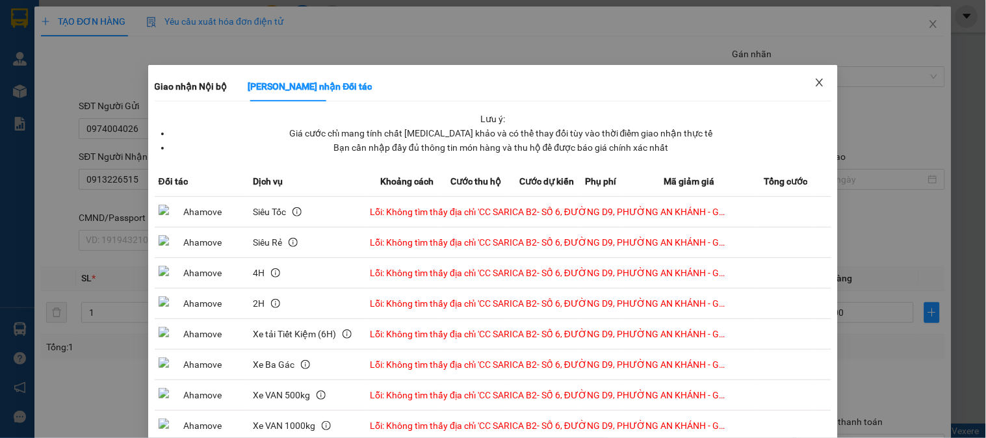
click at [821, 81] on span "Close" at bounding box center [819, 83] width 36 height 36
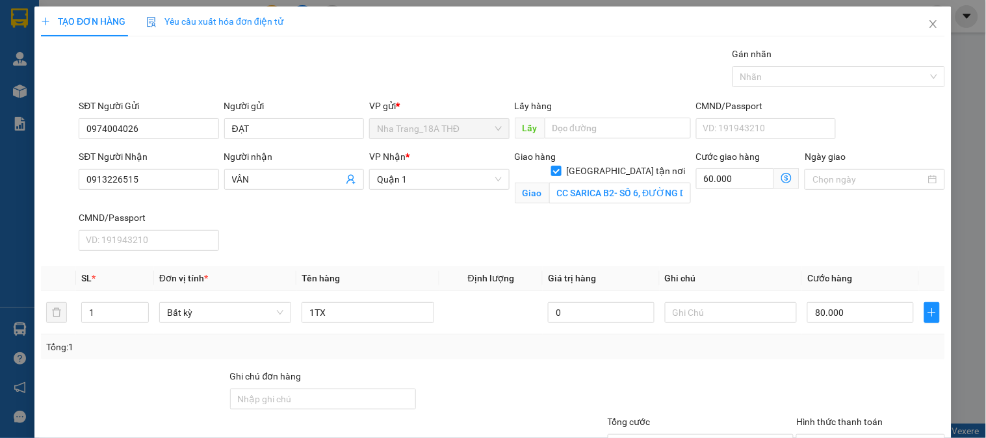
click at [596, 190] on div "Giao hàng Giao tận nơi Giao CC SARICA B2- SỐ 6, ĐƯỜNG D9, PHƯỜNG AN KHÁNH - GTN…" at bounding box center [603, 179] width 176 height 60
click at [605, 184] on input "CC SARICA B2- SỐ 6, ĐƯỜNG D9, PHƯỜNG AN KHÁNH - GTN 60K" at bounding box center [620, 193] width 142 height 21
click at [635, 183] on input "CC SARICA B2- SỐ 6, ĐƯỜNG D9, PHƯỜNG AN KHÁNH - GTN 60K" at bounding box center [620, 193] width 142 height 21
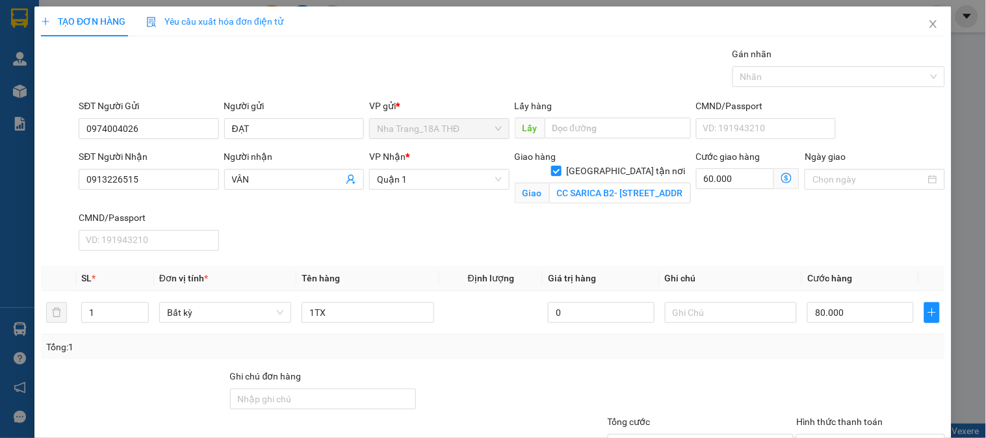
click at [781, 177] on icon "dollar-circle" at bounding box center [786, 178] width 10 height 10
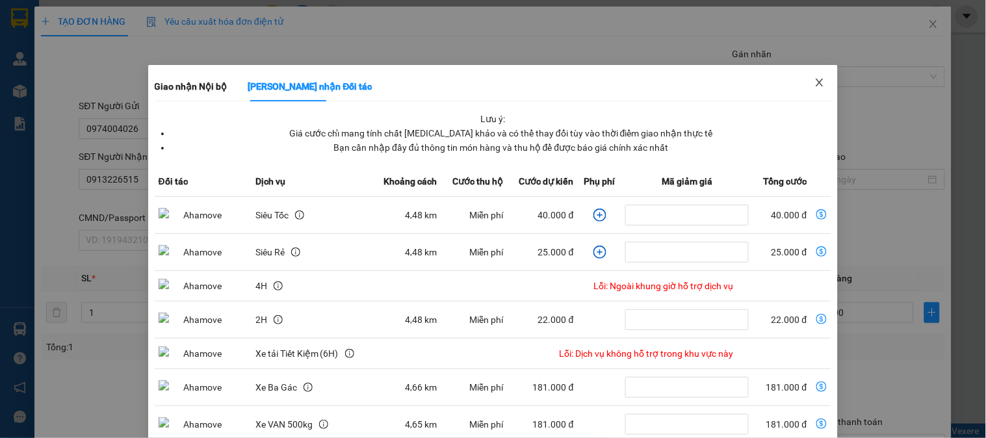
click at [815, 82] on icon "close" at bounding box center [819, 82] width 10 height 10
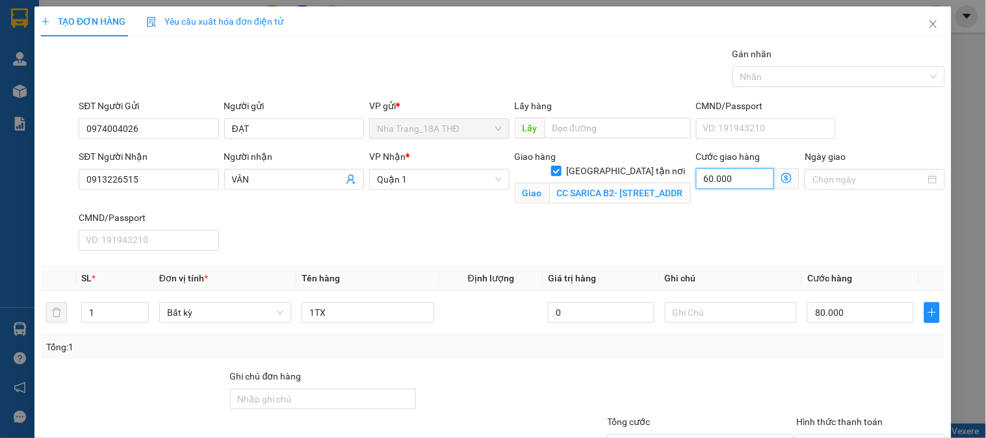
click at [697, 178] on input "60.000" at bounding box center [735, 178] width 79 height 21
click at [598, 183] on input "CC SARICA B2- SỐ 6, ĐƯỜNG D9, PHƯỜNG AN KHÁNH , QUẬN 2 GTN 60K" at bounding box center [620, 193] width 142 height 21
click at [710, 180] on input "60.000" at bounding box center [735, 178] width 79 height 21
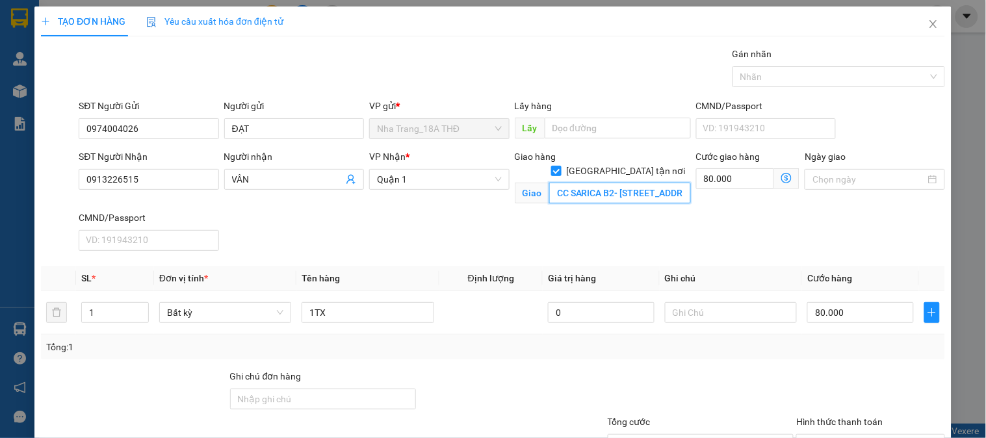
click at [660, 184] on input "CC SARICA B2- SỐ 6, ĐƯỜNG D9, PHƯỜNG AN KHÁNH , QUẬN 2 GTN 60K" at bounding box center [620, 193] width 142 height 21
click at [663, 183] on input "CC SARICA B2- SỐ 6, ĐƯỜNG D9, PHƯỜNG AN KHÁNH , QUẬN 2 GTN 60K" at bounding box center [620, 193] width 142 height 21
click at [693, 224] on div "SĐT Người Nhận 0913226515 Người nhận VÂN VP Nhận * Quận 1 Giao hàng Giao tận nơ…" at bounding box center [511, 202] width 871 height 107
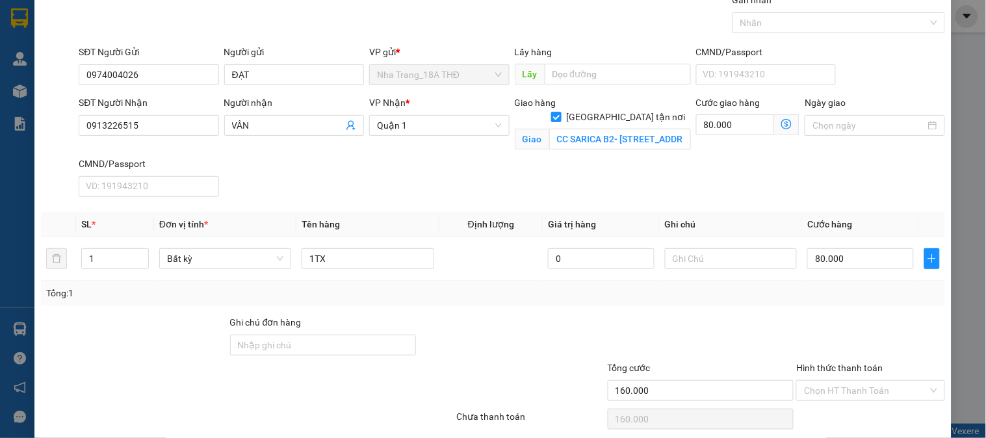
scroll to position [104, 0]
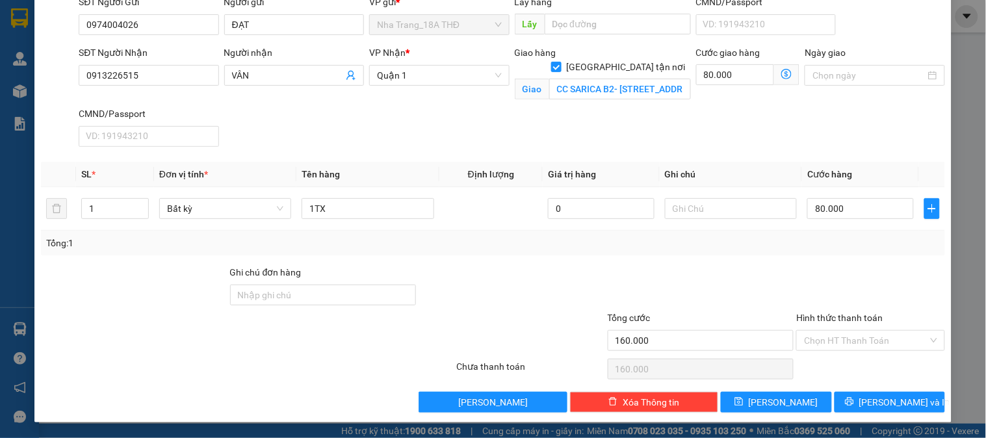
click at [820, 274] on div at bounding box center [870, 287] width 151 height 45
click at [830, 340] on input "Hình thức thanh toán" at bounding box center [865, 340] width 123 height 19
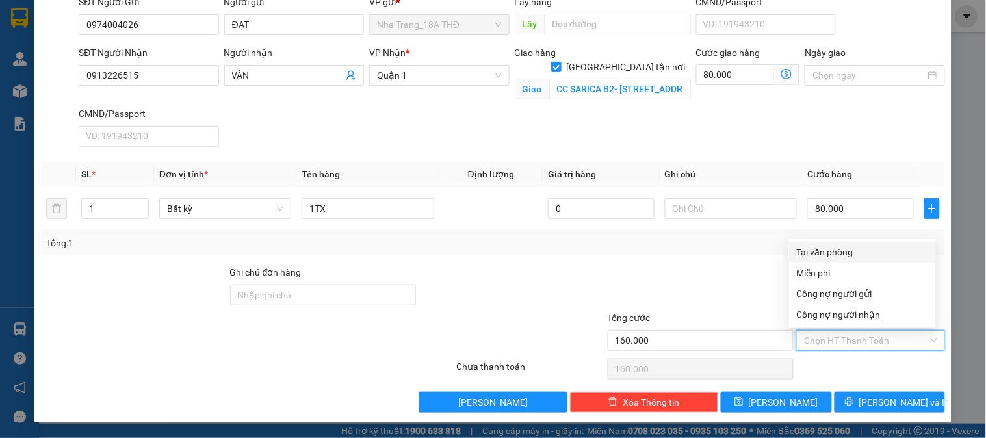
click at [858, 250] on div "Tại văn phòng" at bounding box center [862, 252] width 131 height 14
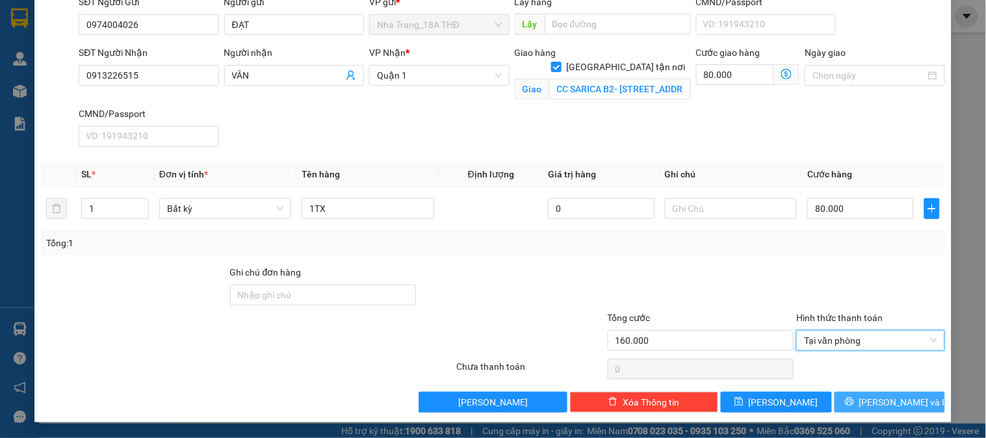
drag, startPoint x: 858, startPoint y: 413, endPoint x: 828, endPoint y: 393, distance: 35.7
click at [856, 412] on div "TẠO ĐƠN HÀNG Yêu cầu xuất hóa đơn điện tử Transit Pickup Surcharge Ids Transit …" at bounding box center [492, 163] width 917 height 520
drag, startPoint x: 858, startPoint y: 397, endPoint x: 712, endPoint y: 353, distance: 151.9
click at [847, 397] on button "[PERSON_NAME] và In" at bounding box center [889, 402] width 110 height 21
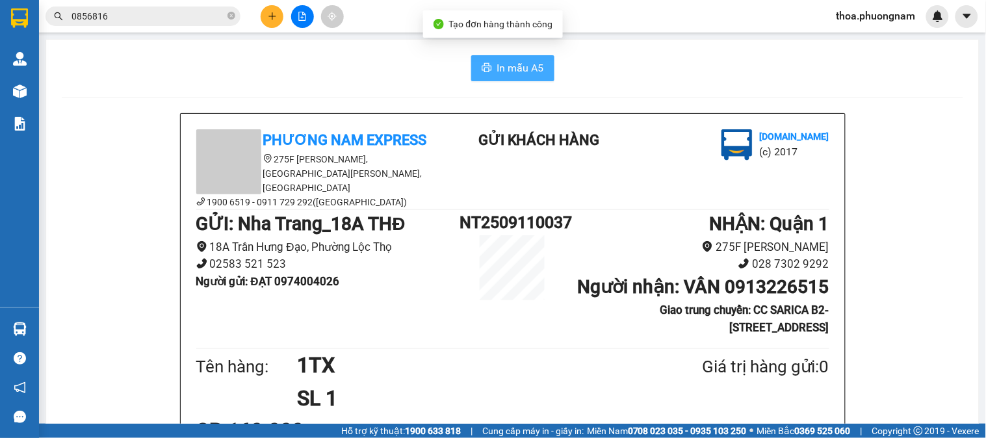
click at [490, 59] on button "In mẫu A5" at bounding box center [512, 68] width 83 height 26
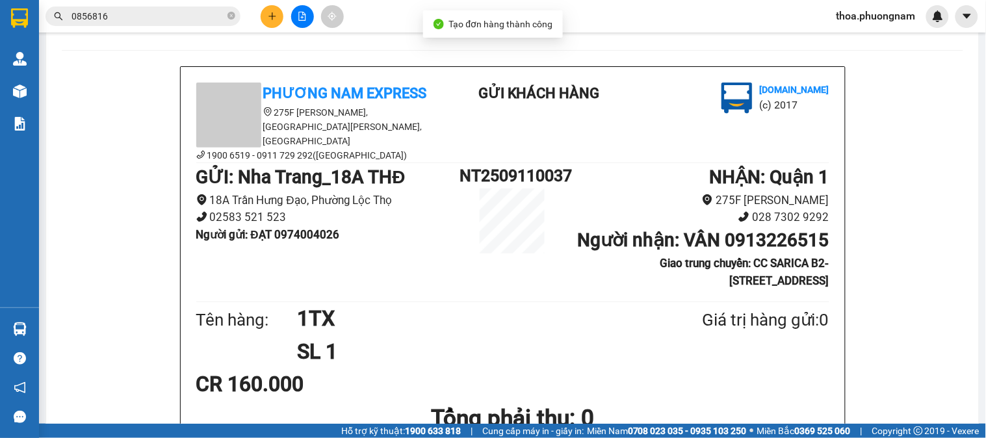
scroll to position [72, 0]
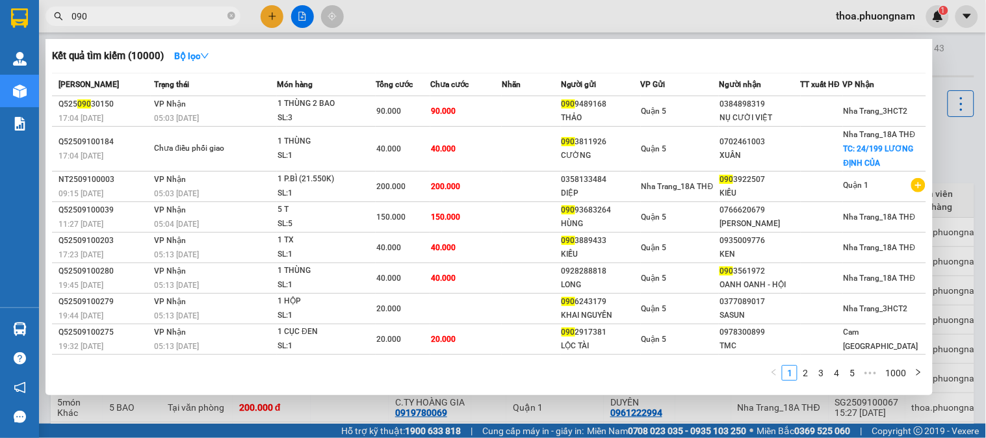
type input "090"
click at [264, 7] on div at bounding box center [493, 219] width 986 height 438
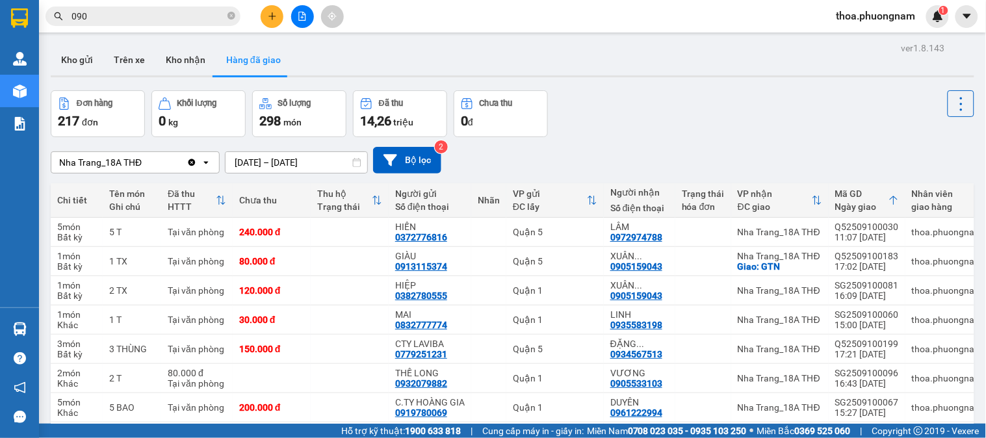
click at [264, 7] on button at bounding box center [272, 16] width 23 height 23
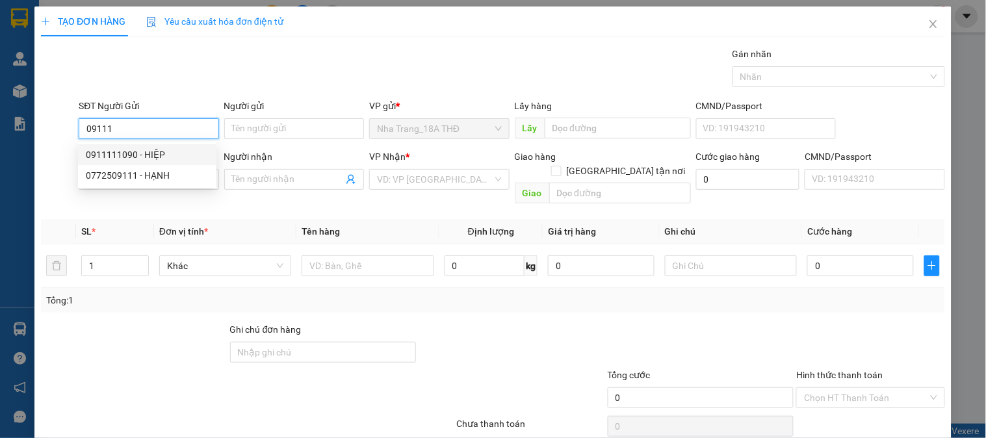
drag, startPoint x: 164, startPoint y: 158, endPoint x: 115, endPoint y: 157, distance: 49.4
click at [163, 157] on div "0911111090 - HIỆP" at bounding box center [147, 155] width 123 height 14
type input "0911111090"
type input "HIỆP"
type input "0909211831"
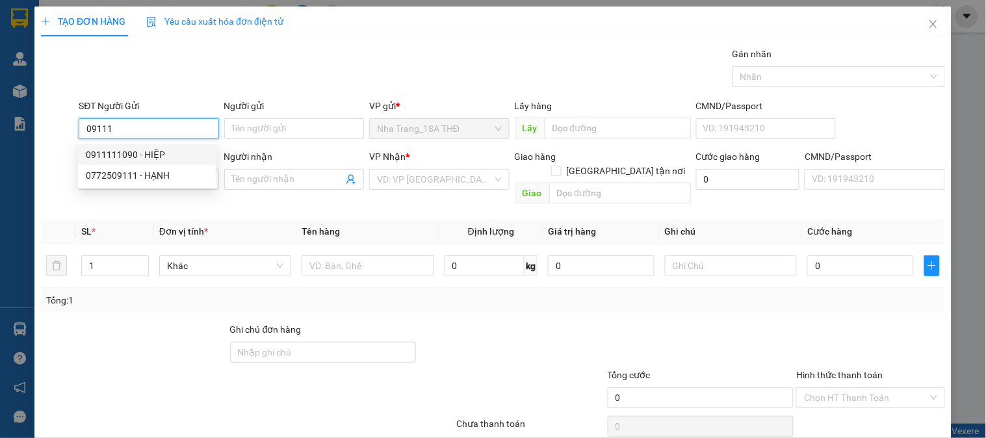
type input "PHƯƠNG"
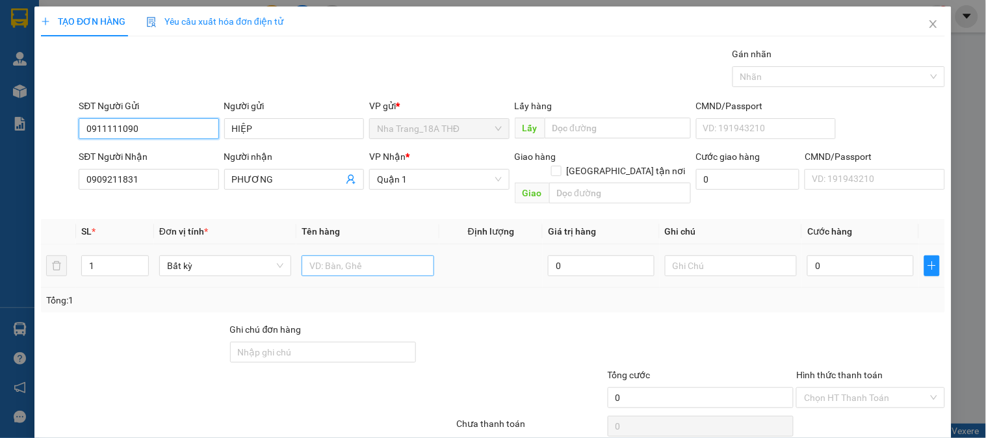
type input "0911111090"
click at [359, 255] on input "text" at bounding box center [367, 265] width 132 height 21
type input "1 H"
click at [821, 255] on input "0" at bounding box center [860, 265] width 107 height 21
type input "2"
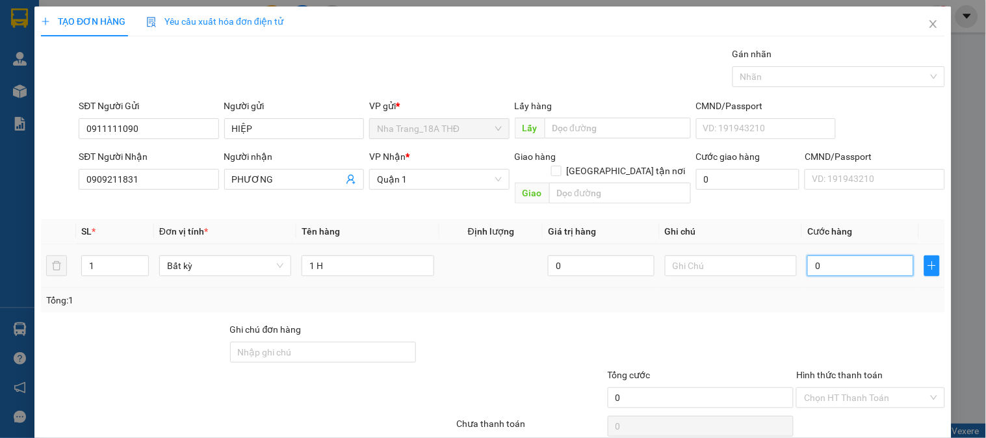
type input "2"
type input "20"
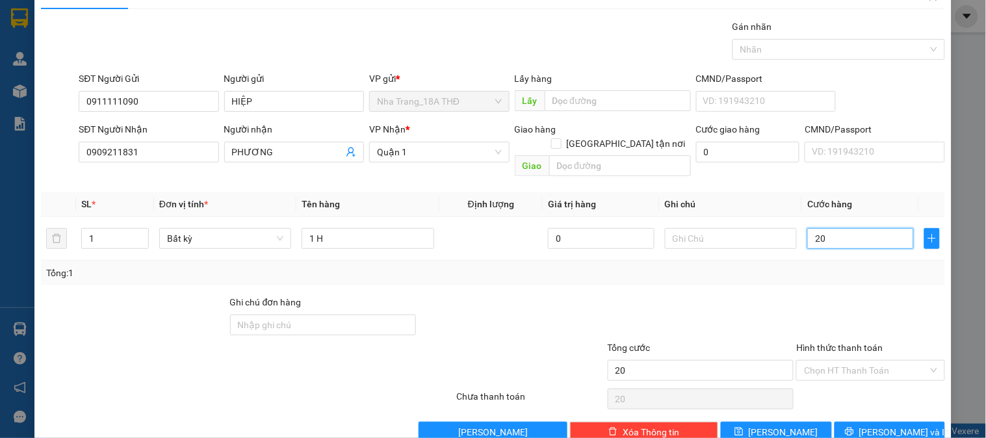
scroll to position [42, 0]
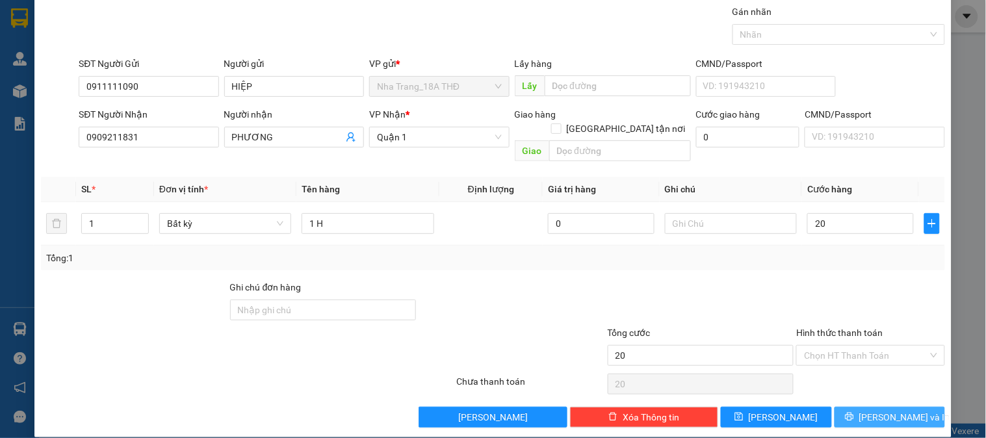
type input "20.000"
click at [854, 412] on span "printer" at bounding box center [849, 417] width 9 height 10
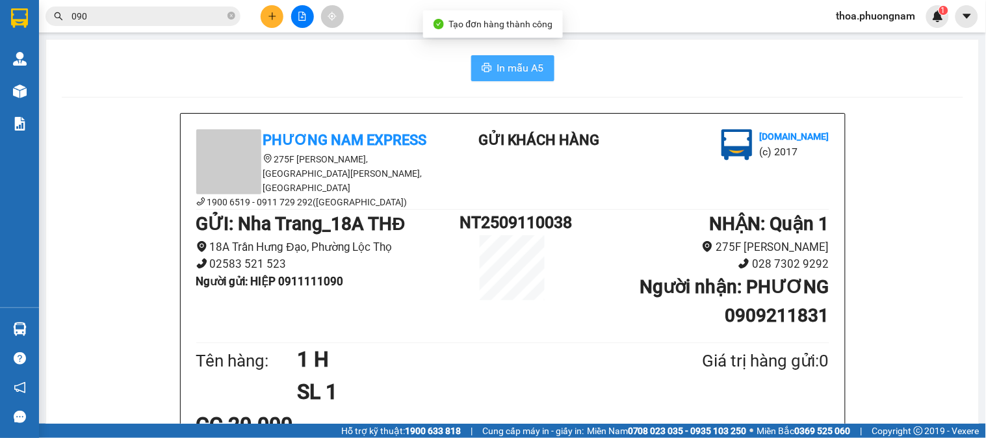
drag, startPoint x: 504, startPoint y: 62, endPoint x: 619, endPoint y: 63, distance: 115.7
click at [505, 62] on span "In mẫu A5" at bounding box center [520, 68] width 47 height 16
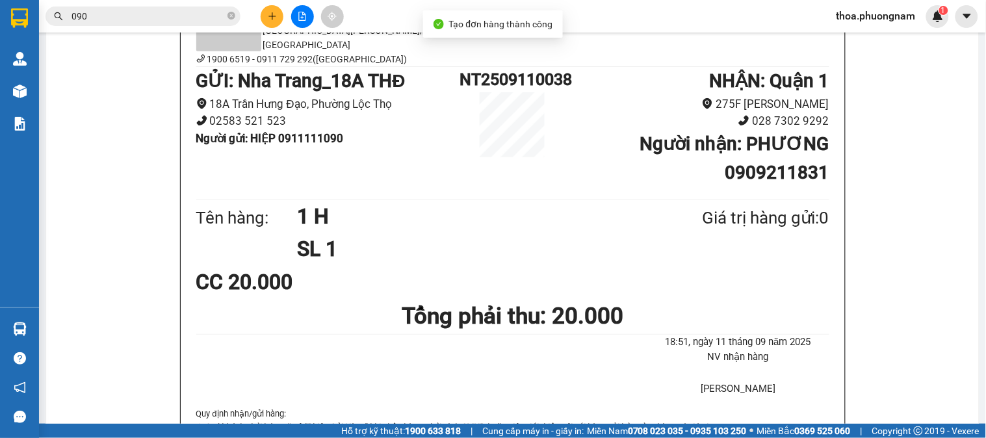
scroll to position [144, 0]
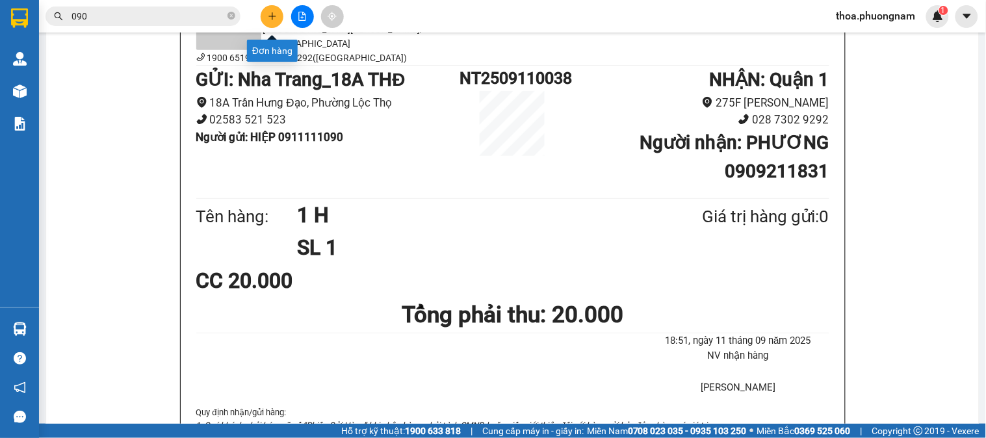
click at [277, 5] on button at bounding box center [272, 16] width 23 height 23
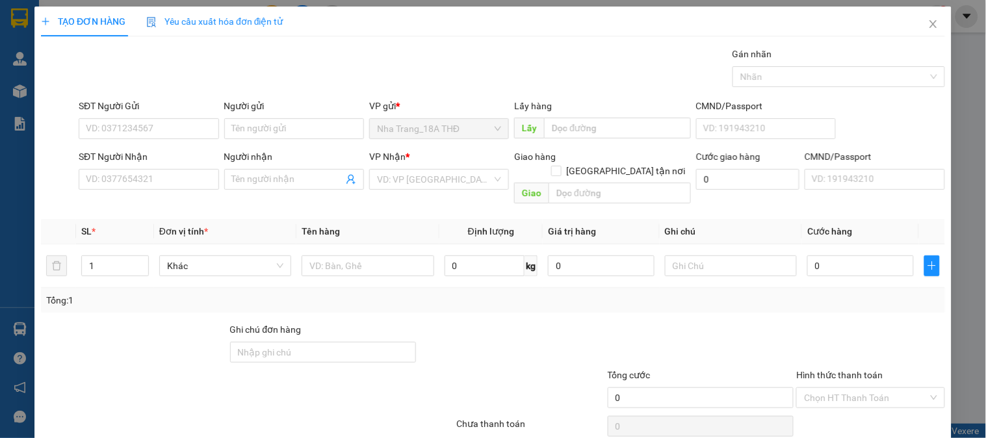
click at [277, 6] on div "Yêu cầu xuất hóa đơn điện tử" at bounding box center [214, 21] width 137 height 30
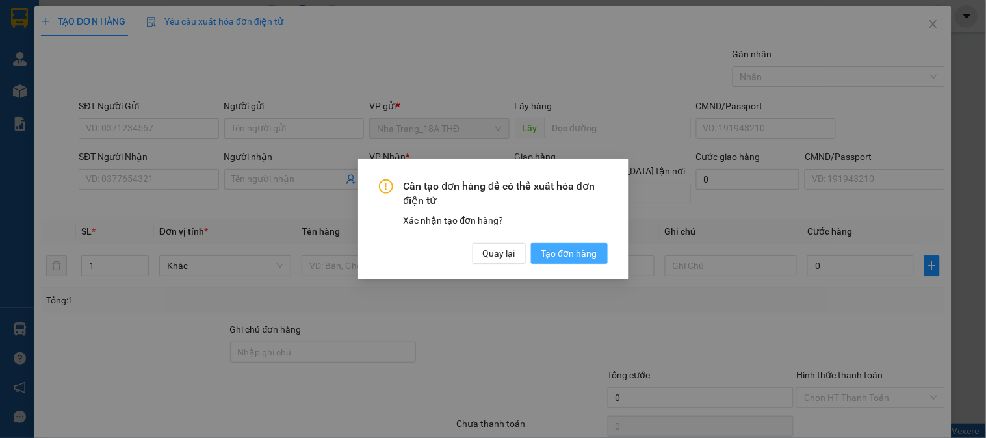
drag, startPoint x: 563, startPoint y: 253, endPoint x: 177, endPoint y: 114, distance: 409.6
click at [559, 253] on span "Tạo đơn hàng" at bounding box center [569, 253] width 56 height 14
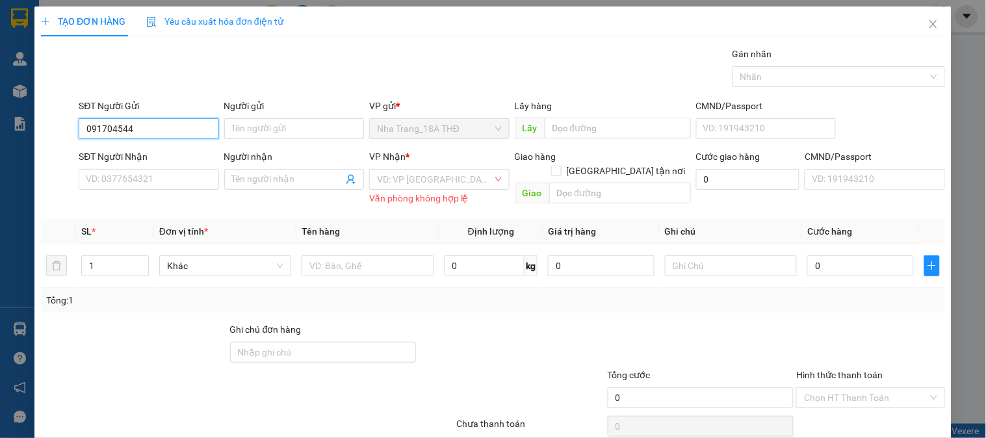
type input "0917045445"
click at [147, 157] on div "0917045445 - [GEOGRAPHIC_DATA]" at bounding box center [159, 155] width 146 height 14
type input "VIỆT TIÊN NT"
type input "0908606160"
type input "LABO VIỆT TIÊN HCM"
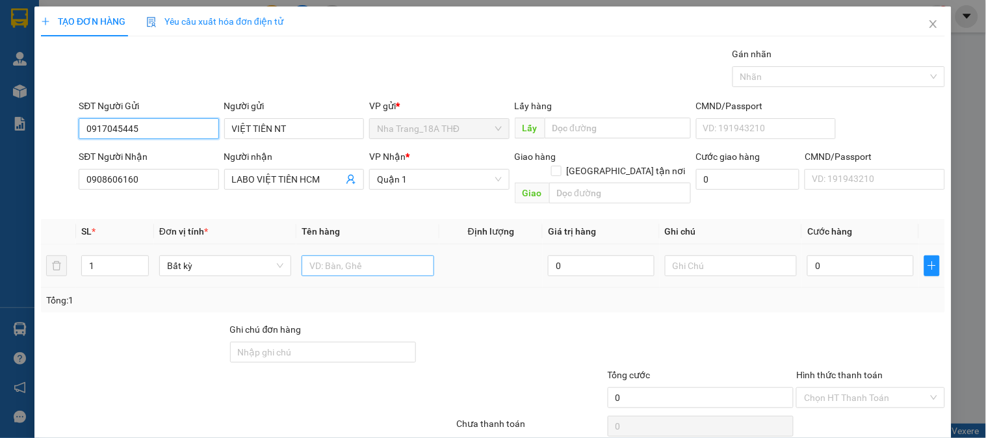
type input "0917045445"
click at [360, 255] on input "text" at bounding box center [367, 265] width 132 height 21
type input "1H"
click at [827, 255] on input "0" at bounding box center [860, 265] width 107 height 21
type input "2"
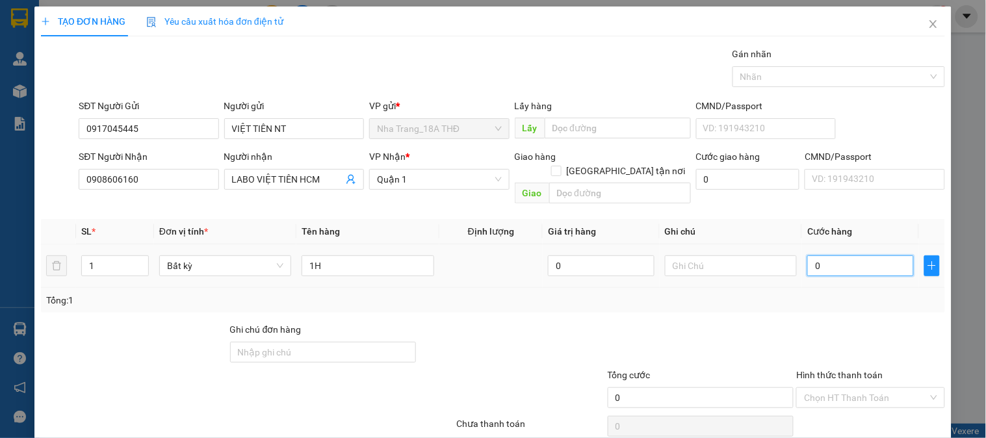
type input "2"
type input "20"
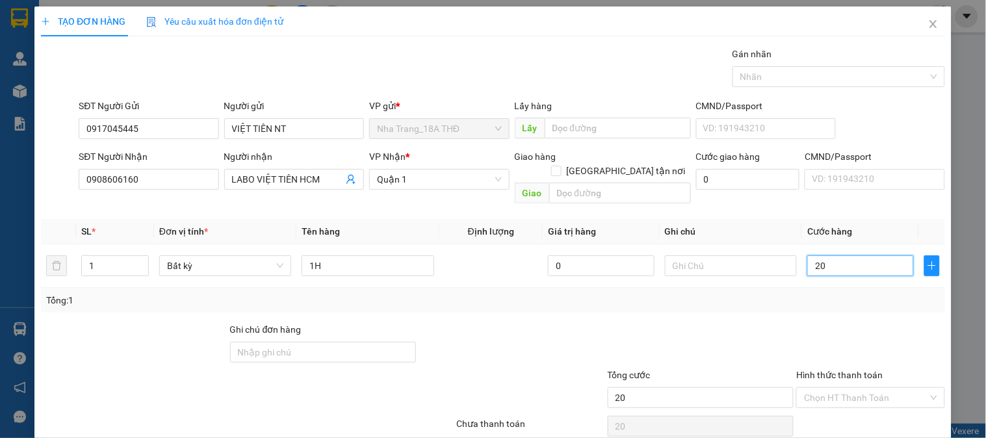
scroll to position [42, 0]
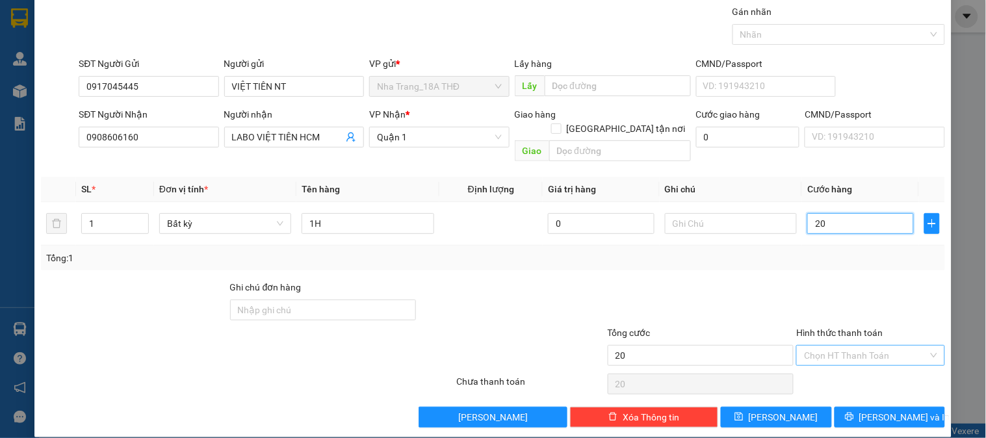
drag, startPoint x: 828, startPoint y: 351, endPoint x: 810, endPoint y: 347, distance: 18.0
click at [827, 350] on div "Chọn HT Thanh Toán" at bounding box center [870, 355] width 148 height 21
type input "20.000"
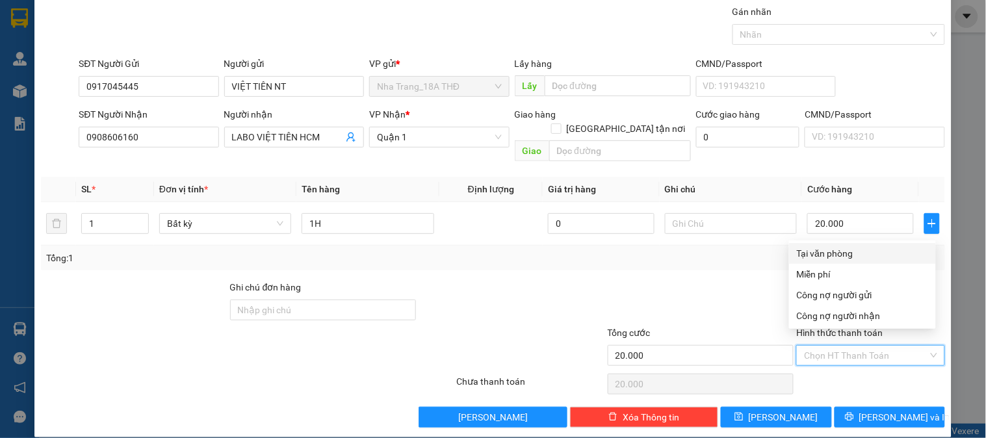
click at [806, 346] on input "Hình thức thanh toán" at bounding box center [865, 355] width 123 height 19
drag, startPoint x: 869, startPoint y: 249, endPoint x: 864, endPoint y: 268, distance: 20.0
click at [867, 251] on div "Tại văn phòng" at bounding box center [862, 253] width 131 height 14
type input "0"
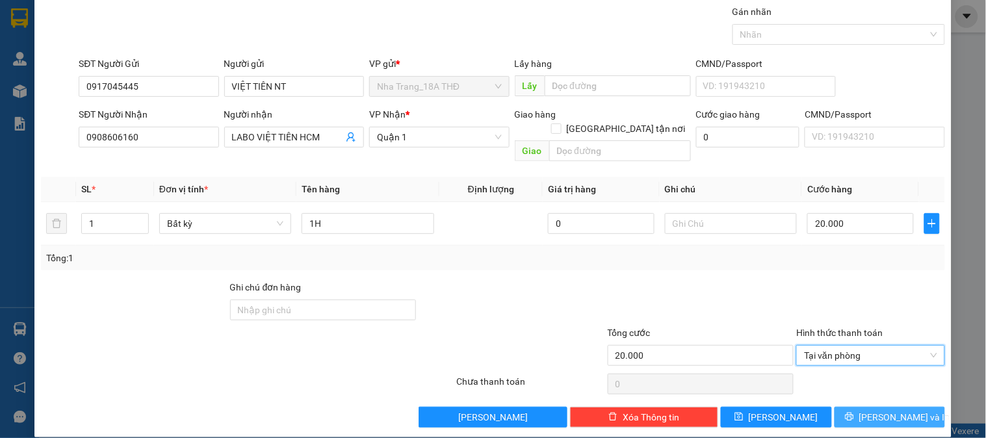
drag, startPoint x: 862, startPoint y: 400, endPoint x: 738, endPoint y: 325, distance: 145.8
click at [854, 412] on icon "printer" at bounding box center [849, 416] width 9 height 9
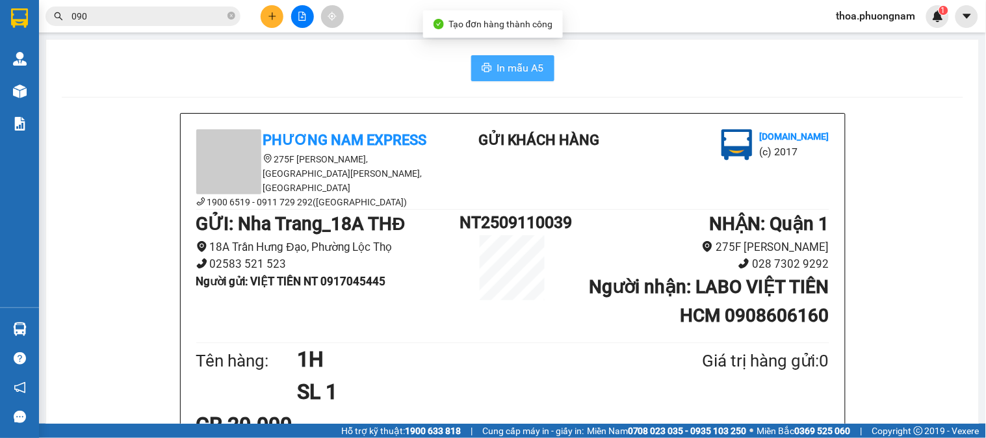
click at [509, 67] on span "In mẫu A5" at bounding box center [520, 68] width 47 height 16
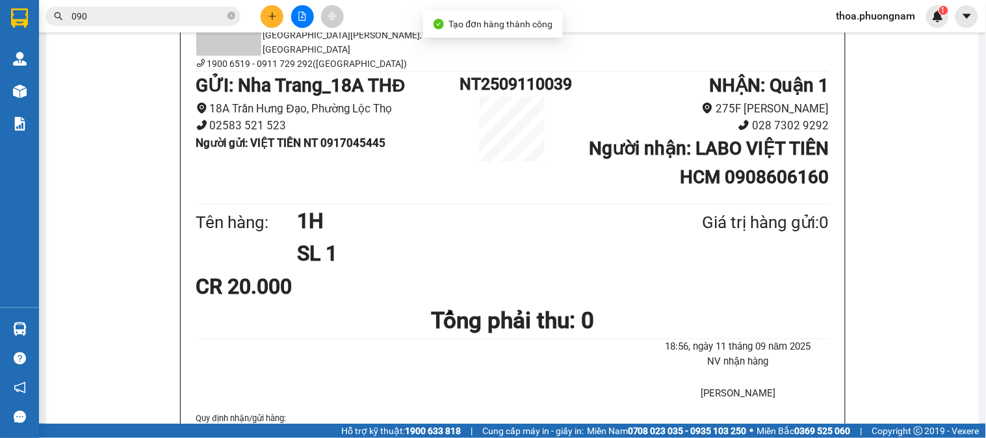
scroll to position [216, 0]
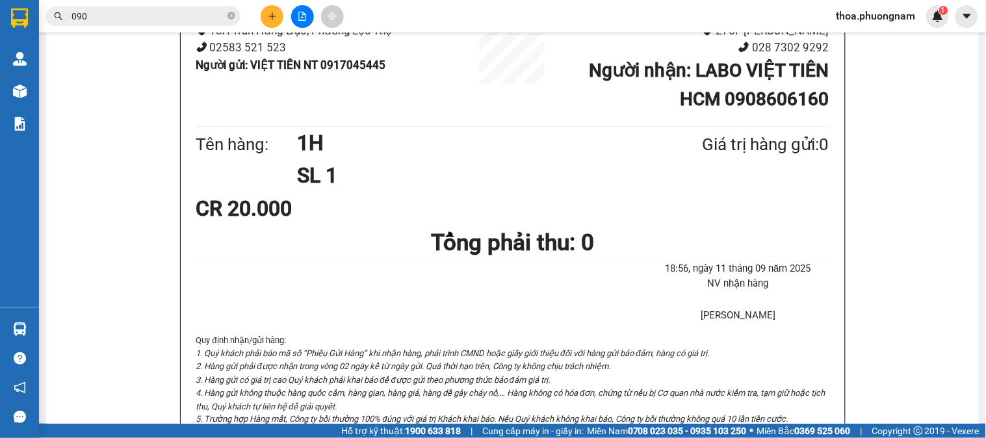
click at [225, 11] on span "090" at bounding box center [142, 15] width 195 height 19
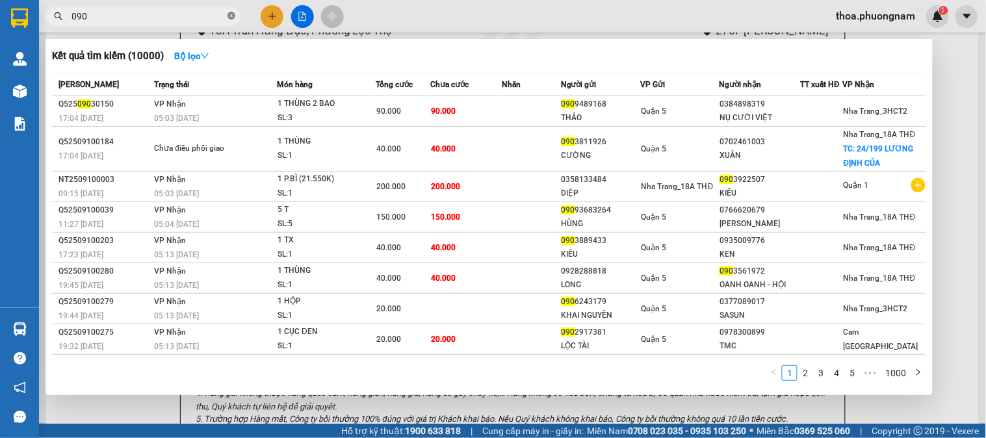
click at [230, 15] on icon "close-circle" at bounding box center [231, 16] width 8 height 8
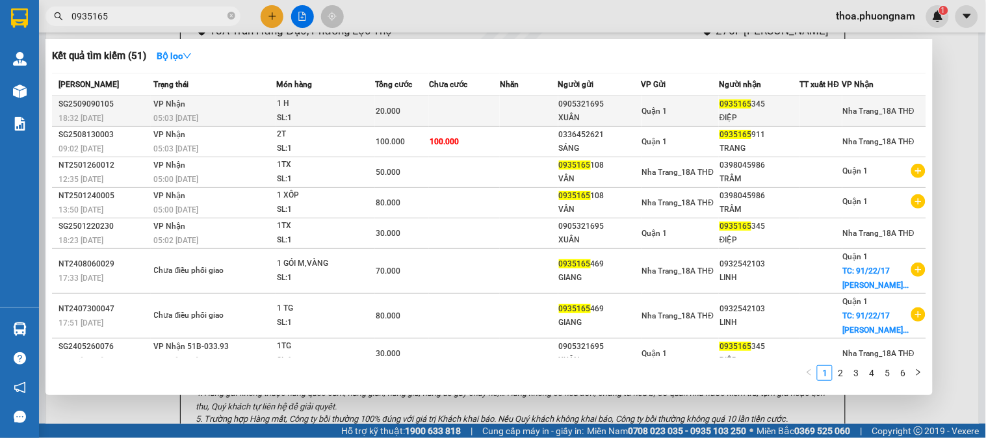
type input "0935165"
click at [471, 114] on td at bounding box center [464, 111] width 71 height 31
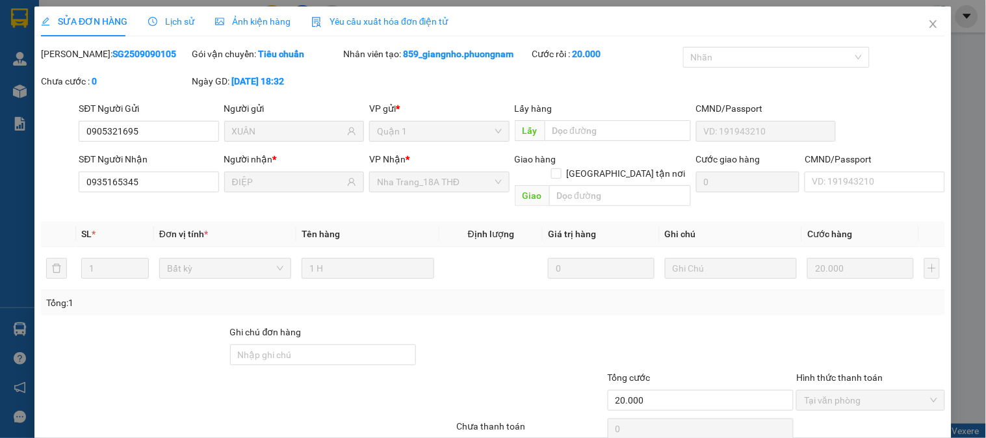
type input "0905321695"
type input "XUÂN"
type input "0935165345"
type input "ĐIỆP"
type input "20.000"
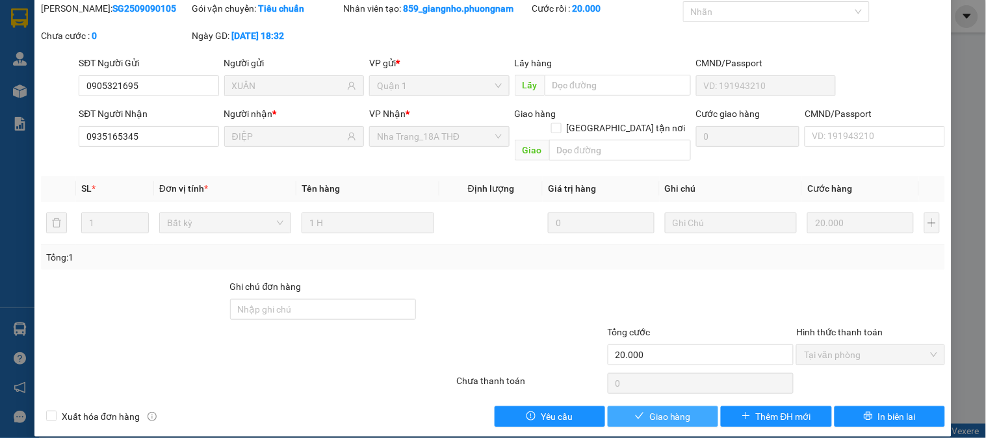
click at [676, 409] on span "Giao hàng" at bounding box center [670, 416] width 42 height 14
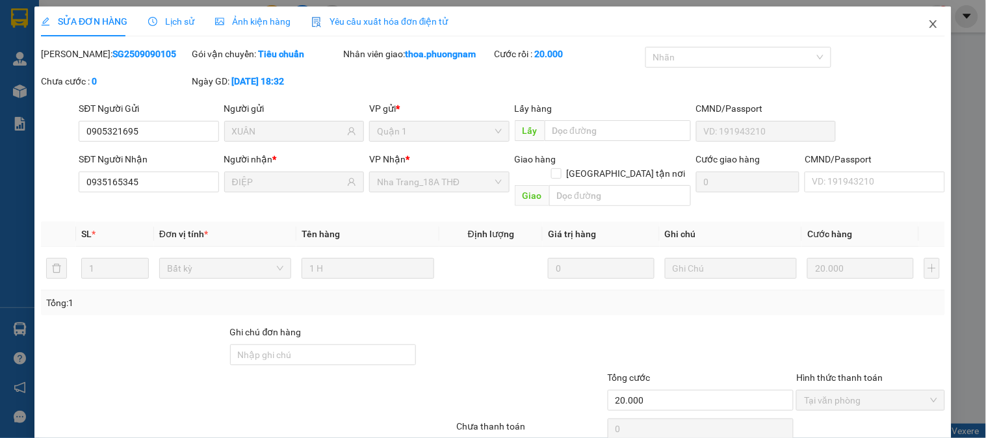
click at [917, 30] on span "Close" at bounding box center [933, 24] width 36 height 36
